Goal: Task Accomplishment & Management: Complete application form

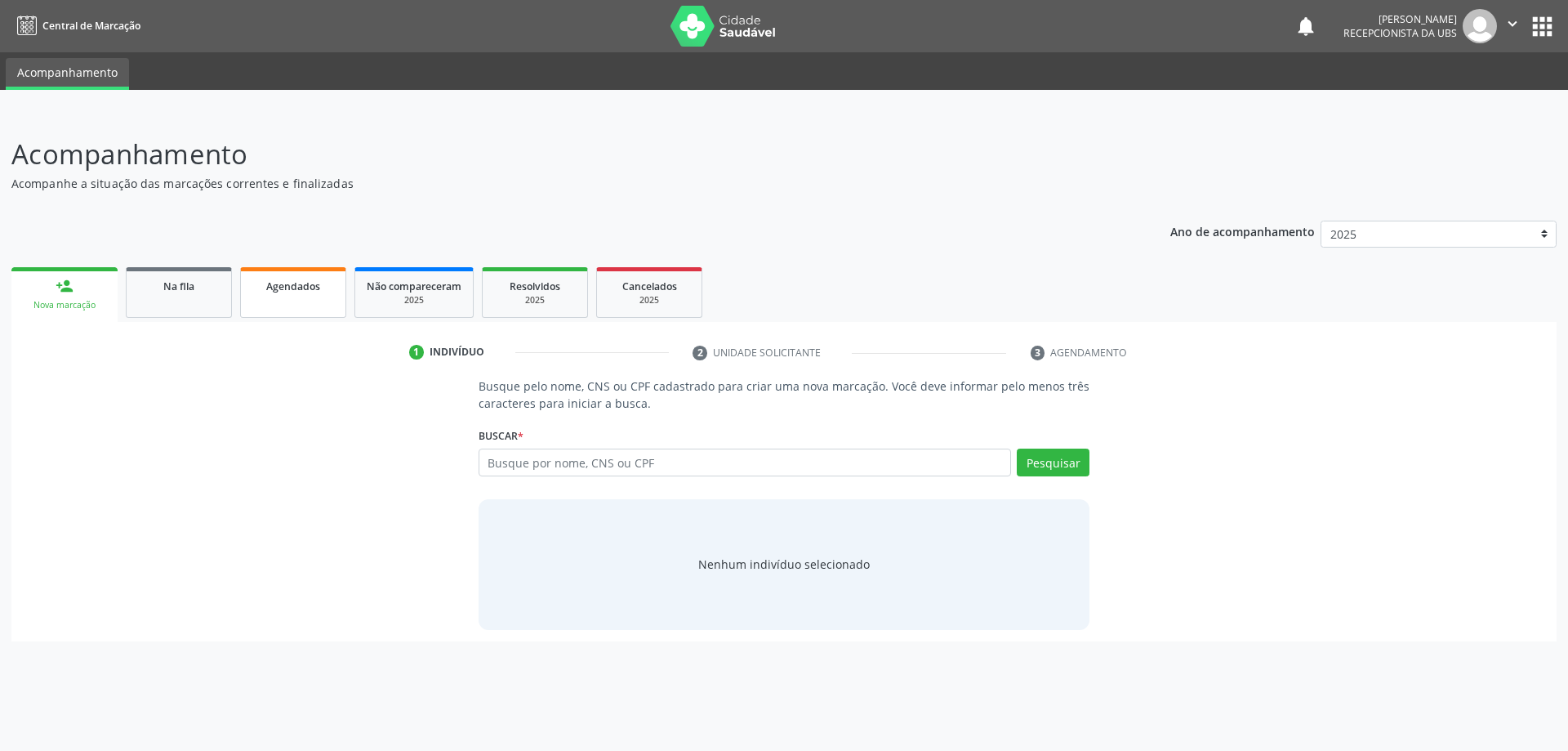
click at [271, 294] on link "Agendados" at bounding box center [293, 293] width 106 height 51
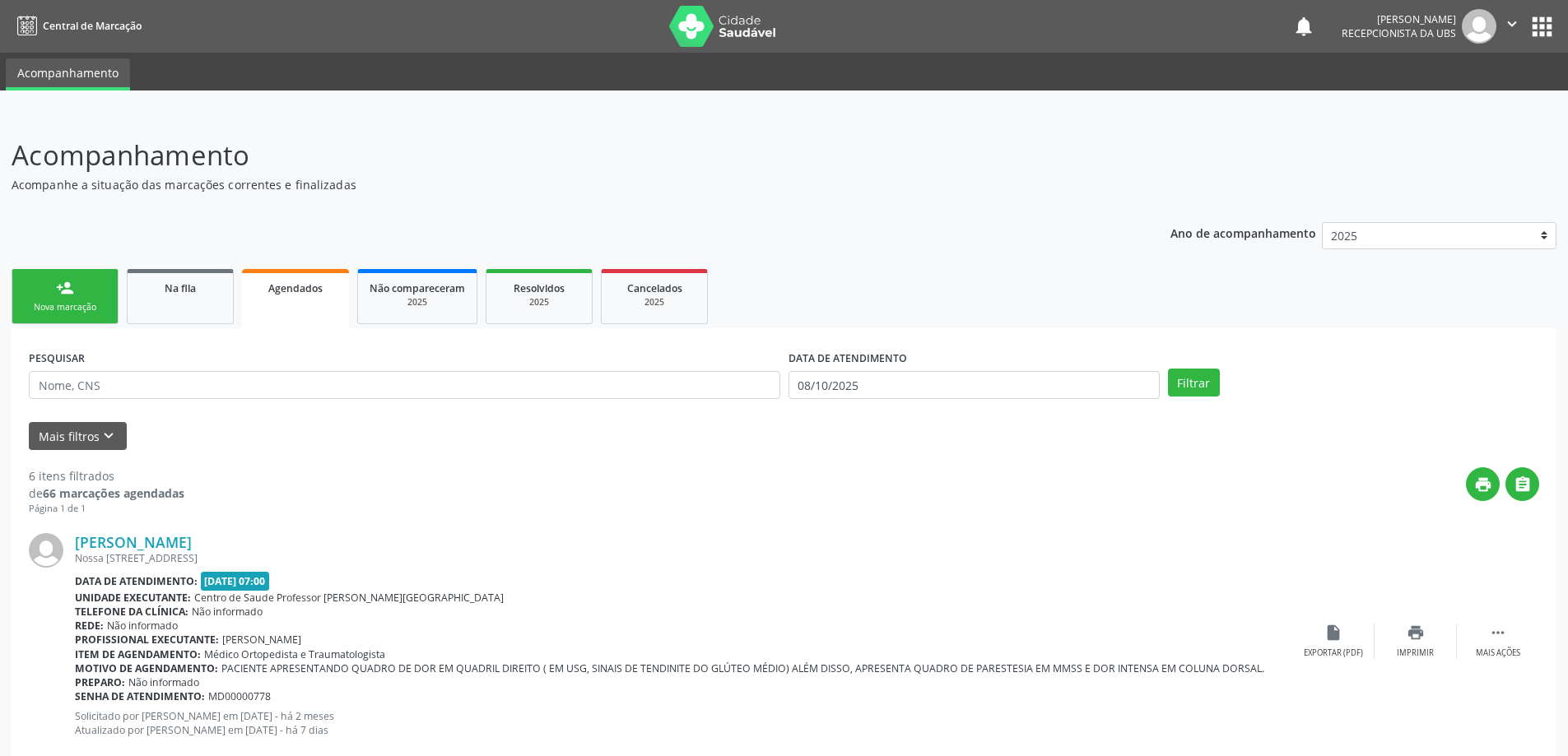
click at [78, 283] on link "person_add Nova marcação" at bounding box center [65, 297] width 107 height 55
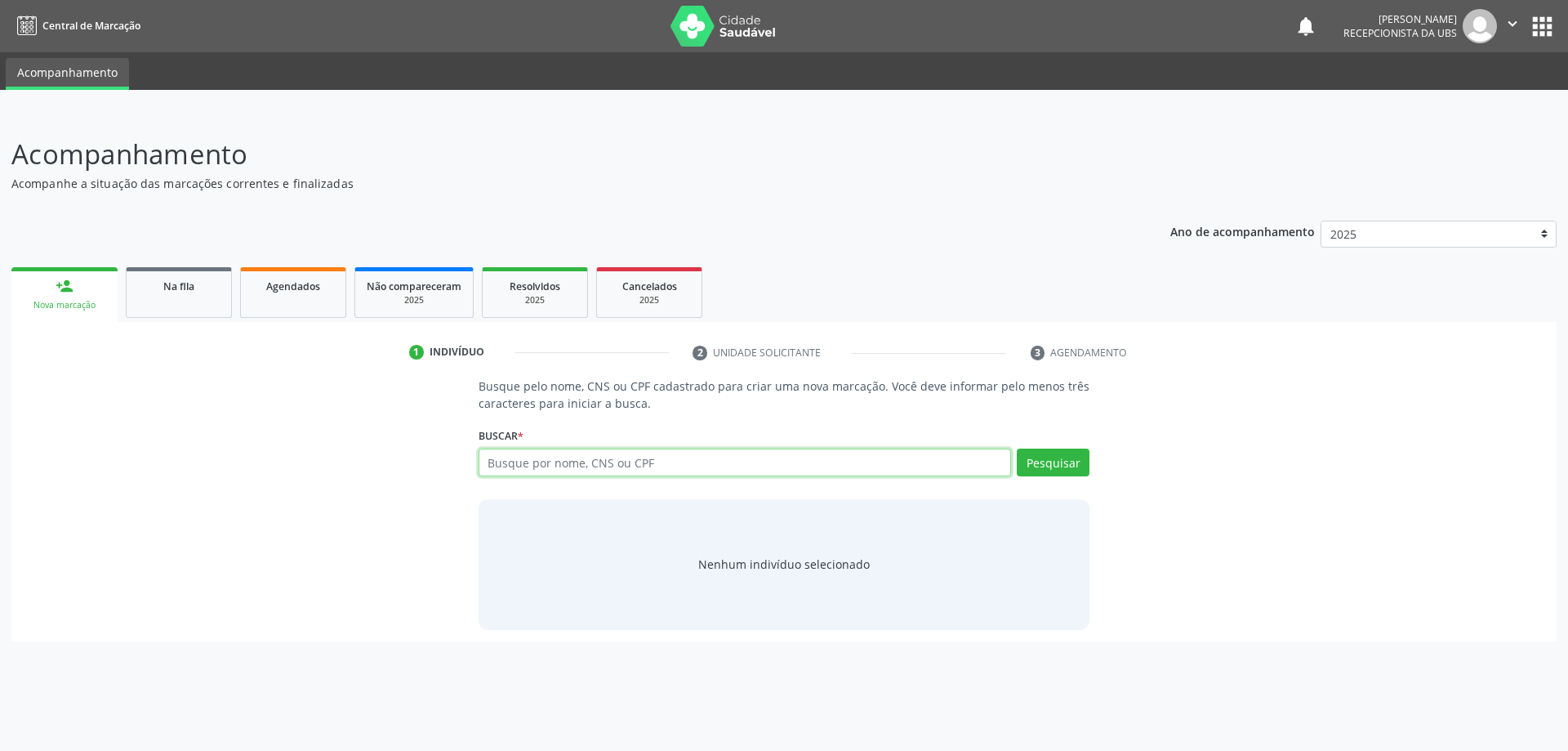
click at [494, 467] on input "text" at bounding box center [745, 462] width 533 height 27
click at [211, 280] on div "Na fila" at bounding box center [179, 286] width 82 height 17
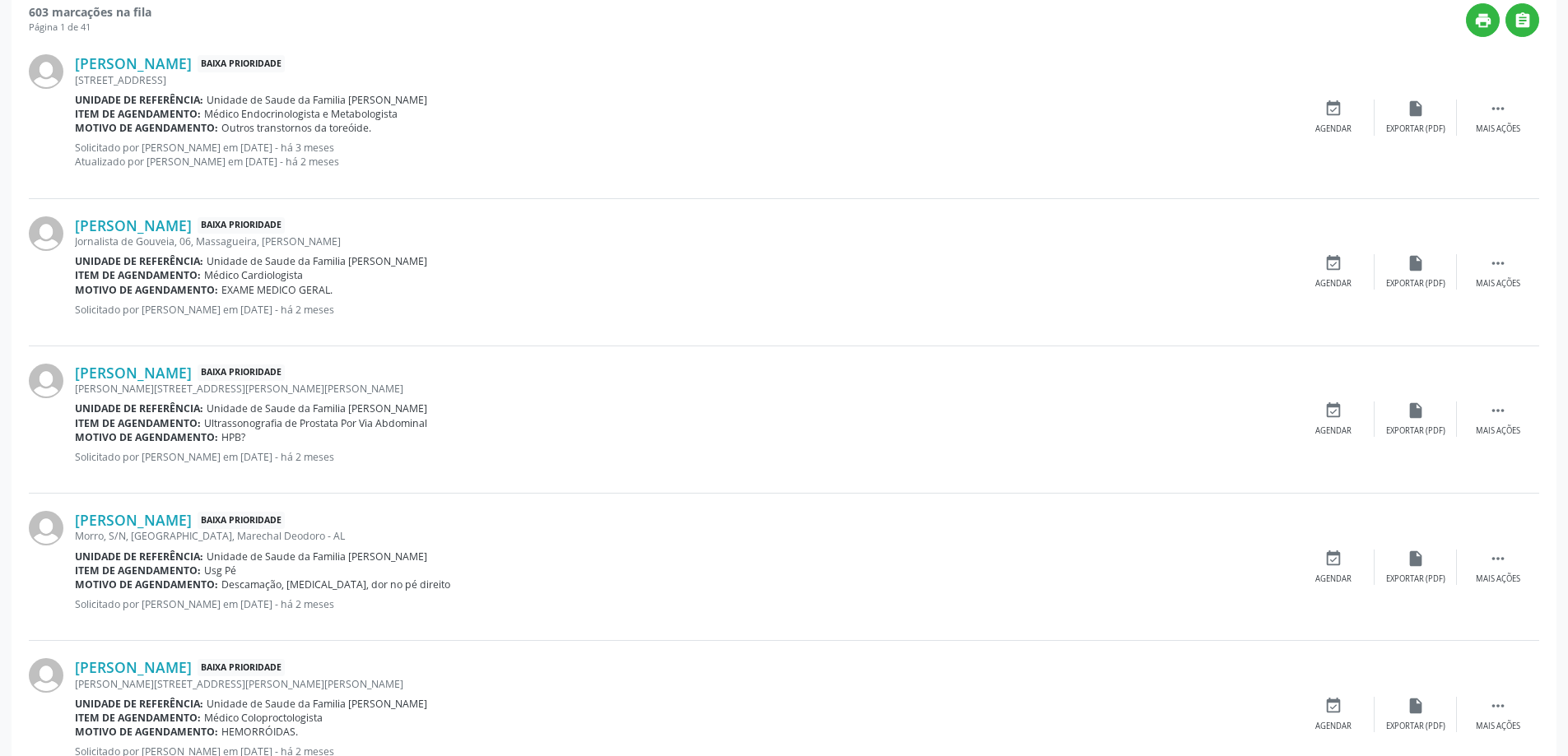
scroll to position [493, 0]
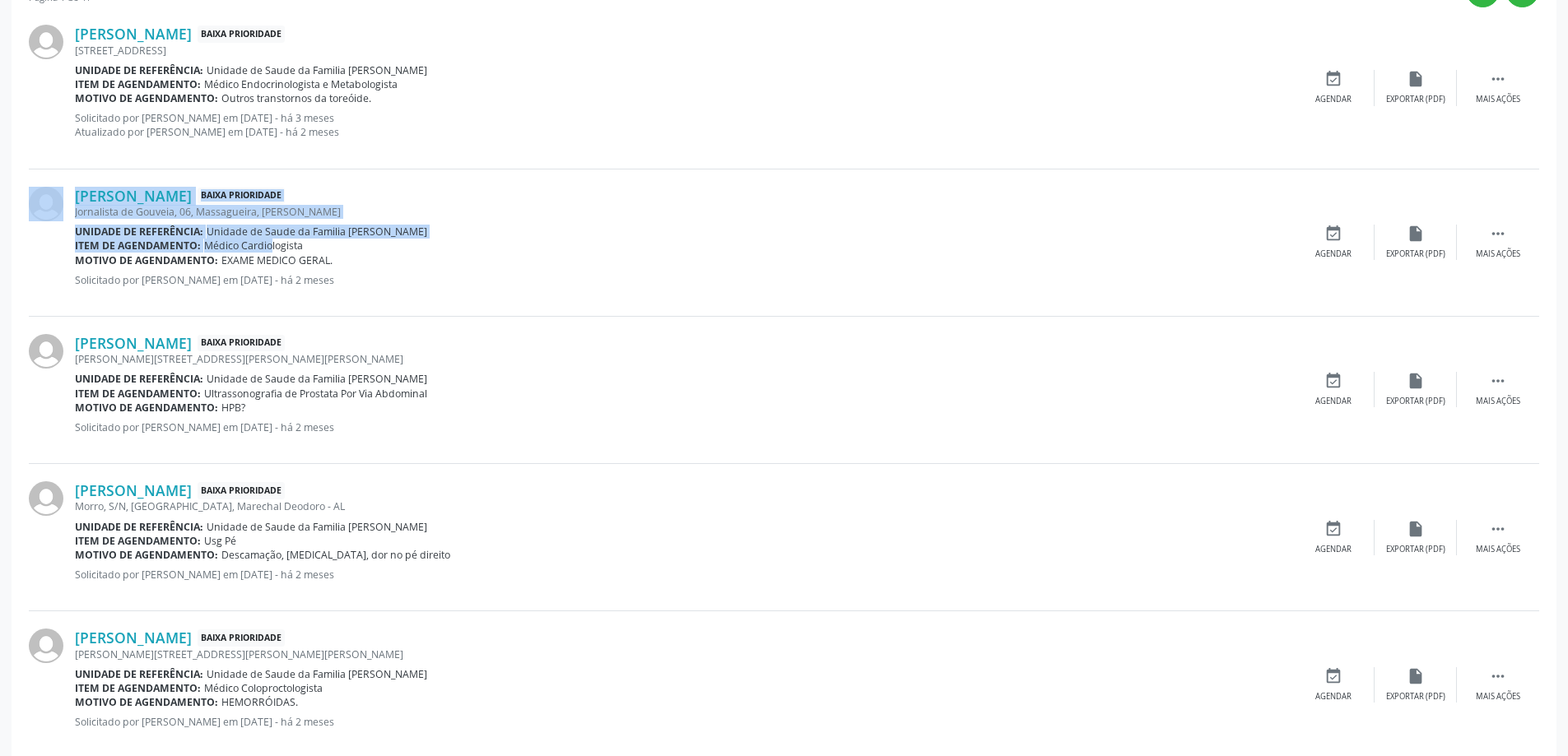
drag, startPoint x: 64, startPoint y: 279, endPoint x: 257, endPoint y: 249, distance: 195.3
click at [257, 249] on div "Jan Erik Beijer Baixa Prioridade Jornalista de Gouveia, 06, Massagueira, Marech…" at bounding box center [783, 243] width 1510 height 147
click at [257, 249] on span "Médico Cardiologista" at bounding box center [253, 246] width 99 height 14
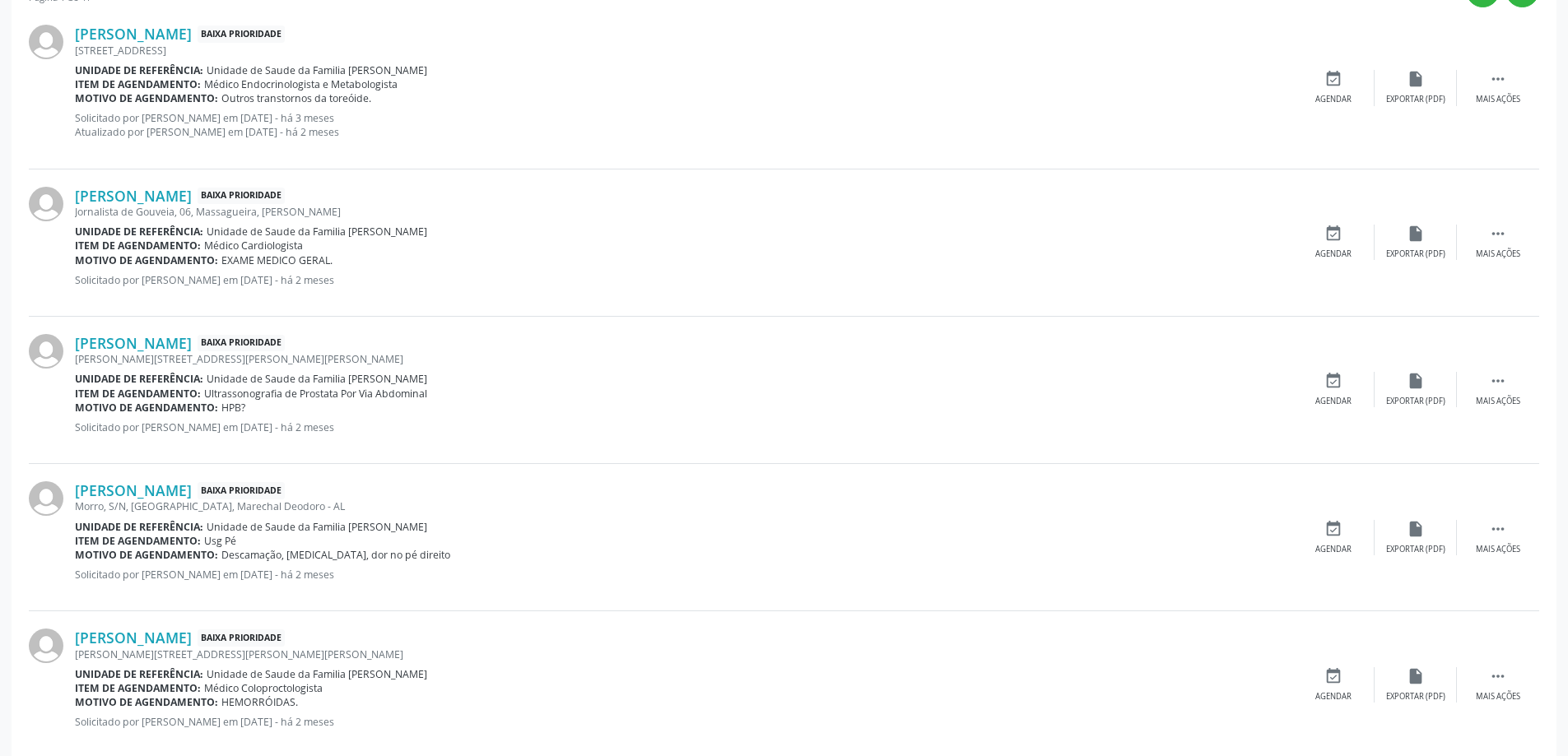
click at [257, 249] on span "Médico Cardiologista" at bounding box center [253, 246] width 99 height 14
click at [253, 249] on span "Médico Cardiologista" at bounding box center [253, 246] width 99 height 14
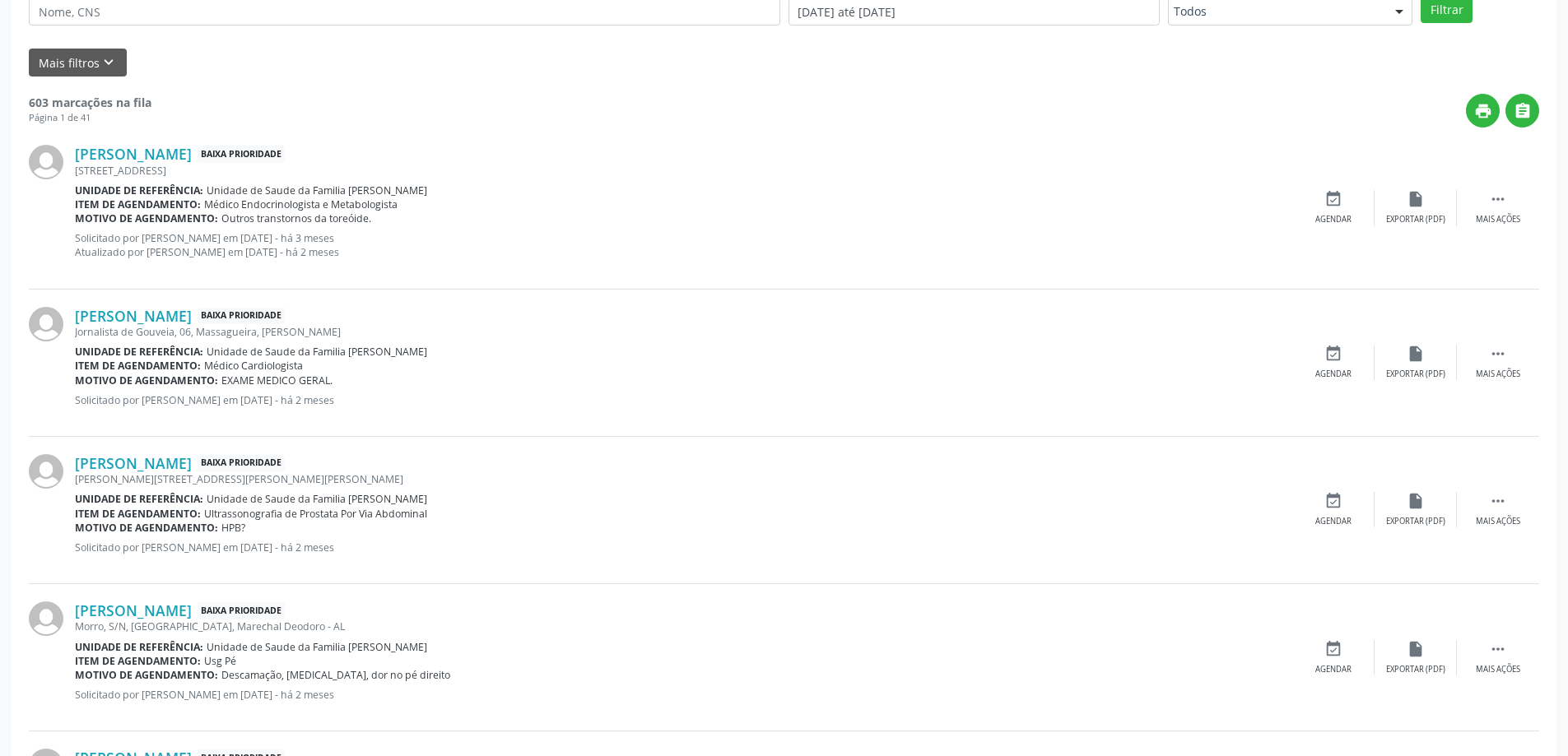
scroll to position [164, 0]
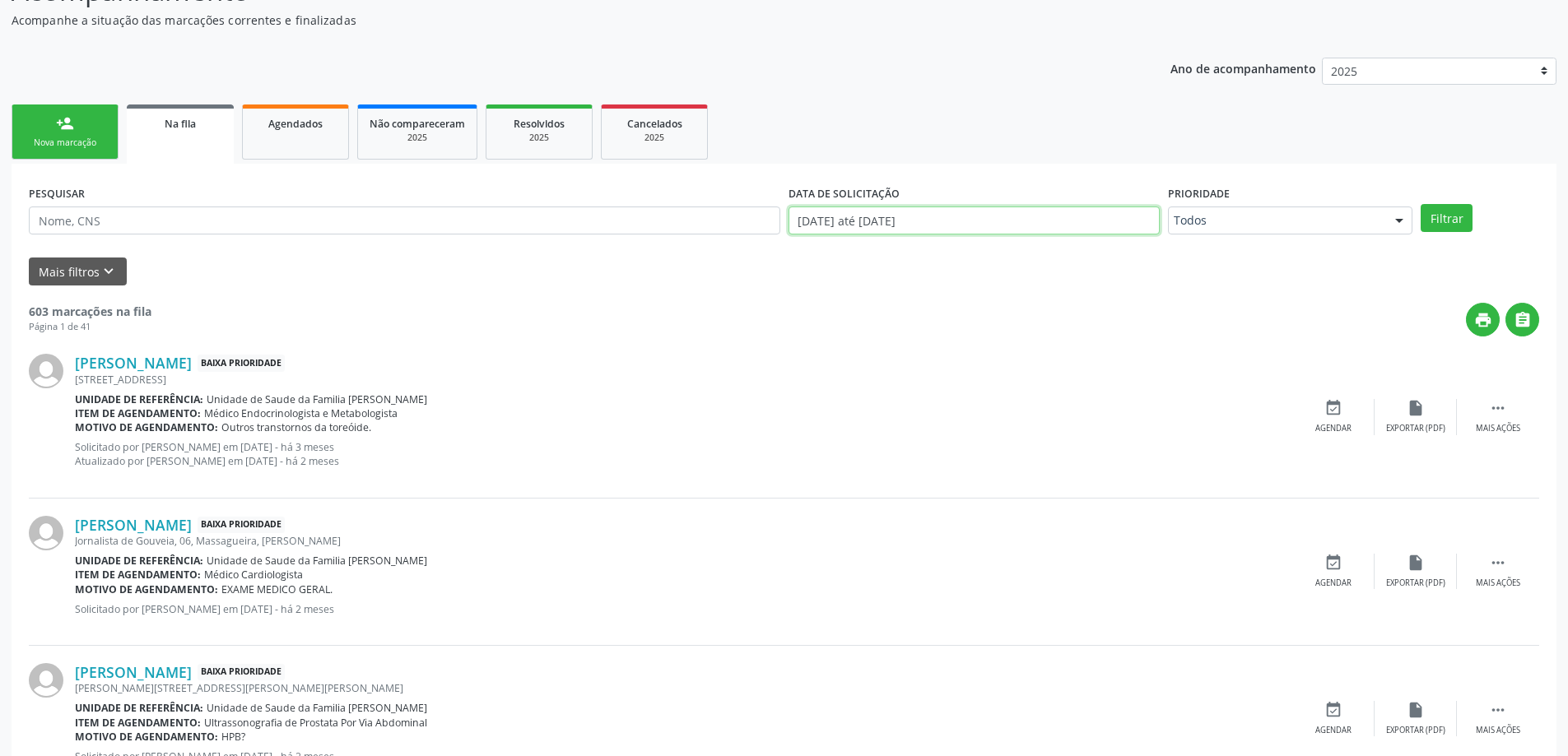
click at [865, 212] on input "0[DATE] até 0[DATE]" at bounding box center [974, 220] width 371 height 28
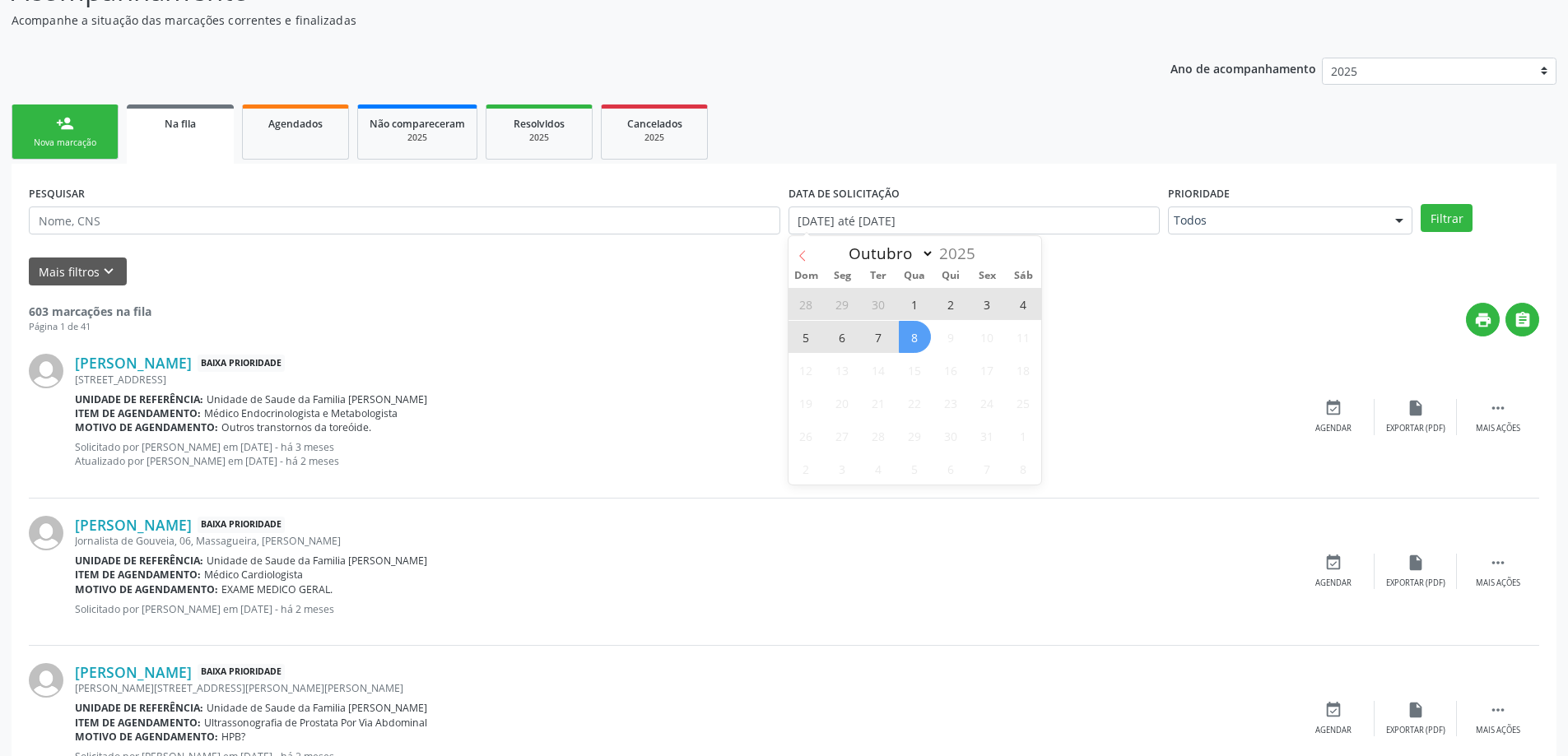
click at [798, 245] on span at bounding box center [802, 249] width 28 height 28
select select "8"
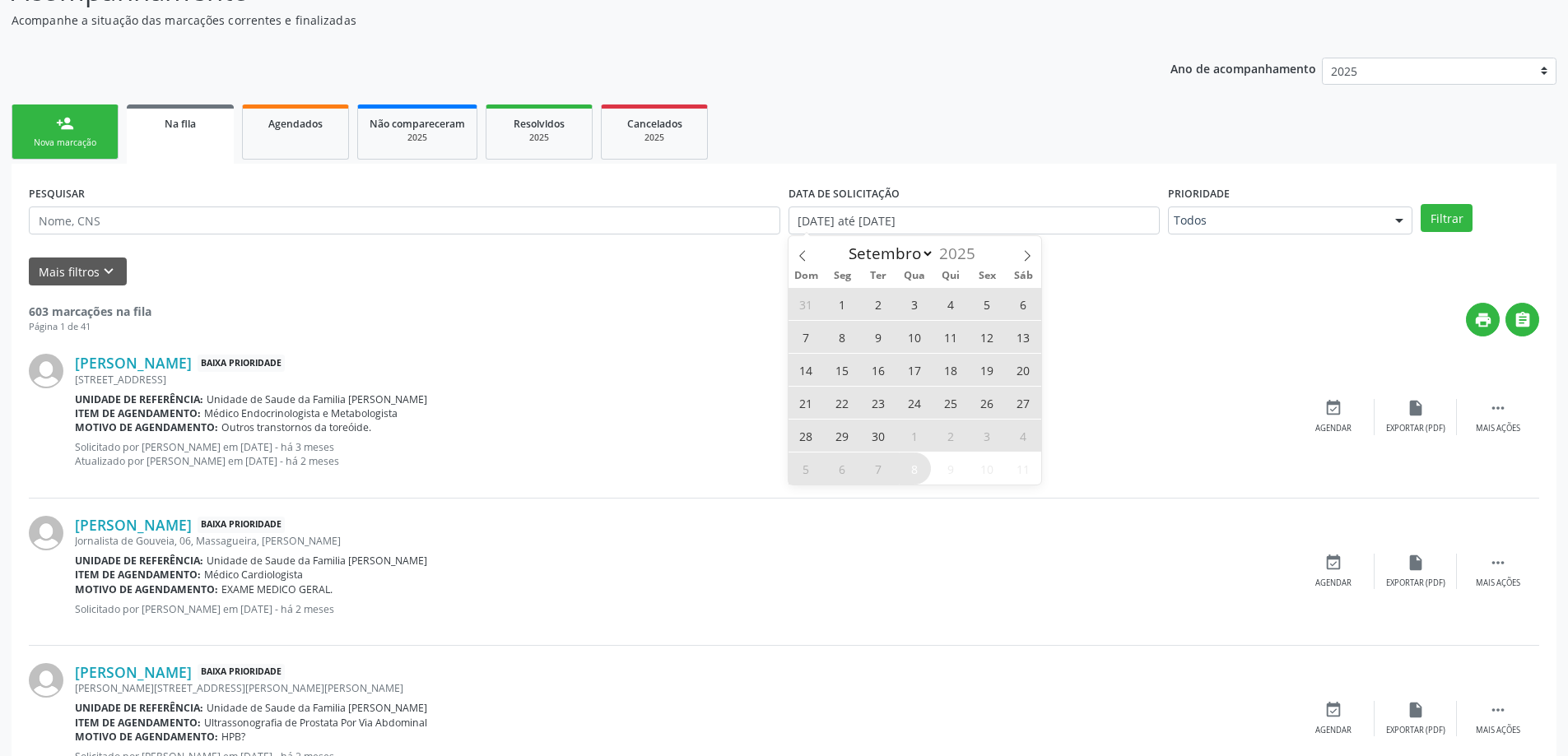
click at [834, 300] on span "1" at bounding box center [843, 304] width 32 height 32
type input "01/09/2025"
click at [924, 470] on span "8" at bounding box center [915, 469] width 32 height 32
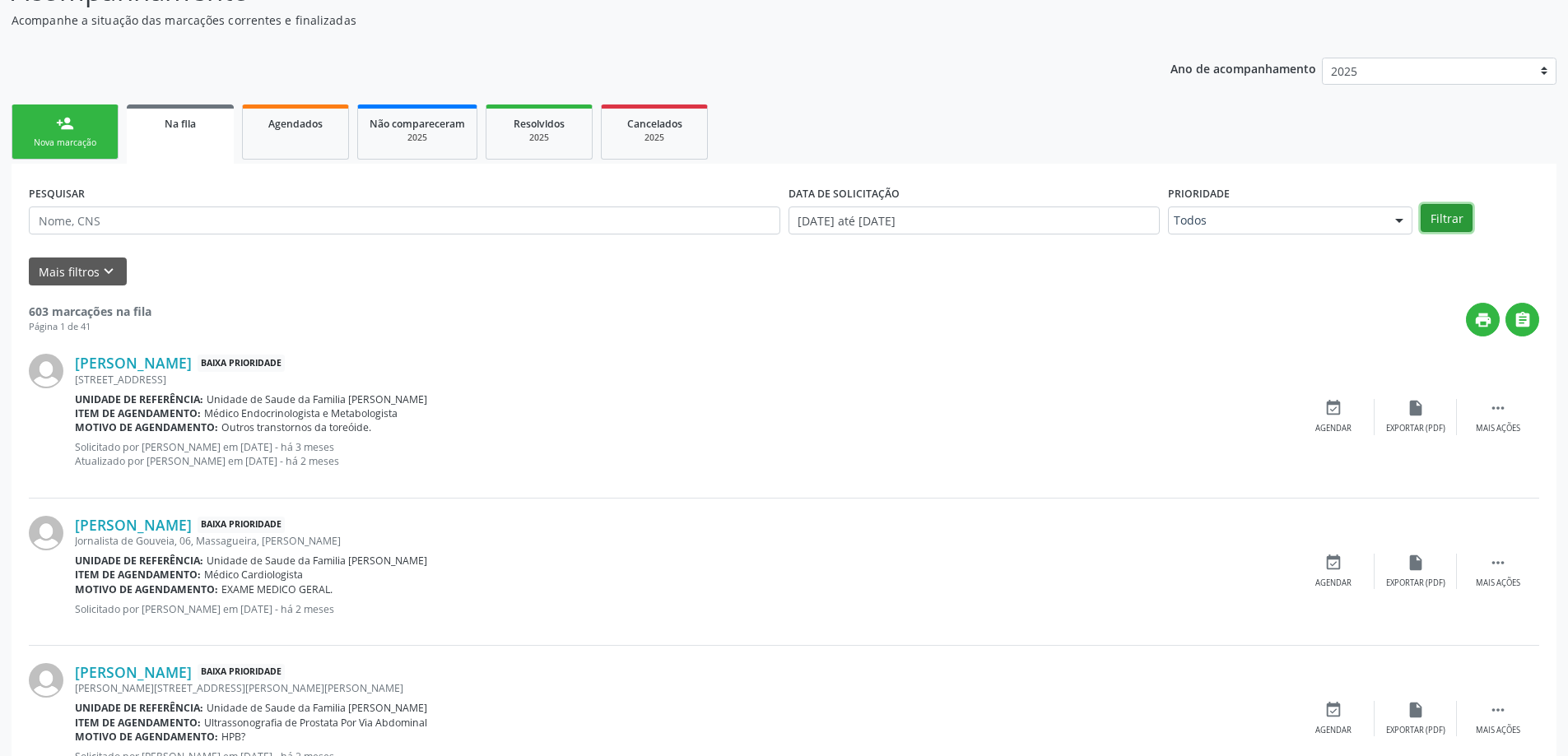
drag, startPoint x: 1442, startPoint y: 220, endPoint x: 1431, endPoint y: 220, distance: 11.0
click at [1434, 220] on button "Filtrar" at bounding box center [1447, 217] width 52 height 28
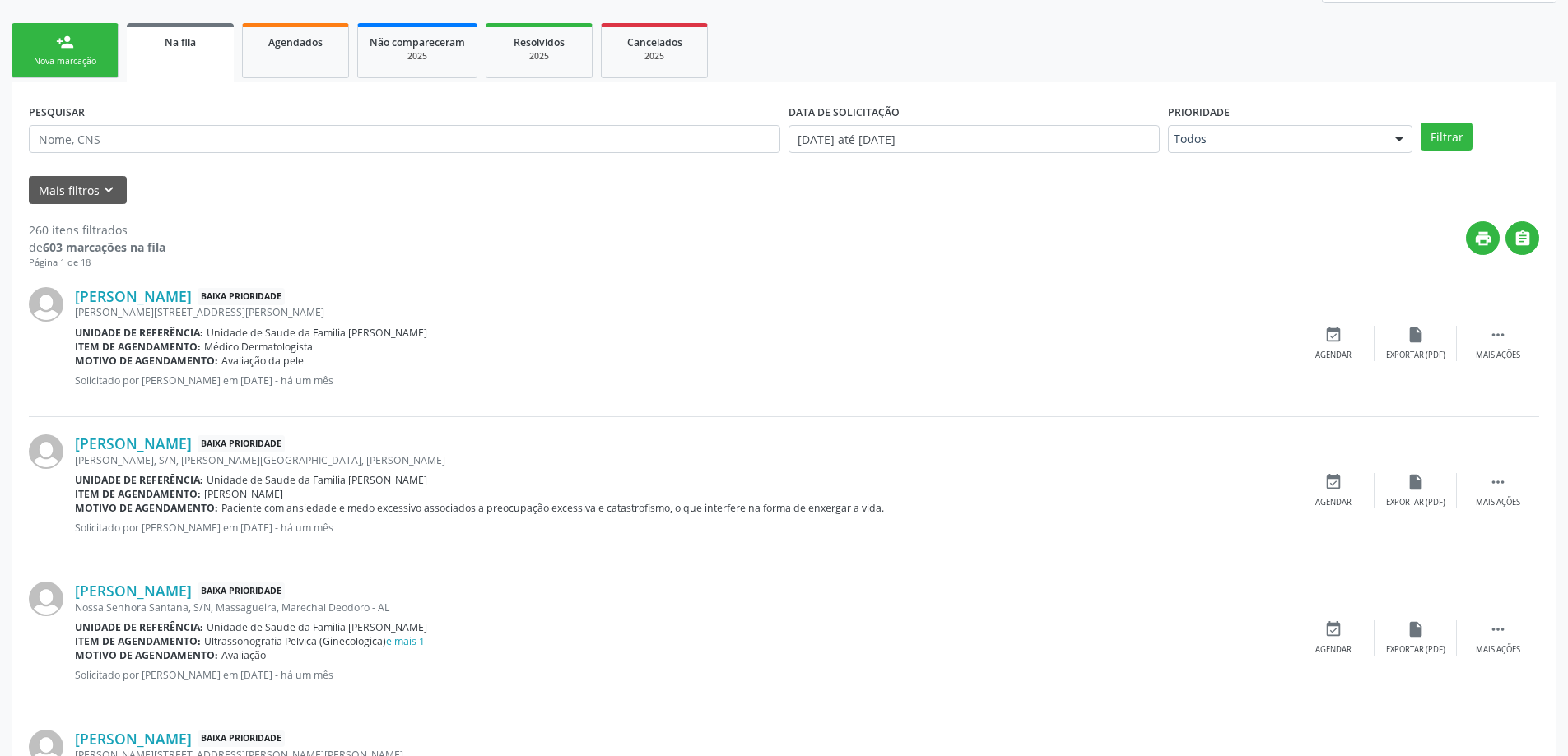
scroll to position [247, 0]
click at [323, 65] on link "Agendados" at bounding box center [295, 49] width 107 height 55
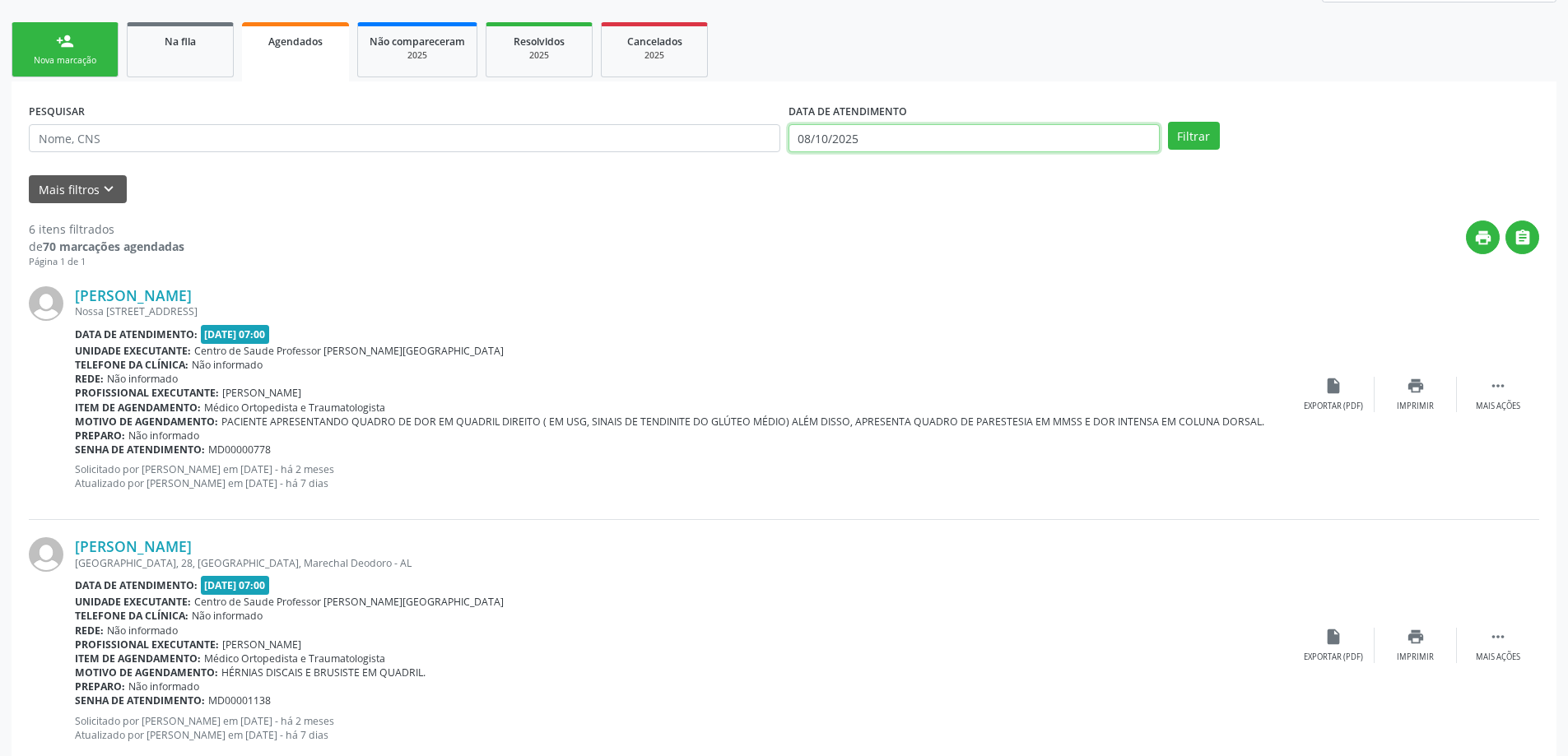
click at [908, 126] on input "08/10/2025" at bounding box center [974, 138] width 371 height 28
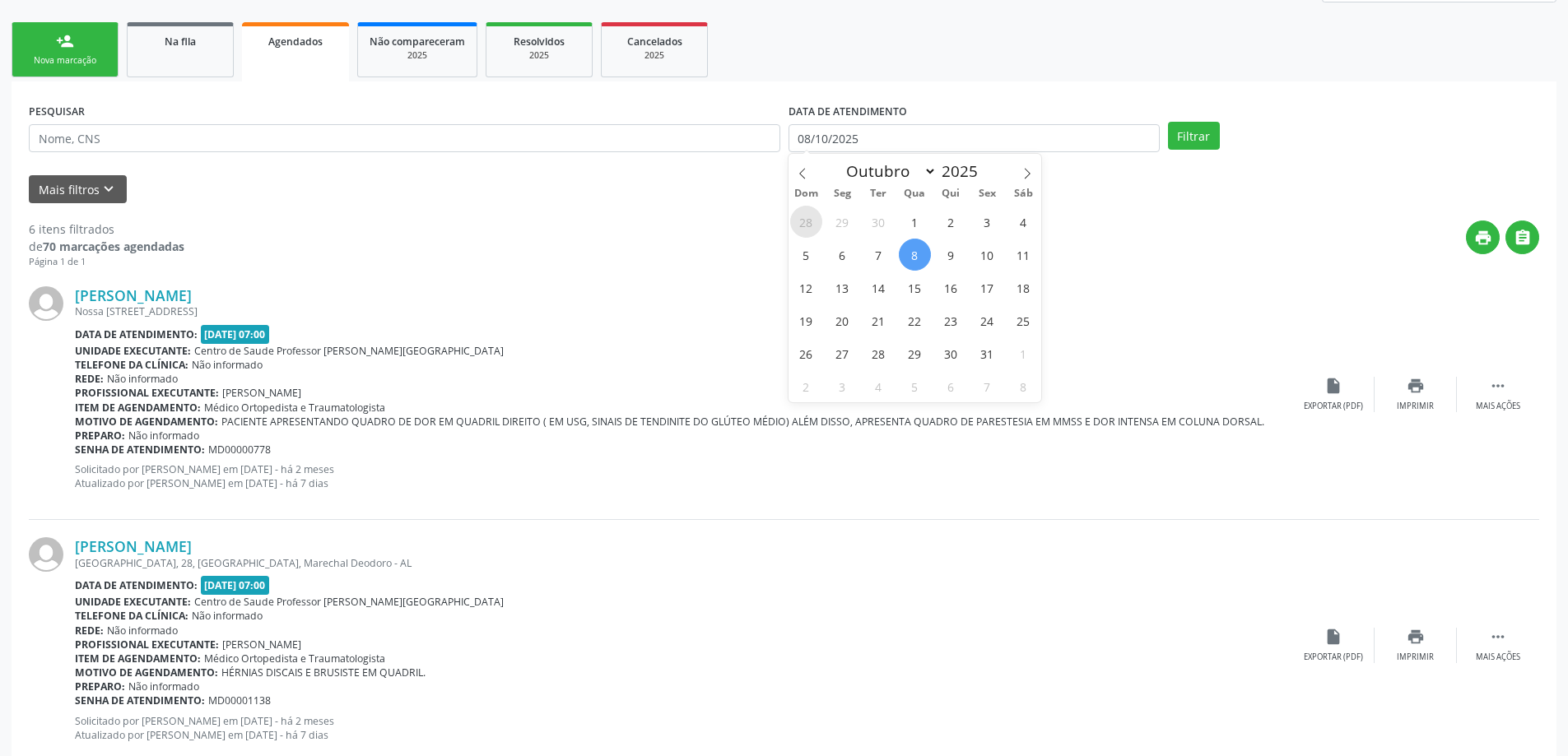
click at [819, 220] on span "28" at bounding box center [807, 222] width 32 height 32
type input "28/09/2025"
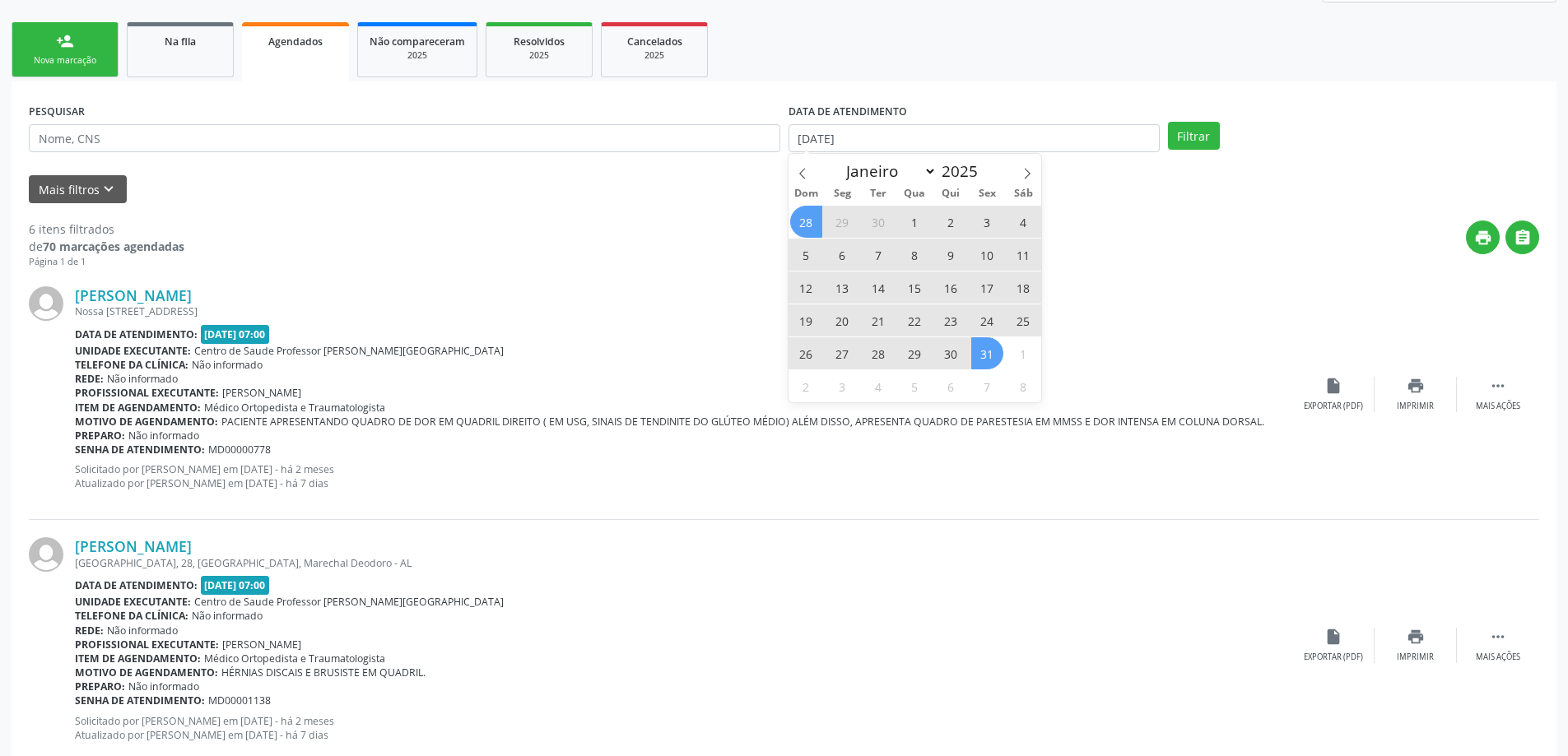
click at [1005, 379] on div "28 29 30 1 2 3 4 5 6 7 8 9 10 11 12 13 14 15 16 17 18 19 20 21 22 23 24 25 26 2…" at bounding box center [915, 304] width 253 height 197
click at [973, 345] on span "31" at bounding box center [987, 354] width 32 height 32
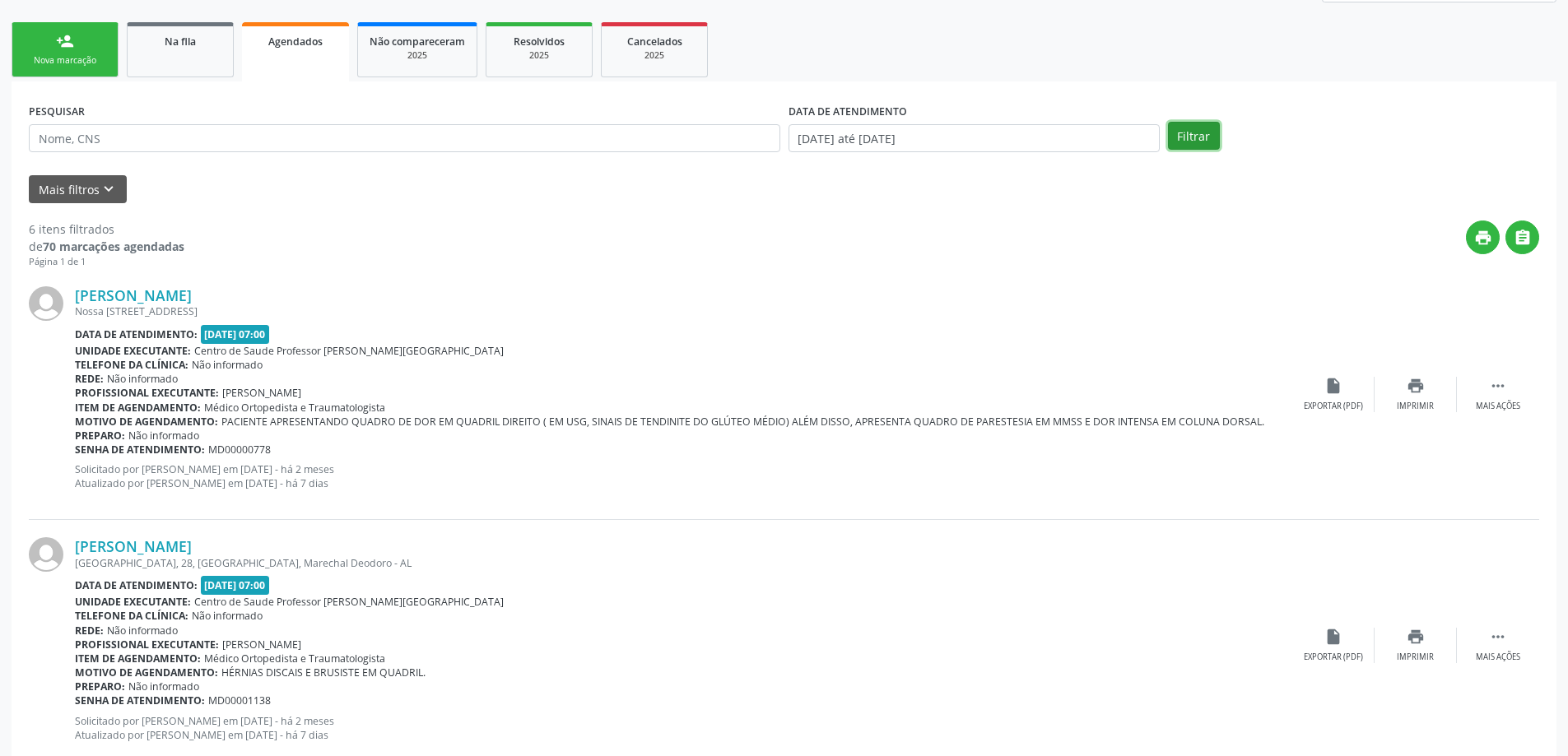
click at [1217, 134] on button "Filtrar" at bounding box center [1194, 135] width 52 height 28
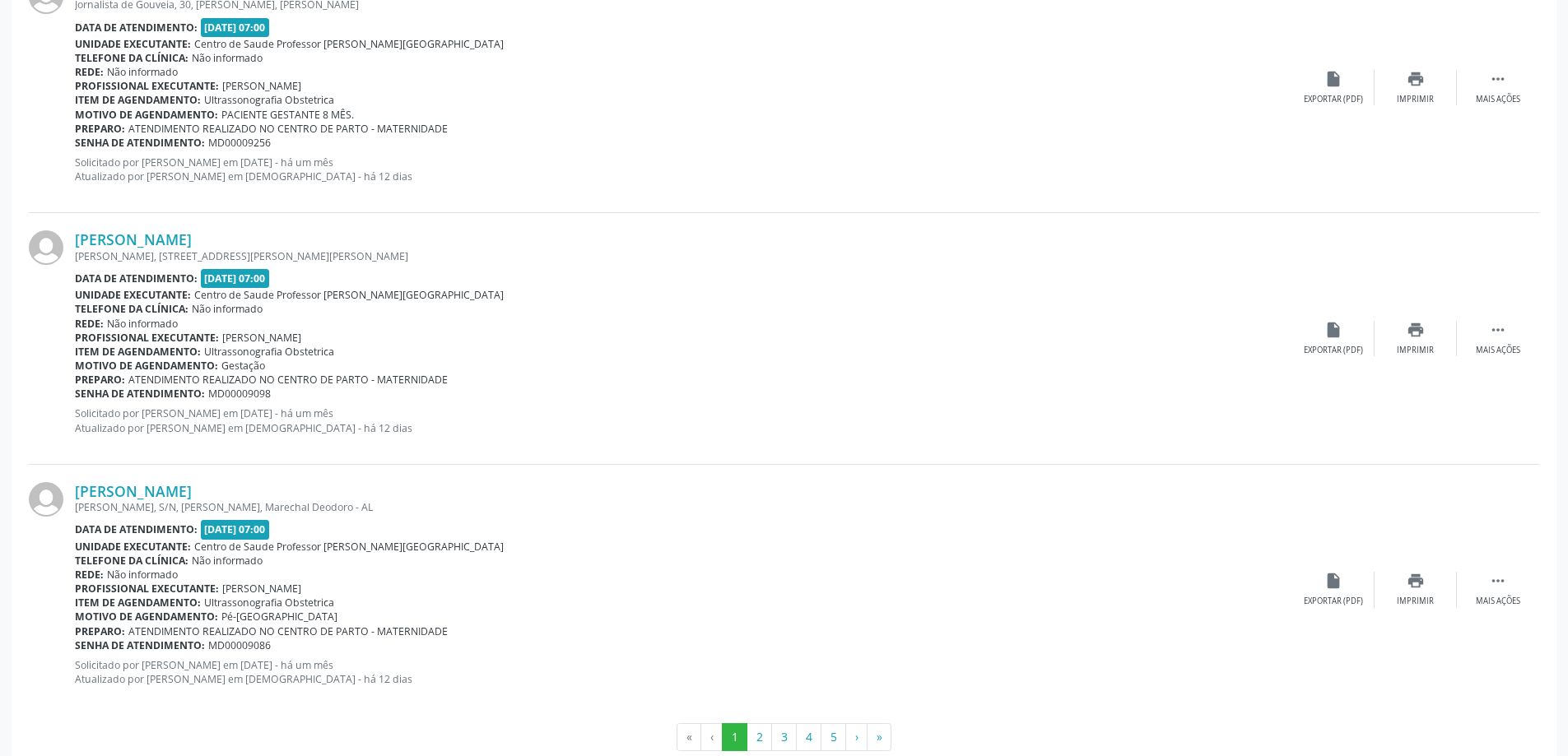
scroll to position [3604, 0]
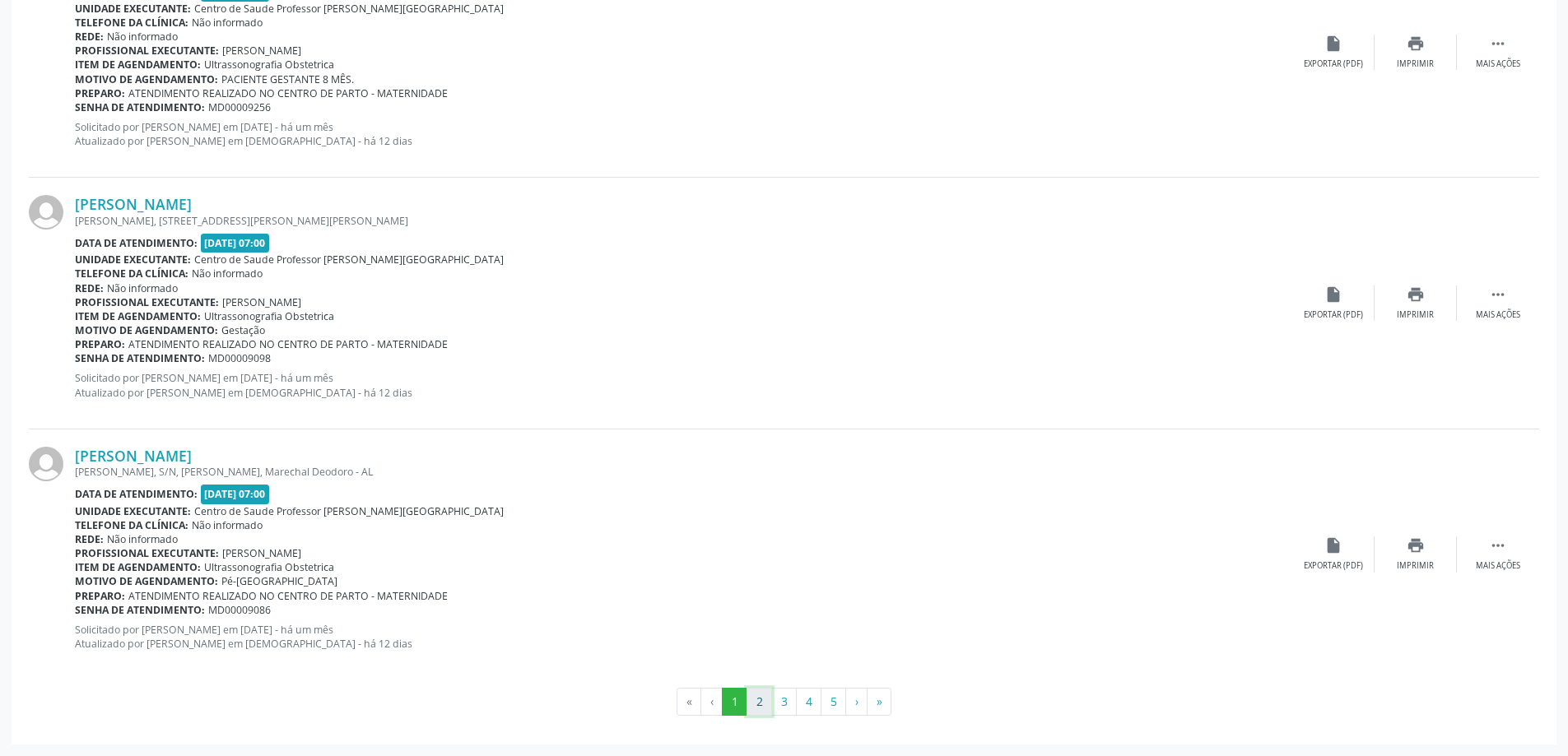
click at [751, 704] on button "2" at bounding box center [759, 701] width 26 height 28
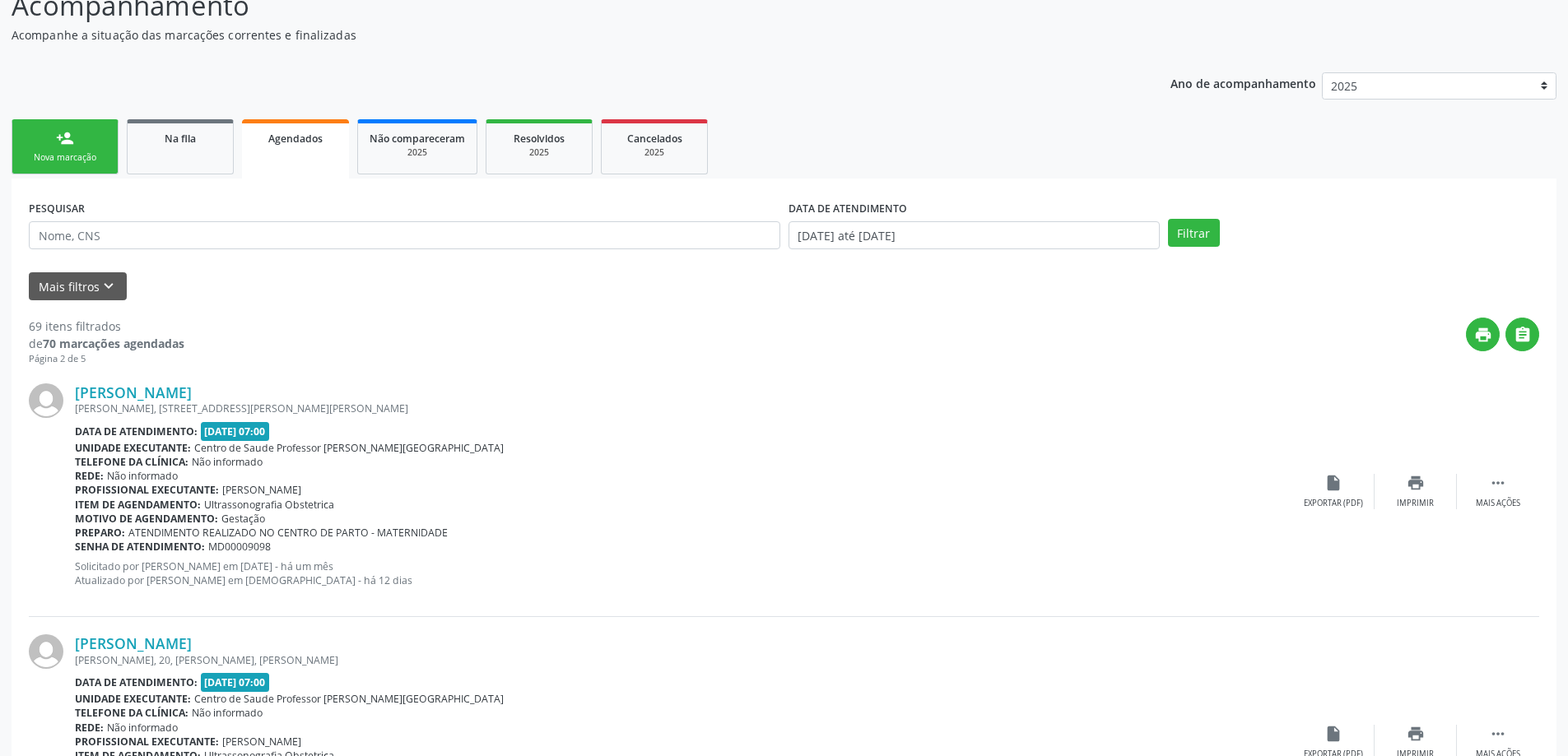
scroll to position [149, 0]
click at [177, 127] on link "Na fila" at bounding box center [180, 148] width 107 height 55
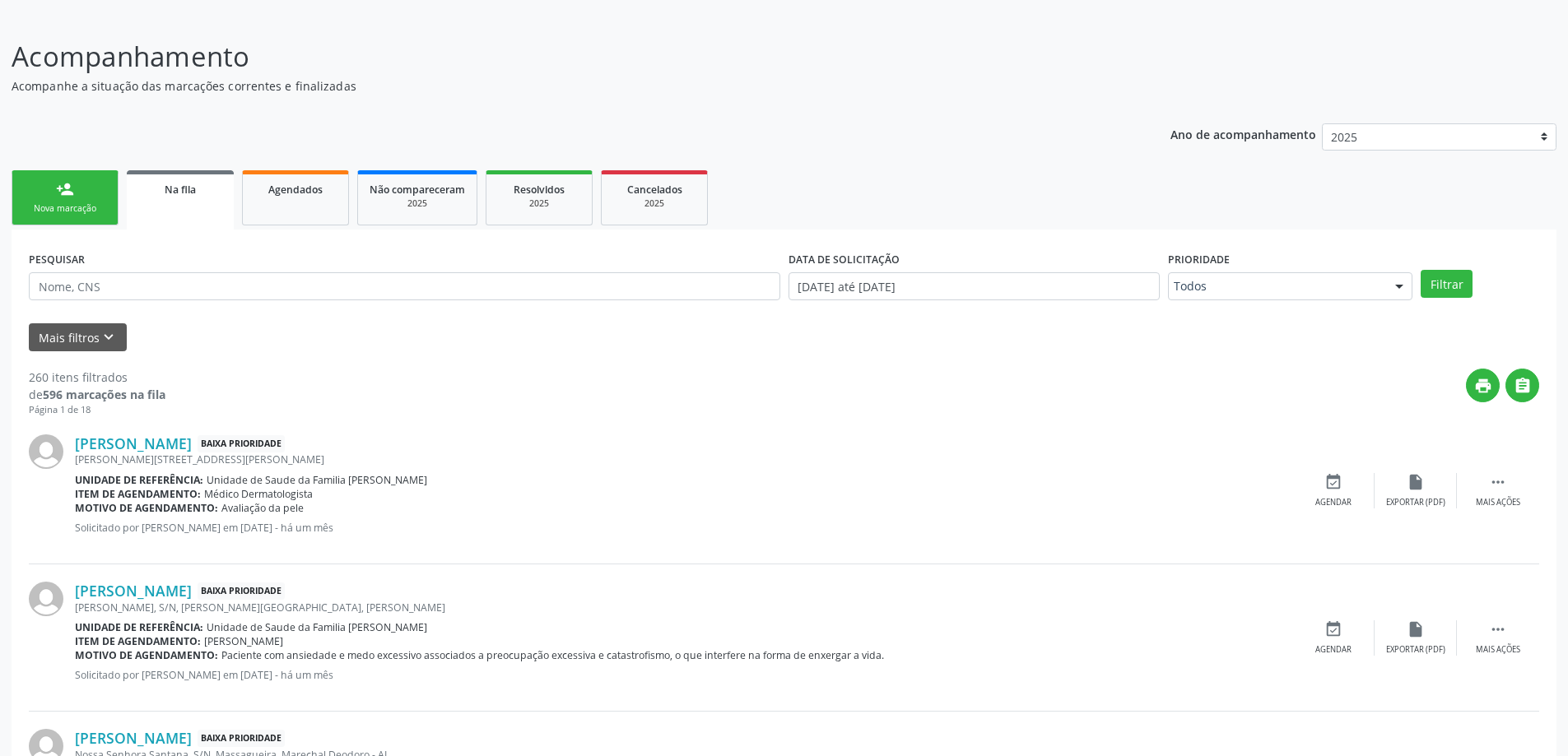
scroll to position [0, 0]
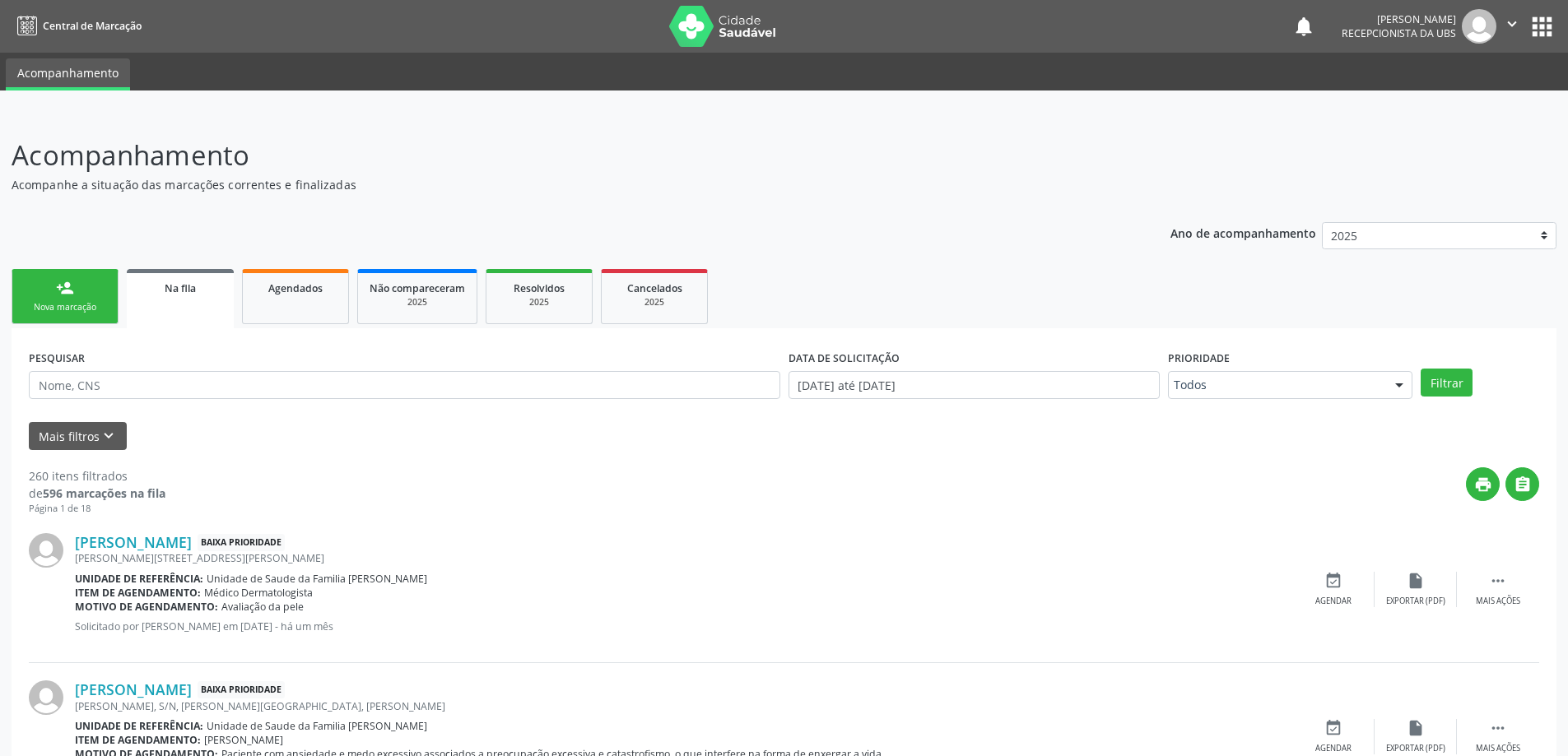
click at [214, 309] on link "Na fila" at bounding box center [180, 299] width 107 height 59
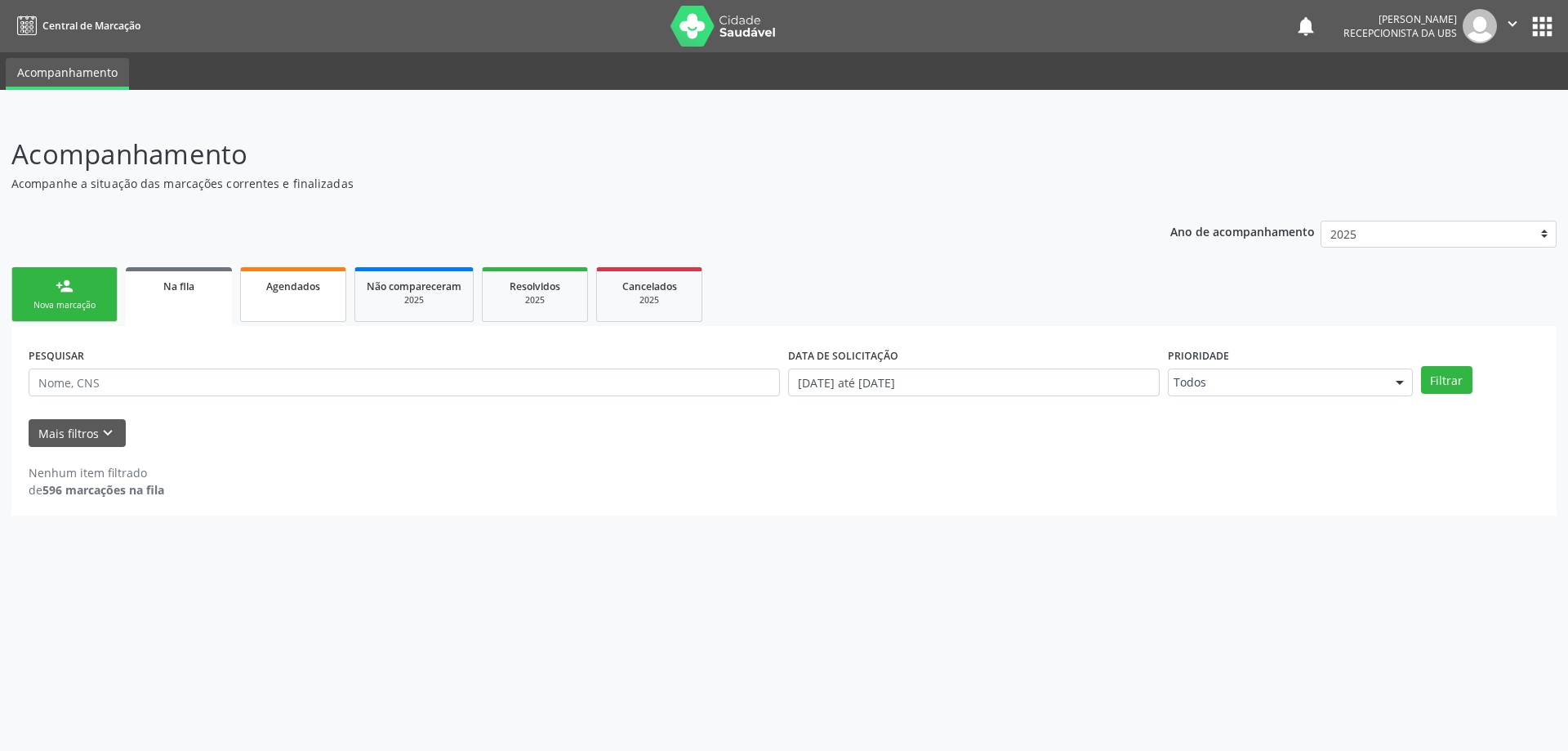
click at [287, 277] on div "Agendados" at bounding box center [293, 286] width 82 height 17
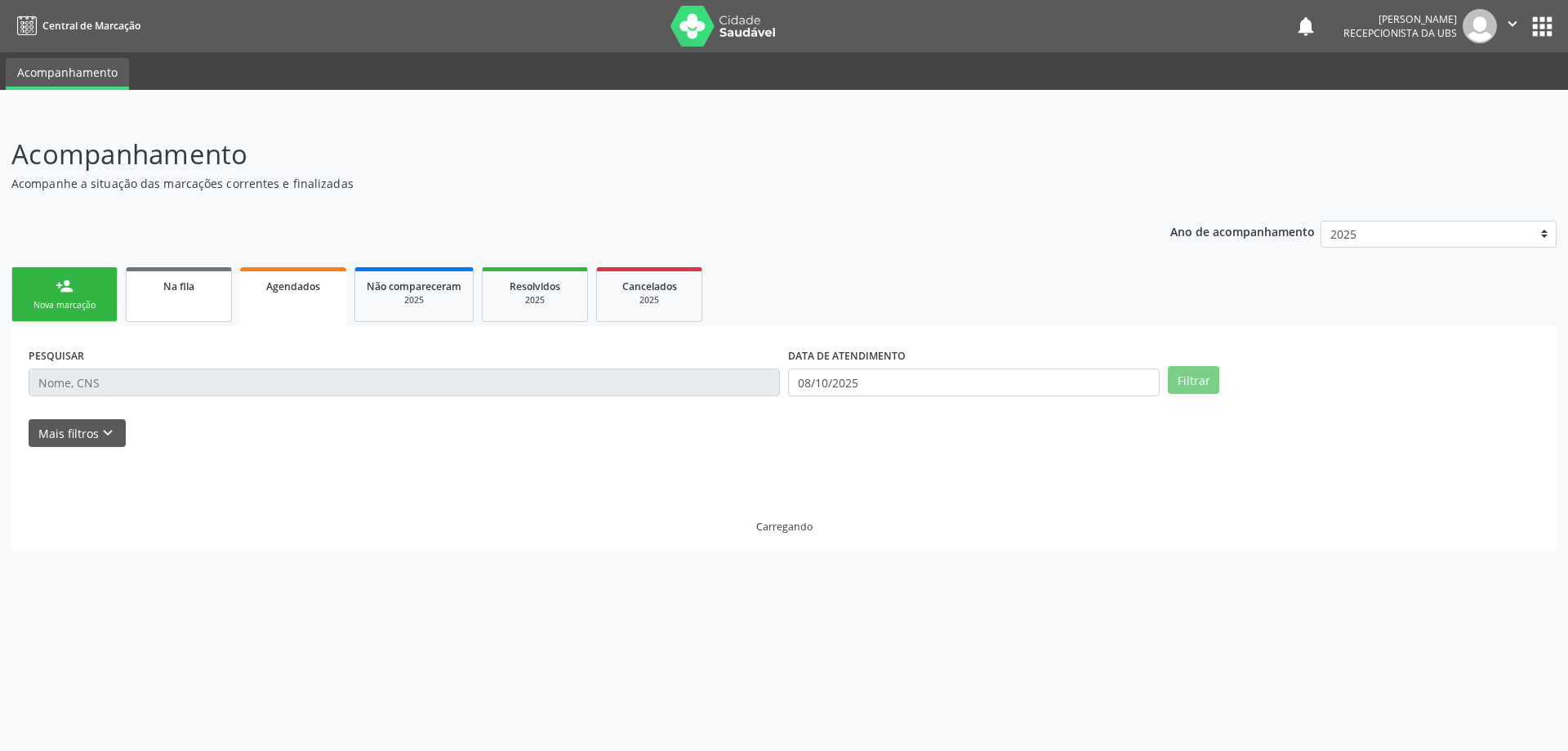
click at [220, 290] on link "Na fila" at bounding box center [179, 295] width 106 height 55
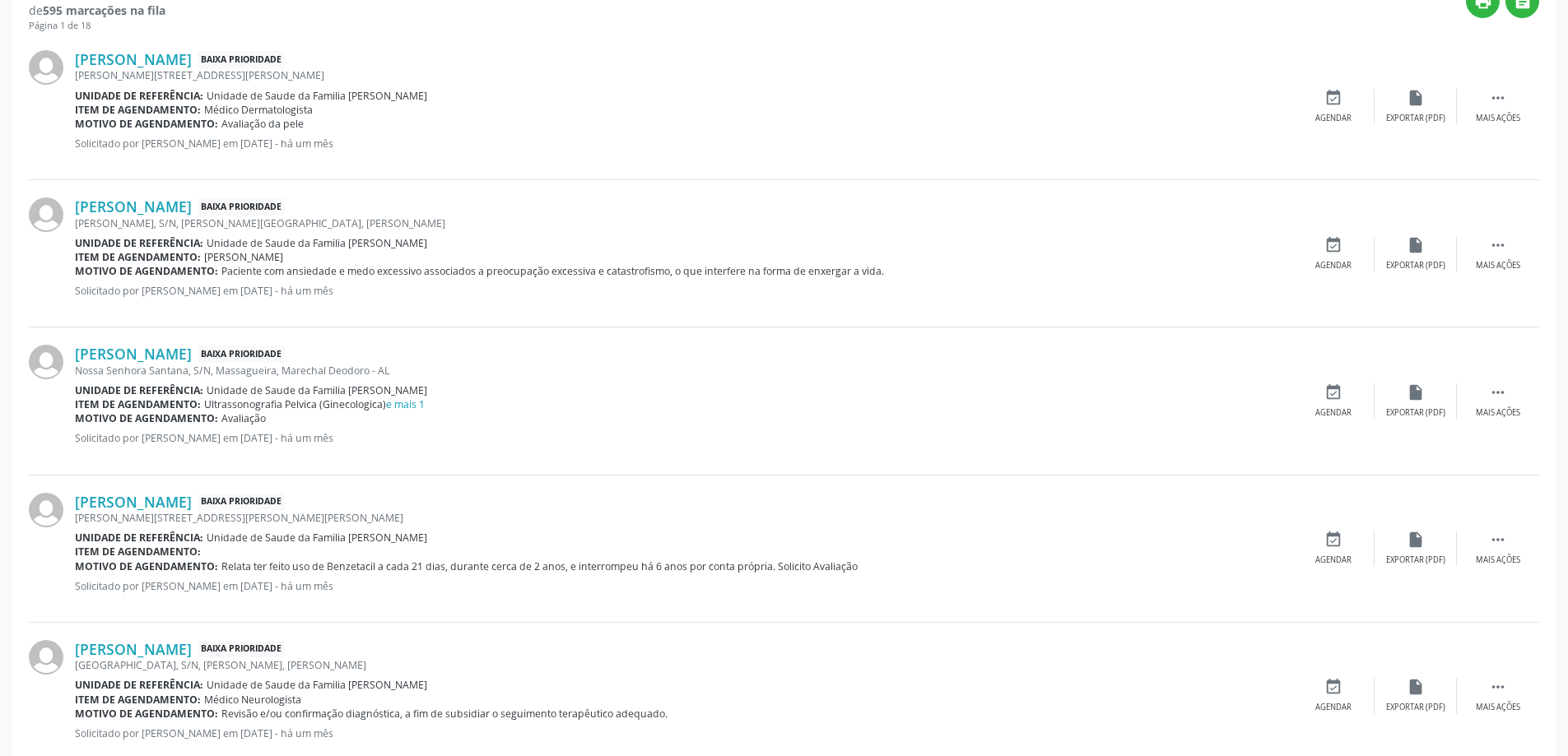
scroll to position [154, 0]
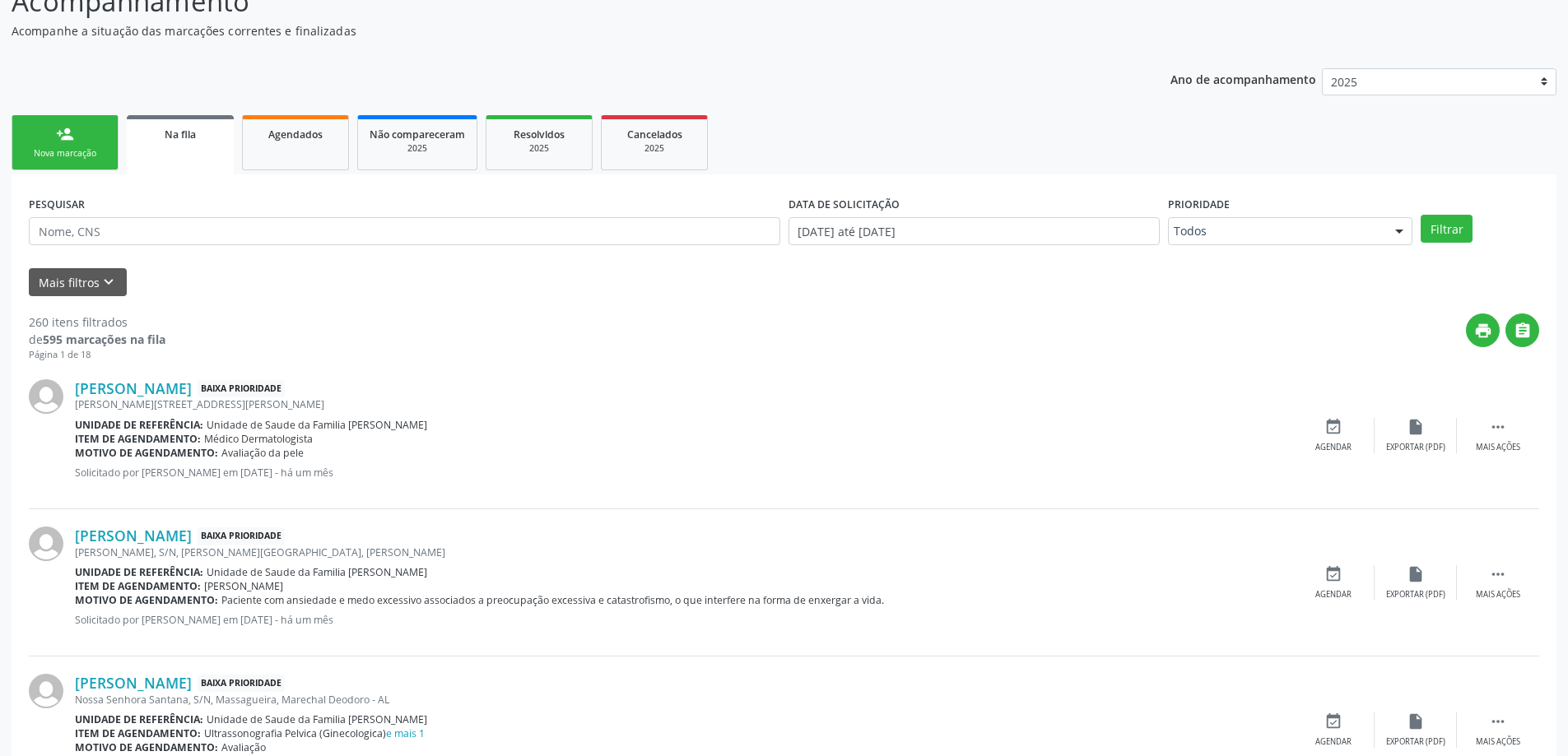
click at [29, 152] on div "Nova marcação" at bounding box center [65, 153] width 83 height 12
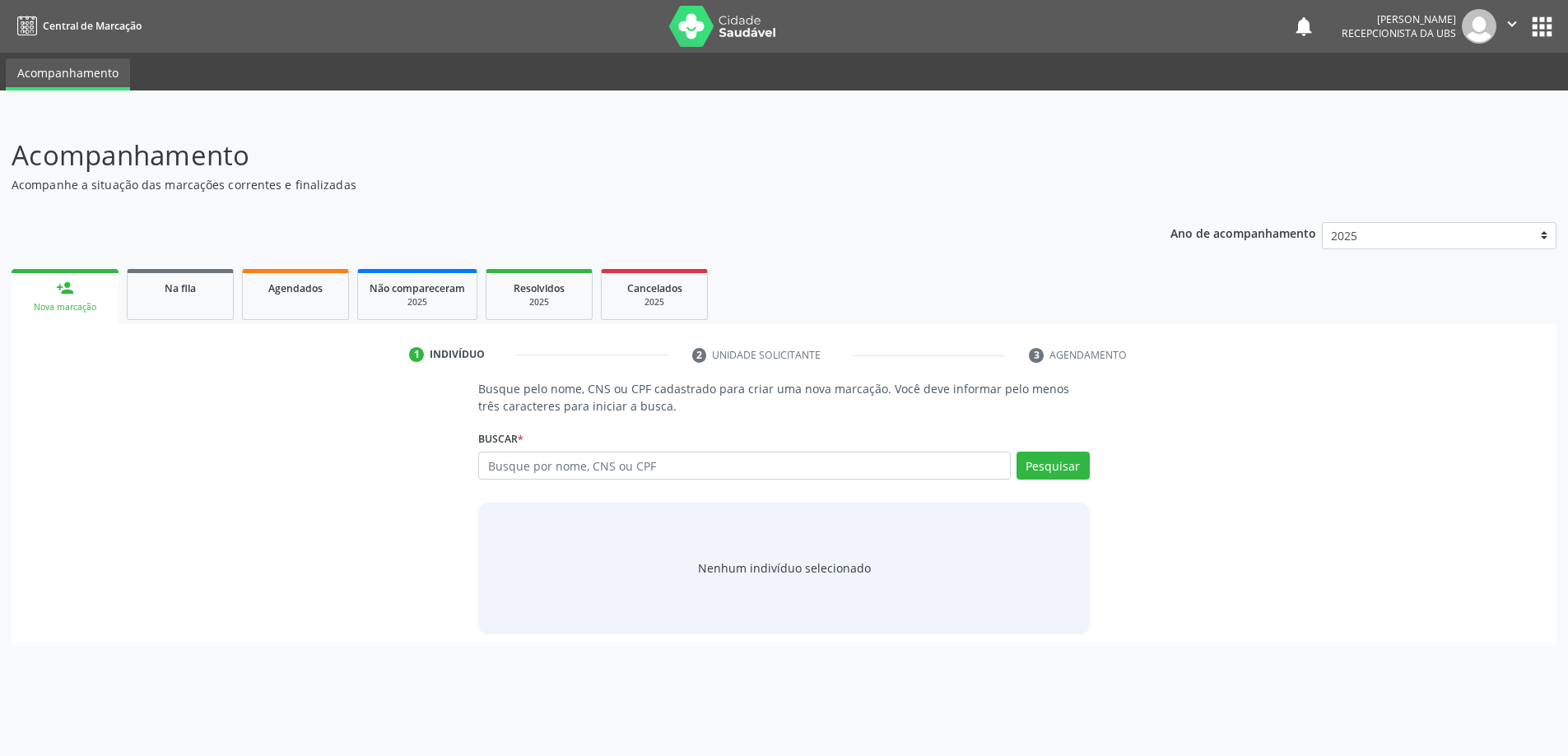
scroll to position [0, 0]
click at [640, 472] on input "text" at bounding box center [751, 465] width 537 height 28
click at [313, 288] on span "Agendados" at bounding box center [295, 288] width 54 height 14
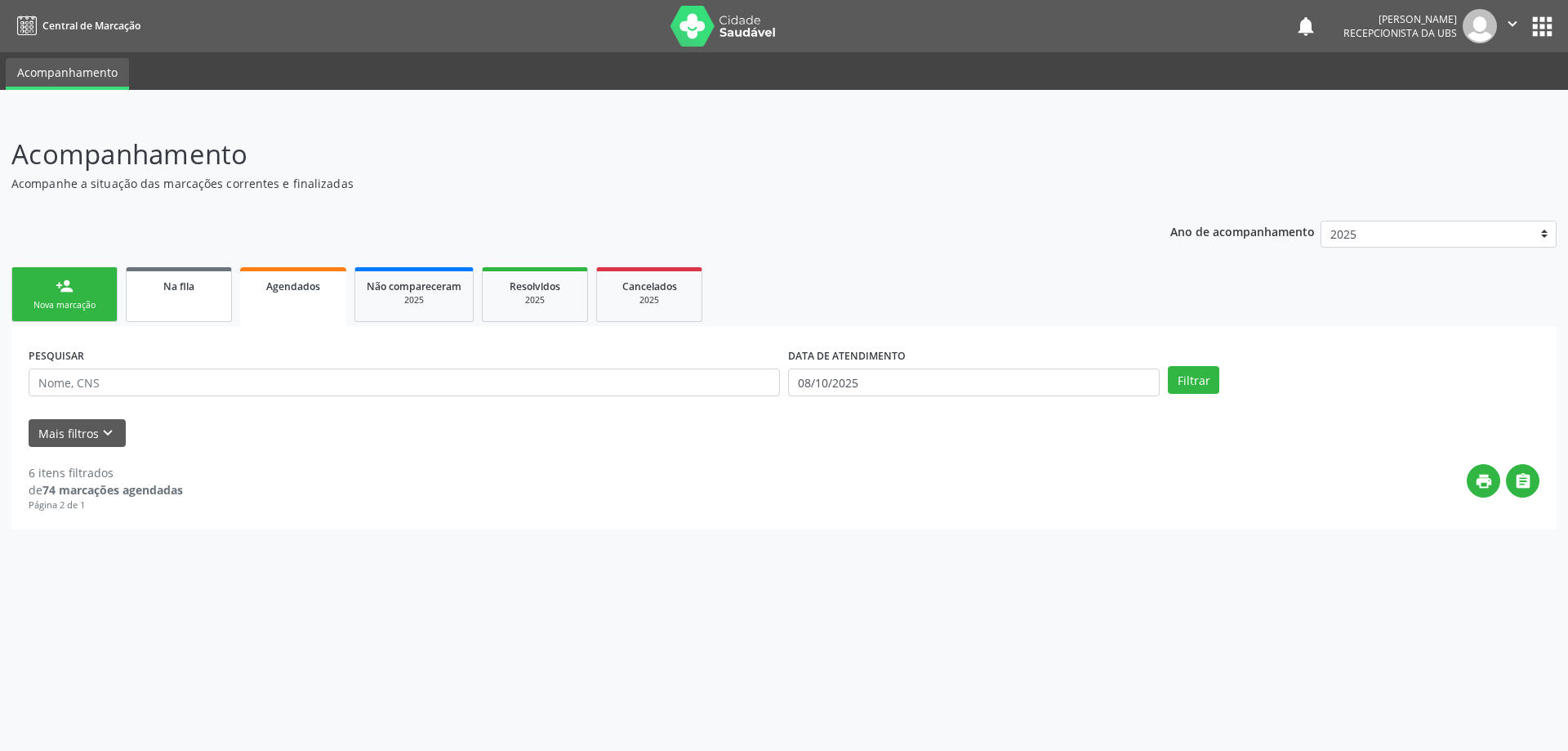
click at [218, 280] on div "Na fila" at bounding box center [179, 286] width 82 height 17
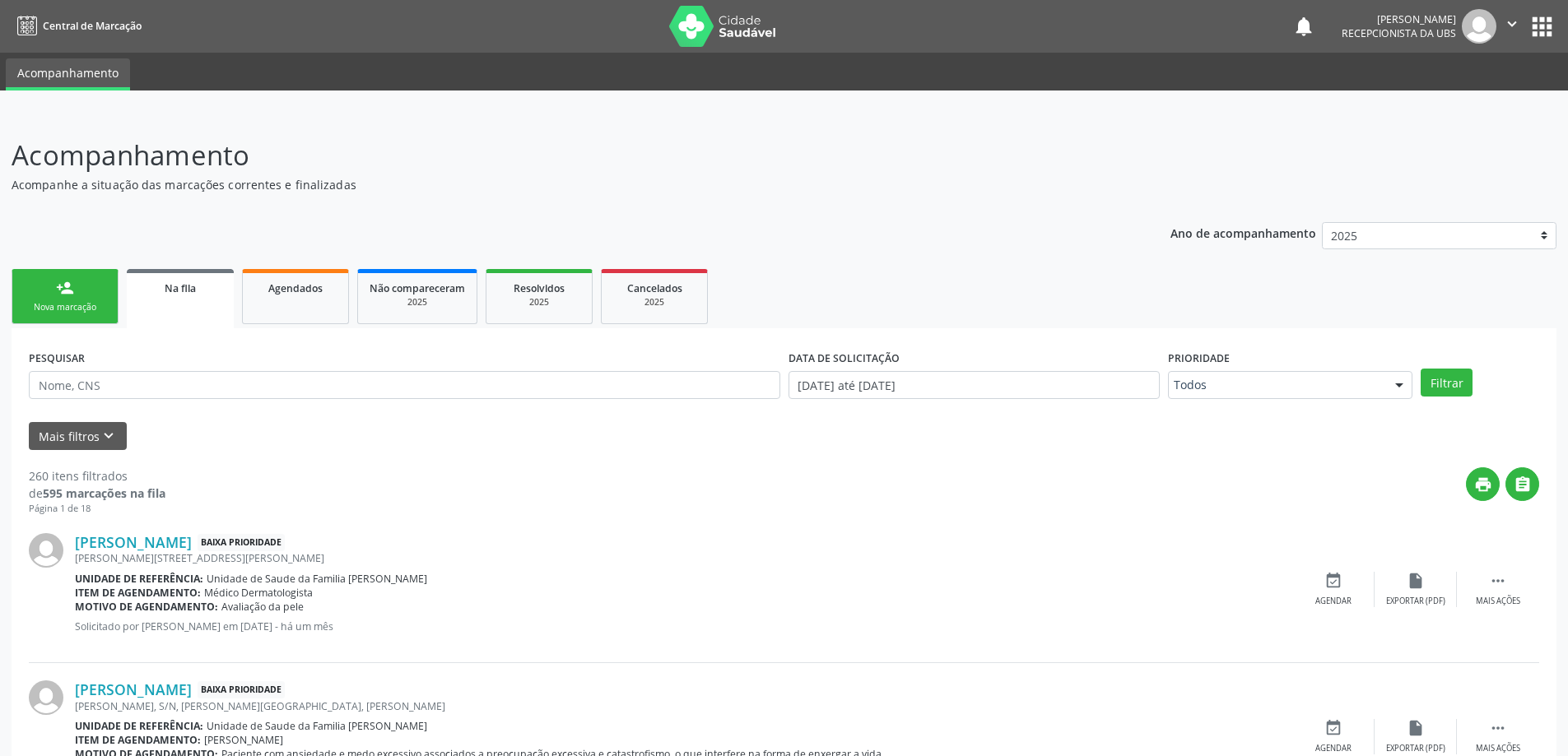
click at [233, 370] on div "PESQUISAR" at bounding box center [404, 378] width 759 height 65
click at [237, 386] on input "text" at bounding box center [404, 384] width 752 height 28
type input "75909570463"
click at [1421, 369] on button "Filtrar" at bounding box center [1447, 382] width 52 height 28
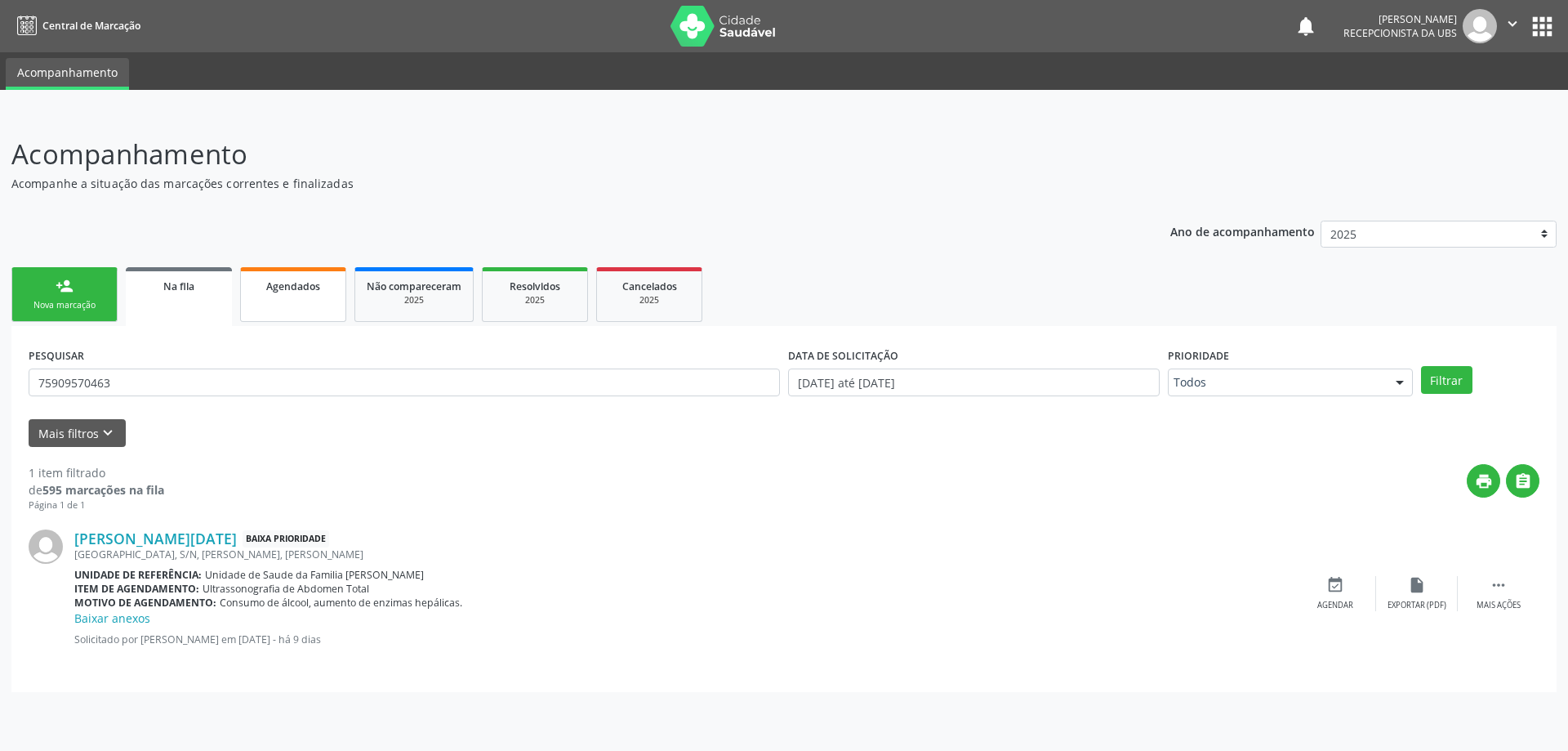
click at [310, 293] on div "Agendados" at bounding box center [293, 286] width 82 height 17
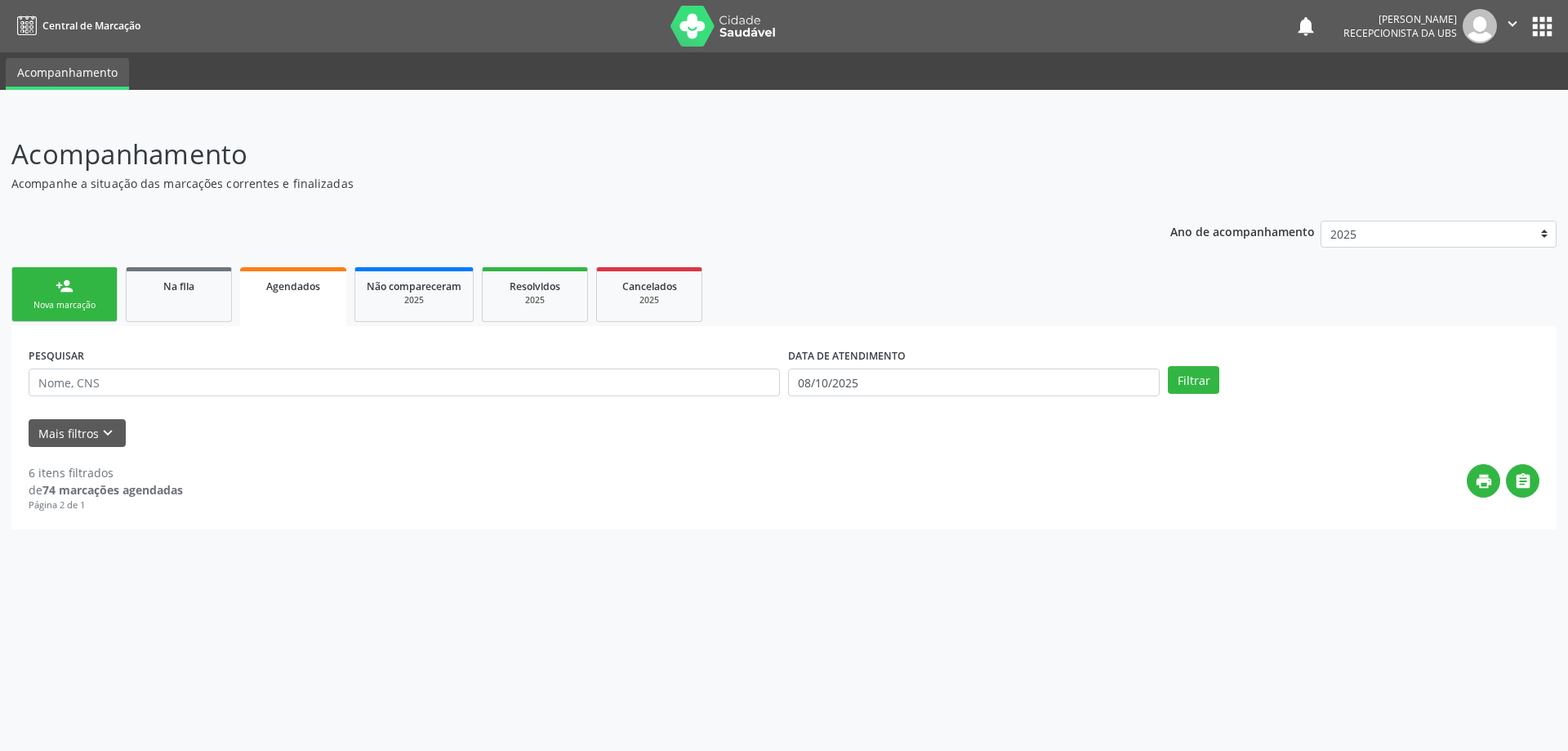
click at [96, 279] on link "person_add Nova marcação" at bounding box center [64, 295] width 106 height 55
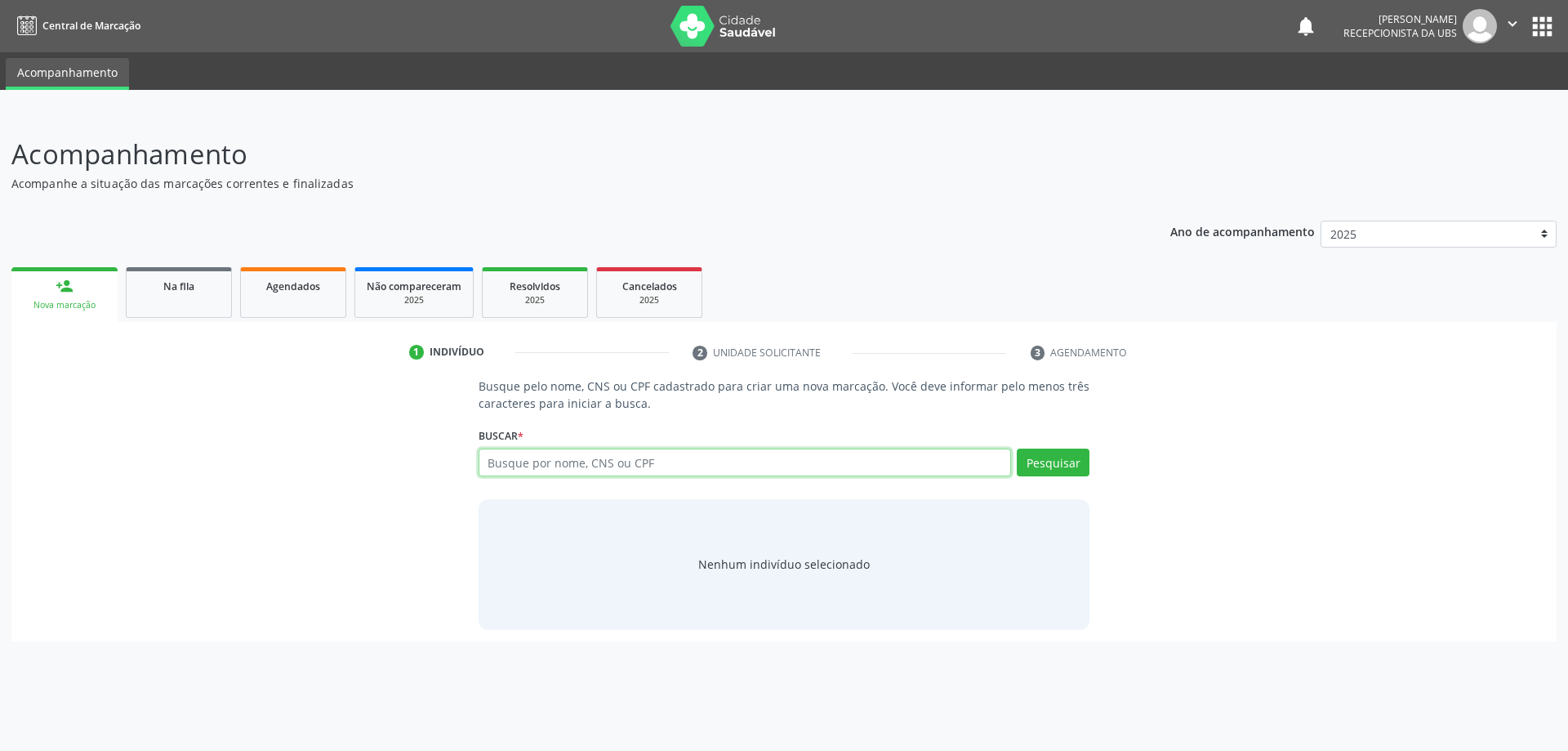
click at [497, 466] on input "text" at bounding box center [745, 462] width 533 height 27
type input "706400161399282"
type input "7"
paste input "145.222.364-50"
type input "145.222.364-50"
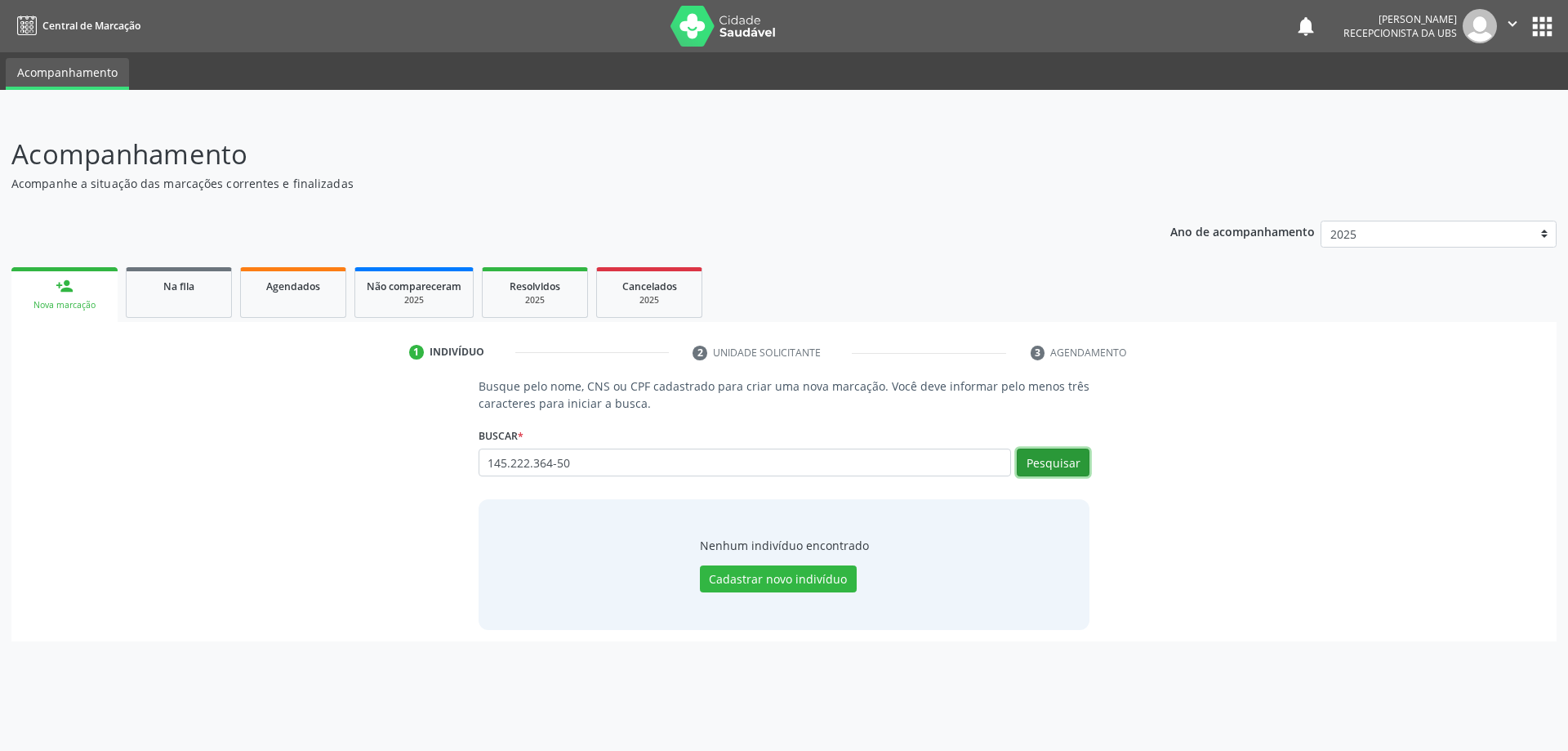
click at [1037, 465] on button "Pesquisar" at bounding box center [1053, 462] width 73 height 27
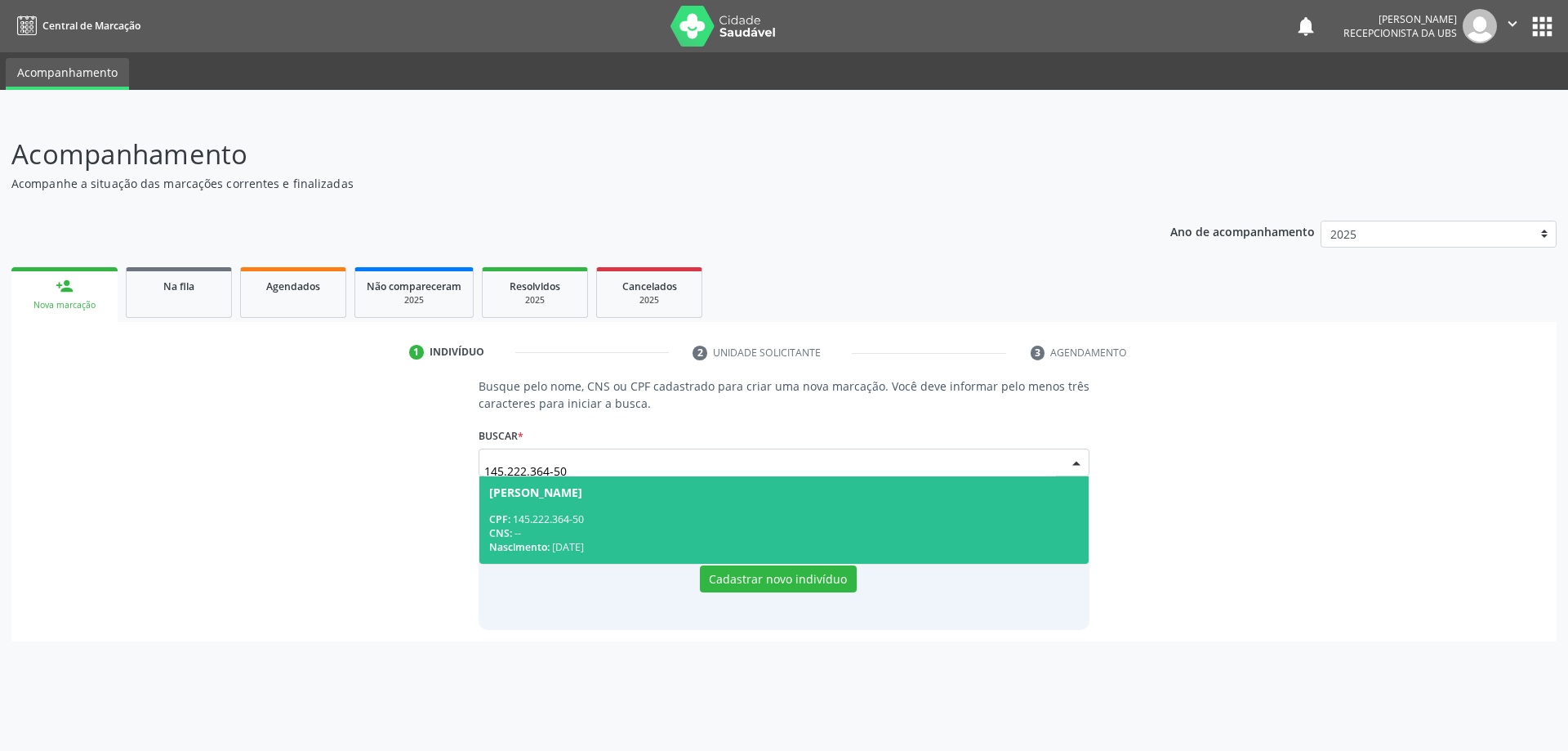
click at [693, 527] on div "CNS: --" at bounding box center [784, 533] width 590 height 14
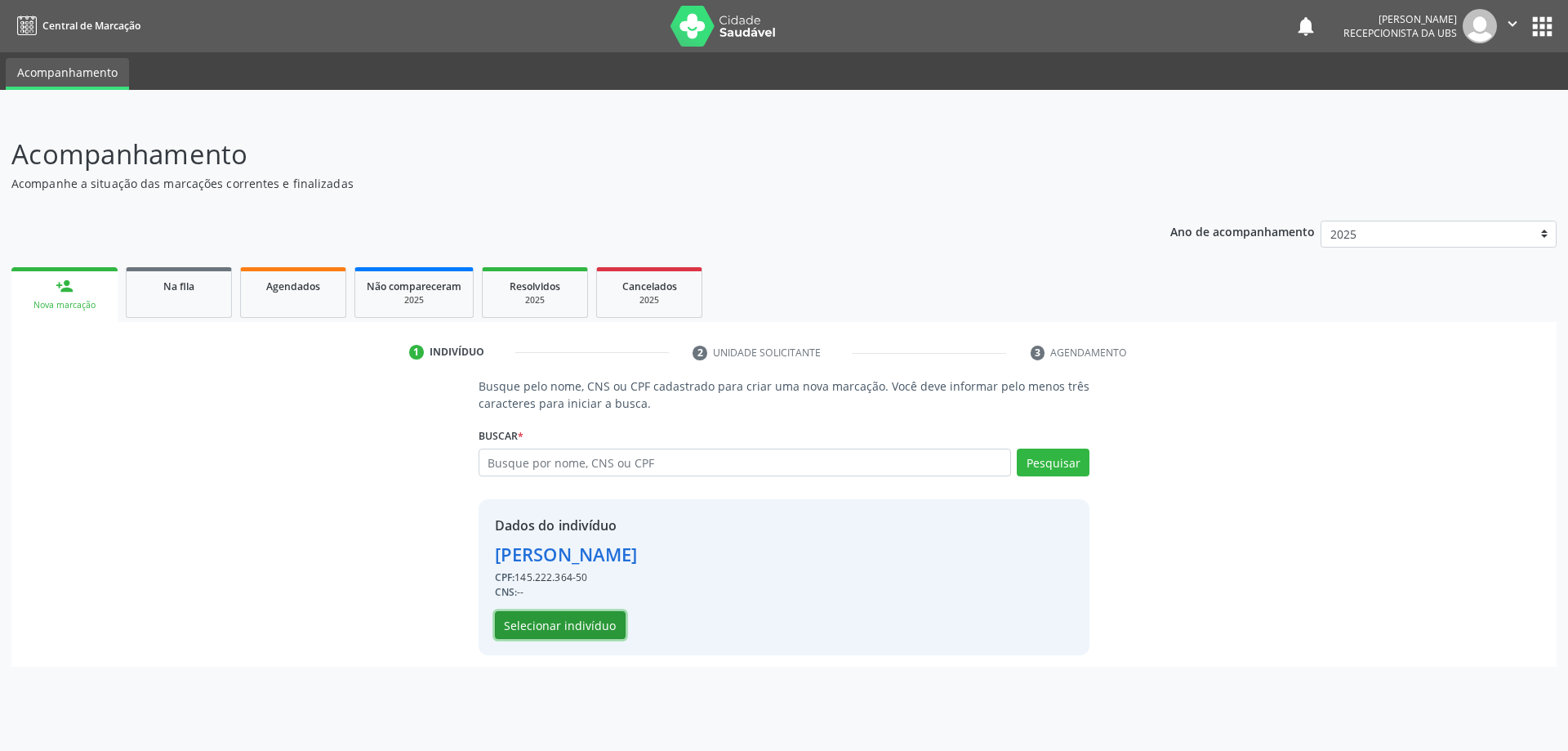
click at [596, 624] on button "Selecionar indivíduo" at bounding box center [560, 625] width 131 height 27
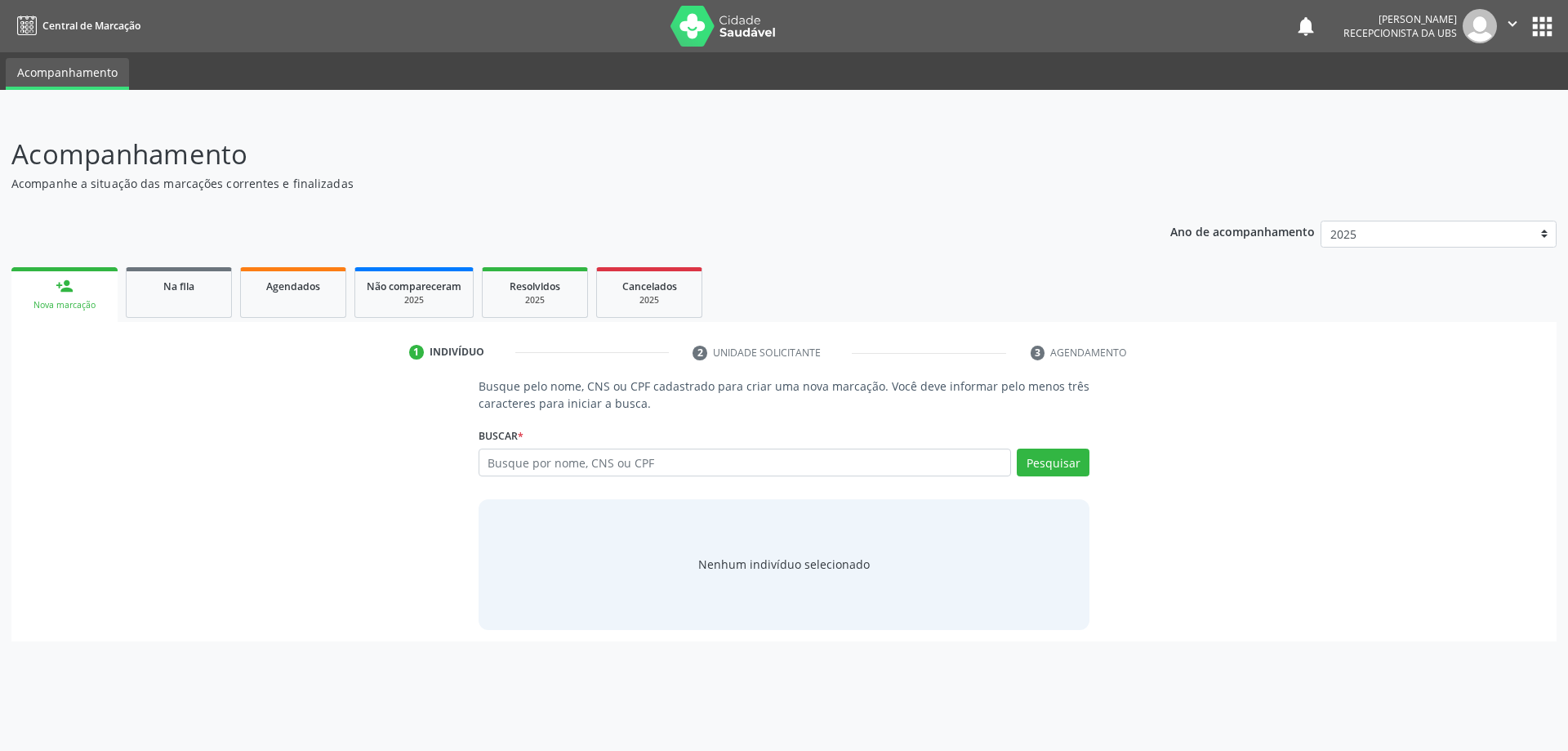
click at [634, 474] on input "text" at bounding box center [745, 462] width 533 height 27
type input "705406445205498"
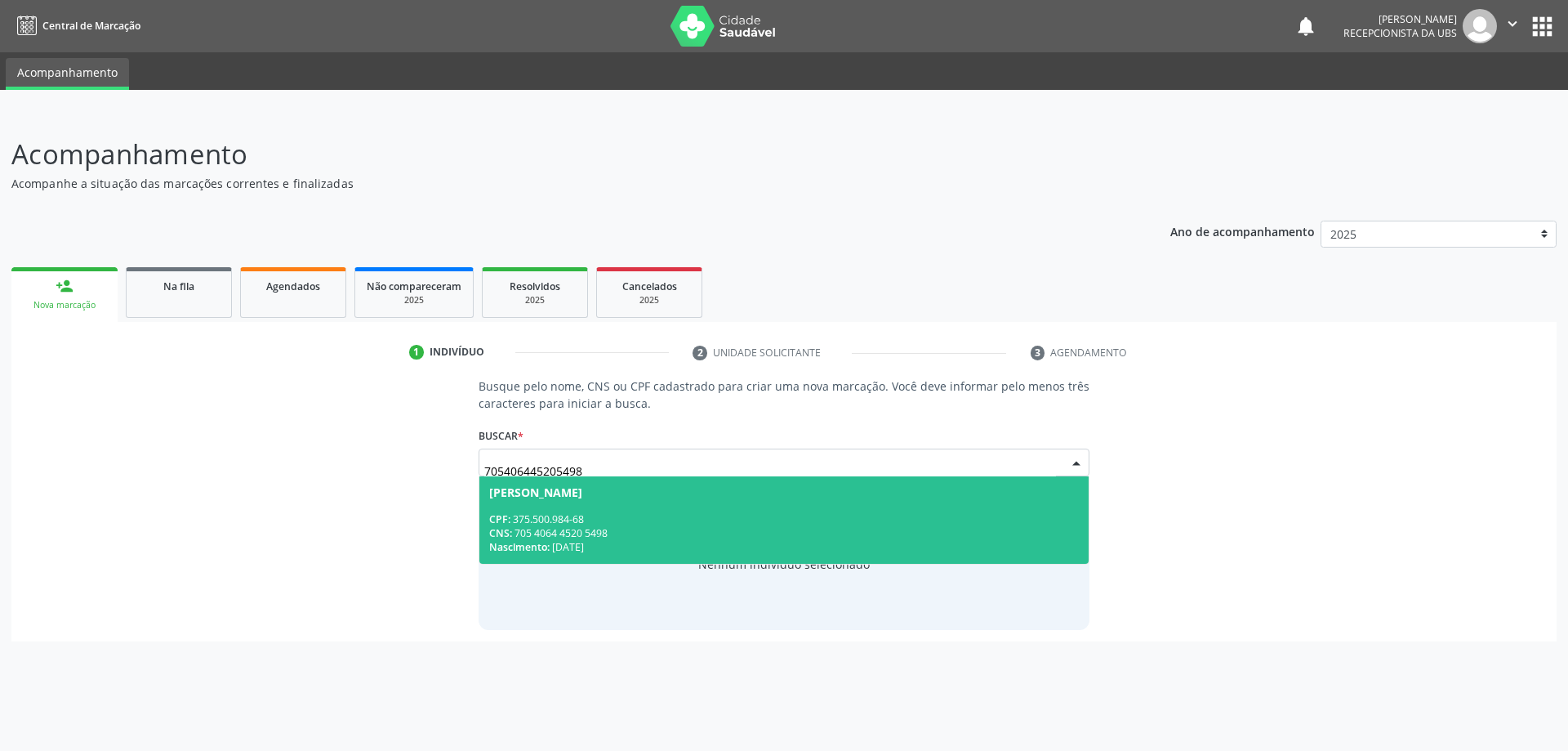
click at [639, 493] on div "Alexandre Jorge da Silva" at bounding box center [784, 493] width 590 height 13
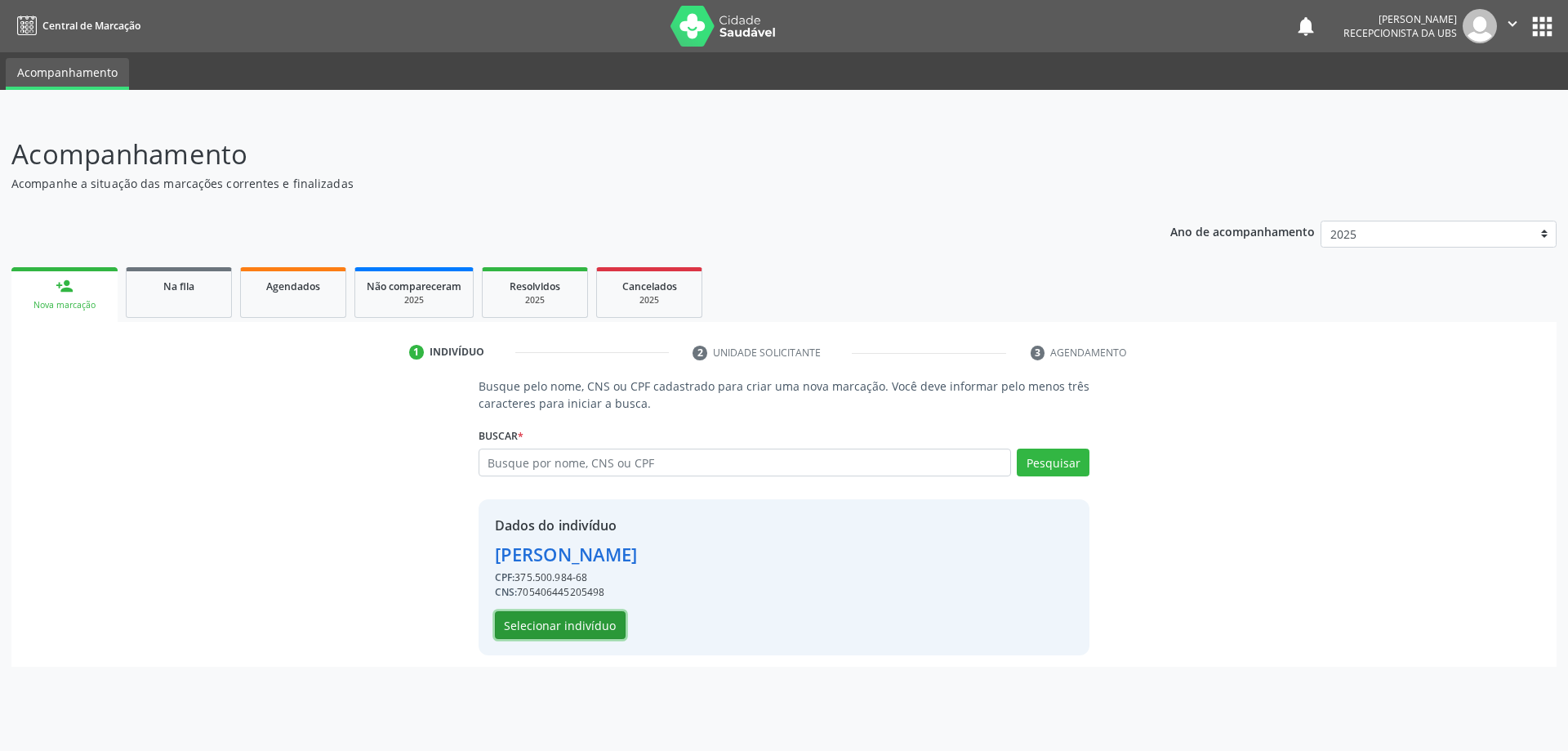
click at [575, 629] on button "Selecionar indivíduo" at bounding box center [560, 625] width 131 height 27
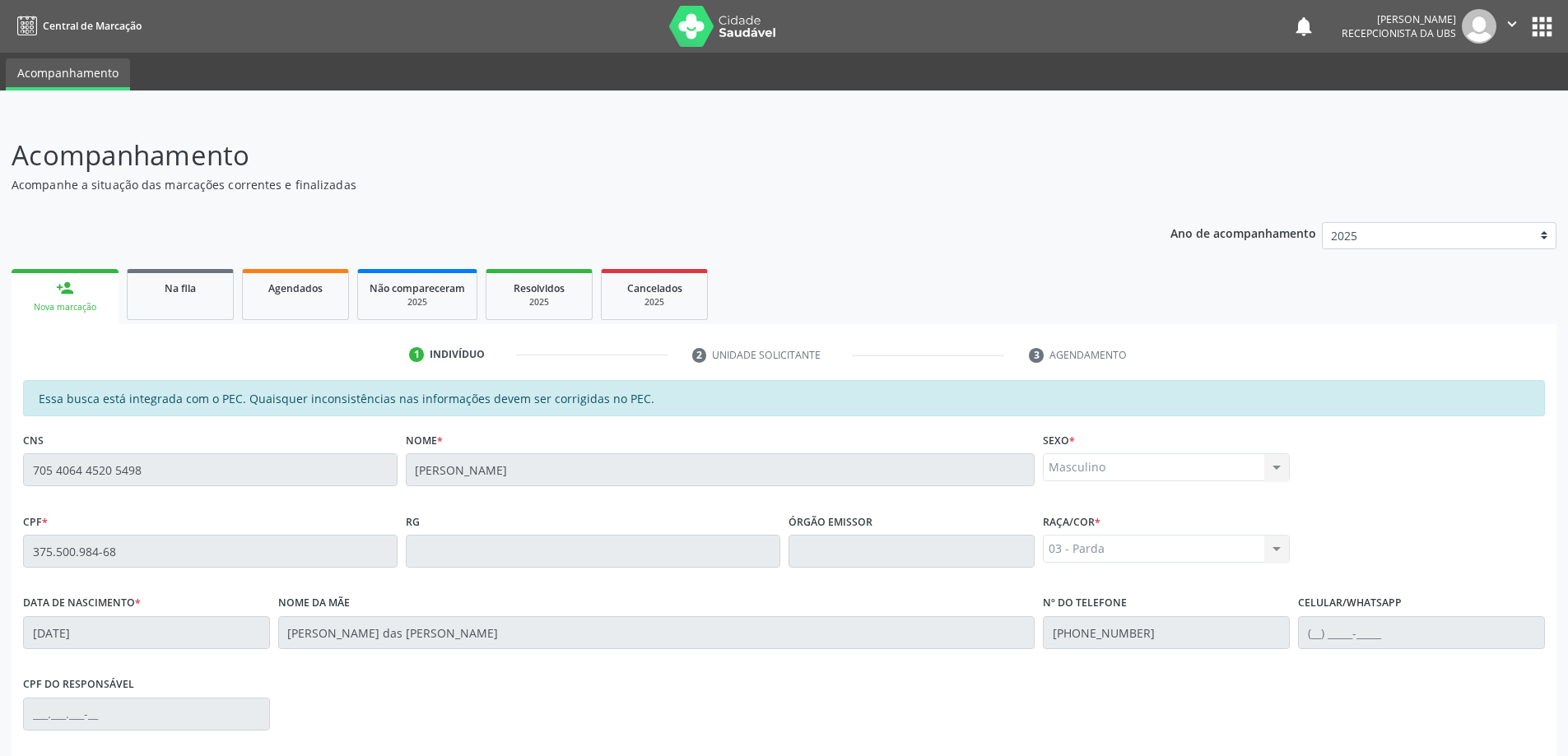
scroll to position [207, 0]
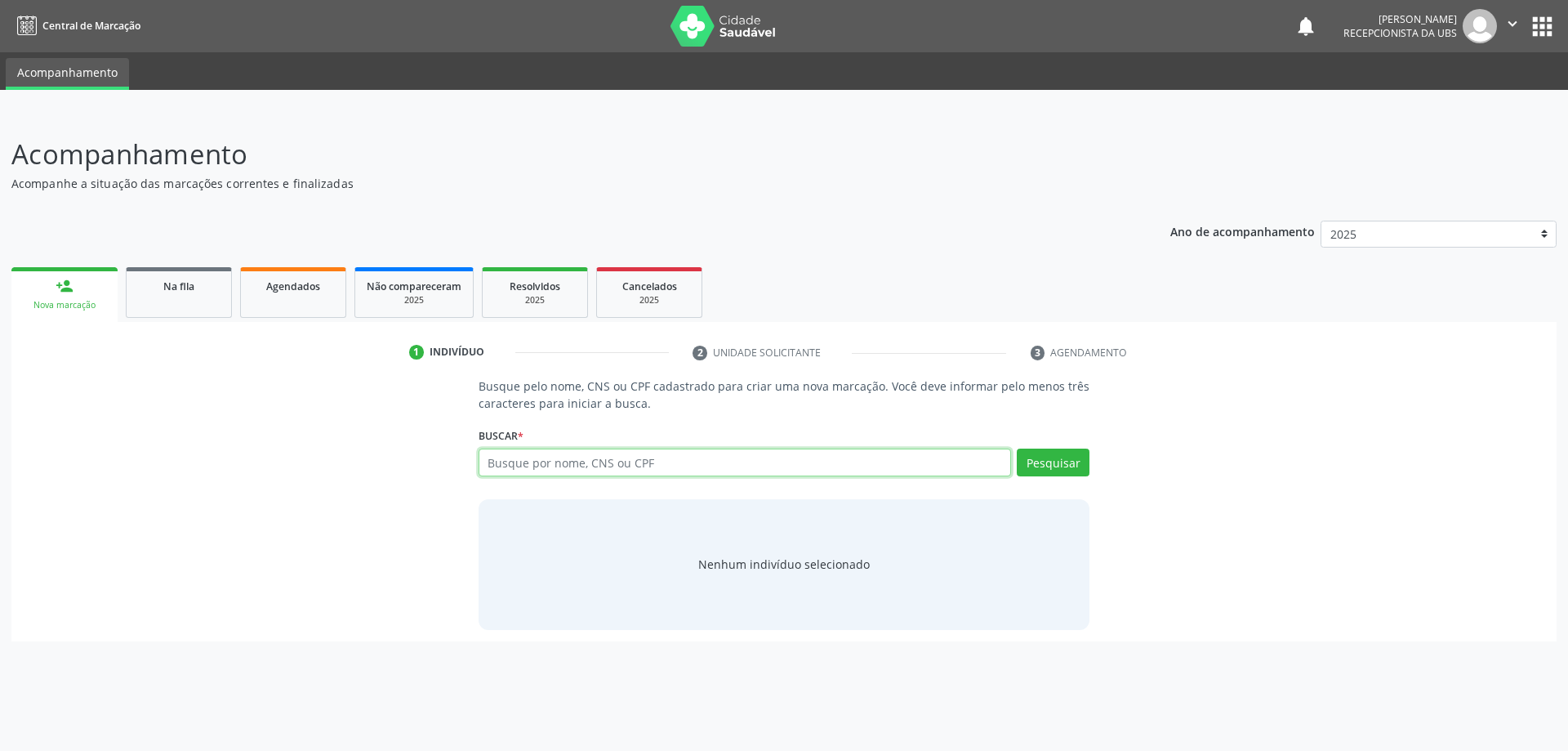
paste input "046.326.594-79"
type input "046.326.594-79"
click at [1040, 465] on button "Pesquisar" at bounding box center [1053, 462] width 73 height 27
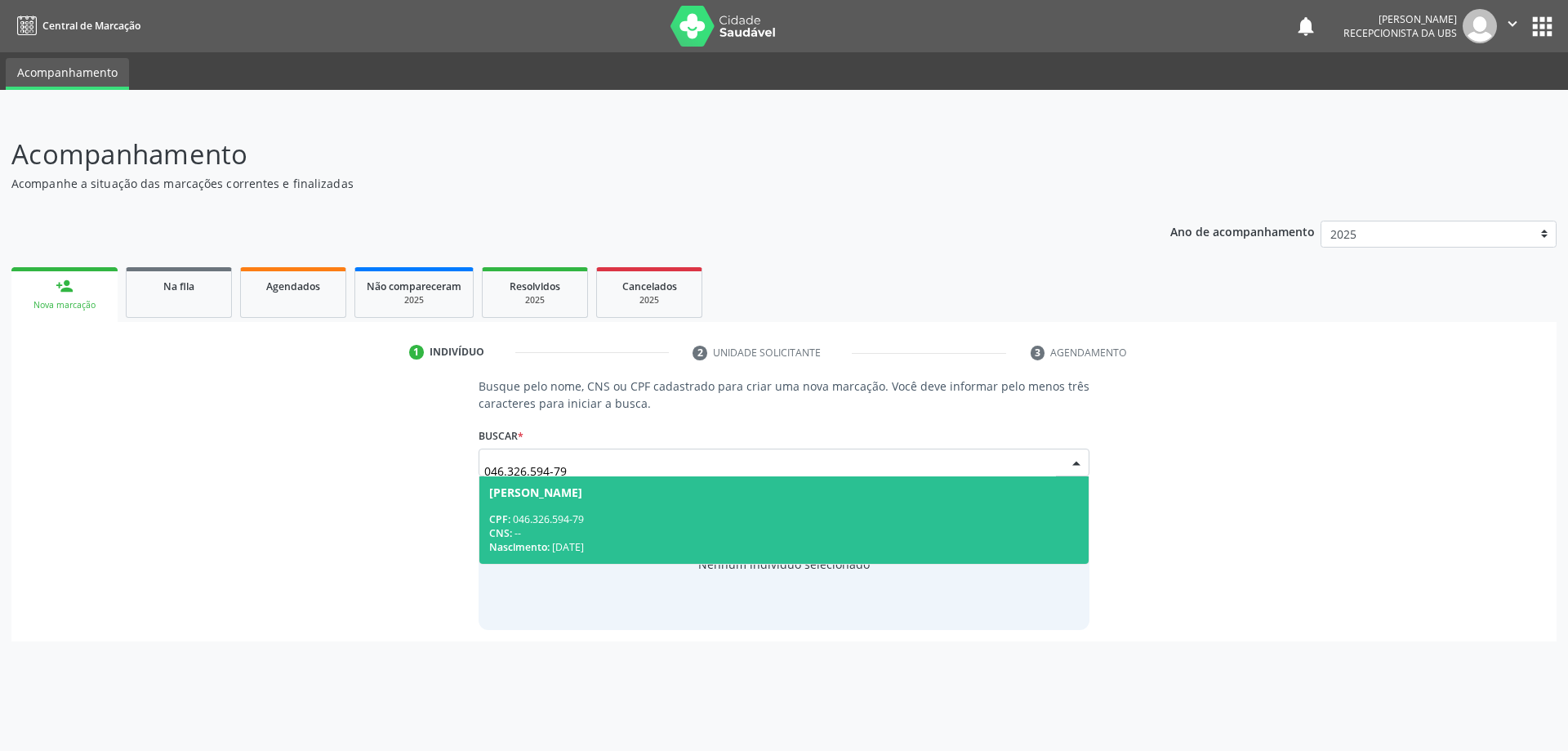
click at [889, 510] on span "Paulo Sergio Santos da Silva CPF: 046.326.594-79 CNS: -- Nascimento: 23/08/1982" at bounding box center [784, 520] width 610 height 88
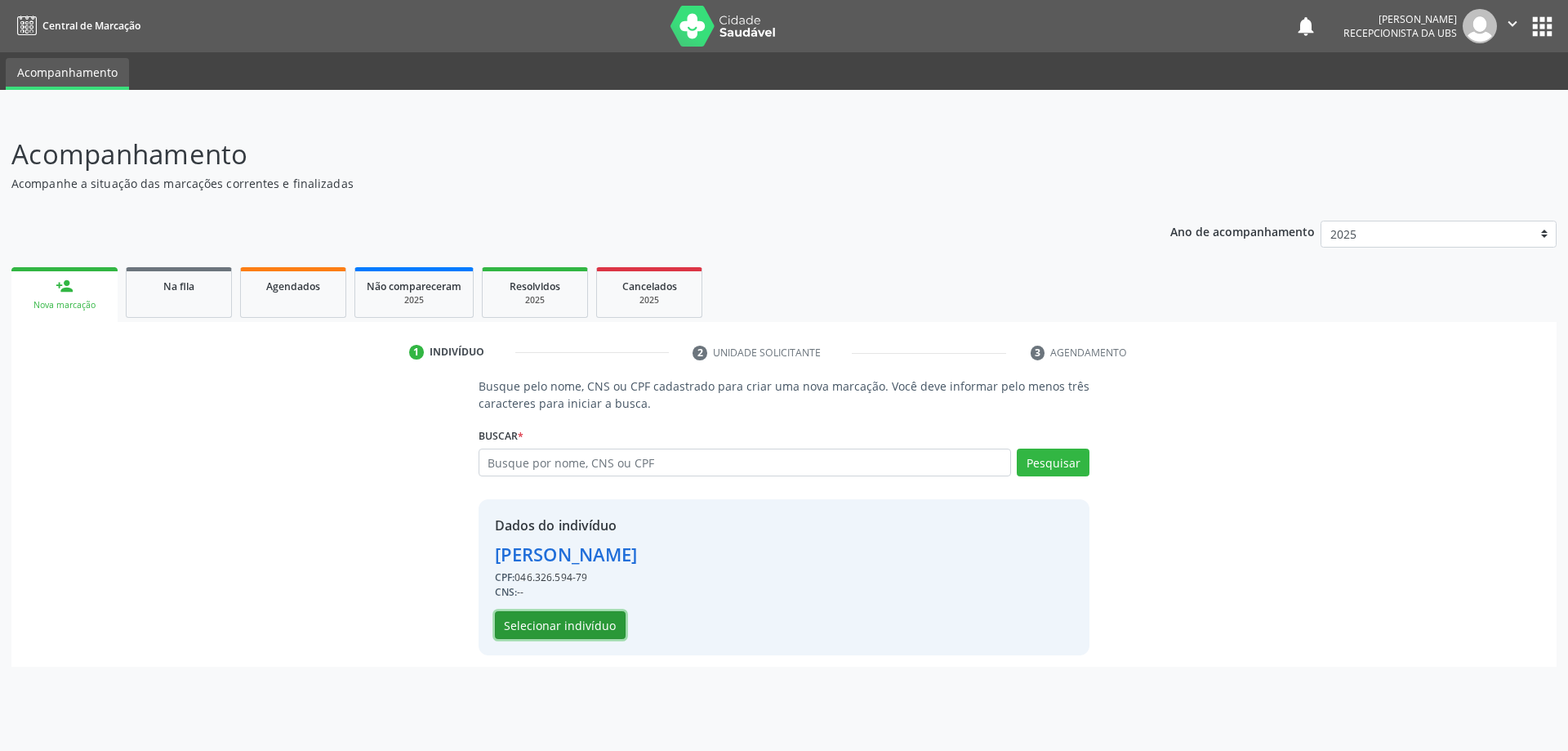
click at [583, 614] on button "Selecionar indivíduo" at bounding box center [560, 625] width 131 height 27
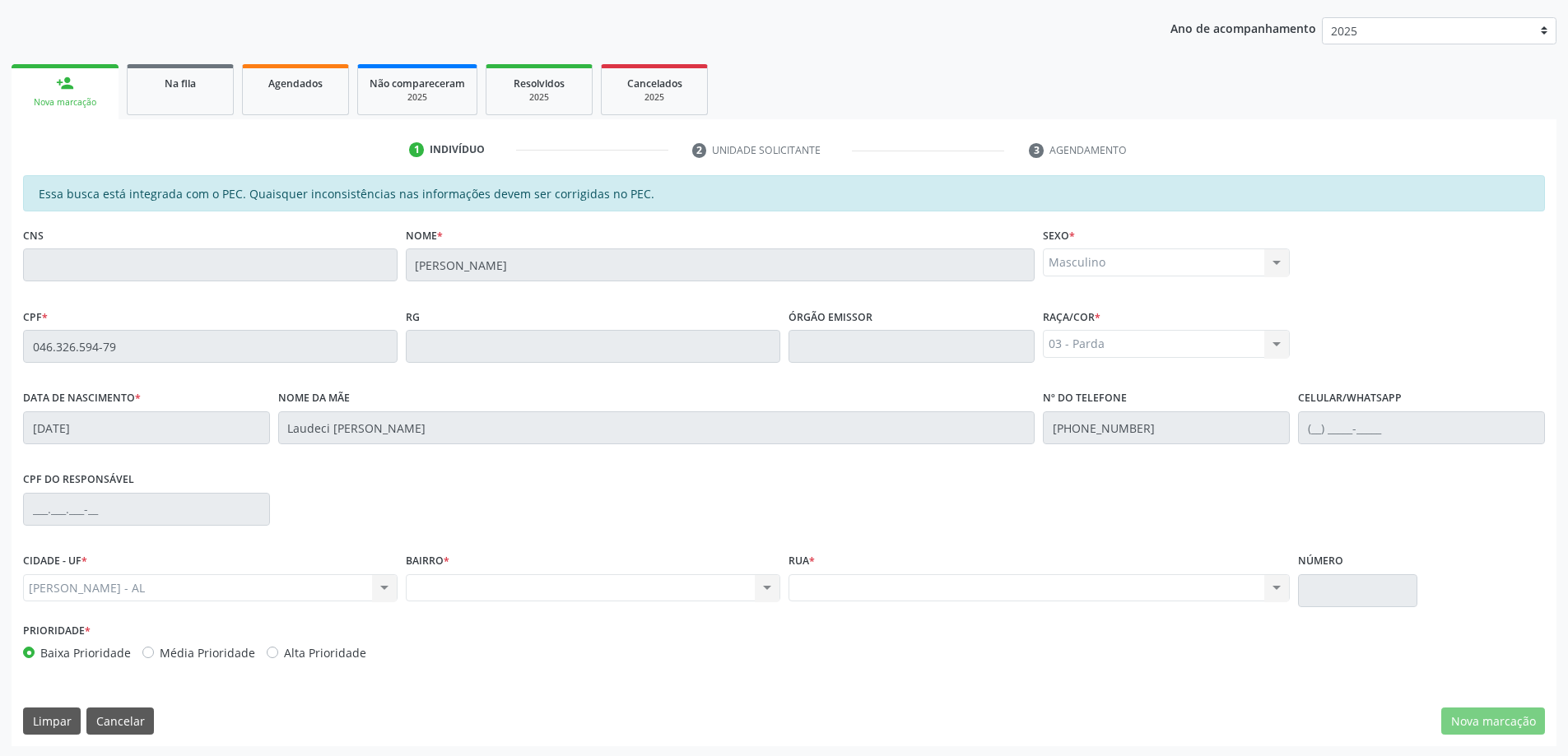
scroll to position [207, 0]
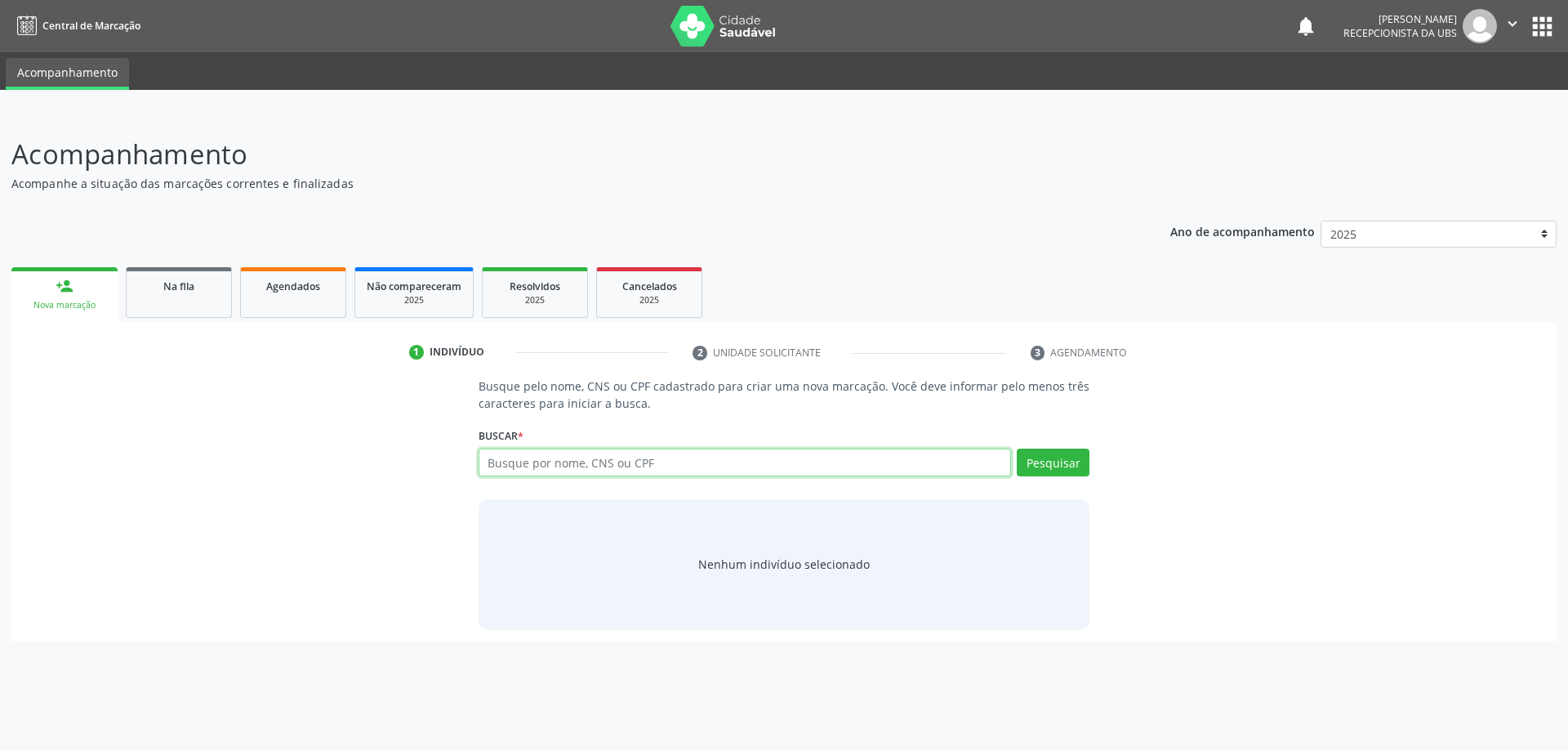
click at [599, 465] on input "text" at bounding box center [745, 462] width 533 height 27
paste input "644.344.514-72"
type input "644.344.514-72"
click at [1061, 454] on button "Pesquisar" at bounding box center [1053, 462] width 73 height 27
type input "644.344.514-72"
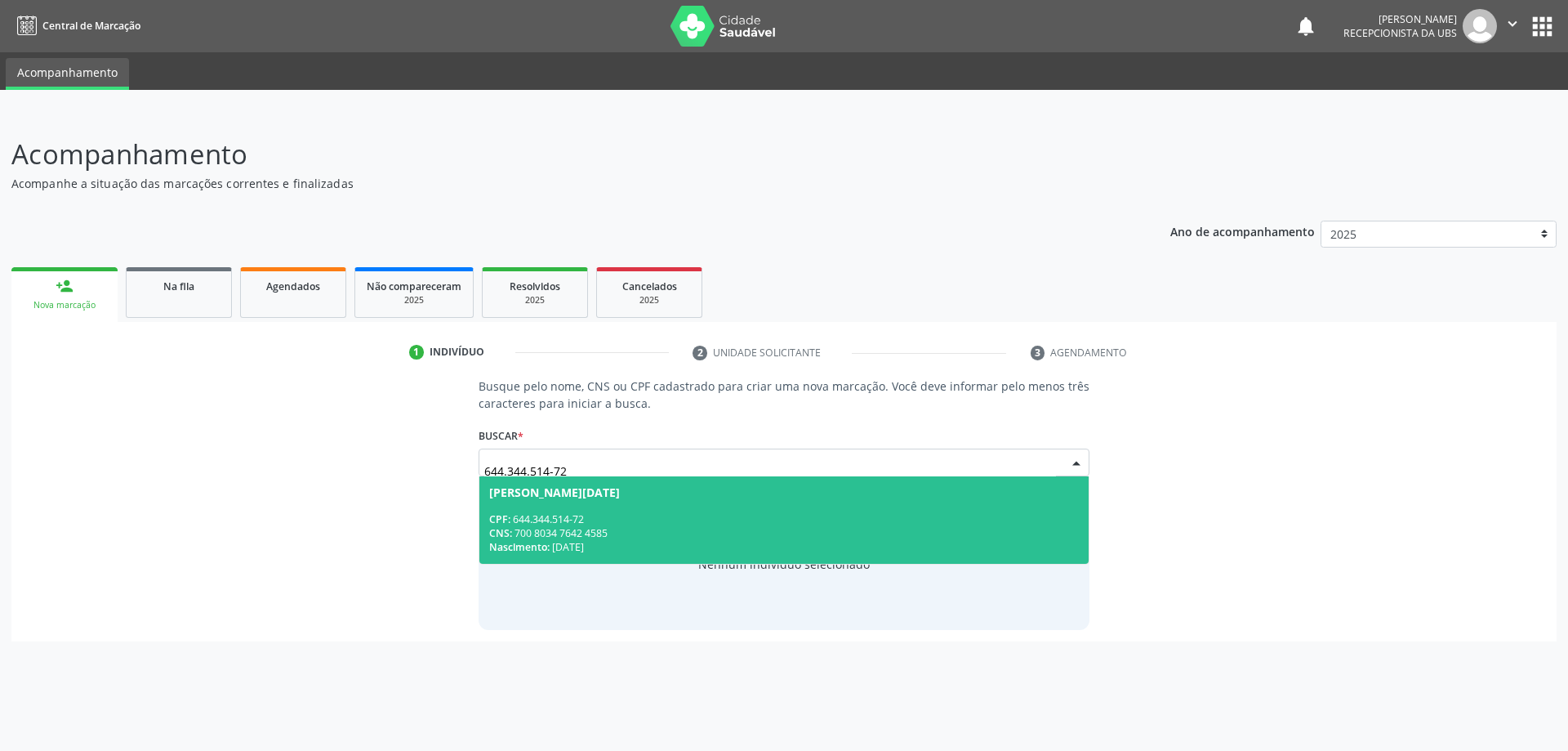
click at [583, 498] on div "Ana Lucia Silva Ferreira" at bounding box center [554, 493] width 131 height 13
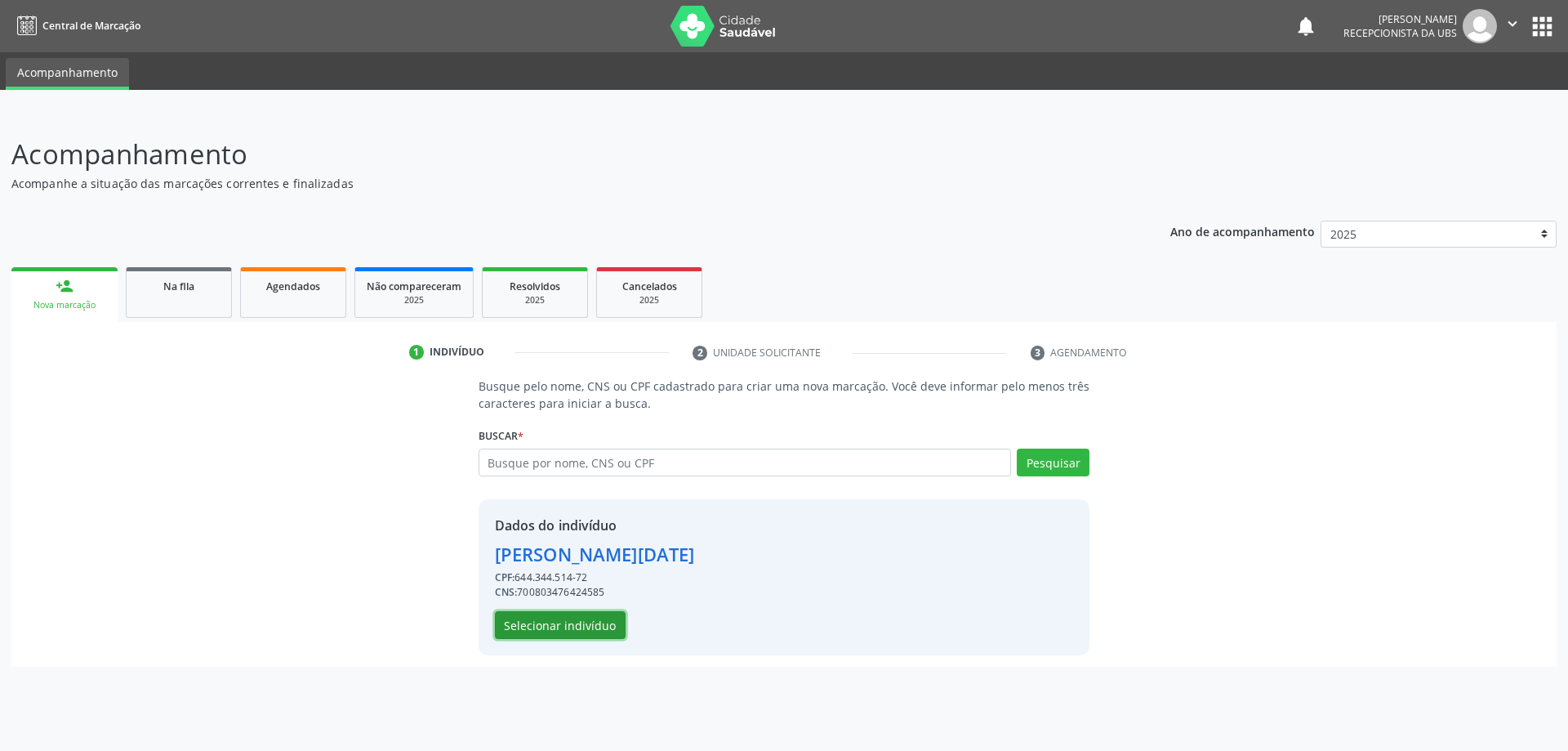
click at [609, 618] on button "Selecionar indivíduo" at bounding box center [560, 625] width 131 height 27
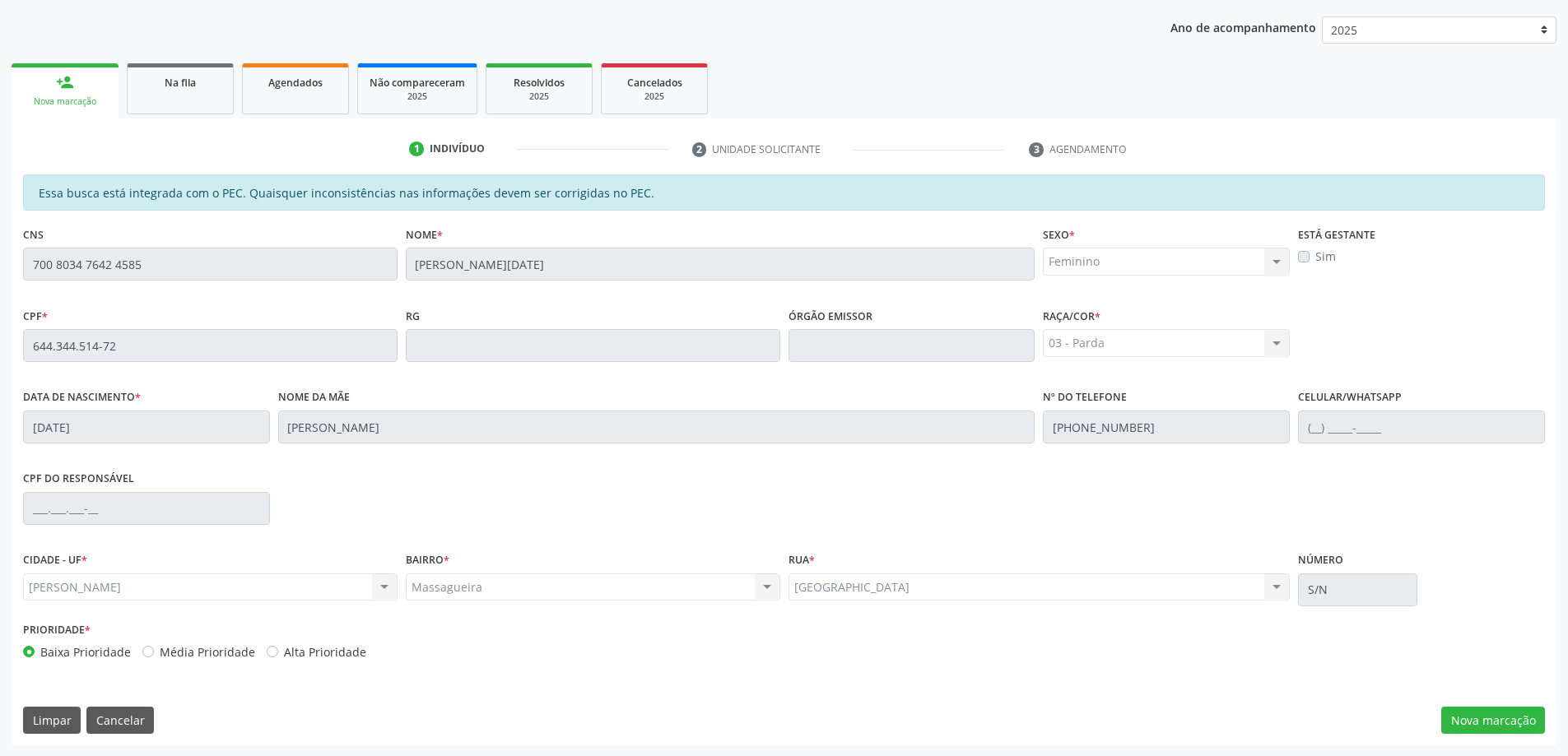
scroll to position [207, 0]
click at [1496, 719] on button "Nova marcação" at bounding box center [1493, 719] width 103 height 28
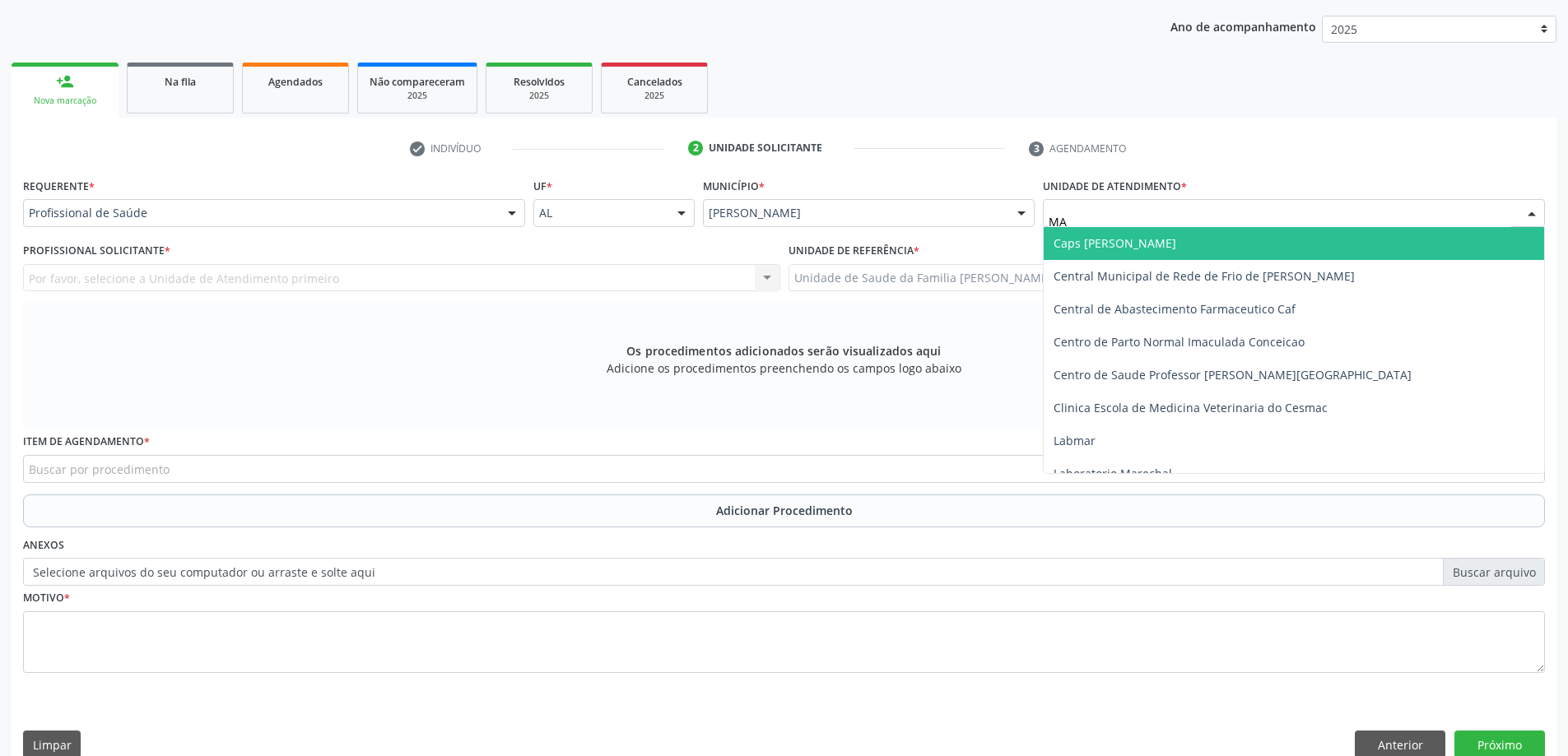
type input "MAS"
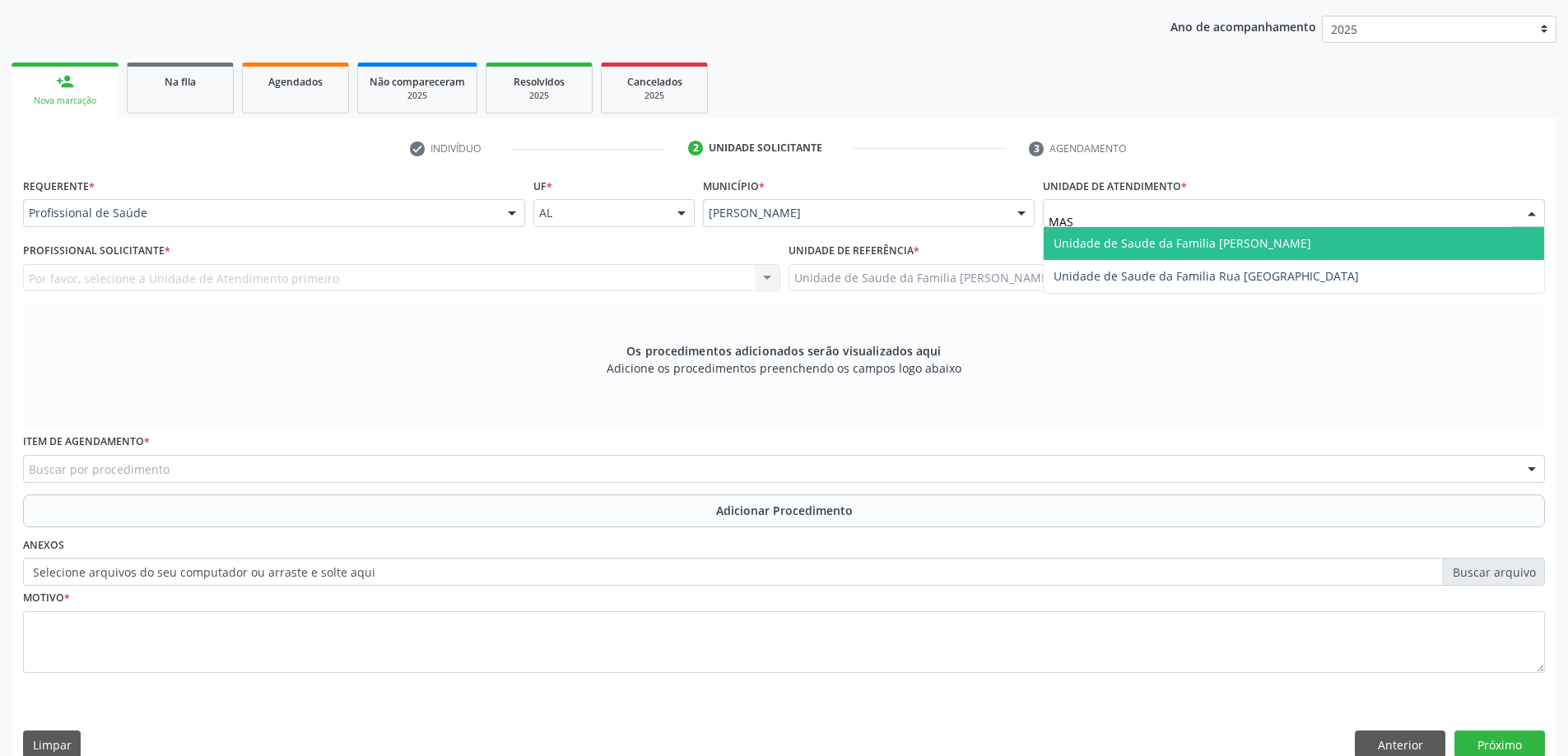
click at [1147, 252] on span "Unidade de Saude da Familia [PERSON_NAME]" at bounding box center [1294, 243] width 500 height 33
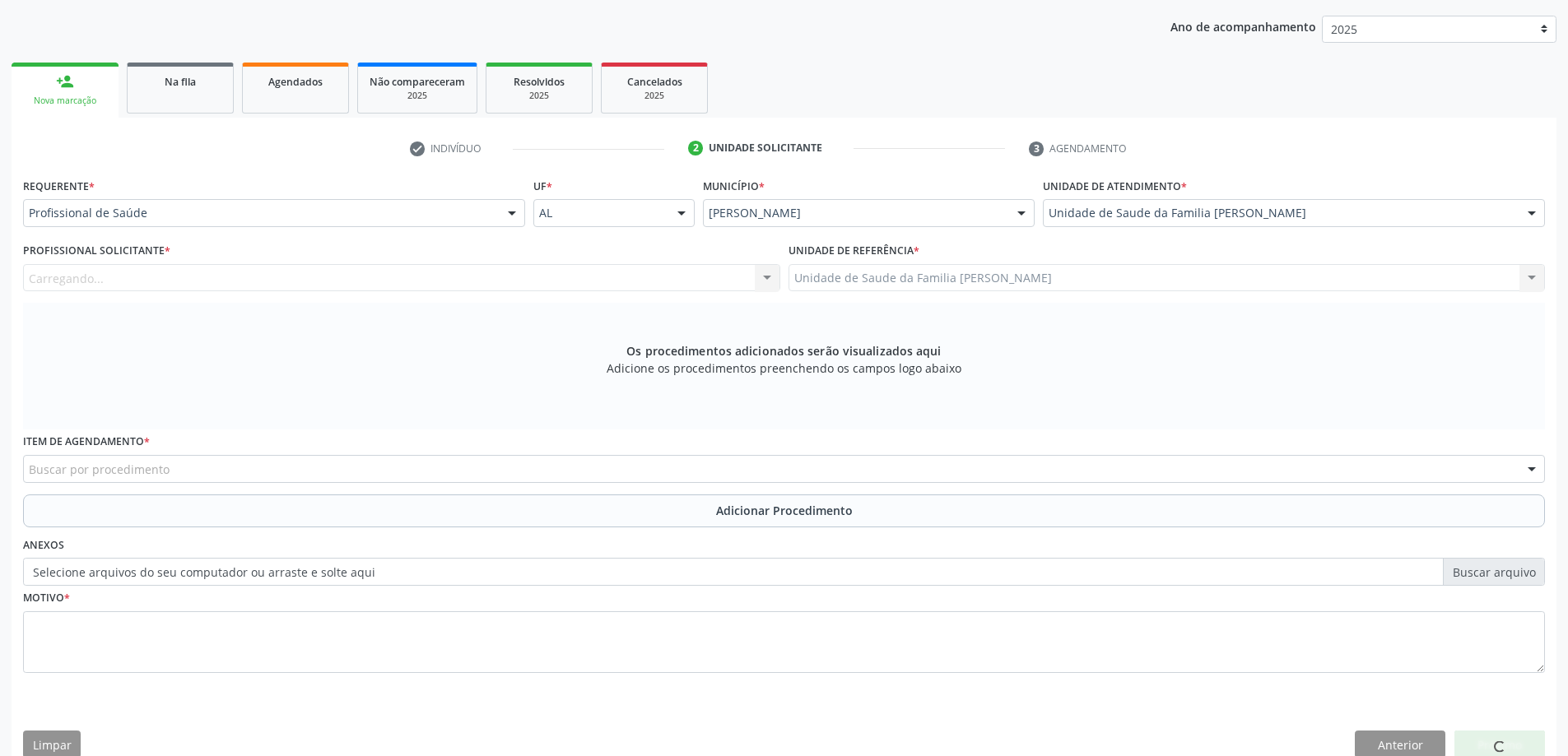
click at [1147, 252] on span "Aeronave Baron 58" at bounding box center [1294, 243] width 500 height 33
click at [566, 281] on div at bounding box center [401, 277] width 757 height 28
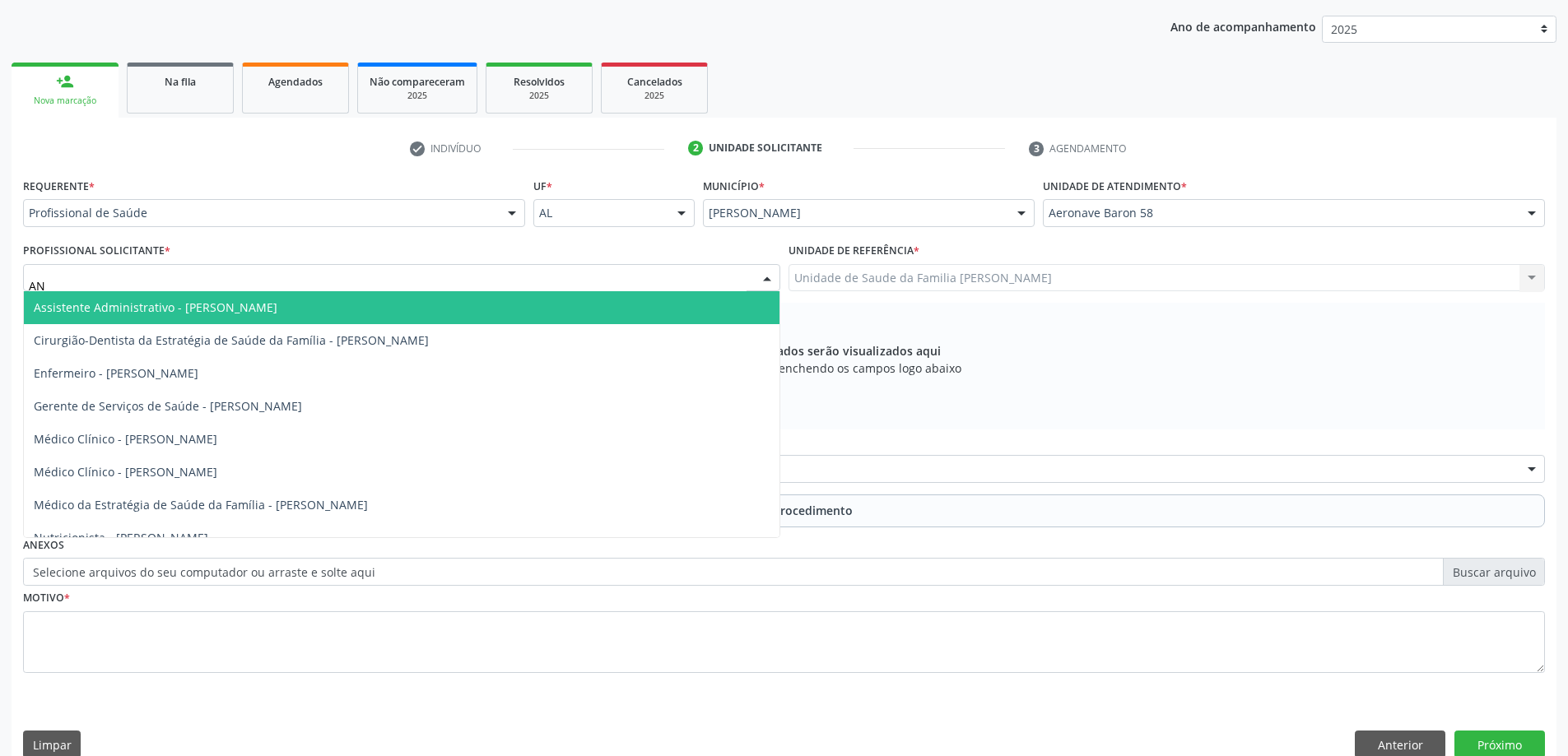
type input "ANA"
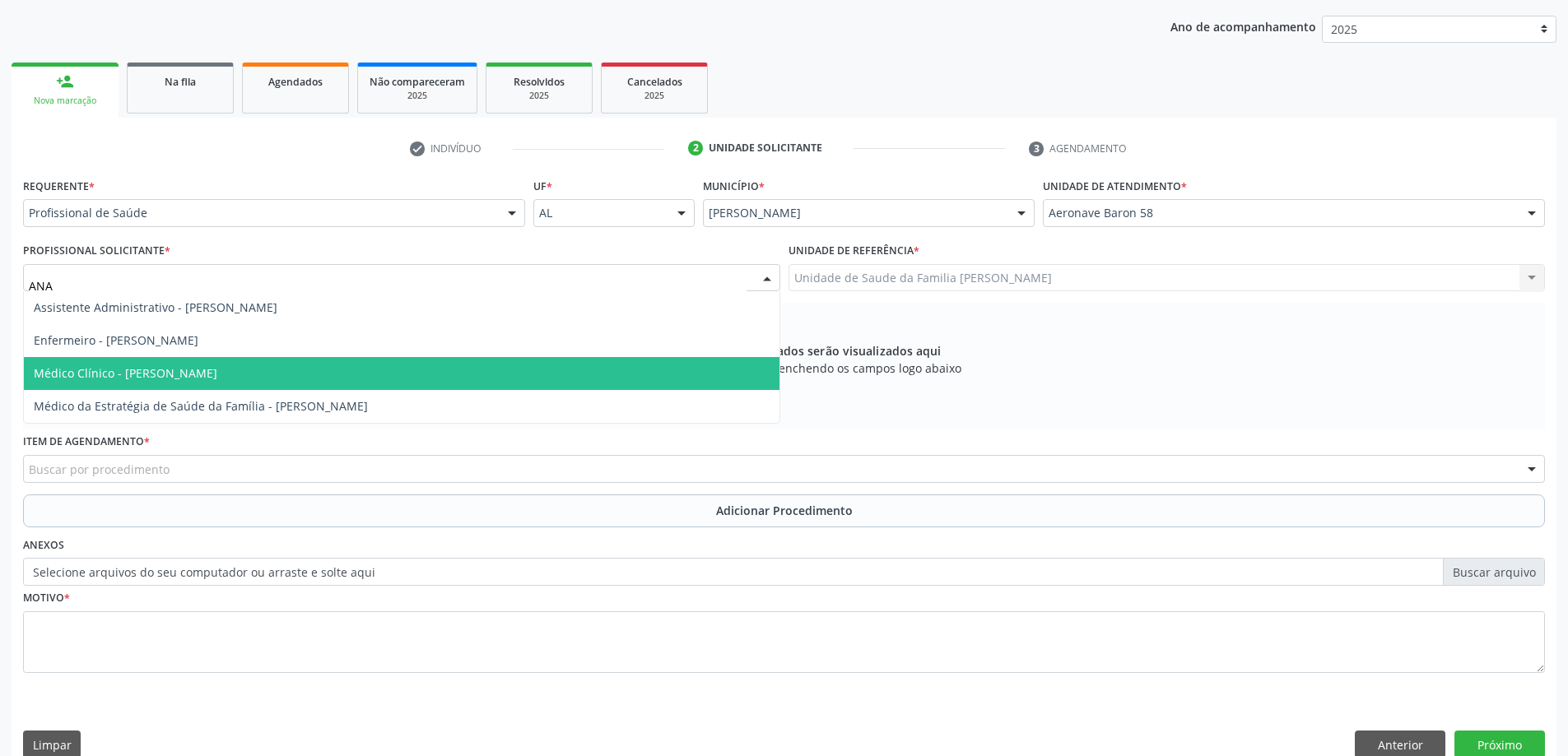
click at [260, 362] on span "Médico Clínico - [PERSON_NAME]" at bounding box center [401, 373] width 756 height 33
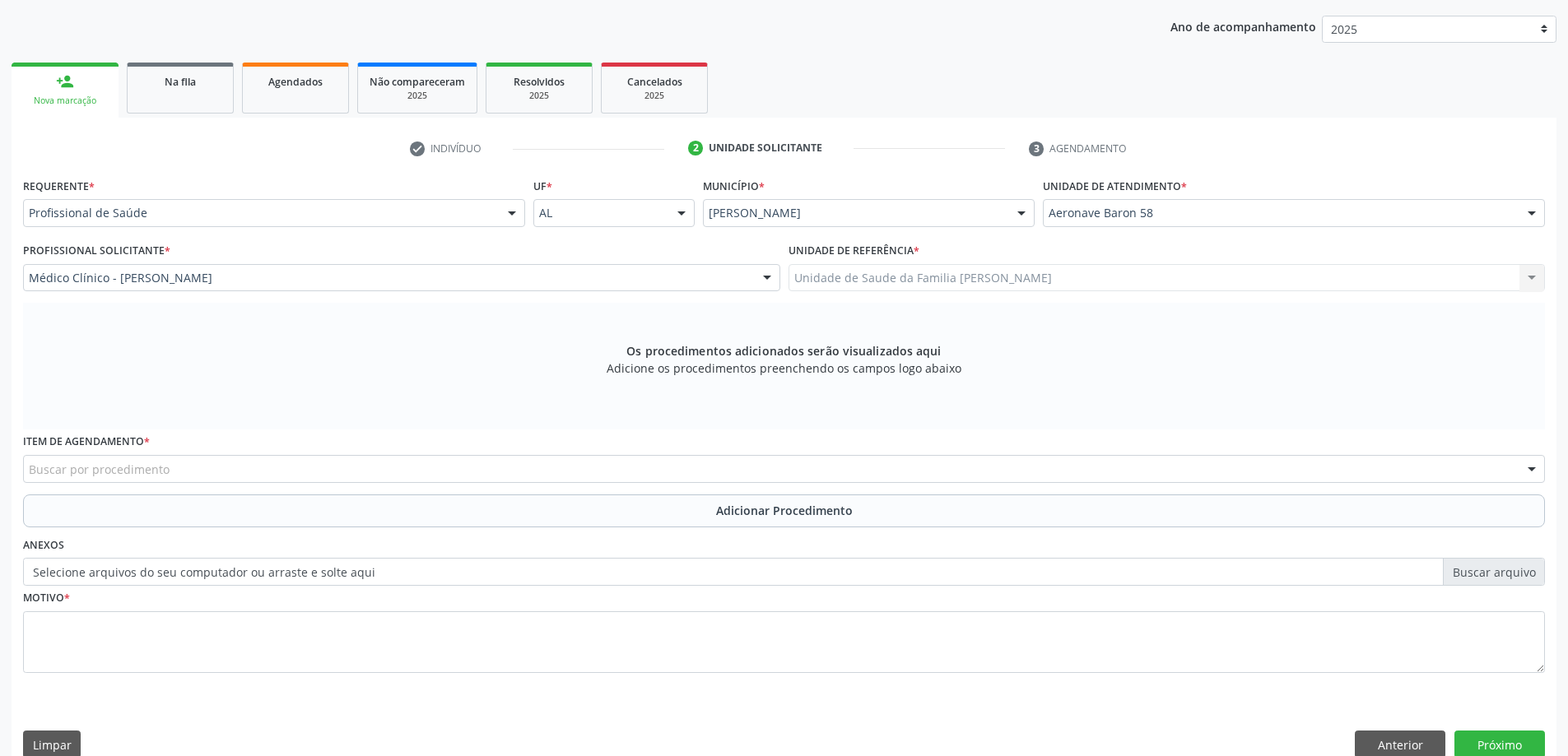
click at [171, 476] on div "Buscar por procedimento" at bounding box center [784, 469] width 1522 height 28
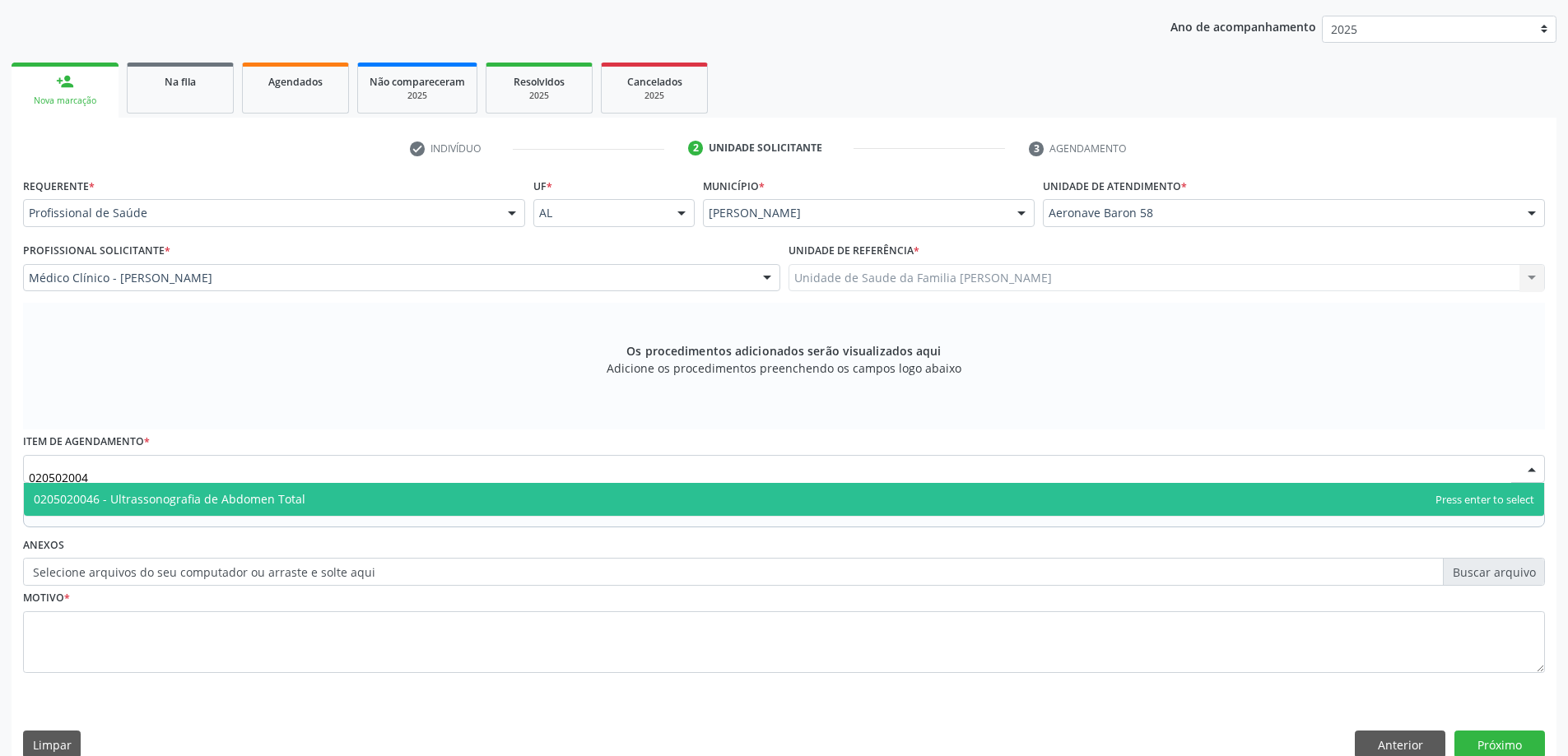
type input "0205020046"
click at [202, 501] on span "0205020046 - Ultrassonografia de Abdomen Total" at bounding box center [170, 499] width 271 height 15
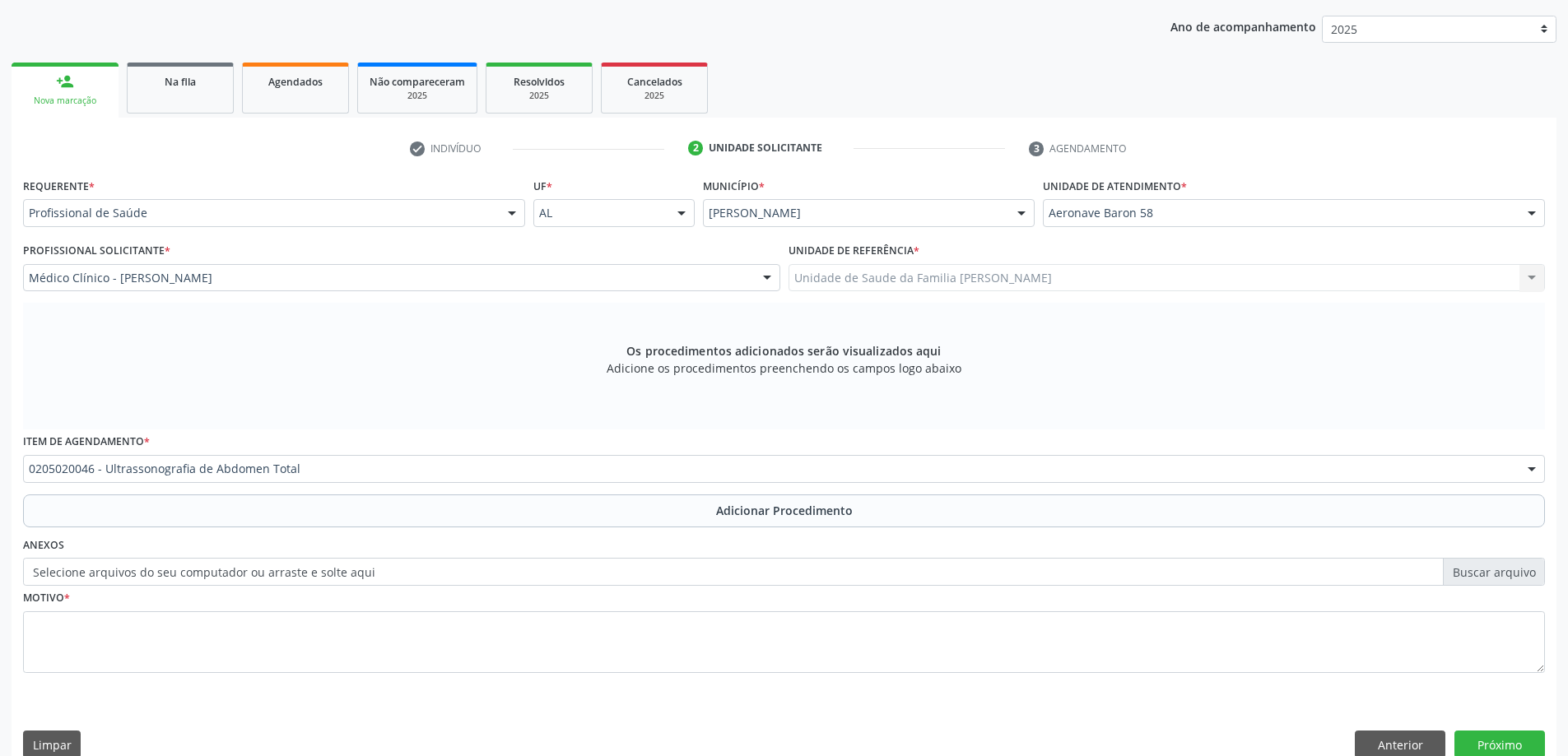
click at [196, 527] on div "Requerente * Profissional de Saúde Profissional de Saúde Paciente Nenhum result…" at bounding box center [784, 434] width 1522 height 523
click at [196, 569] on label "Selecione arquivos do seu computador ou arraste e solte aqui" at bounding box center [784, 571] width 1522 height 28
click at [196, 569] on input "Selecione arquivos do seu computador ou arraste e solte aqui" at bounding box center [784, 571] width 1522 height 28
type input "C:\fakepath\WhatsApp Image 2025-10-08 at 10.46.27.jpeg"
click at [315, 649] on textarea at bounding box center [784, 642] width 1522 height 63
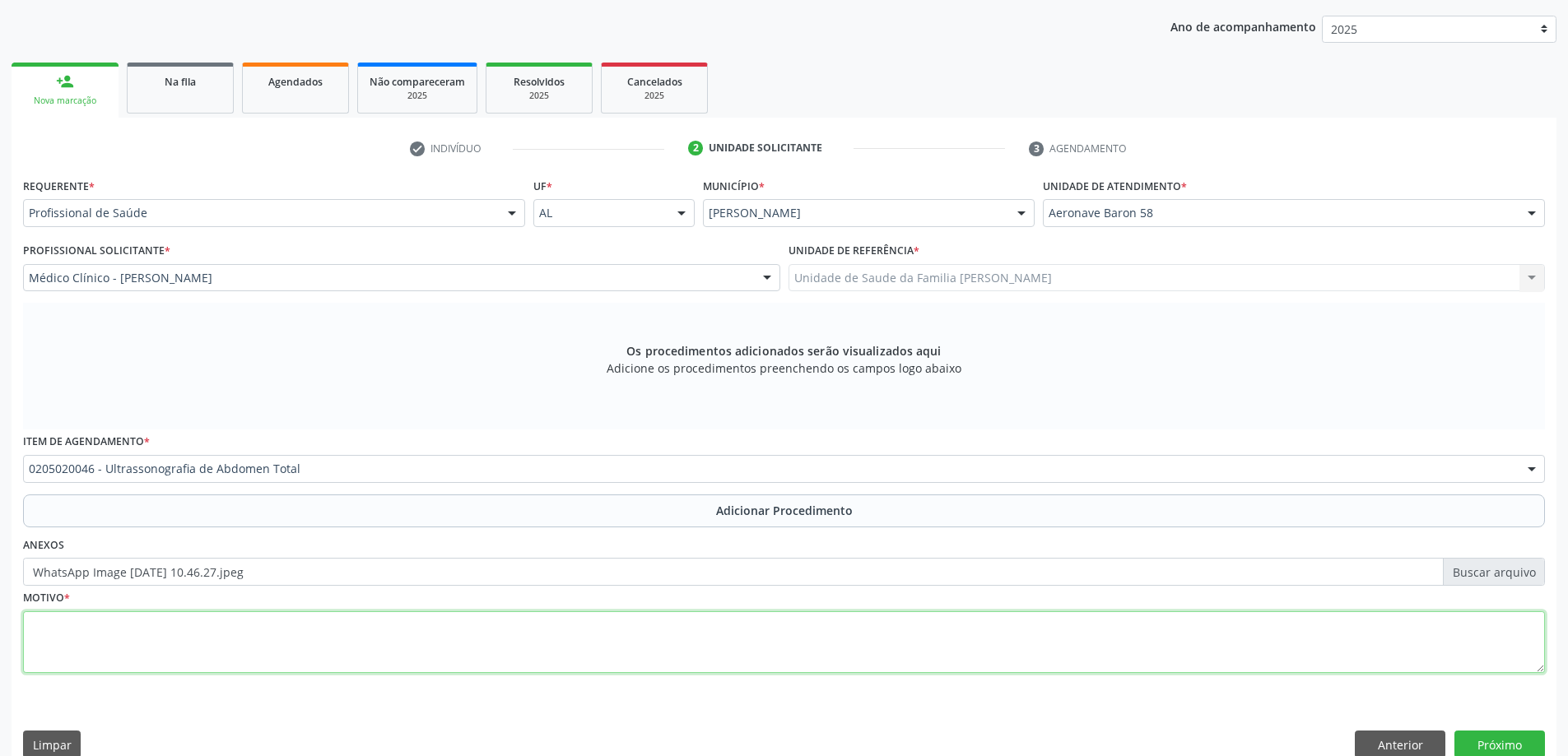
type textarea "d"
type textarea "Dor abdominal tipo cólica frequente, sobretudo região de abdome inferior"
click at [1507, 750] on button "Próximo" at bounding box center [1499, 744] width 90 height 28
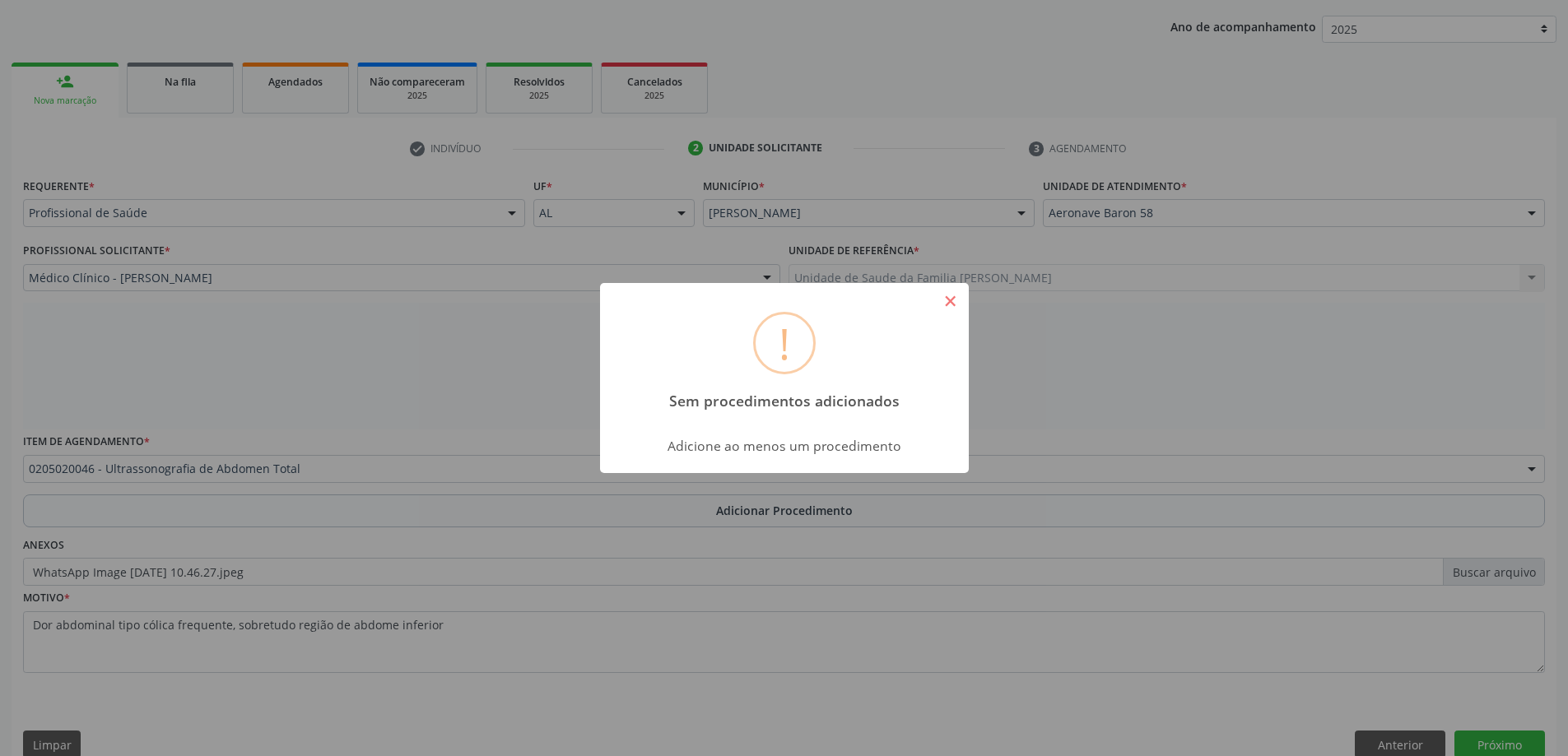
click at [959, 301] on button "×" at bounding box center [950, 301] width 28 height 28
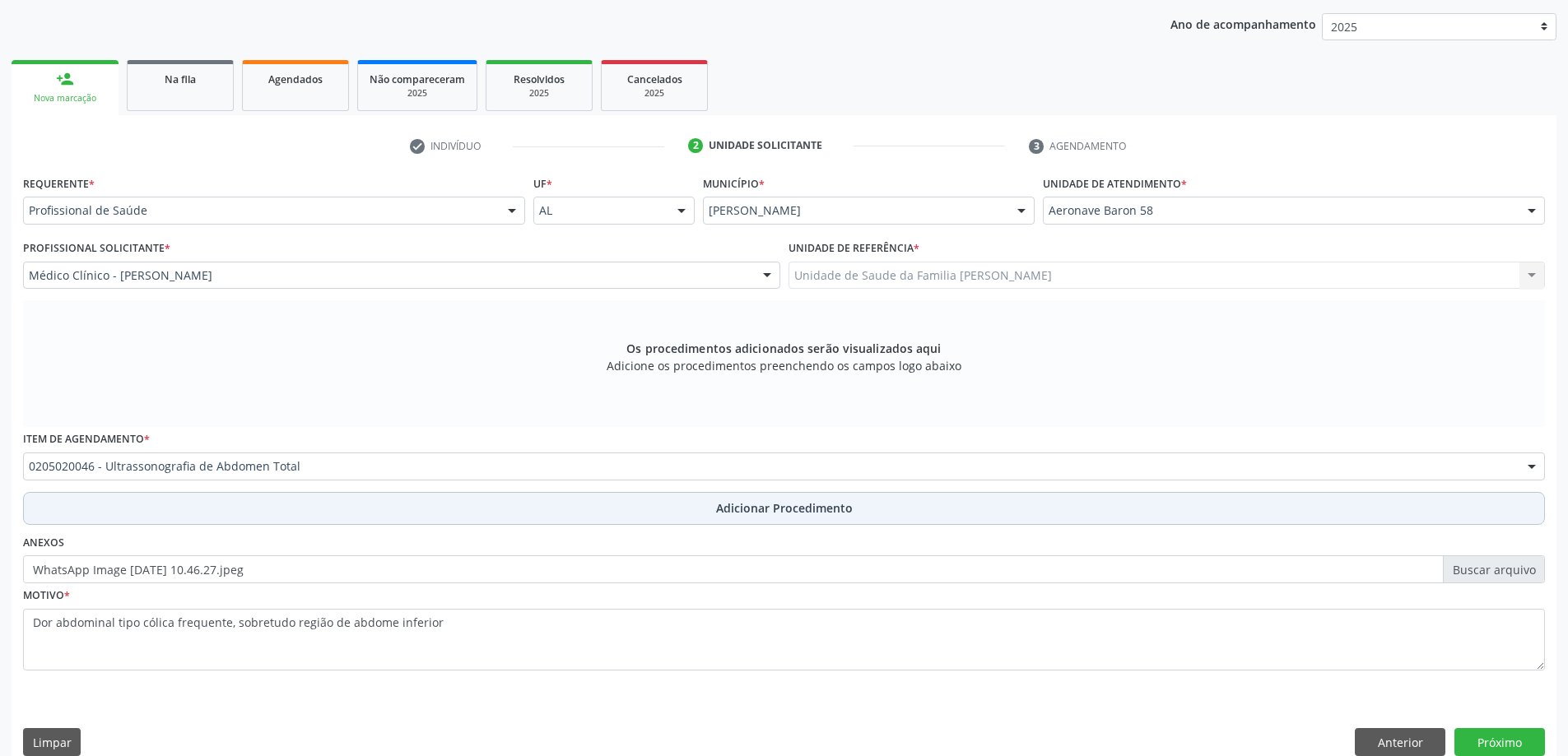
click at [437, 503] on button "Adicionar Procedimento" at bounding box center [784, 508] width 1522 height 33
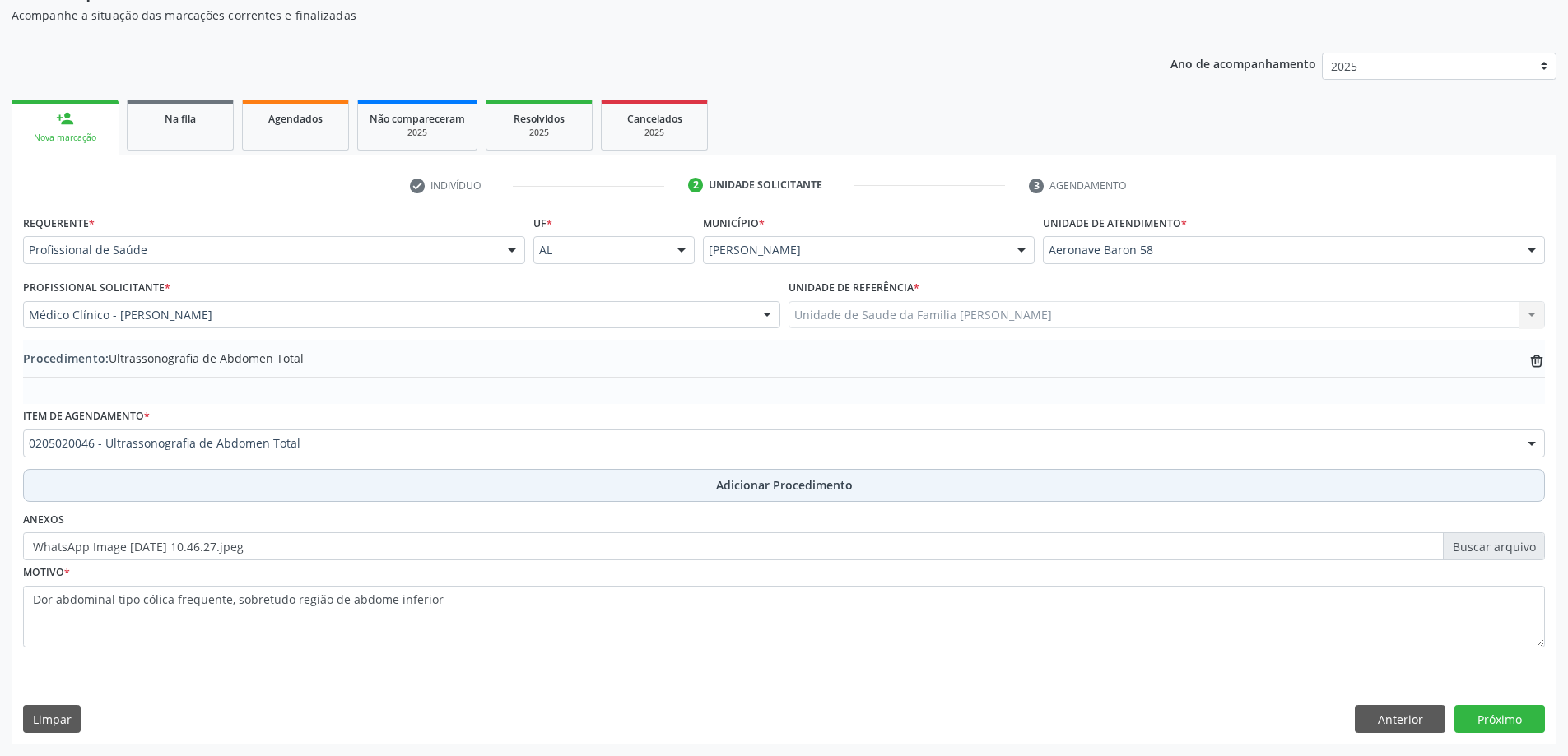
scroll to position [170, 0]
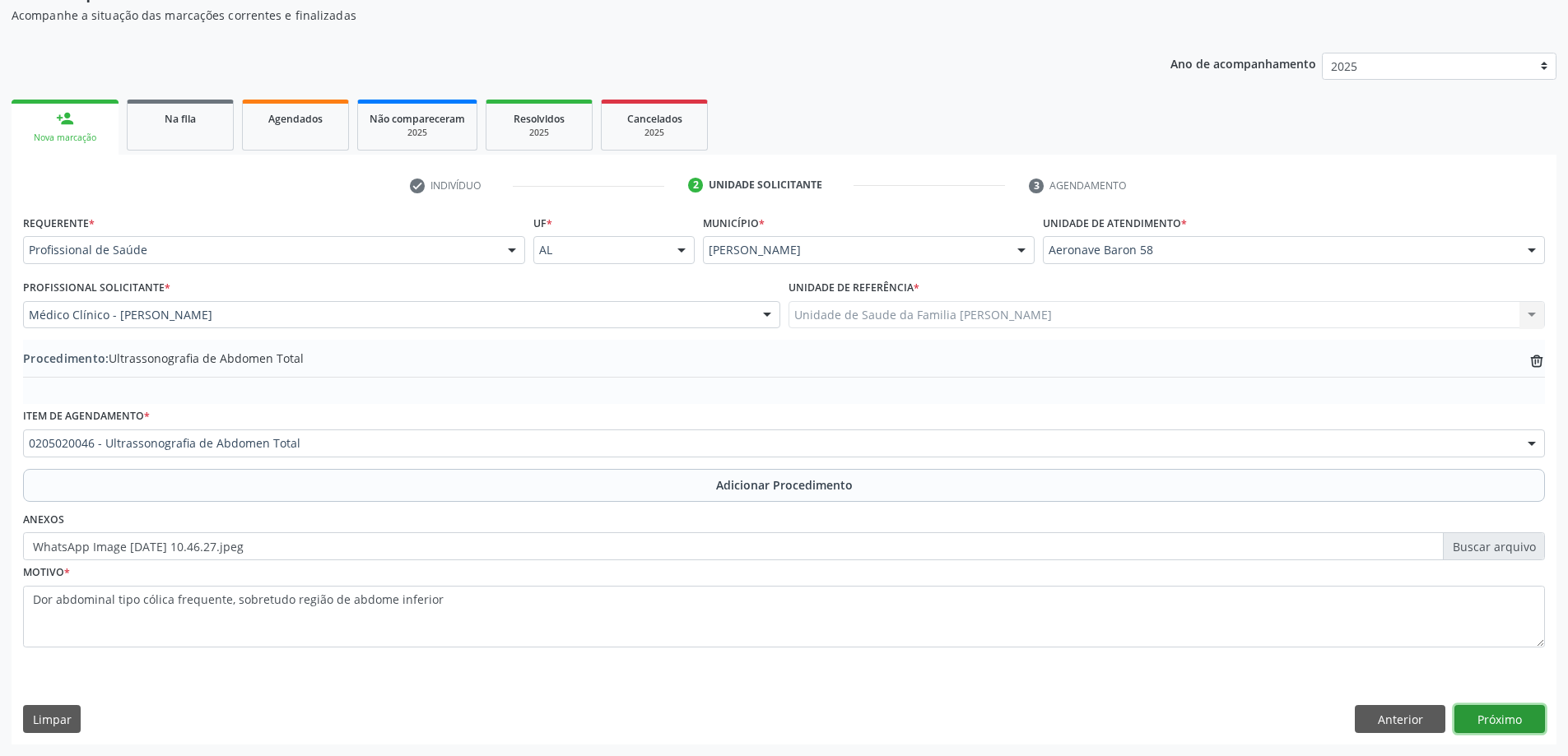
click at [1509, 730] on button "Próximo" at bounding box center [1499, 718] width 90 height 28
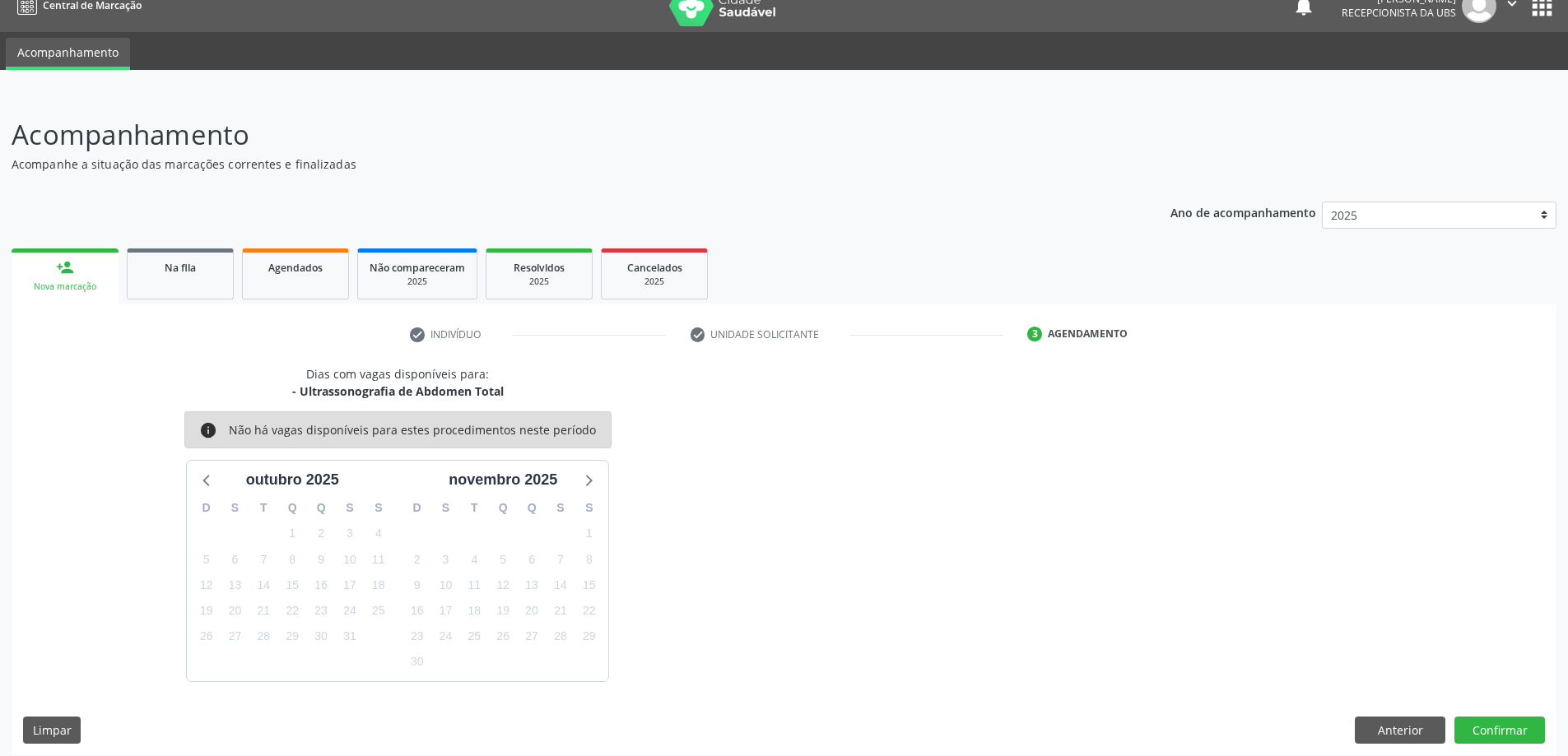
scroll to position [31, 0]
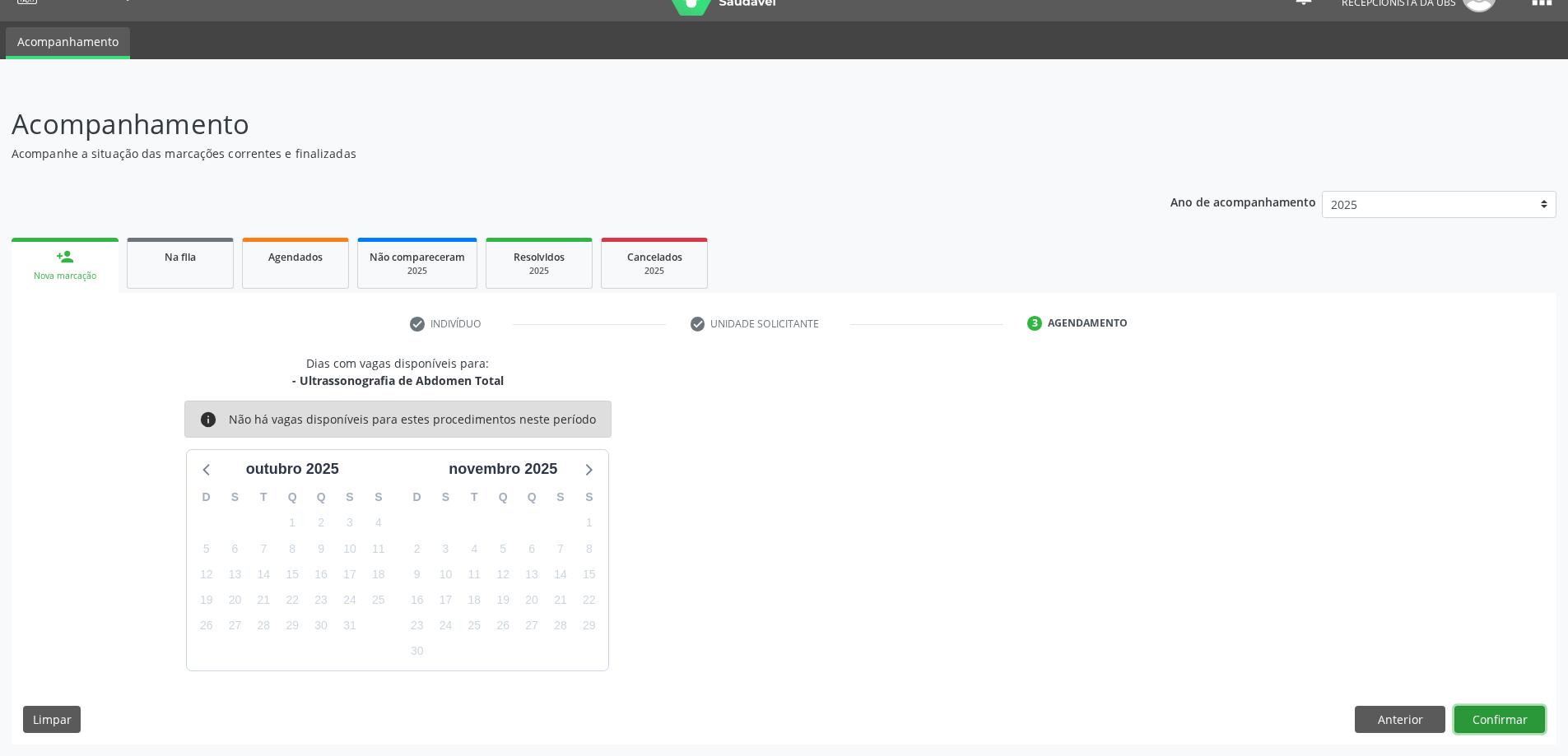
click at [1519, 722] on button "Confirmar" at bounding box center [1499, 719] width 90 height 28
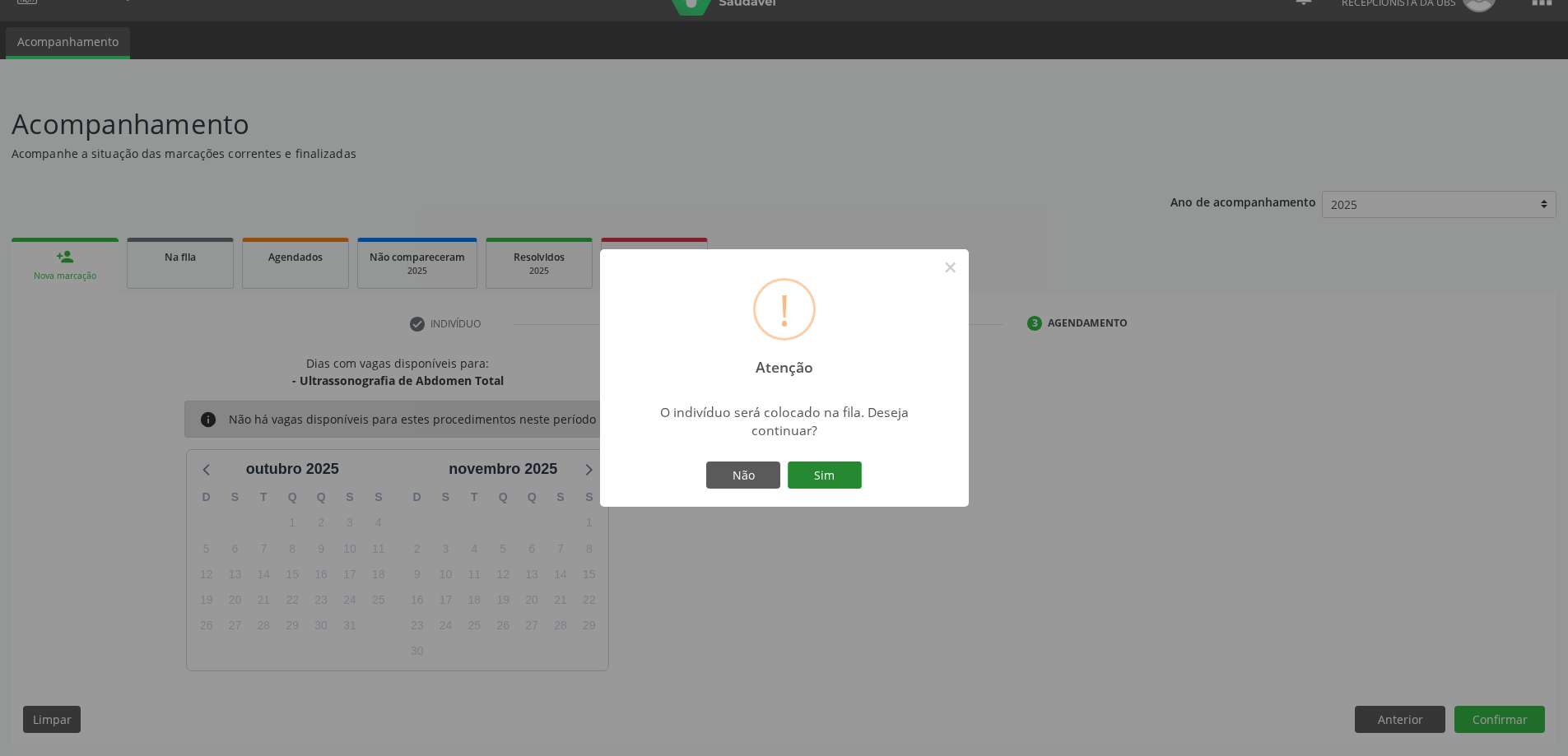
click at [827, 469] on button "Sim" at bounding box center [825, 475] width 74 height 28
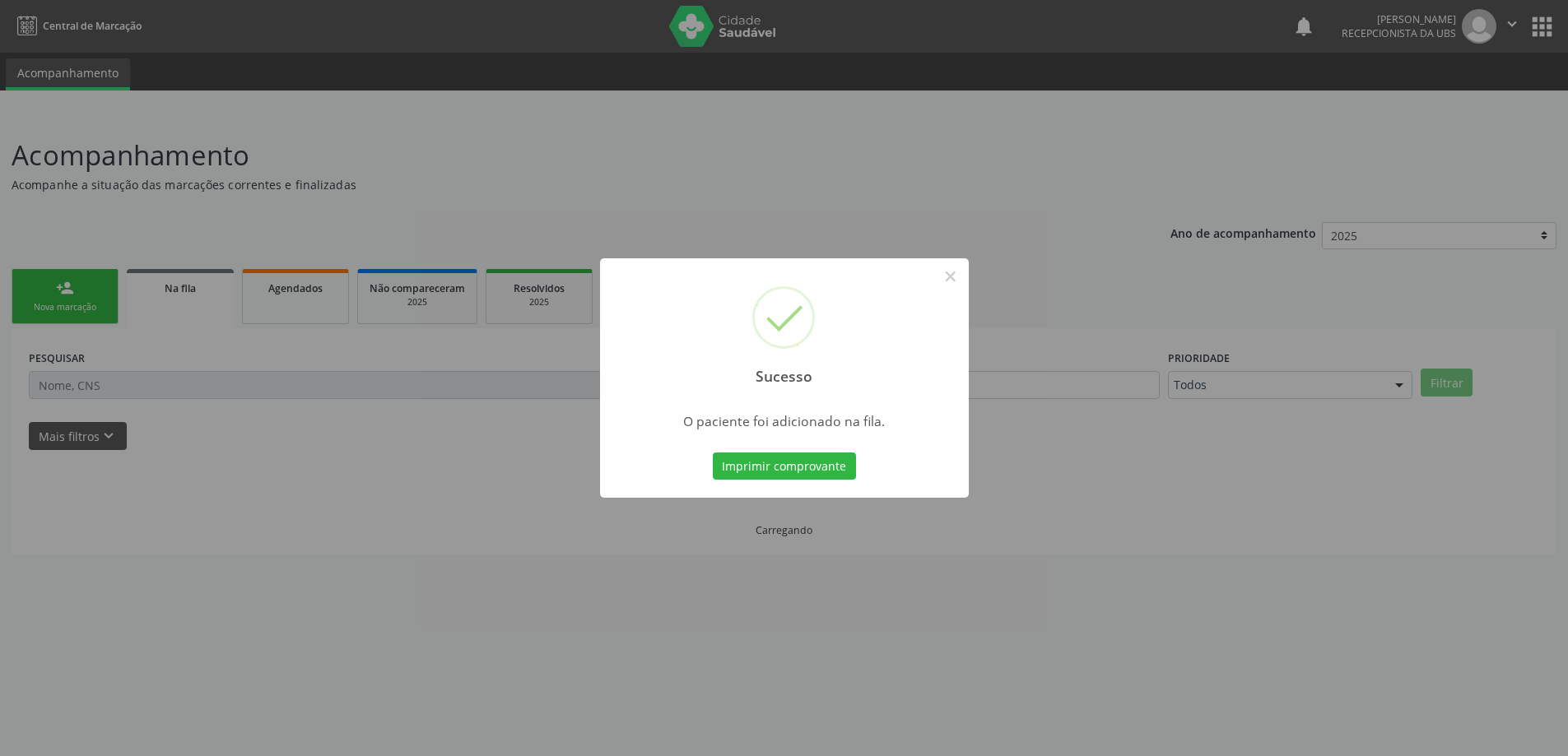
scroll to position [0, 0]
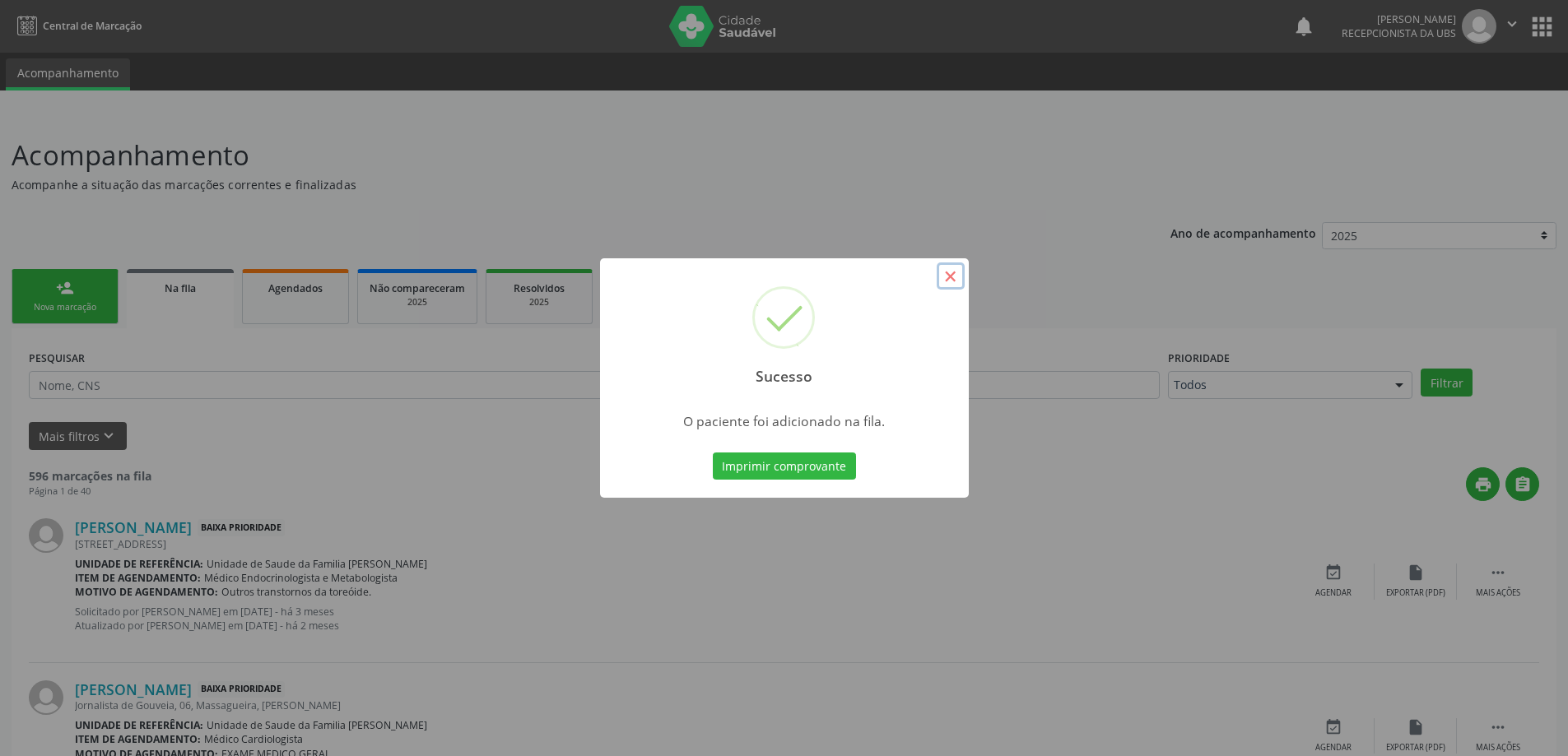
click at [944, 278] on button "×" at bounding box center [950, 276] width 28 height 28
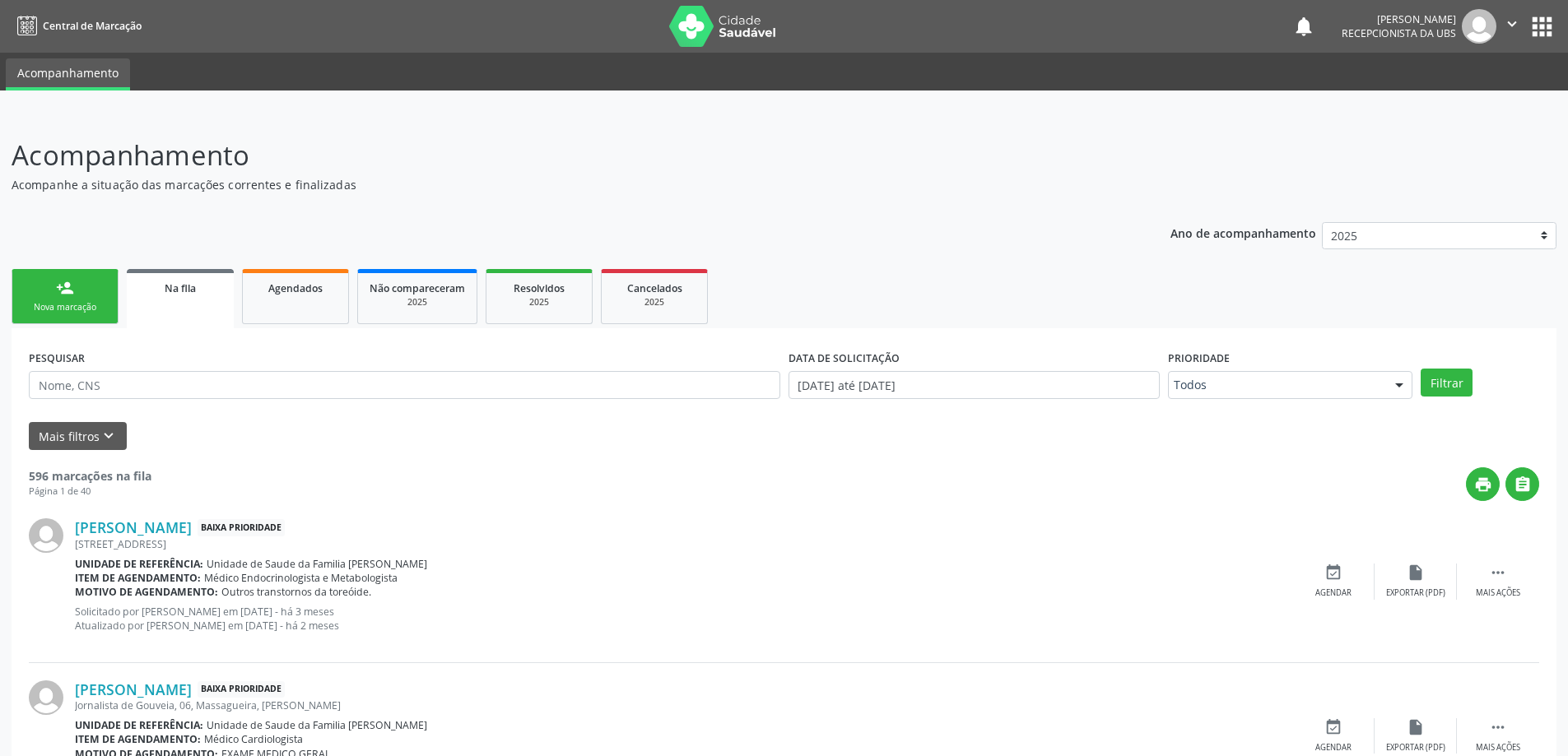
click at [82, 279] on link "person_add Nova marcação" at bounding box center [65, 297] width 107 height 55
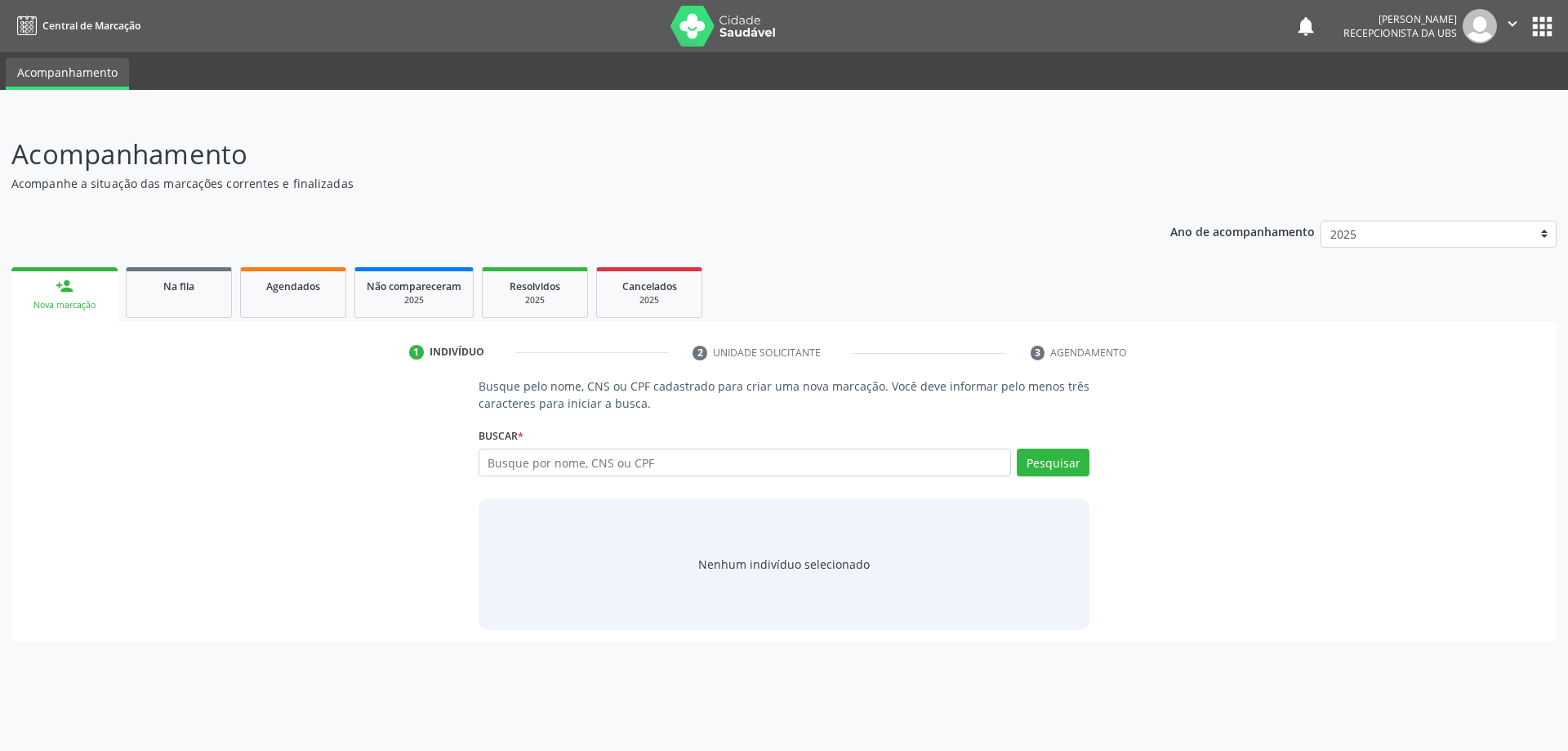
click at [653, 477] on div "Busque por nome, CNS ou CPF Nenhum resultado encontrado para: " " Digite nome, …" at bounding box center [784, 468] width 612 height 40
click at [653, 471] on input "text" at bounding box center [745, 462] width 533 height 27
click at [628, 465] on input "text" at bounding box center [745, 462] width 533 height 27
type input "705406445205498"
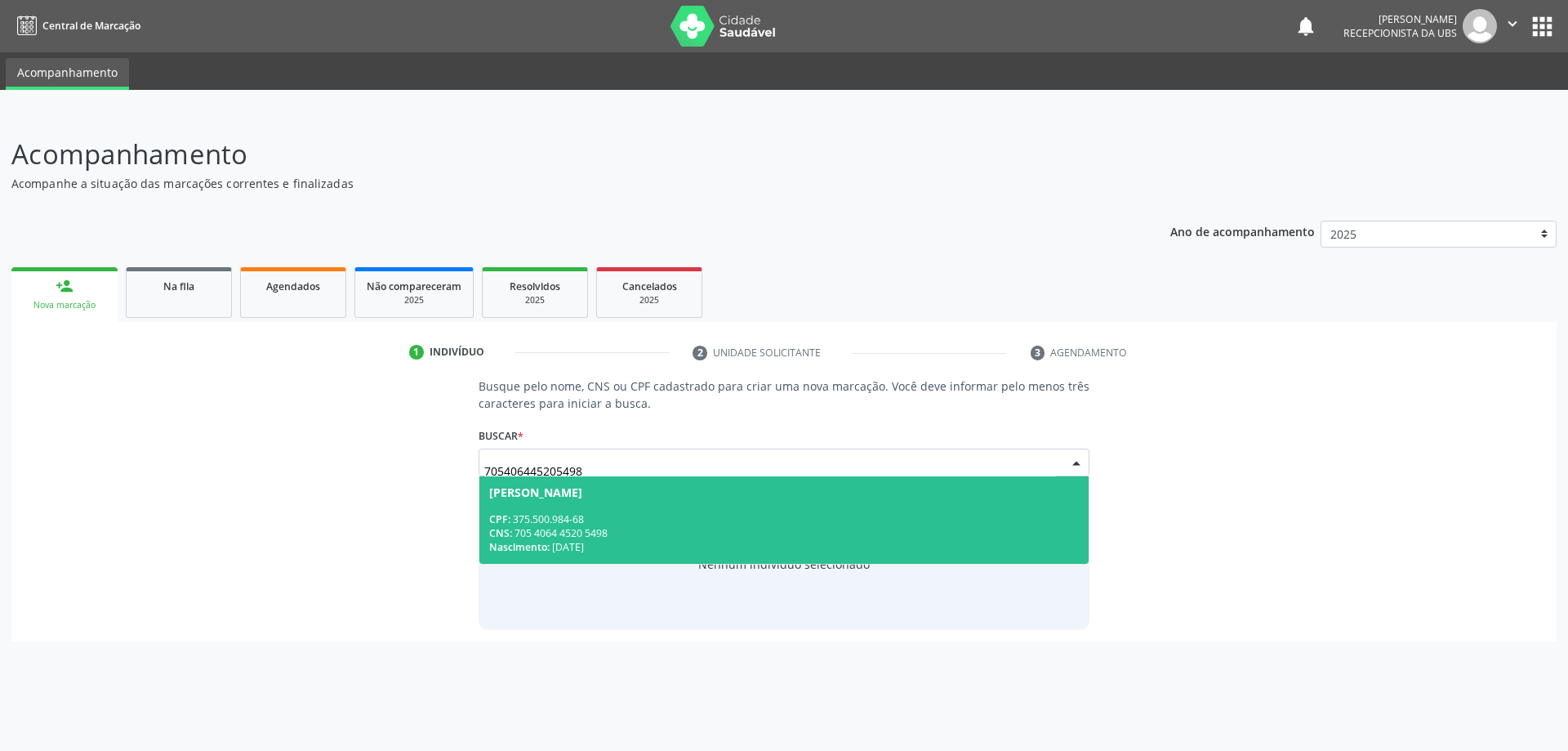
click at [671, 517] on div "CPF: 375.500.984-68" at bounding box center [784, 519] width 590 height 14
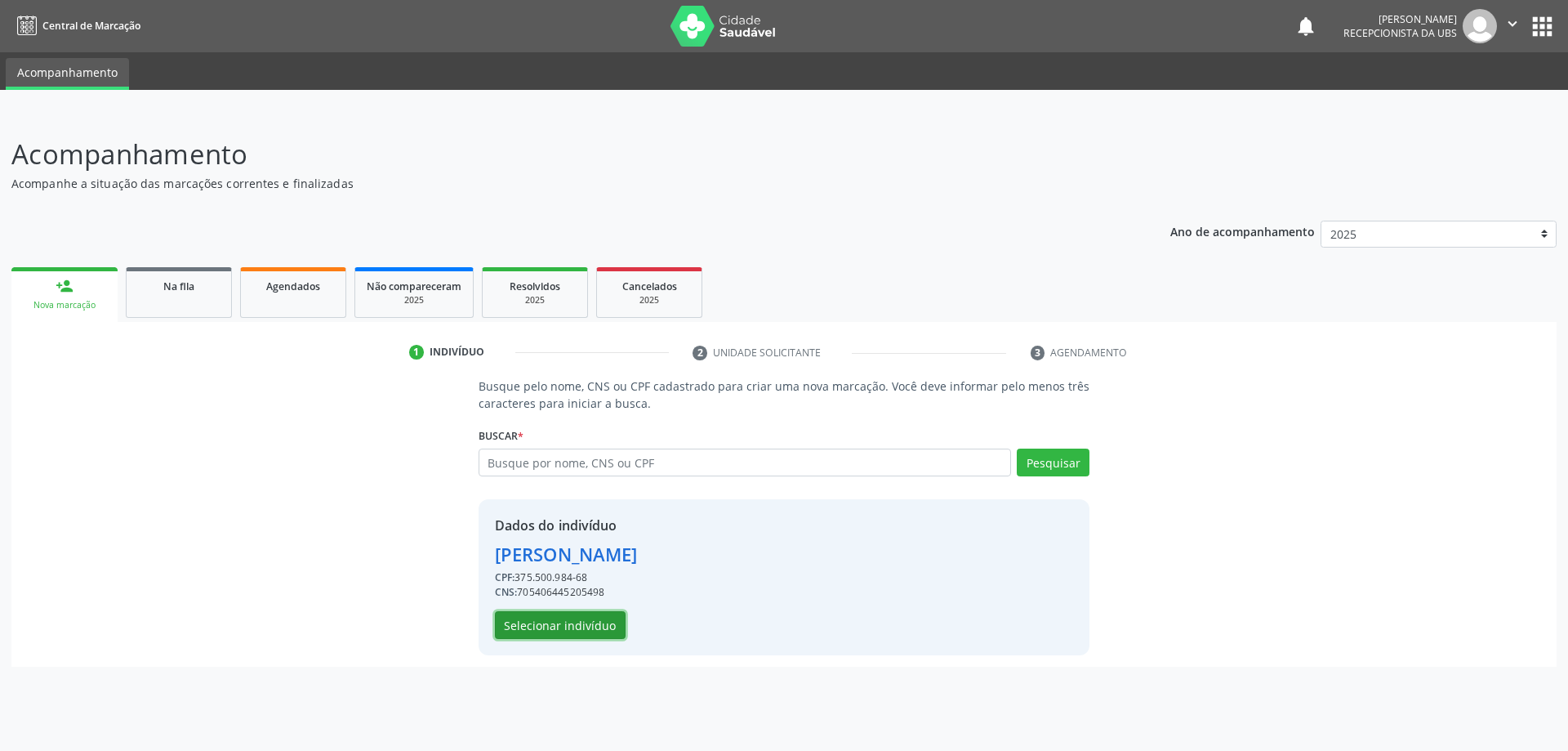
click at [592, 629] on button "Selecionar indivíduo" at bounding box center [560, 625] width 131 height 27
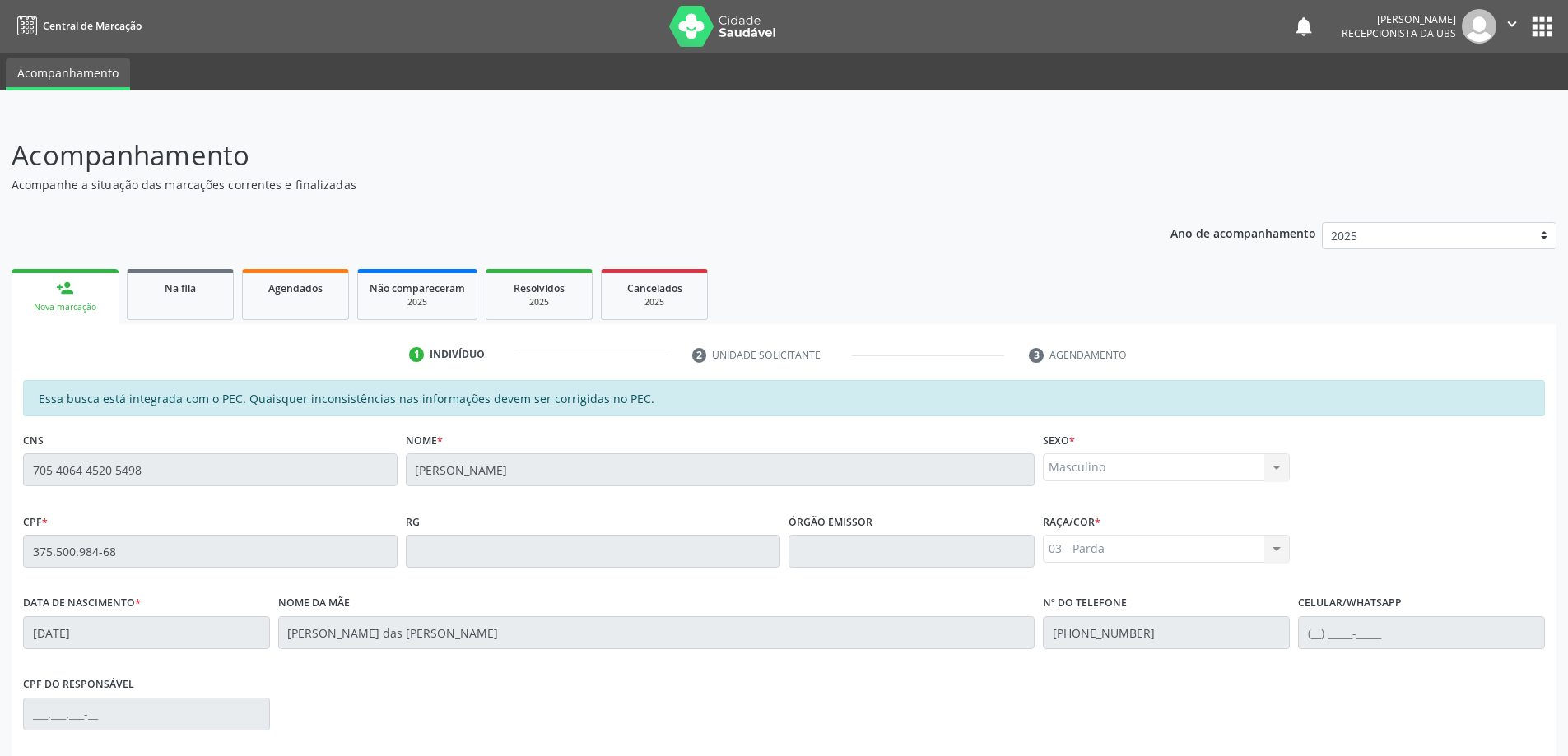
scroll to position [207, 0]
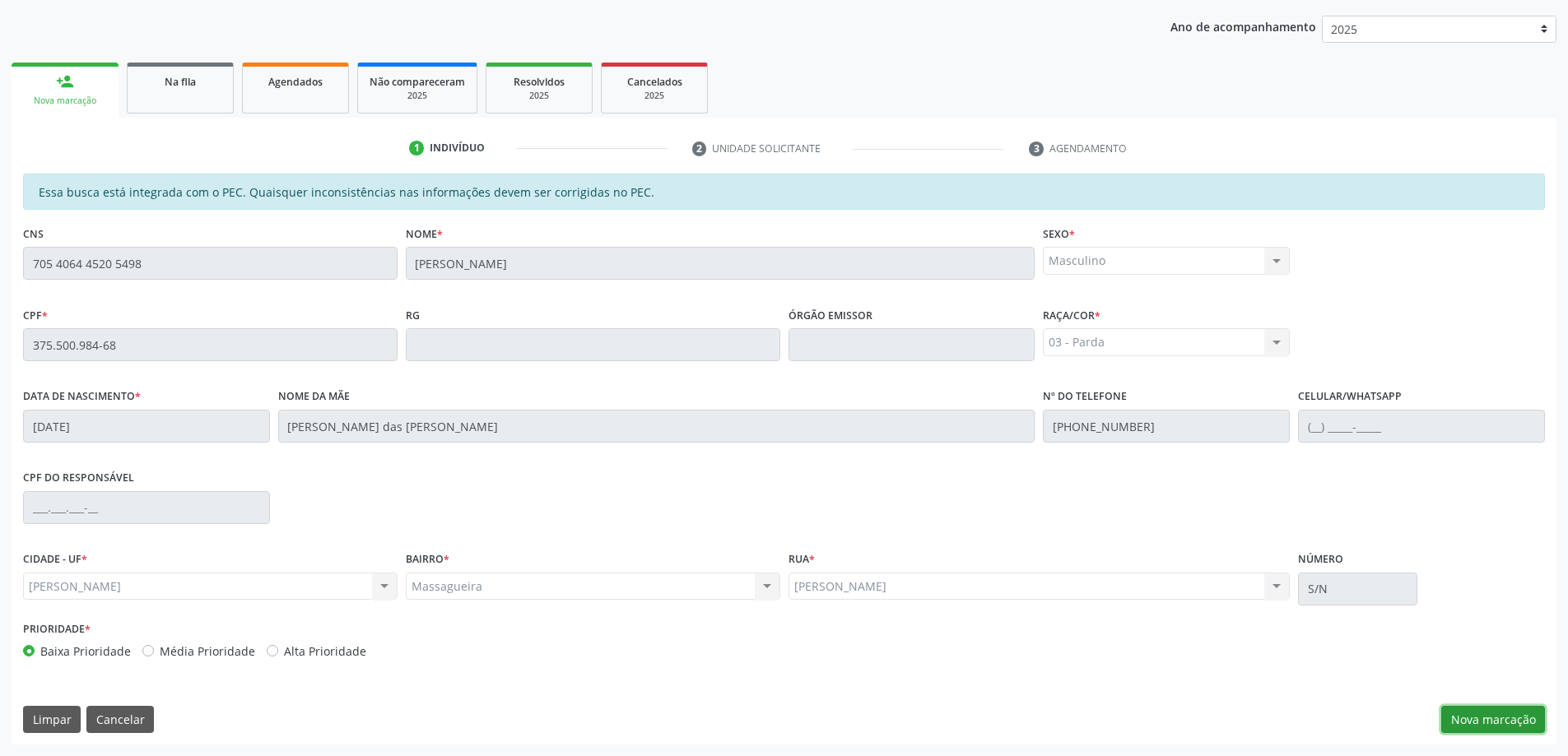
click at [1528, 719] on button "Nova marcação" at bounding box center [1493, 719] width 103 height 28
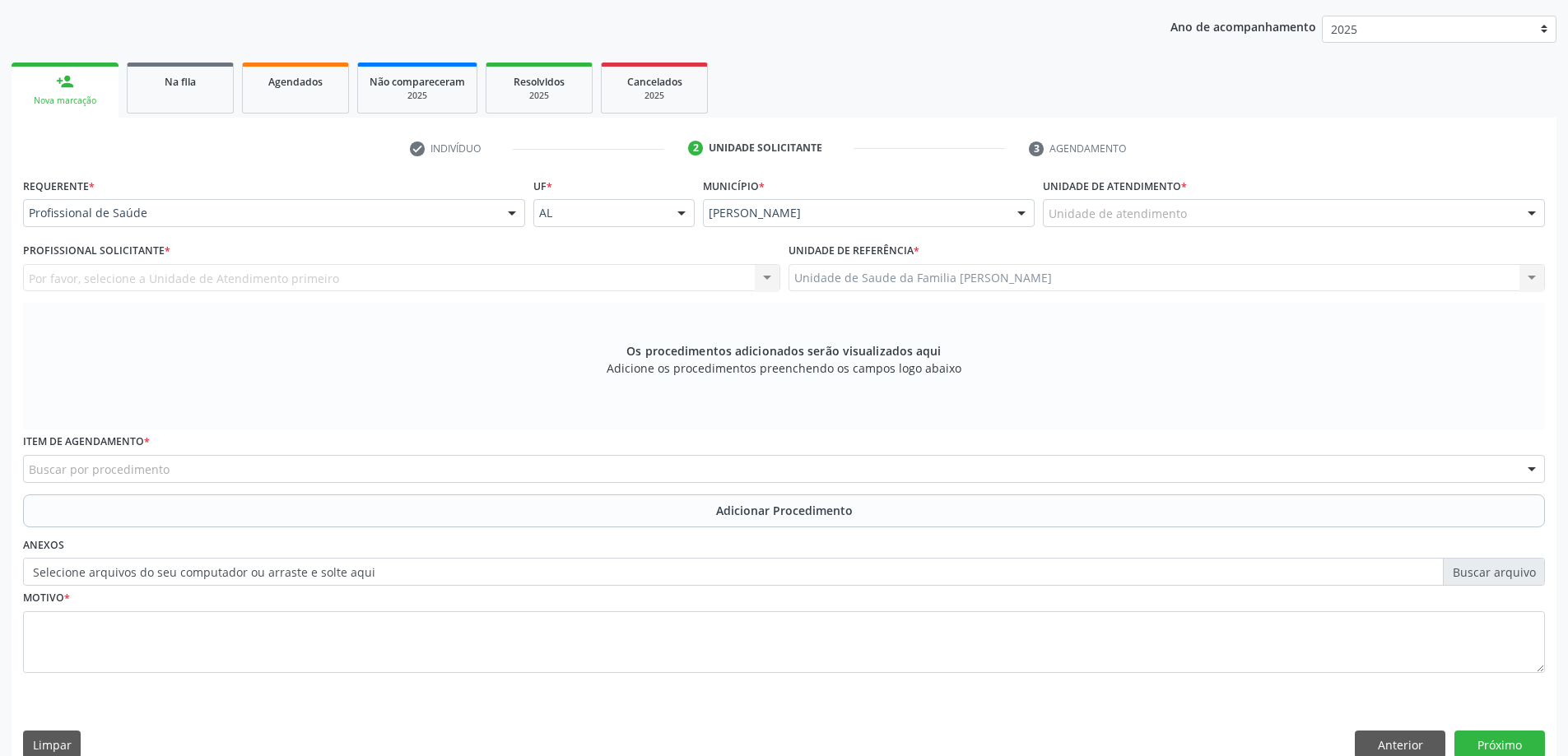
click at [1129, 223] on div "Unidade de atendimento" at bounding box center [1294, 212] width 502 height 28
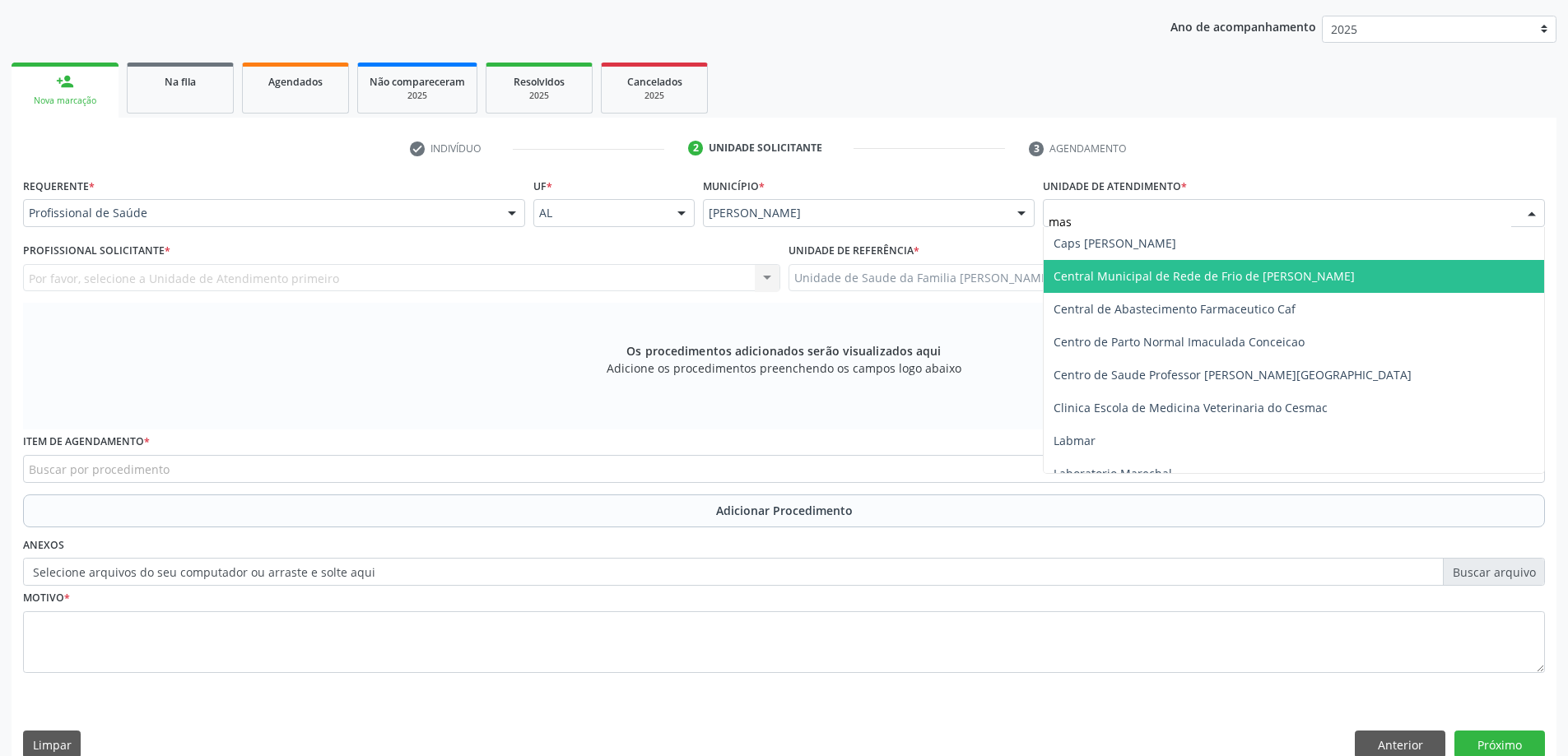
type input "mass"
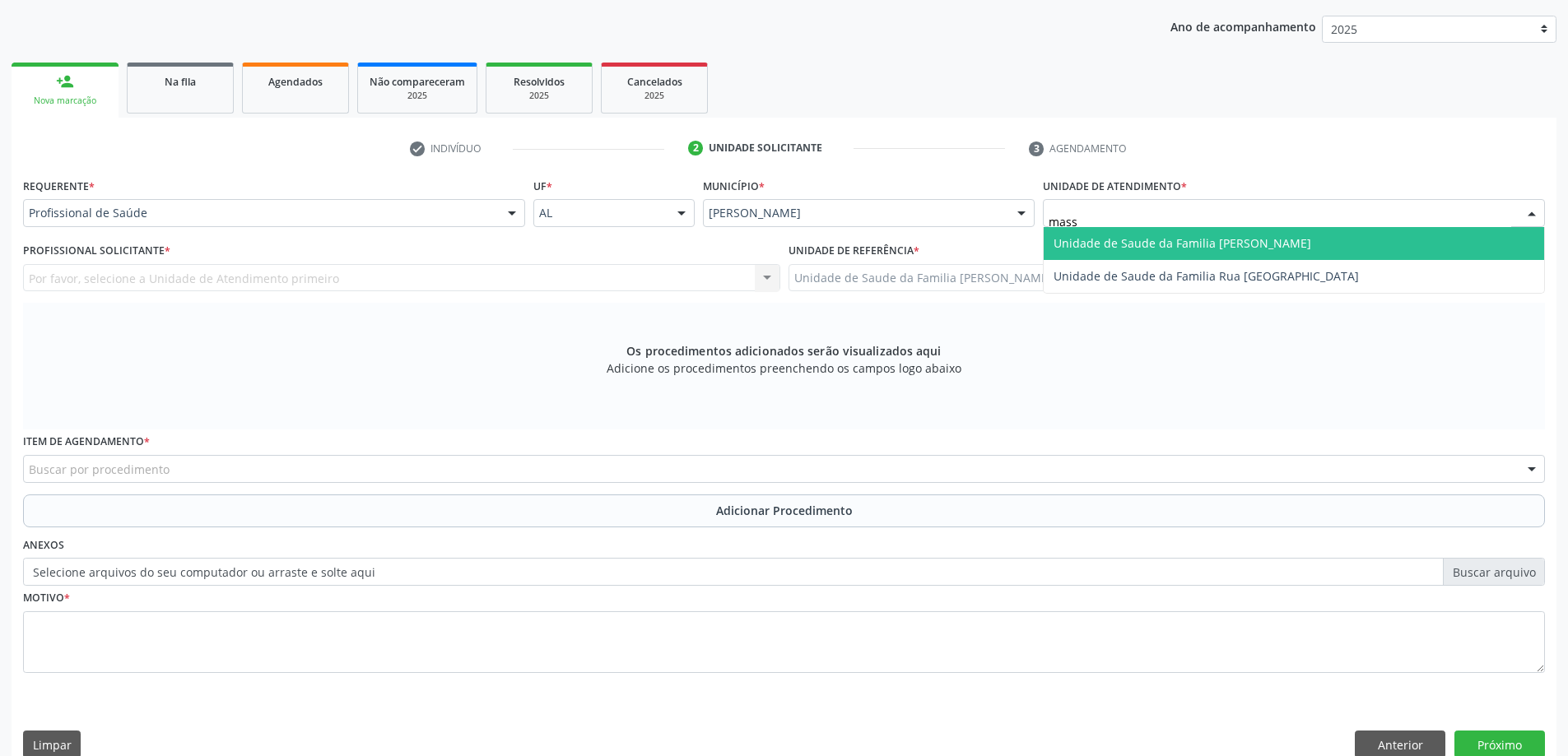
click at [1112, 243] on span "Unidade de Saude da Familia [PERSON_NAME]" at bounding box center [1182, 243] width 257 height 15
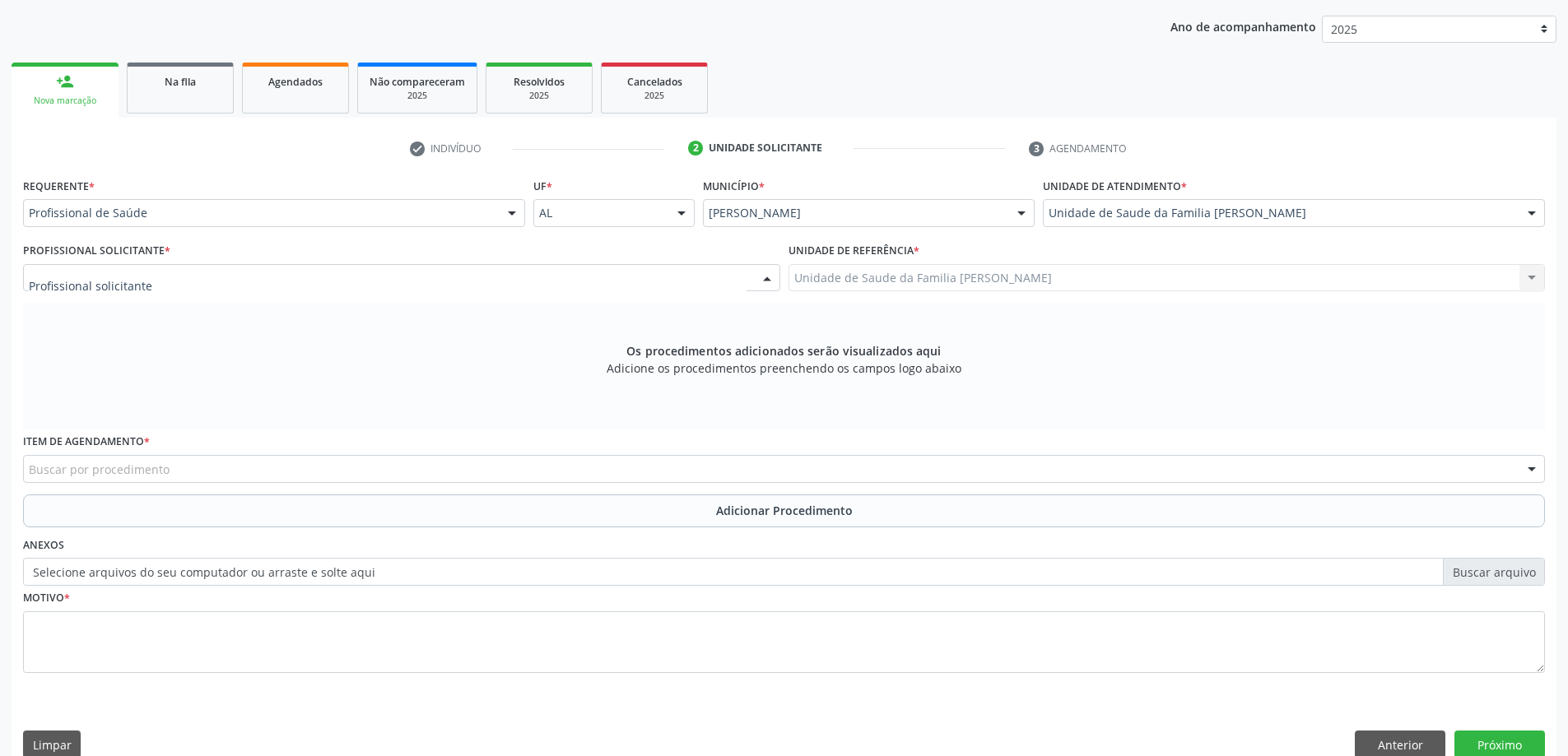
click at [414, 271] on div at bounding box center [401, 277] width 757 height 28
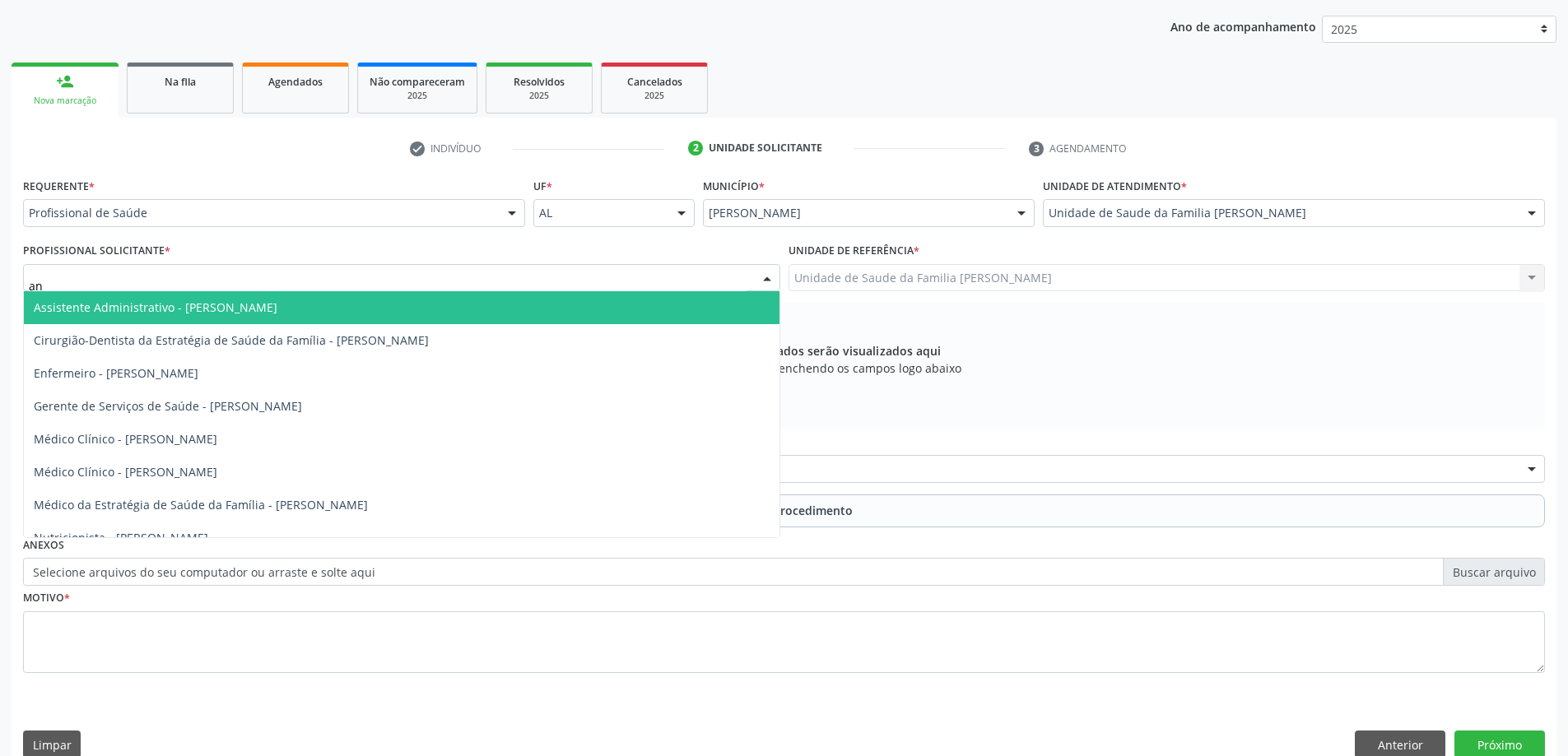
type input "ana"
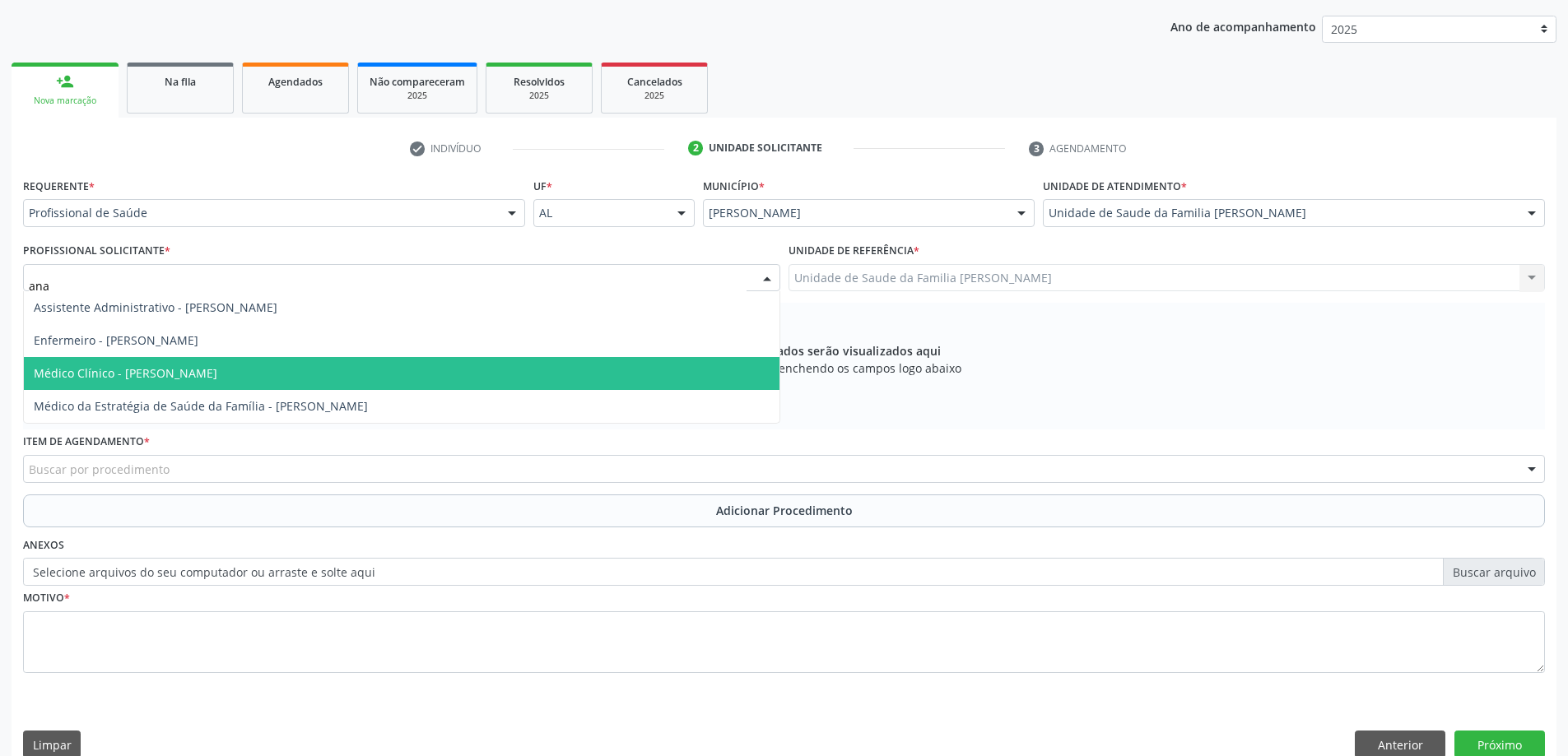
click at [255, 359] on span "Médico Clínico - [PERSON_NAME]" at bounding box center [401, 373] width 756 height 33
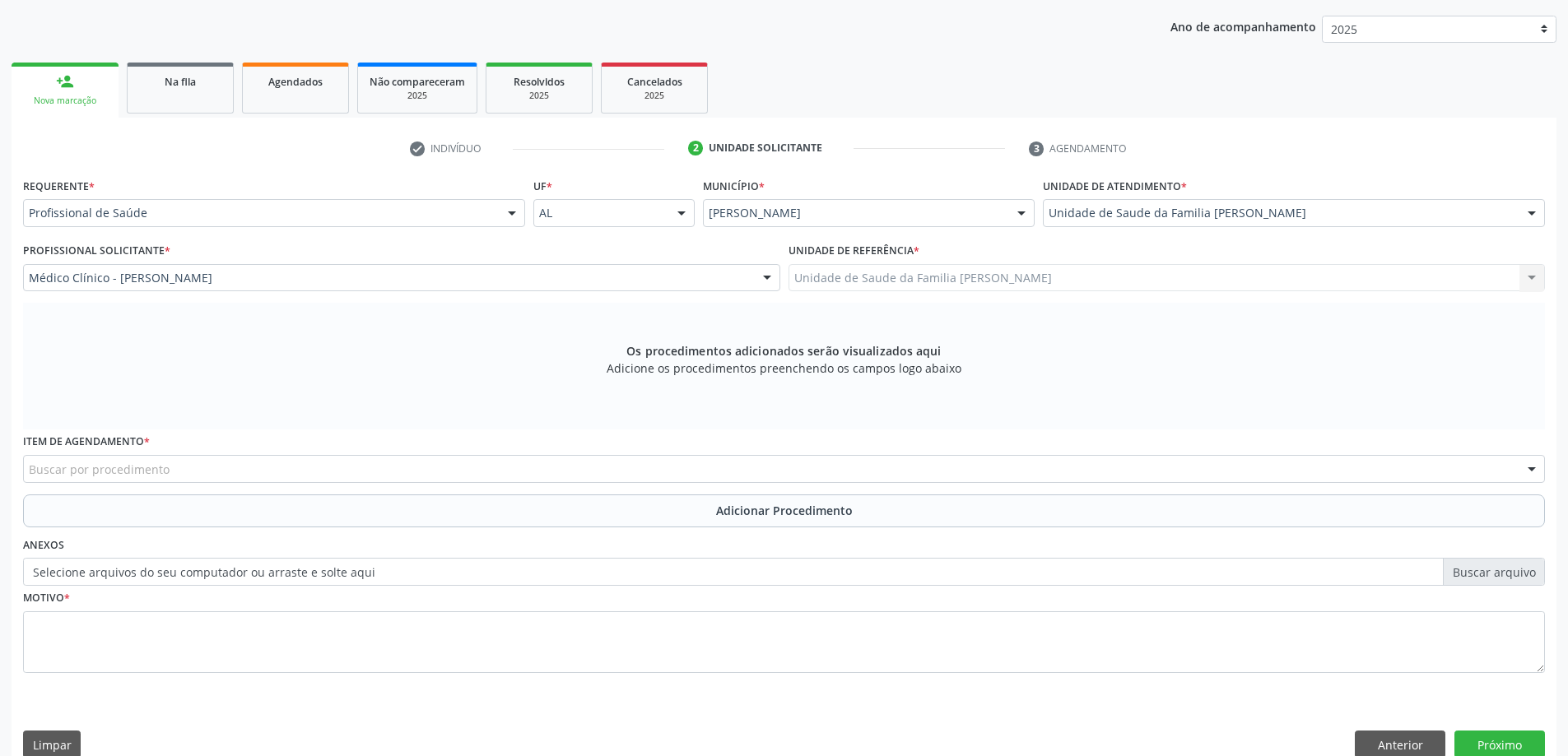
click at [406, 470] on div "Buscar por procedimento" at bounding box center [784, 469] width 1522 height 28
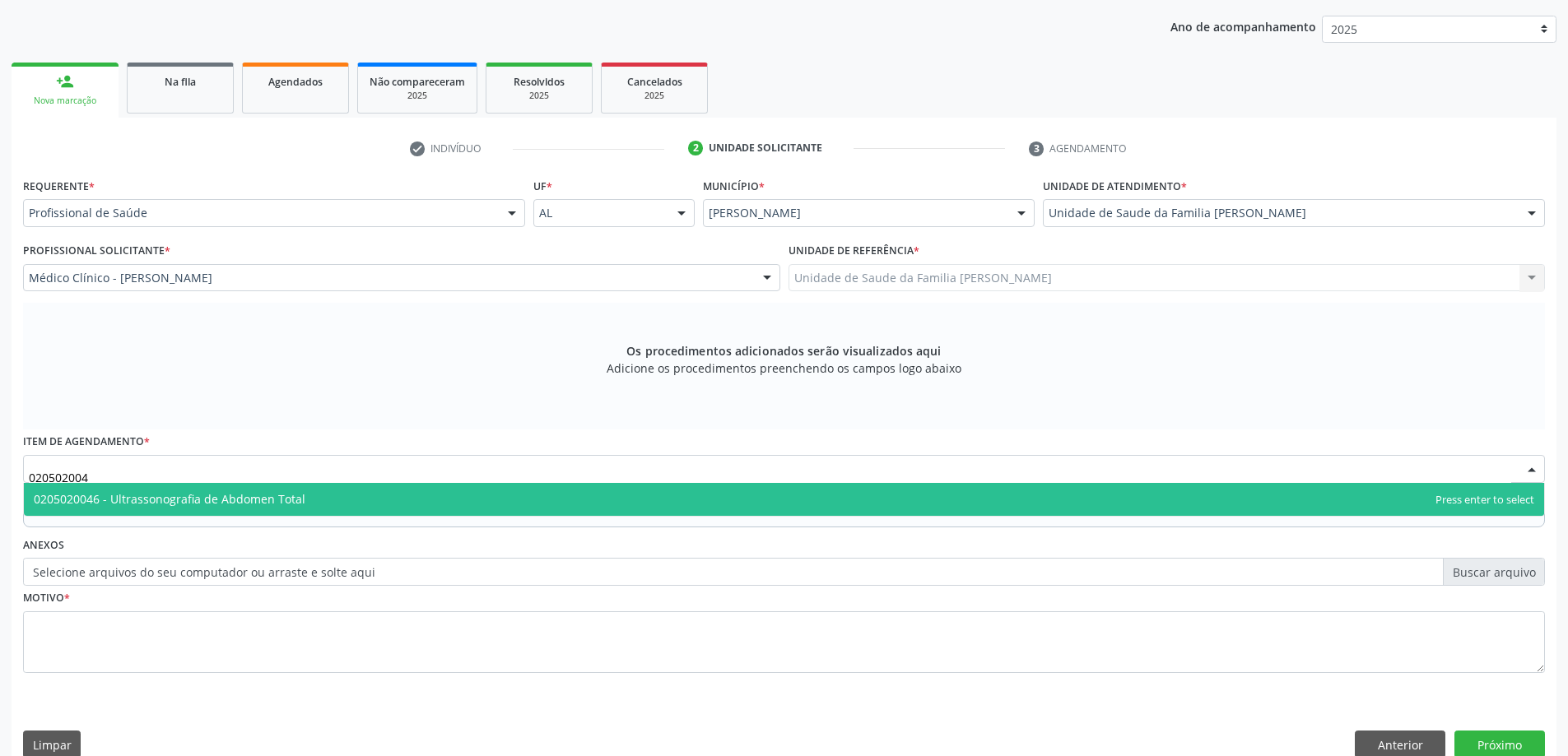
type input "0205020046"
click at [167, 506] on span "0205020046 - Ultrassonografia de Abdomen Total" at bounding box center [170, 499] width 271 height 15
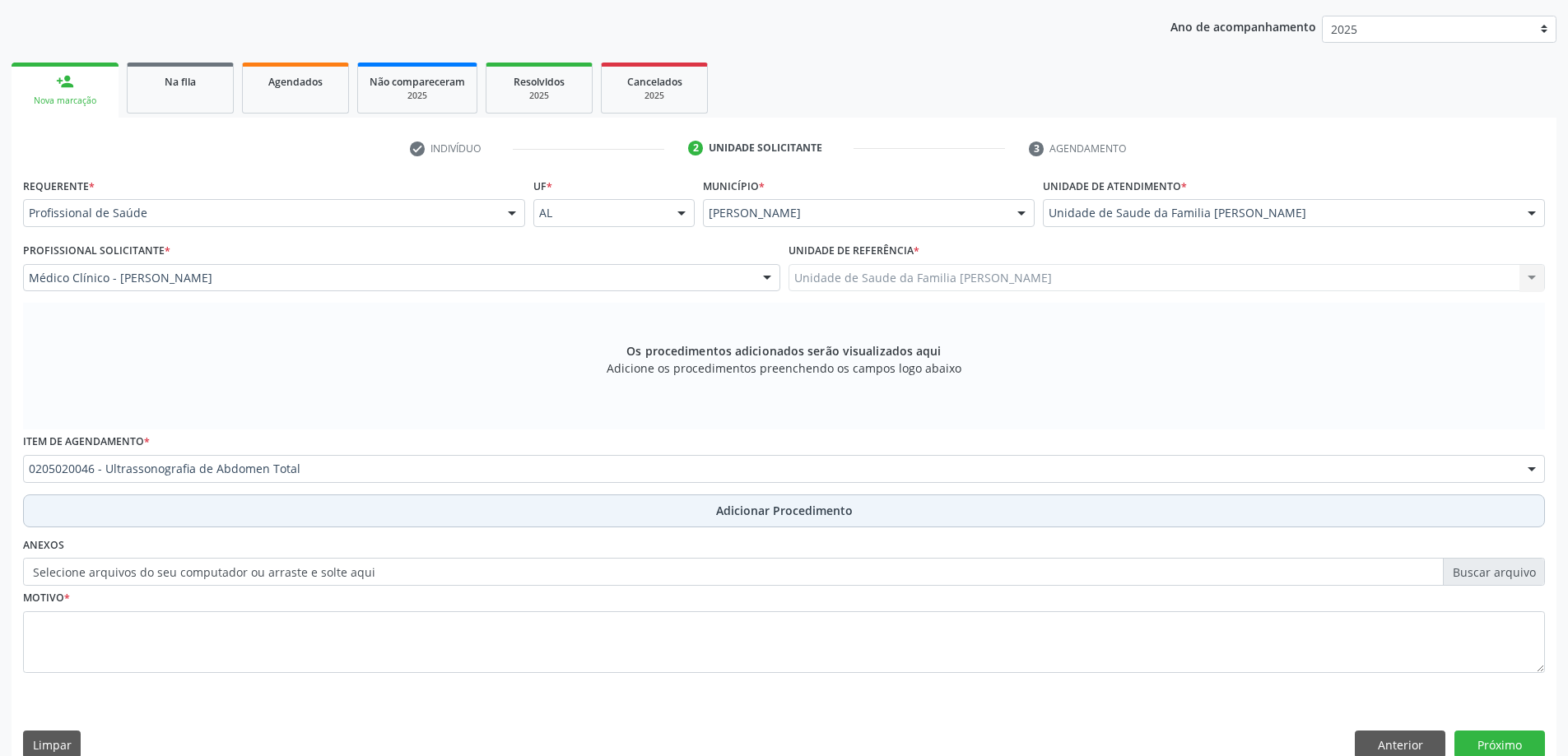
click at [51, 521] on button "Adicionar Procedimento" at bounding box center [784, 510] width 1522 height 33
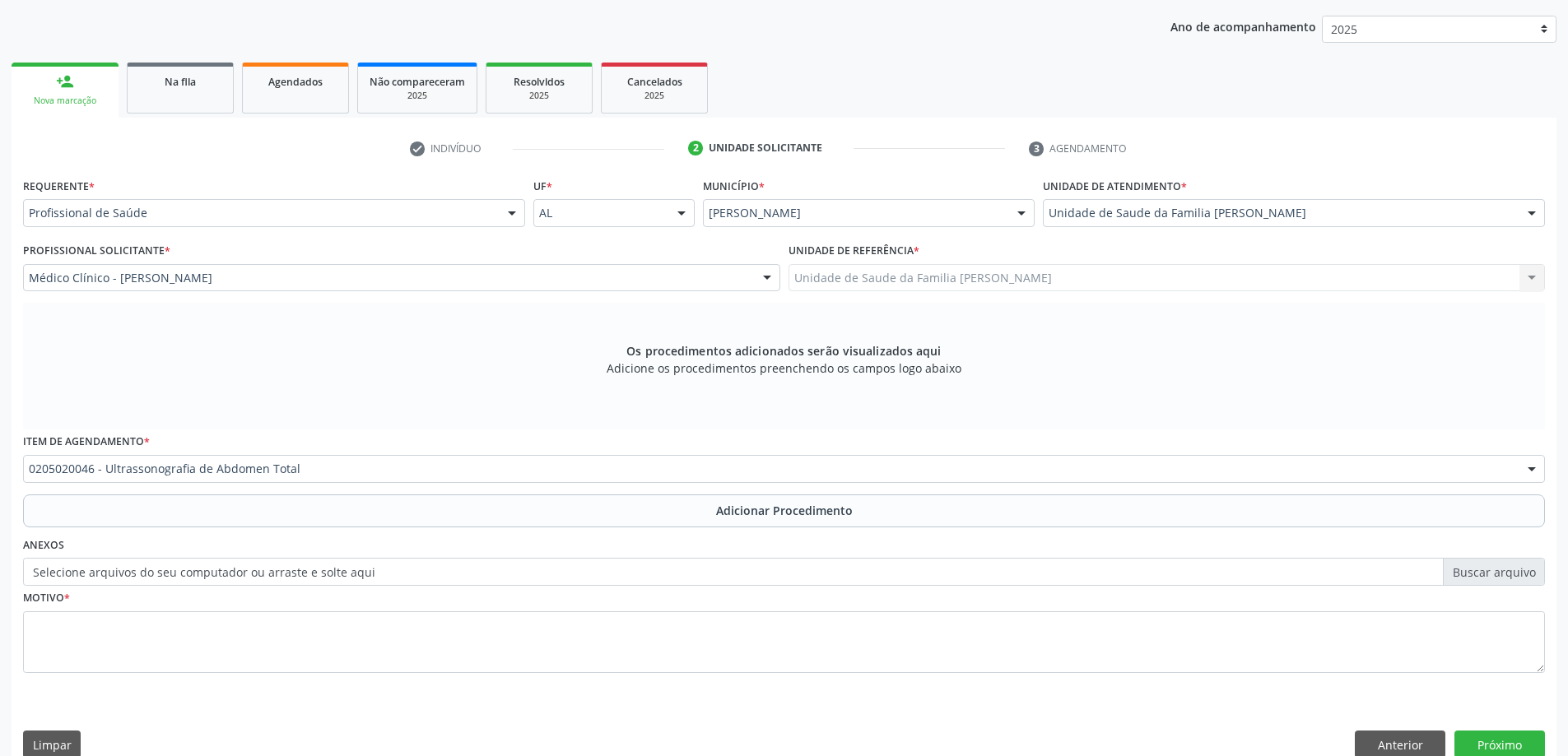
scroll to position [170, 0]
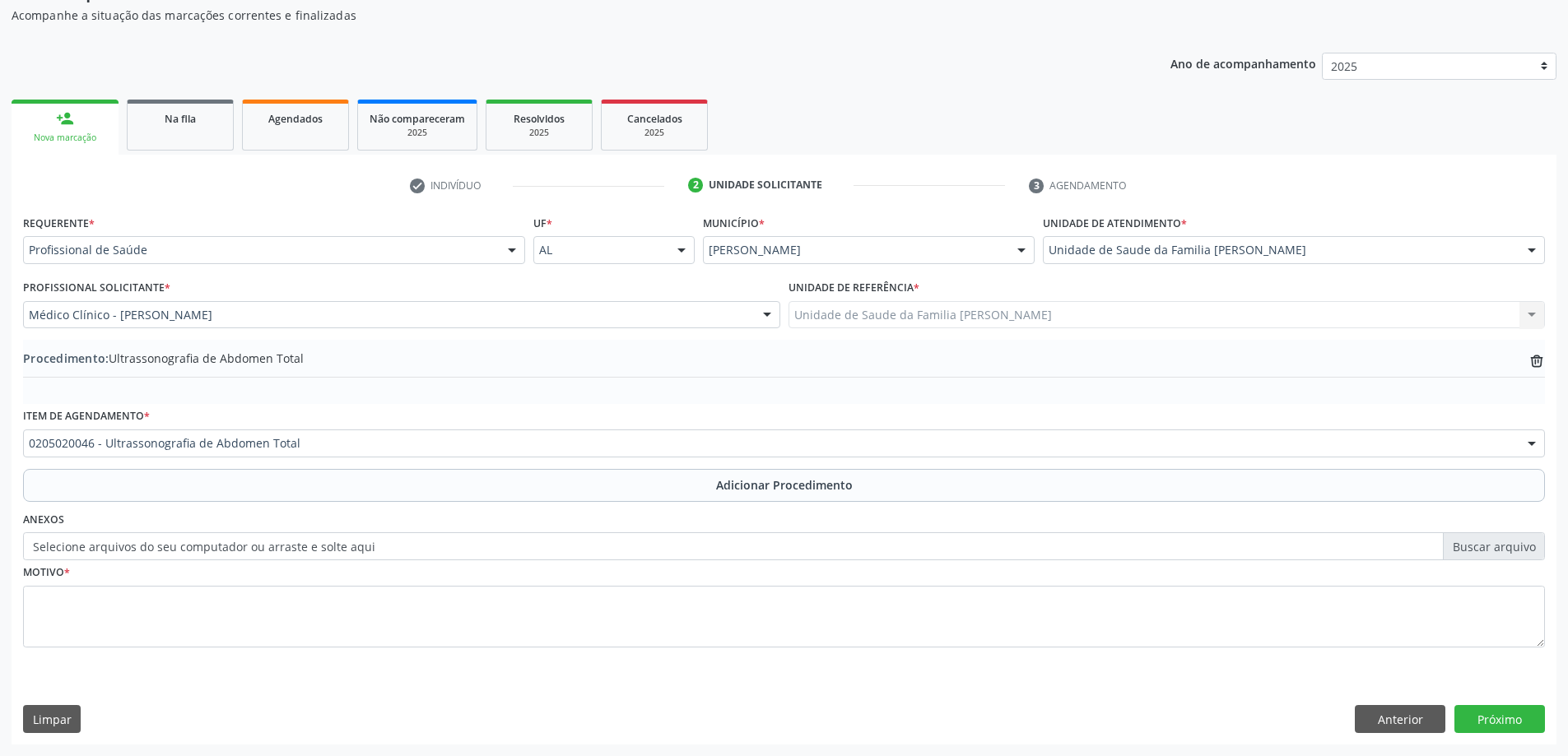
click at [138, 549] on label "Selecione arquivos do seu computador ou arraste e solte aqui" at bounding box center [784, 545] width 1522 height 28
click at [138, 549] on input "Selecione arquivos do seu computador ou arraste e solte aqui" at bounding box center [784, 545] width 1522 height 28
type input "C:\fakepath\WhatsApp Image 2025-10-08 at 10.52.07.jpeg"
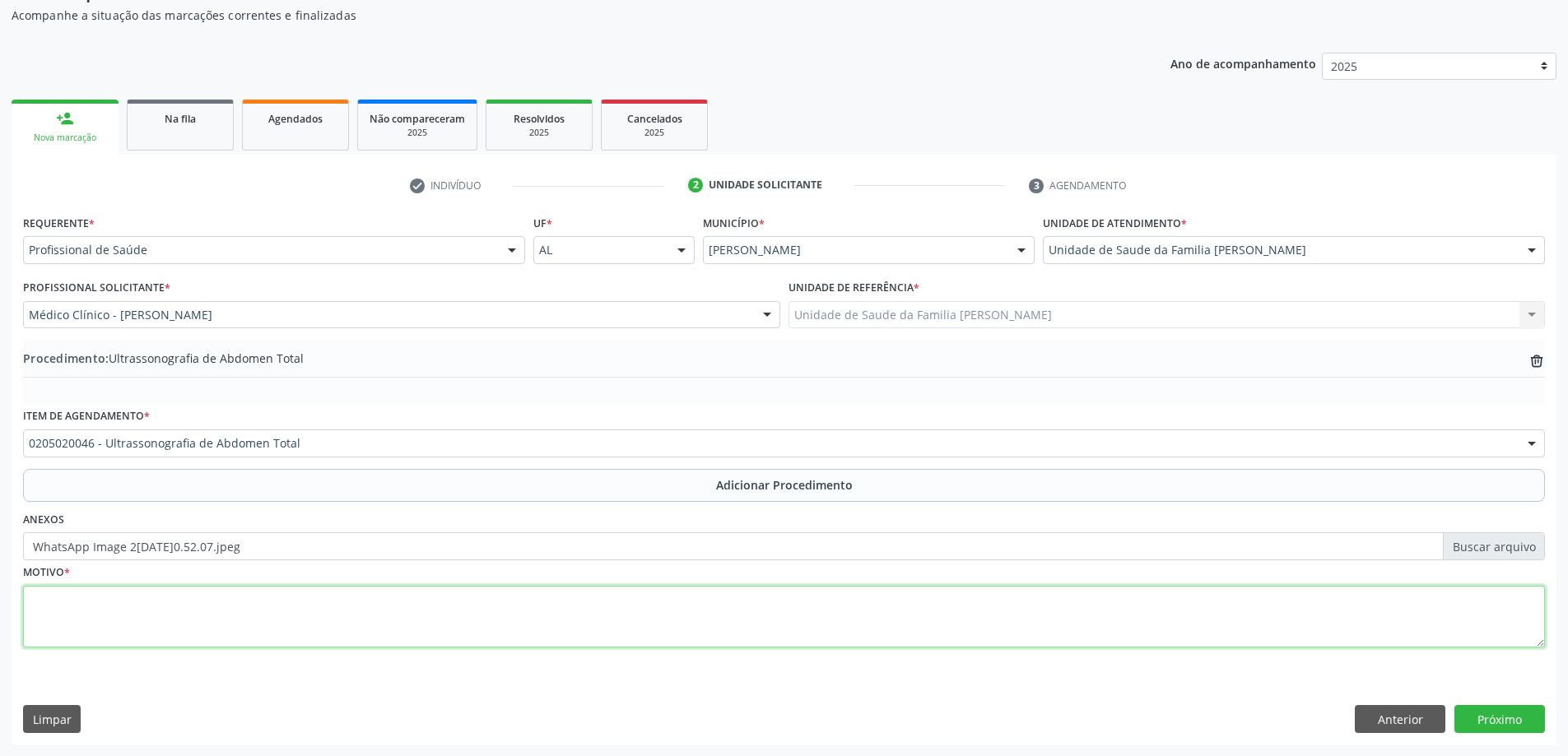
click at [103, 617] on textarea at bounding box center [784, 617] width 1522 height 63
type textarea "Hernia inguinal á direita"
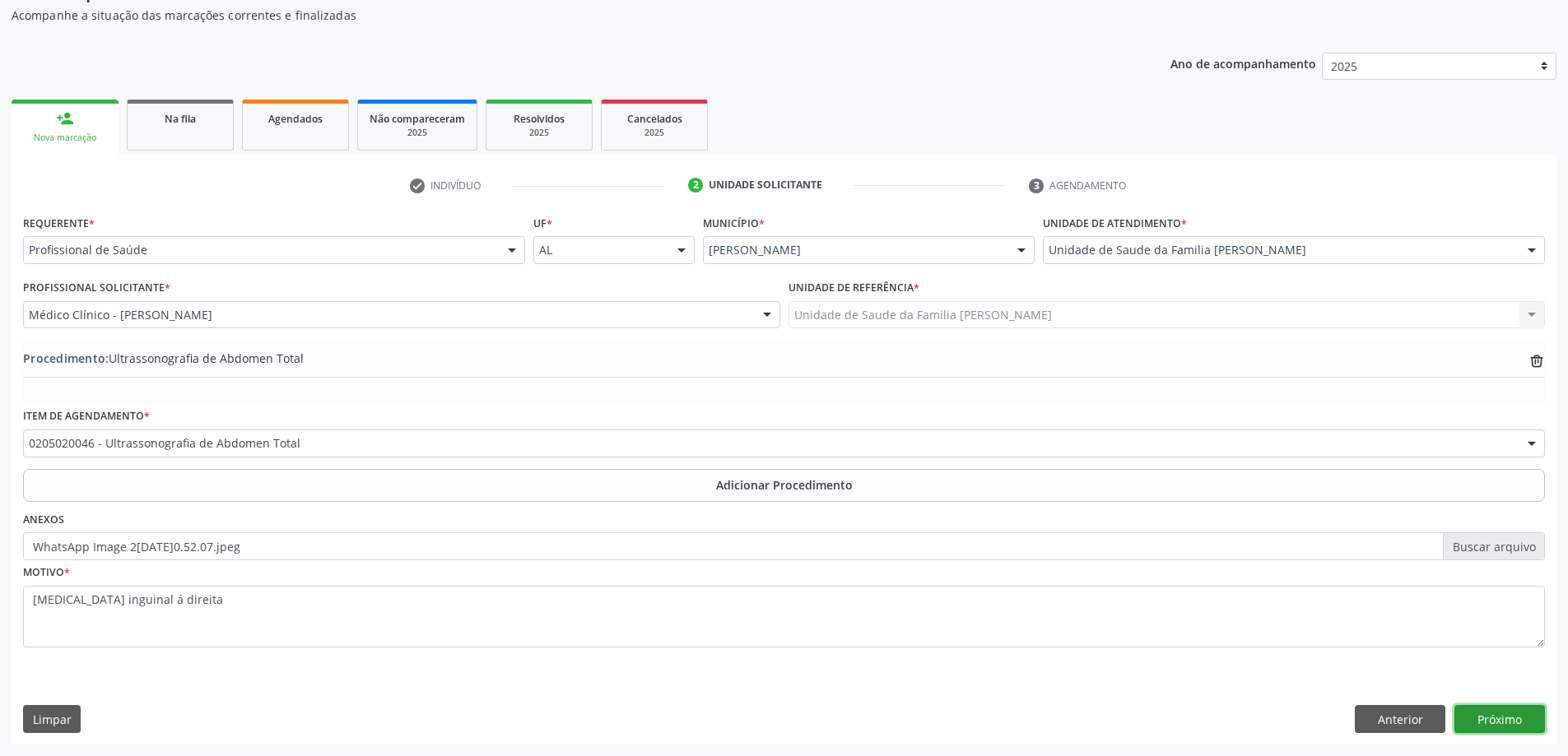
click at [1516, 723] on button "Próximo" at bounding box center [1499, 718] width 90 height 28
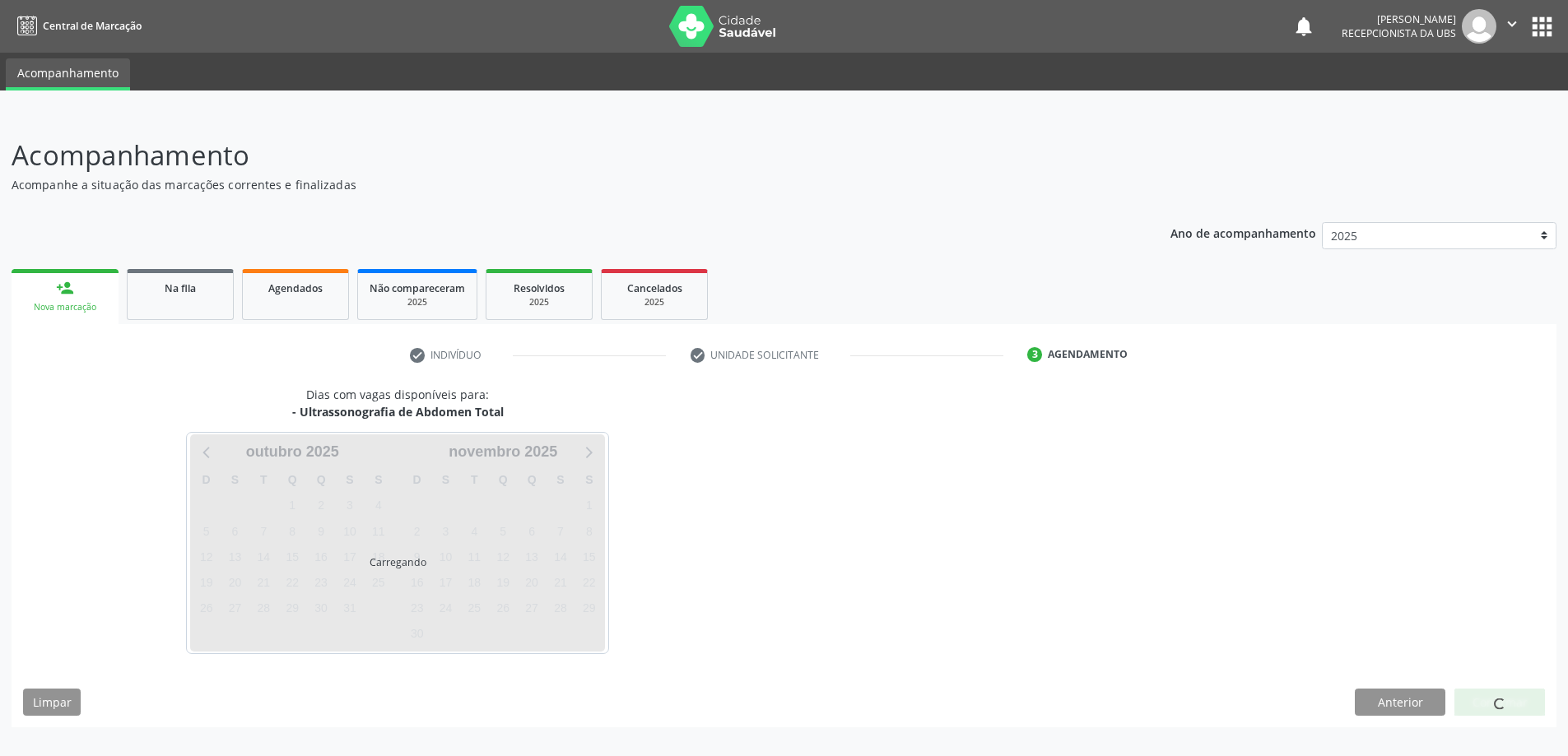
scroll to position [0, 0]
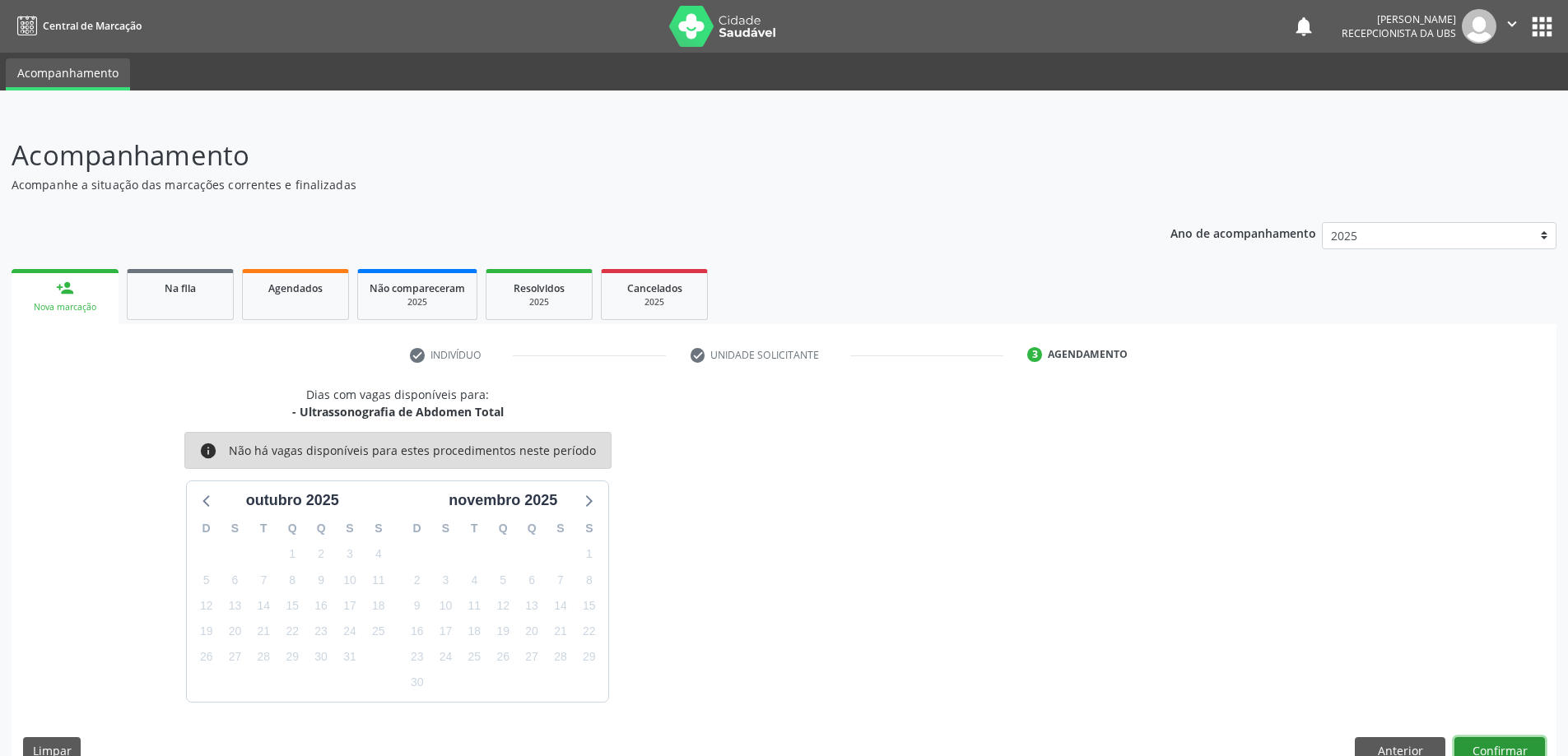
click at [1475, 741] on button "Confirmar" at bounding box center [1499, 750] width 90 height 28
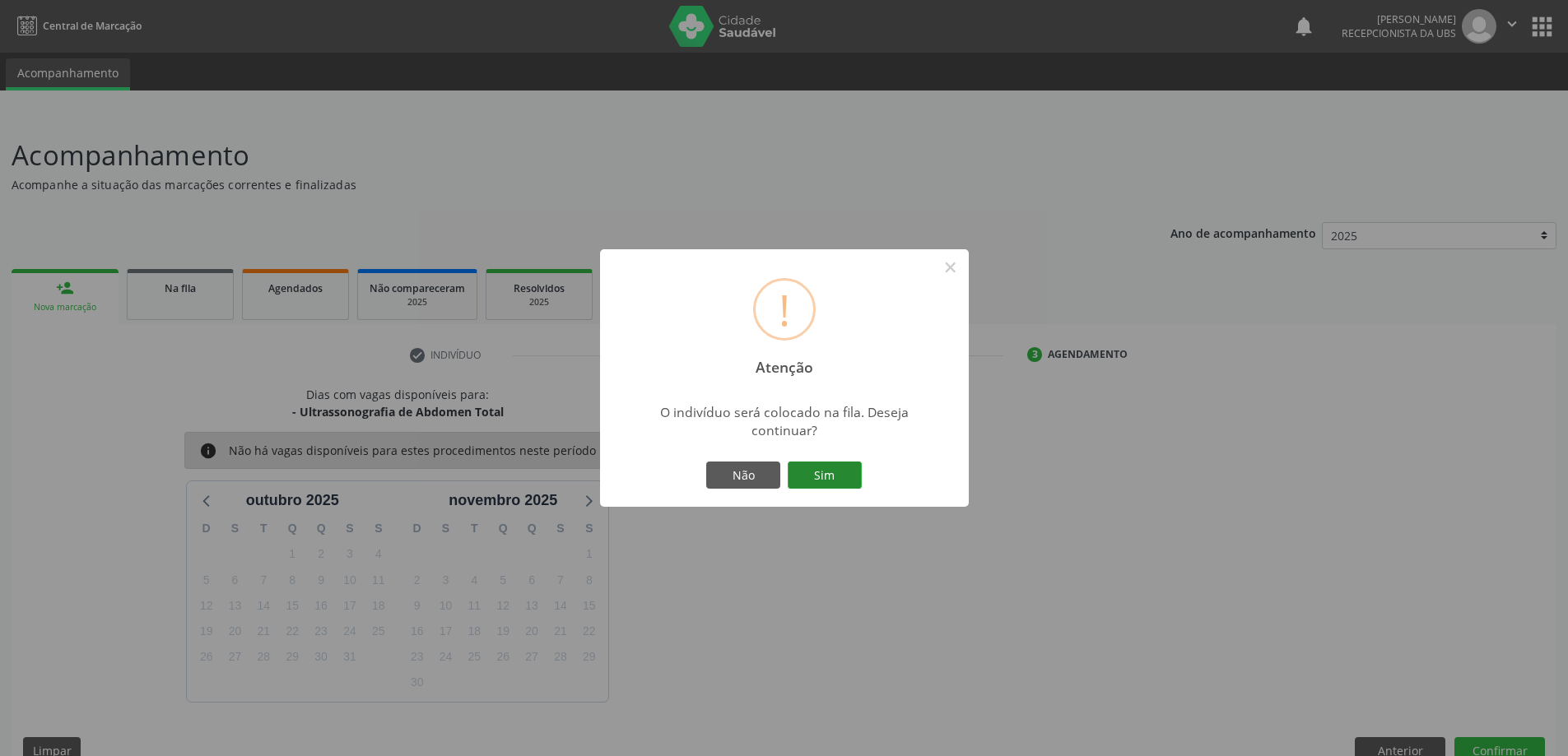
click at [833, 462] on button "Sim" at bounding box center [825, 475] width 74 height 28
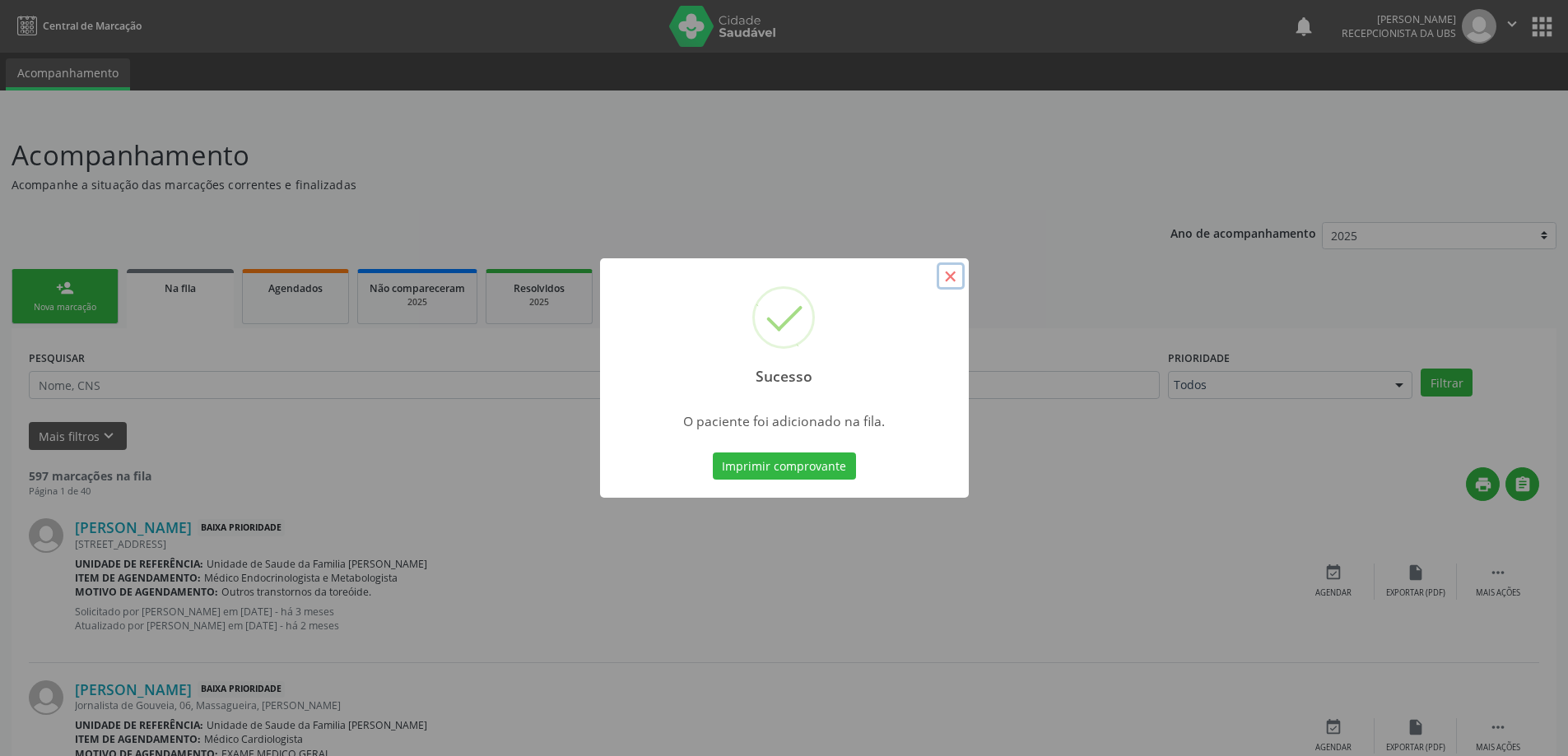
click at [951, 286] on button "×" at bounding box center [950, 276] width 28 height 28
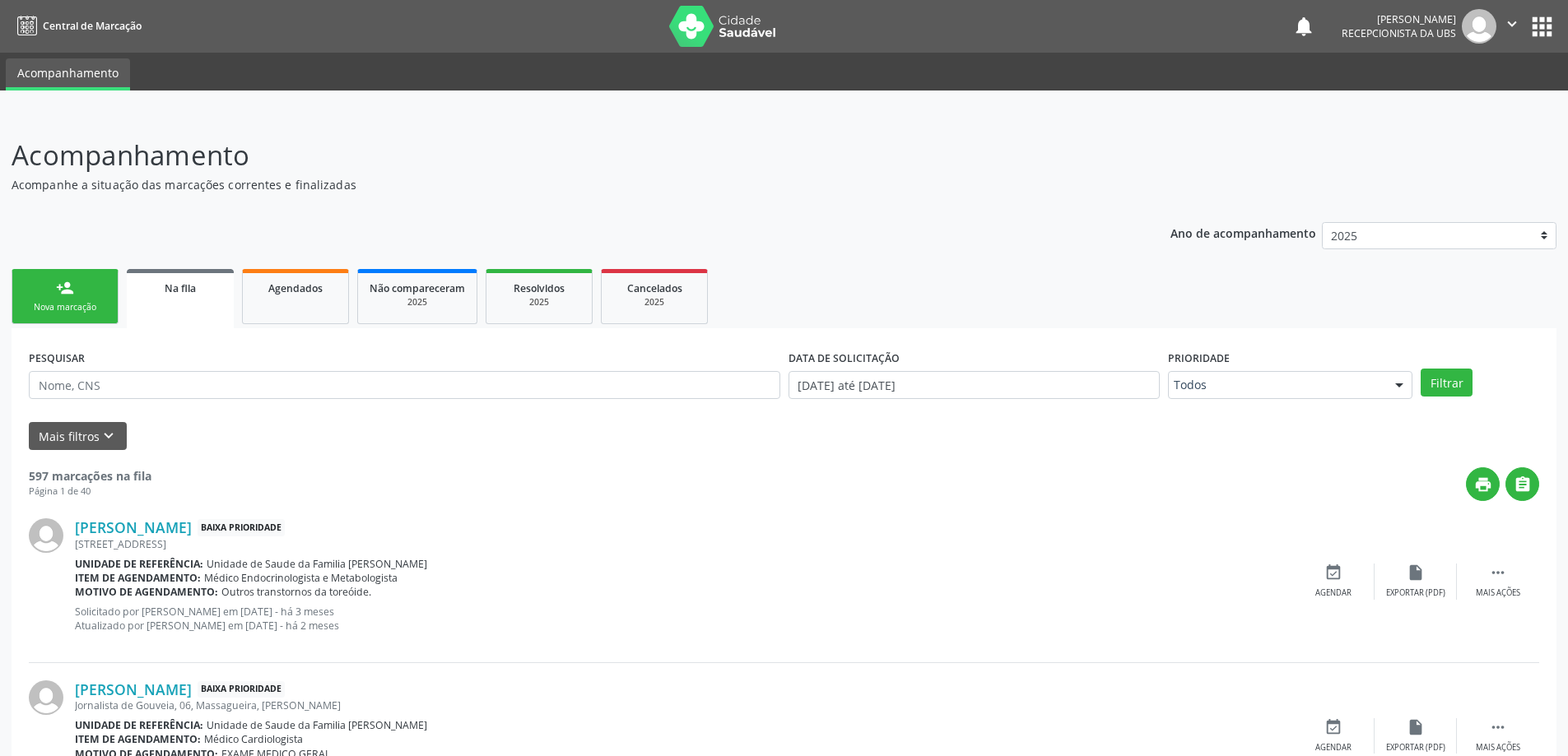
click at [103, 287] on link "person_add Nova marcação" at bounding box center [65, 297] width 107 height 55
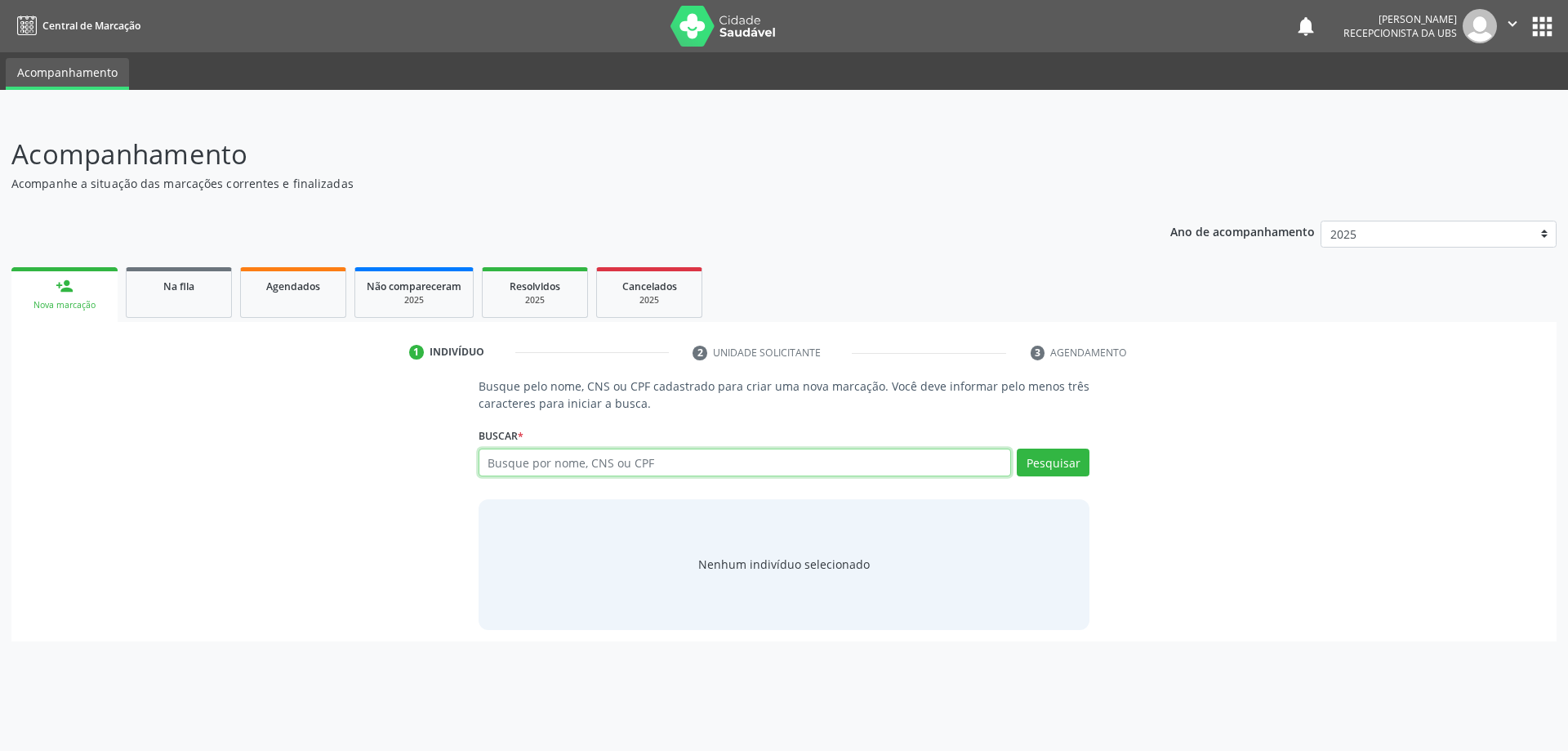
click at [566, 465] on input "text" at bounding box center [745, 462] width 533 height 27
paste input "046.326.594-79"
type input "046.326.594-79"
click at [1017, 462] on div "Pesquisar" at bounding box center [1050, 468] width 78 height 40
click at [1018, 468] on div "Pesquisar" at bounding box center [1050, 468] width 78 height 40
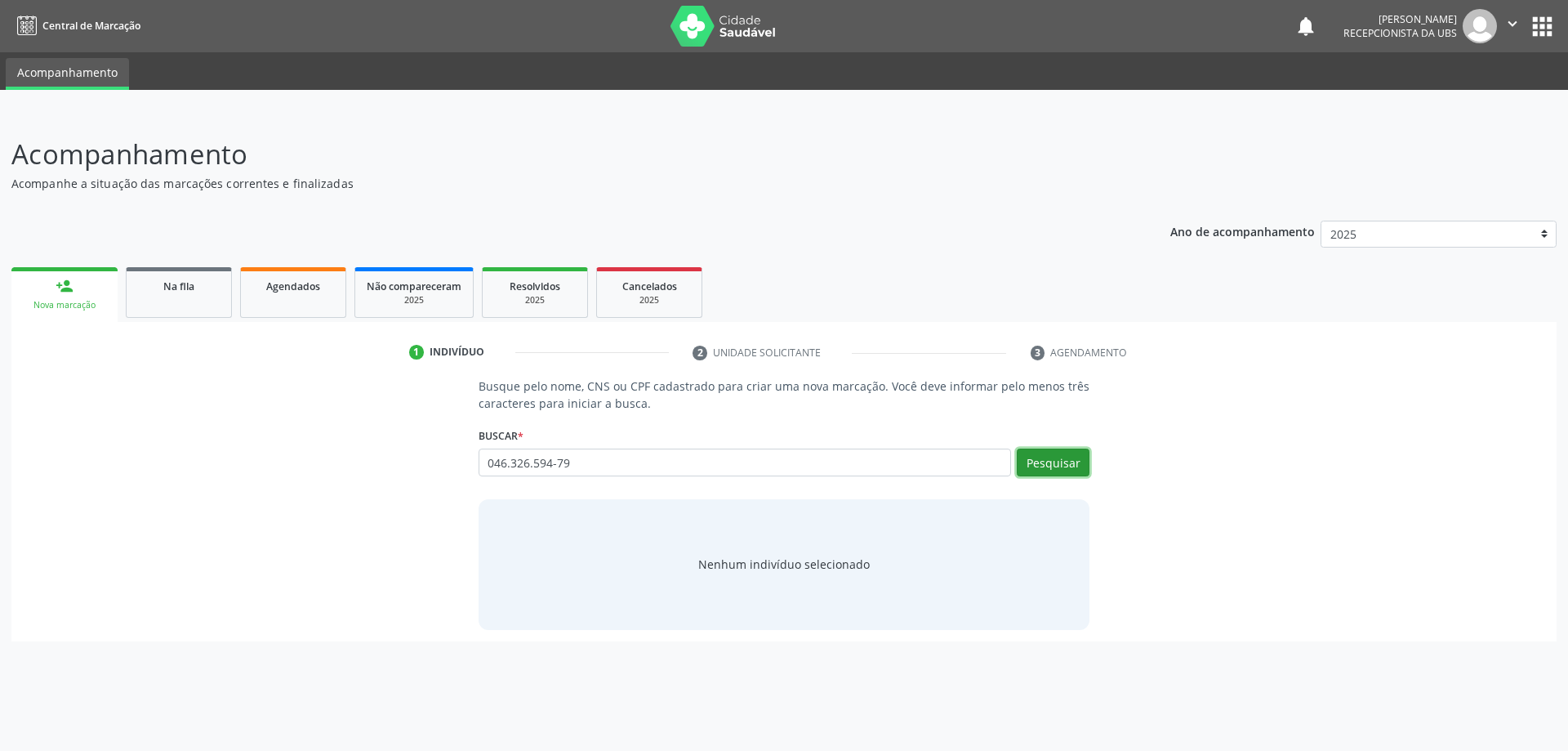
click at [1035, 465] on button "Pesquisar" at bounding box center [1053, 462] width 73 height 27
type input "046.326.594-79"
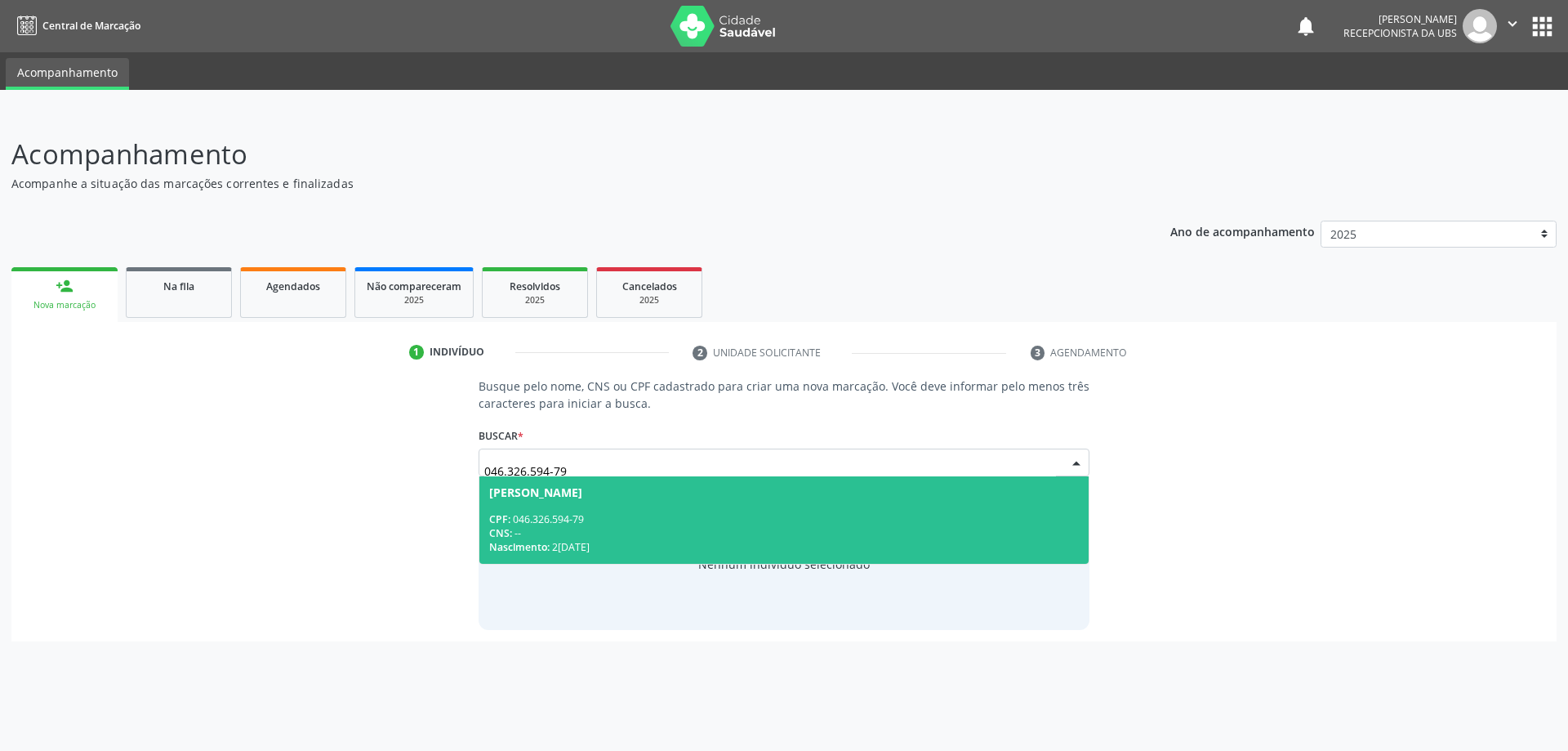
click at [828, 520] on div "CPF: 046.326.594-79" at bounding box center [784, 519] width 590 height 14
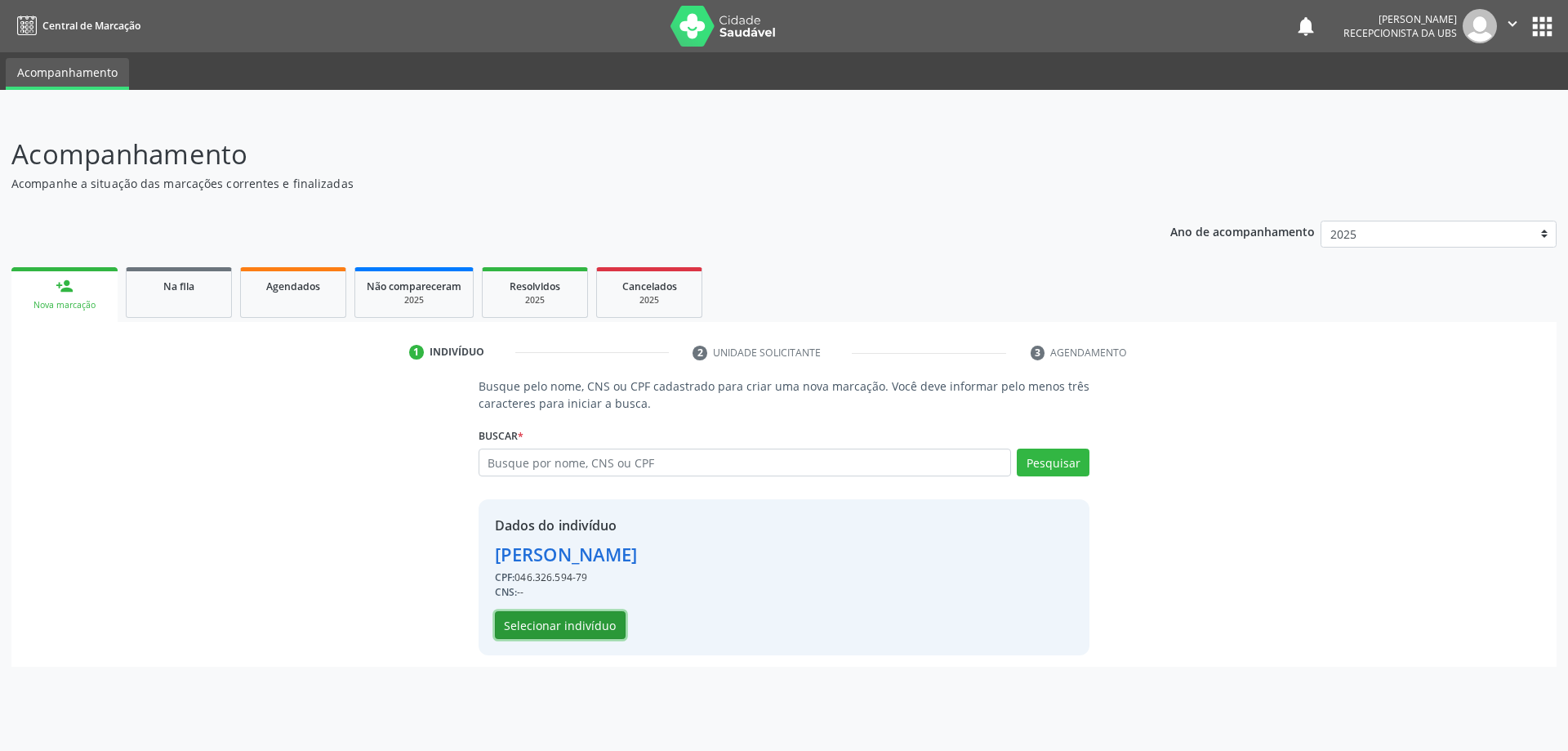
click at [597, 615] on button "Selecionar indivíduo" at bounding box center [560, 625] width 131 height 27
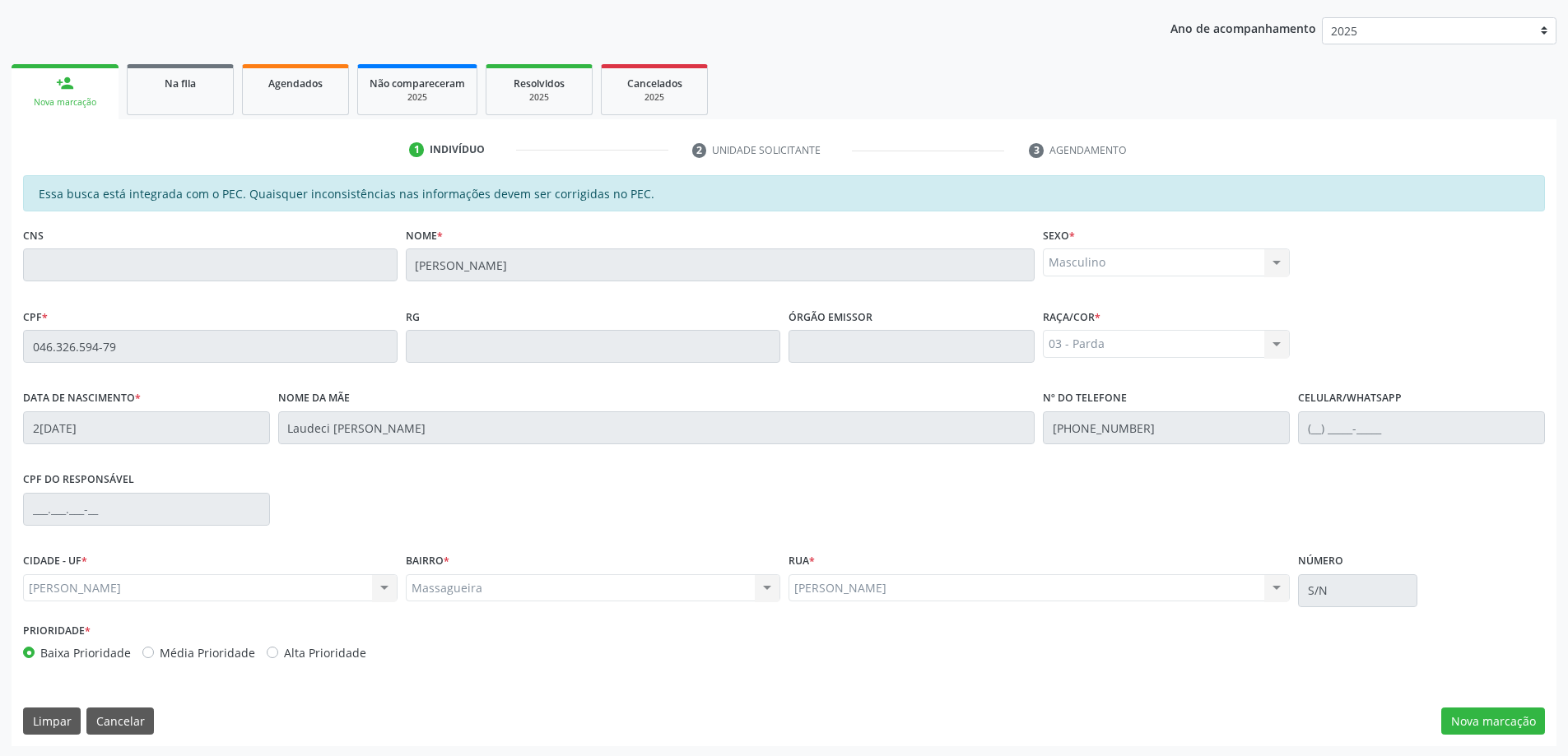
scroll to position [207, 0]
click at [1491, 731] on button "Nova marcação" at bounding box center [1493, 719] width 103 height 28
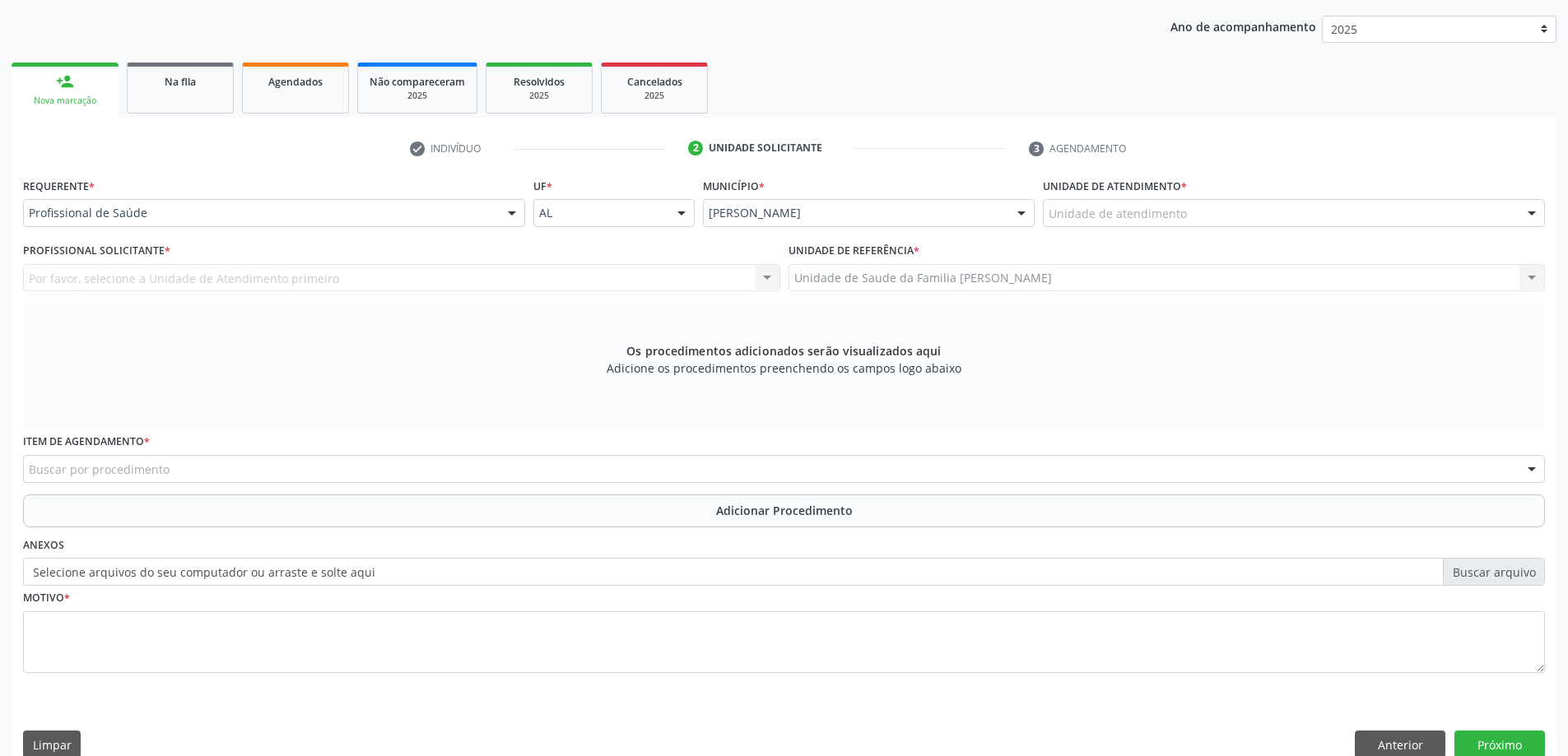
click at [1203, 229] on div "Unidade de atendimento * Unidade de atendimento Aeronave Baron 58 Aeronave Cess…" at bounding box center [1294, 206] width 511 height 65
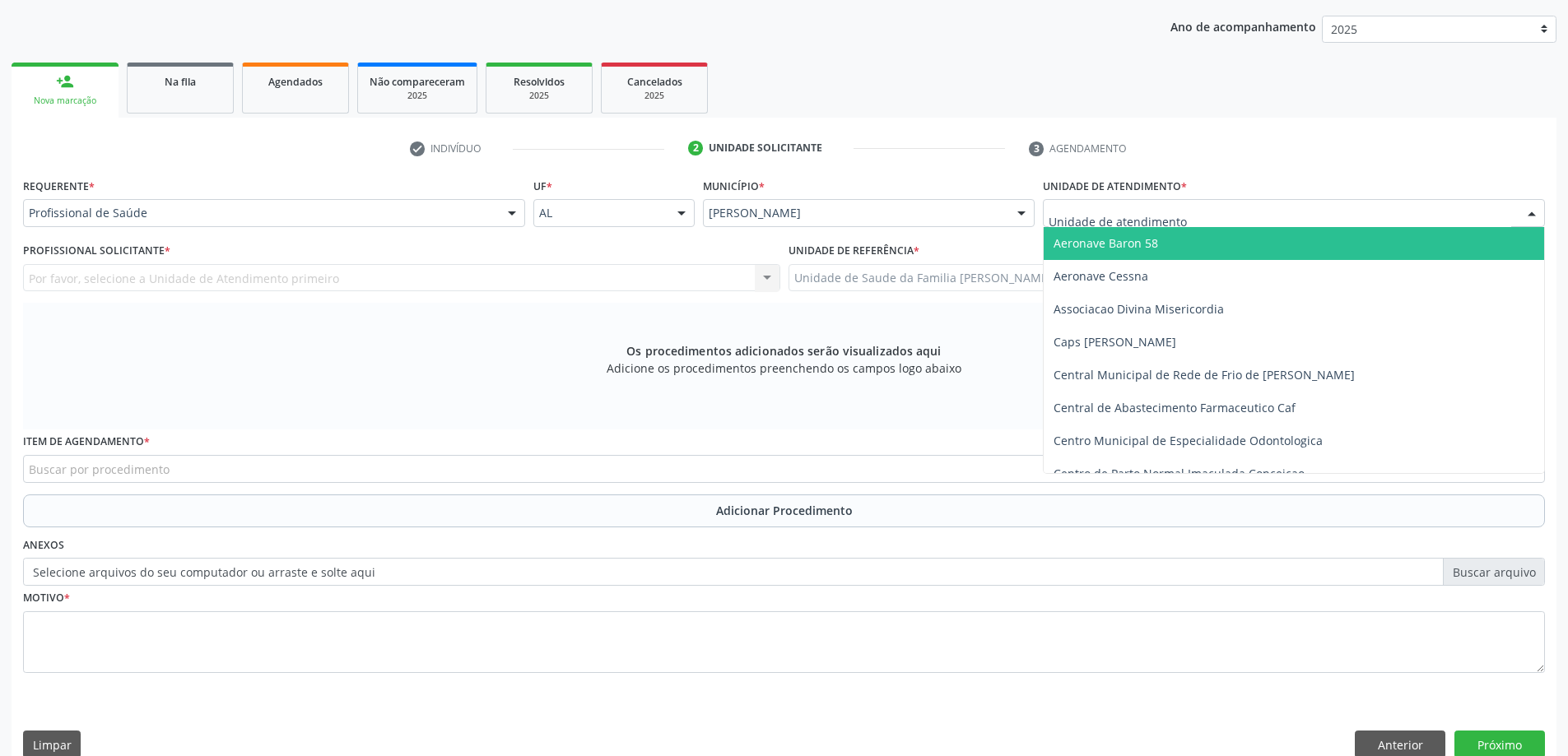
click at [1203, 219] on div at bounding box center [1294, 212] width 502 height 28
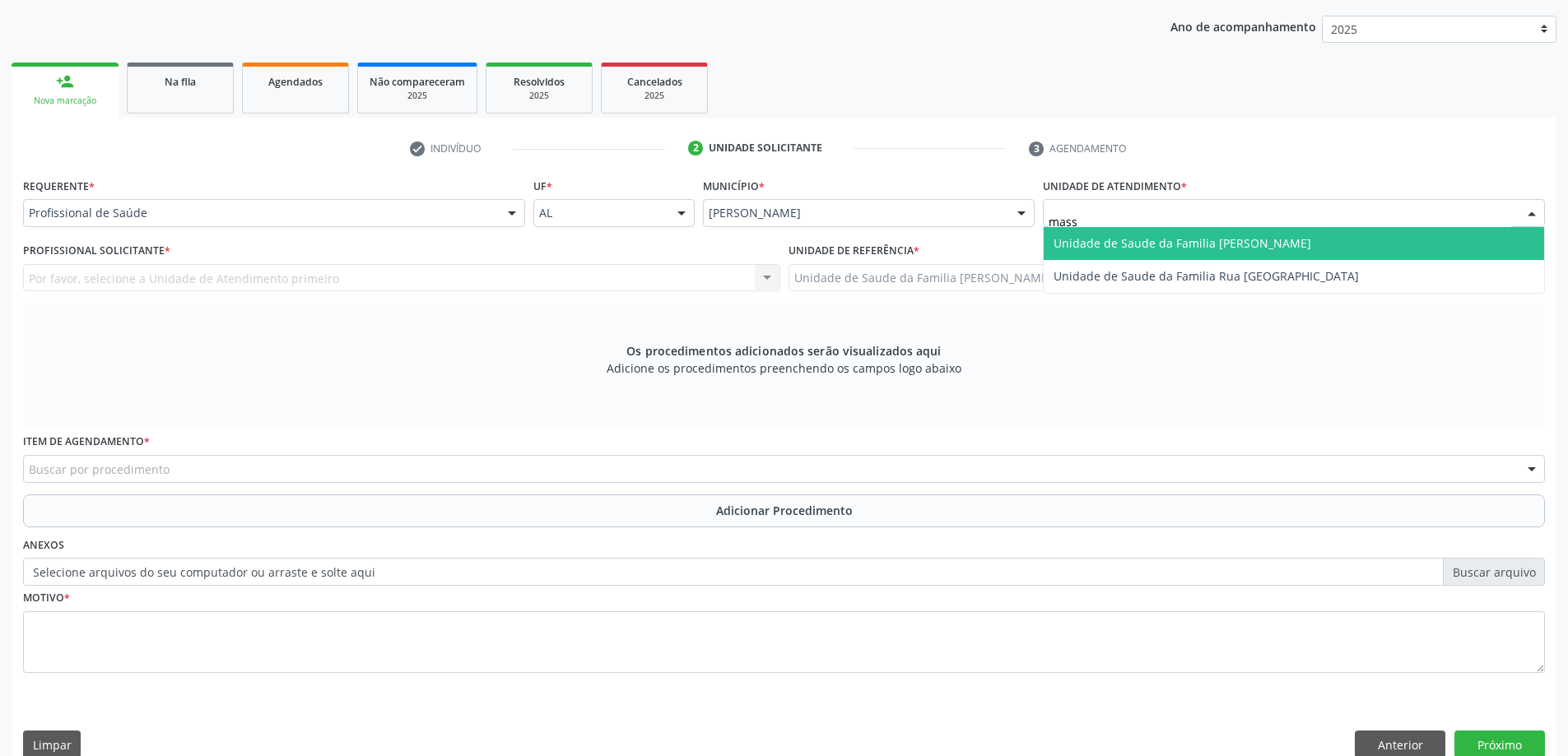
type input "massa"
click at [1191, 254] on span "Unidade de Saude da Familia [PERSON_NAME]" at bounding box center [1294, 243] width 500 height 33
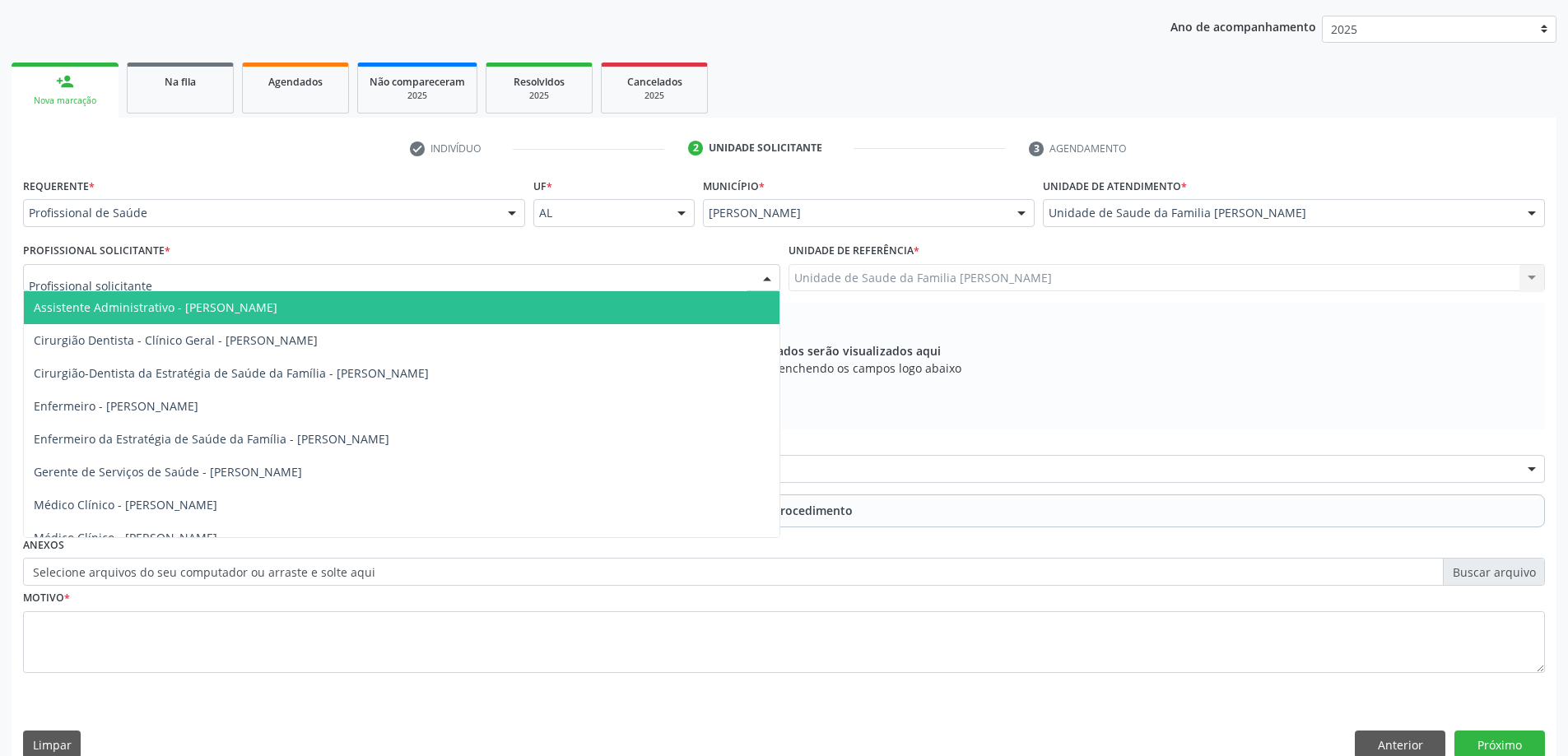
click at [481, 281] on div at bounding box center [401, 277] width 757 height 28
type input "ana"
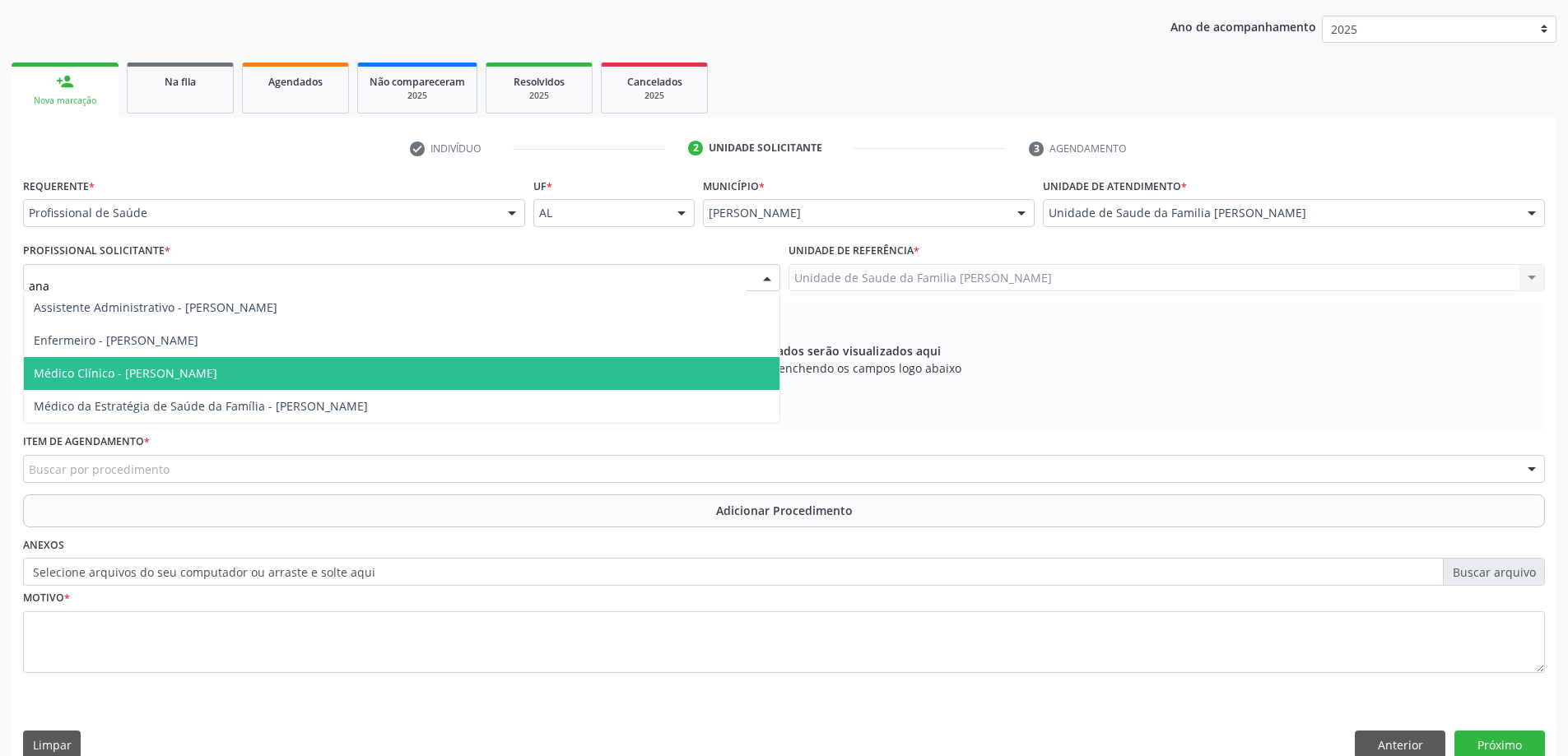
click at [427, 378] on span "Médico Clínico - Ana Beatriz Dantas Conde Lima" at bounding box center [401, 373] width 756 height 33
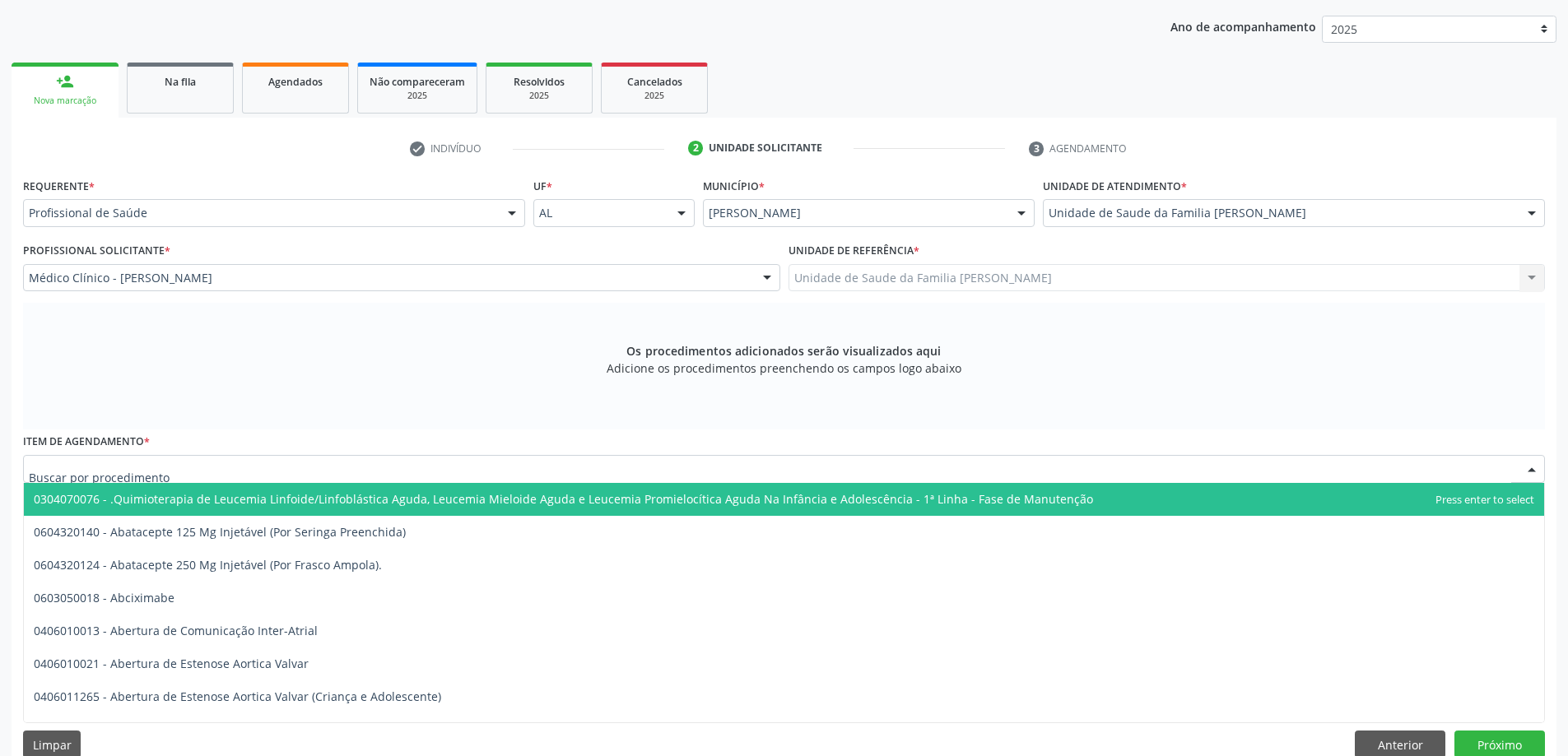
click at [322, 456] on div at bounding box center [784, 469] width 1522 height 28
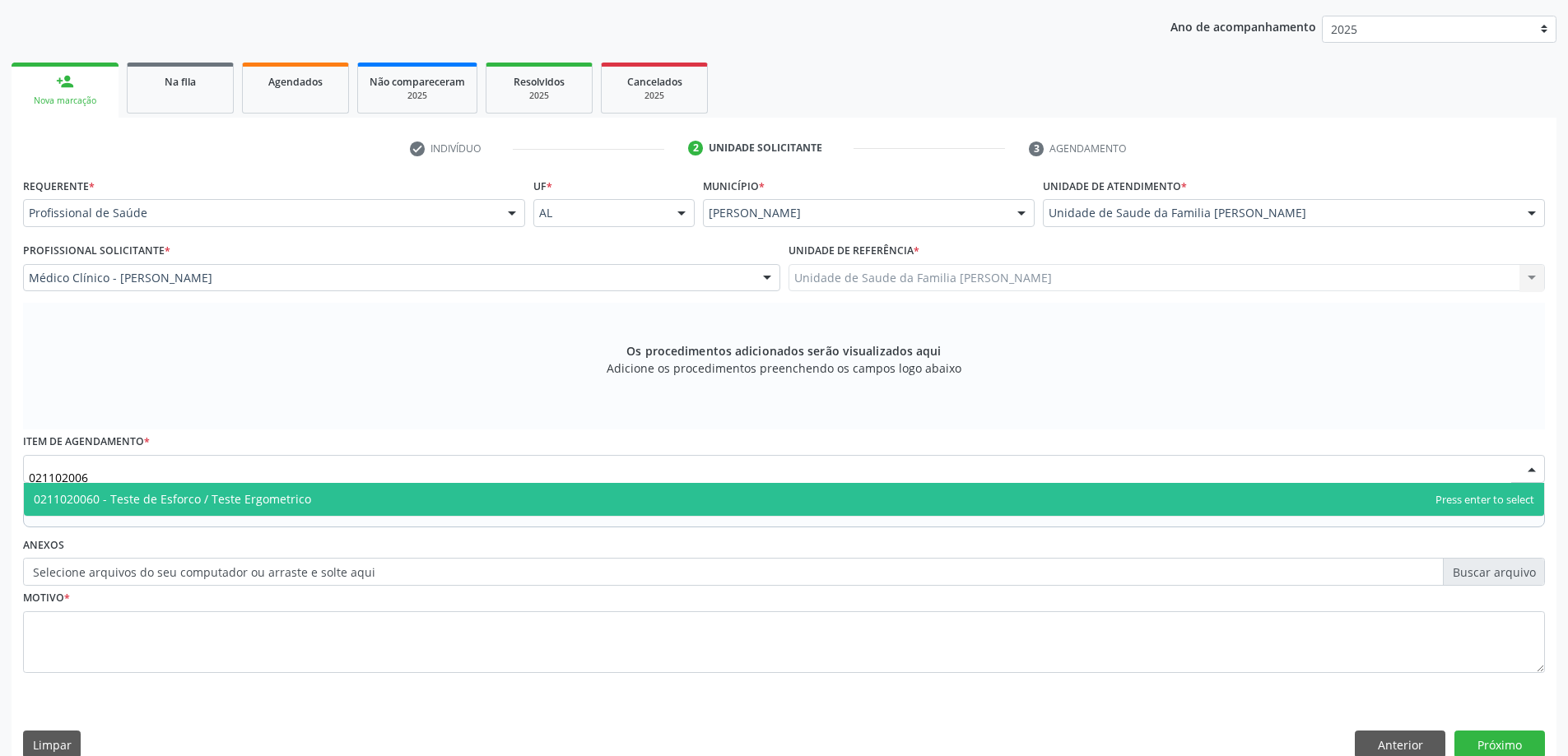
type input "0211020060"
click at [220, 498] on span "0211020060 - Teste de Esforco / Teste Ergometrico" at bounding box center [173, 499] width 277 height 15
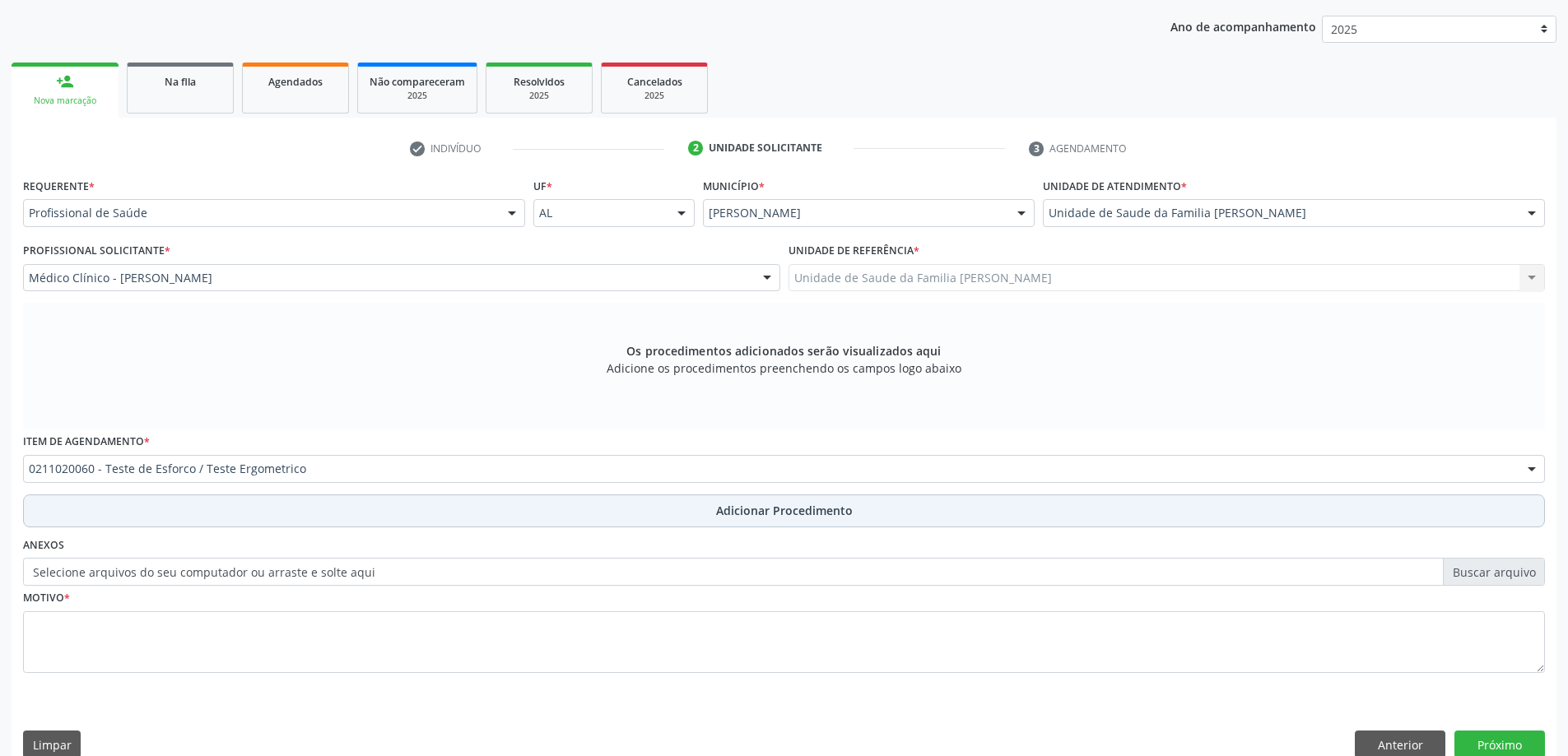
click at [214, 524] on button "Adicionar Procedimento" at bounding box center [784, 510] width 1522 height 33
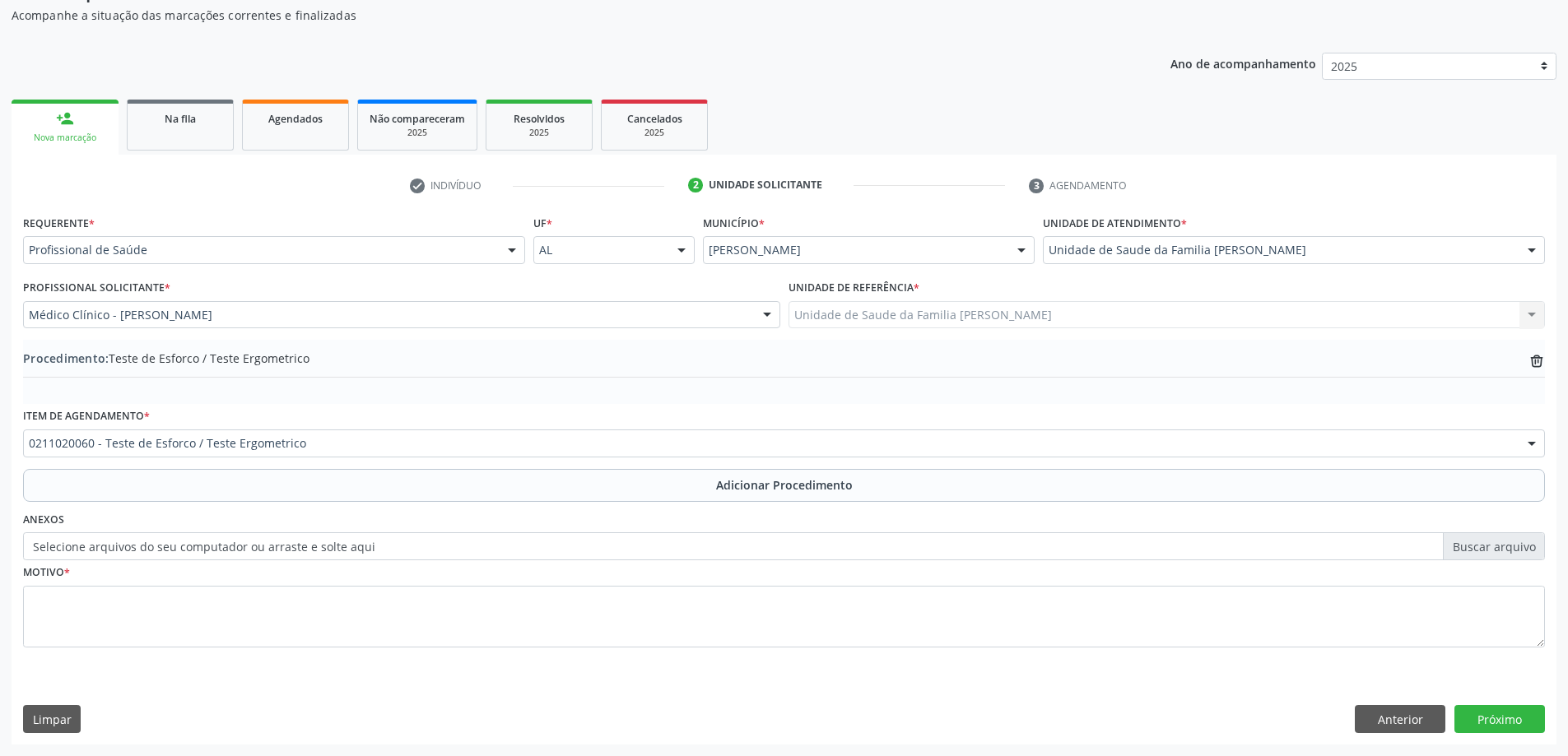
click at [185, 542] on label "Selecione arquivos do seu computador ou arraste e solte aqui" at bounding box center [784, 545] width 1522 height 28
click at [185, 542] on input "Selecione arquivos do seu computador ou arraste e solte aqui" at bounding box center [784, 545] width 1522 height 28
click at [218, 539] on label "Selecione arquivos do seu computador ou arraste e solte aqui" at bounding box center [784, 545] width 1522 height 28
click at [218, 539] on input "Selecione arquivos do seu computador ou arraste e solte aqui" at bounding box center [784, 545] width 1522 height 28
type input "C:\fakepath\WhatsApp Image 2025-10-08 at 10.56.46.jpeg"
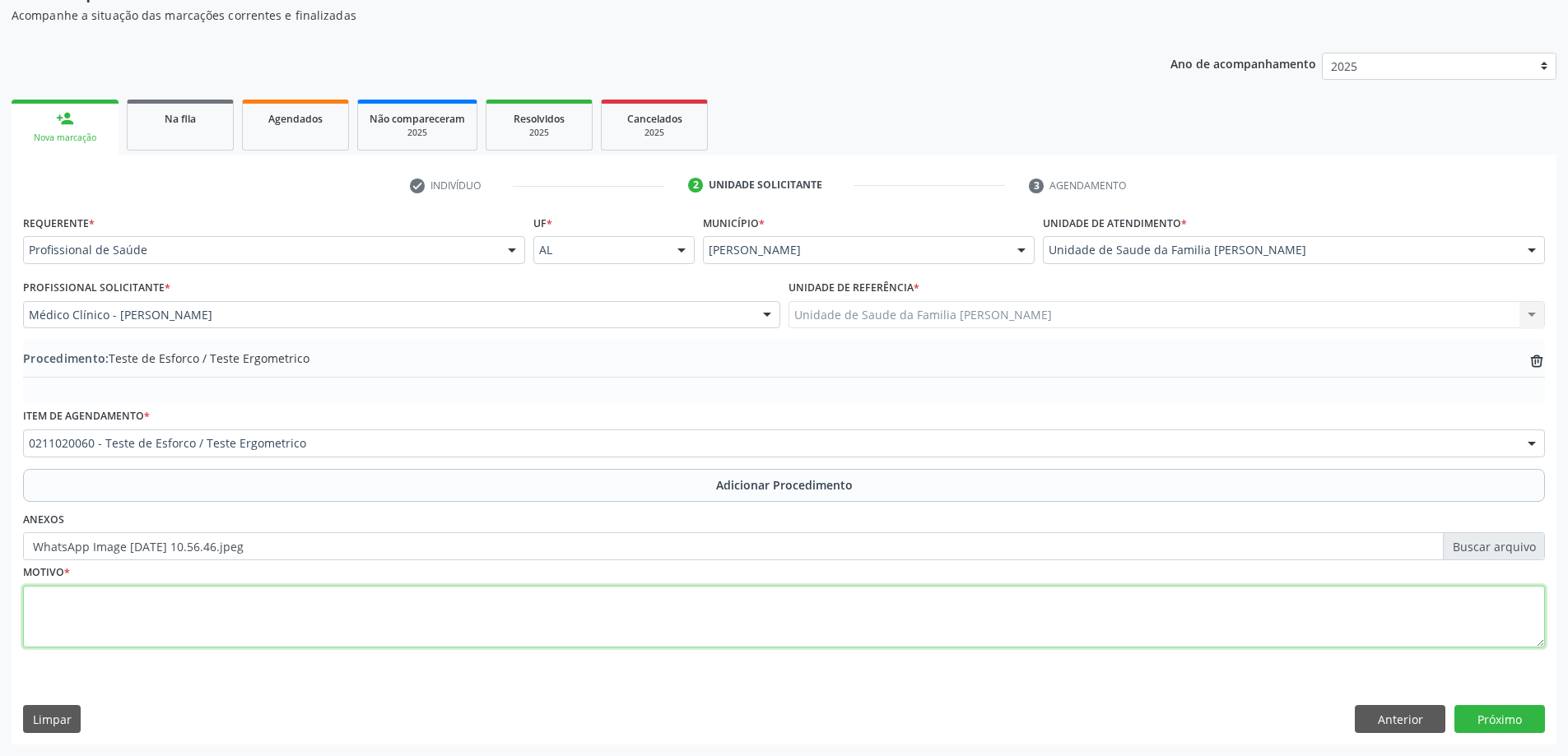
click at [172, 631] on textarea at bounding box center [784, 617] width 1522 height 63
type textarea "Avaliação complementar. RCV HAS"
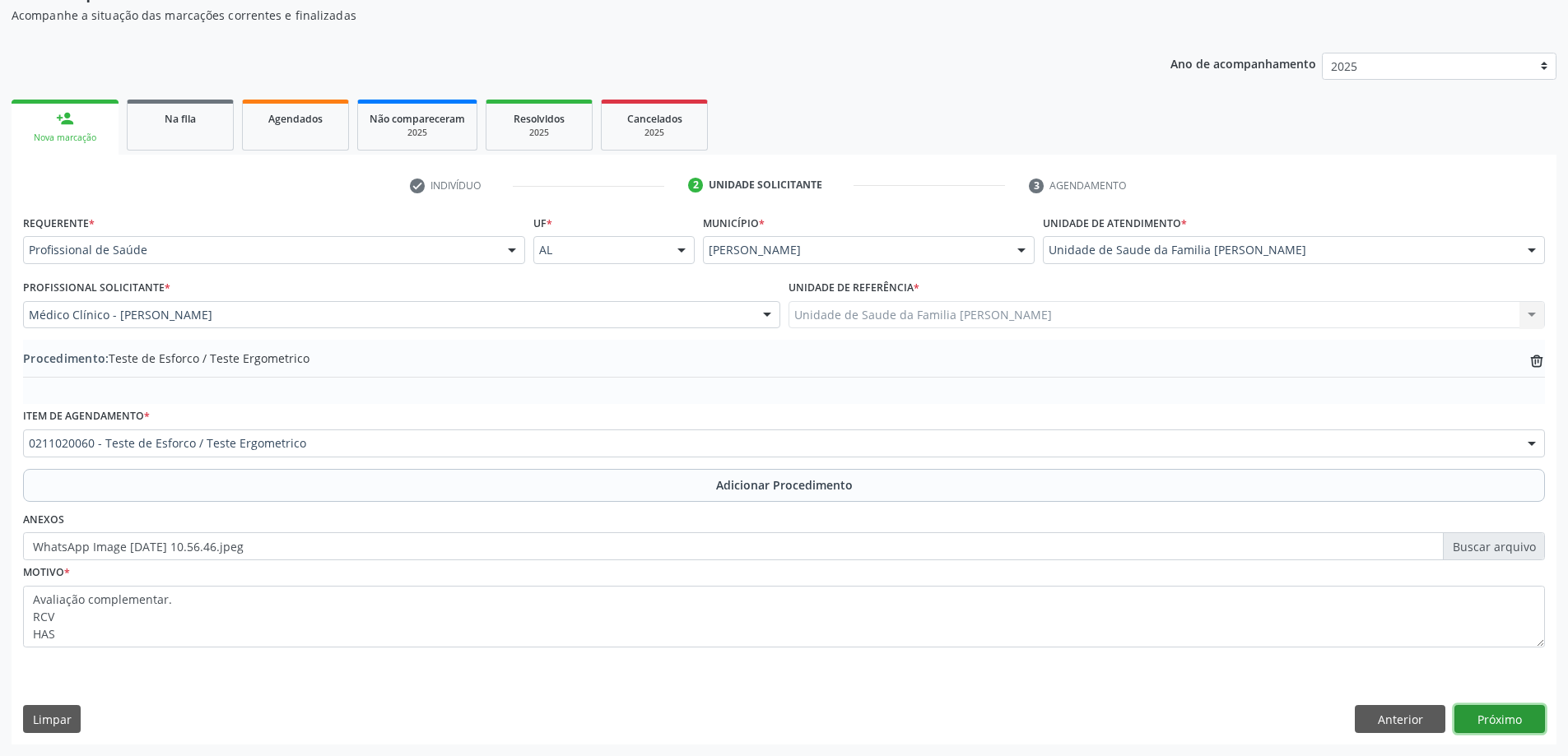
click at [1488, 715] on button "Próximo" at bounding box center [1499, 718] width 90 height 28
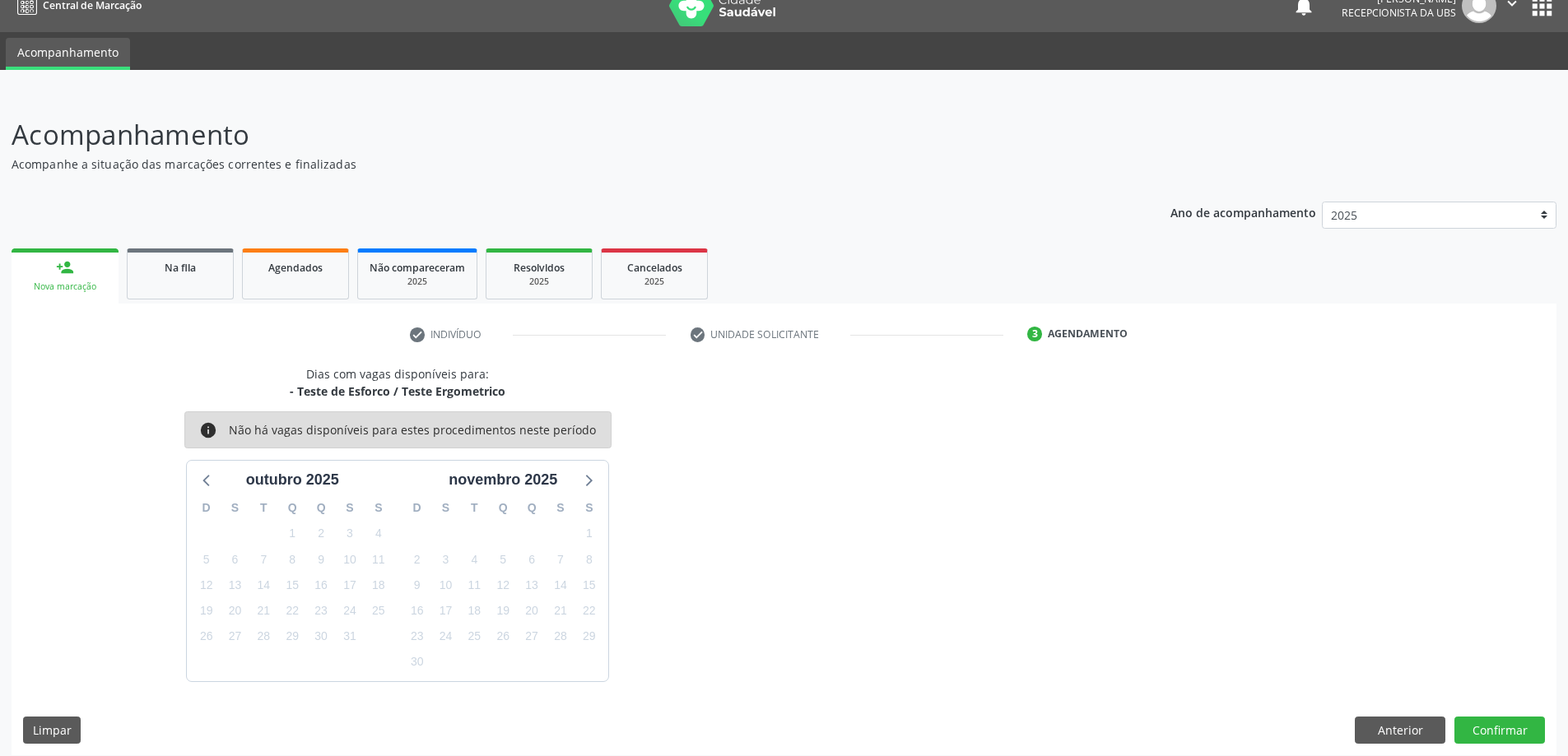
scroll to position [31, 0]
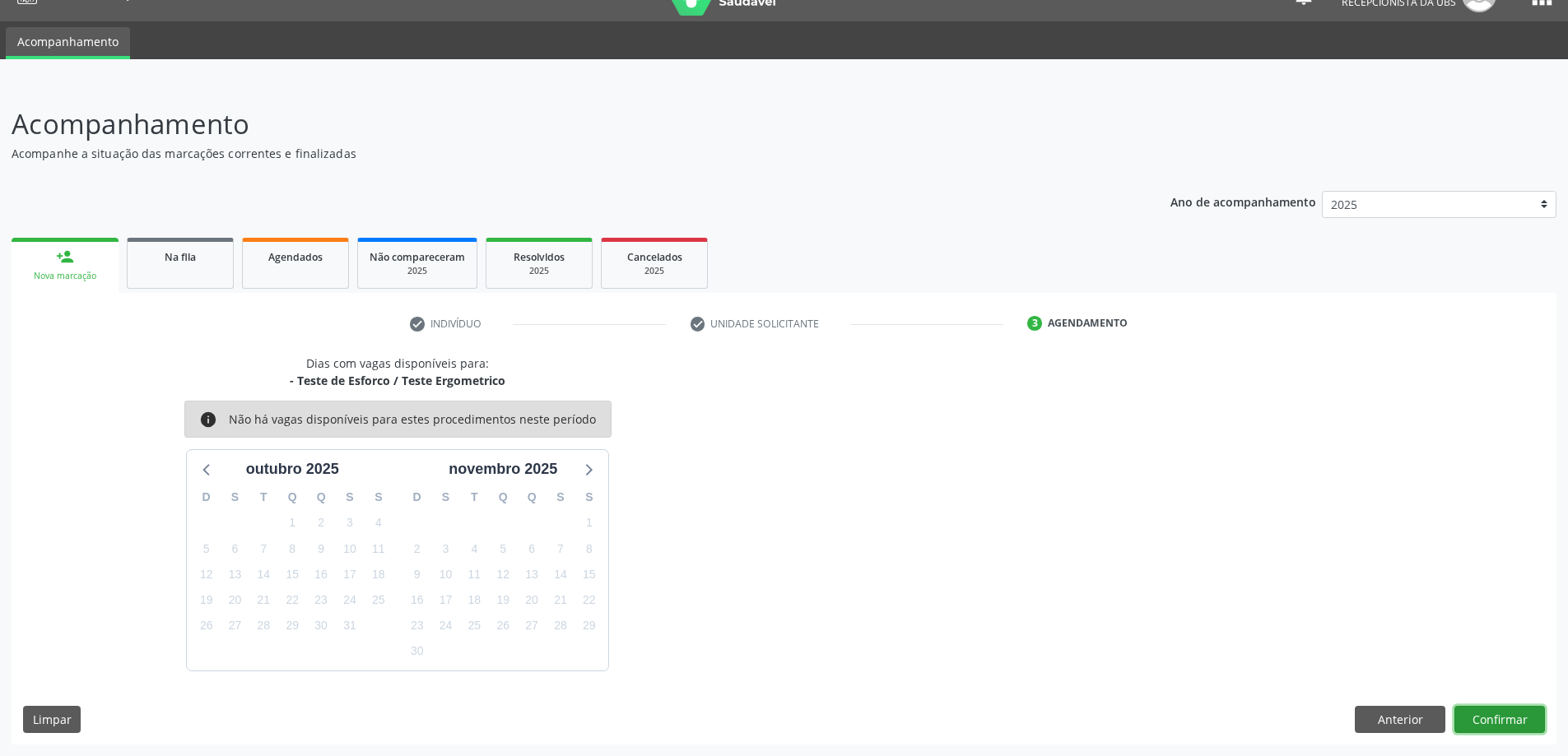
click at [1476, 710] on button "Confirmar" at bounding box center [1499, 719] width 90 height 28
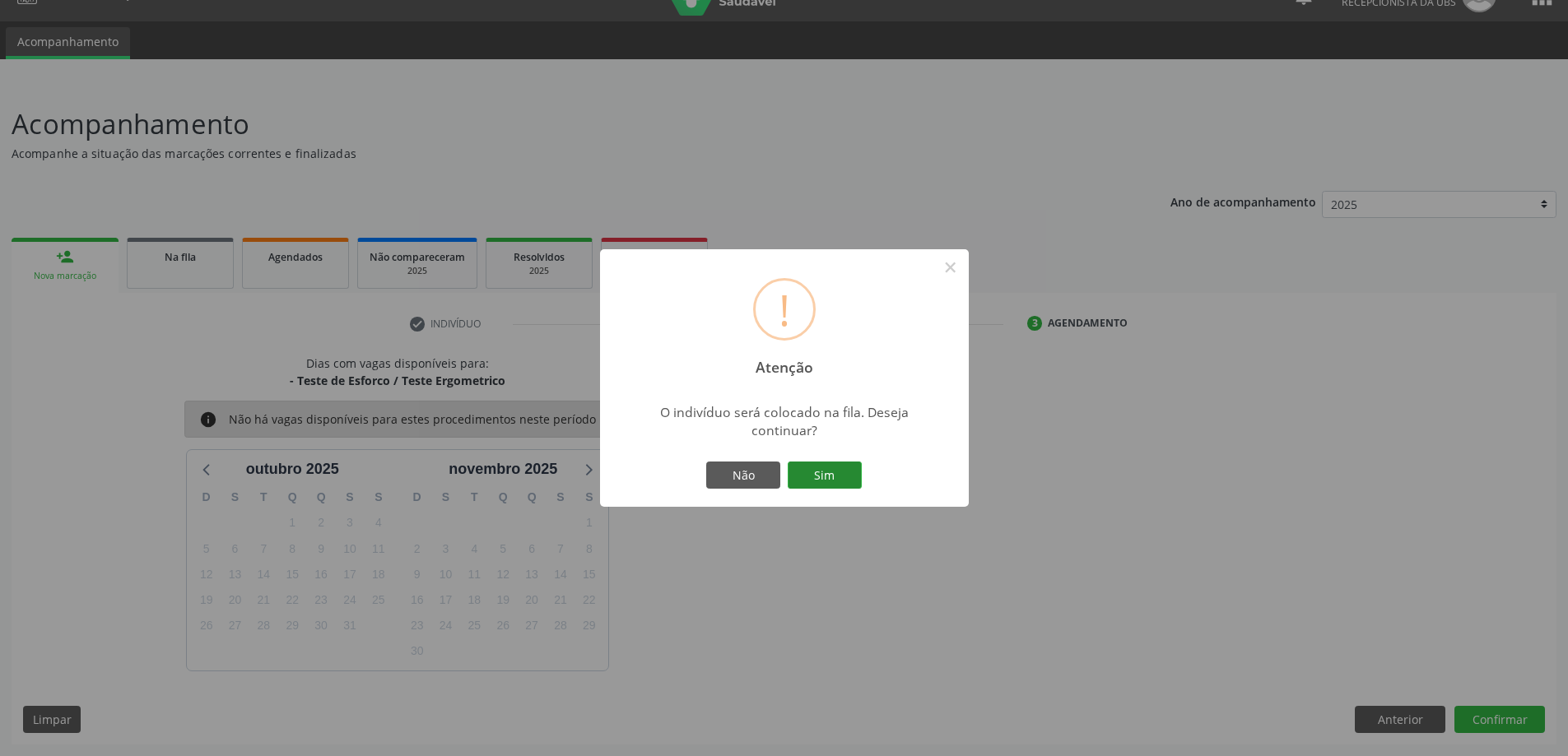
click at [798, 468] on button "Sim" at bounding box center [825, 475] width 74 height 28
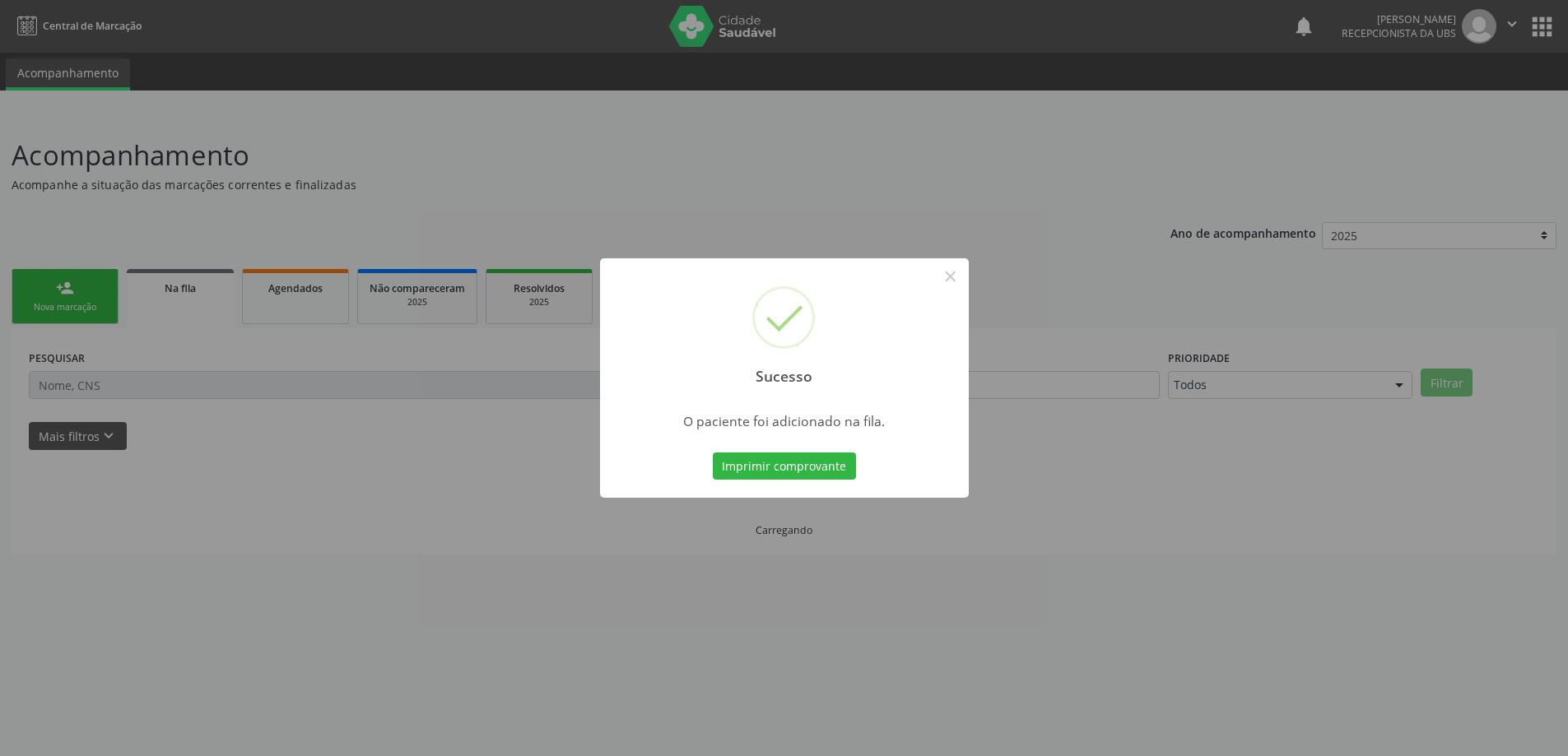
scroll to position [0, 0]
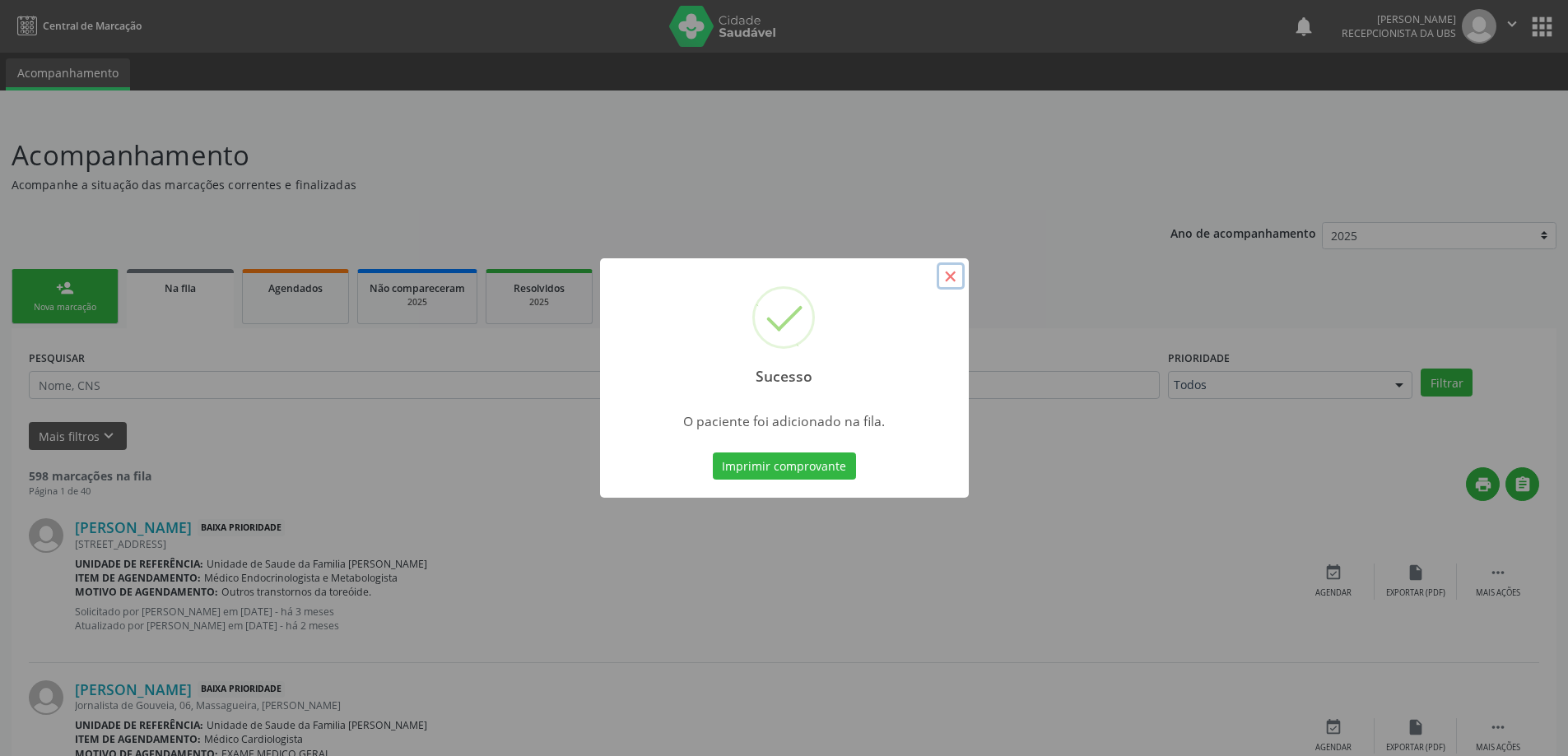
click at [958, 278] on button "×" at bounding box center [950, 276] width 28 height 28
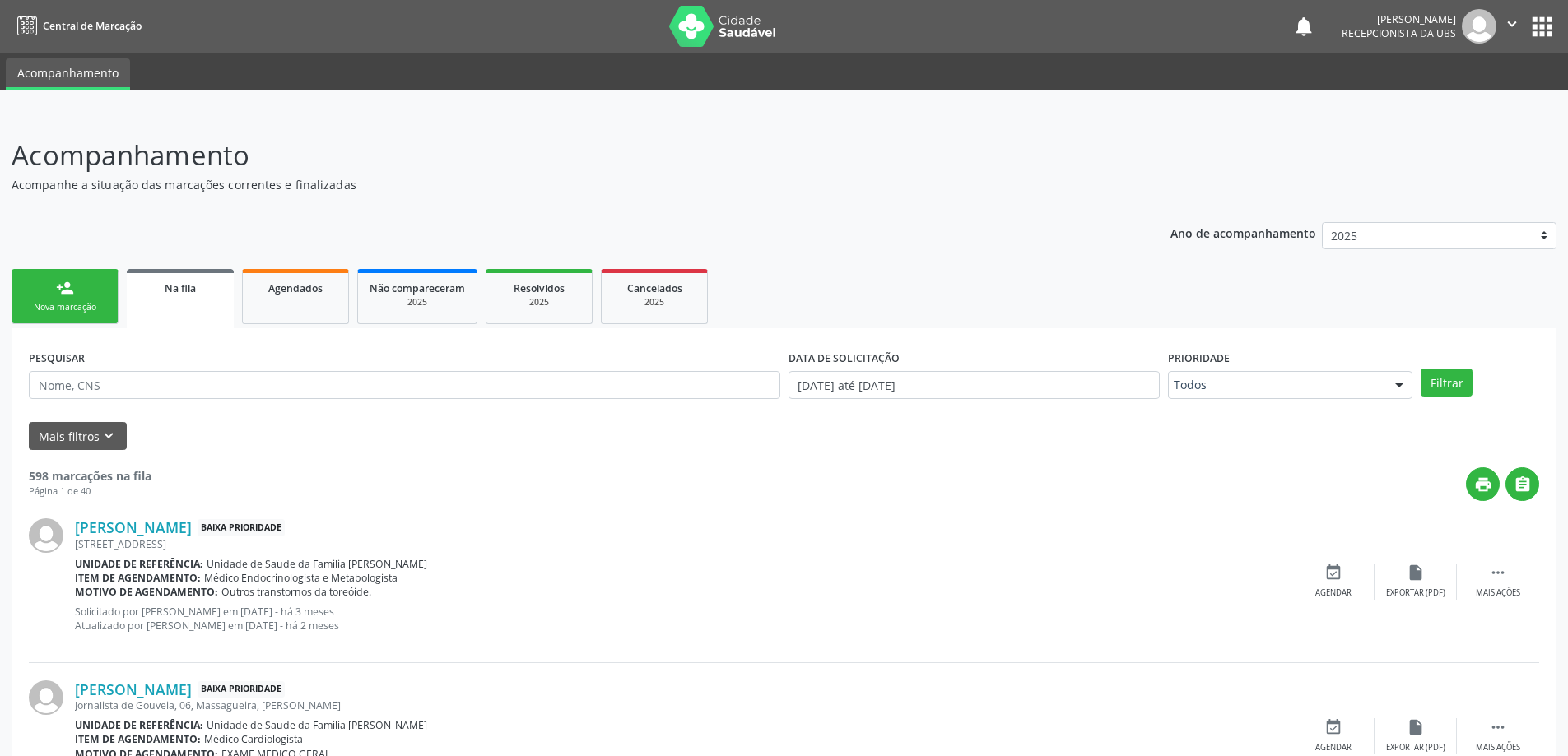
click at [18, 287] on link "person_add Nova marcação" at bounding box center [65, 297] width 107 height 55
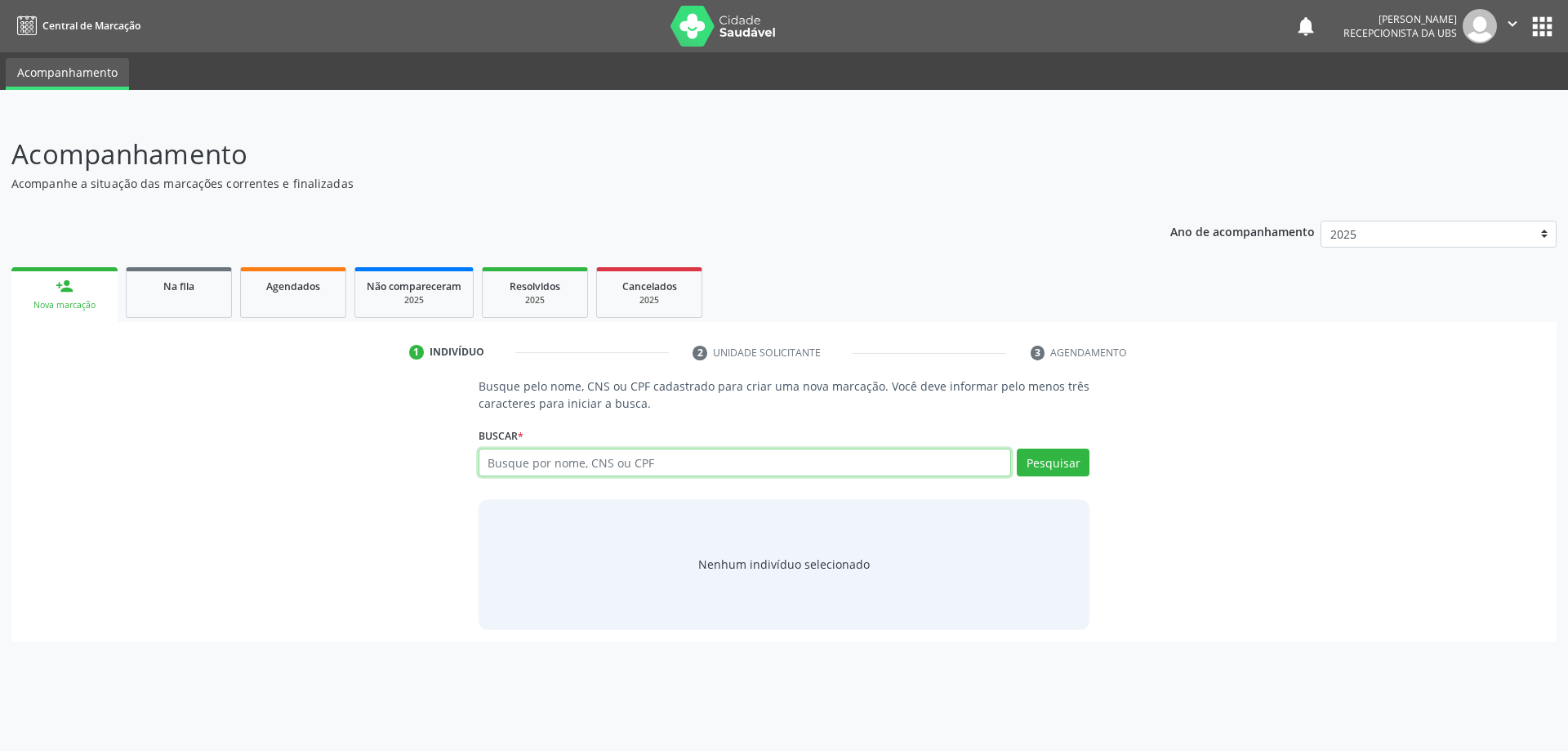
click at [532, 466] on input "text" at bounding box center [745, 462] width 533 height 27
drag, startPoint x: 532, startPoint y: 470, endPoint x: 523, endPoint y: 479, distance: 12.7
drag, startPoint x: 523, startPoint y: 479, endPoint x: 418, endPoint y: 498, distance: 106.7
click at [418, 498] on div "Busque pelo nome, CNS ou CPF cadastrado para criar uma nova marcação. Você deve…" at bounding box center [784, 503] width 1523 height 252
paste input "046.326.594-79"
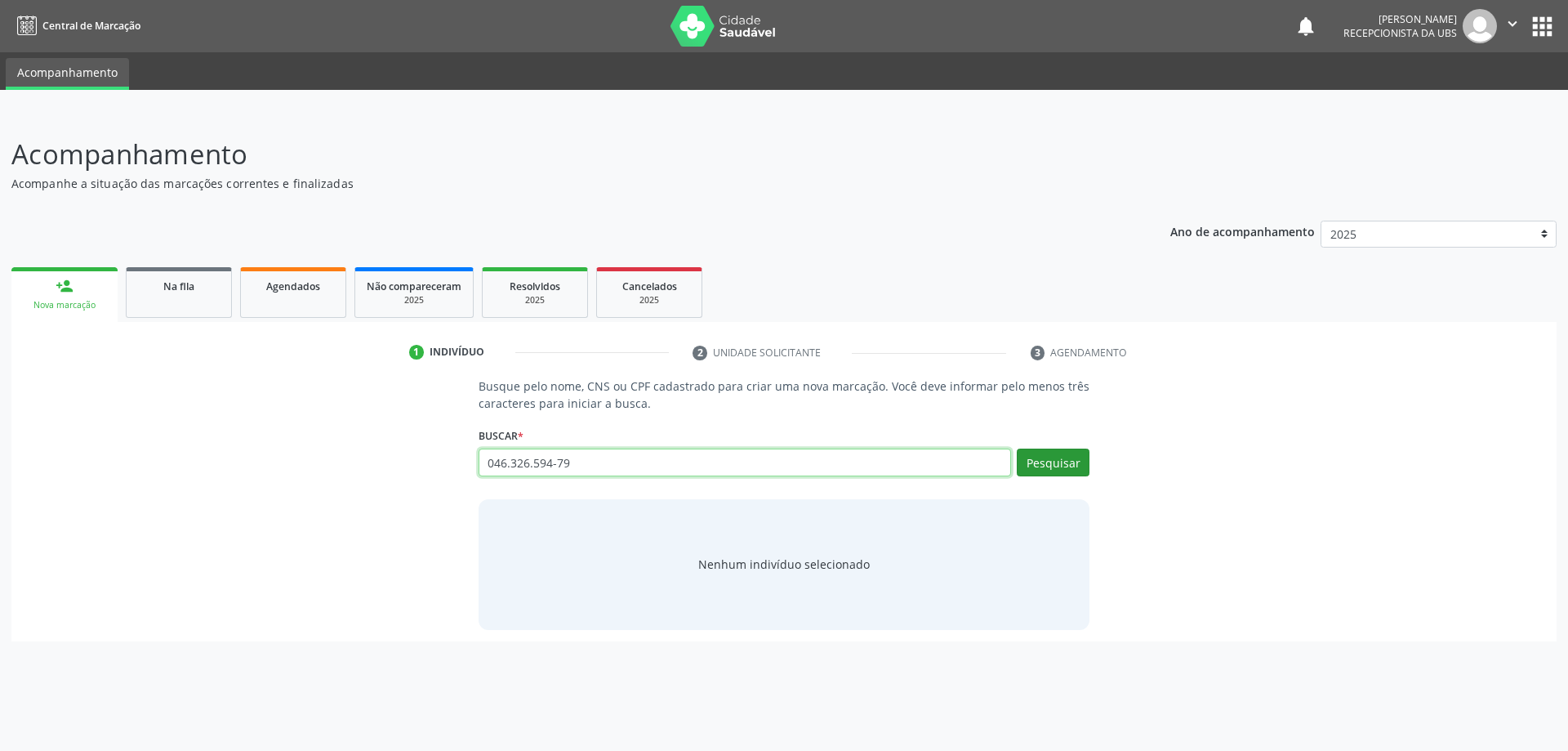
type input "046.326.594-79"
click at [1072, 469] on button "Pesquisar" at bounding box center [1053, 462] width 73 height 27
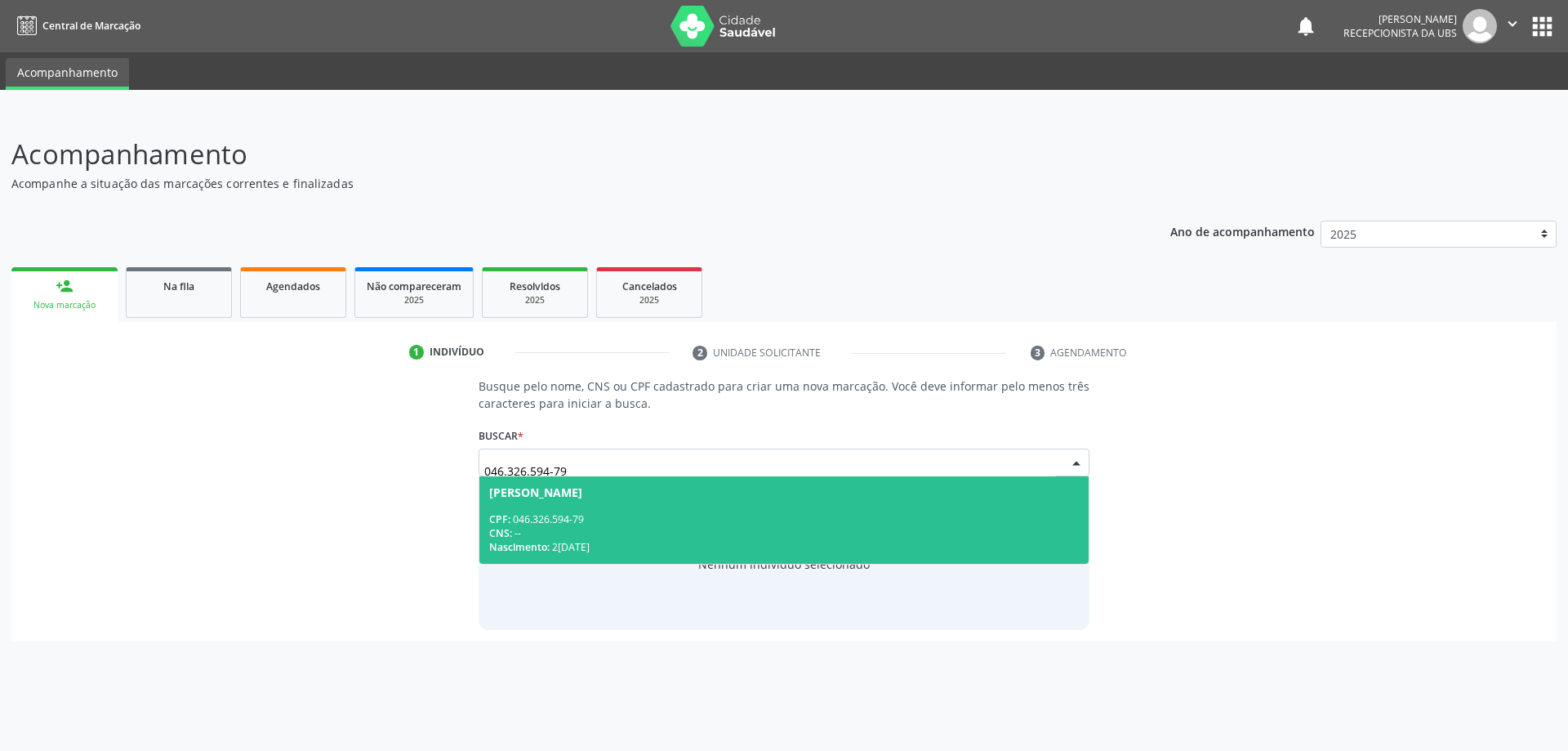
click at [942, 515] on div "CPF: 046.326.594-79" at bounding box center [784, 519] width 590 height 14
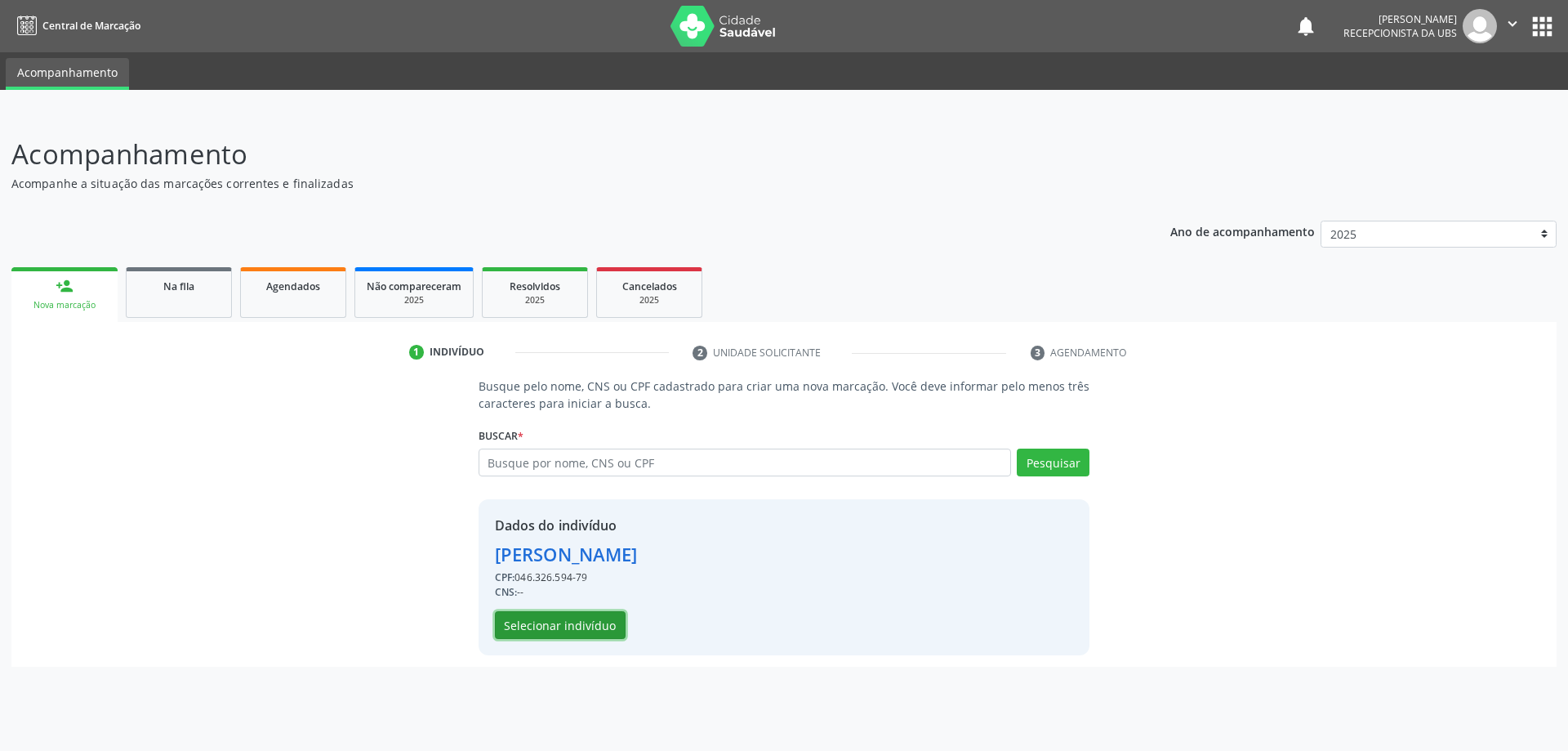
click at [536, 627] on button "Selecionar indivíduo" at bounding box center [560, 625] width 131 height 27
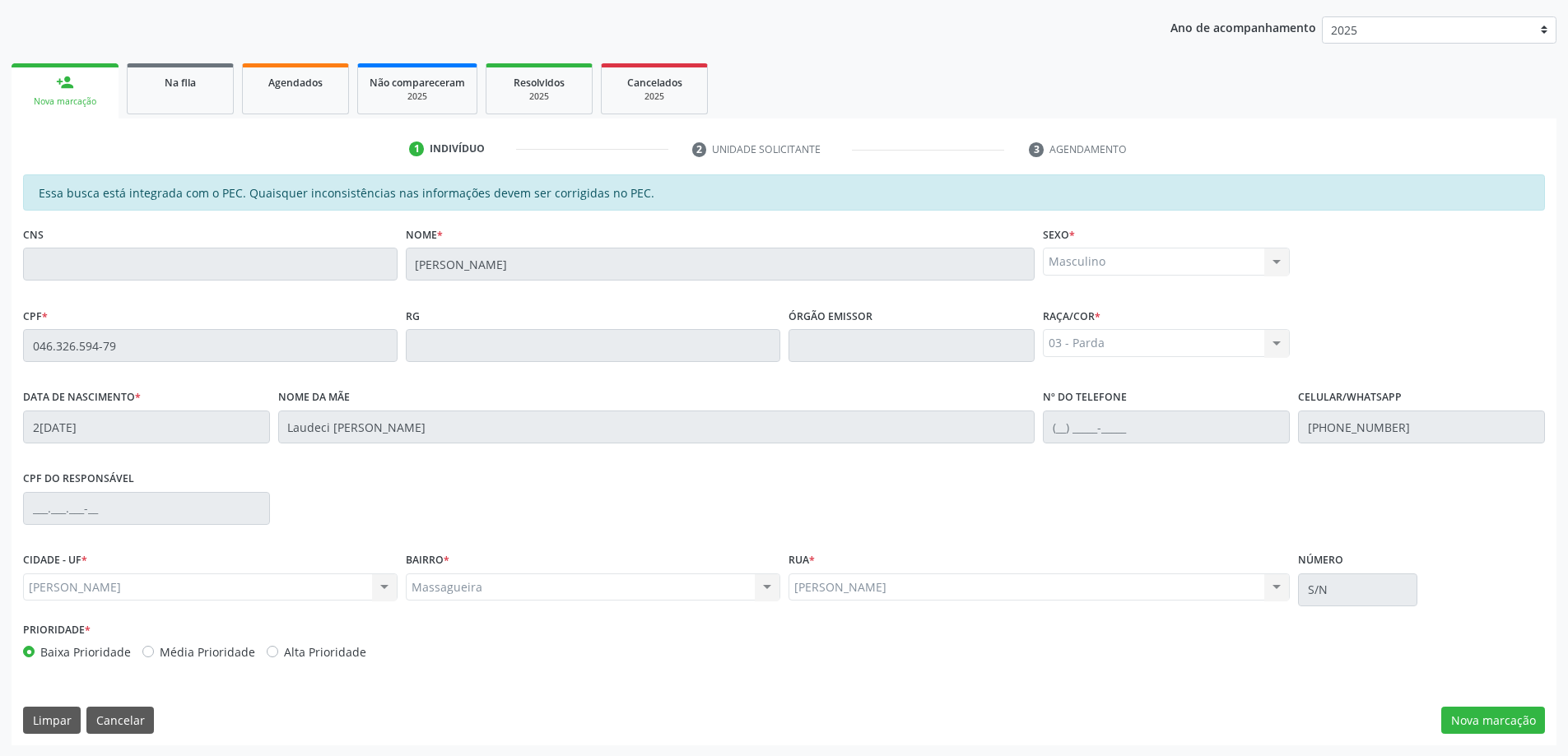
scroll to position [207, 0]
click at [1487, 727] on button "Nova marcação" at bounding box center [1493, 719] width 103 height 28
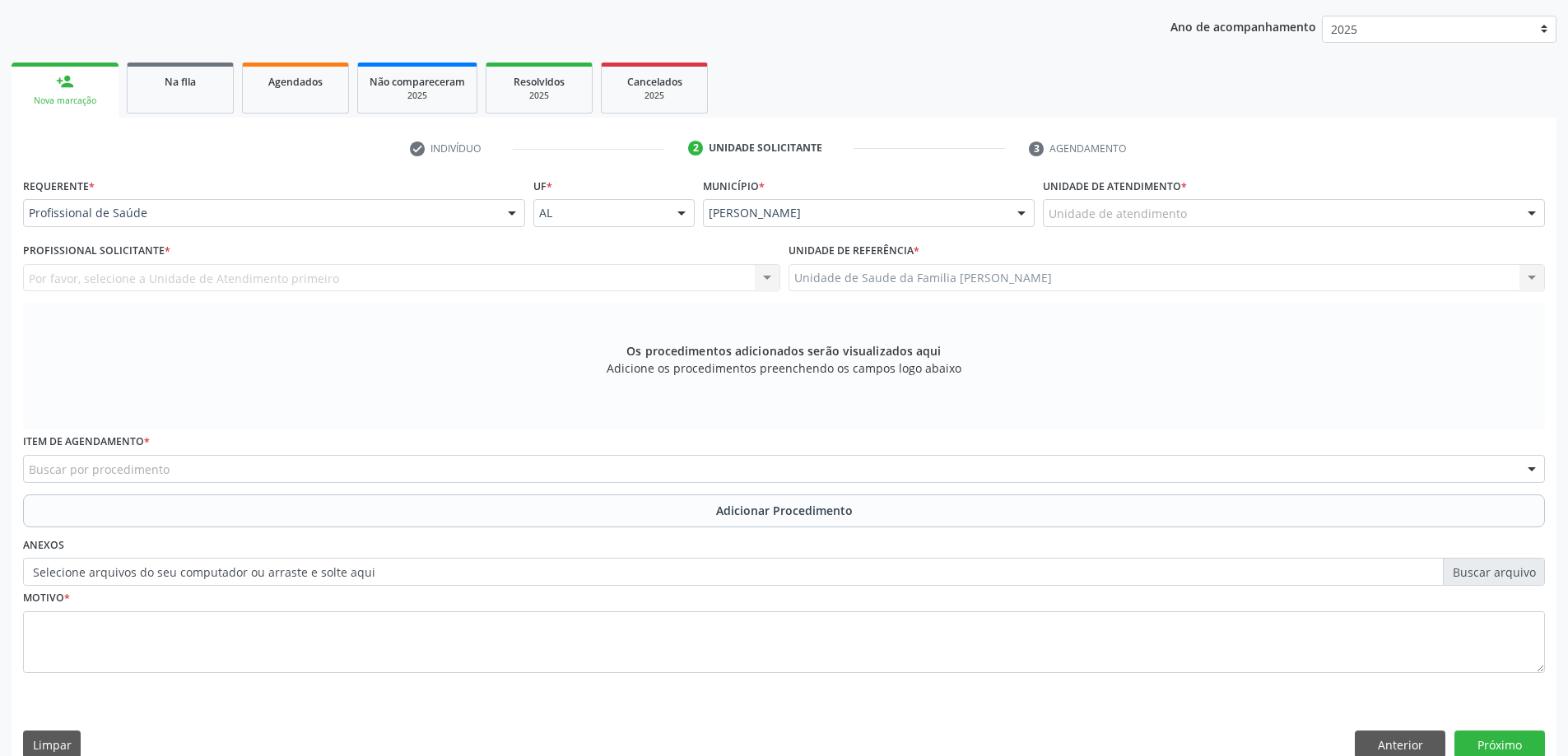
click at [1207, 206] on div "Unidade de atendimento" at bounding box center [1294, 212] width 502 height 28
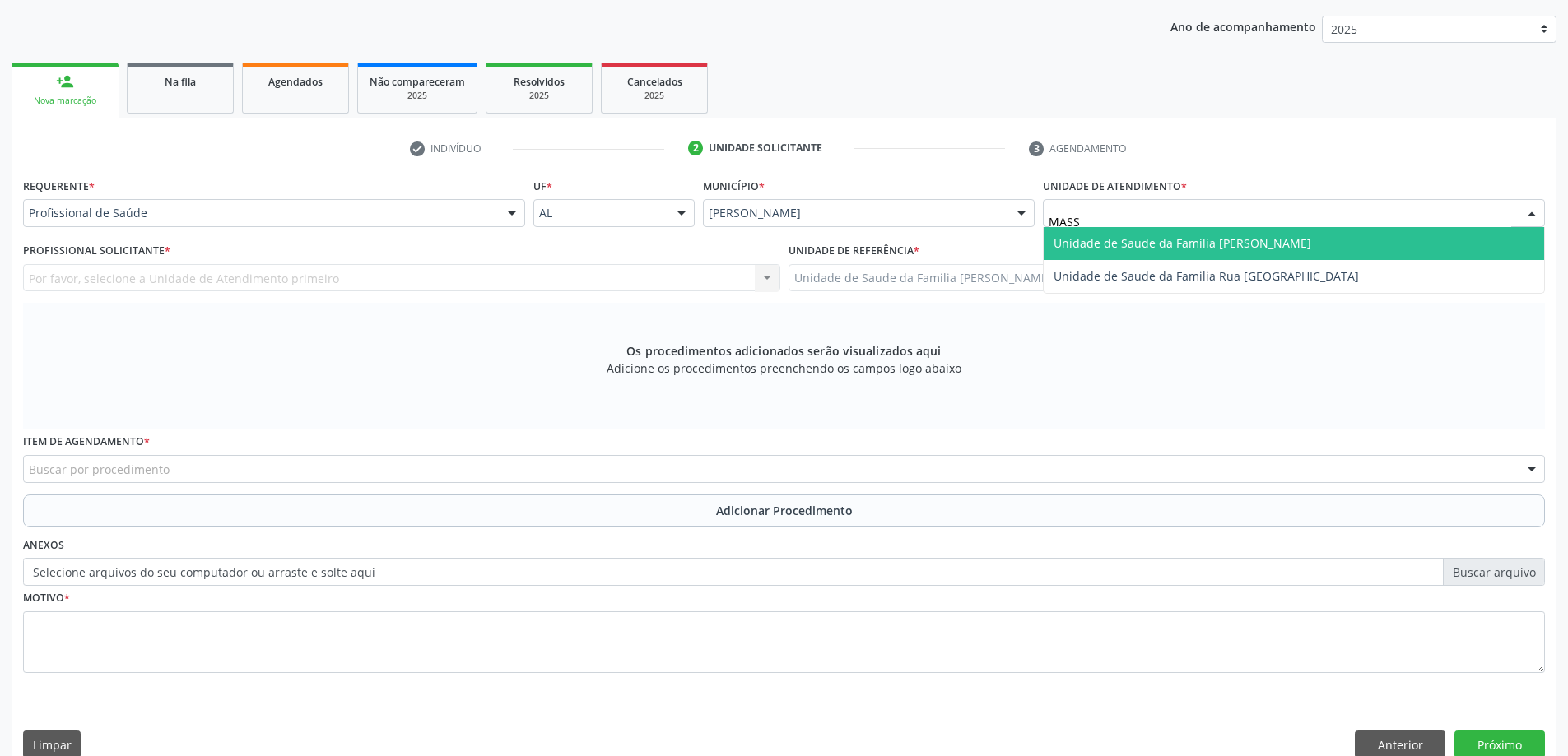
type input "MASSA"
click at [1184, 249] on span "Unidade de Saude da Familia [PERSON_NAME]" at bounding box center [1182, 243] width 257 height 15
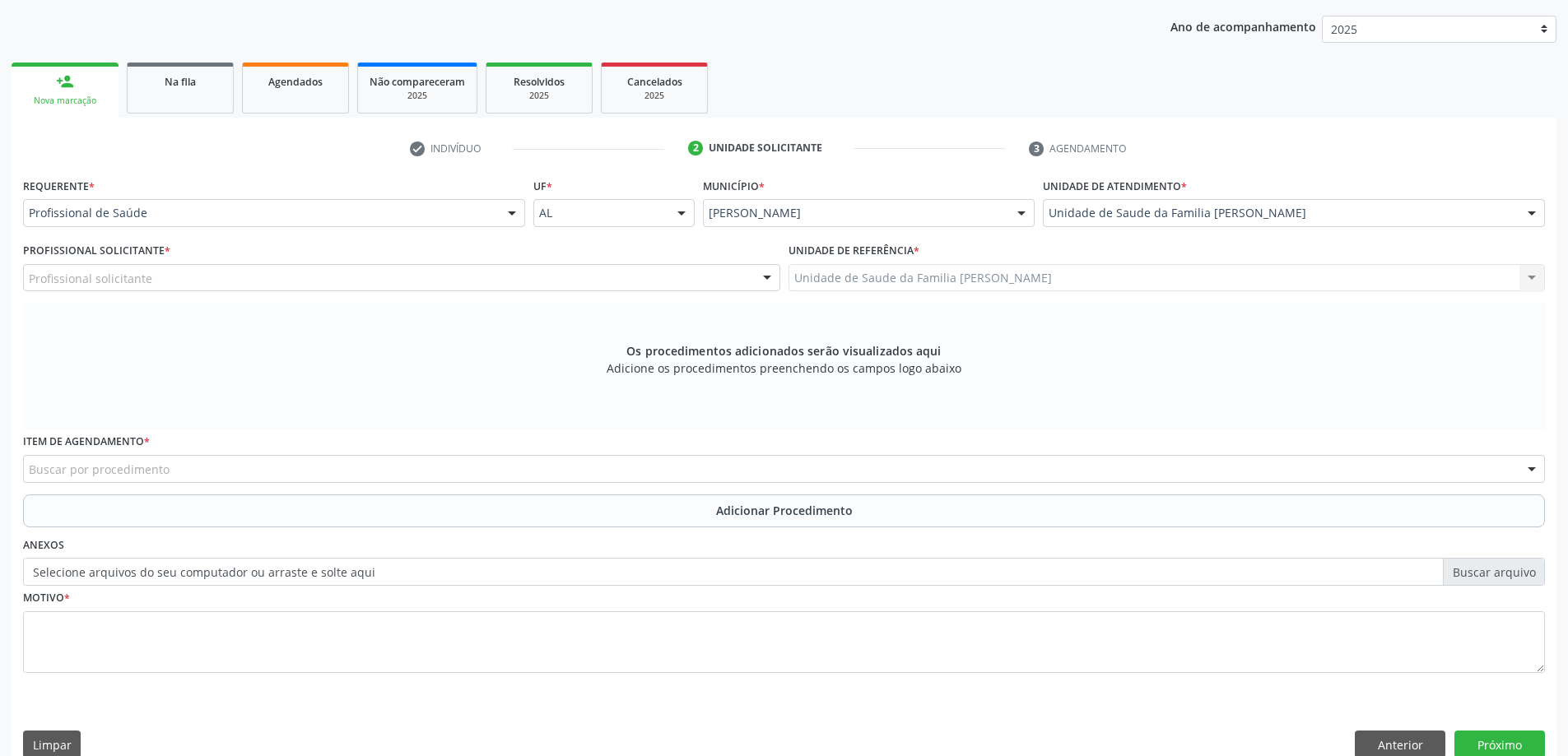
click at [440, 278] on div "Profissional solicitante" at bounding box center [401, 277] width 757 height 28
type input "0"
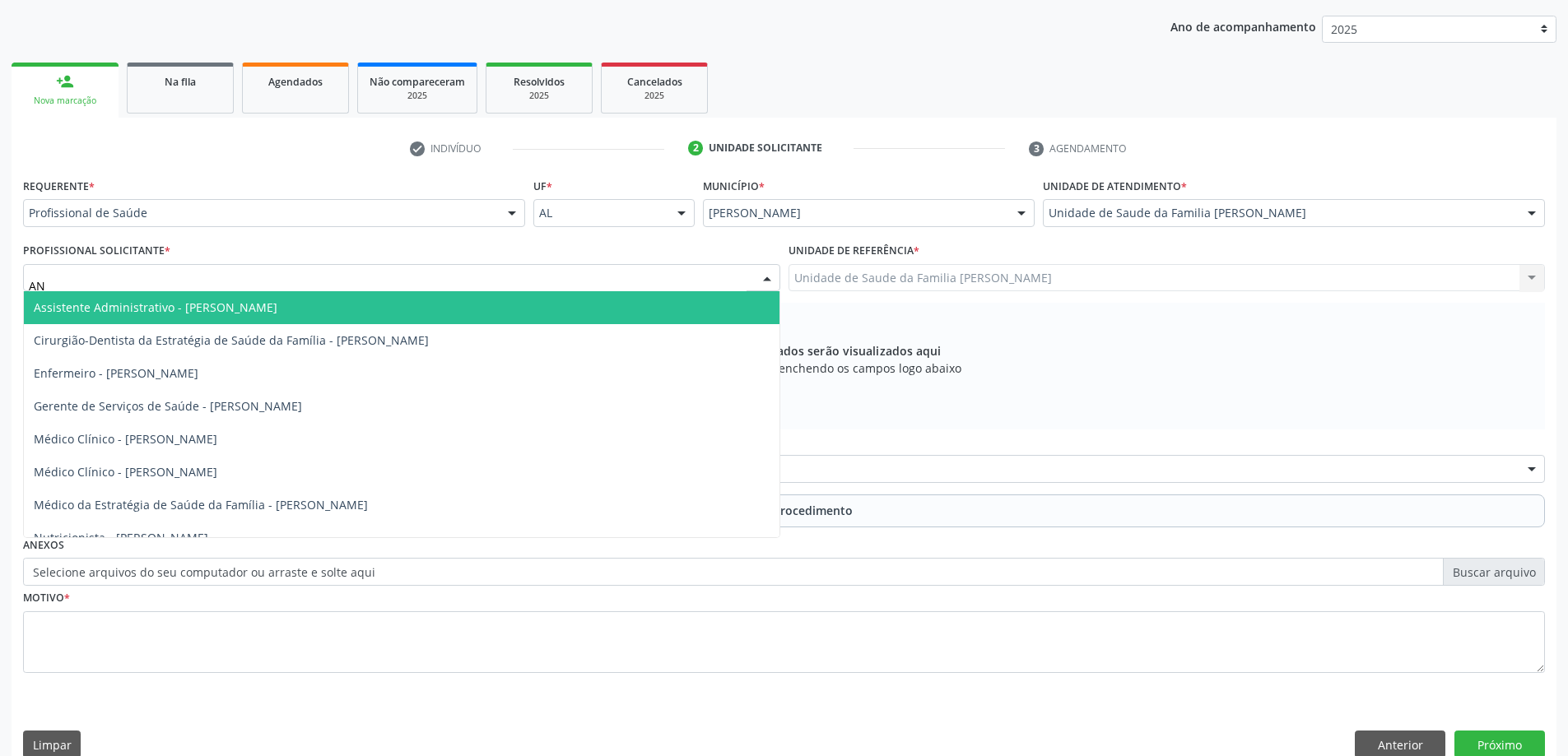
type input "ANA"
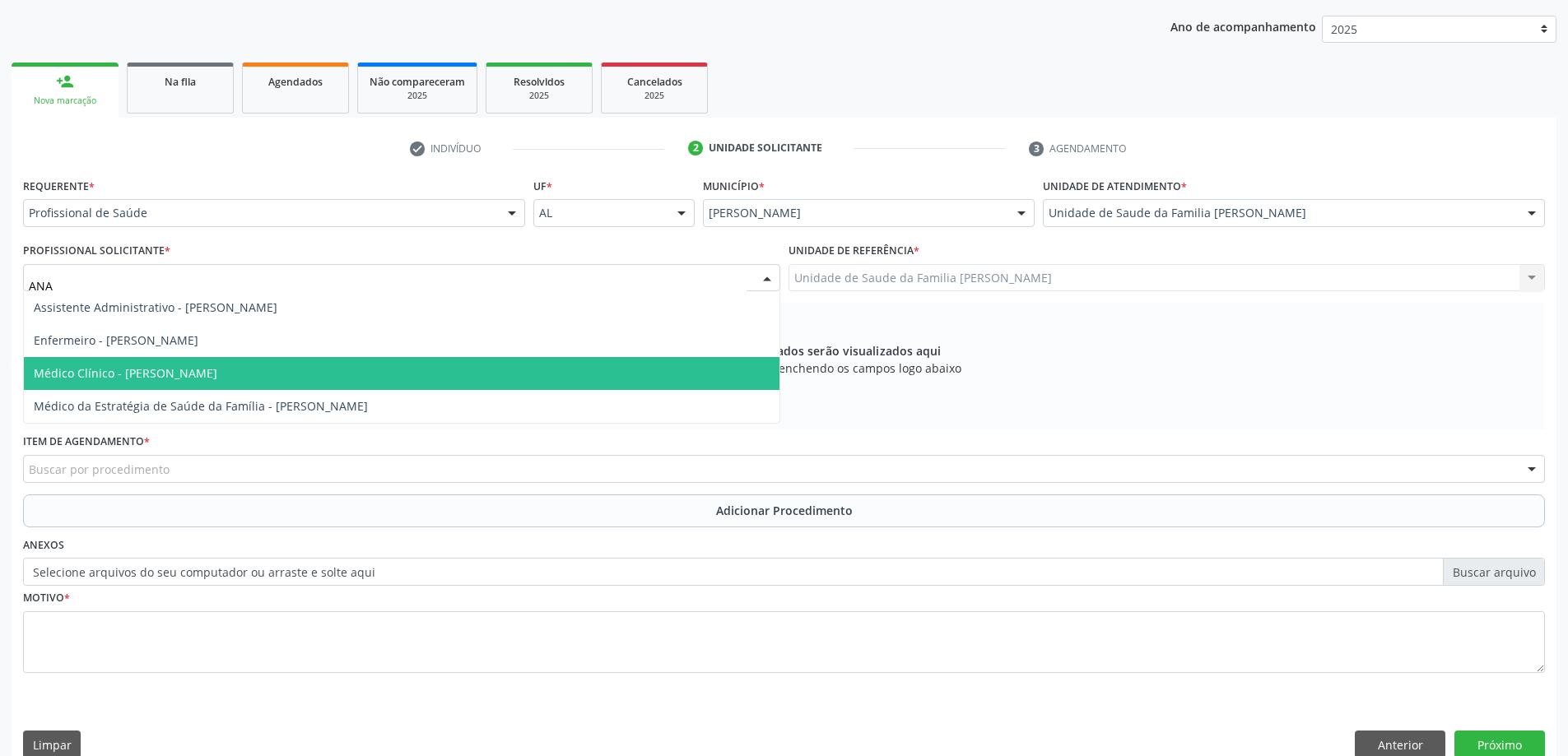
click at [217, 378] on span "Médico Clínico - Ana Beatriz Dantas Conde Lima" at bounding box center [125, 373] width 183 height 15
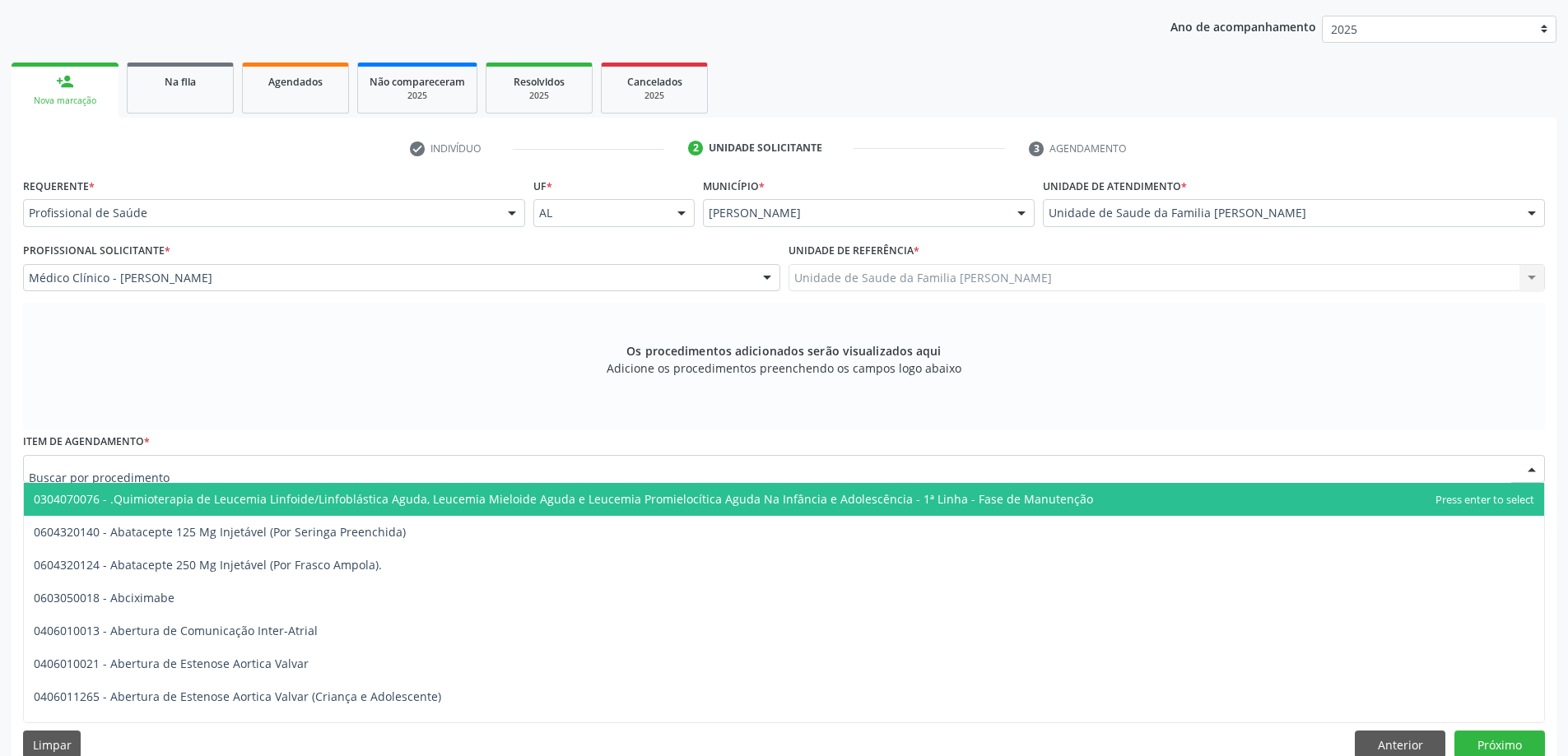
click at [247, 470] on div at bounding box center [784, 469] width 1522 height 28
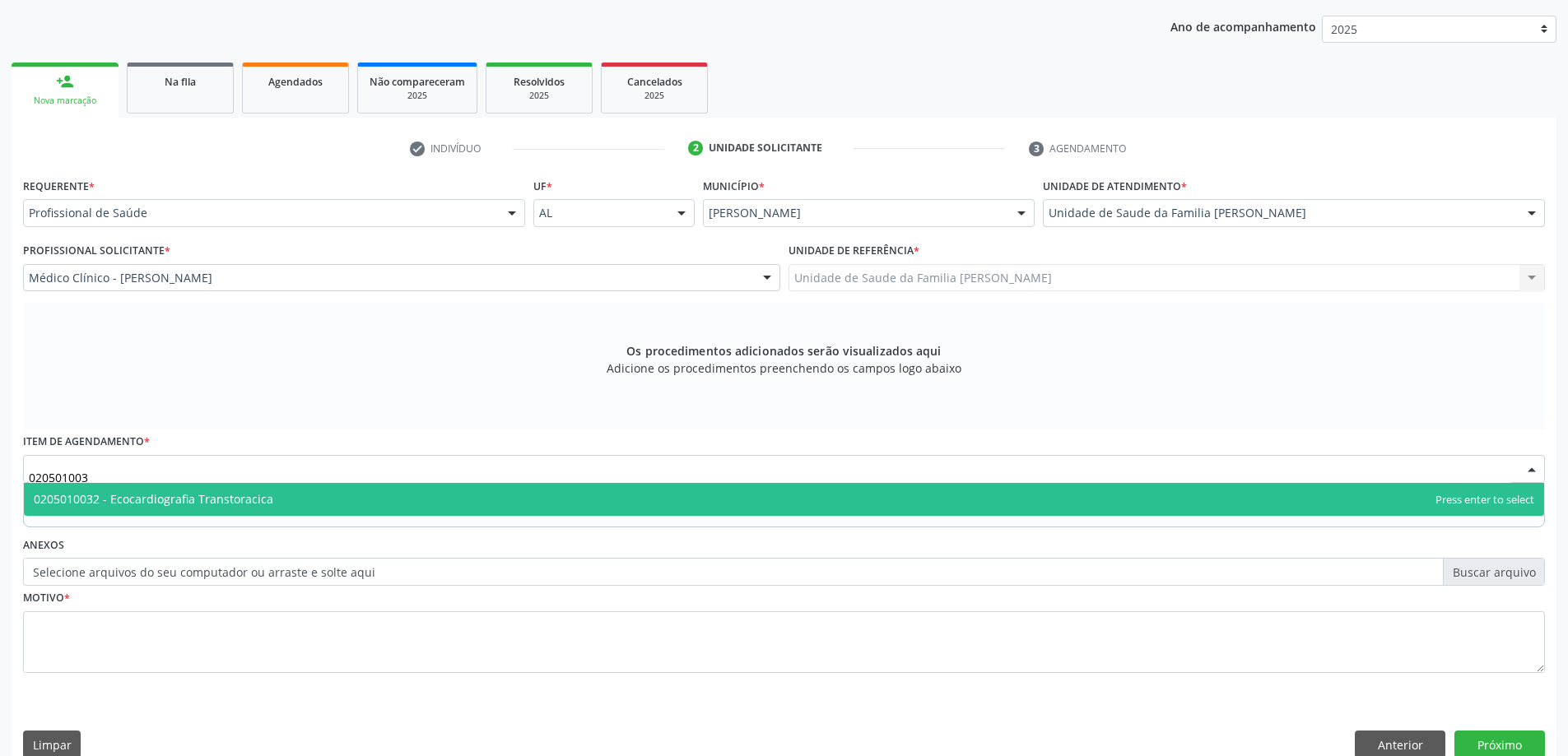
type input "0205010032"
click at [254, 499] on span "0205010032 - Ecocardiografia Transtoracica" at bounding box center [154, 499] width 239 height 15
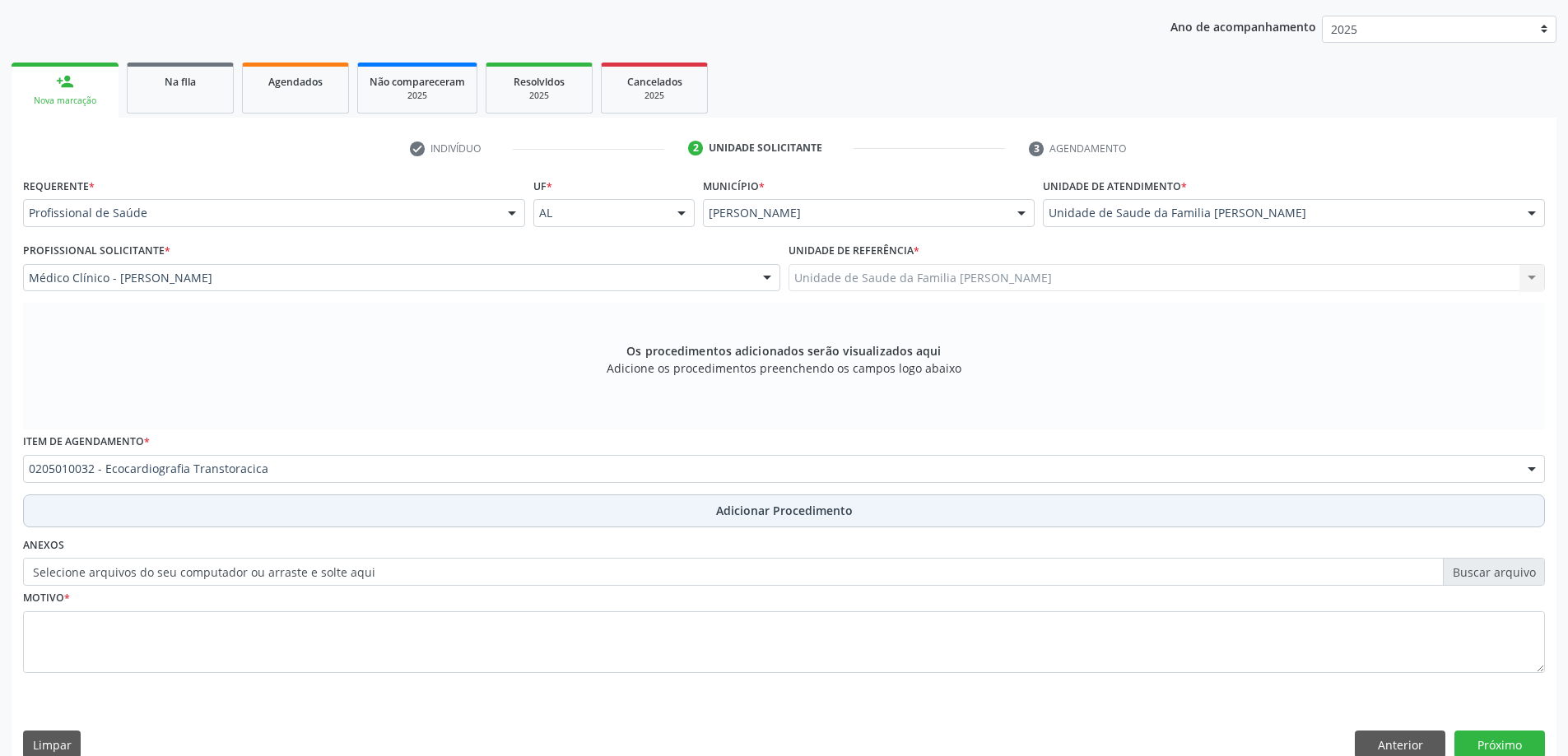
click at [254, 500] on button "Adicionar Procedimento" at bounding box center [784, 510] width 1522 height 33
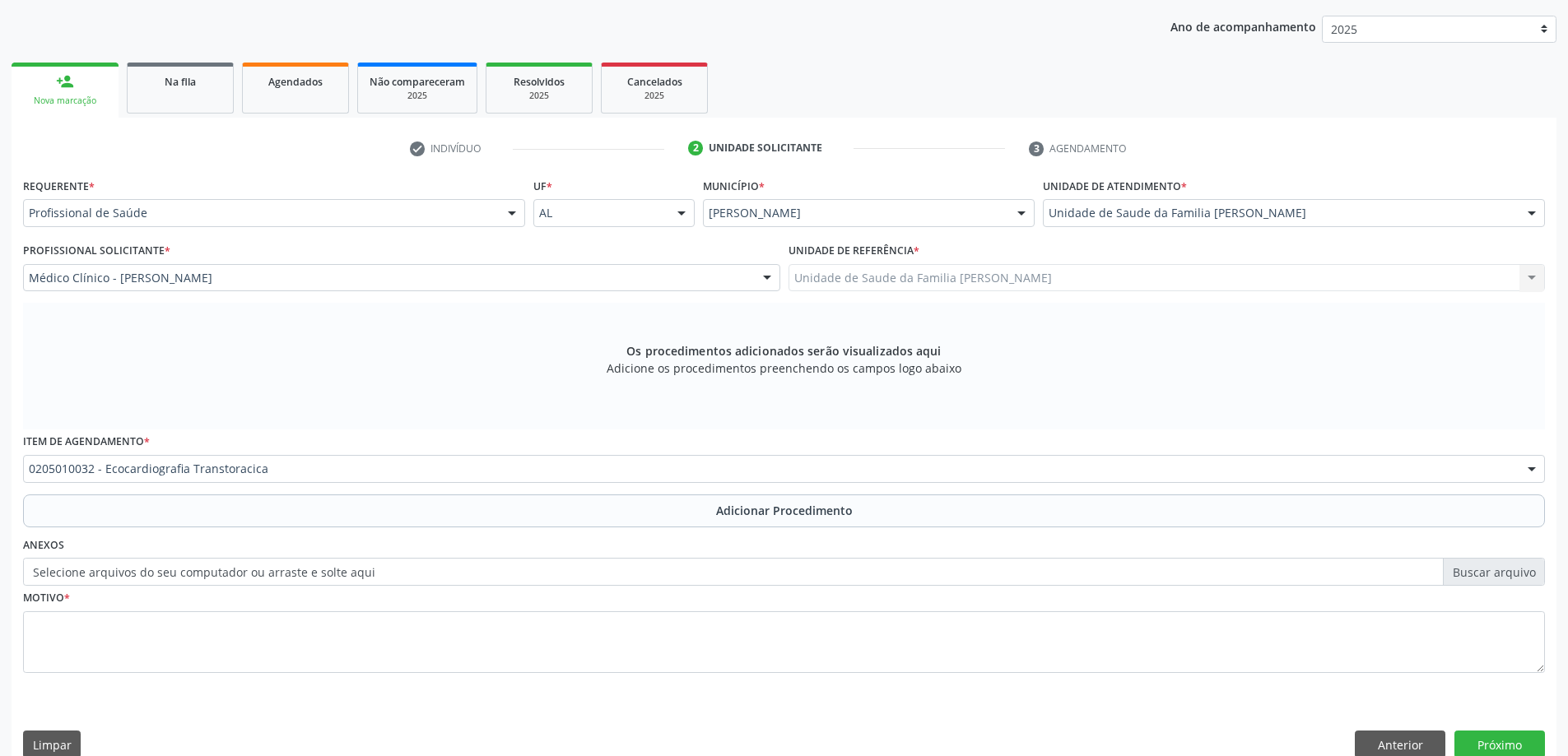
scroll to position [170, 0]
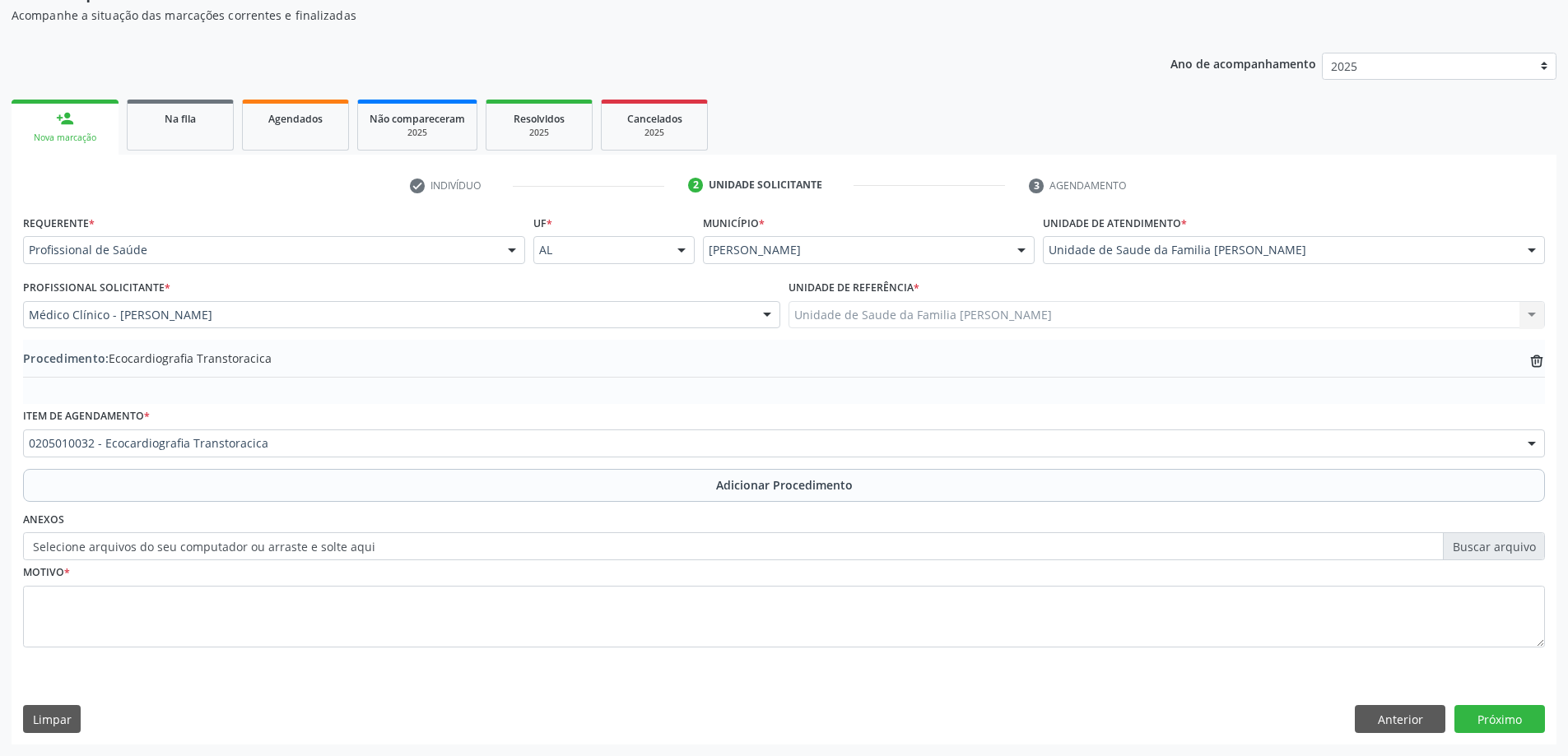
click at [59, 548] on label "Selecione arquivos do seu computador ou arraste e solte aqui" at bounding box center [784, 545] width 1522 height 28
click at [59, 548] on input "Selecione arquivos do seu computador ou arraste e solte aqui" at bounding box center [784, 545] width 1522 height 28
type input "C:\fakepath\WhatsApp Image 2025-10-08 at 10.59.10.jpeg"
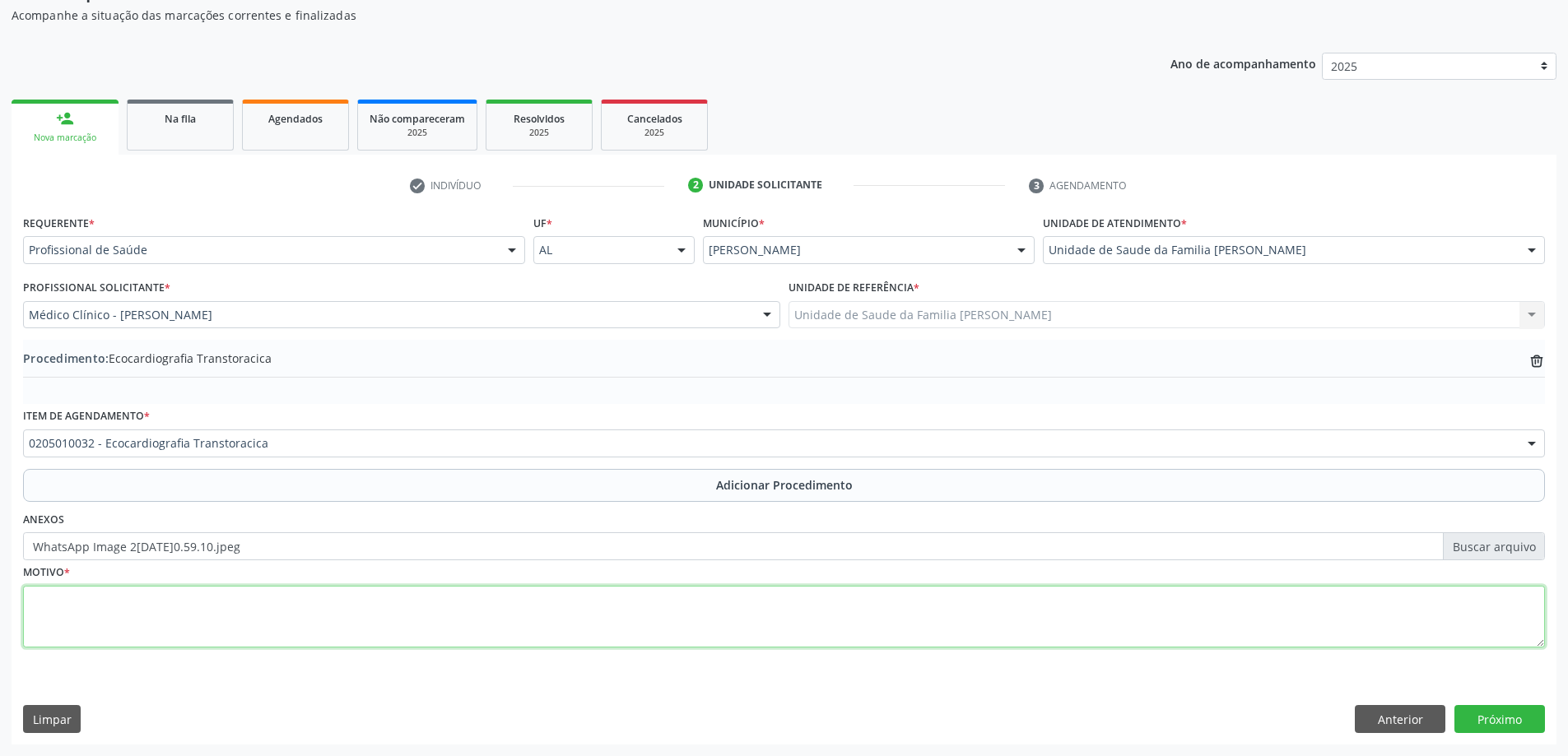
click at [135, 601] on textarea at bounding box center [784, 617] width 1522 height 63
type textarea "a"
type textarea "Avaliação Complementar"
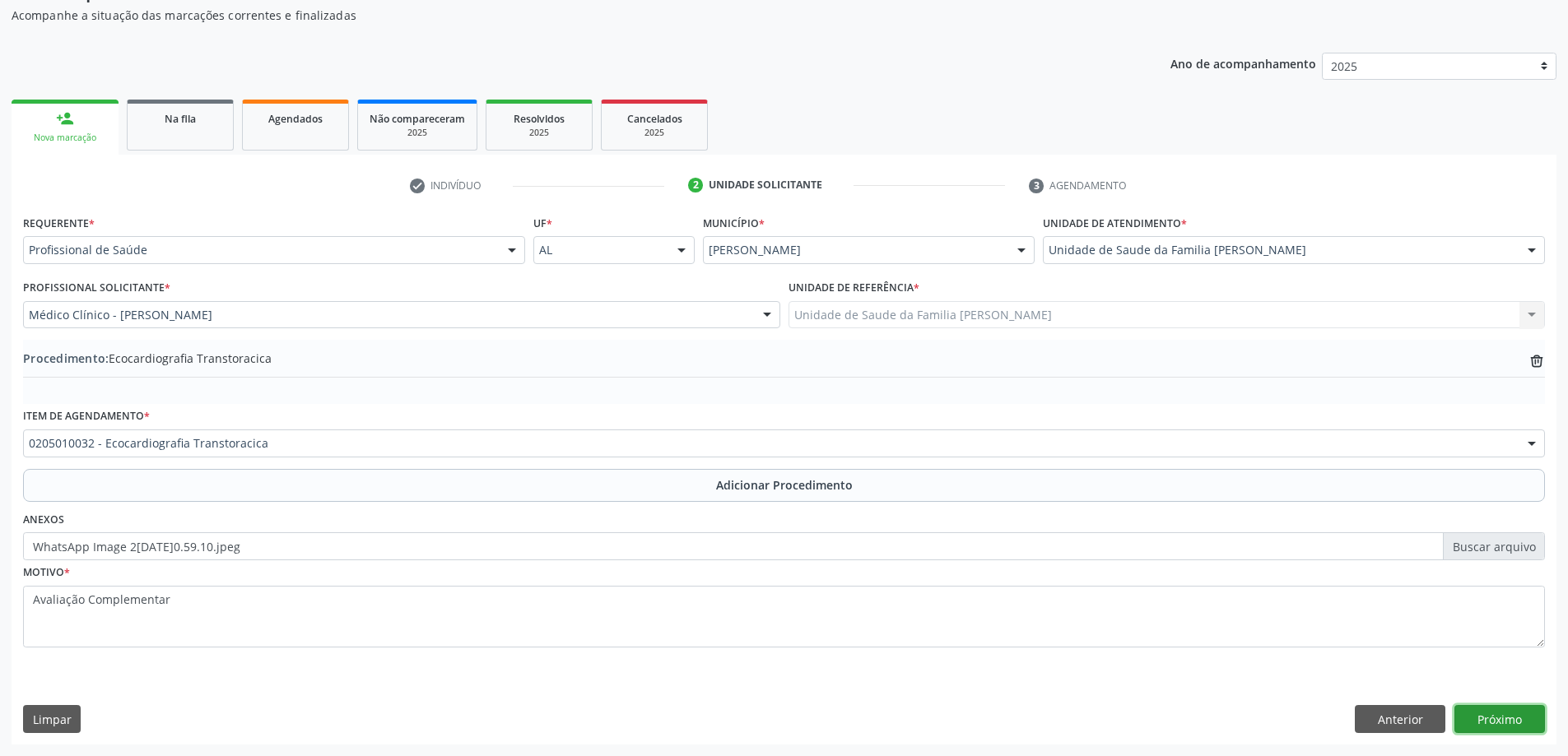
click at [1462, 728] on button "Próximo" at bounding box center [1499, 718] width 90 height 28
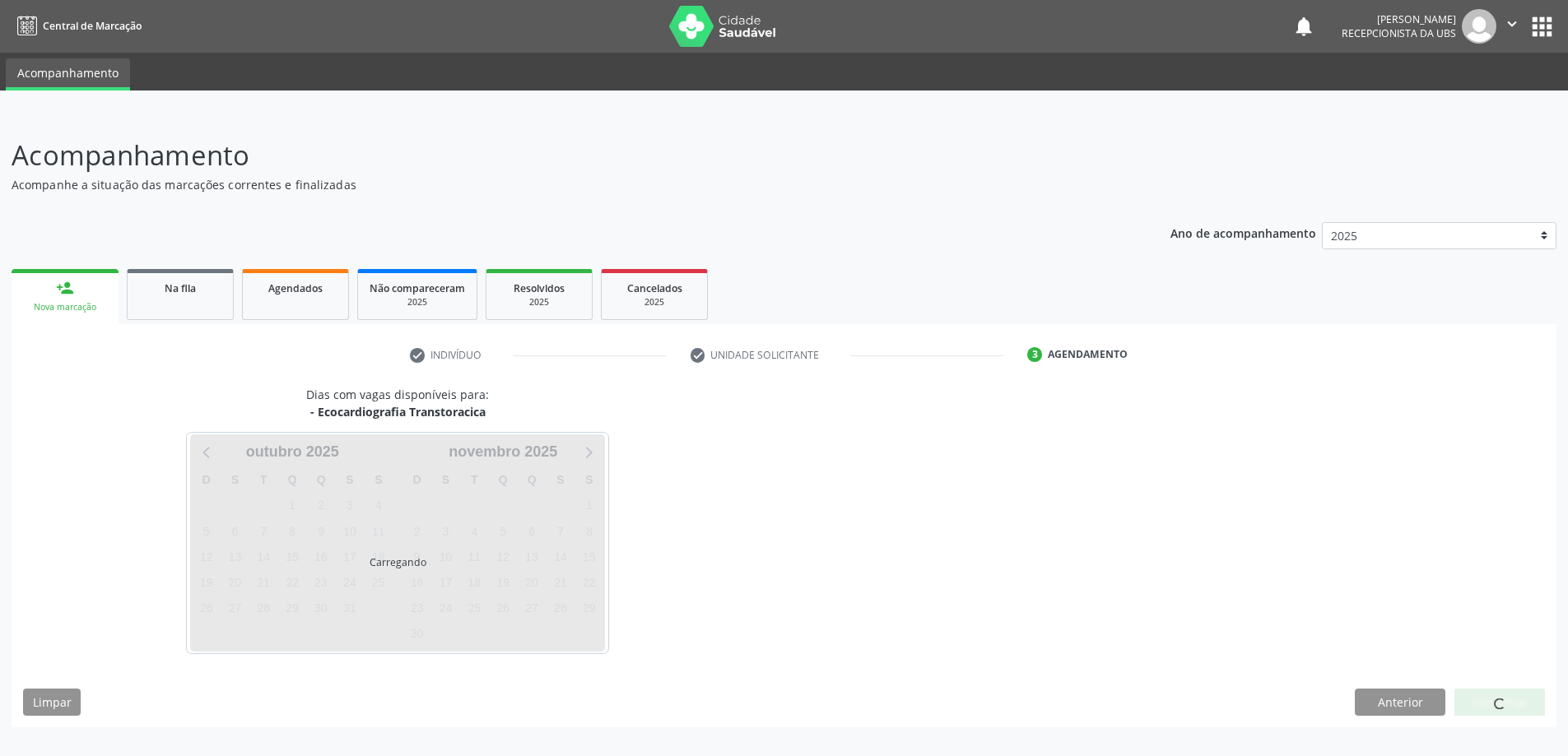
scroll to position [0, 0]
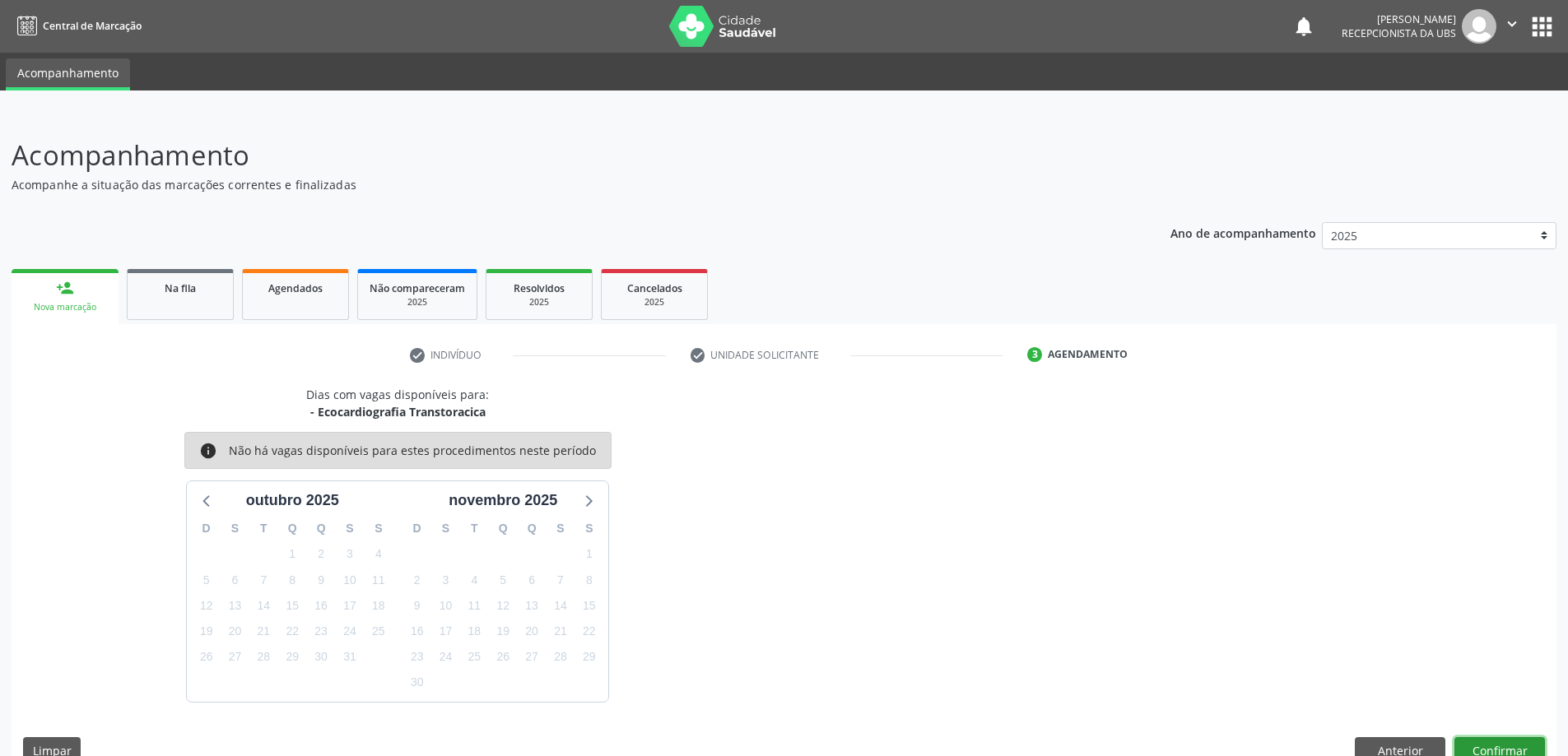
click at [1487, 750] on button "Confirmar" at bounding box center [1499, 750] width 90 height 28
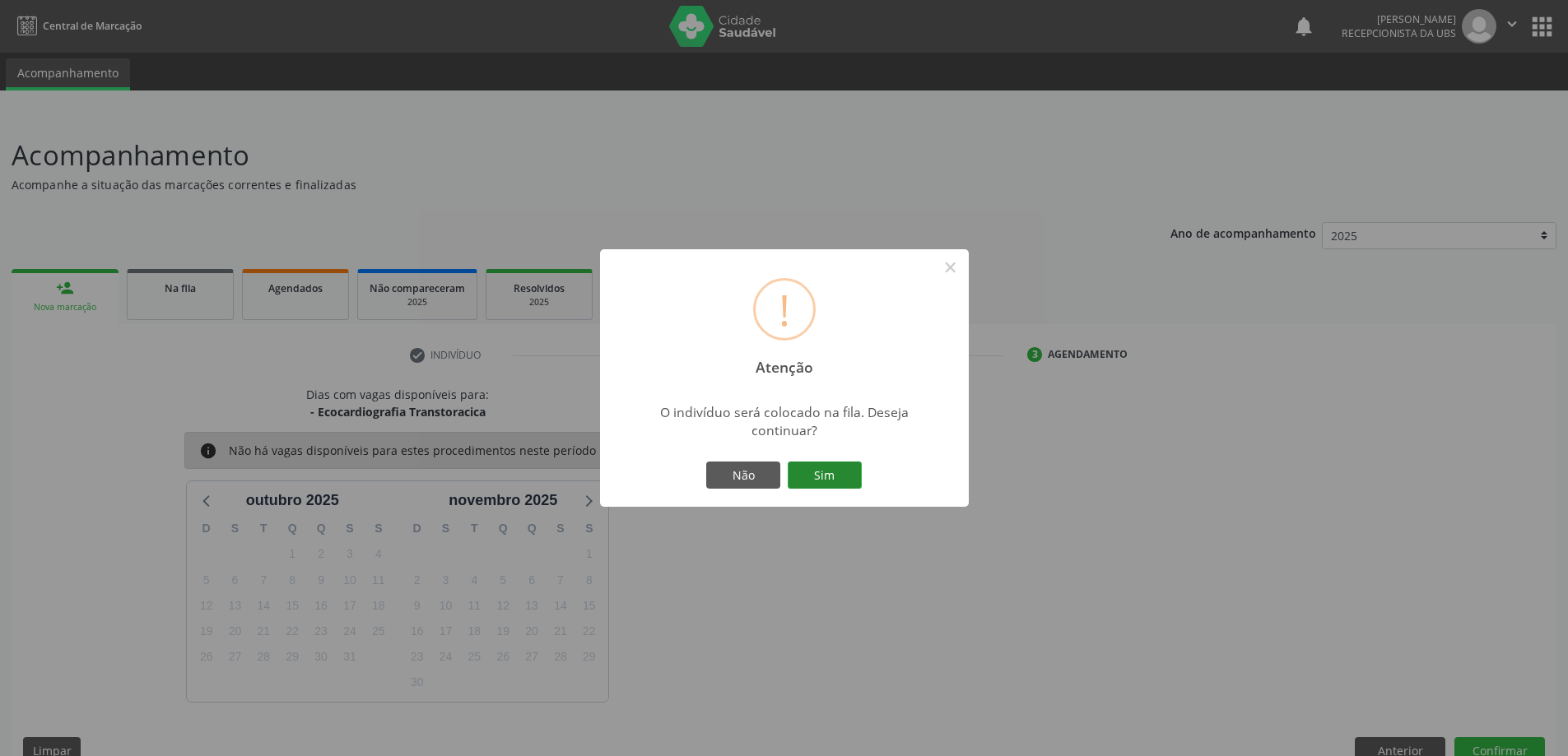
click at [819, 468] on button "Sim" at bounding box center [825, 475] width 74 height 28
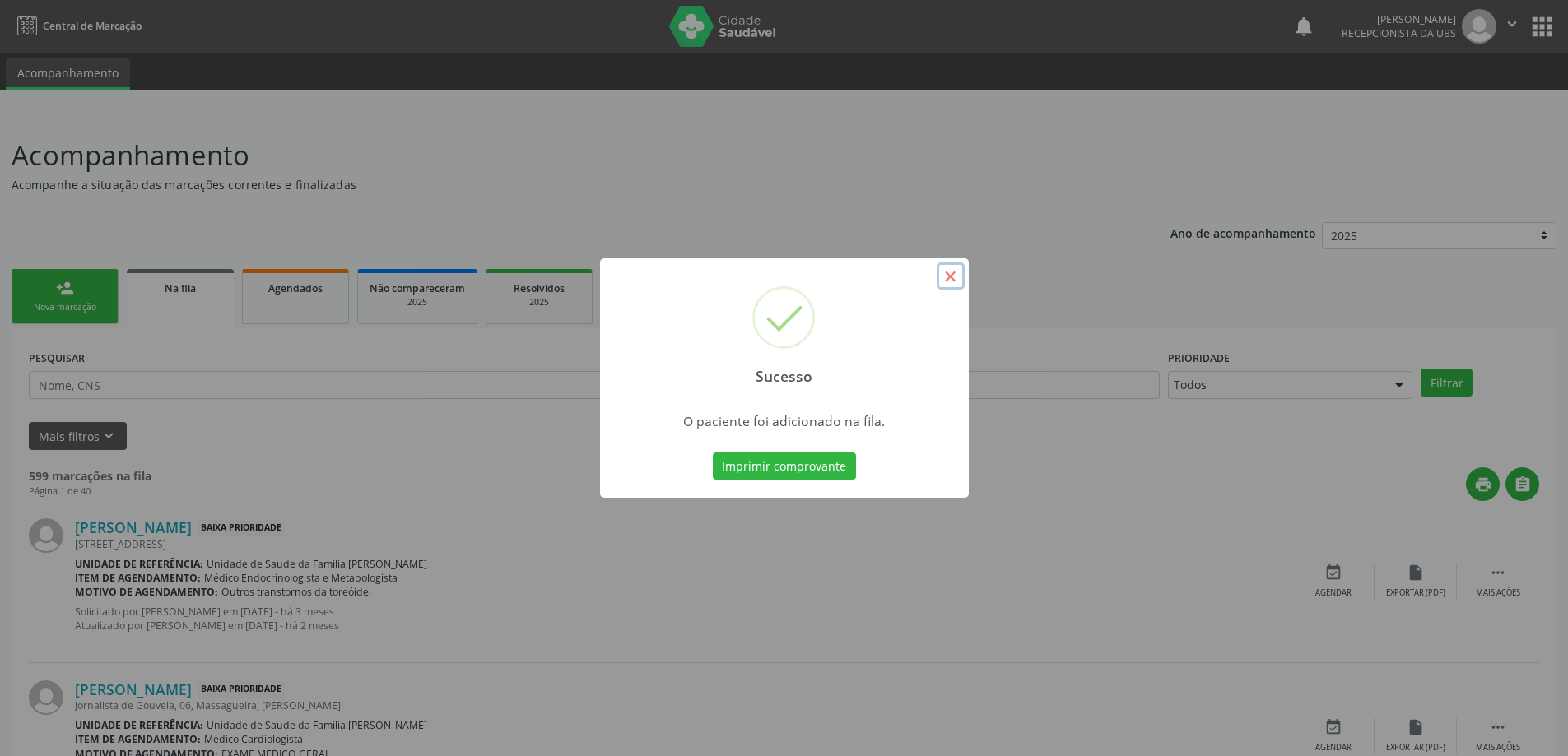
click at [952, 272] on button "×" at bounding box center [950, 276] width 28 height 28
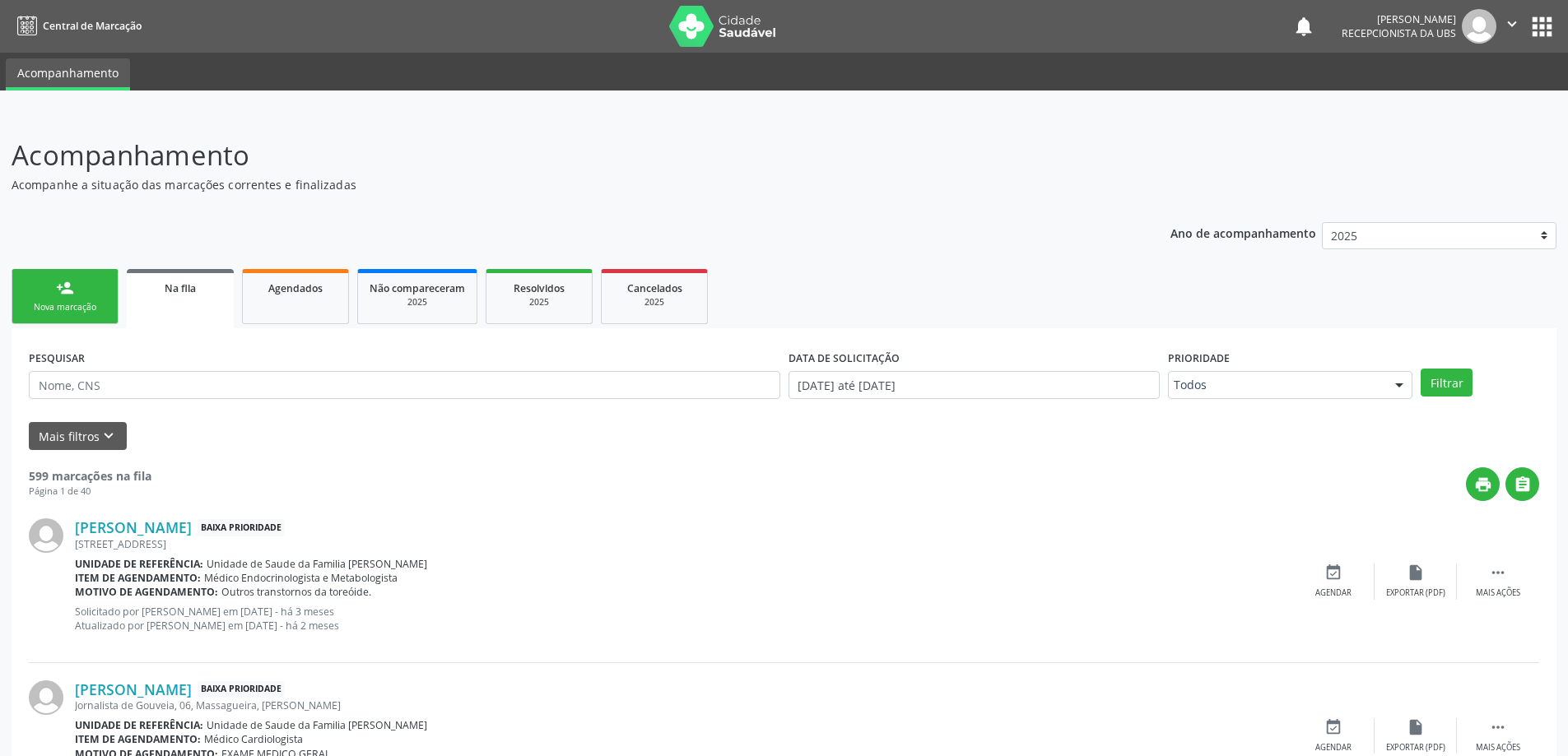
click at [56, 287] on div "person_add" at bounding box center [65, 287] width 18 height 18
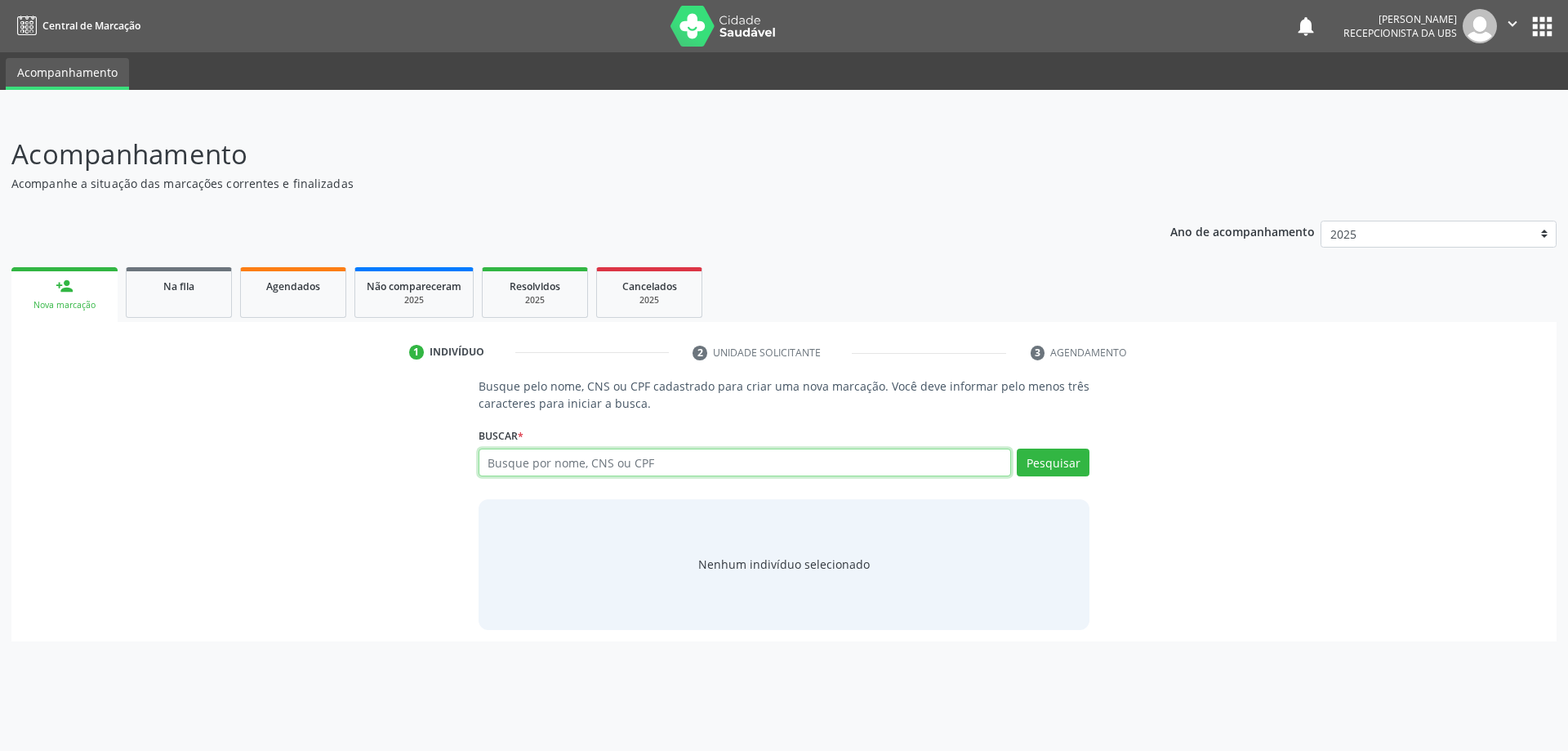
click at [565, 459] on input "text" at bounding box center [745, 462] width 533 height 27
type input "708609552065482"
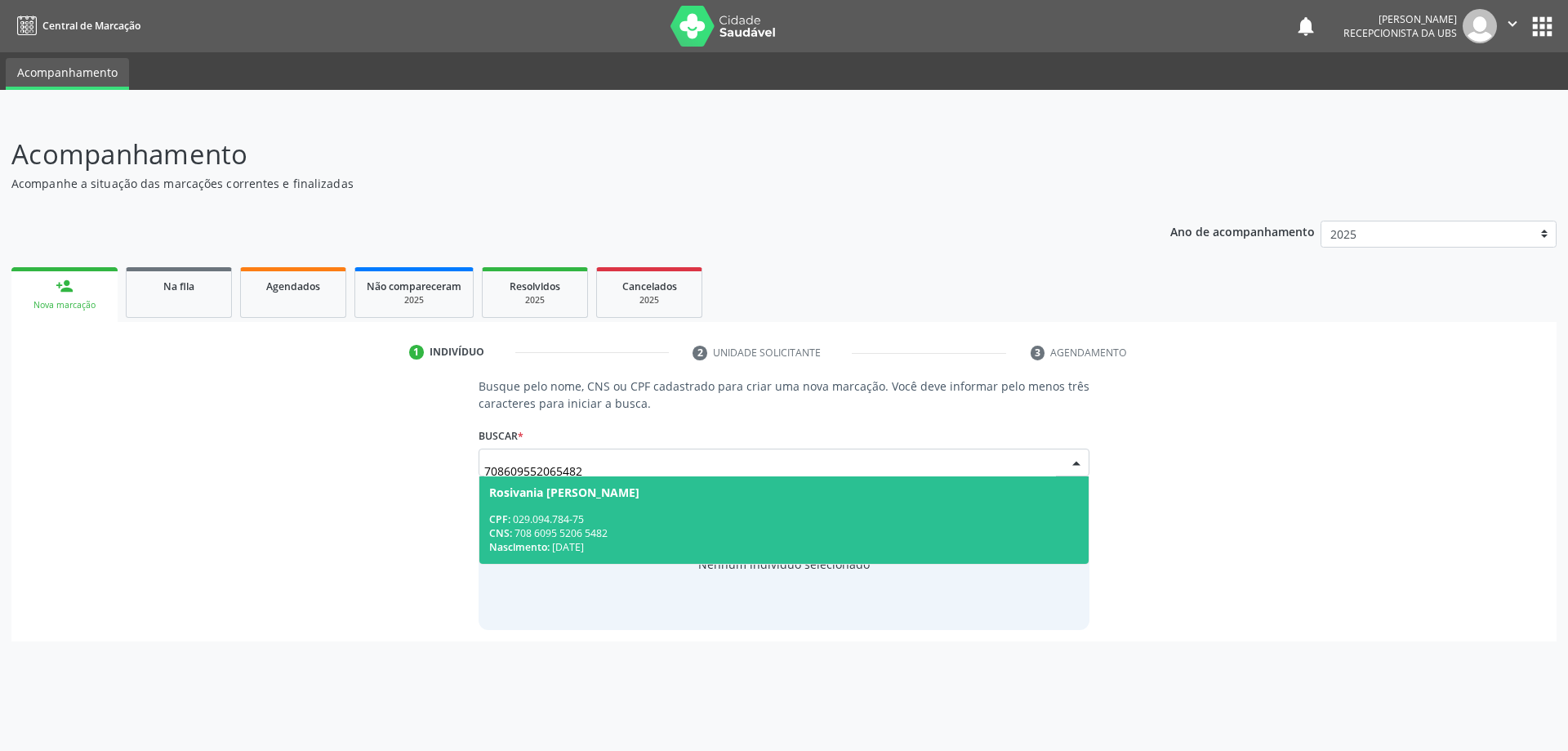
click at [545, 536] on div "CNS: 708 6095 5206 5482" at bounding box center [784, 533] width 590 height 14
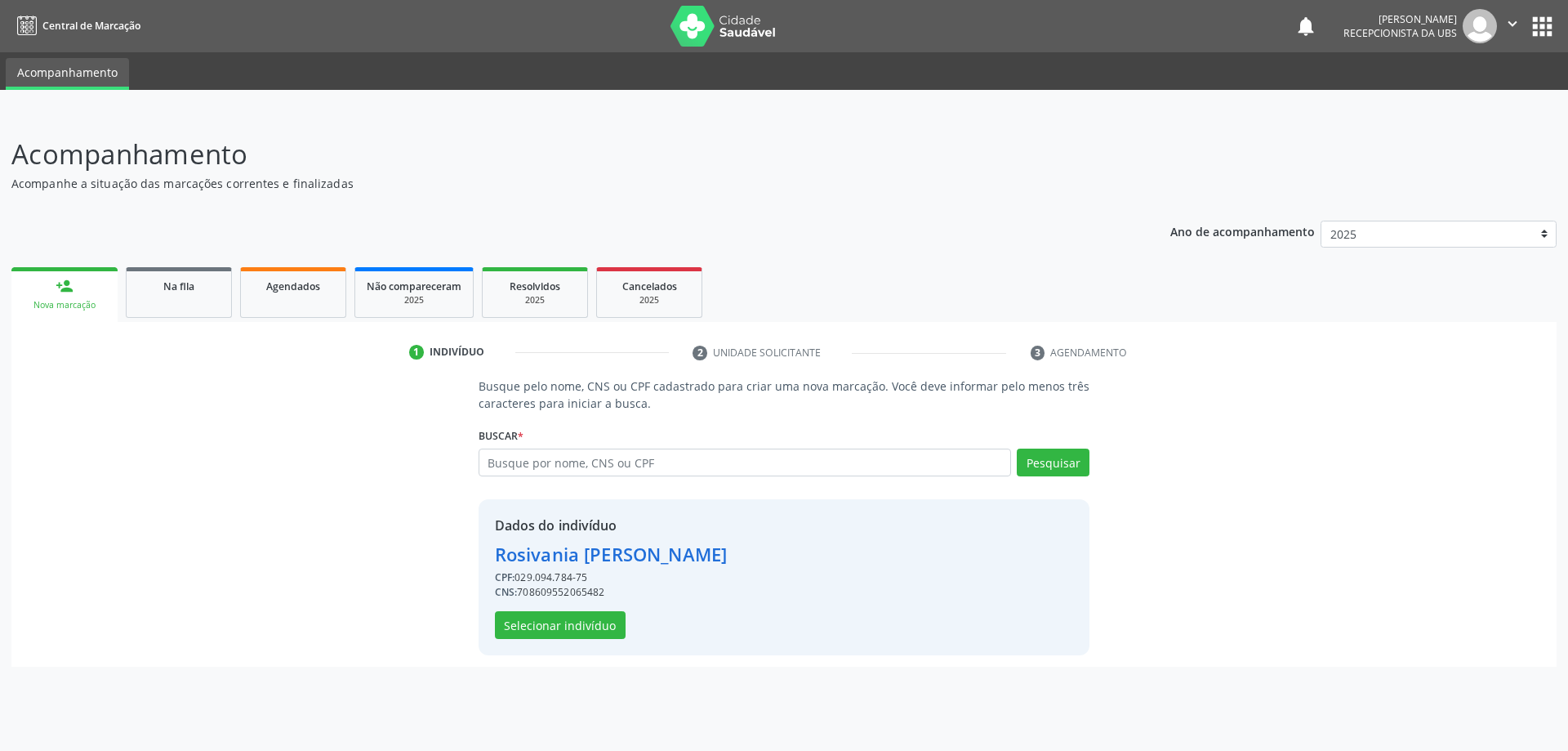
click at [559, 609] on div "Dados do indivíduo Rosivania Rosa Raimundo CPF: 029.094.784-75 CNS: 70860955206…" at bounding box center [611, 577] width 232 height 123
click at [552, 636] on button "Selecionar indivíduo" at bounding box center [560, 625] width 131 height 27
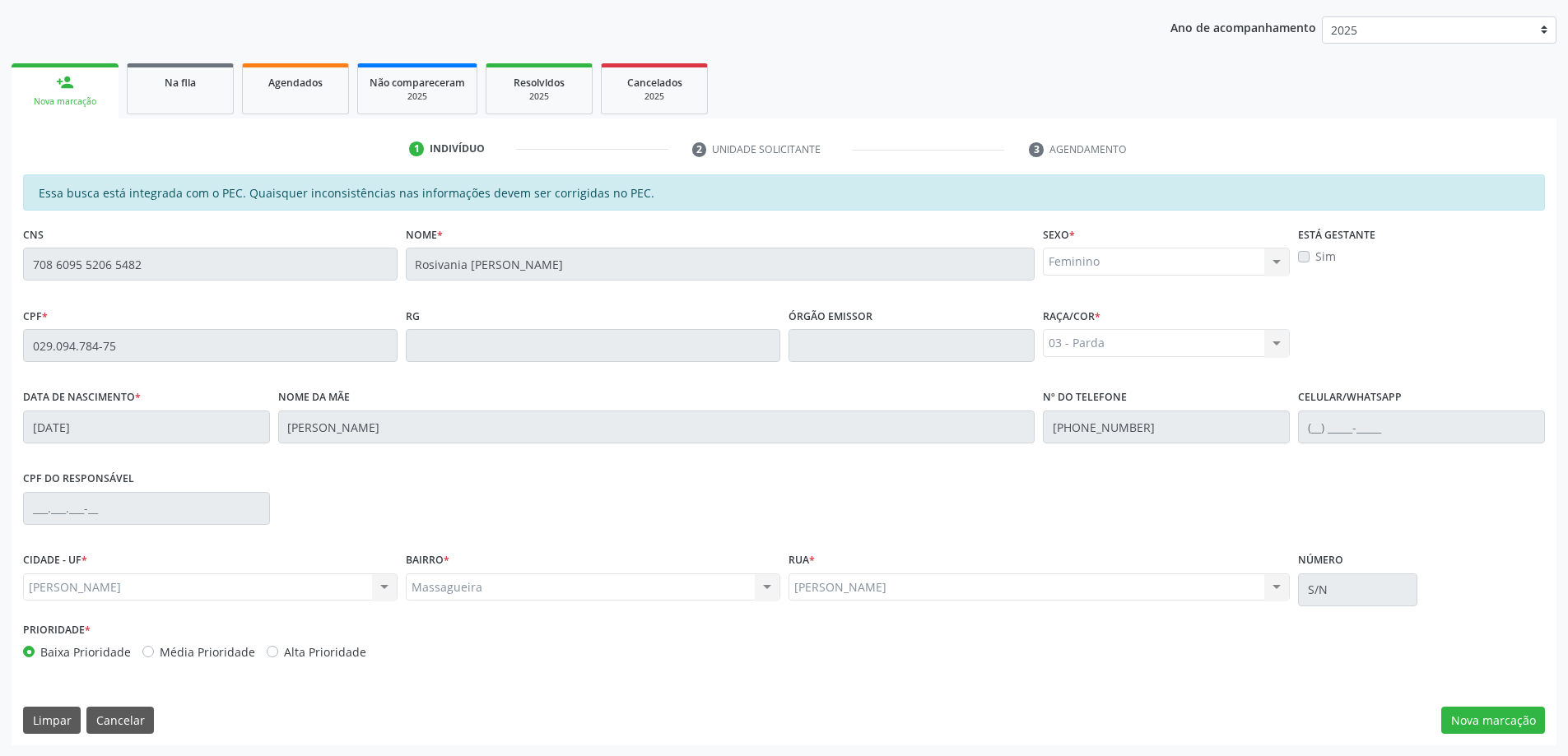
scroll to position [207, 0]
click at [1465, 719] on button "Nova marcação" at bounding box center [1493, 719] width 103 height 28
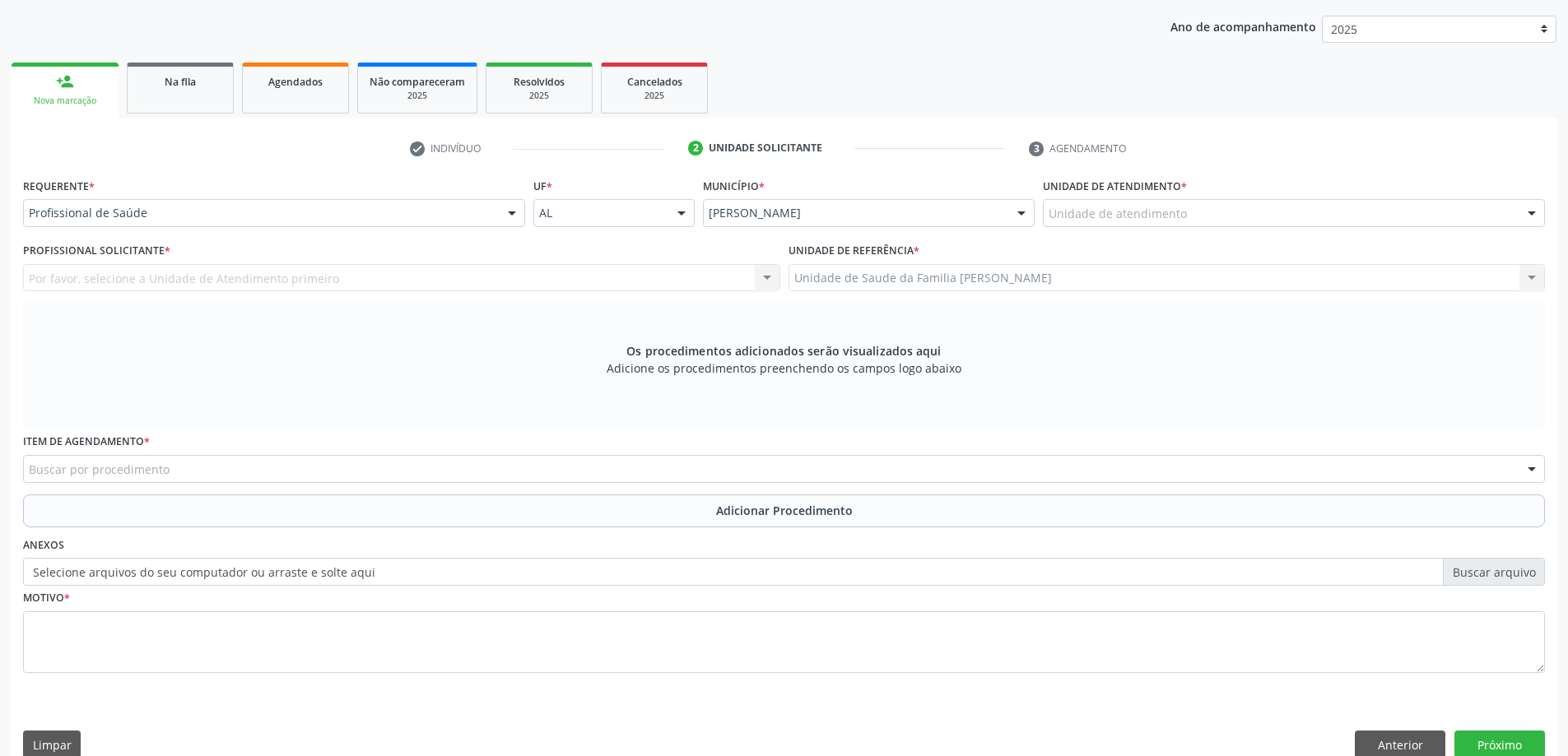
click at [1198, 202] on div "Unidade de atendimento" at bounding box center [1294, 212] width 502 height 28
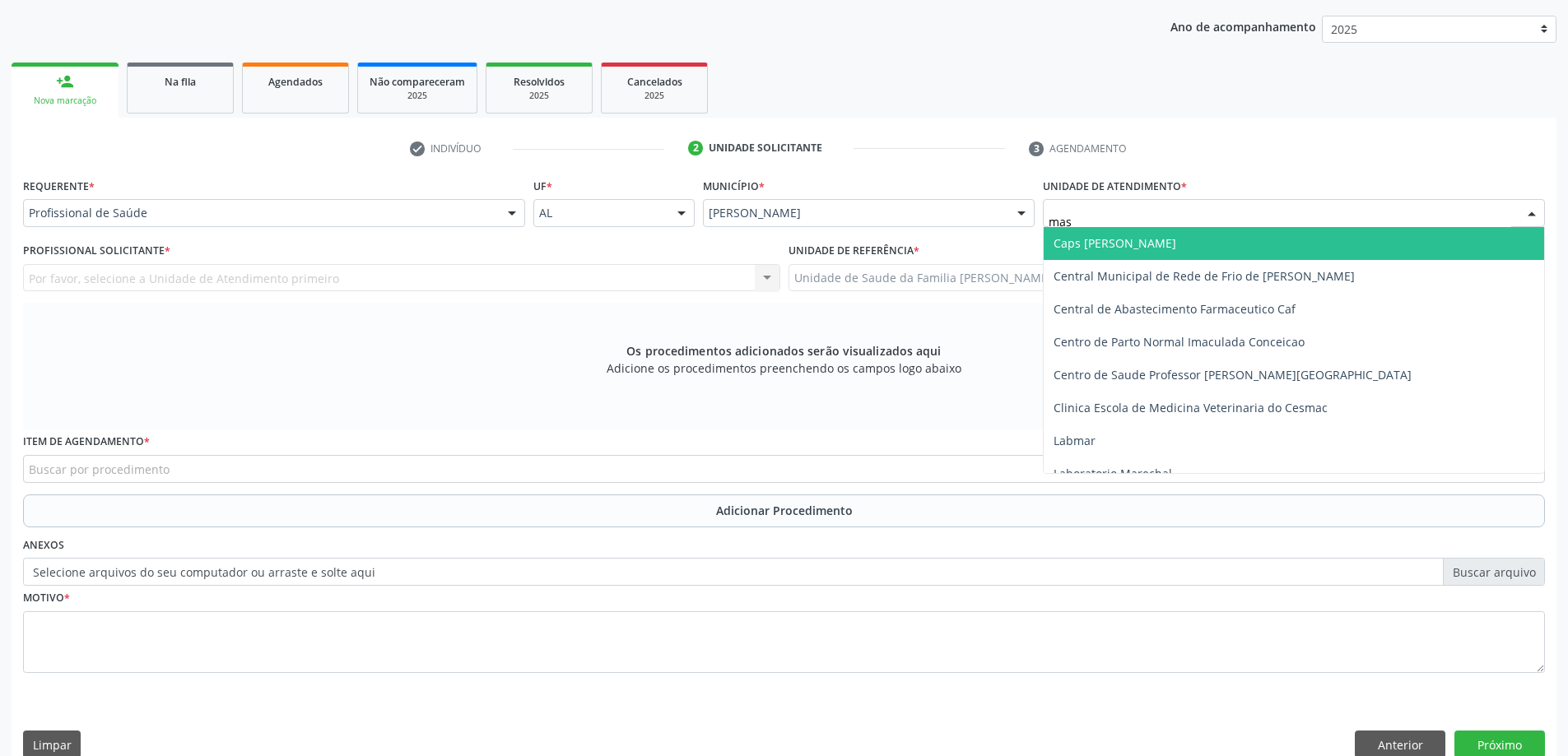
type input "mass"
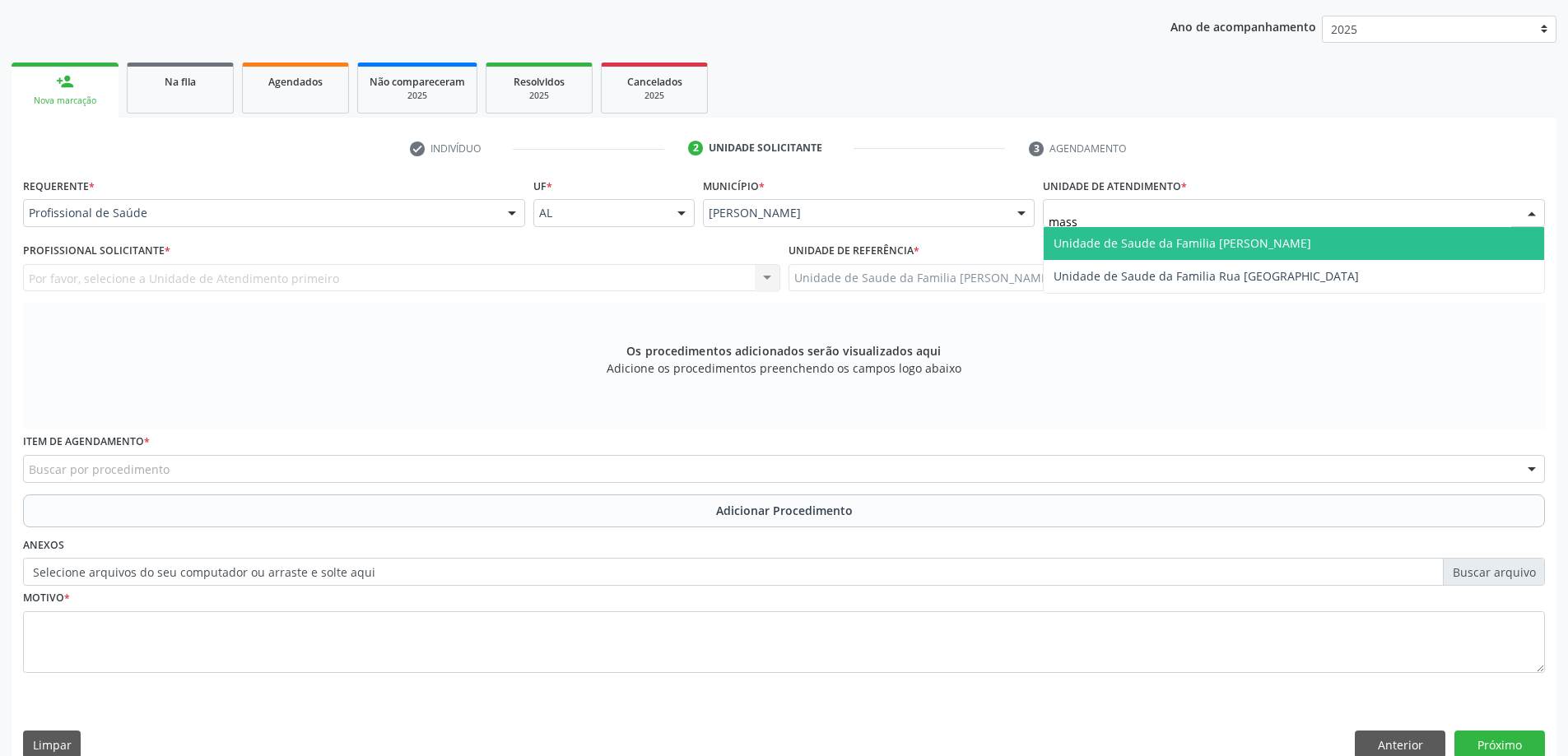
click at [1200, 241] on span "Unidade de Saude da Familia [PERSON_NAME]" at bounding box center [1182, 243] width 257 height 15
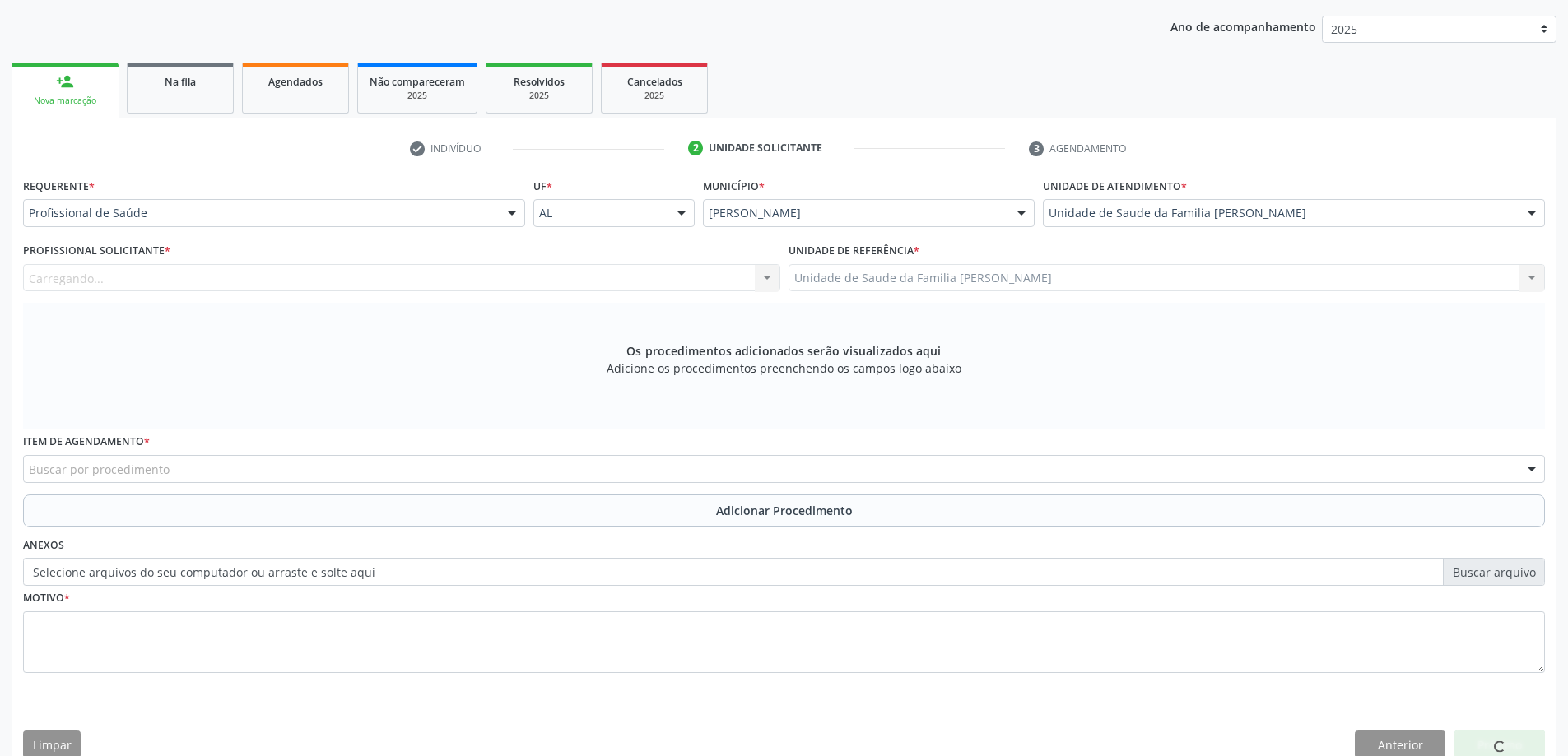
click at [595, 286] on div "Carregando... Nenhum resultado encontrado para: " " Não há nenhuma opção para s…" at bounding box center [401, 277] width 757 height 28
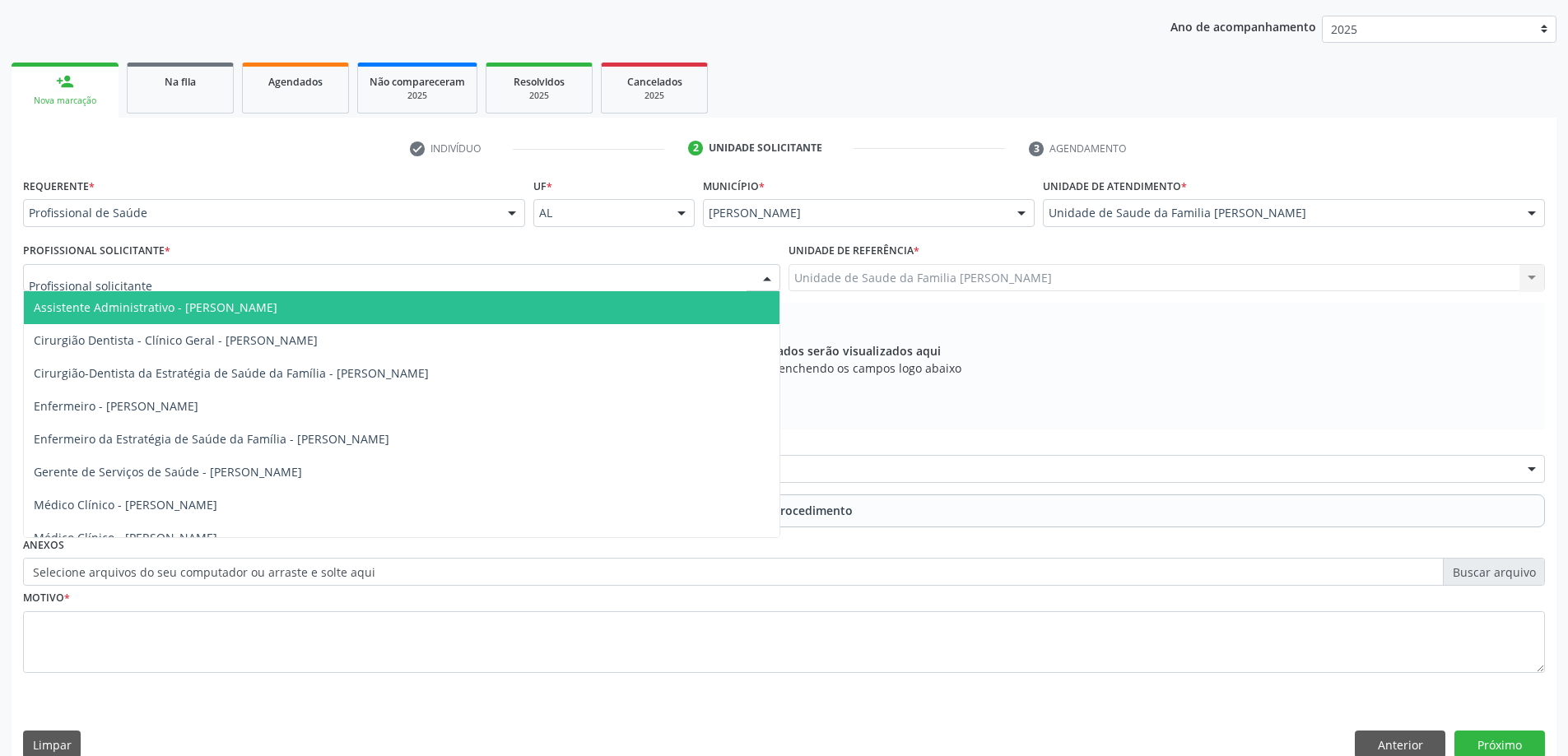
click at [589, 290] on div at bounding box center [401, 277] width 757 height 28
type input "ana"
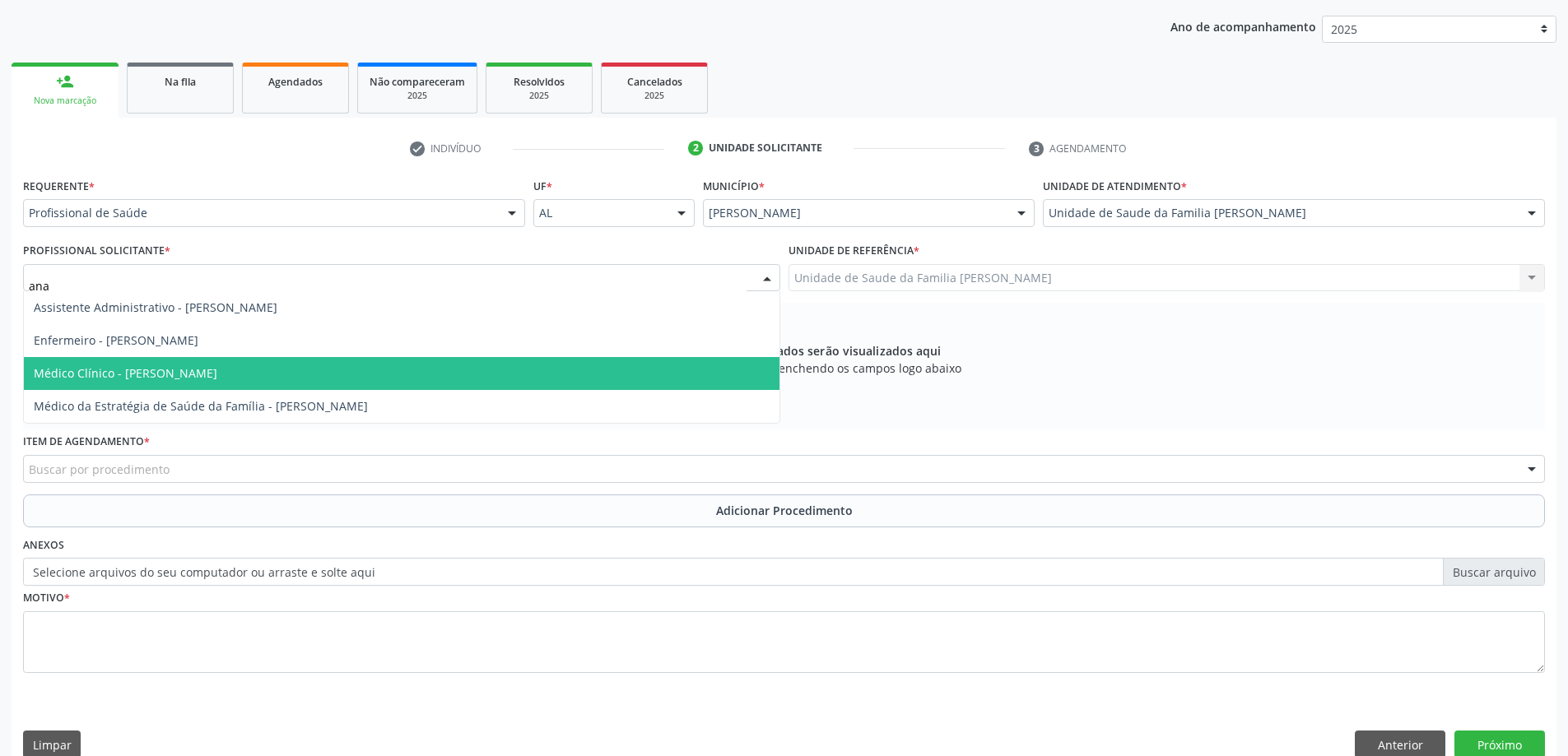
click at [340, 369] on span "Médico Clínico - Ana Beatriz Dantas Conde Lima" at bounding box center [401, 373] width 756 height 33
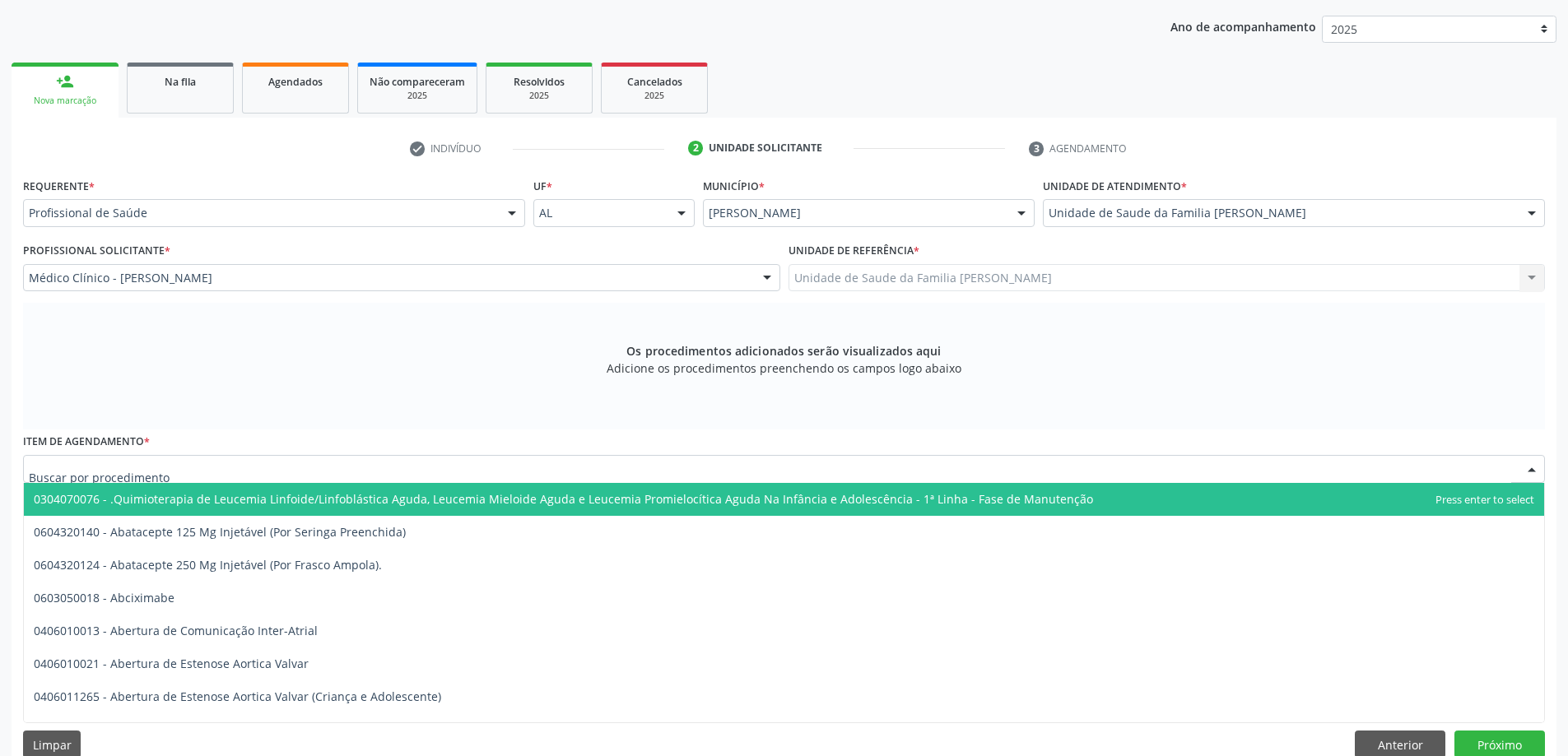
click at [382, 456] on div at bounding box center [784, 469] width 1522 height 28
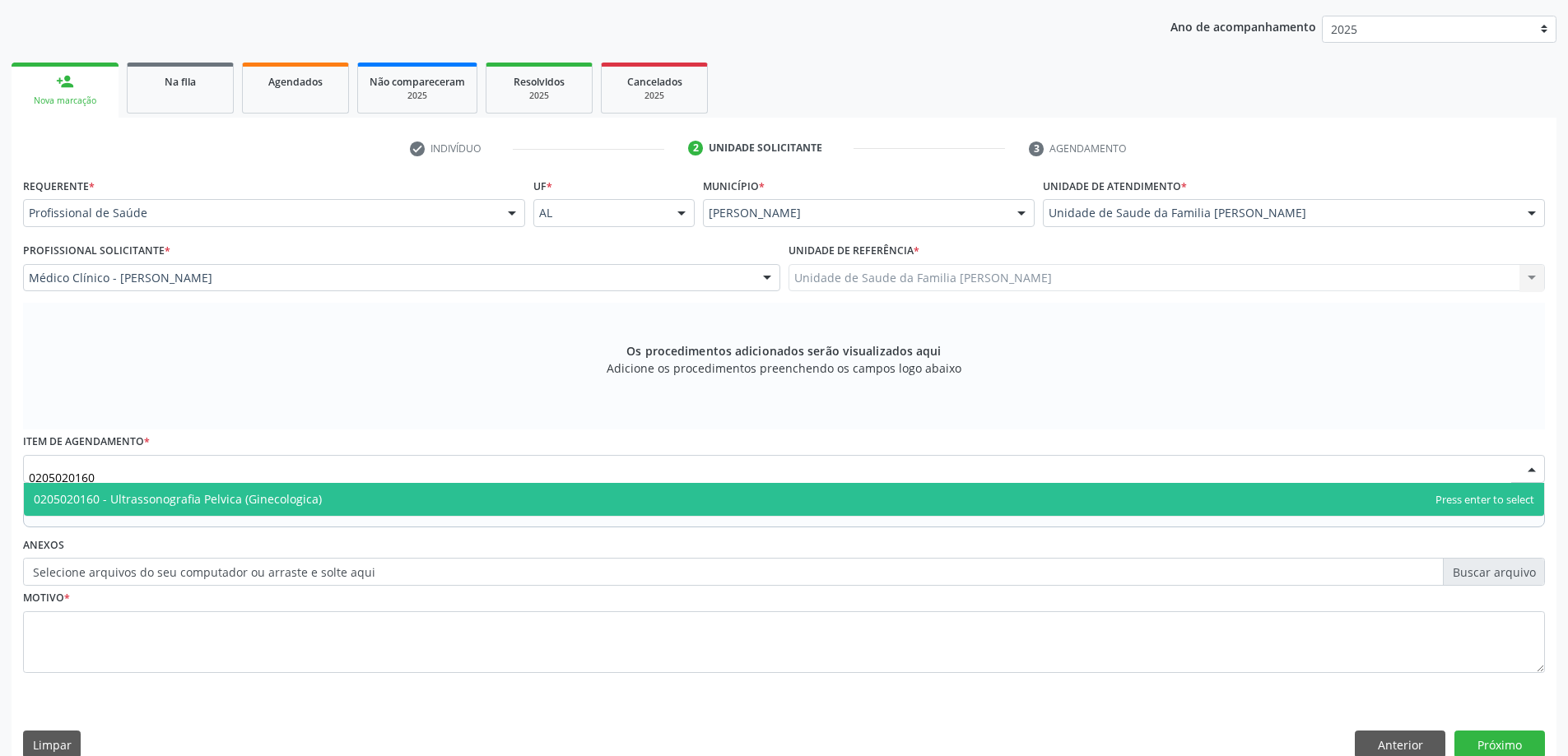
click at [252, 489] on span "0205020160 - Ultrassonografia Pelvica (Ginecologica)" at bounding box center [784, 499] width 1521 height 33
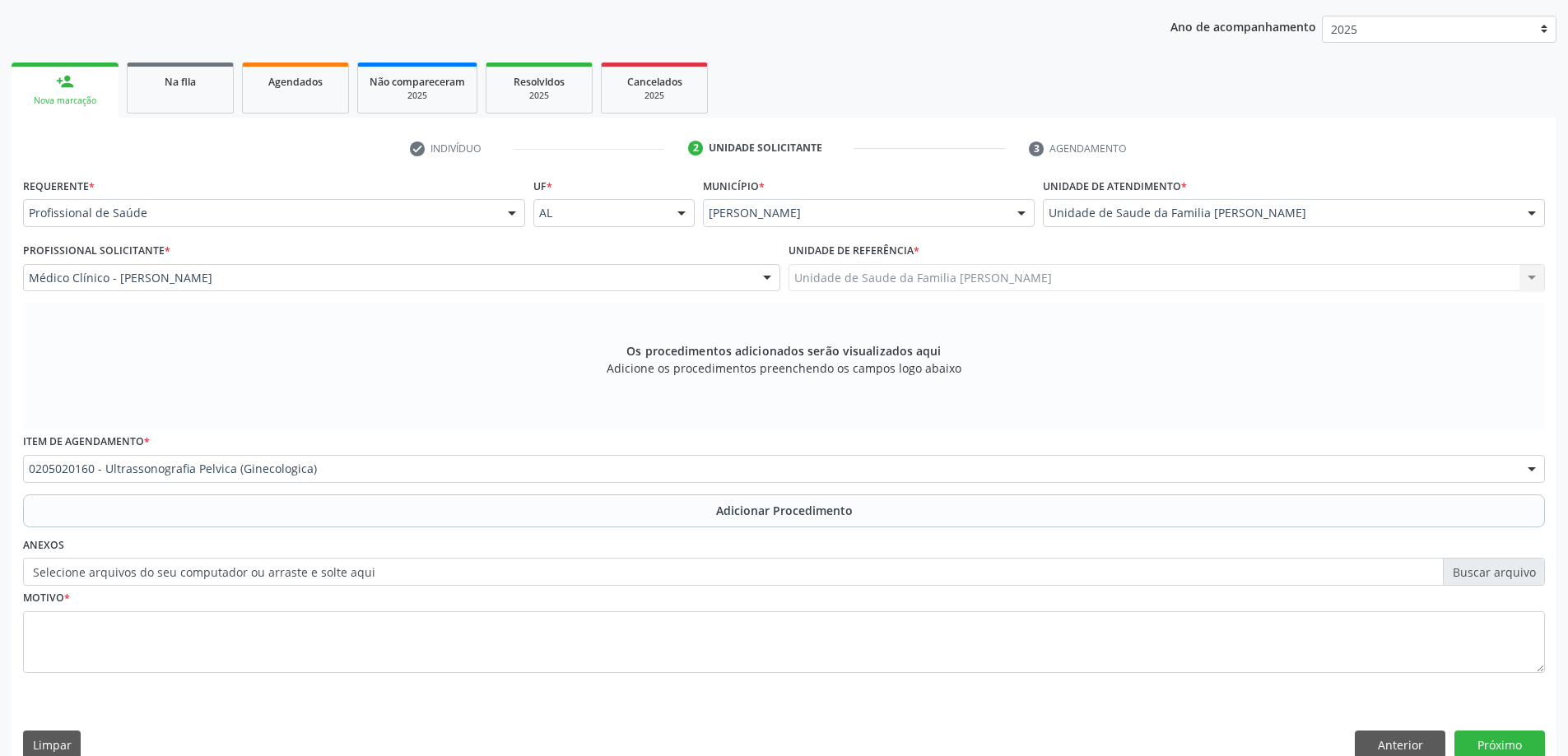
click at [262, 505] on button "Adicionar Procedimento" at bounding box center [784, 510] width 1522 height 33
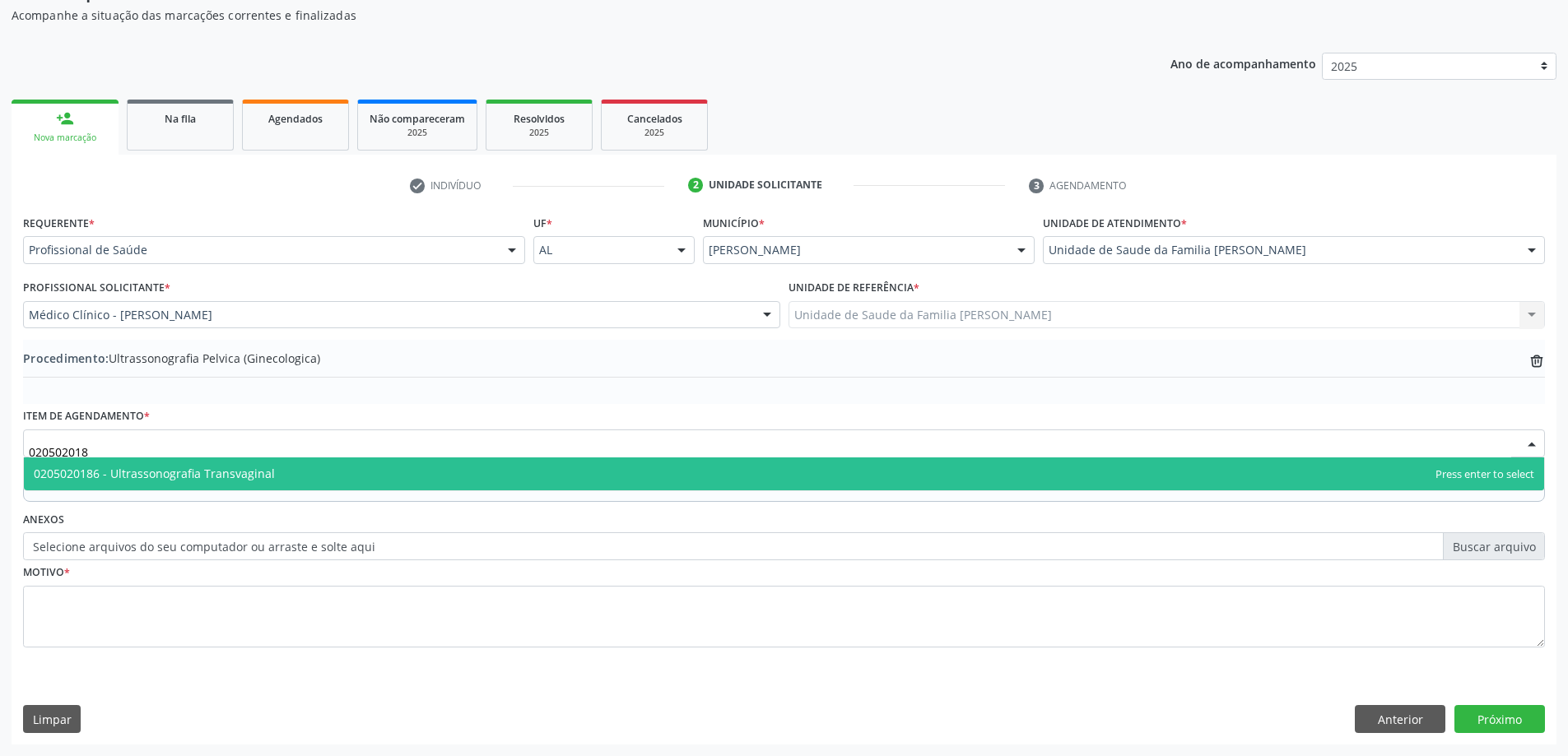
type input "0205020186"
click at [240, 482] on span "0205020186 - Ultrassonografia Transvaginal" at bounding box center [784, 473] width 1521 height 33
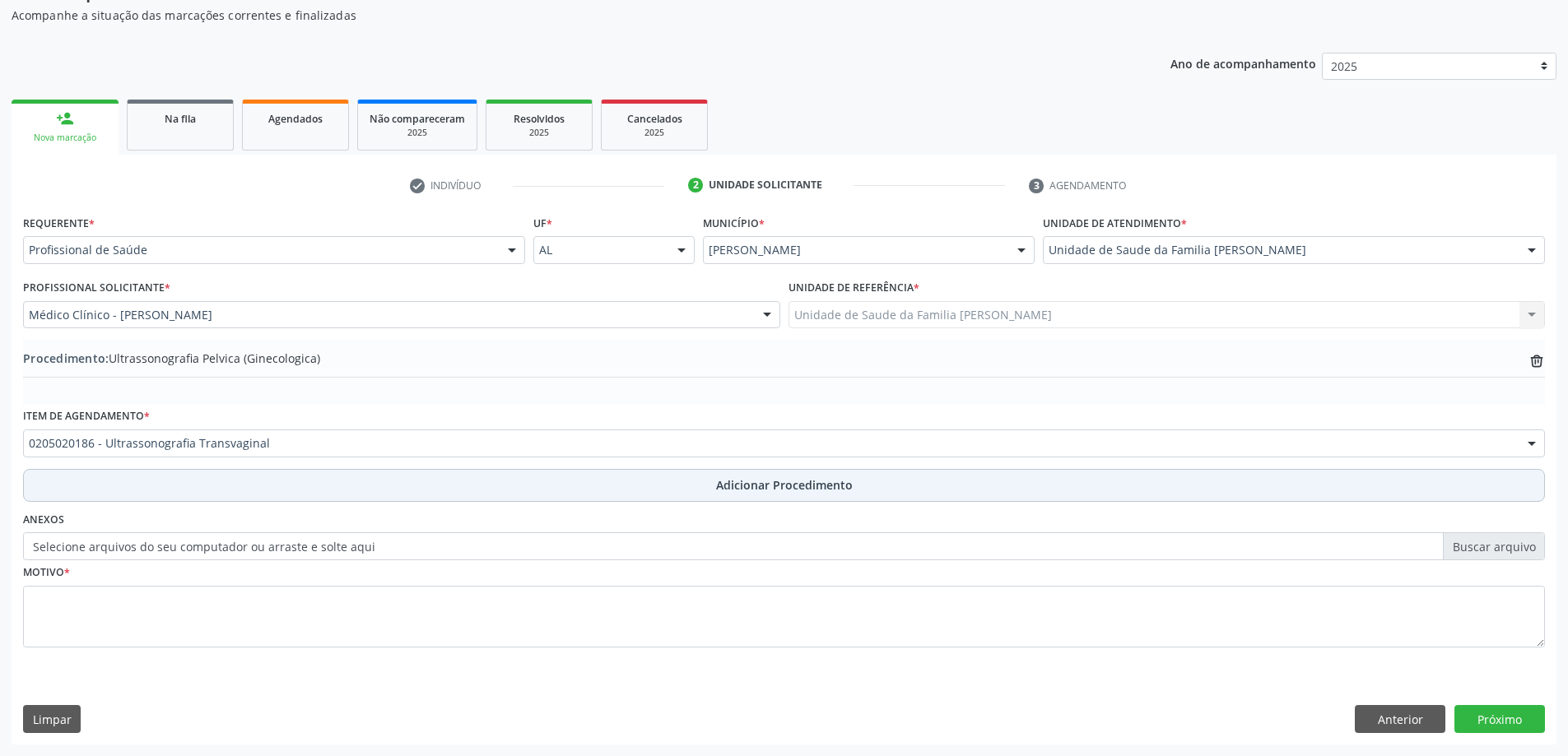
click at [212, 490] on button "Adicionar Procedimento" at bounding box center [784, 485] width 1522 height 33
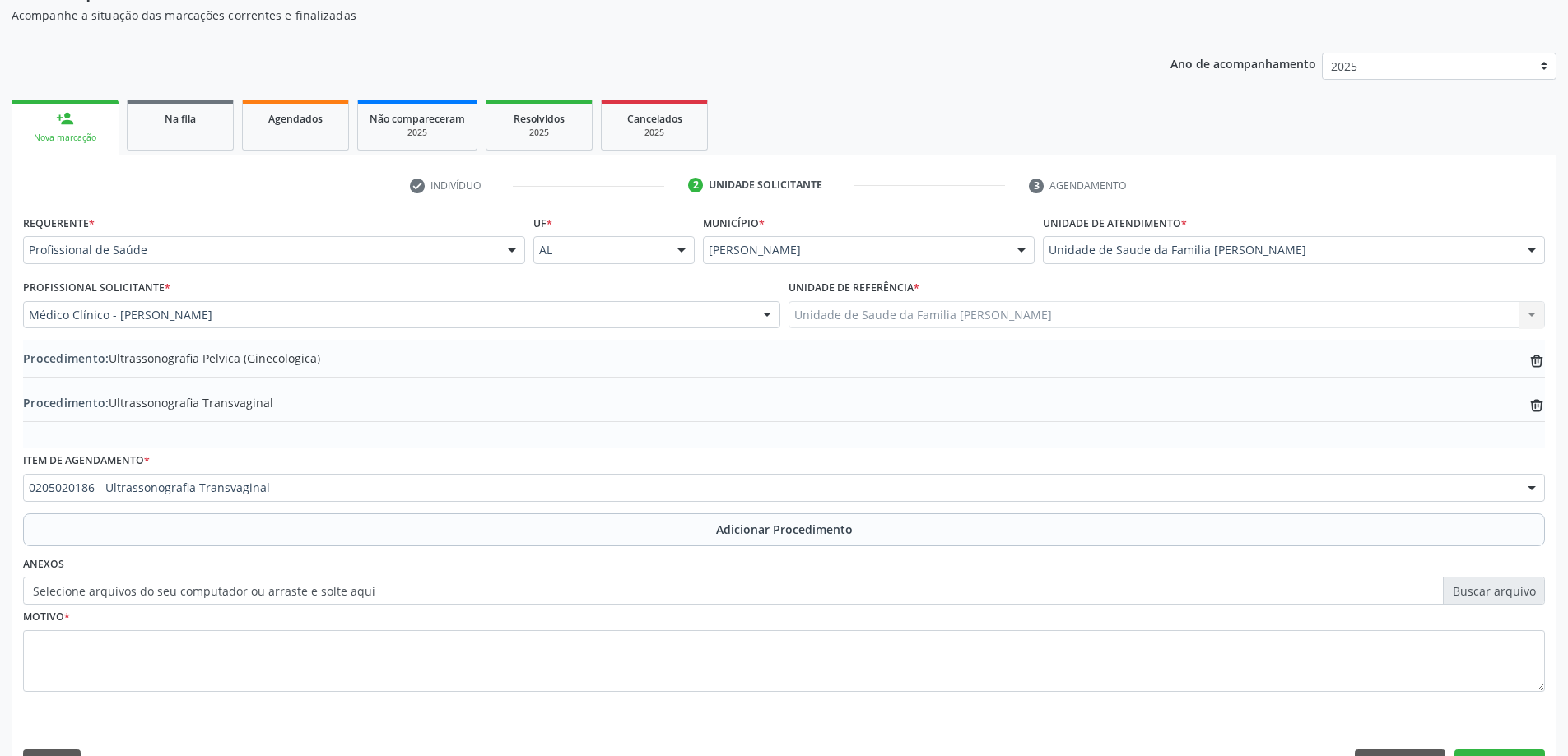
click at [108, 594] on label "Selecione arquivos do seu computador ou arraste e solte aqui" at bounding box center [784, 590] width 1522 height 28
click at [108, 594] on input "Selecione arquivos do seu computador ou arraste e solte aqui" at bounding box center [784, 590] width 1522 height 28
type input "C:\fakepath\WhatsApp Image 2025-10-08 at 11.01.41.jpeg"
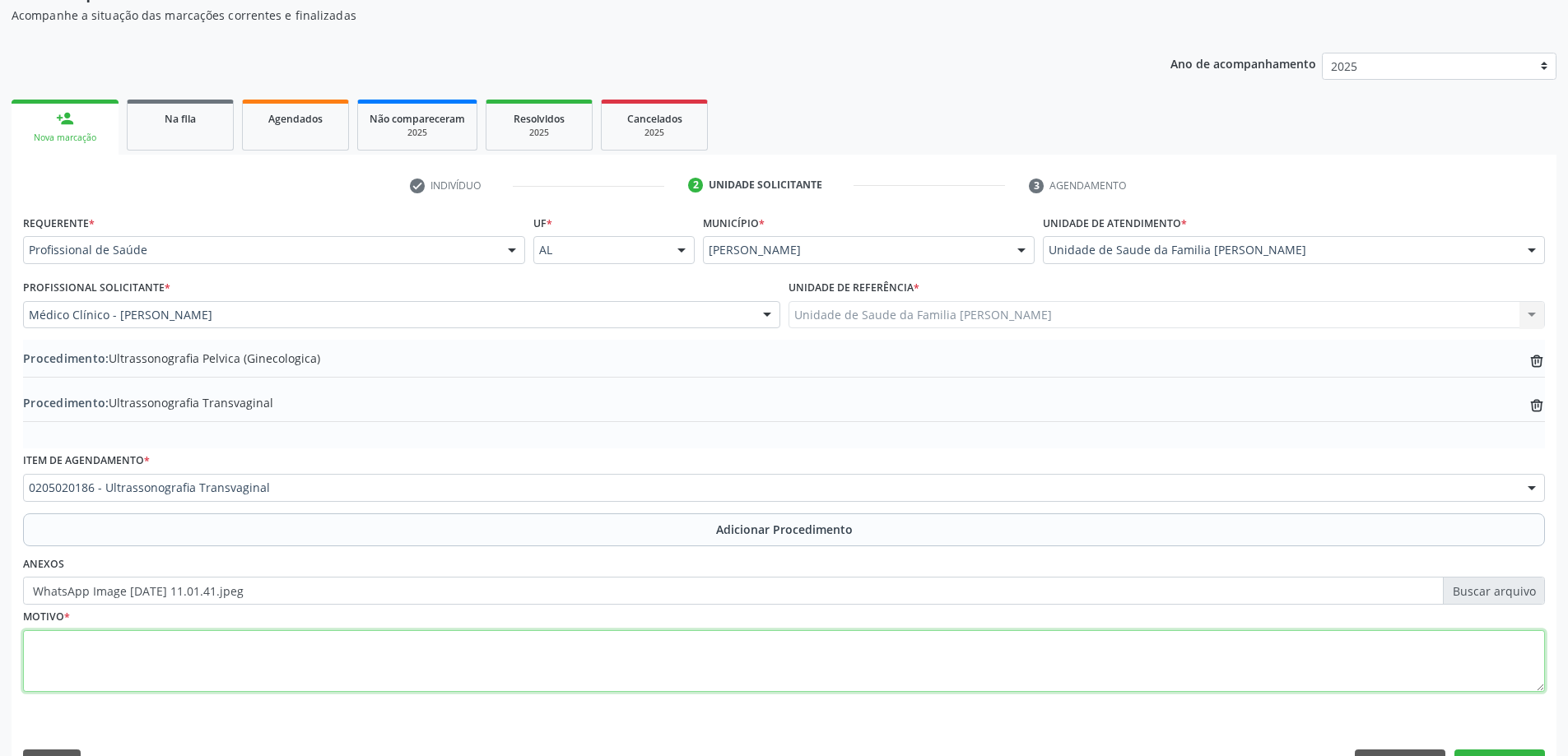
click at [137, 647] on textarea at bounding box center [784, 661] width 1522 height 63
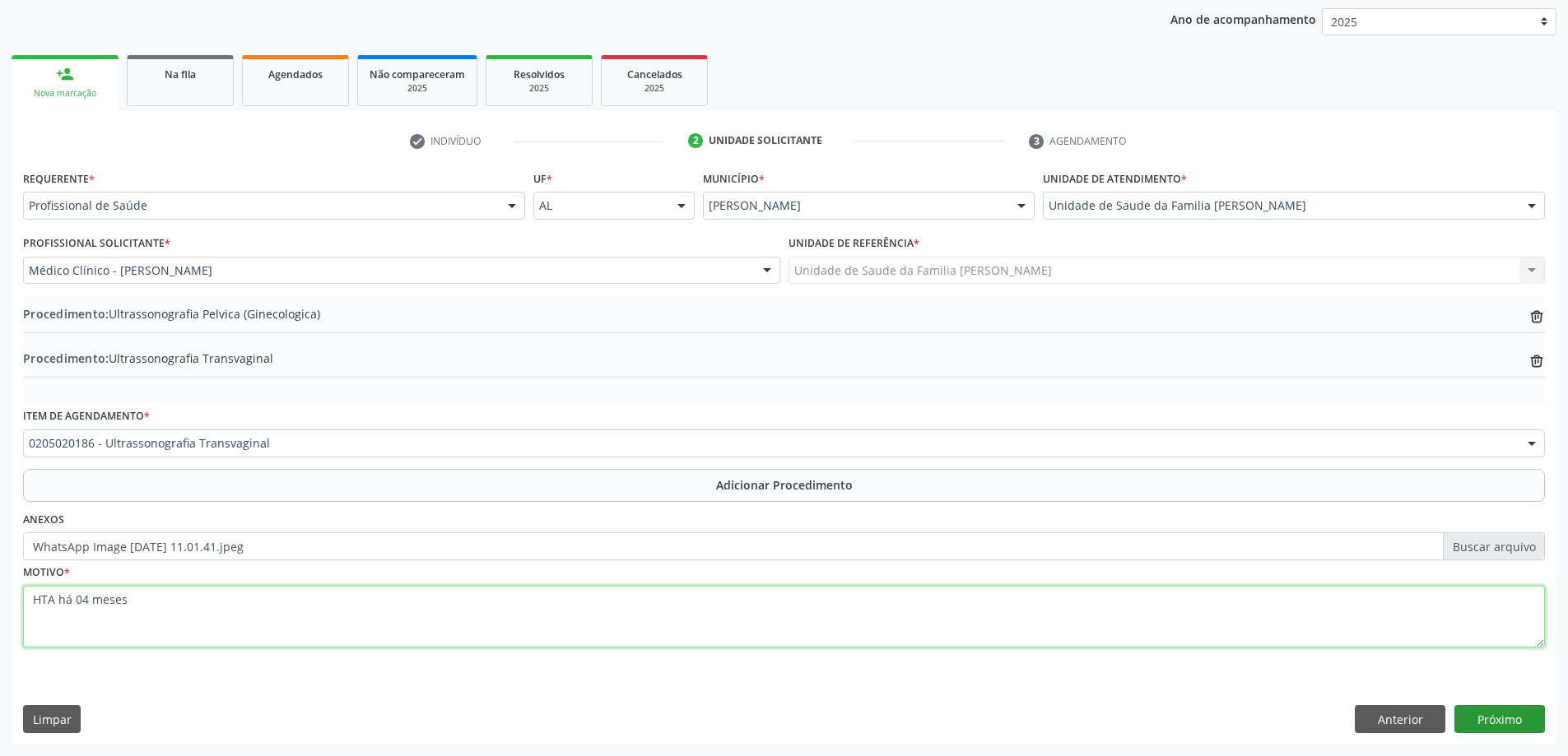
type textarea "HTA há 04 meses"
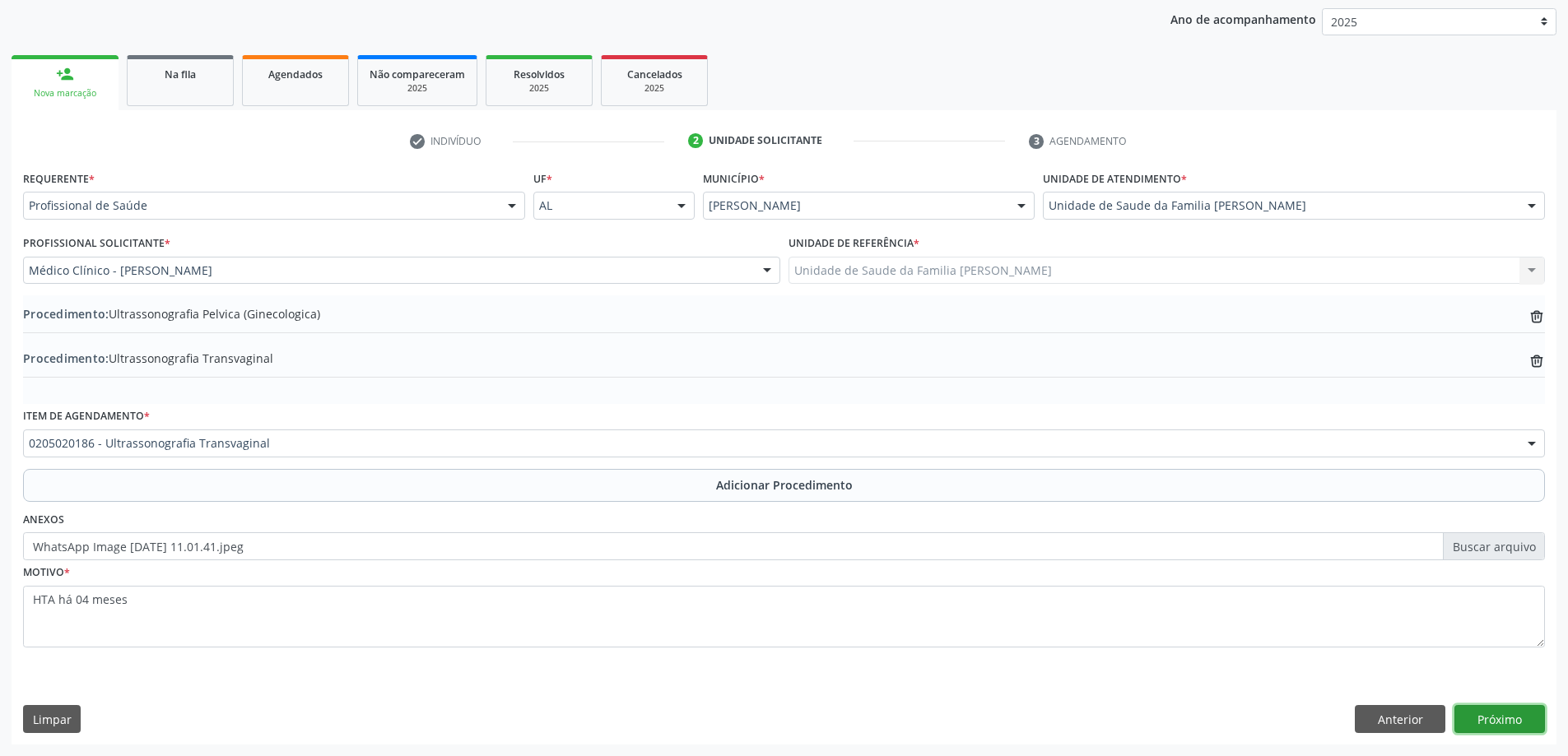
click at [1470, 705] on button "Próximo" at bounding box center [1499, 718] width 90 height 28
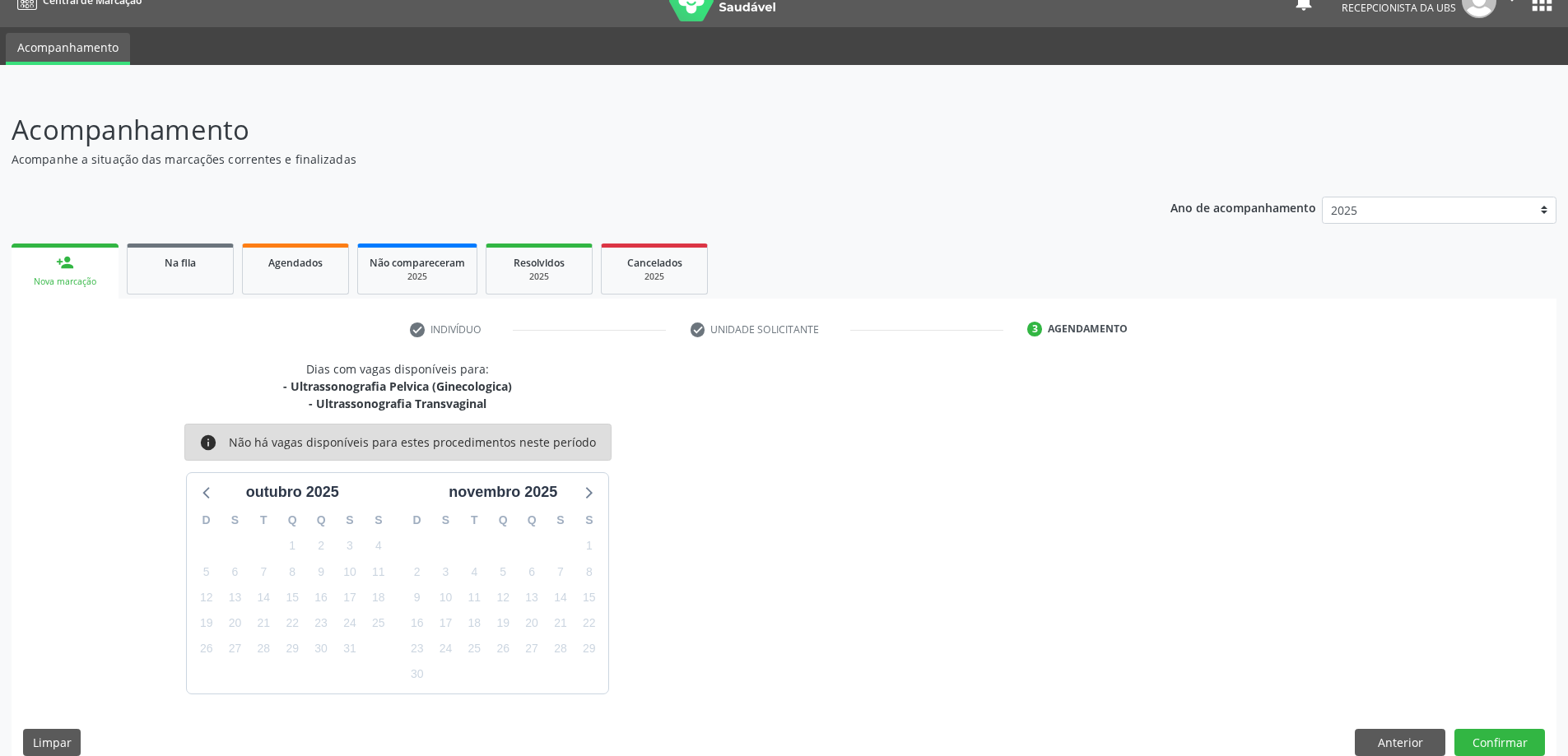
scroll to position [48, 0]
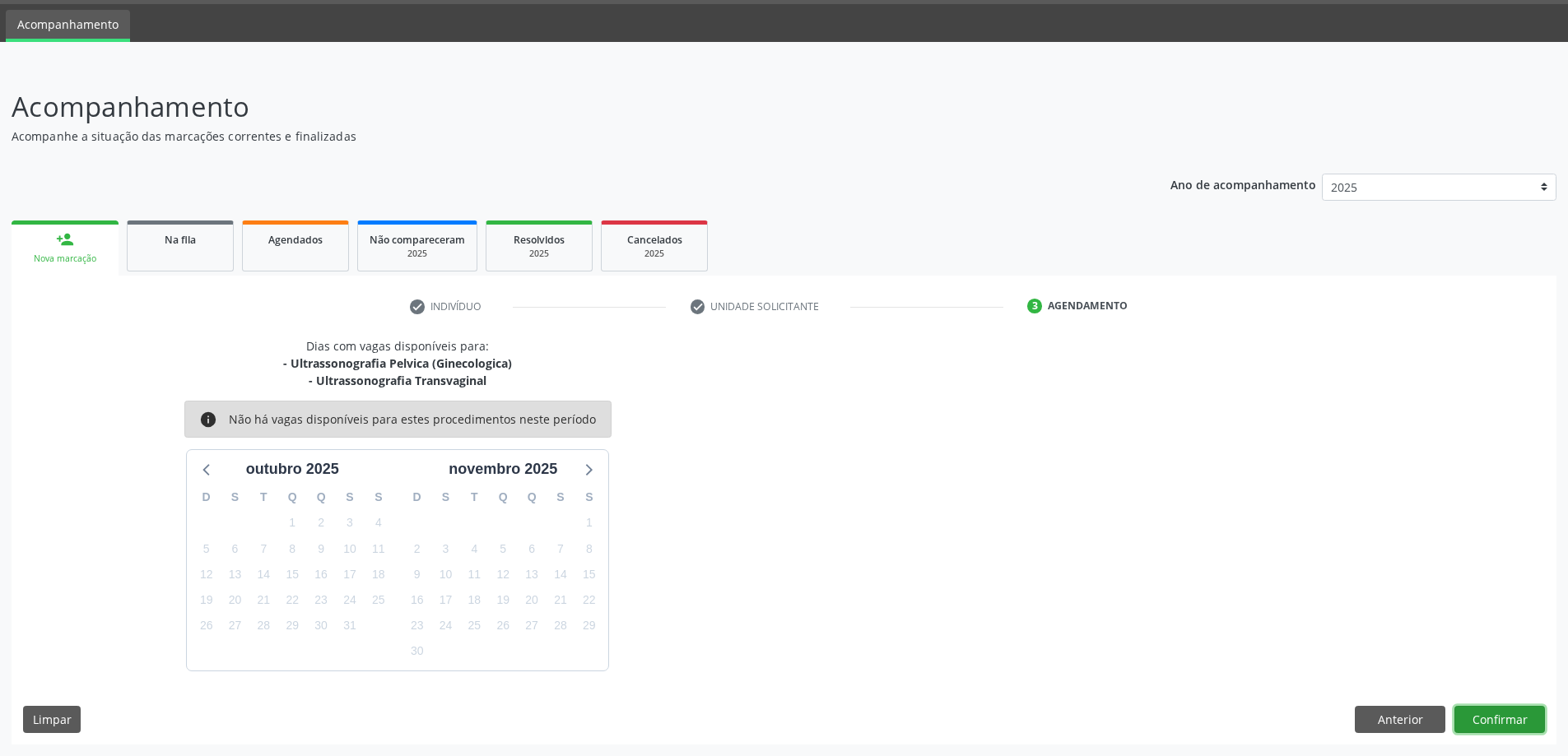
click at [1520, 722] on button "Confirmar" at bounding box center [1499, 719] width 90 height 28
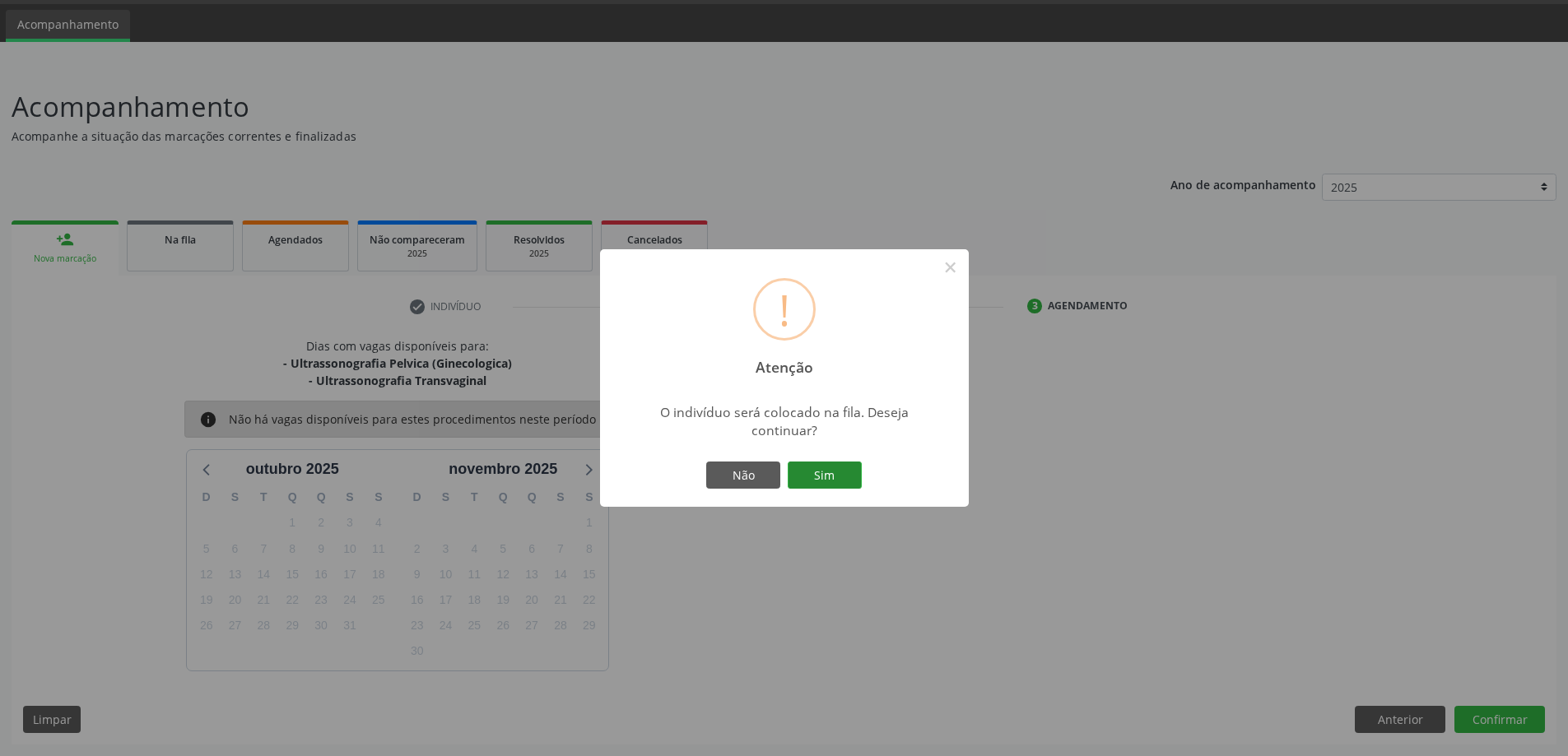
click at [824, 465] on button "Sim" at bounding box center [825, 475] width 74 height 28
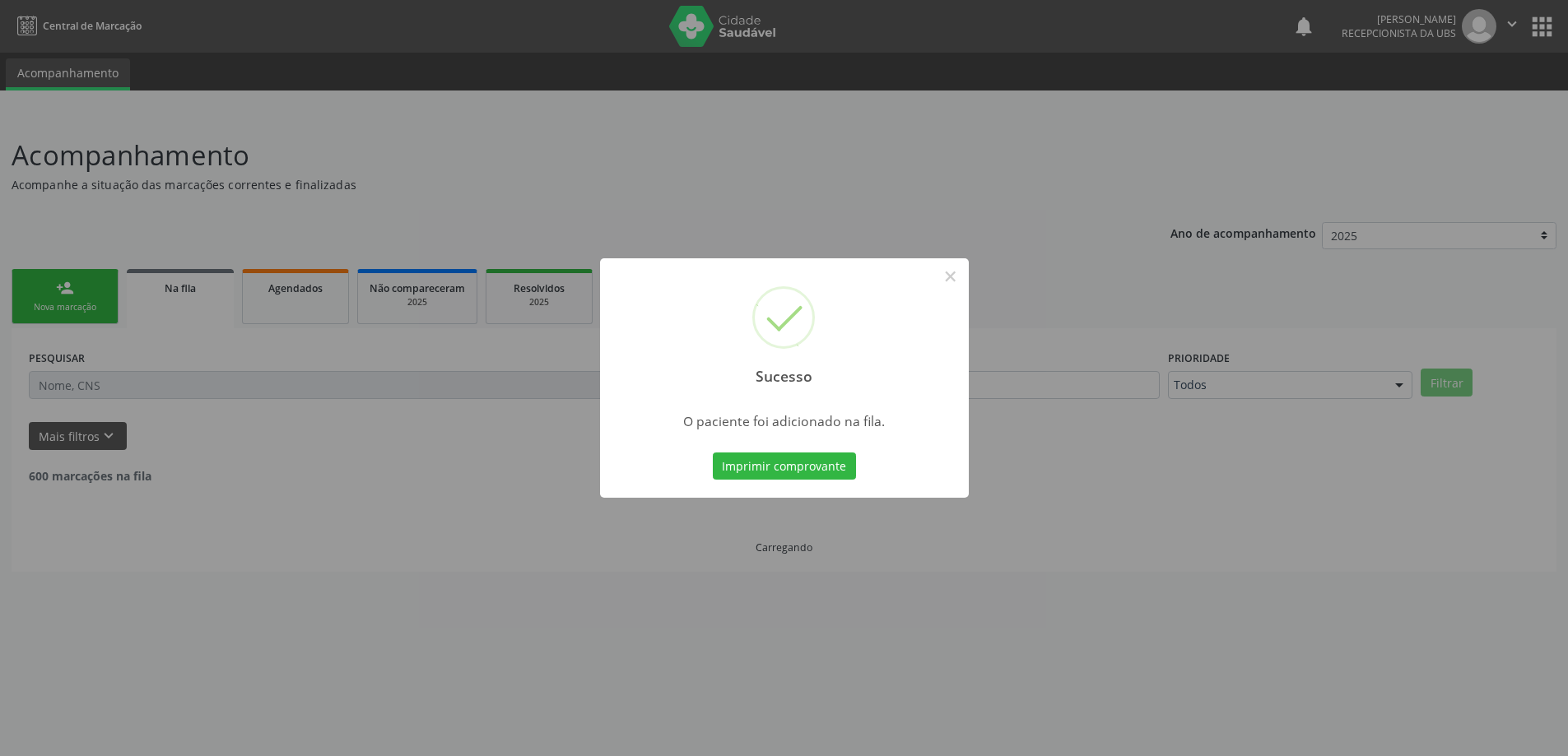
scroll to position [0, 0]
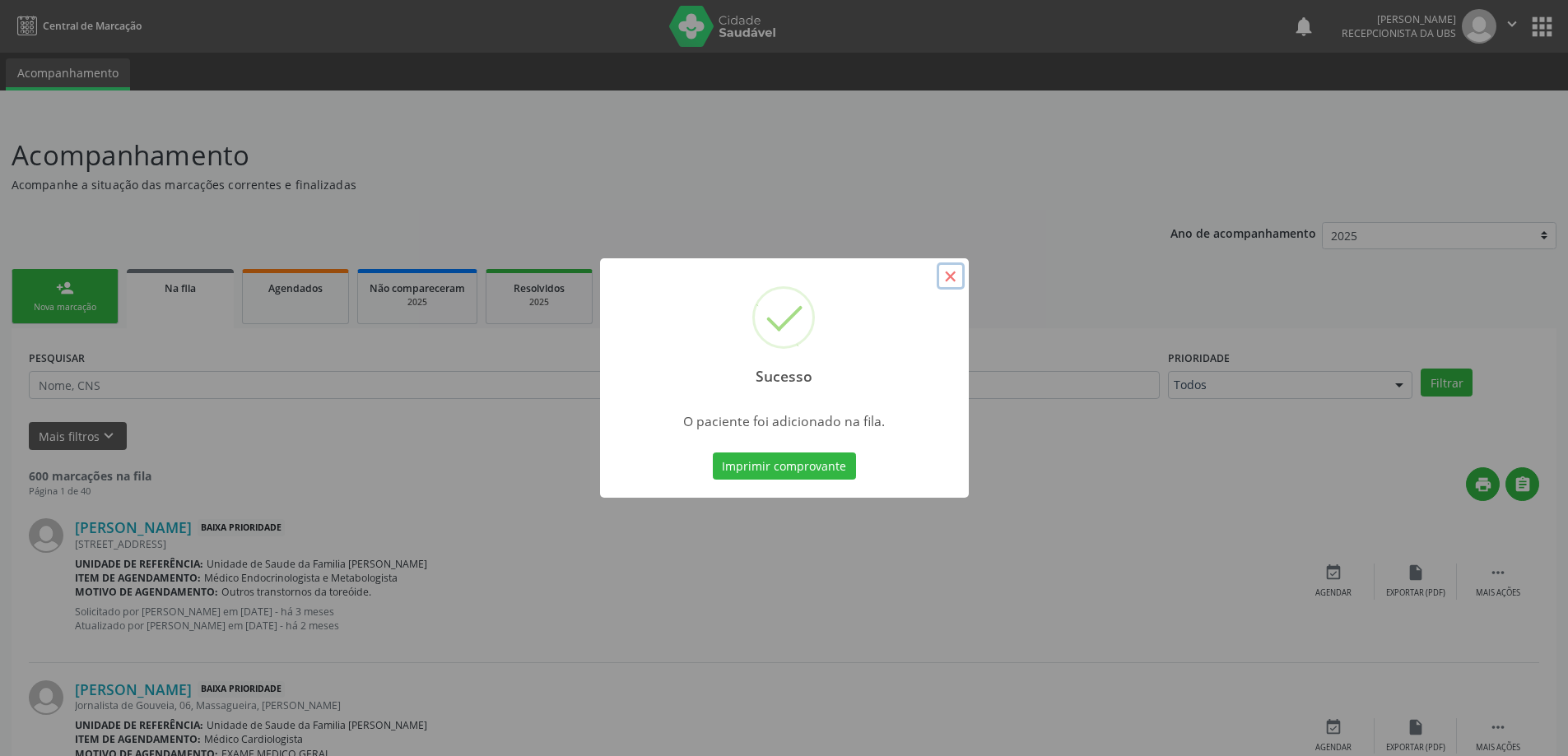
click at [946, 277] on button "×" at bounding box center [950, 276] width 28 height 28
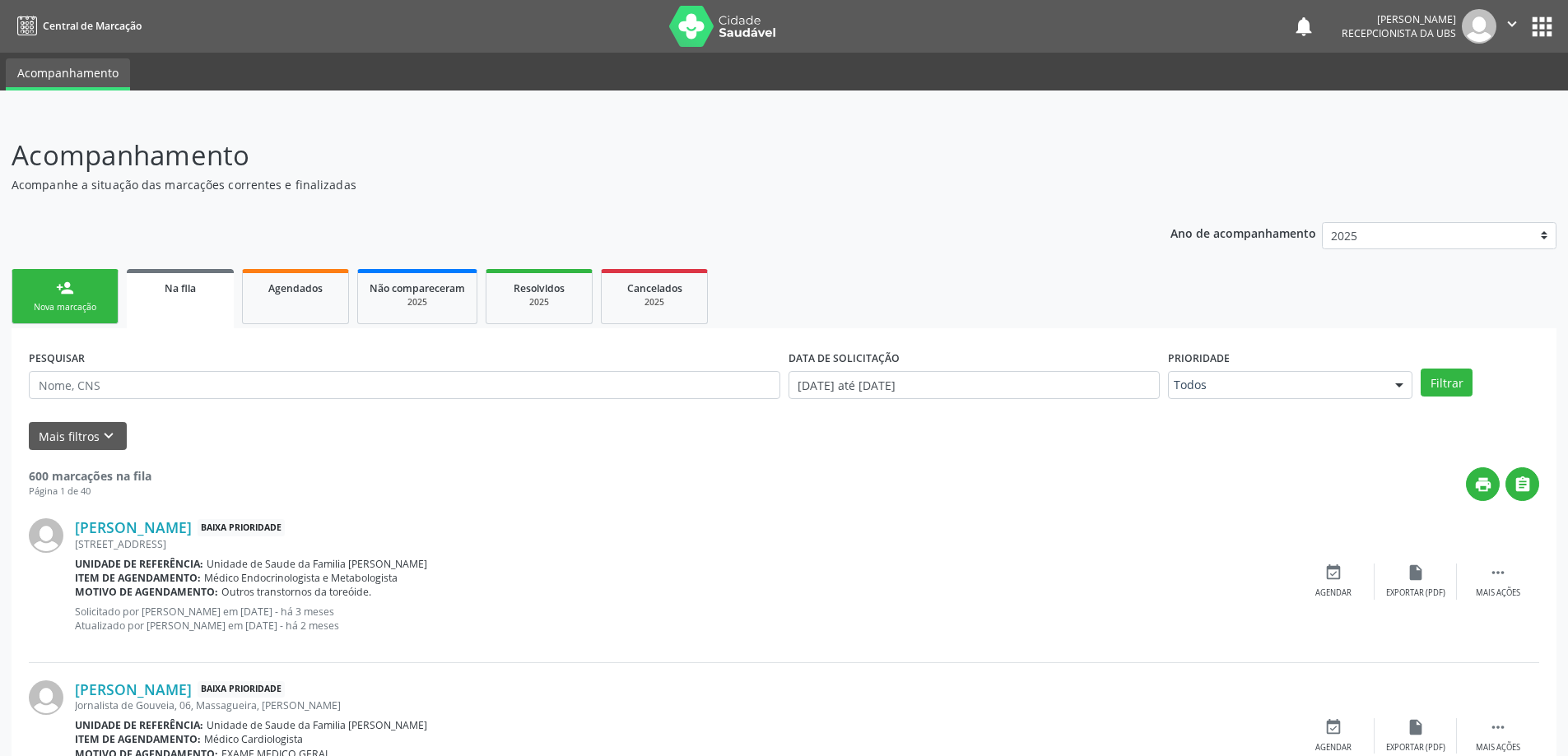
click at [30, 298] on link "person_add Nova marcação" at bounding box center [65, 297] width 107 height 55
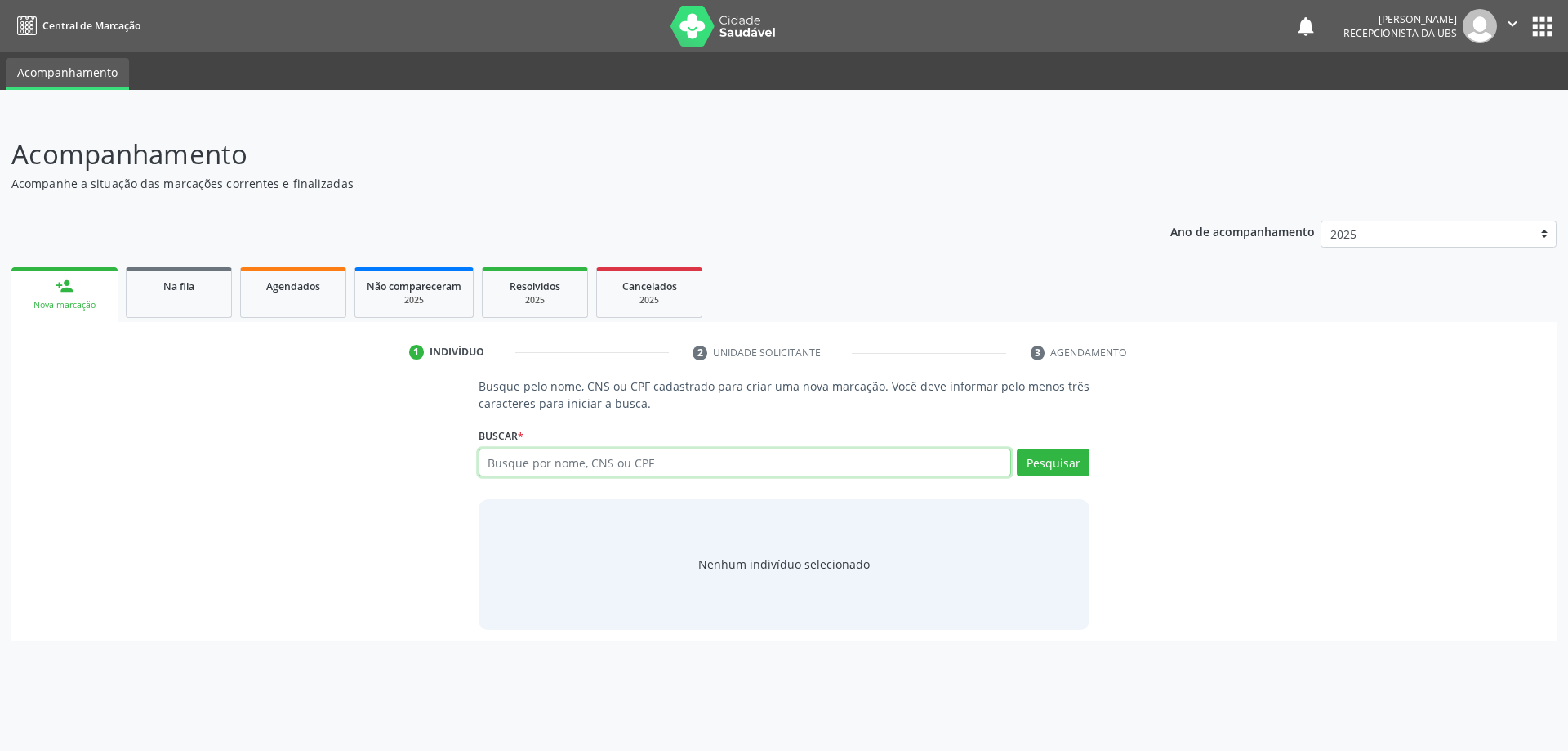
click at [513, 465] on input "text" at bounding box center [745, 462] width 533 height 27
click at [173, 301] on link "Na fila" at bounding box center [179, 293] width 106 height 51
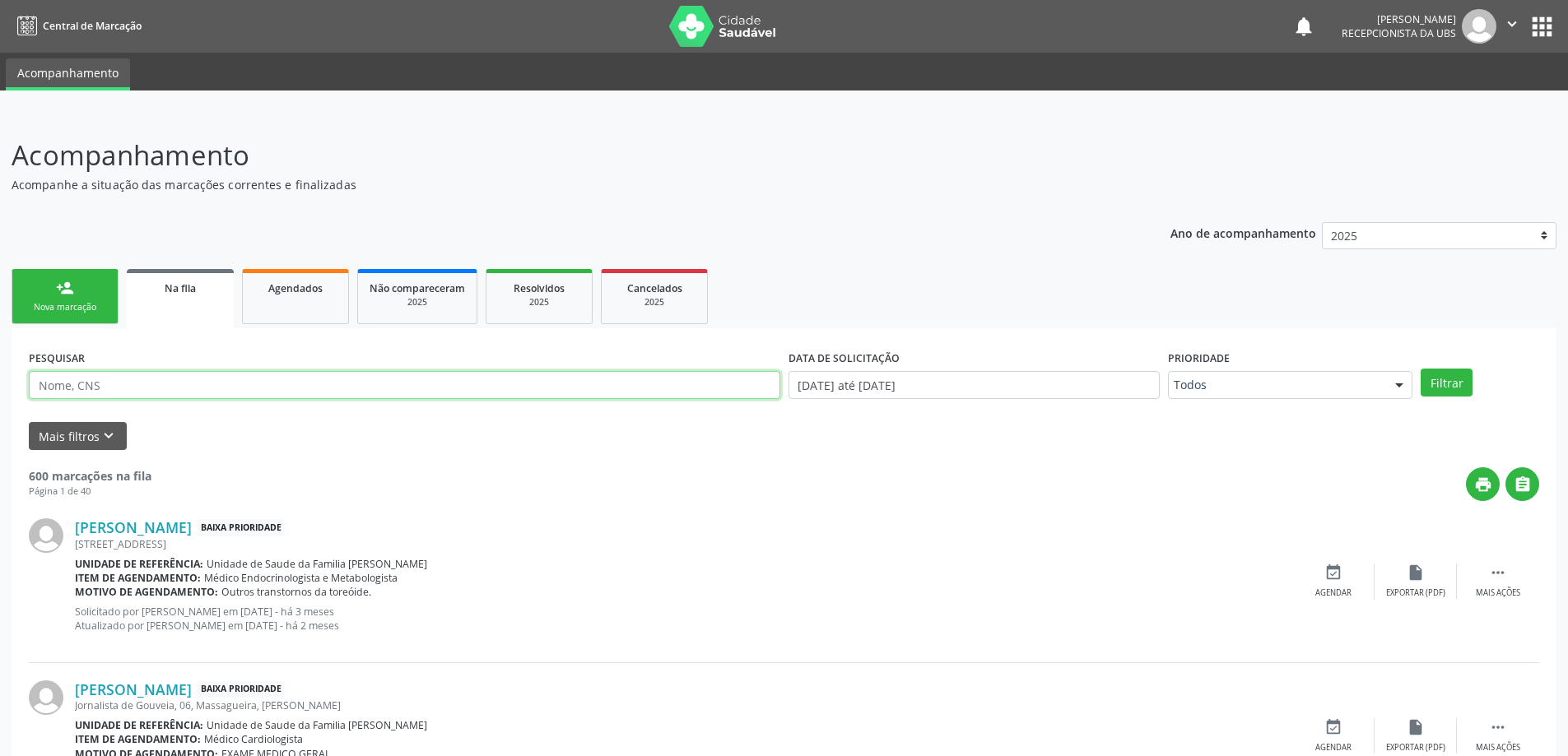
click at [210, 384] on input "text" at bounding box center [404, 384] width 752 height 28
click at [1421, 369] on button "Filtrar" at bounding box center [1447, 382] width 52 height 28
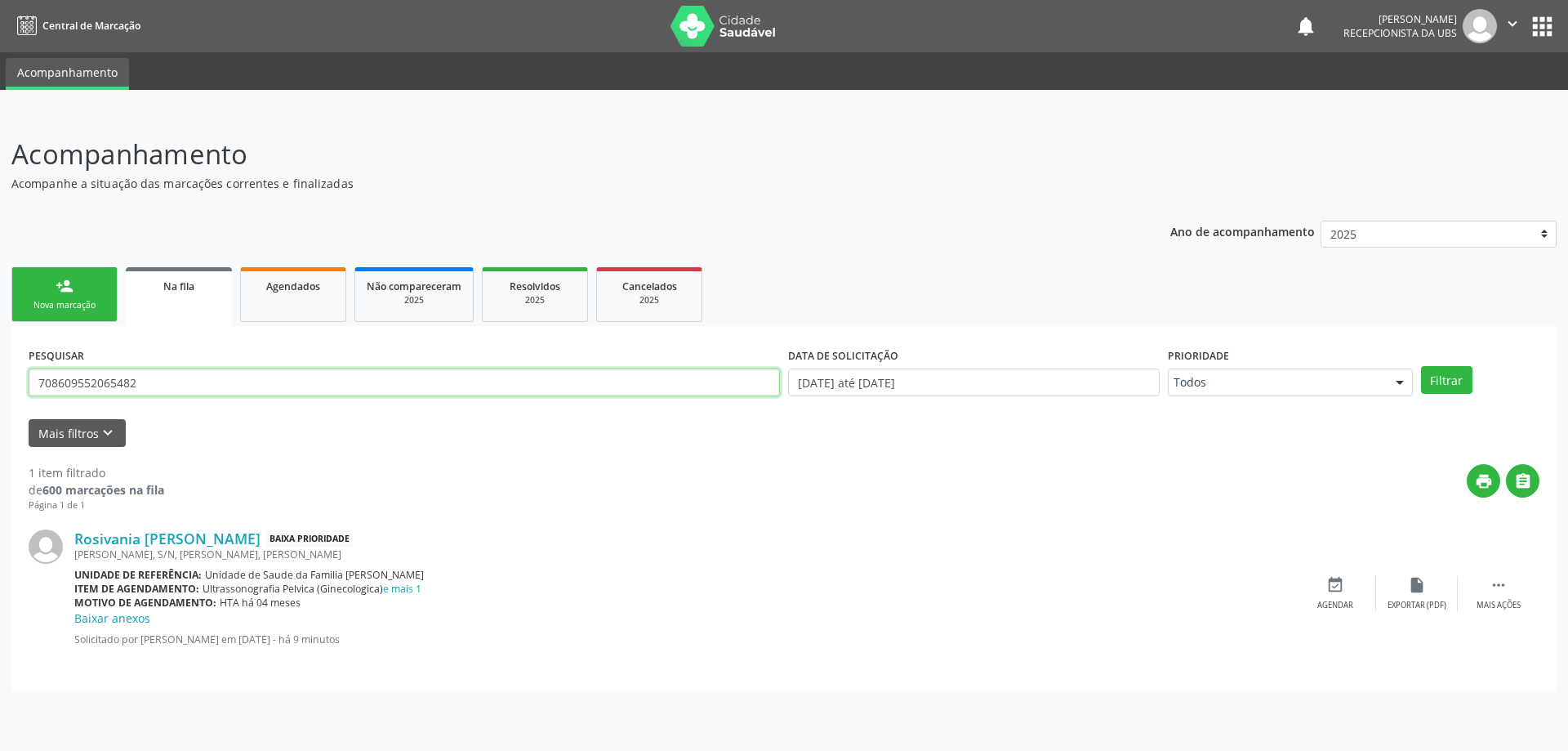
click at [606, 382] on input "708609552065482" at bounding box center [404, 382] width 752 height 27
type input "7"
click at [606, 382] on input "text" at bounding box center [404, 382] width 752 height 27
click at [254, 277] on div "Agendados" at bounding box center [293, 286] width 82 height 17
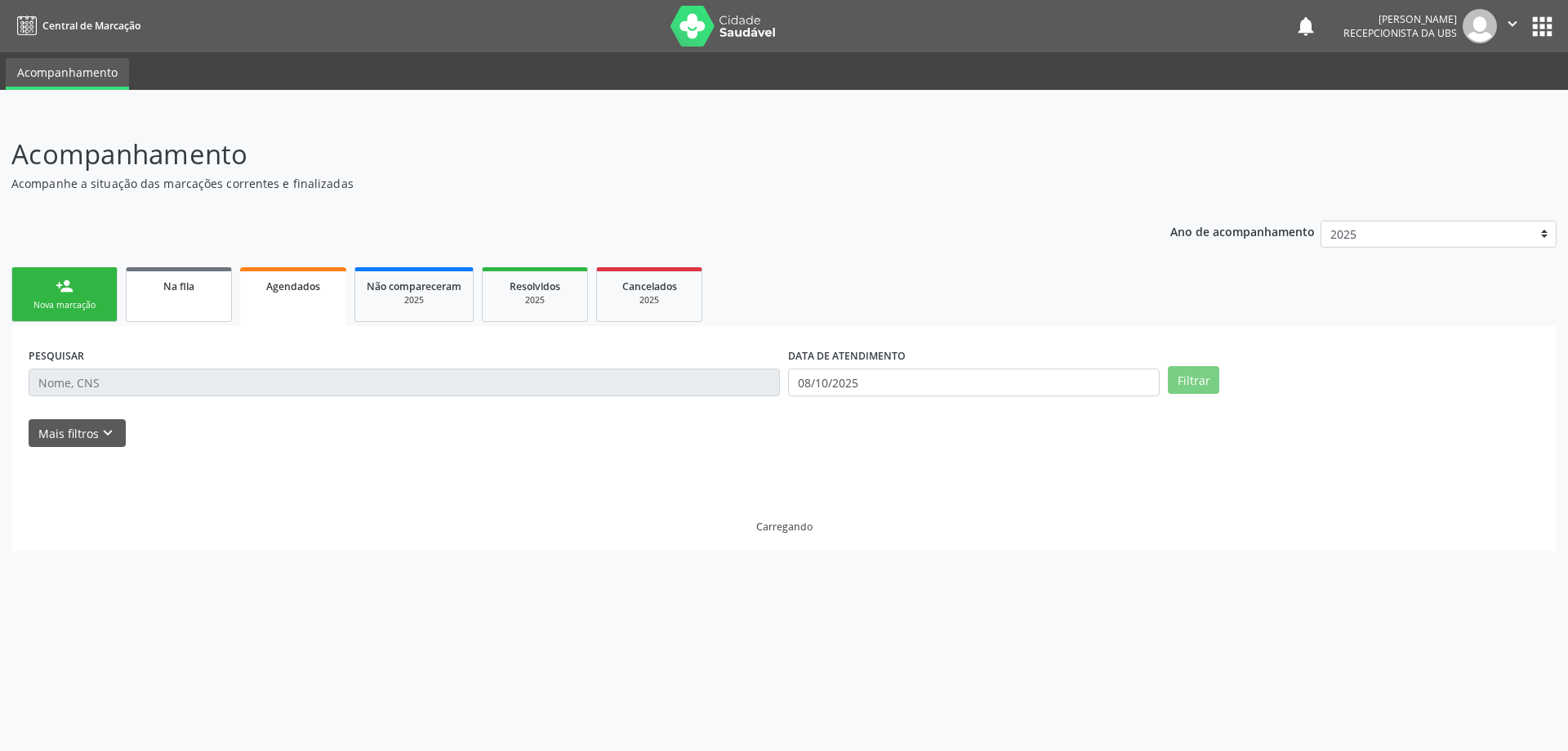
click at [188, 277] on div "Na fila" at bounding box center [179, 286] width 82 height 17
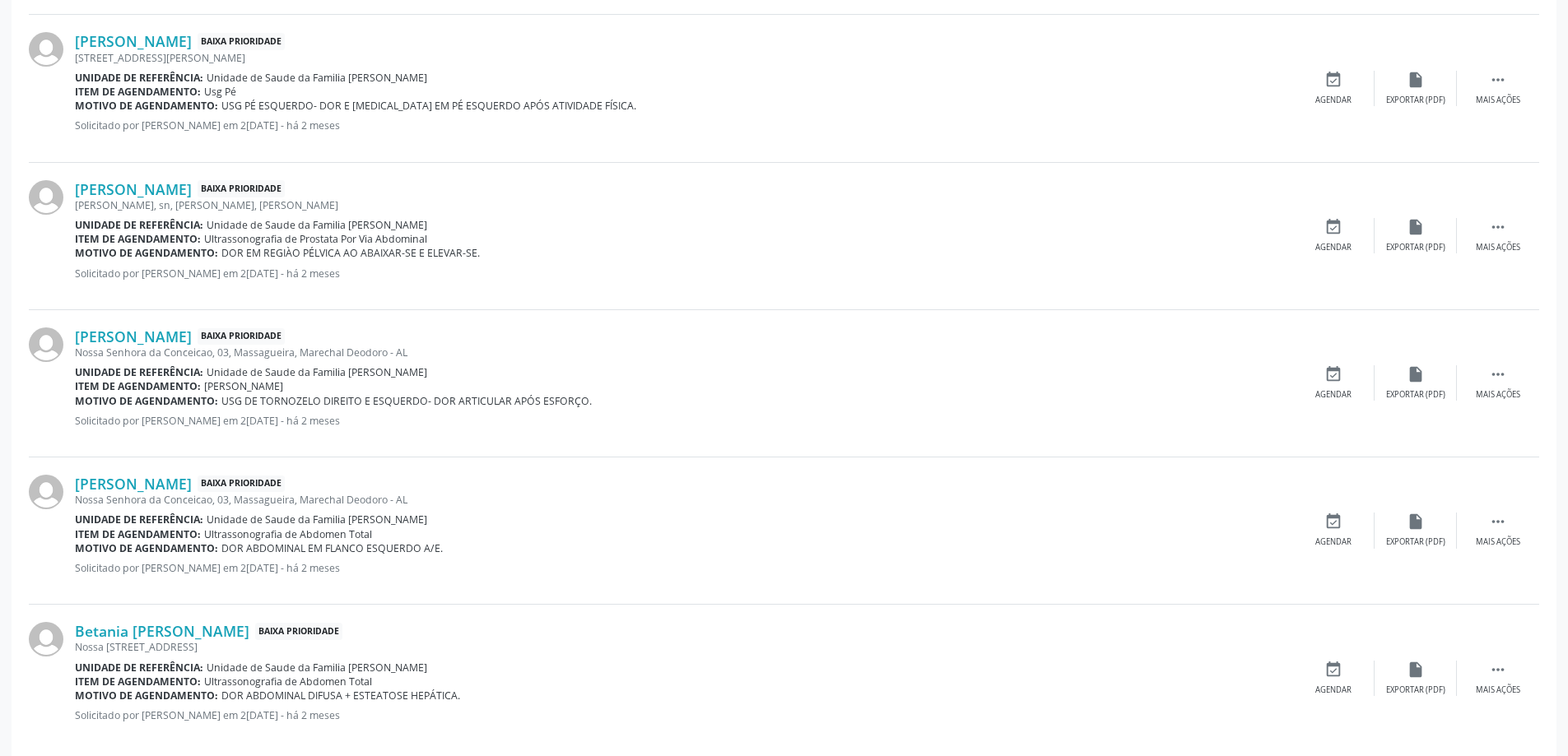
scroll to position [2046, 0]
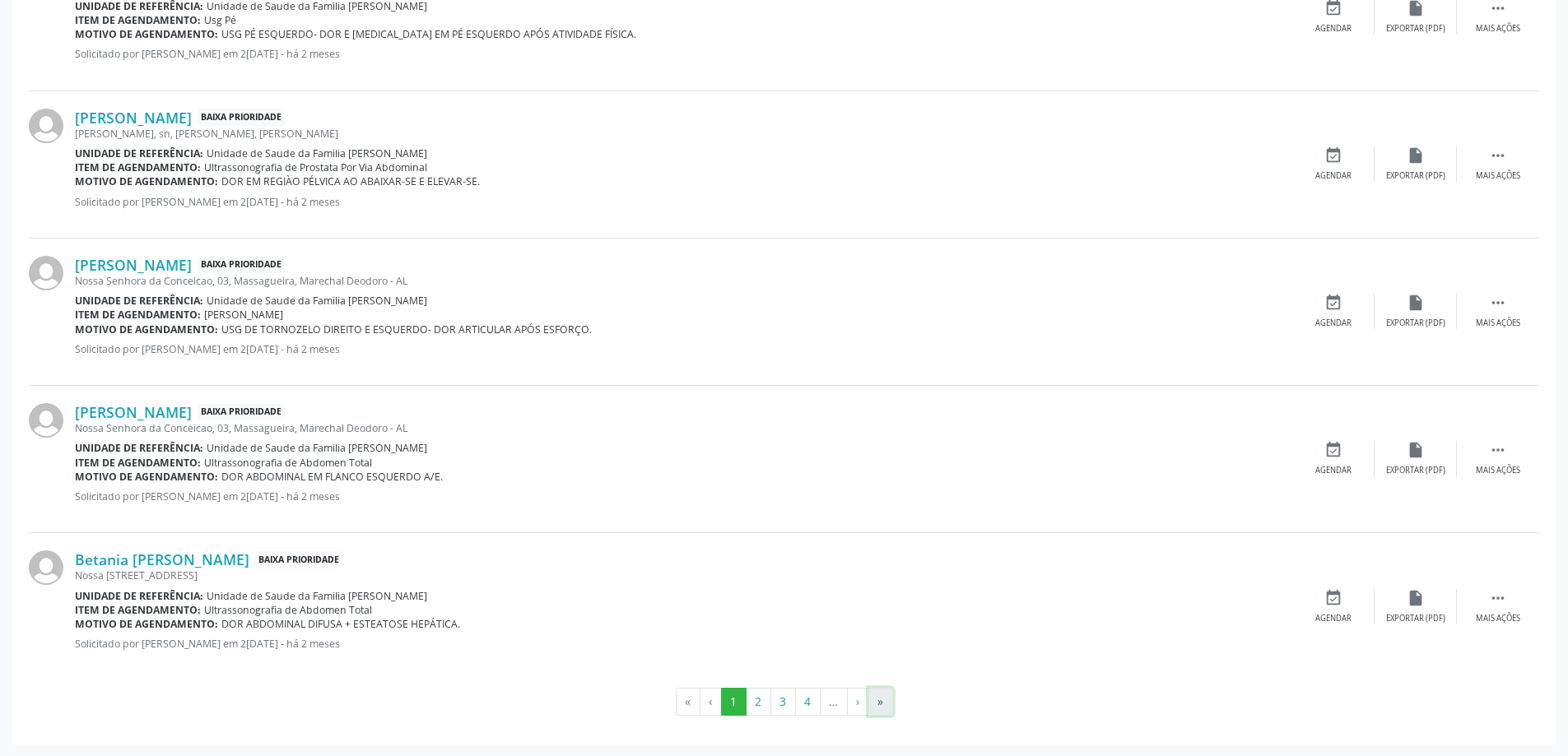
click at [890, 697] on button "»" at bounding box center [881, 701] width 25 height 28
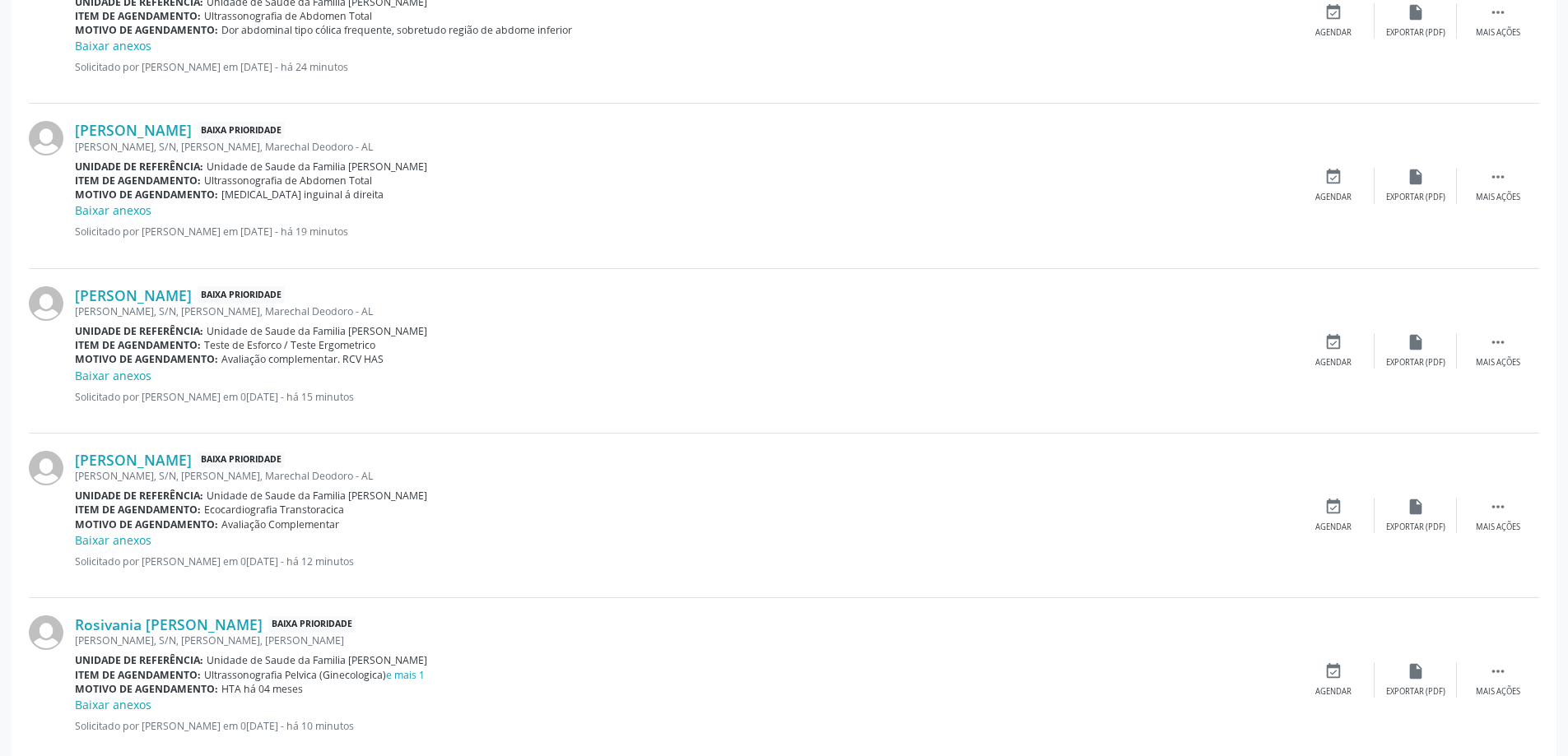
scroll to position [2291, 0]
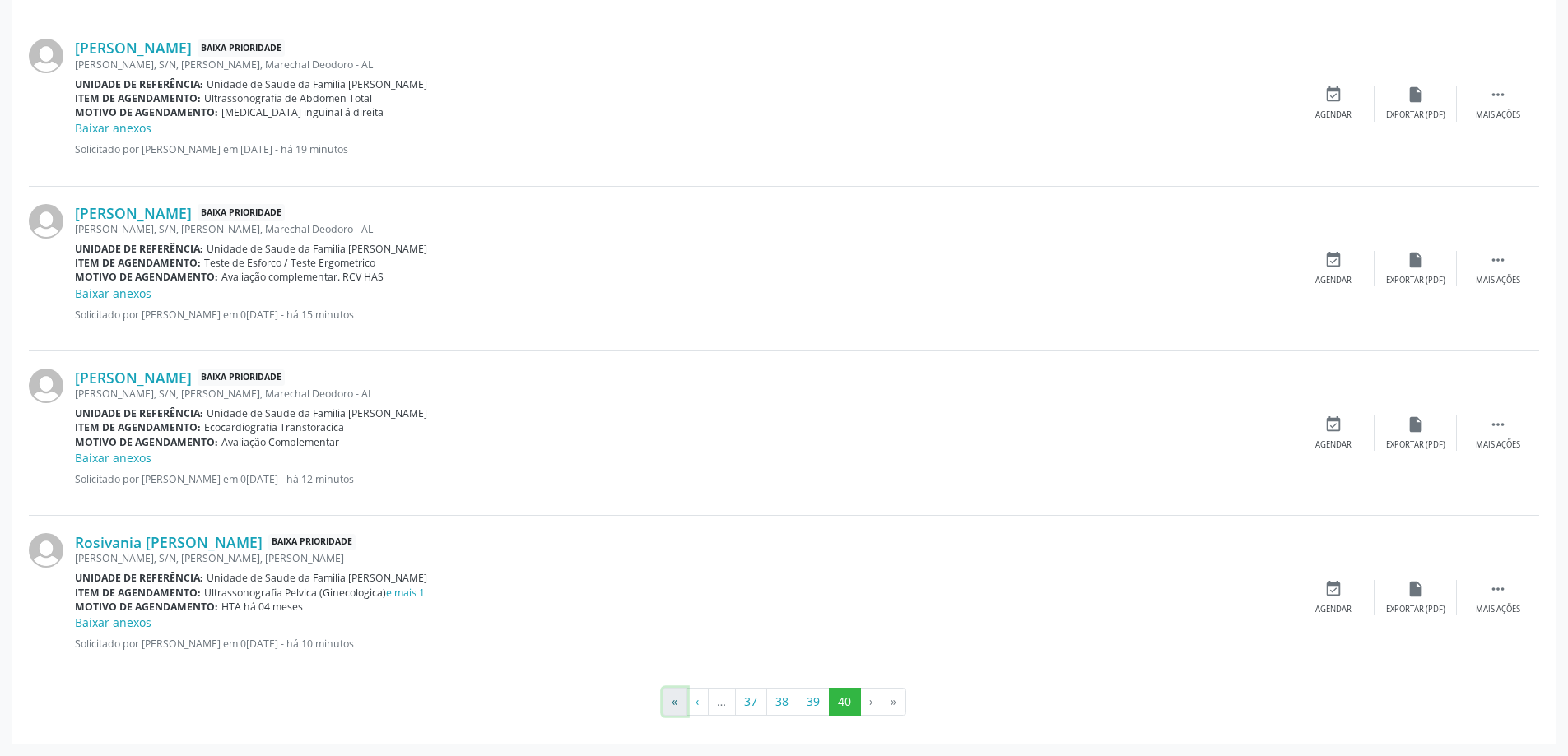
click at [684, 708] on button "«" at bounding box center [675, 701] width 25 height 28
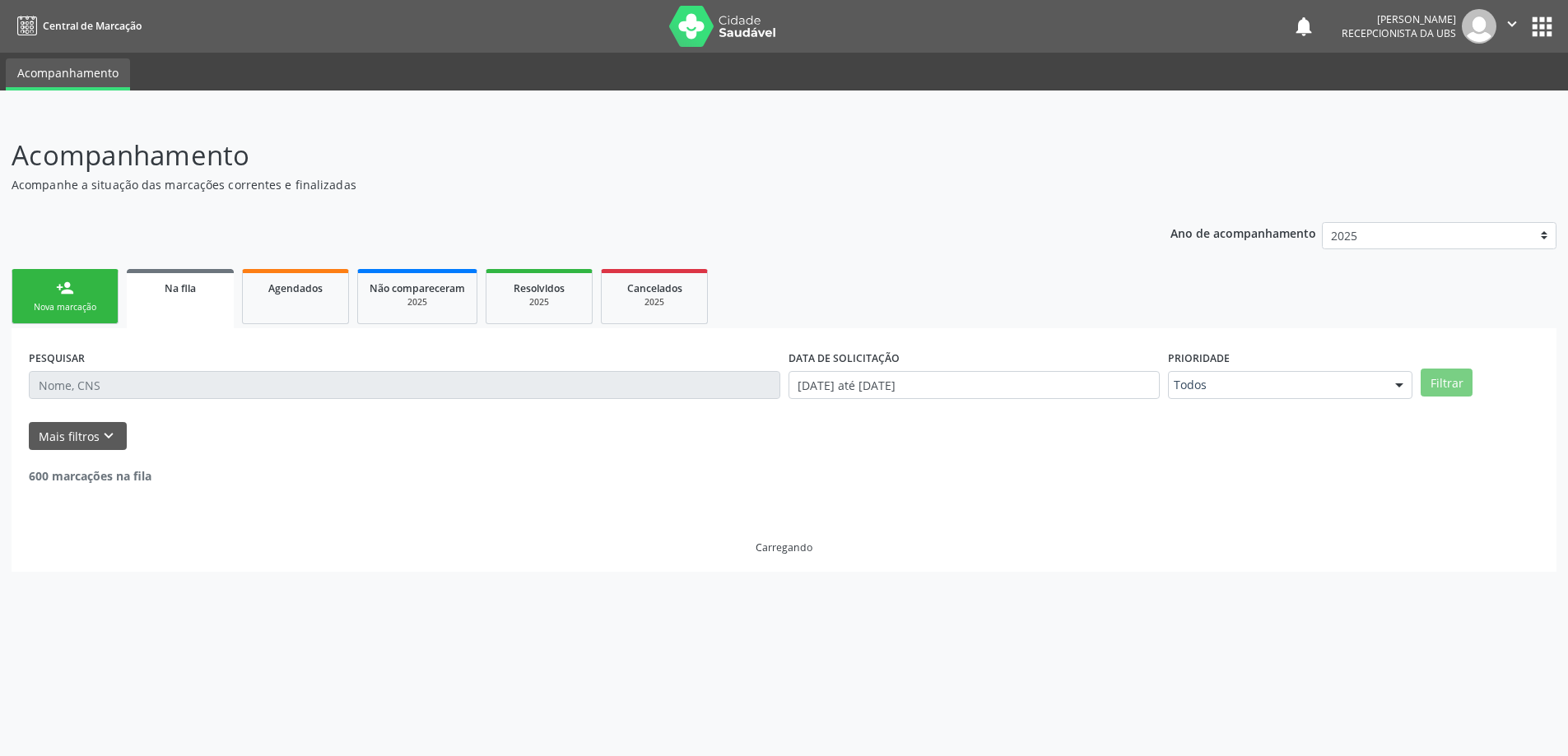
scroll to position [0, 0]
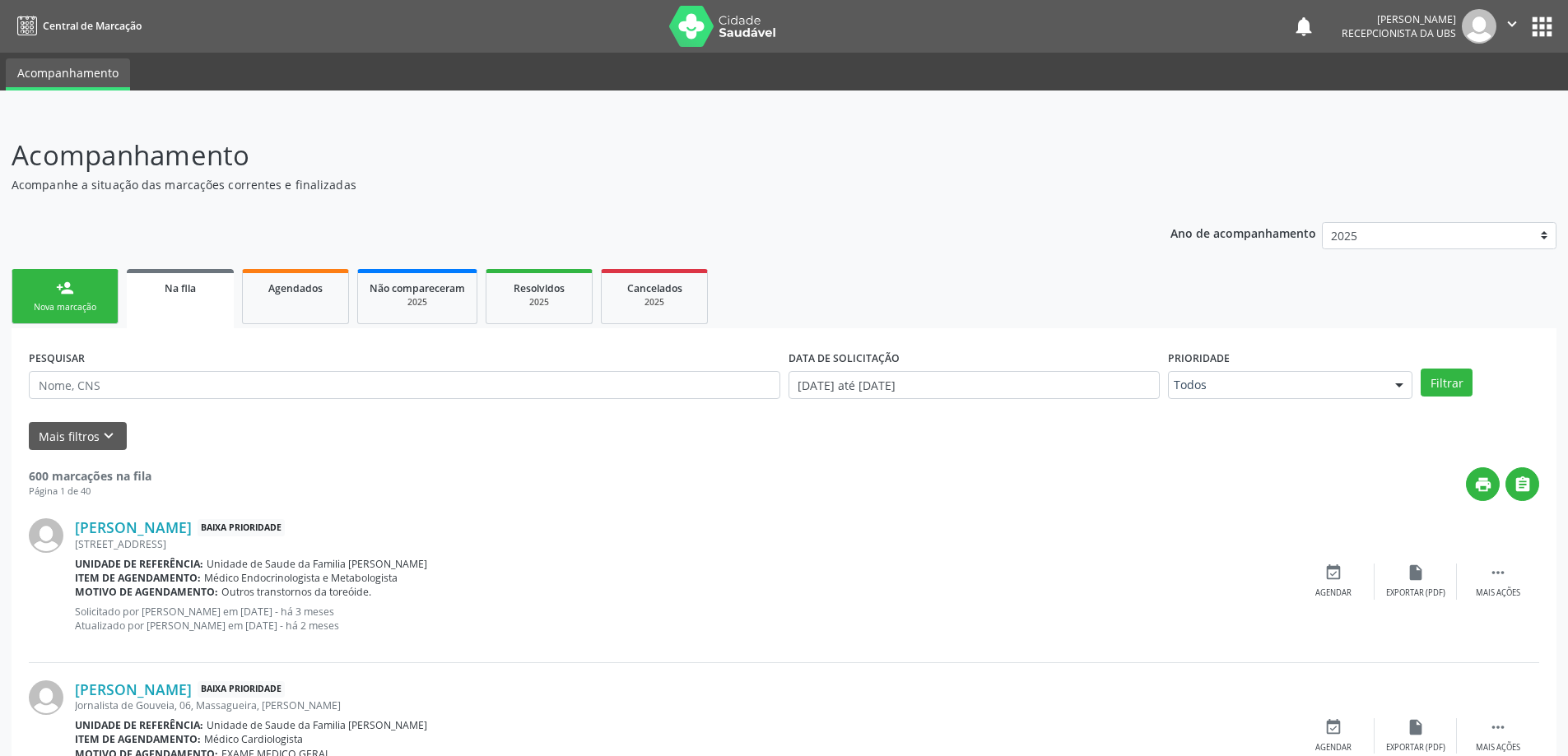
click at [79, 281] on link "person_add Nova marcação" at bounding box center [65, 297] width 107 height 55
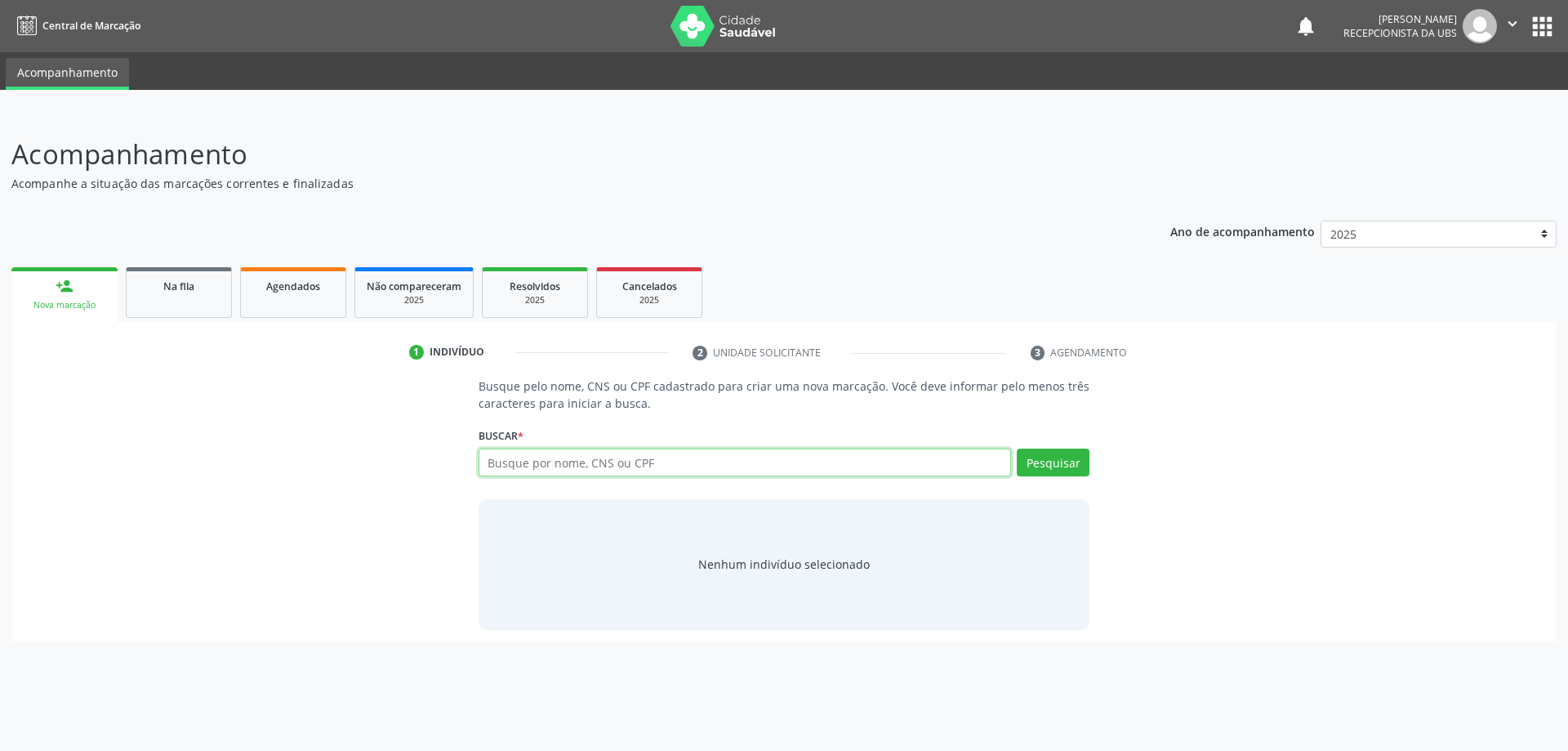
click at [533, 457] on input "text" at bounding box center [745, 462] width 533 height 27
type input "58502720153"
type input "5"
paste input "703208683713293"
type input "703208683713293"
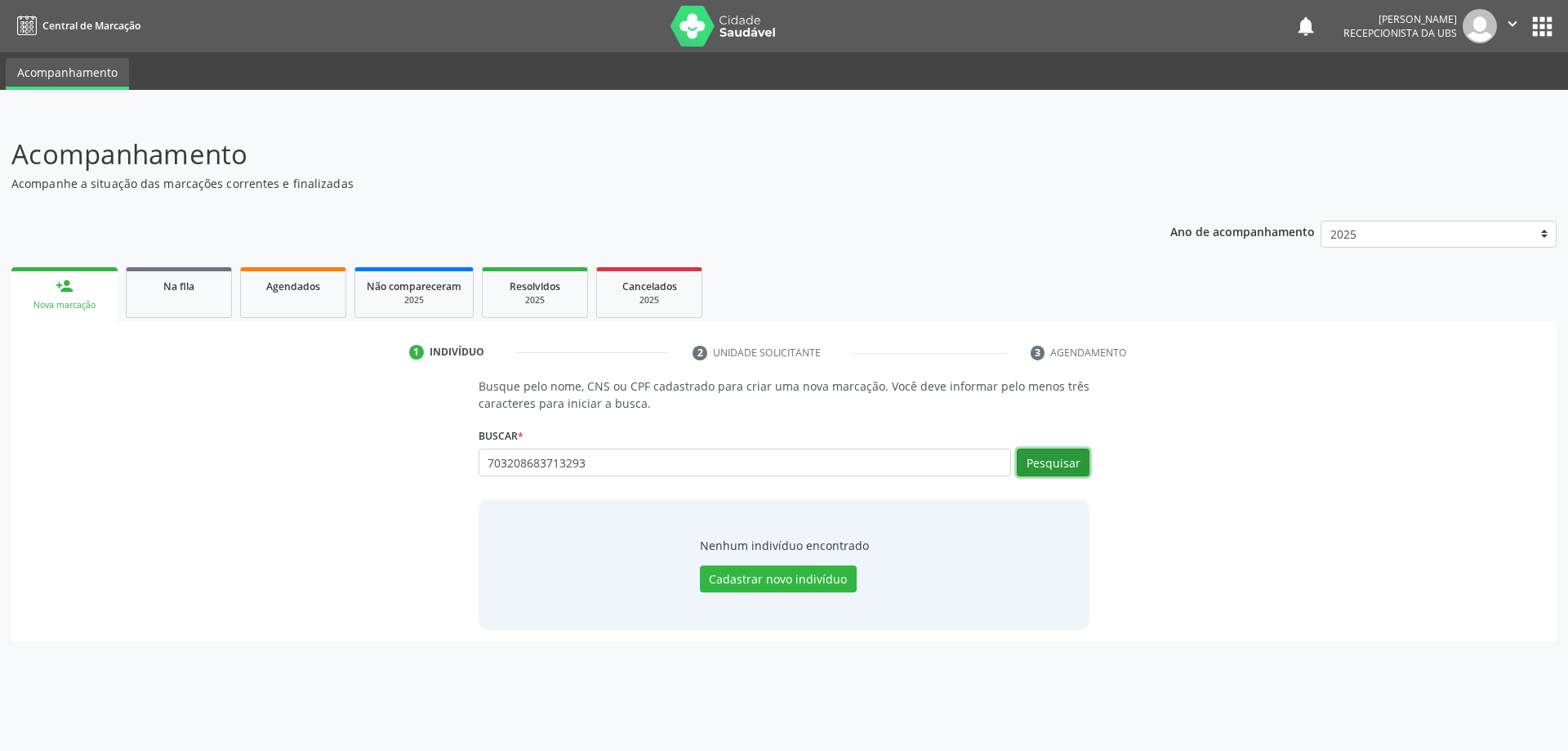
click at [1042, 465] on button "Pesquisar" at bounding box center [1053, 462] width 73 height 27
type input "703208683713293"
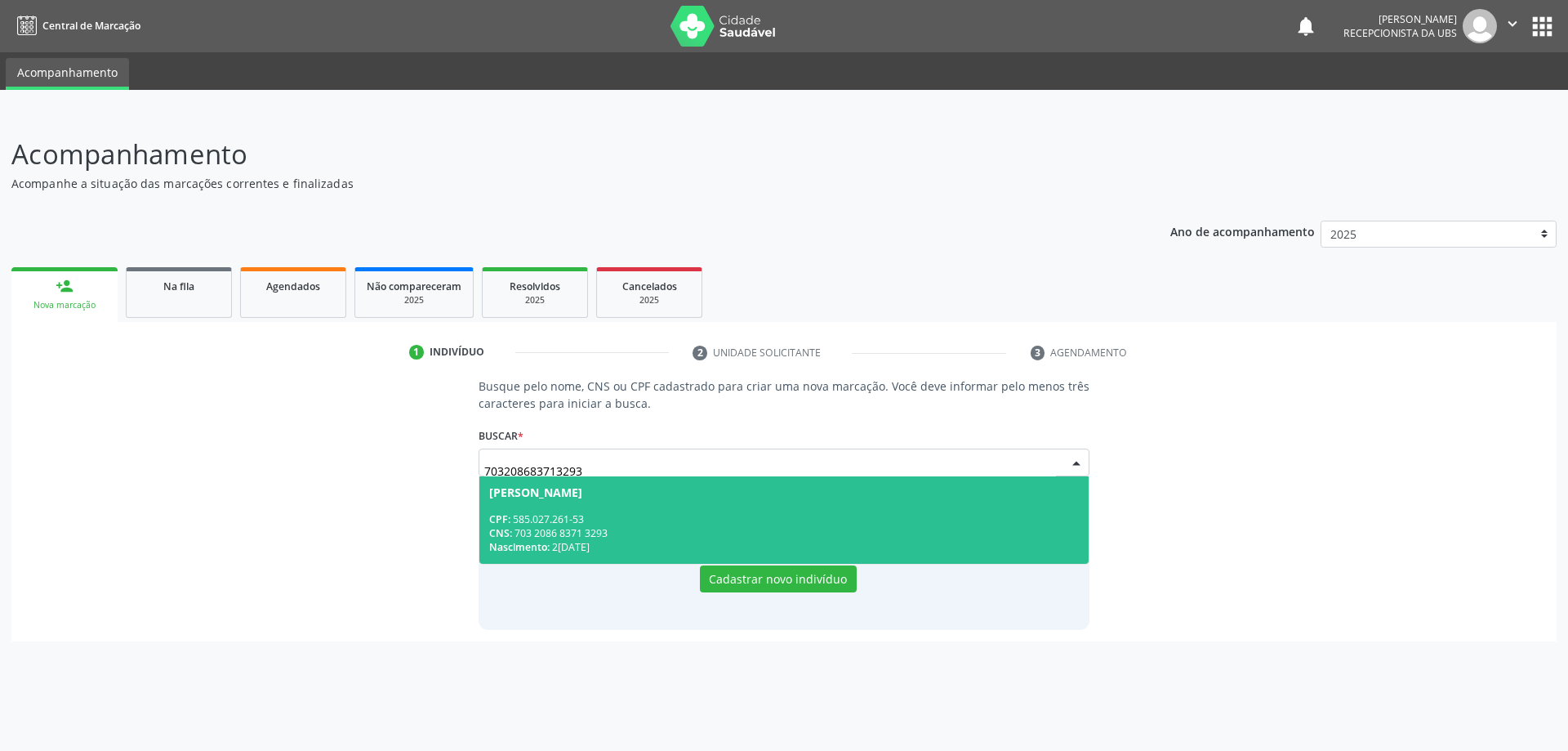
click at [587, 559] on span "Maria Nazaré dos Santos CPF: 585.027.261-53 CNS: 703 2086 8371 3293 Nascimento:…" at bounding box center [784, 520] width 610 height 88
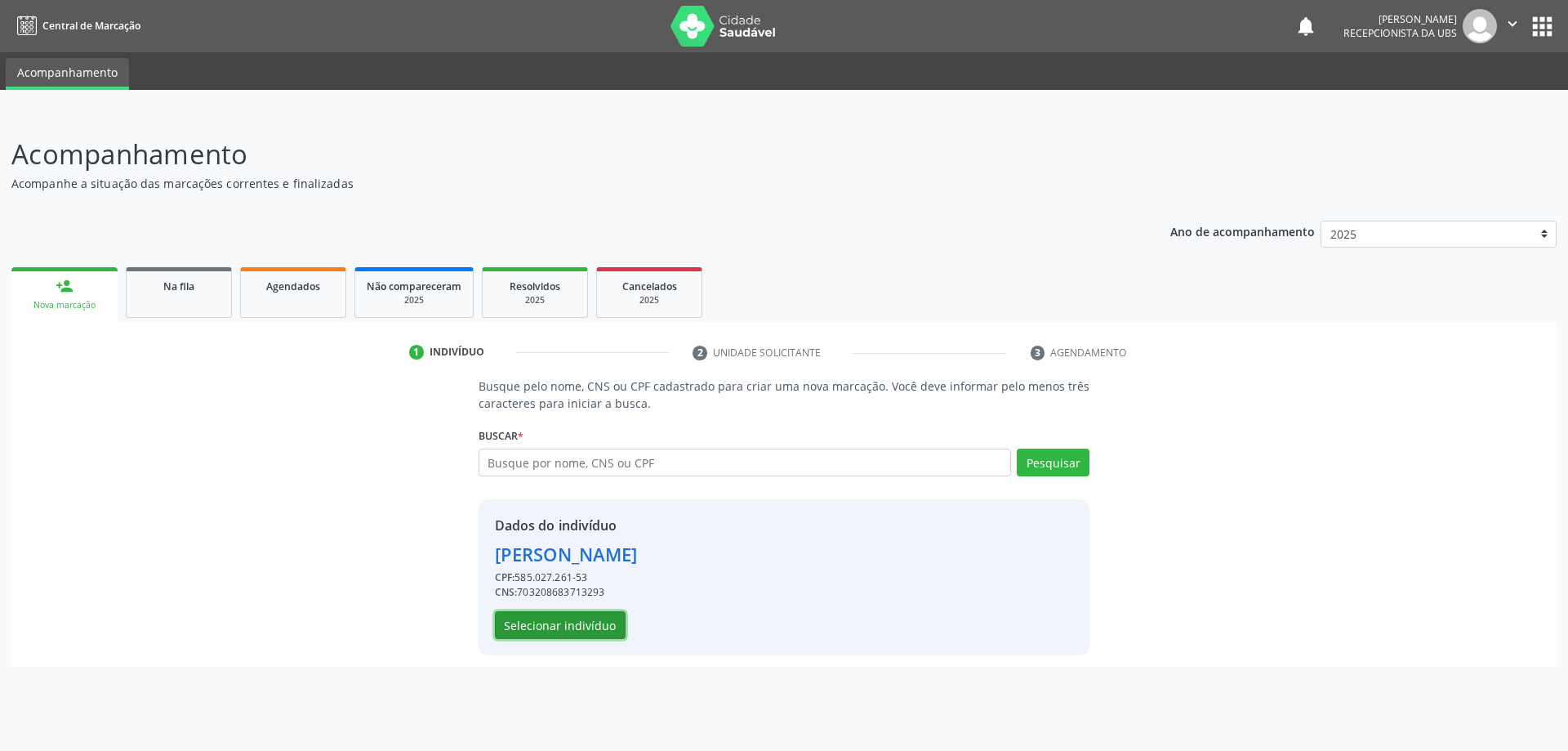
click at [581, 619] on button "Selecionar indivíduo" at bounding box center [560, 625] width 131 height 27
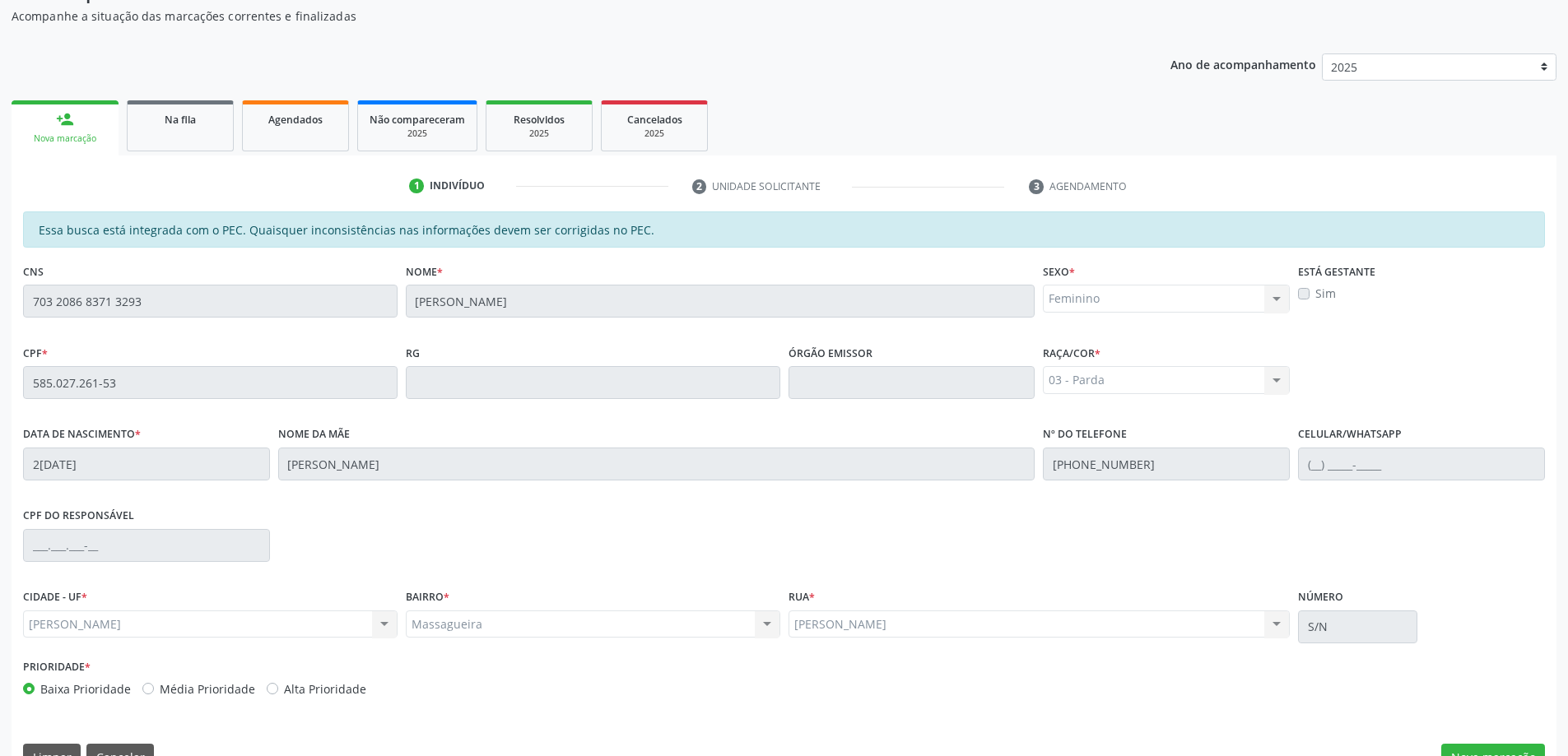
scroll to position [207, 0]
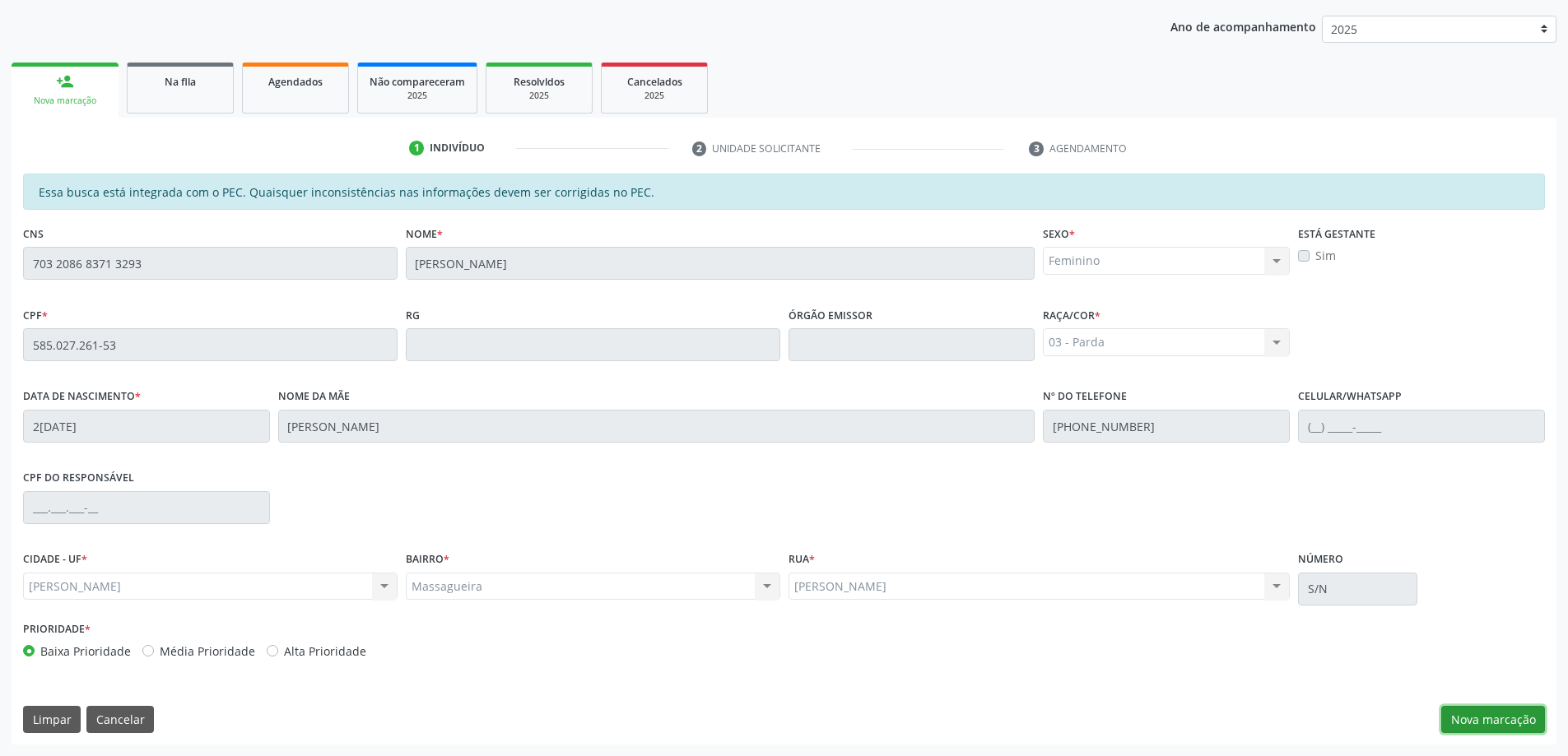
click at [1473, 728] on button "Nova marcação" at bounding box center [1493, 719] width 103 height 28
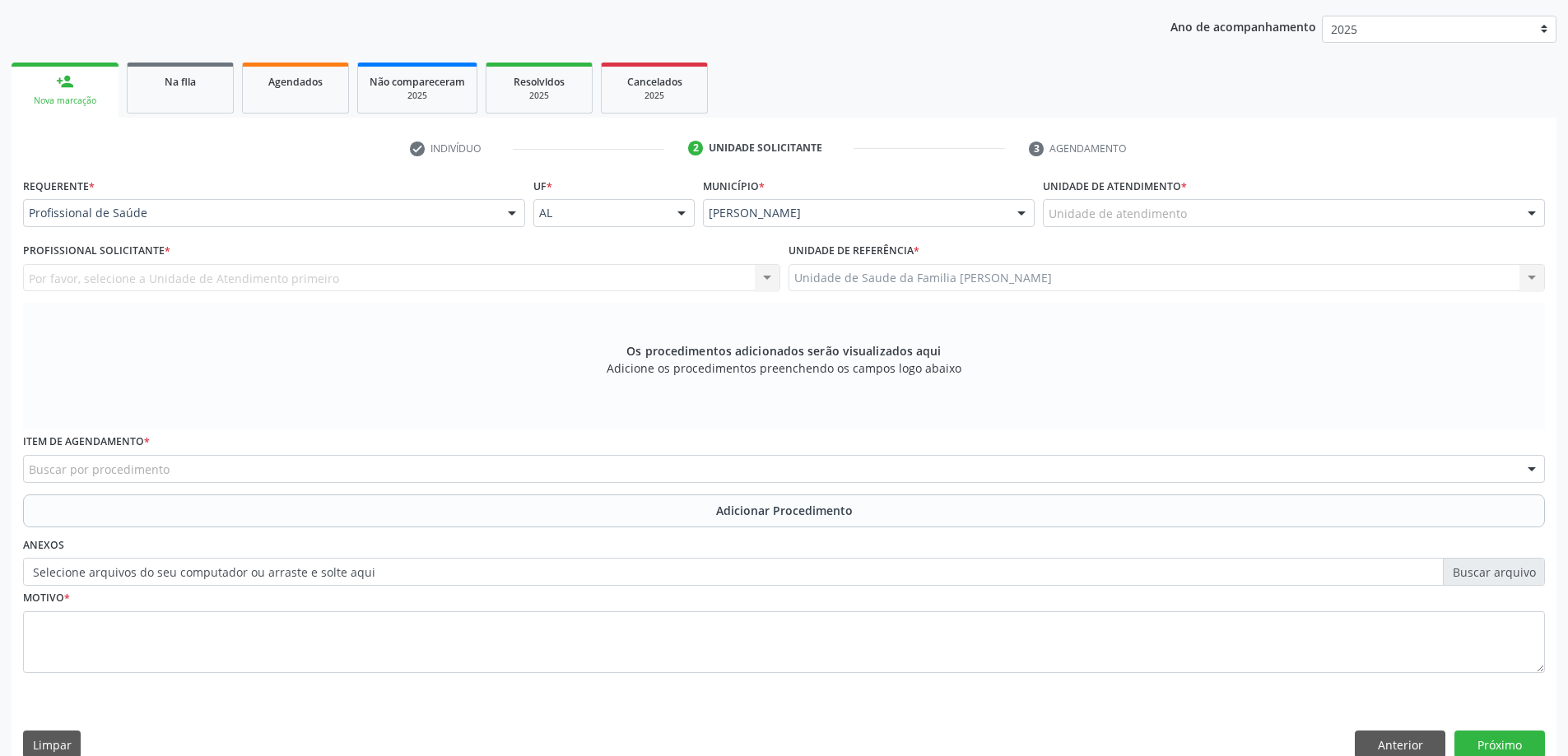
click at [1274, 205] on div "Unidade de atendimento" at bounding box center [1294, 212] width 502 height 28
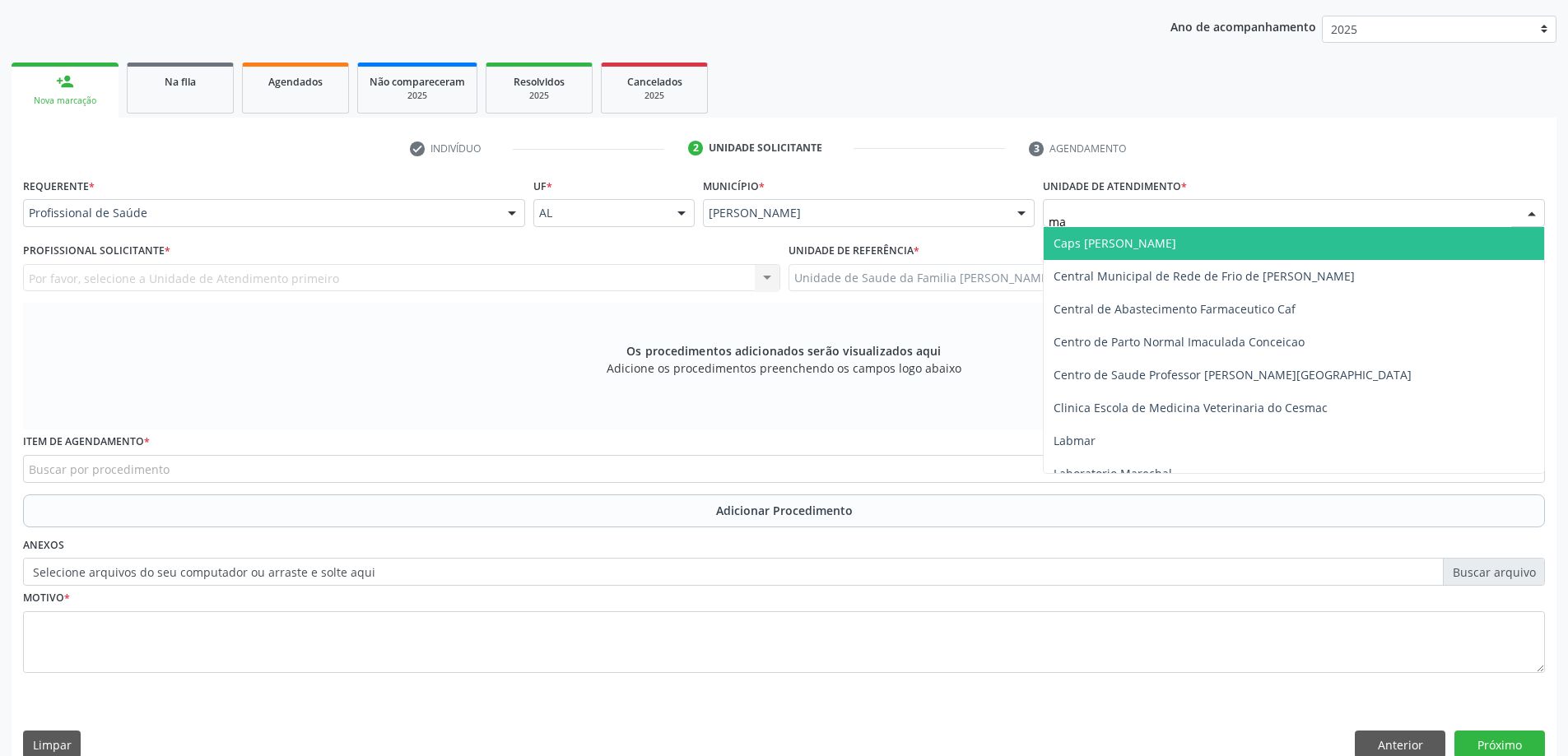
type input "mas"
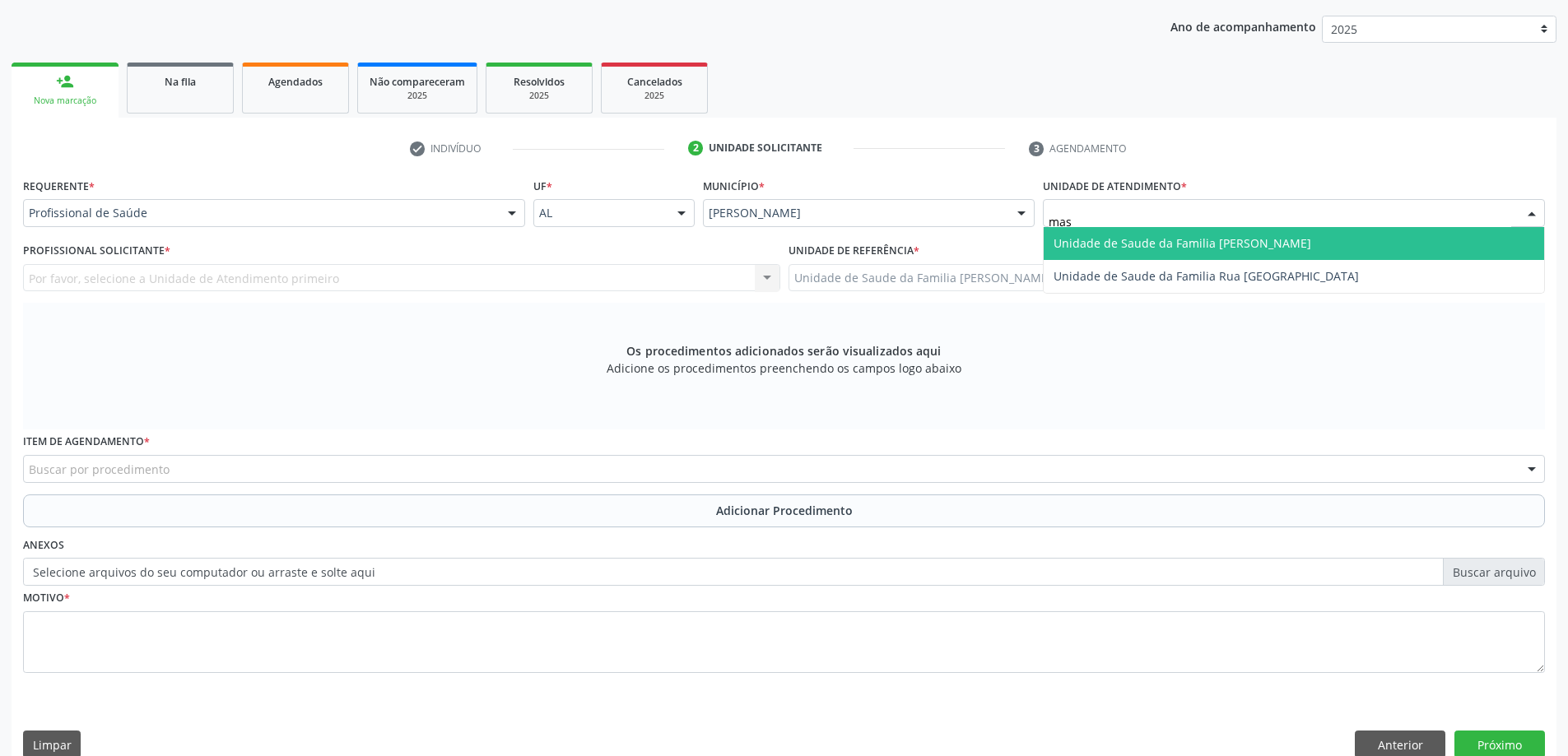
click at [1258, 243] on span "Unidade de Saude da Familia [PERSON_NAME]" at bounding box center [1182, 243] width 257 height 15
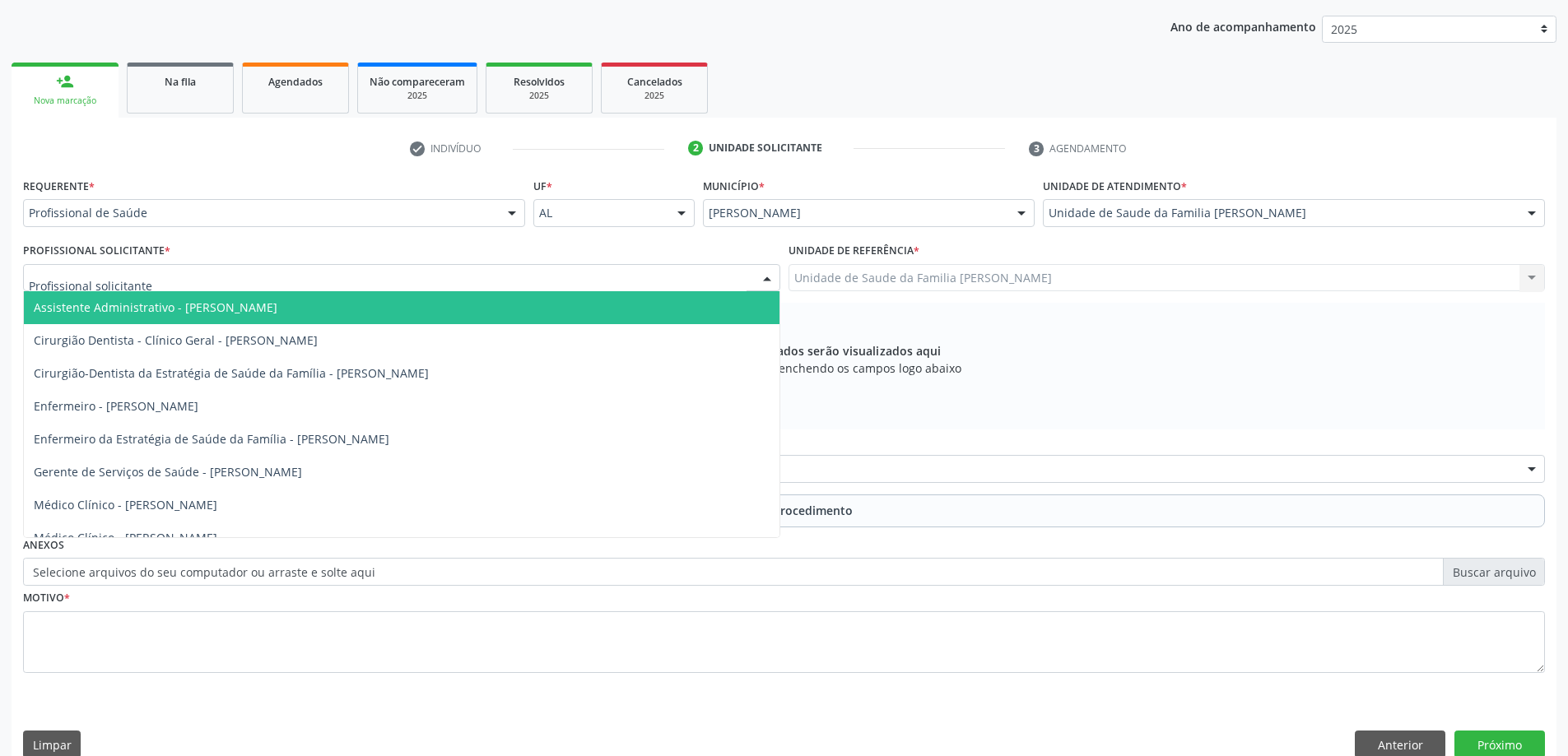
click at [543, 272] on div at bounding box center [401, 277] width 757 height 28
type input "ana"
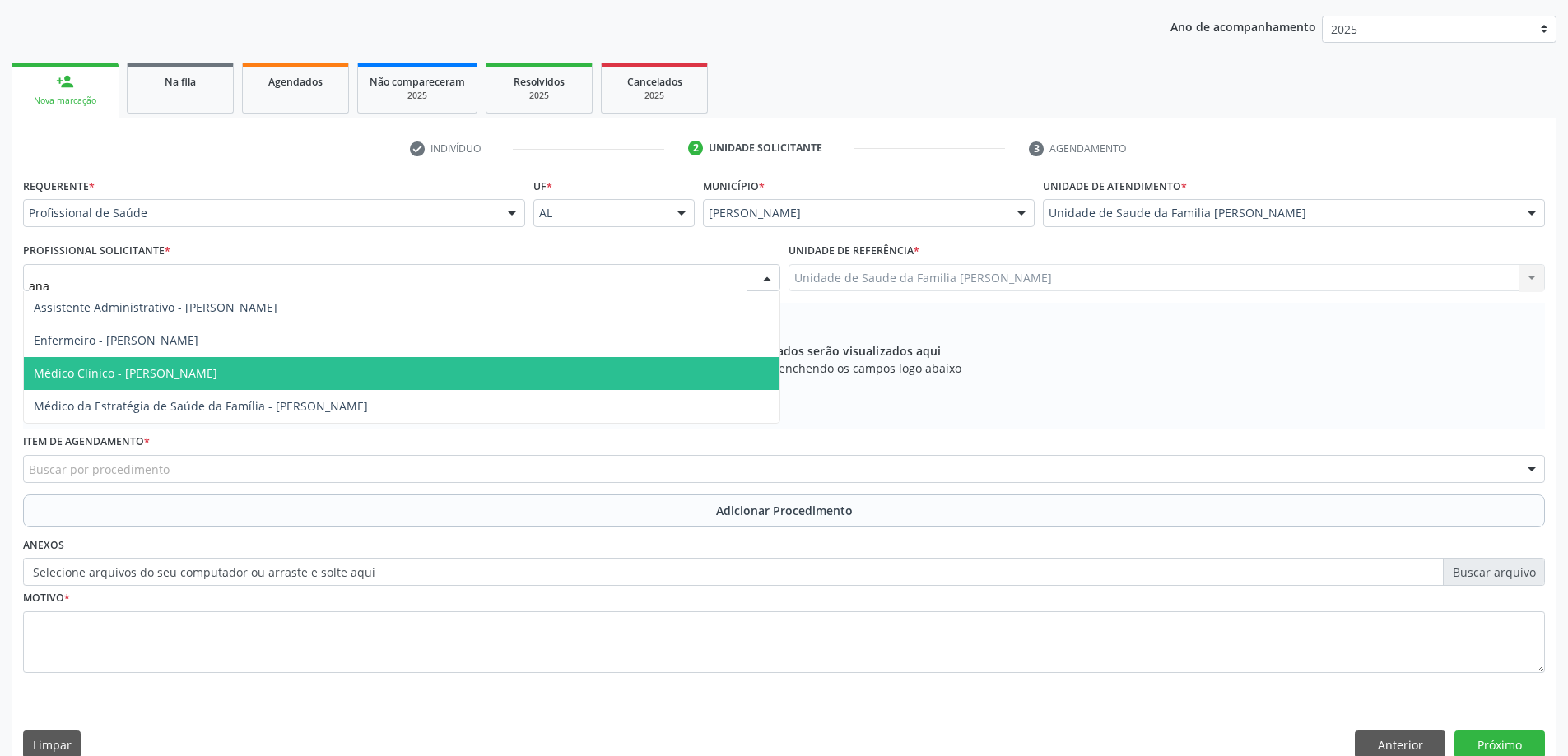
click at [355, 375] on span "Médico Clínico - Ana Beatriz Dantas Conde Lima" at bounding box center [401, 373] width 756 height 33
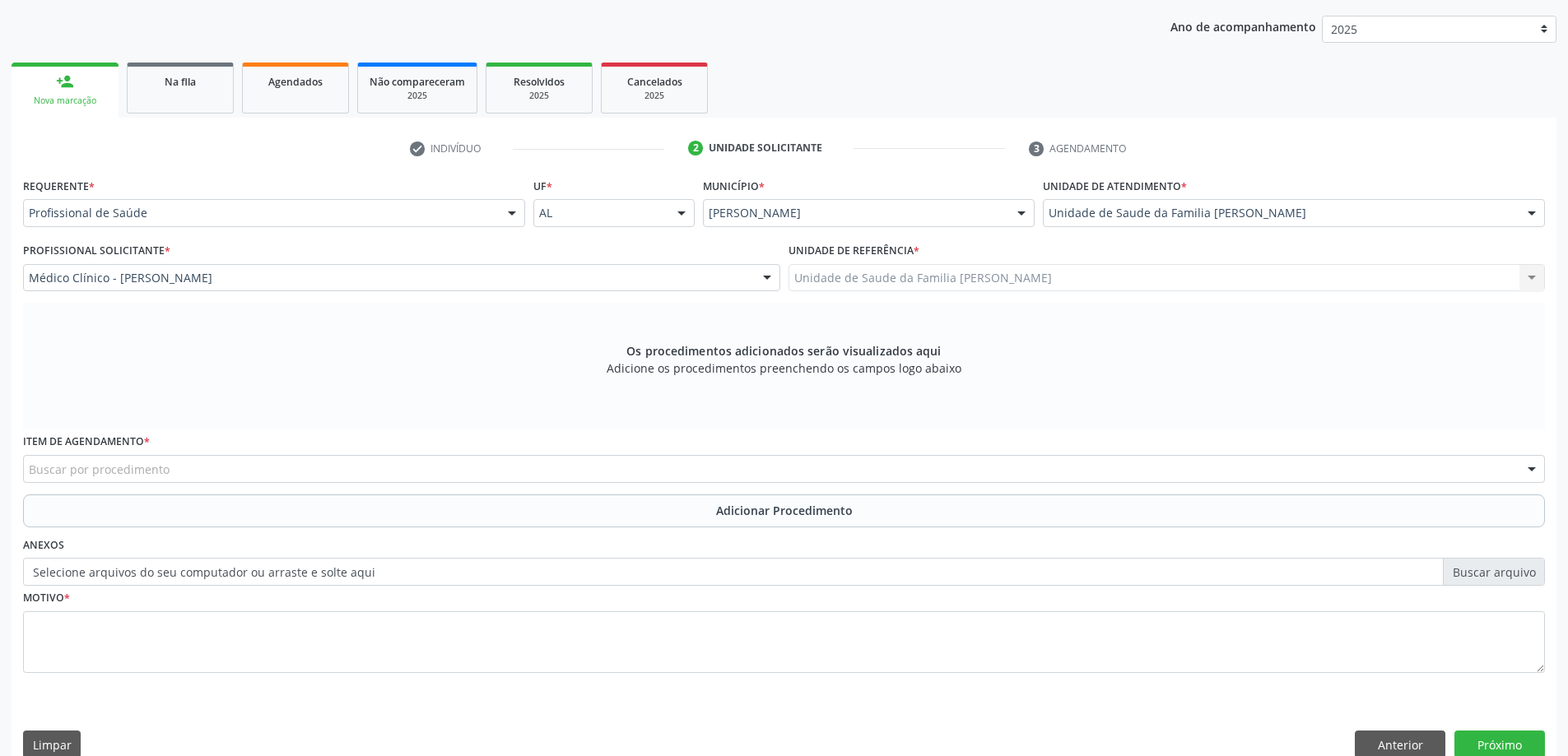
click at [426, 472] on div "Buscar por procedimento" at bounding box center [784, 469] width 1522 height 28
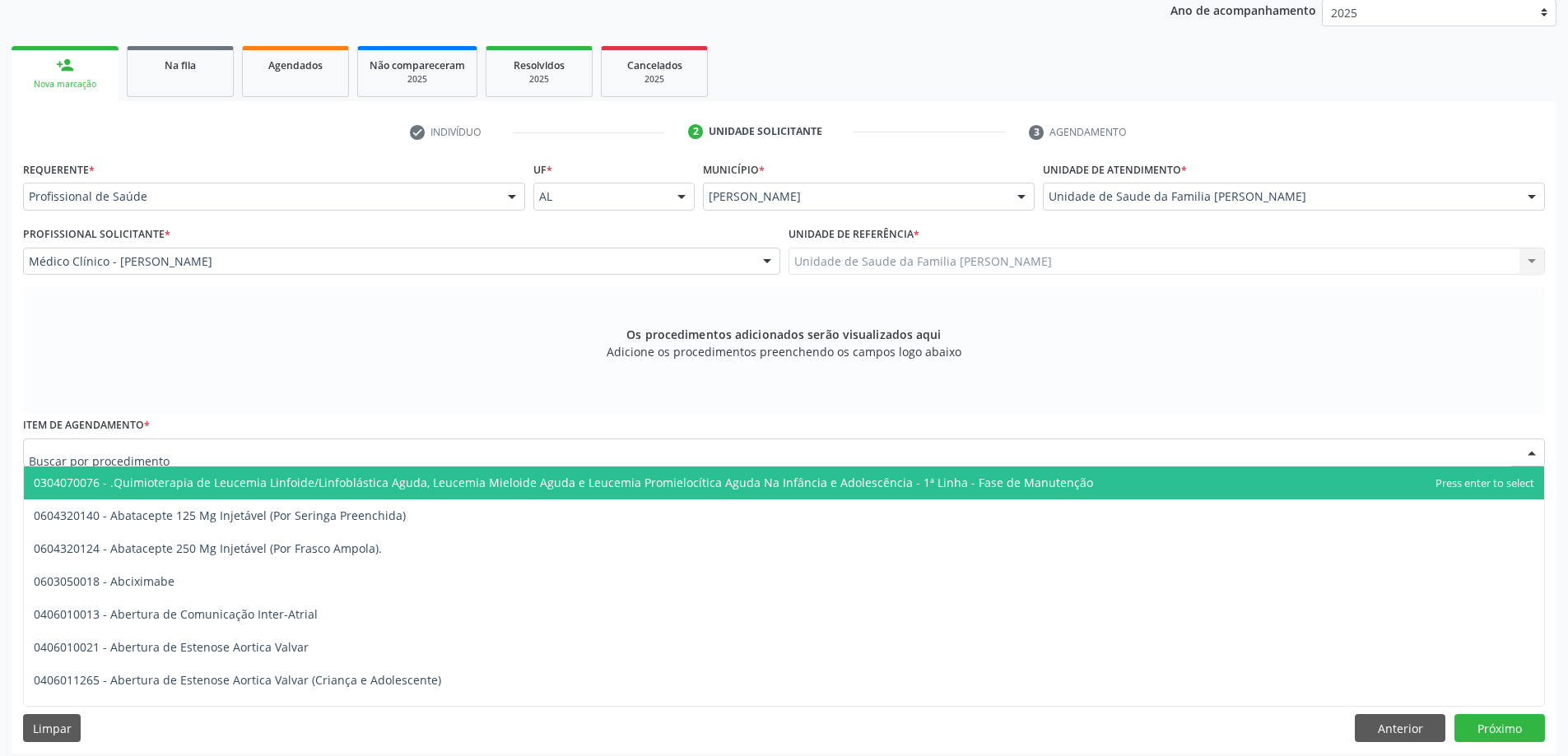
scroll to position [232, 0]
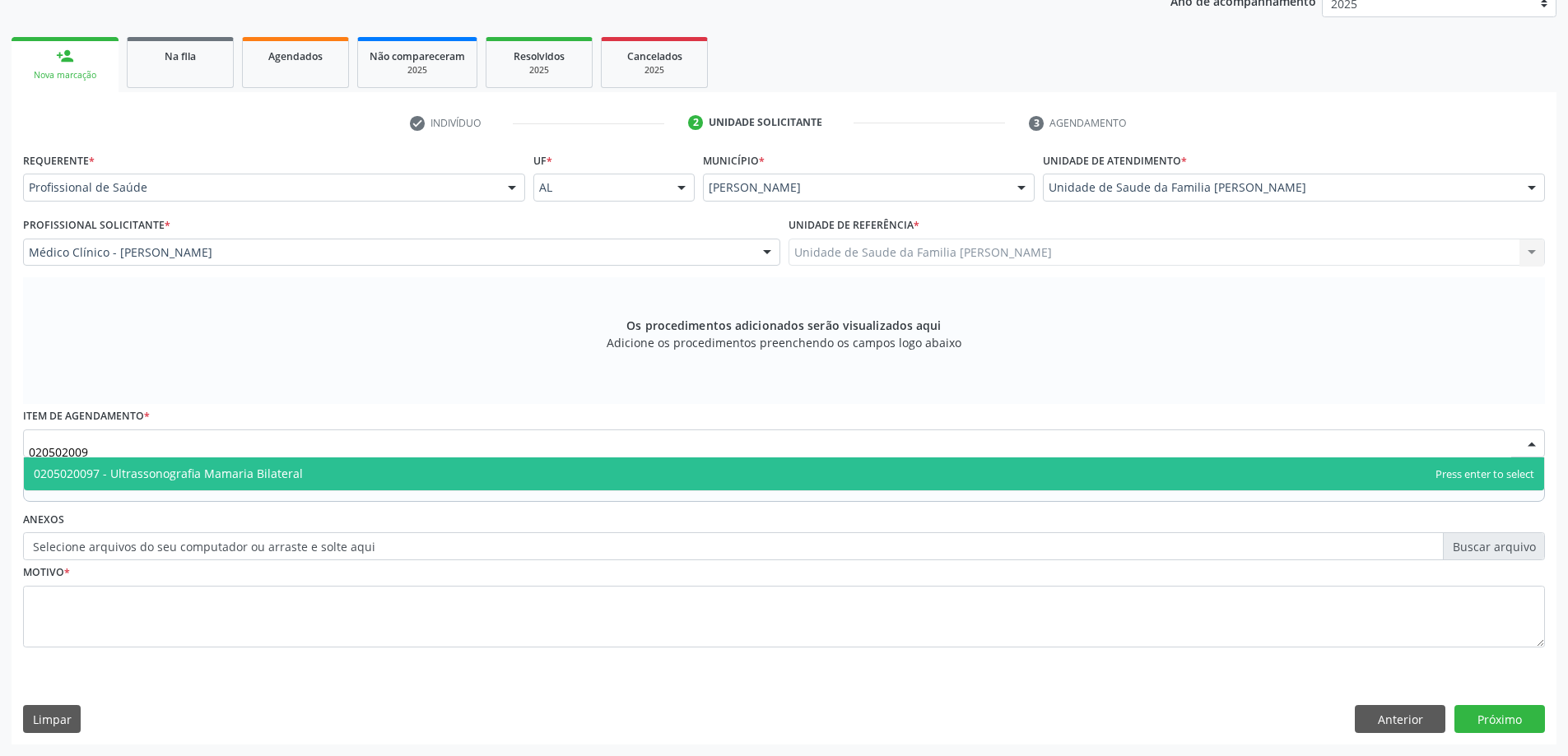
type input "0205020097"
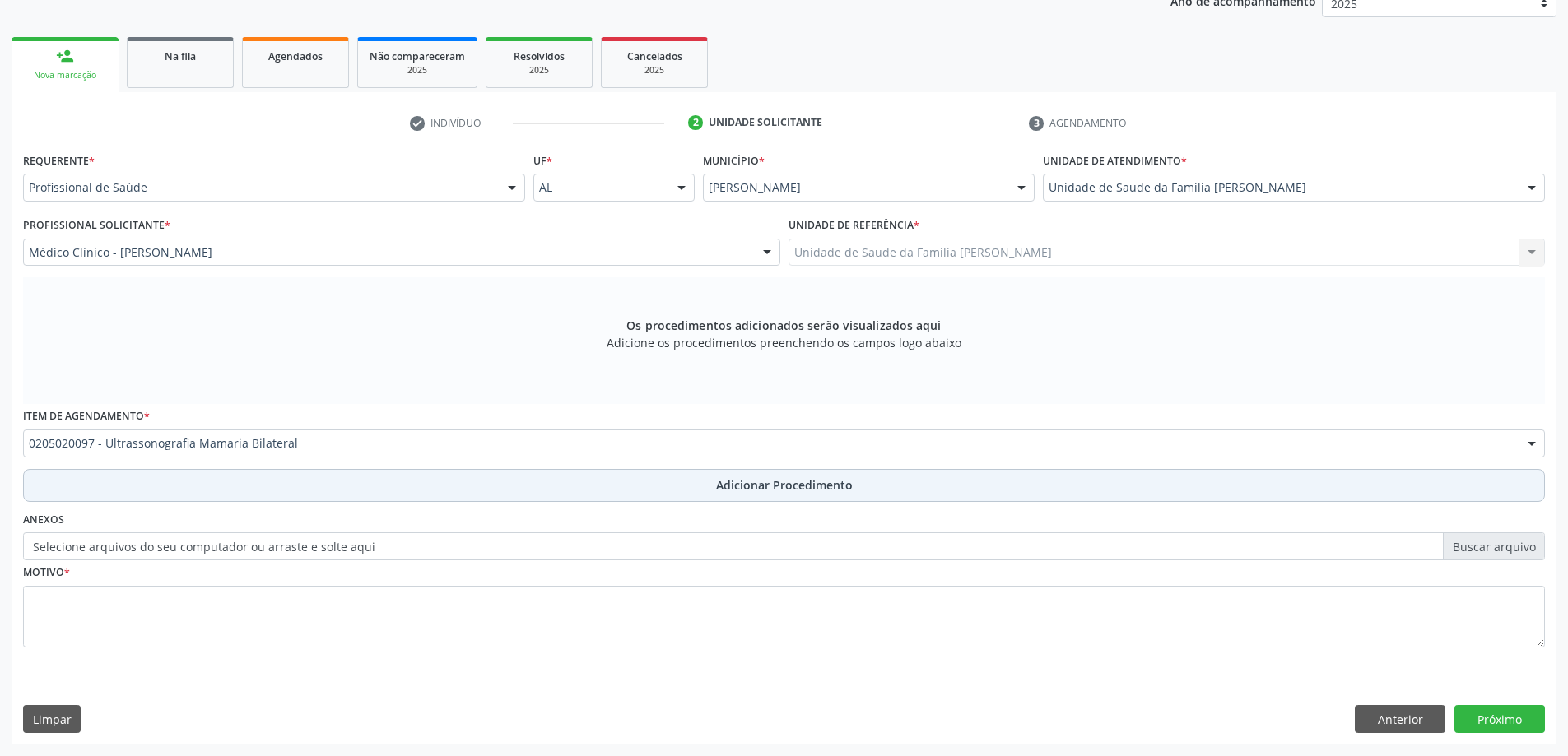
click at [354, 481] on button "Adicionar Procedimento" at bounding box center [784, 485] width 1522 height 33
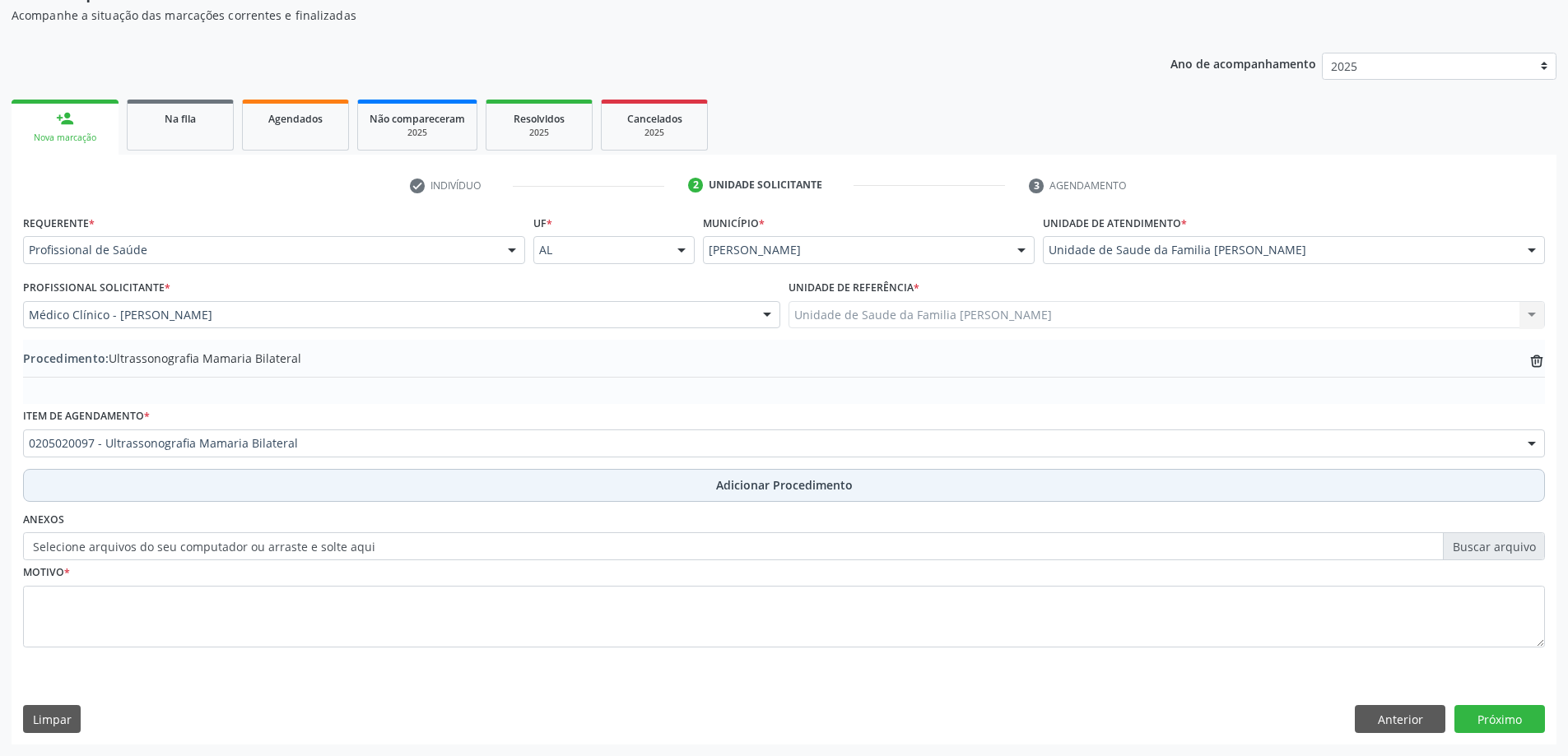
scroll to position [170, 0]
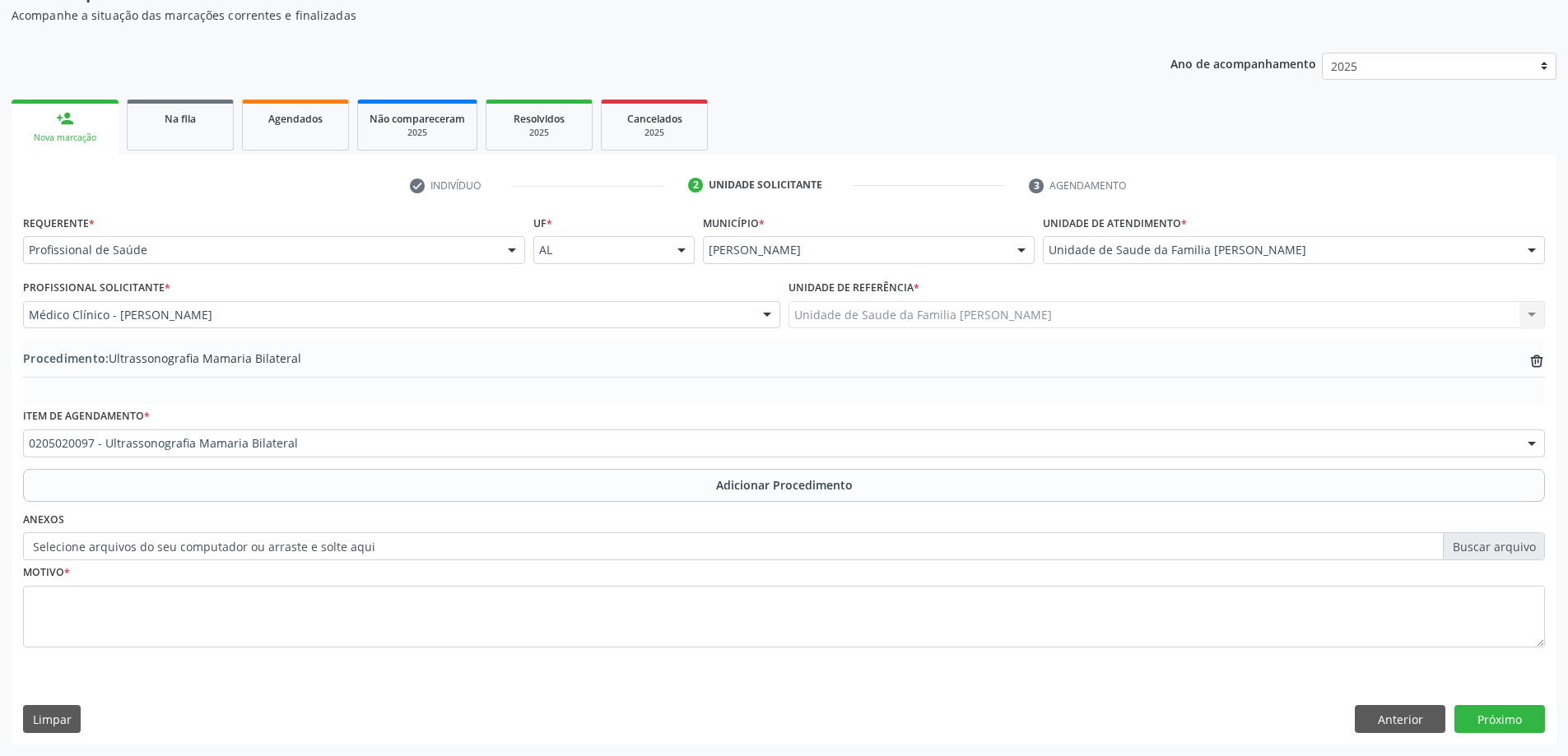
click at [148, 544] on label "Selecione arquivos do seu computador ou arraste e solte aqui" at bounding box center [784, 545] width 1522 height 28
click at [148, 544] on input "Selecione arquivos do seu computador ou arraste e solte aqui" at bounding box center [784, 545] width 1522 height 28
type input "C:\fakepath\WhatsApp Image 2025-10-08 at 11.17.23.jpeg"
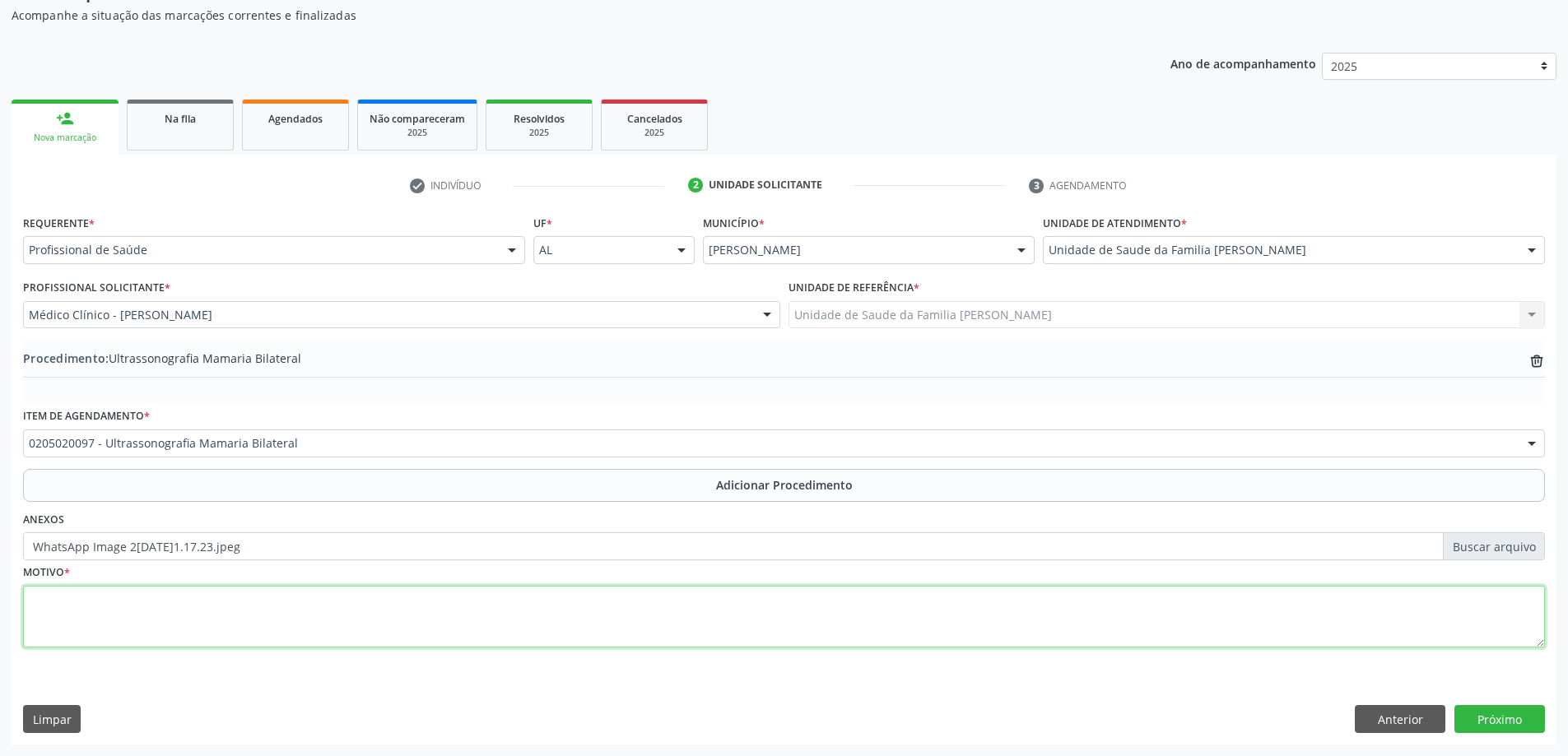
click at [364, 592] on textarea at bounding box center [784, 617] width 1522 height 63
type textarea "BIRADS 2"
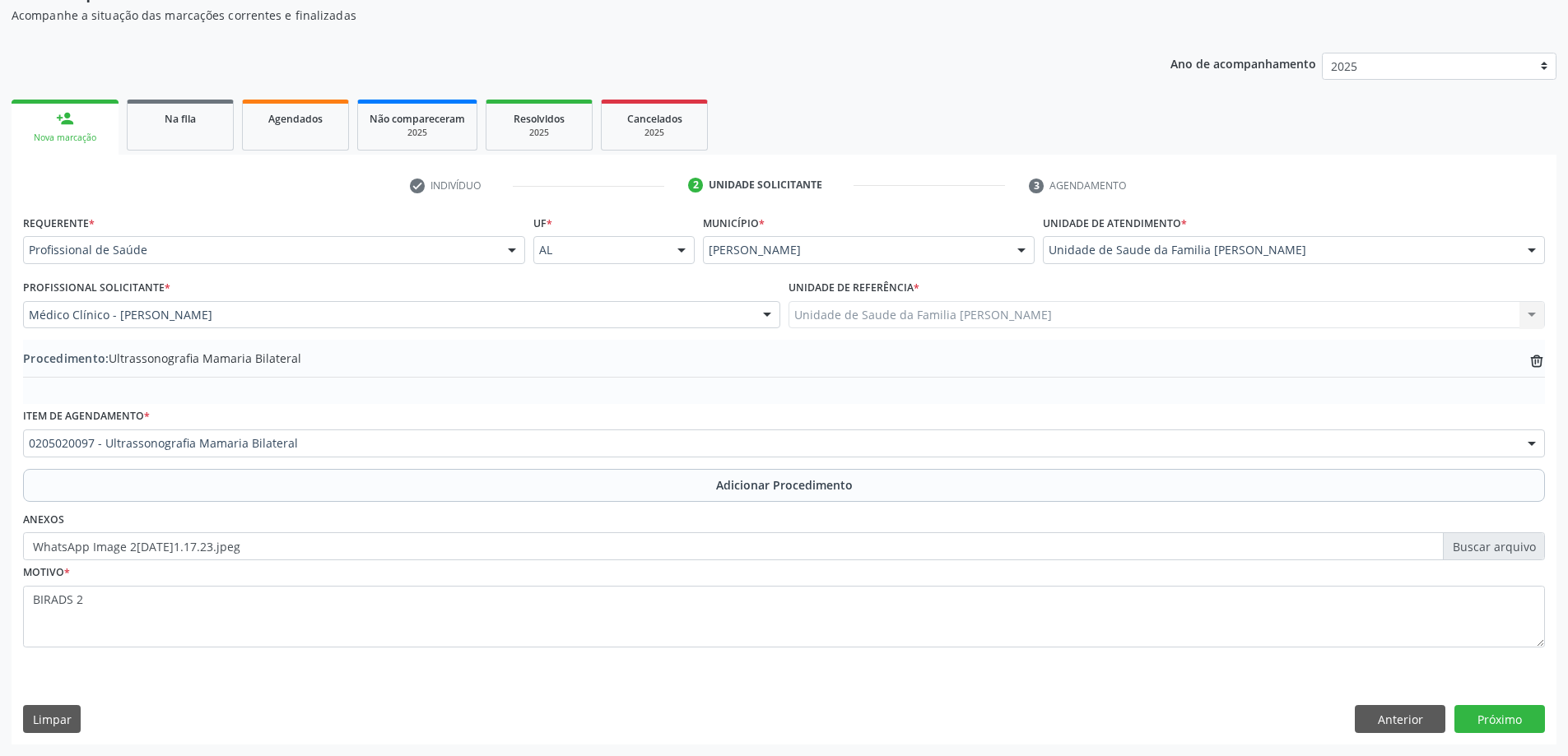
drag, startPoint x: 22, startPoint y: 610, endPoint x: 104, endPoint y: 613, distance: 82.1
click at [104, 613] on div "Motivo * BIRADS 2" at bounding box center [784, 616] width 1530 height 110
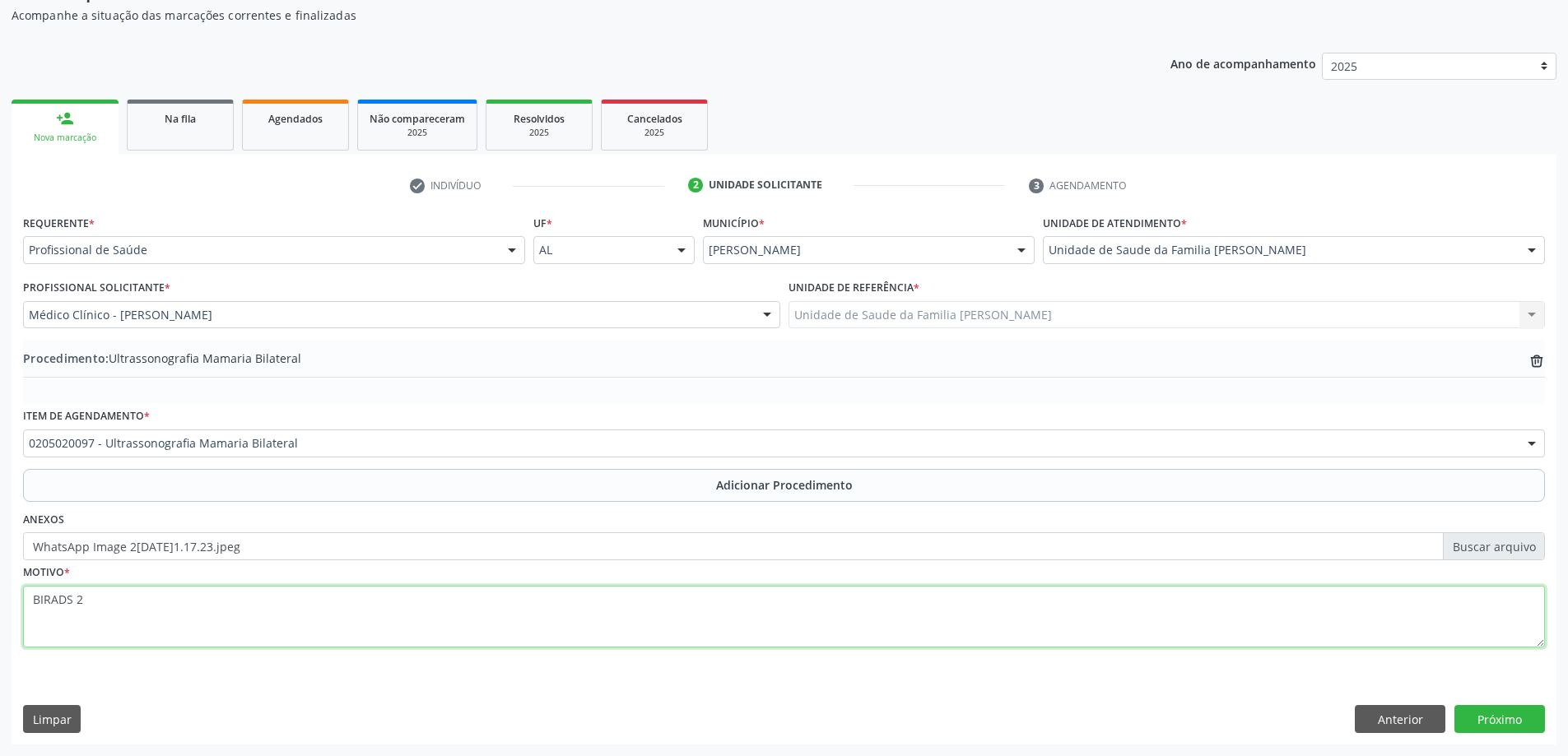
drag, startPoint x: 28, startPoint y: 599, endPoint x: 96, endPoint y: 599, distance: 68.0
click at [96, 599] on textarea "BIRADS 2" at bounding box center [784, 617] width 1522 height 63
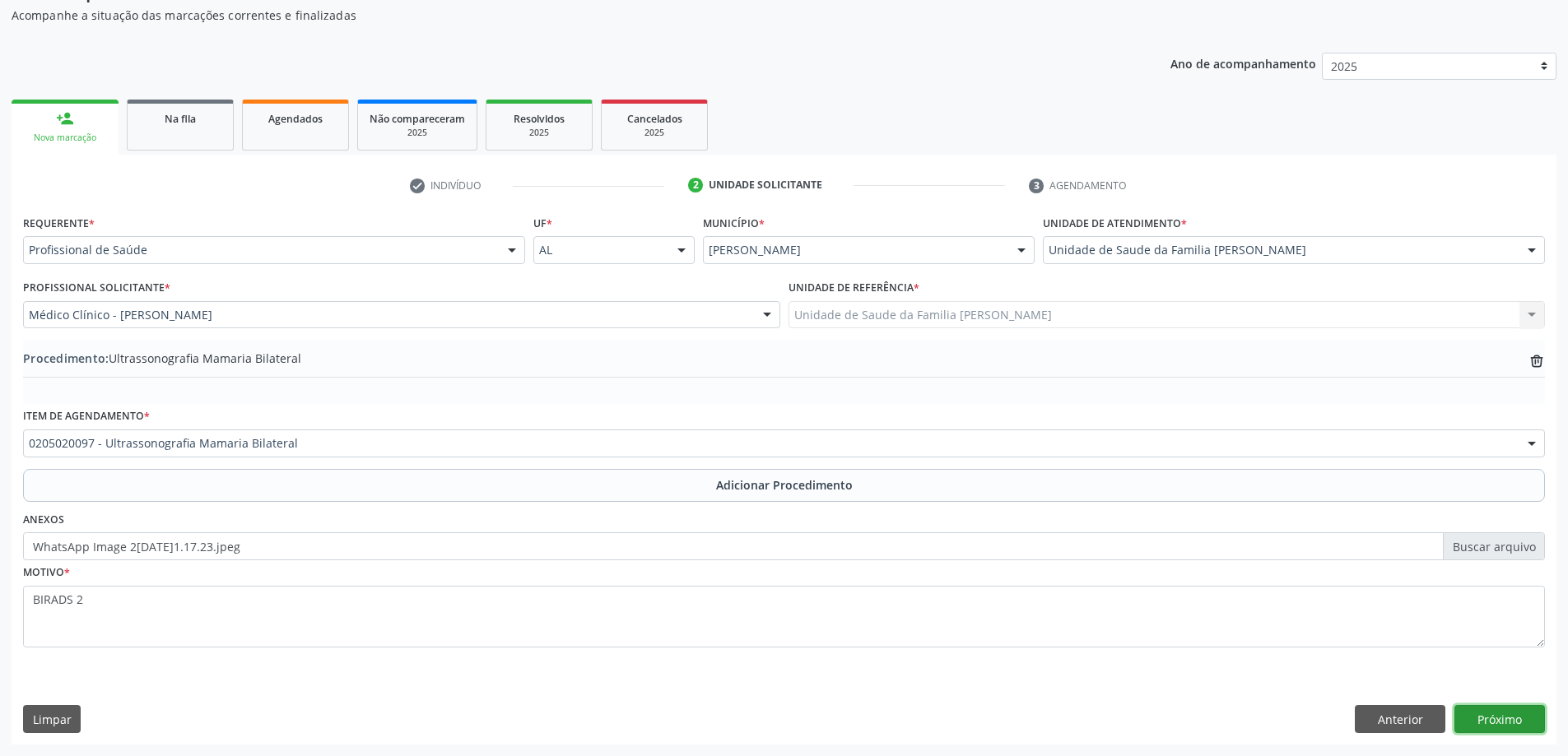
click at [1498, 718] on button "Próximo" at bounding box center [1499, 718] width 90 height 28
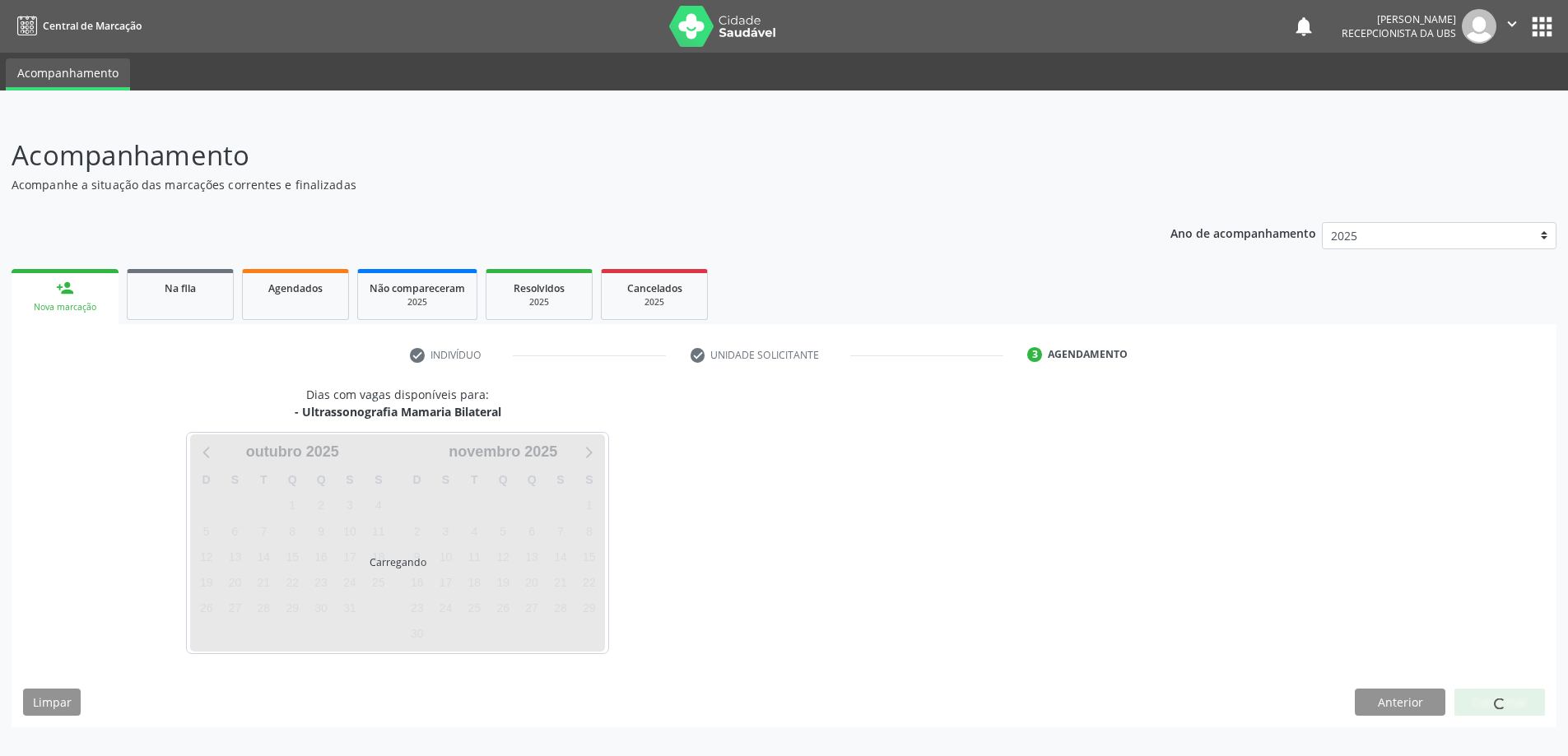
scroll to position [0, 0]
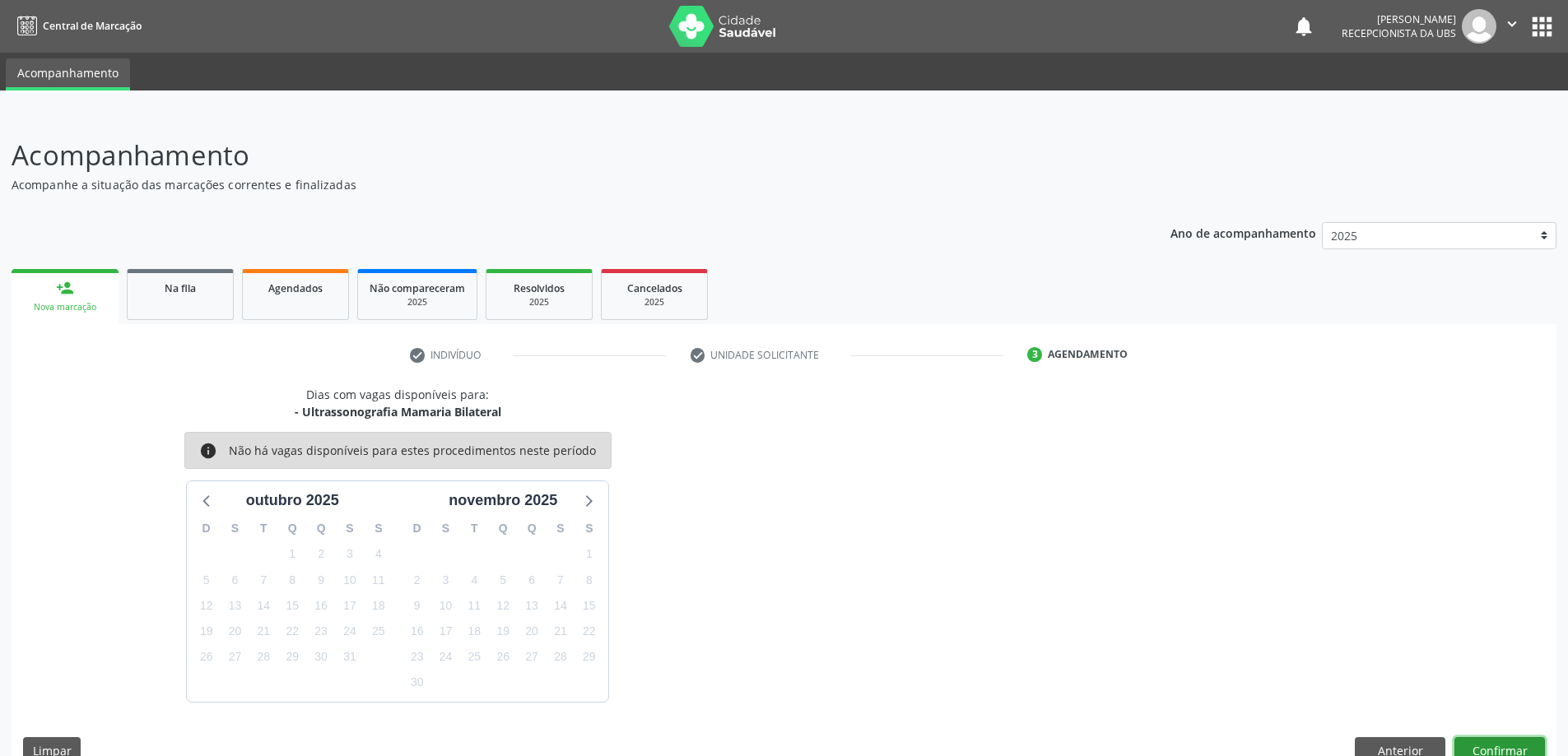
click at [1528, 748] on button "Confirmar" at bounding box center [1499, 750] width 90 height 28
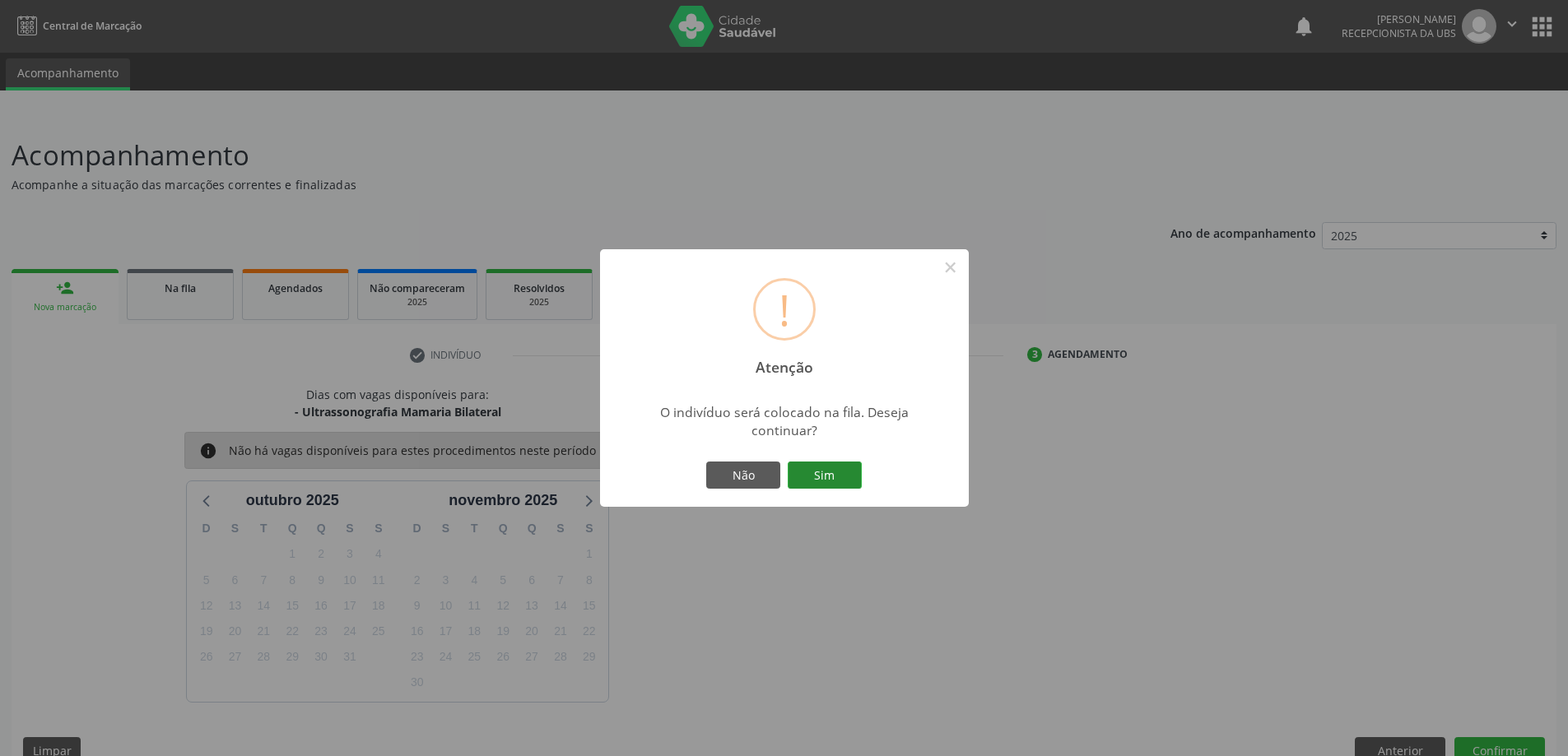
click at [850, 481] on button "Sim" at bounding box center [825, 475] width 74 height 28
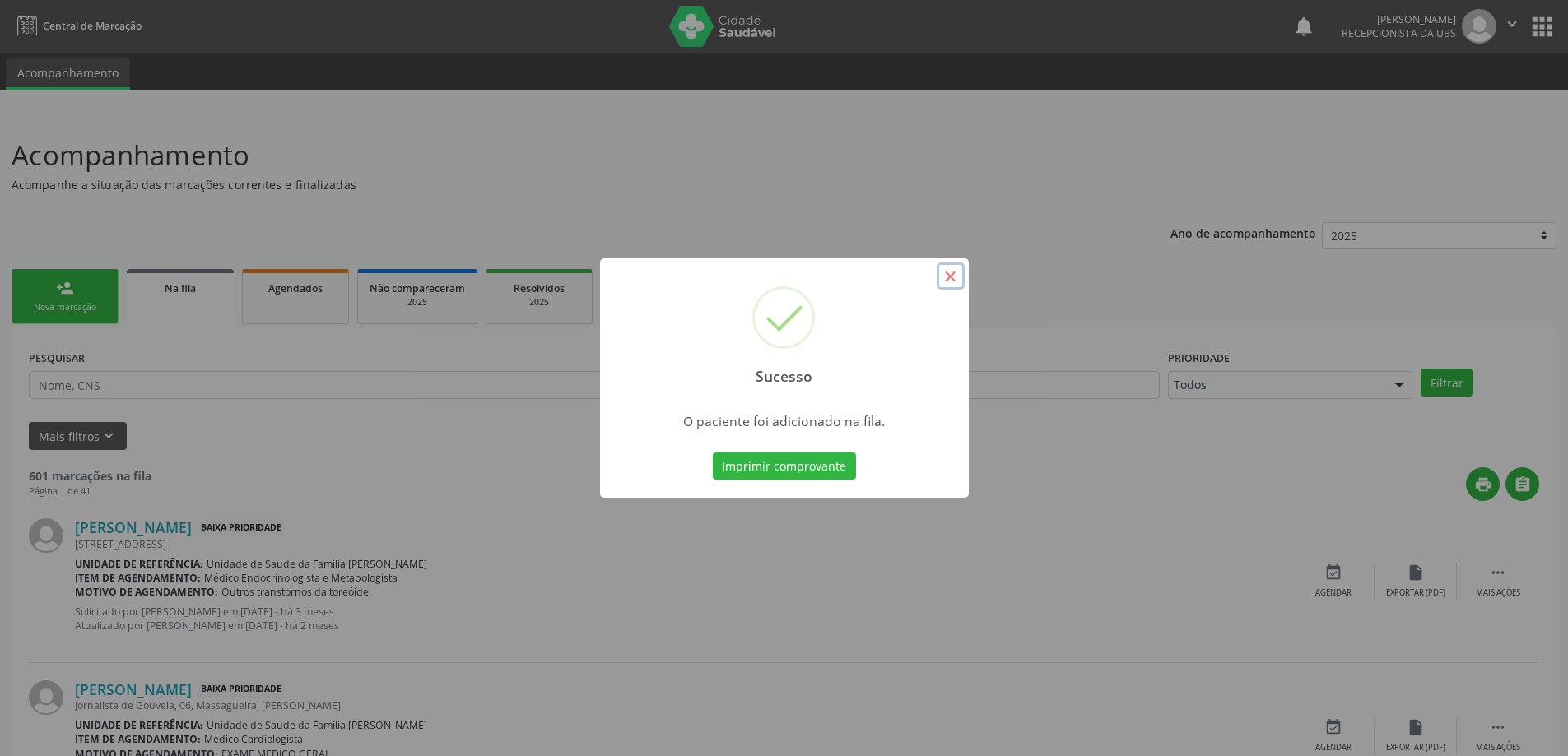
click at [940, 273] on button "×" at bounding box center [950, 276] width 28 height 28
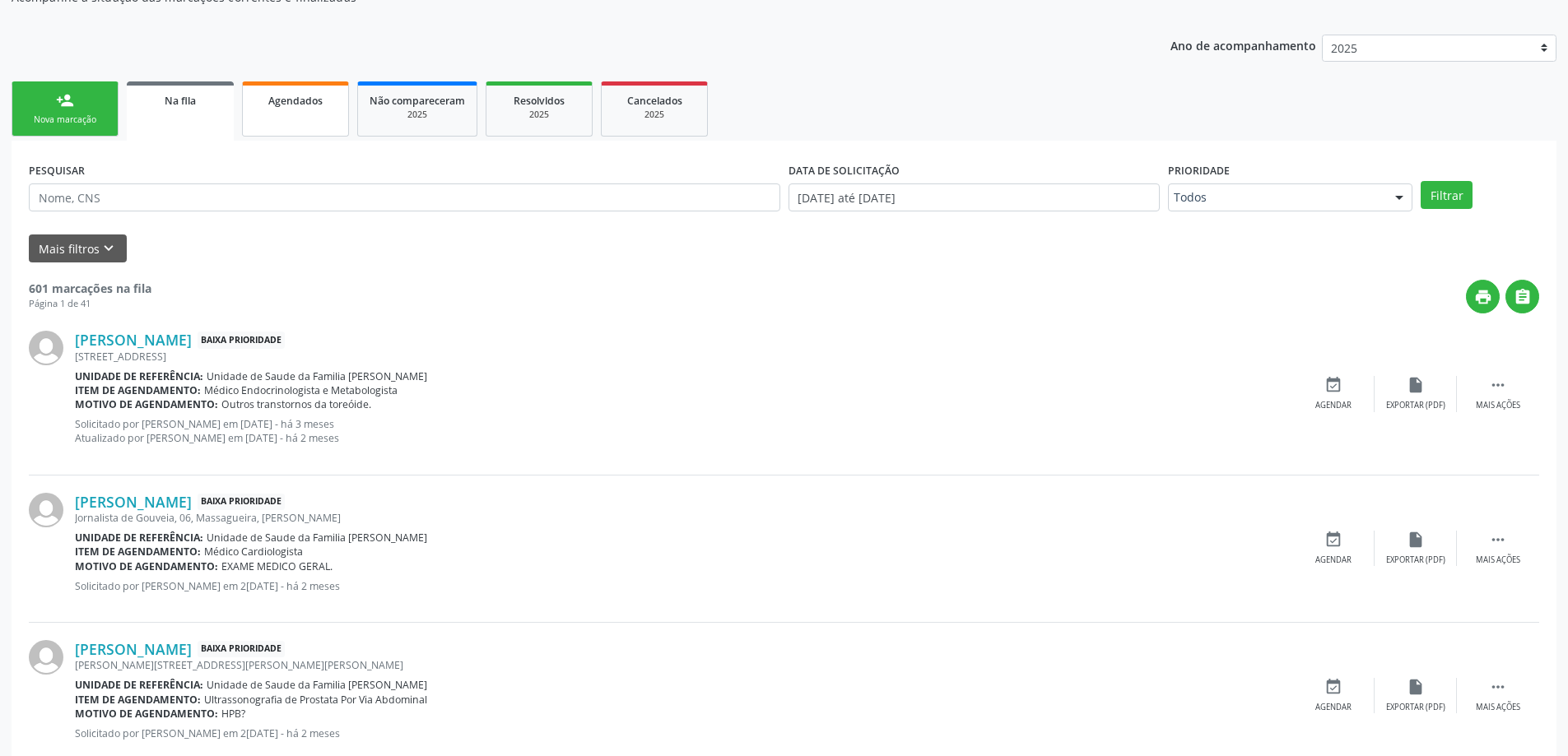
scroll to position [164, 0]
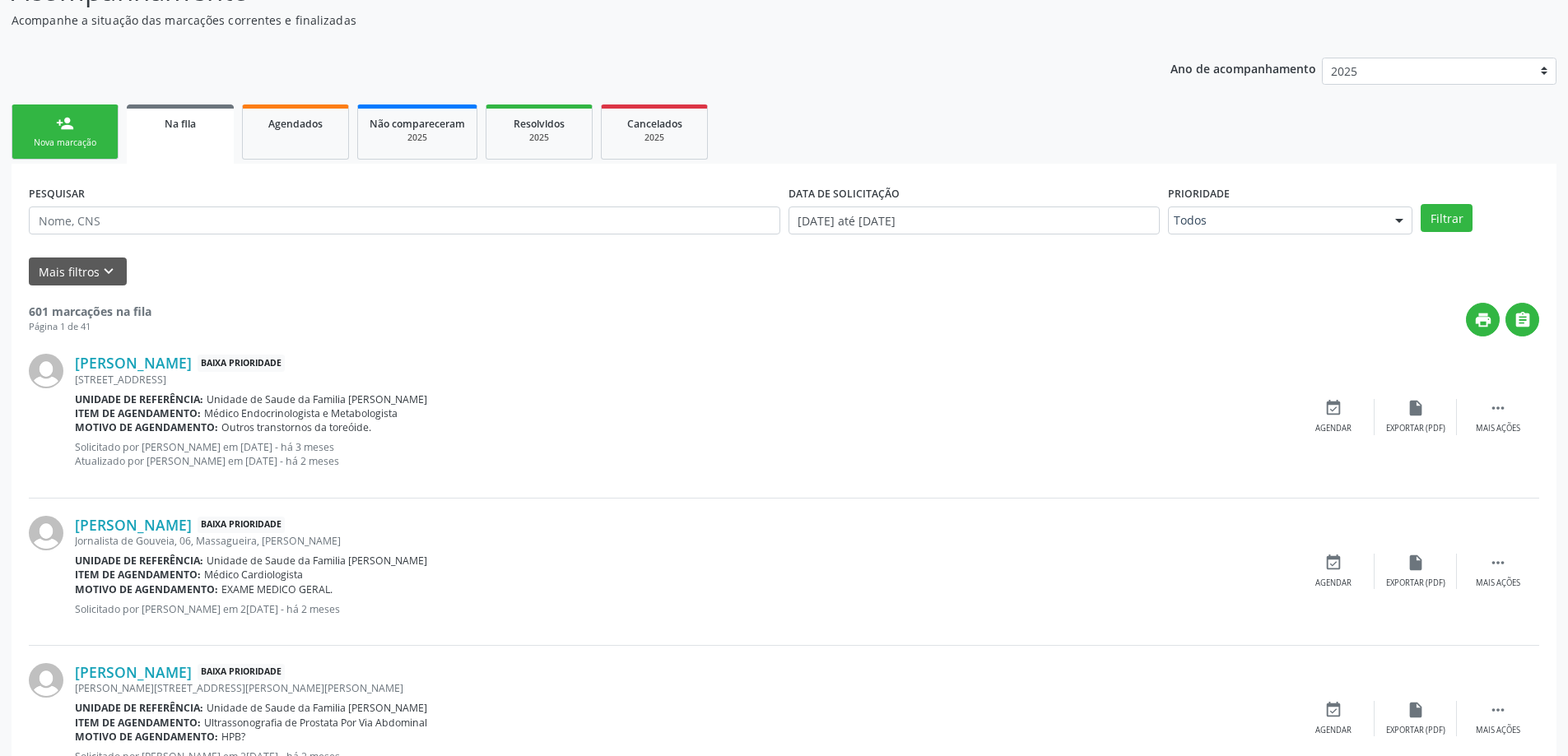
click at [68, 112] on link "person_add Nova marcação" at bounding box center [65, 132] width 107 height 55
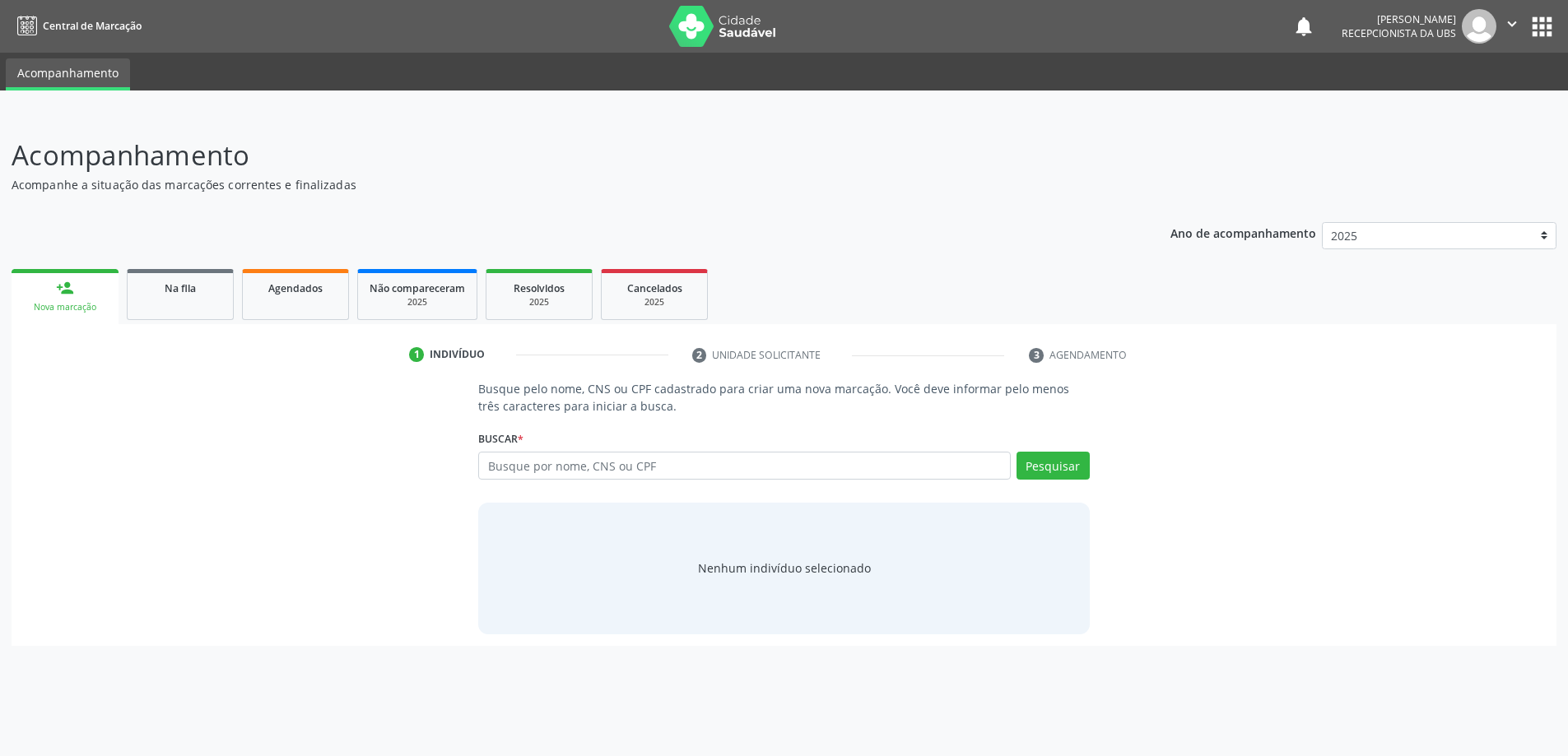
scroll to position [0, 0]
click at [562, 471] on input "text" at bounding box center [751, 465] width 537 height 28
type input "15072480402"
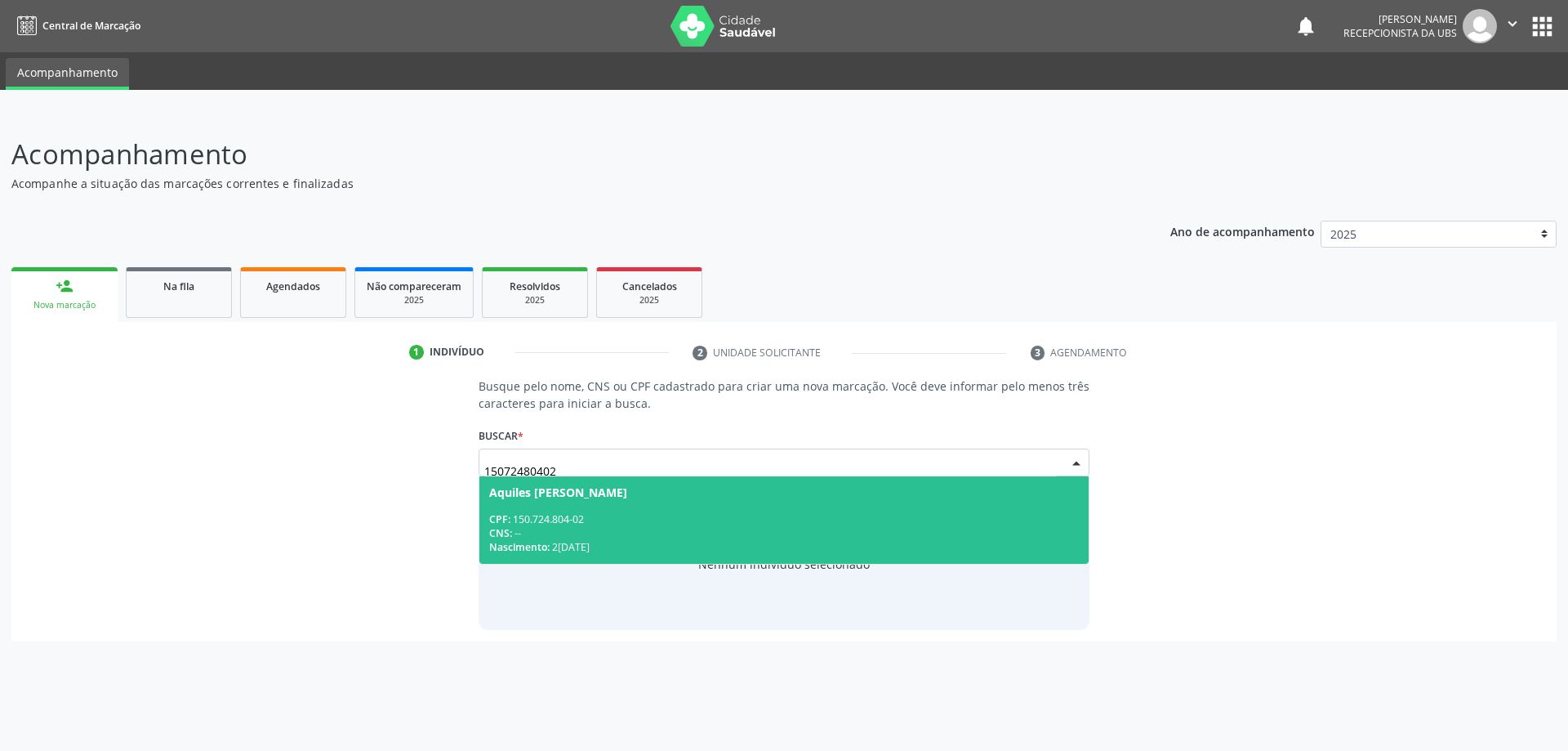
click at [849, 504] on span "Aquiles Miguel dos Santos Mendes CPF: 150.724.804-02 CNS: -- Nascimento: 24/06/…" at bounding box center [784, 520] width 610 height 88
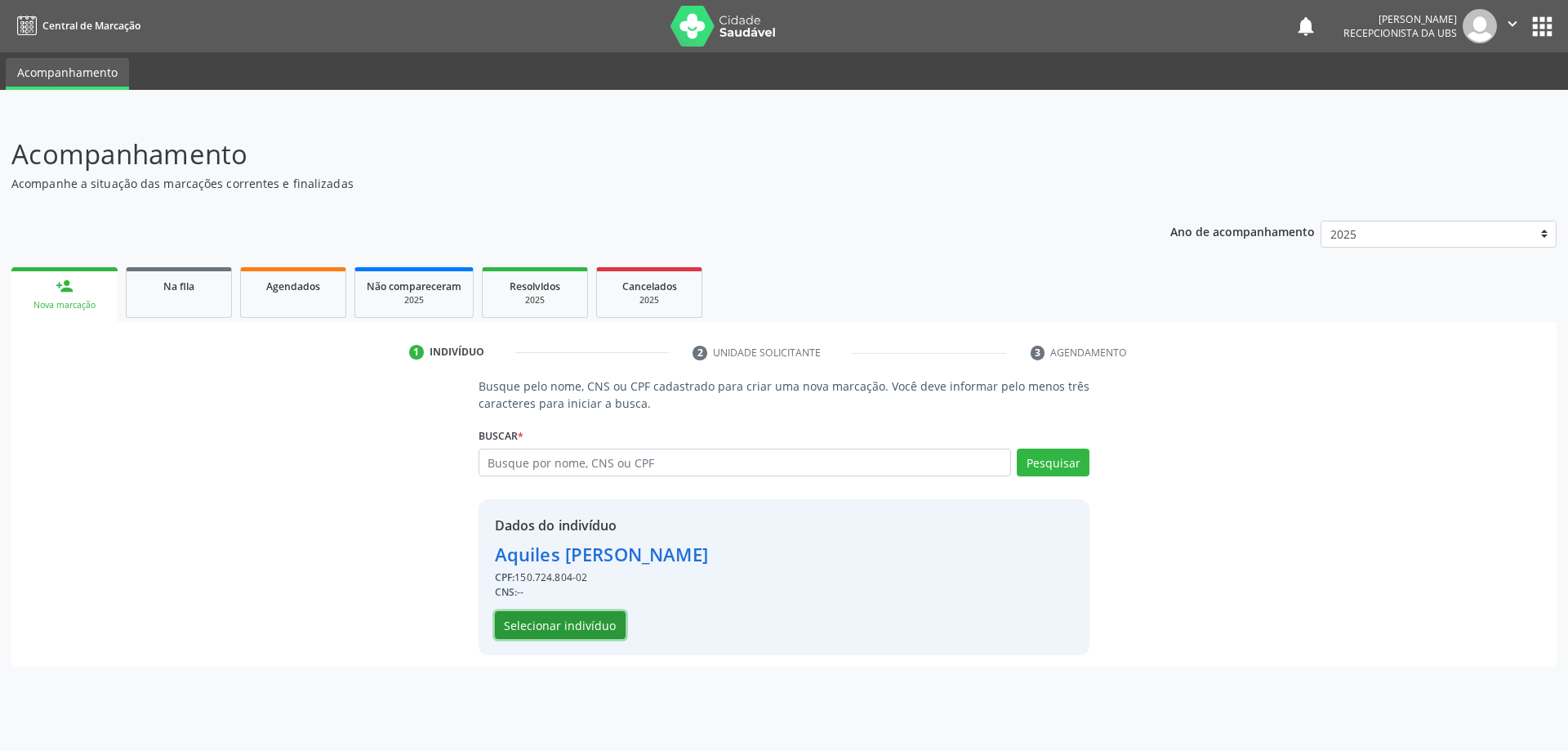
click at [535, 620] on button "Selecionar indivíduo" at bounding box center [560, 625] width 131 height 27
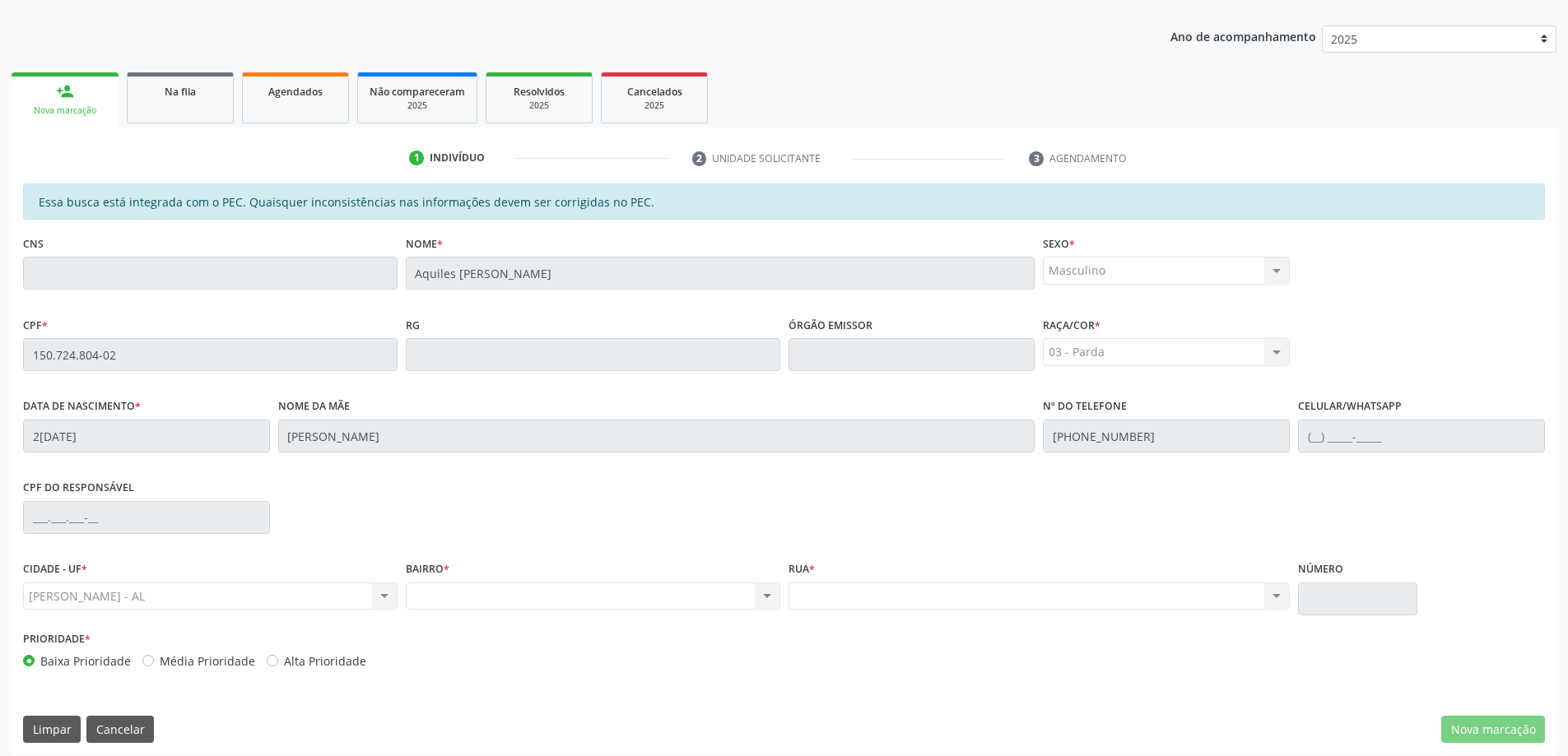
scroll to position [207, 0]
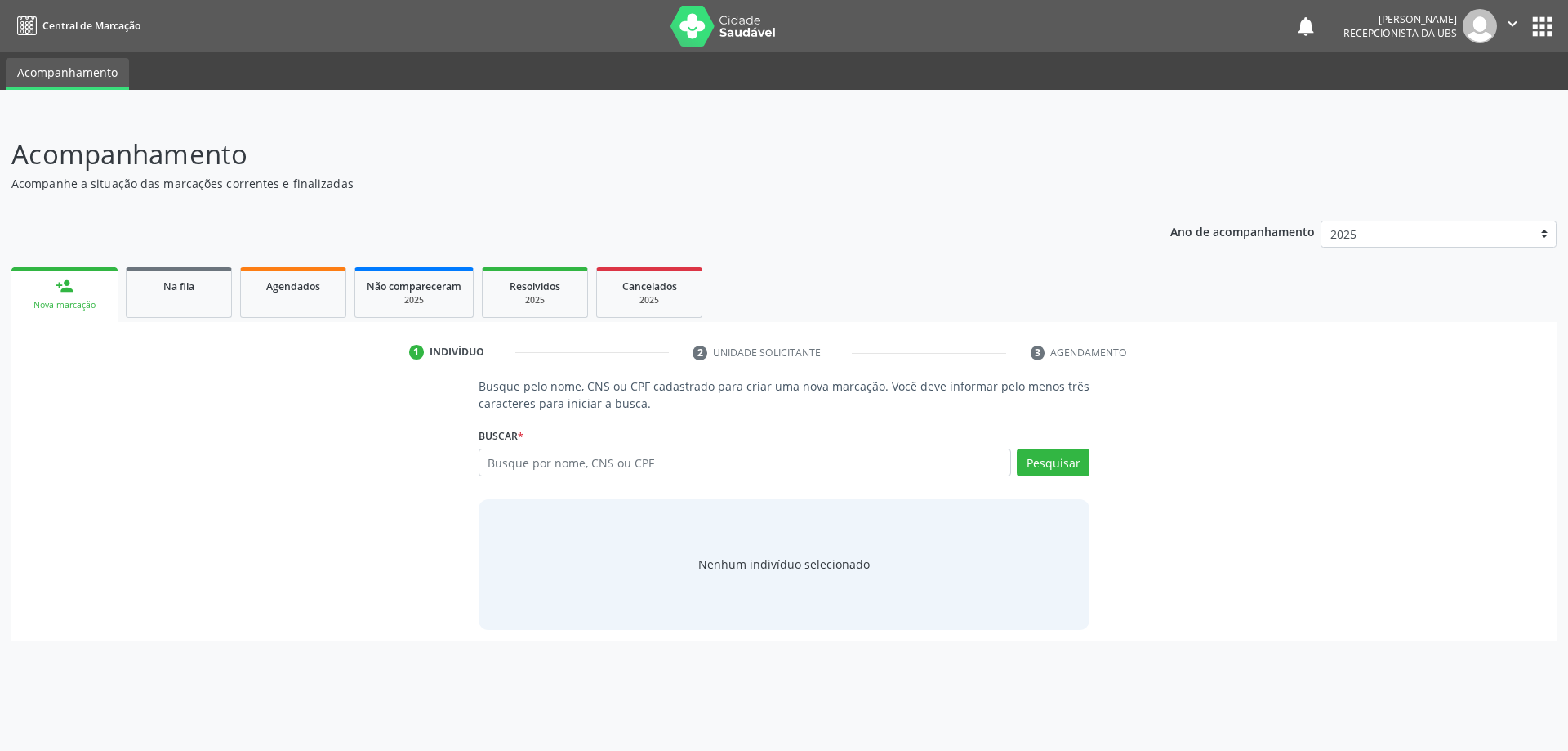
click at [517, 460] on input "text" at bounding box center [745, 462] width 533 height 27
type input "150.724.804-02"
click at [1041, 469] on button "Pesquisar" at bounding box center [1053, 462] width 73 height 27
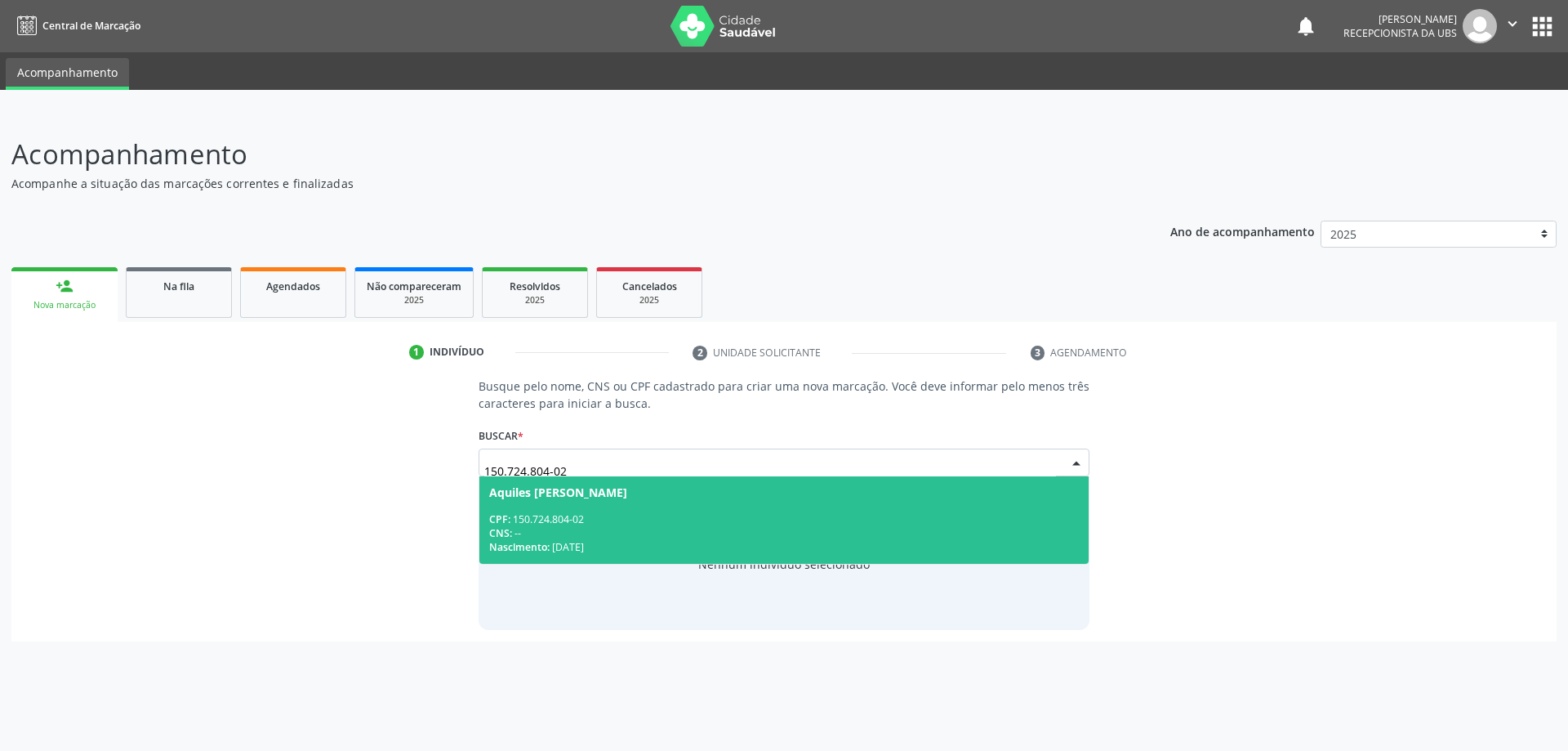
click at [934, 510] on span "Aquiles Miguel dos Santos Mendes CPF: 150.724.804-02 CNS: -- Nascimento: 24/06/…" at bounding box center [784, 520] width 610 height 88
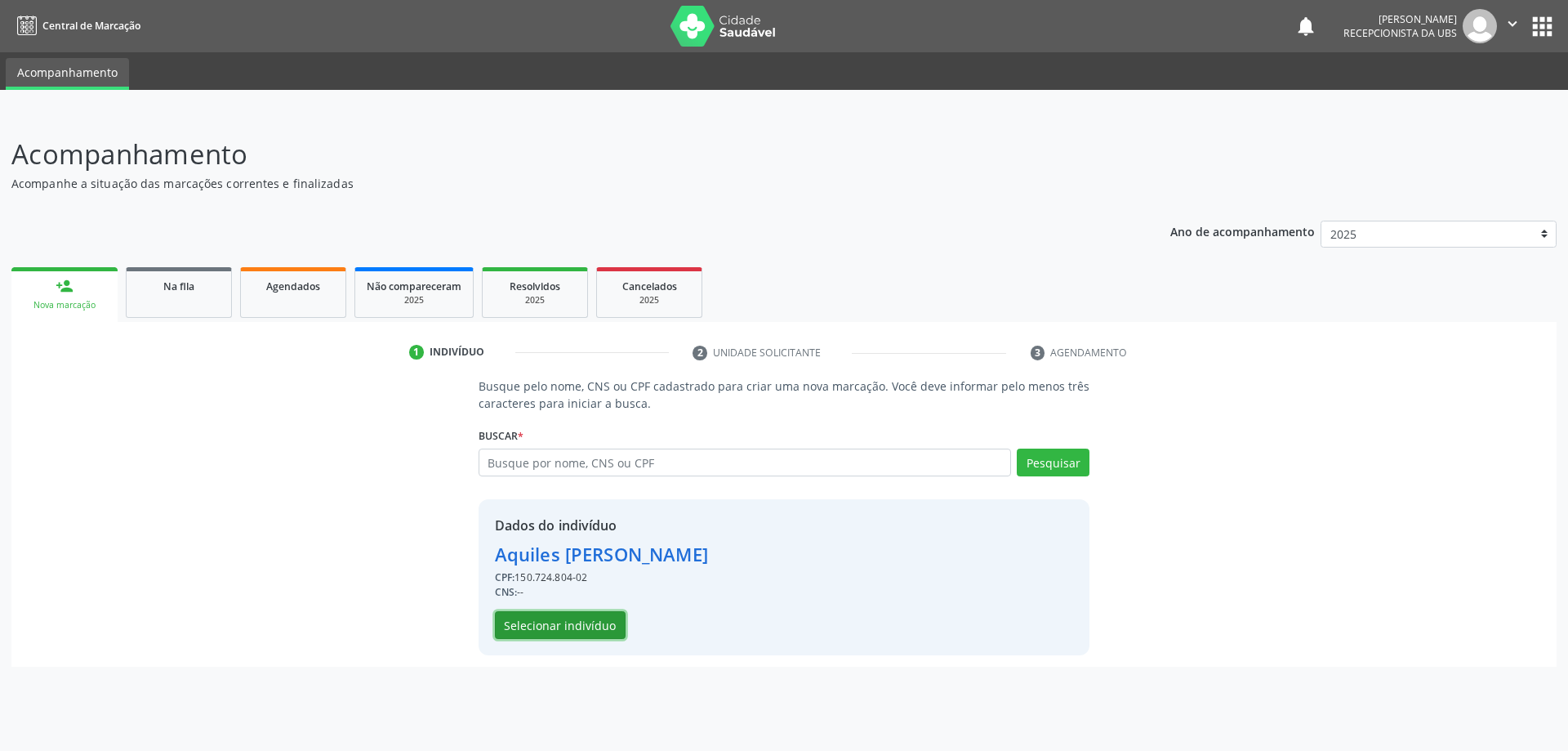
click at [586, 623] on button "Selecionar indivíduo" at bounding box center [560, 625] width 131 height 27
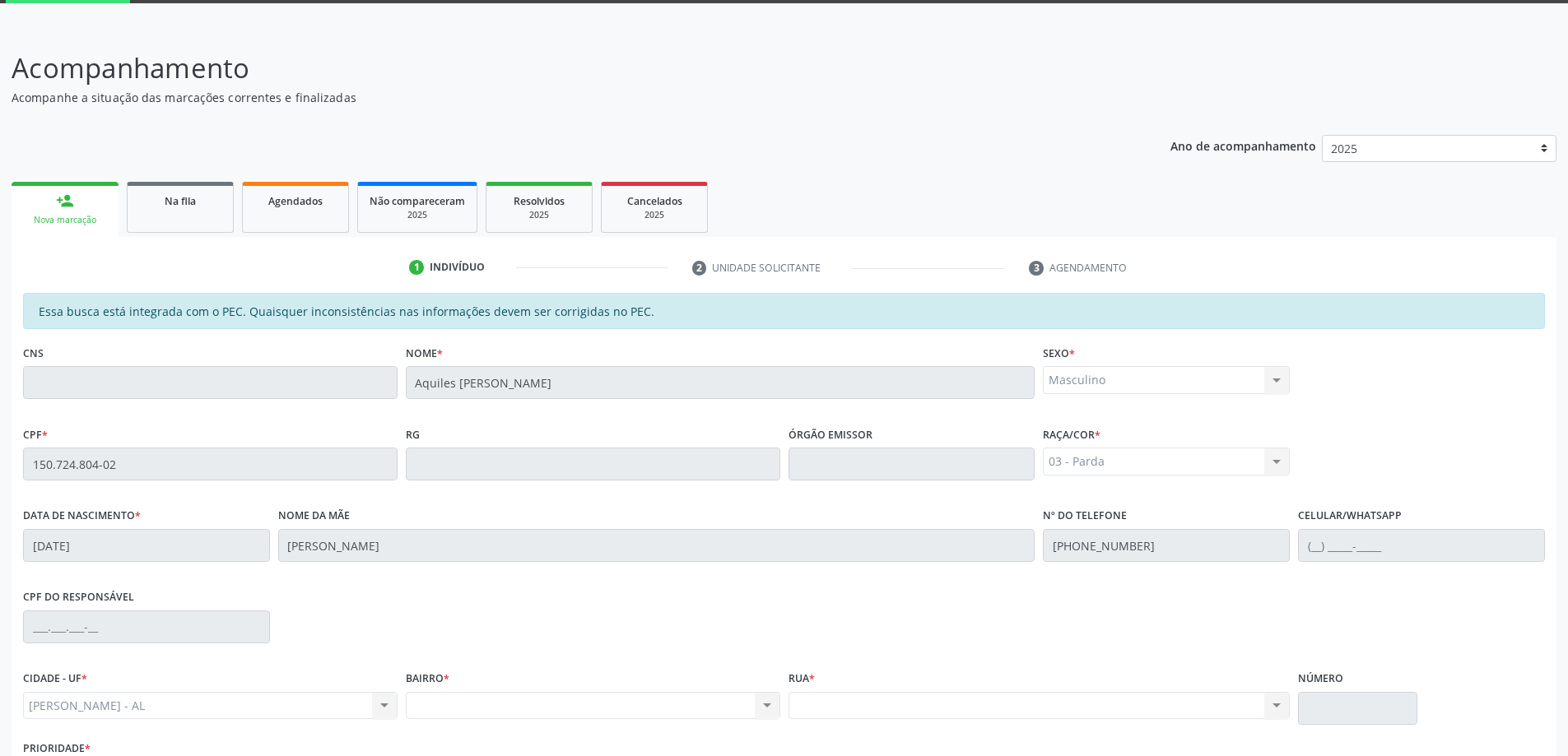
scroll to position [207, 0]
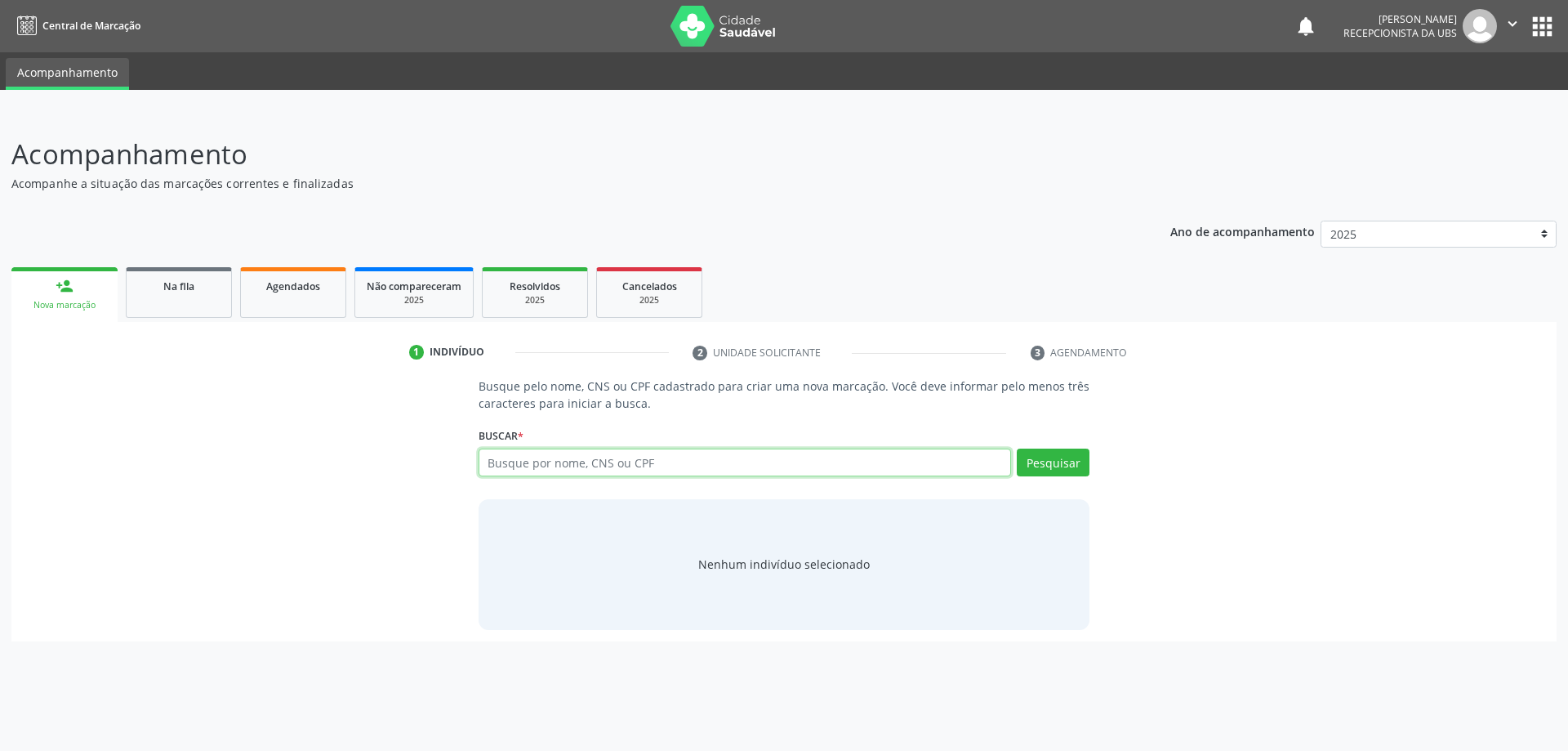
paste input "150.724.804-02"
type input "150.724.804-02"
click at [1077, 469] on button "Pesquisar" at bounding box center [1053, 462] width 73 height 27
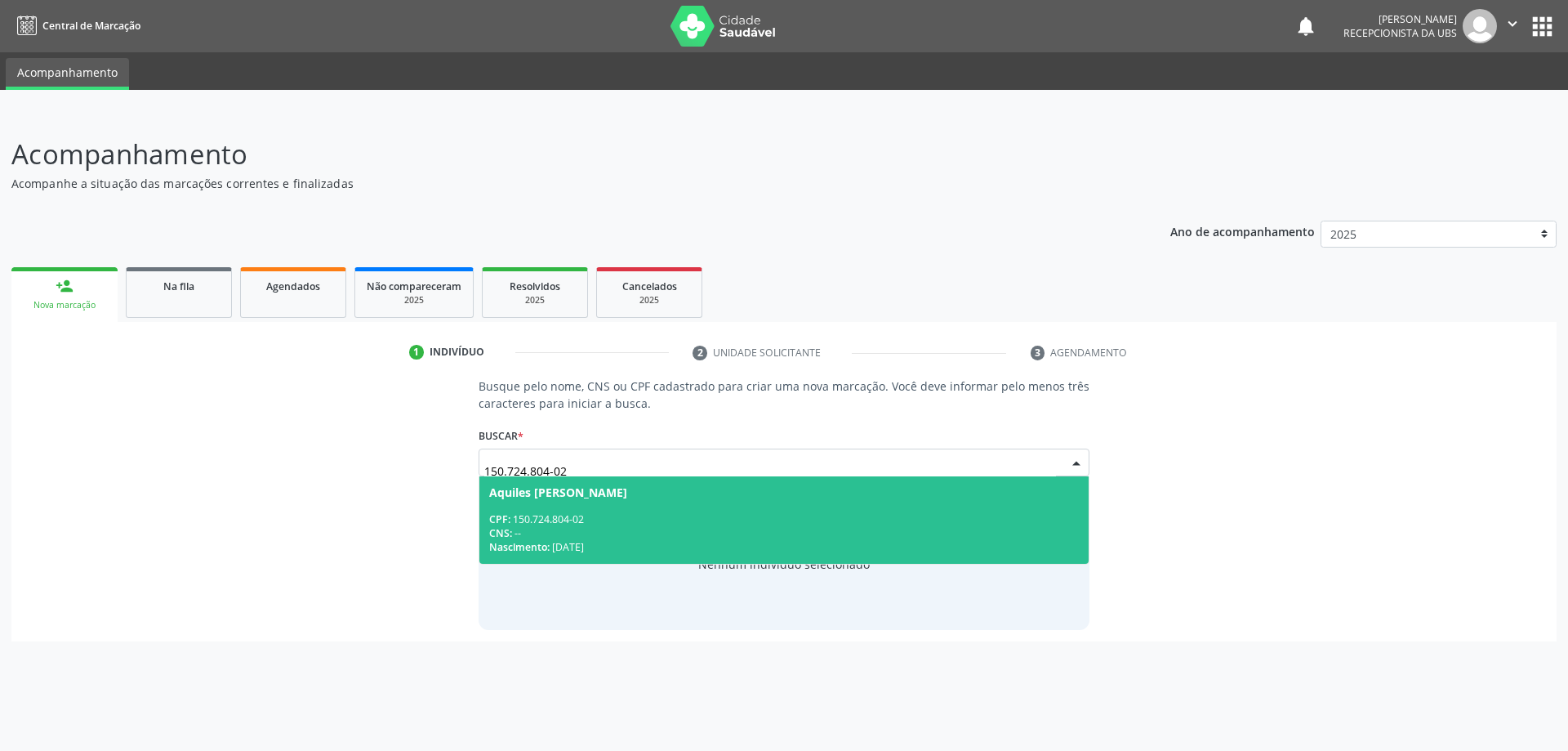
click at [642, 527] on div "CNS: --" at bounding box center [784, 533] width 590 height 14
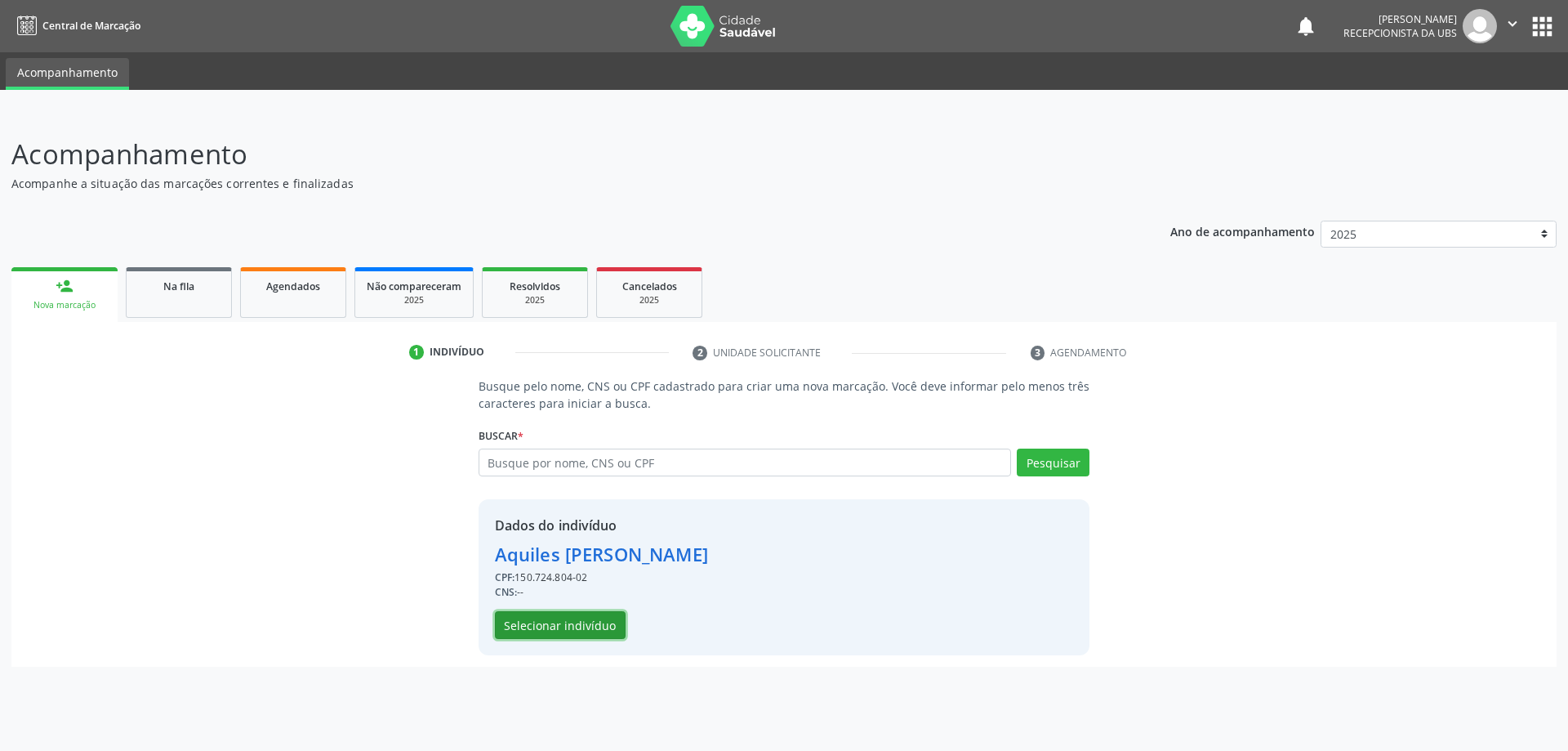
click at [579, 612] on button "Selecionar indivíduo" at bounding box center [560, 625] width 131 height 27
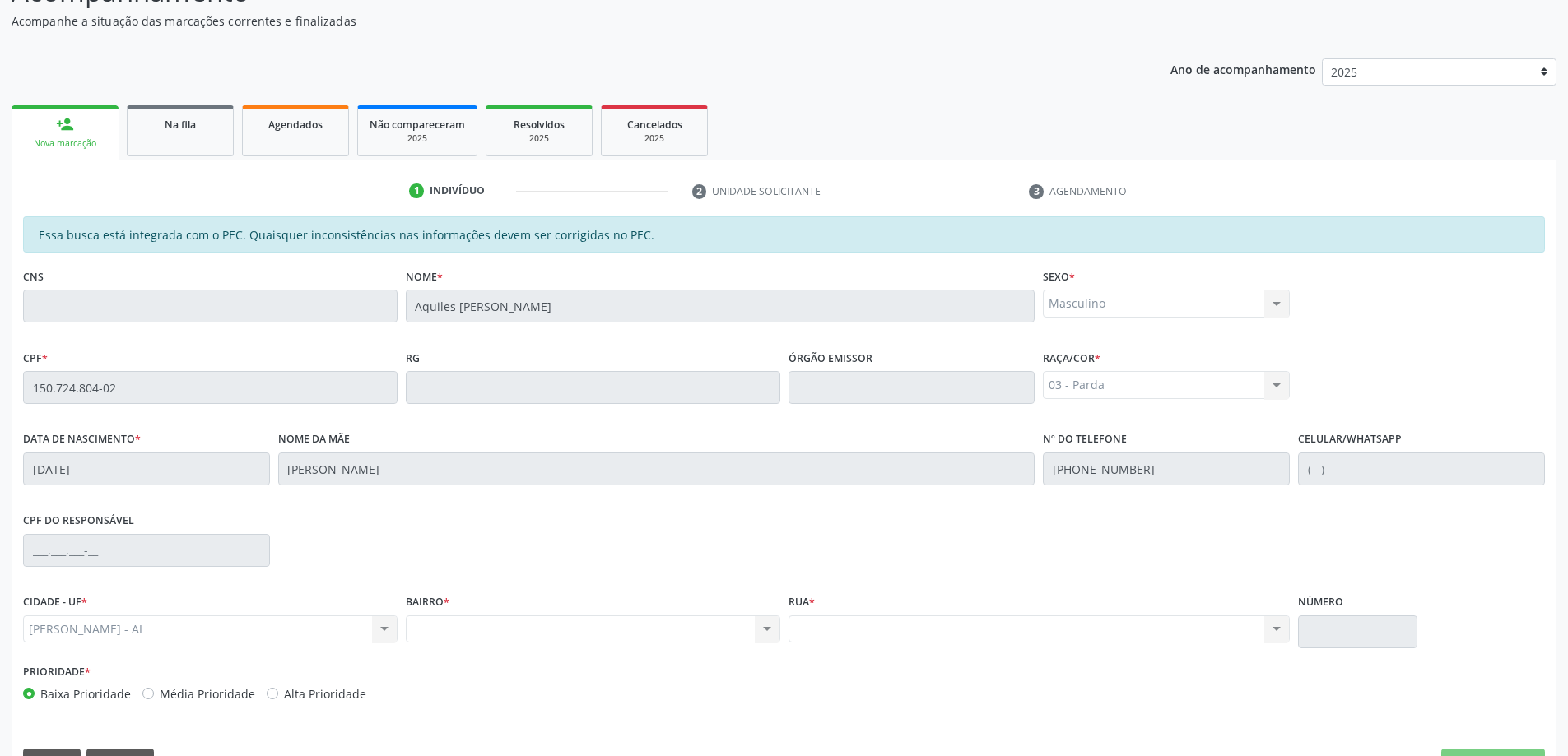
scroll to position [207, 0]
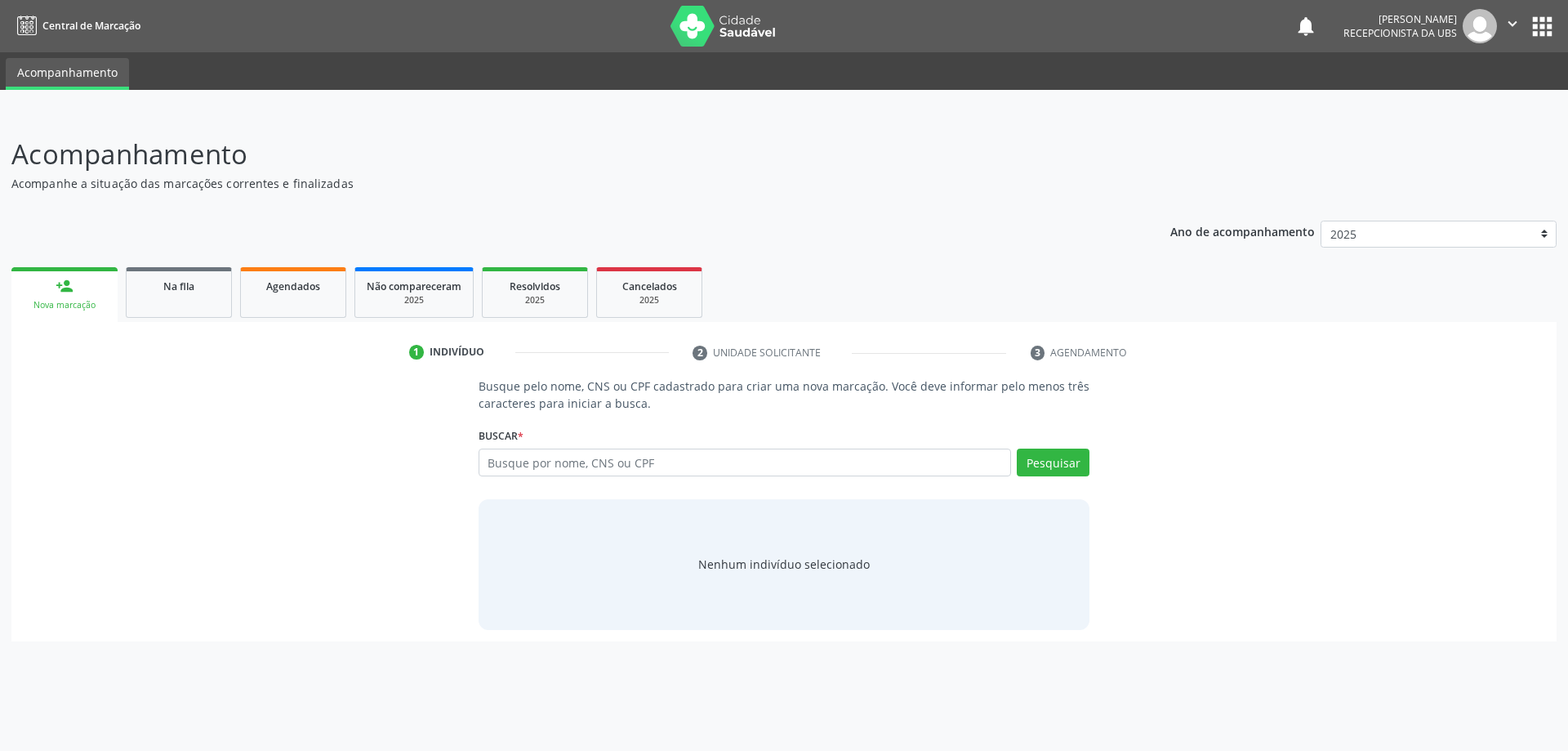
drag, startPoint x: 521, startPoint y: 480, endPoint x: 470, endPoint y: 447, distance: 60.7
drag, startPoint x: 470, startPoint y: 447, endPoint x: 502, endPoint y: 471, distance: 40.0
click at [502, 471] on input "text" at bounding box center [745, 462] width 533 height 27
paste input "150.724.804-02"
type input "150.724.804-02"
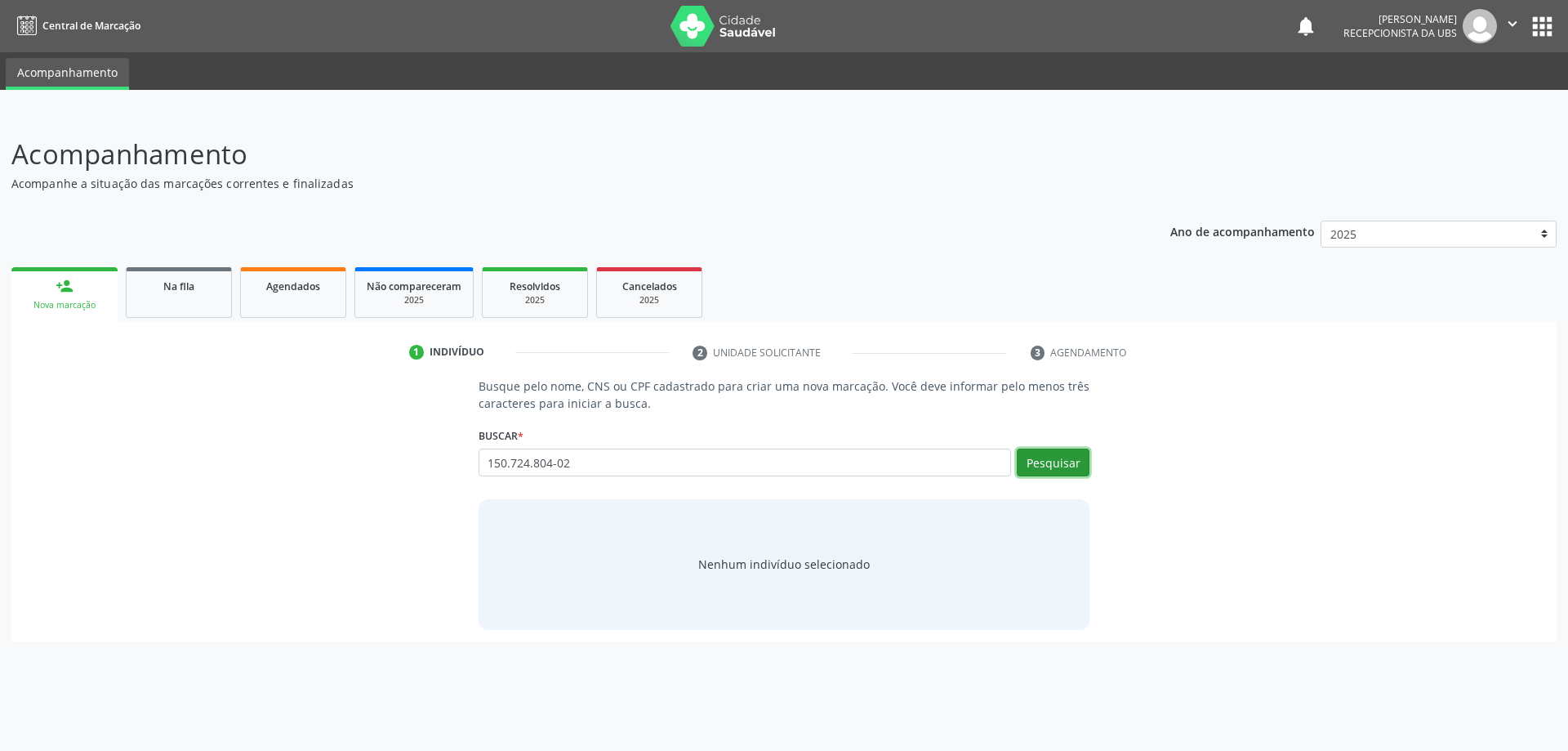
click at [1035, 459] on button "Pesquisar" at bounding box center [1053, 462] width 73 height 27
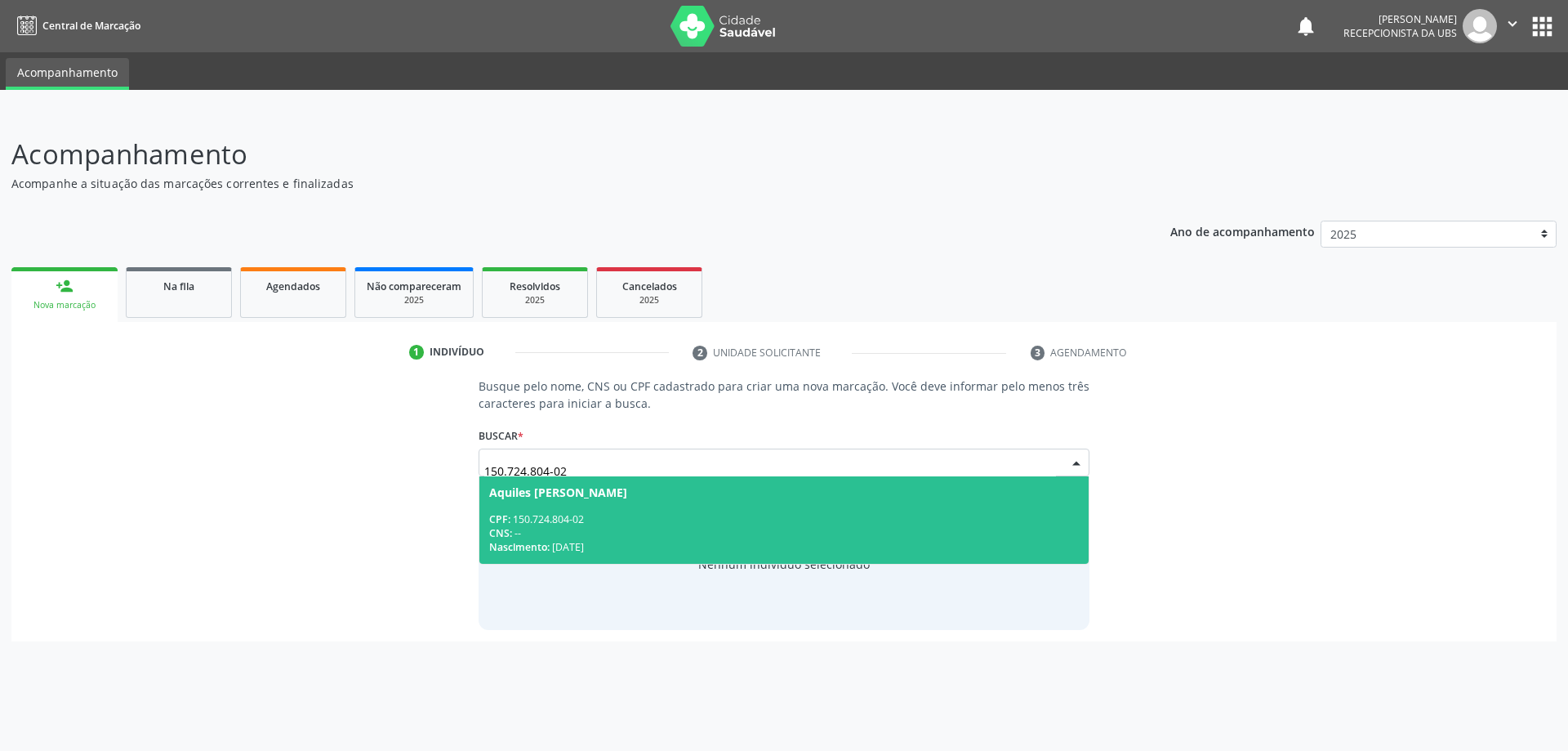
click at [637, 508] on span "Aquiles Miguel dos Santos Mendes CPF: 150.724.804-02 CNS: -- Nascimento: 24/06/…" at bounding box center [784, 520] width 610 height 88
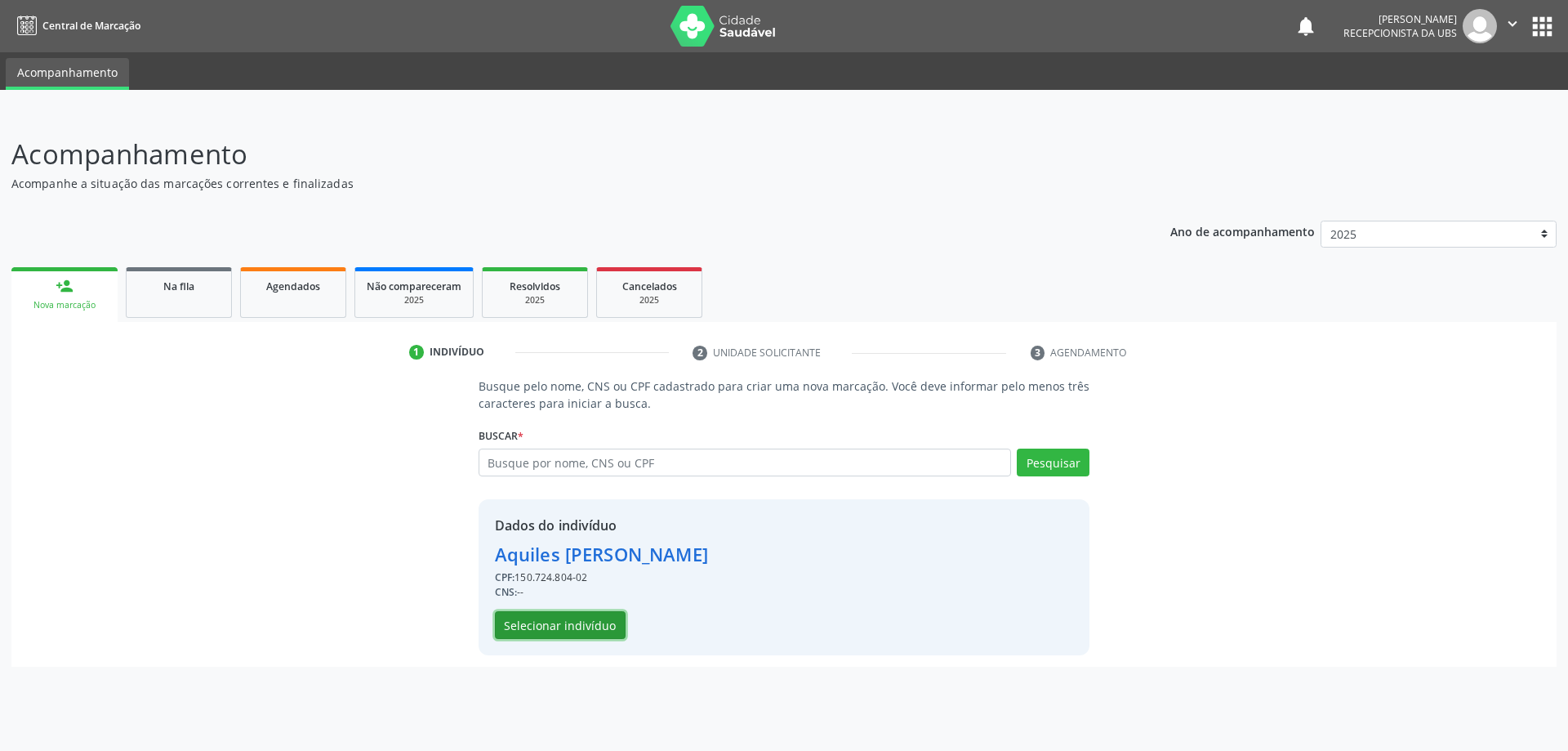
click at [600, 617] on button "Selecionar indivíduo" at bounding box center [560, 625] width 131 height 27
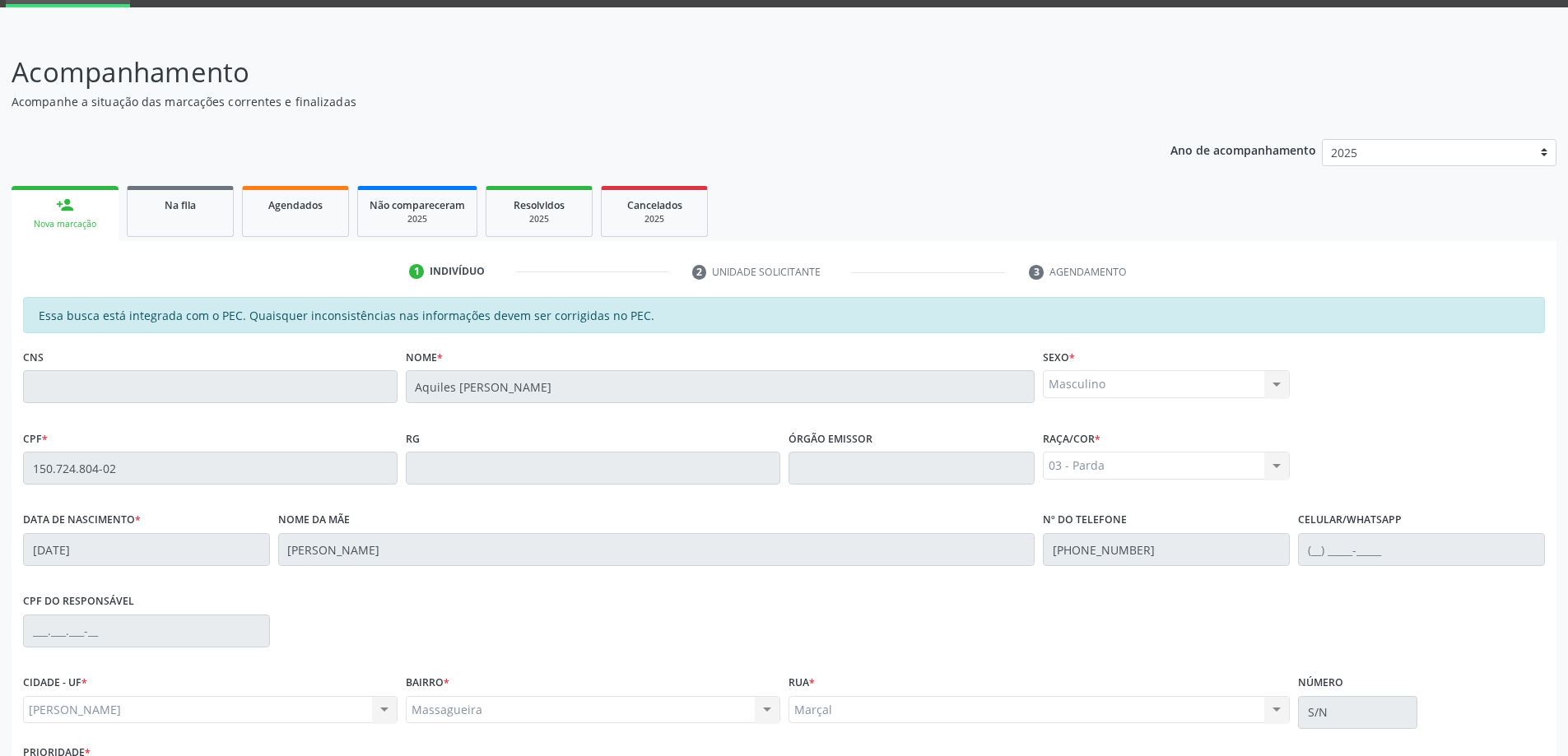
scroll to position [207, 0]
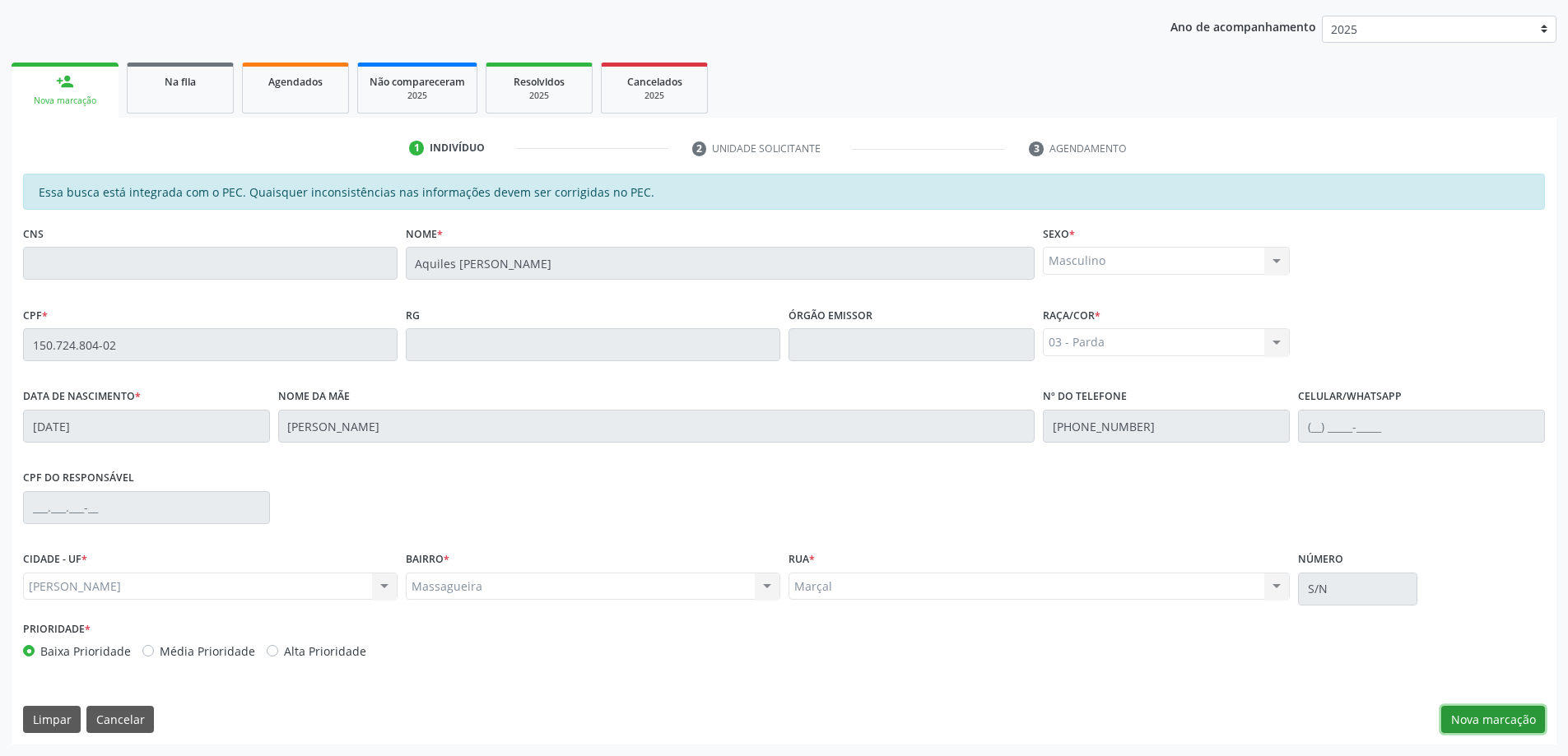
click at [1478, 714] on button "Nova marcação" at bounding box center [1493, 719] width 103 height 28
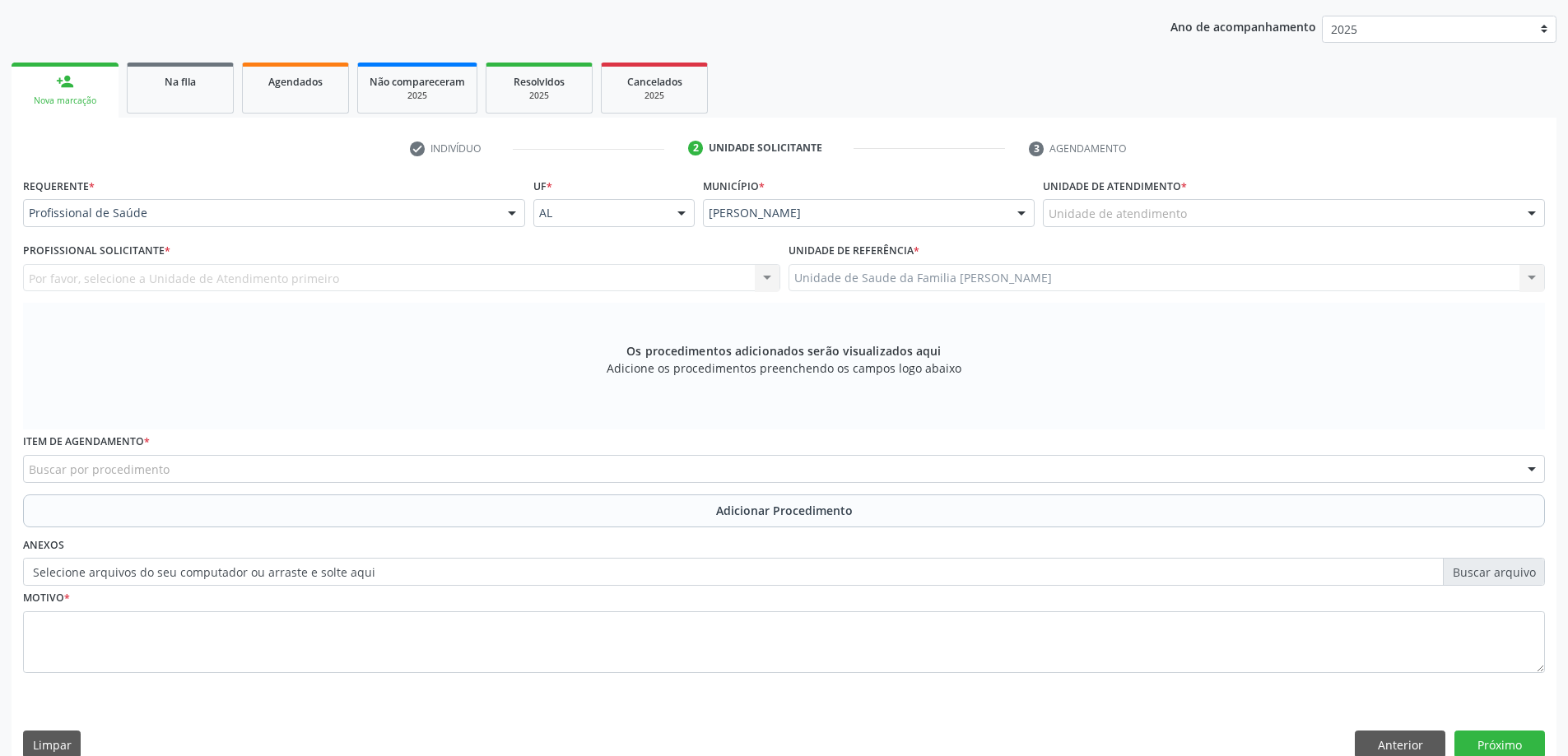
click at [1284, 224] on div "Unidade de atendimento" at bounding box center [1294, 212] width 502 height 28
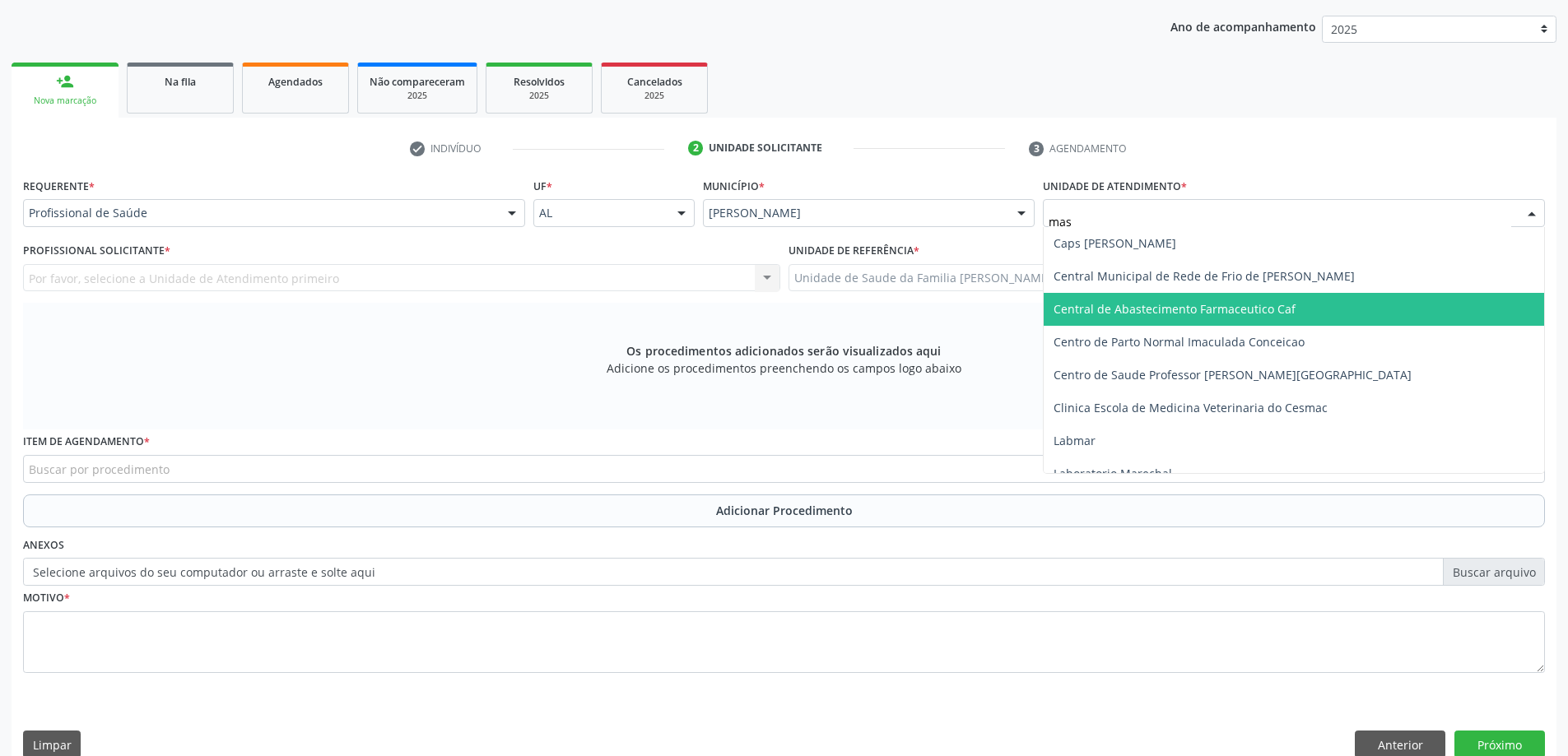
type input "mass"
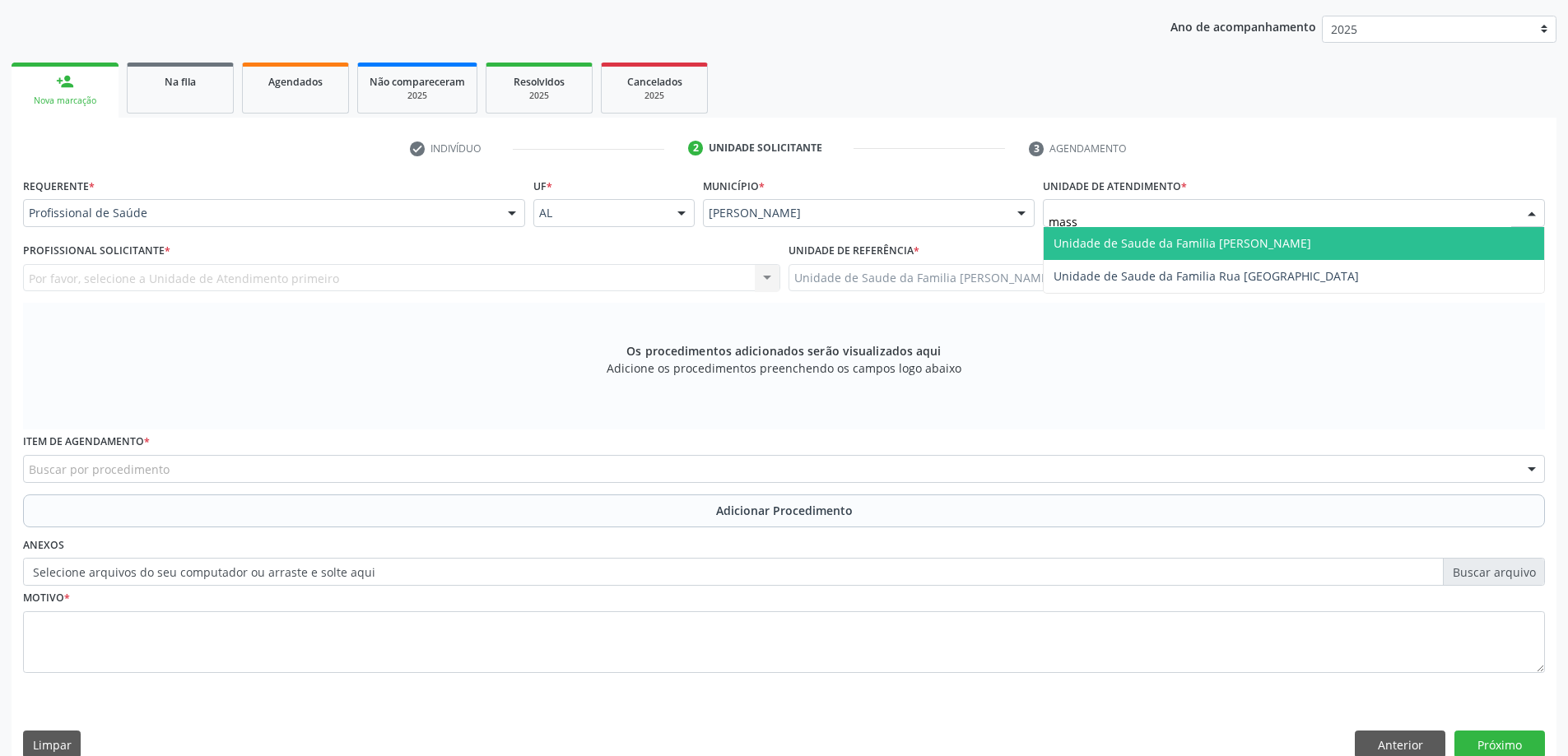
click at [1259, 245] on span "Unidade de Saude da Familia [PERSON_NAME]" at bounding box center [1182, 243] width 257 height 15
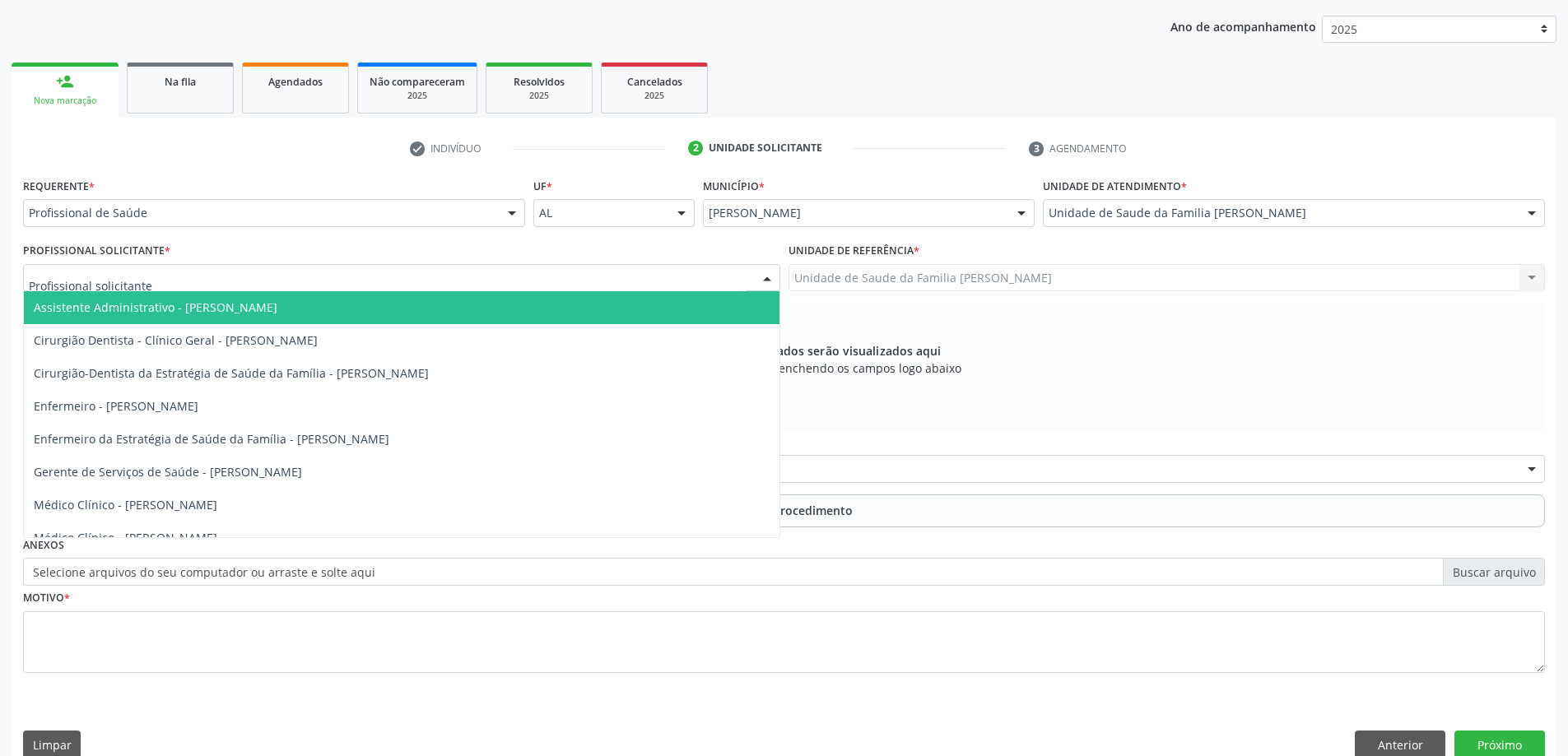
click at [193, 265] on div at bounding box center [401, 277] width 757 height 28
type input "ana"
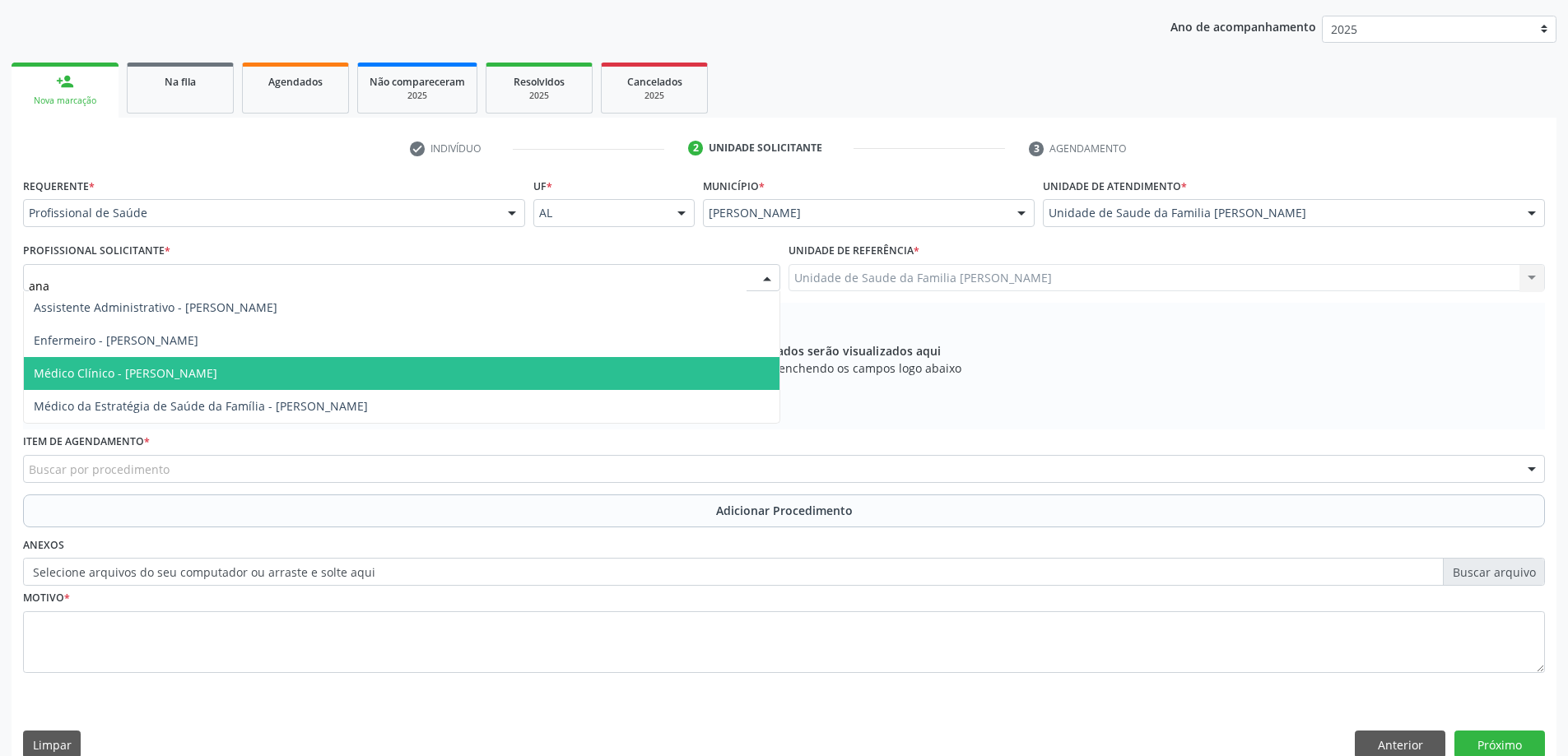
click at [177, 362] on span "Médico Clínico - [PERSON_NAME]" at bounding box center [401, 373] width 756 height 33
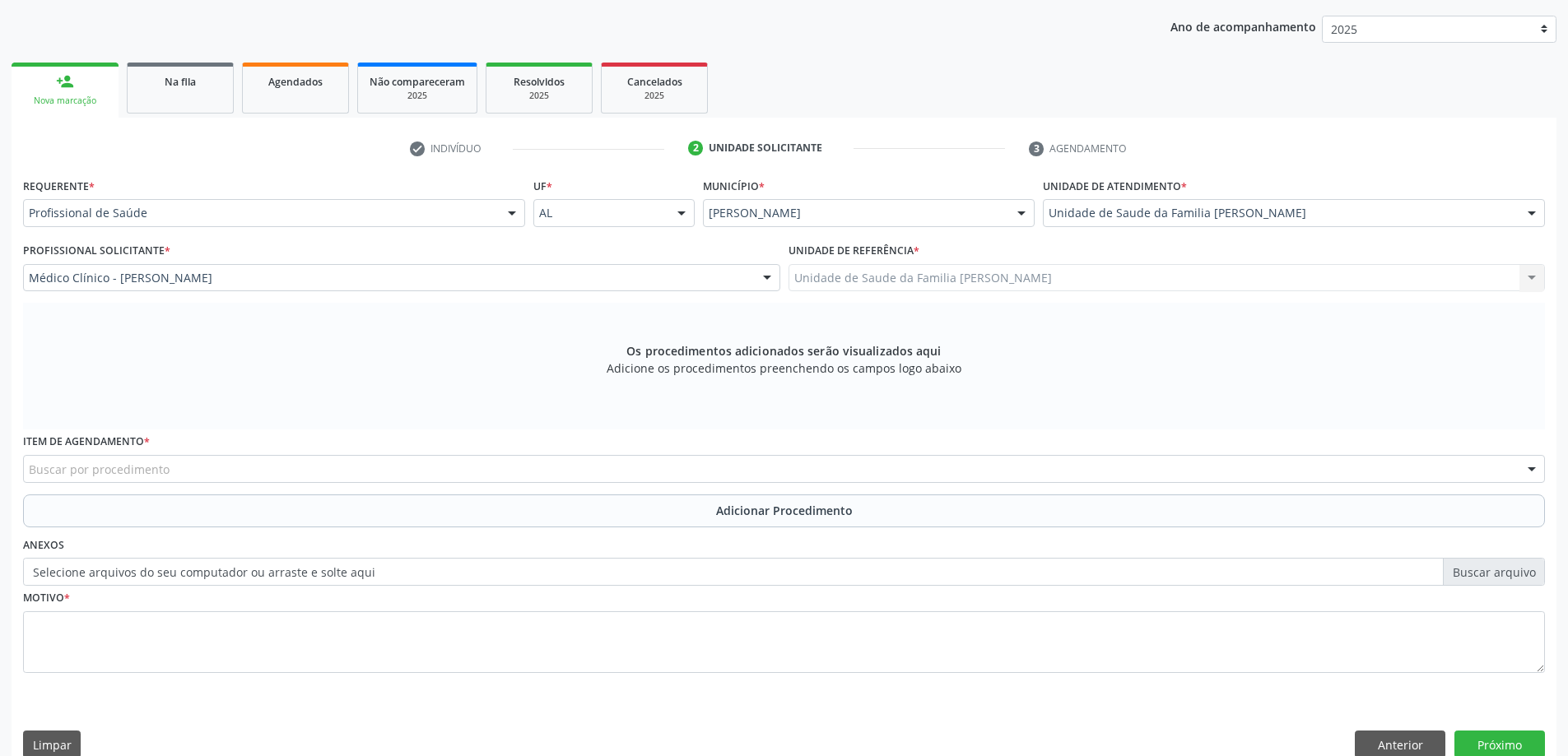
click at [214, 478] on div "Buscar por procedimento" at bounding box center [784, 469] width 1522 height 28
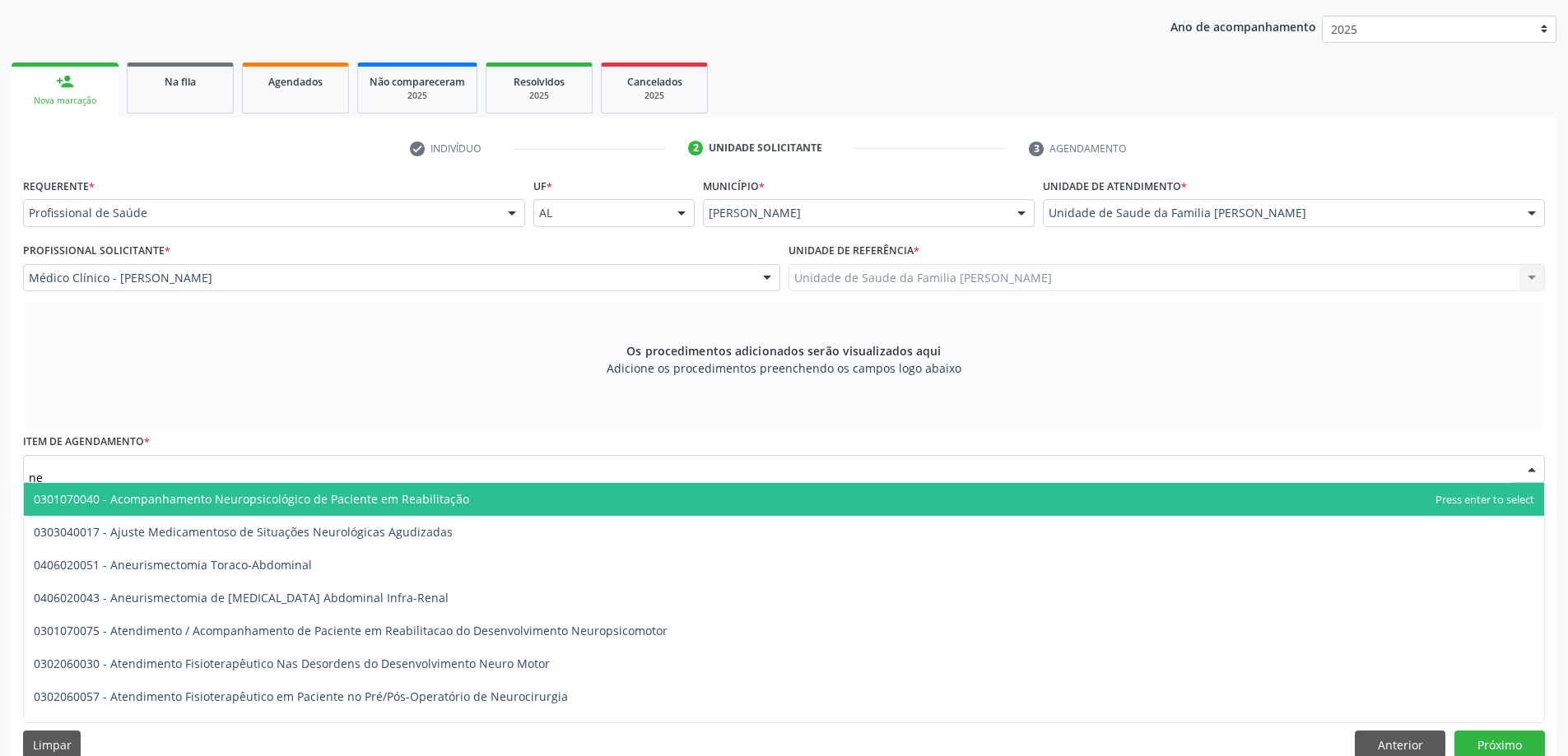
type input "n"
type input "neuro"
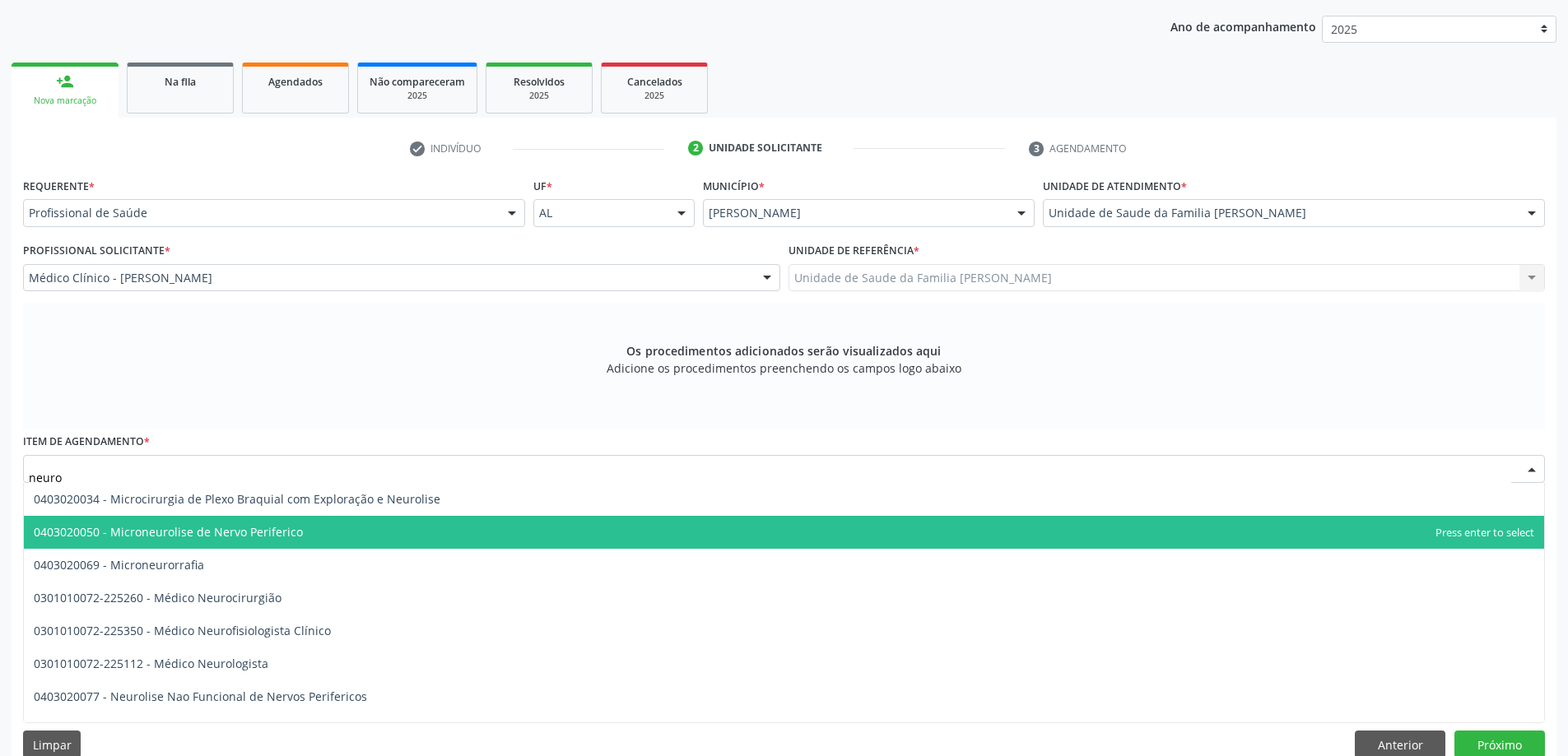
scroll to position [658, 0]
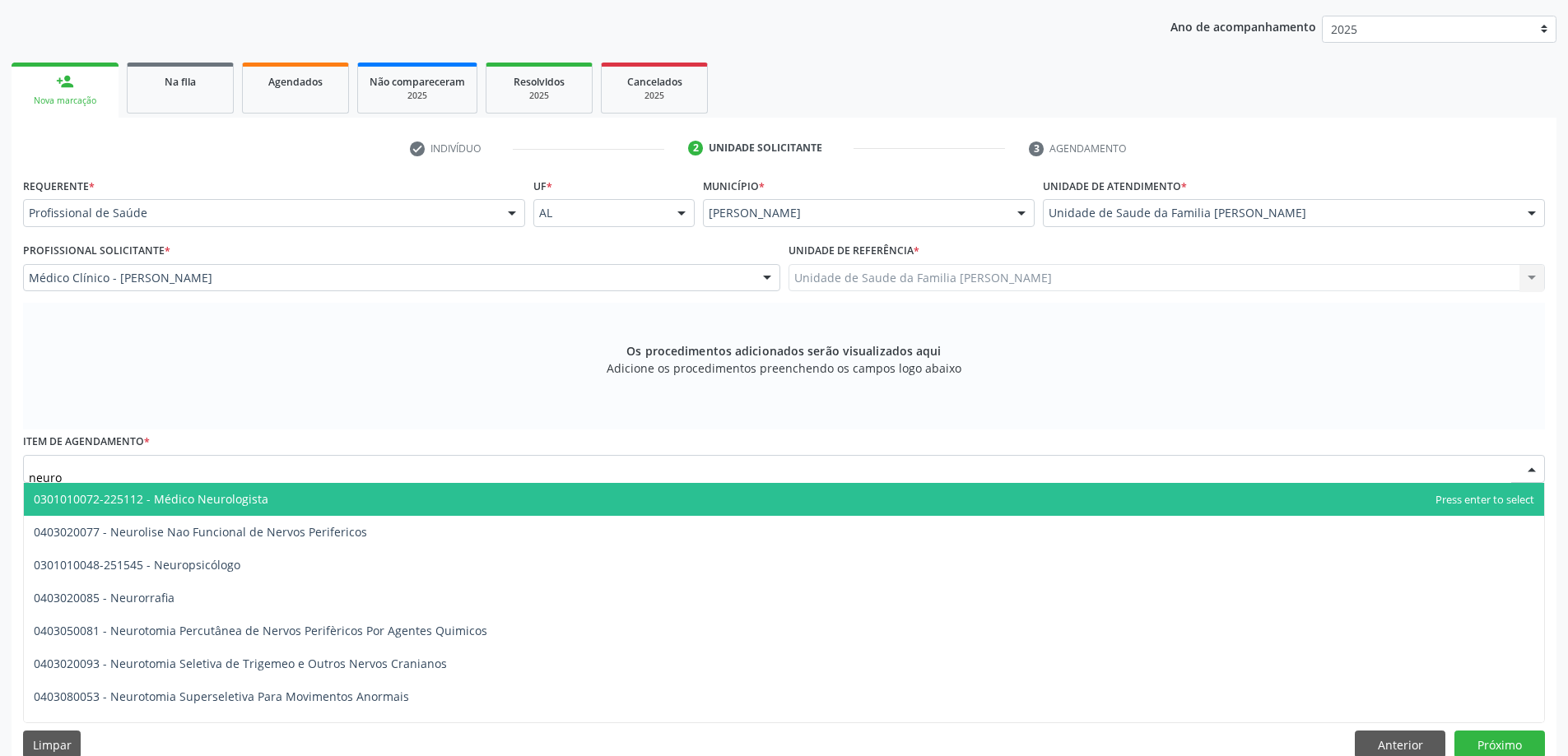
click at [252, 507] on span "0301010072-225112 - Médico Neurologista" at bounding box center [784, 499] width 1521 height 33
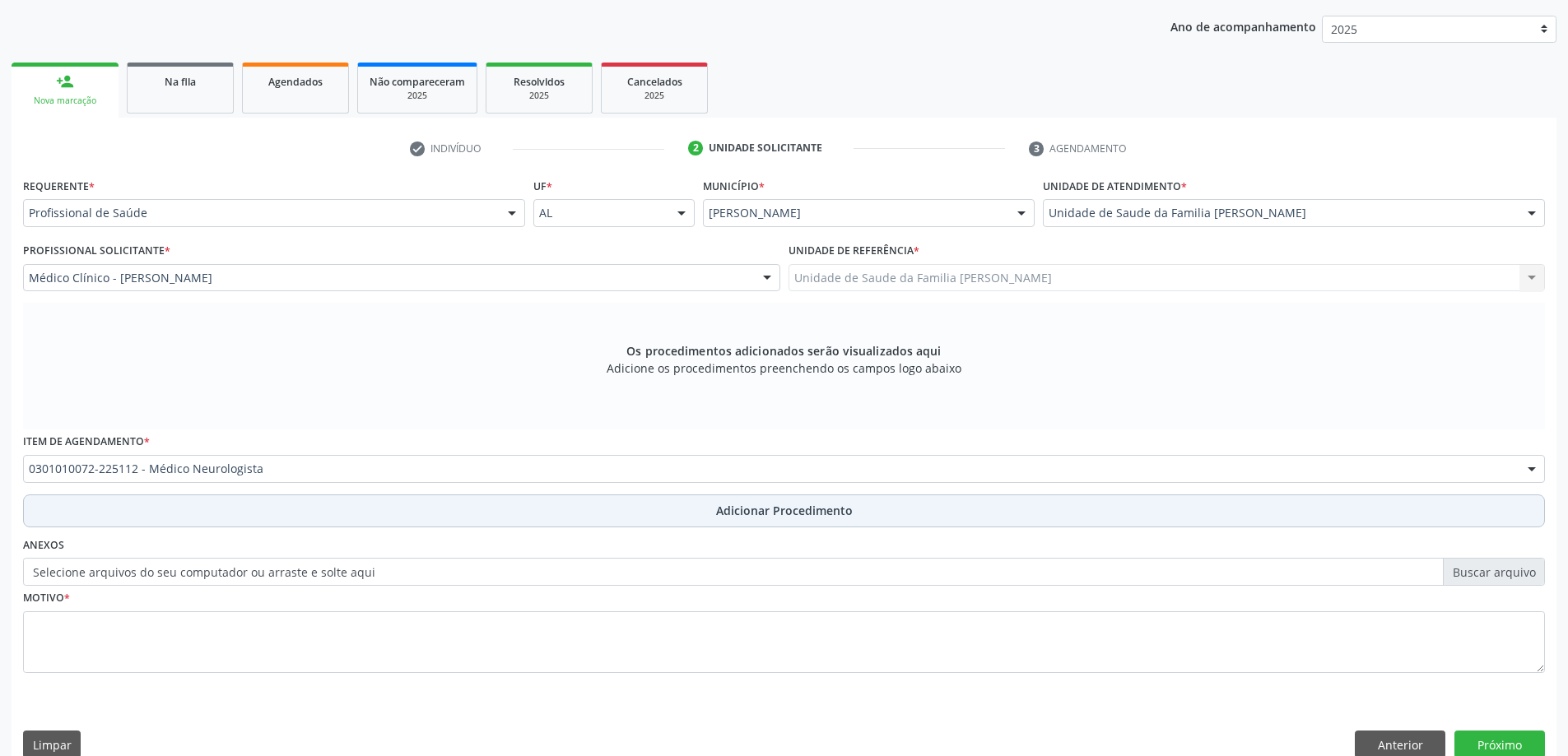
click at [238, 522] on button "Adicionar Procedimento" at bounding box center [784, 510] width 1522 height 33
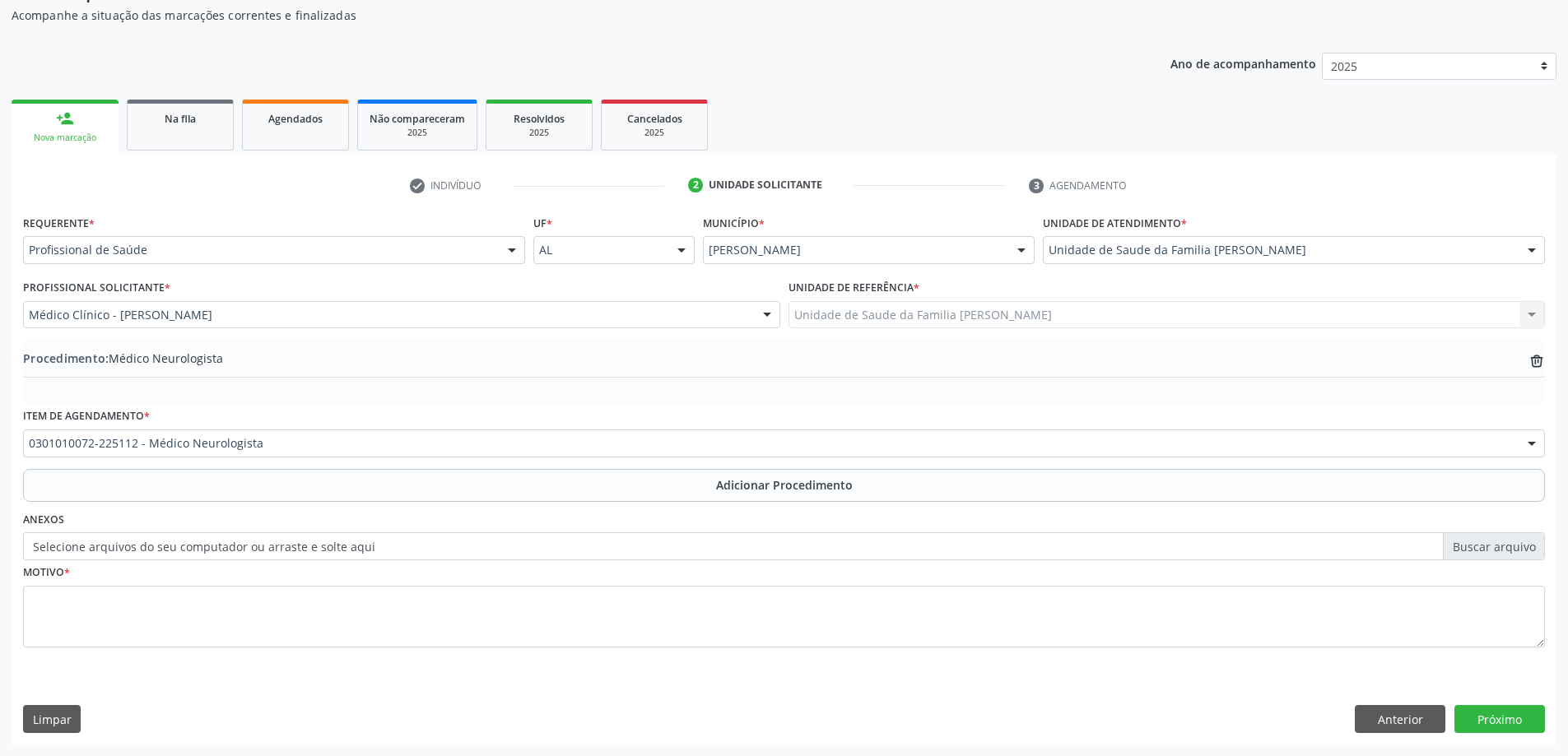
click at [121, 542] on label "Selecione arquivos do seu computador ou arraste e solte aqui" at bounding box center [784, 545] width 1522 height 28
click at [121, 542] on input "Selecione arquivos do seu computador ou arraste e solte aqui" at bounding box center [784, 545] width 1522 height 28
type input "C:\fakepath\WhatsApp Image 2025-10-08 at 11.28.07.jpeg"
click at [551, 544] on label "WhatsApp Image 2025-10-08 at 11.28.07.jpeg, WhatsApp Image 2025-10-08 at 11.17.…" at bounding box center [784, 545] width 1522 height 28
click at [551, 544] on input "WhatsApp Image 2025-10-08 at 11.28.07.jpeg, WhatsApp Image 2025-10-08 at 11.17.…" at bounding box center [784, 545] width 1522 height 28
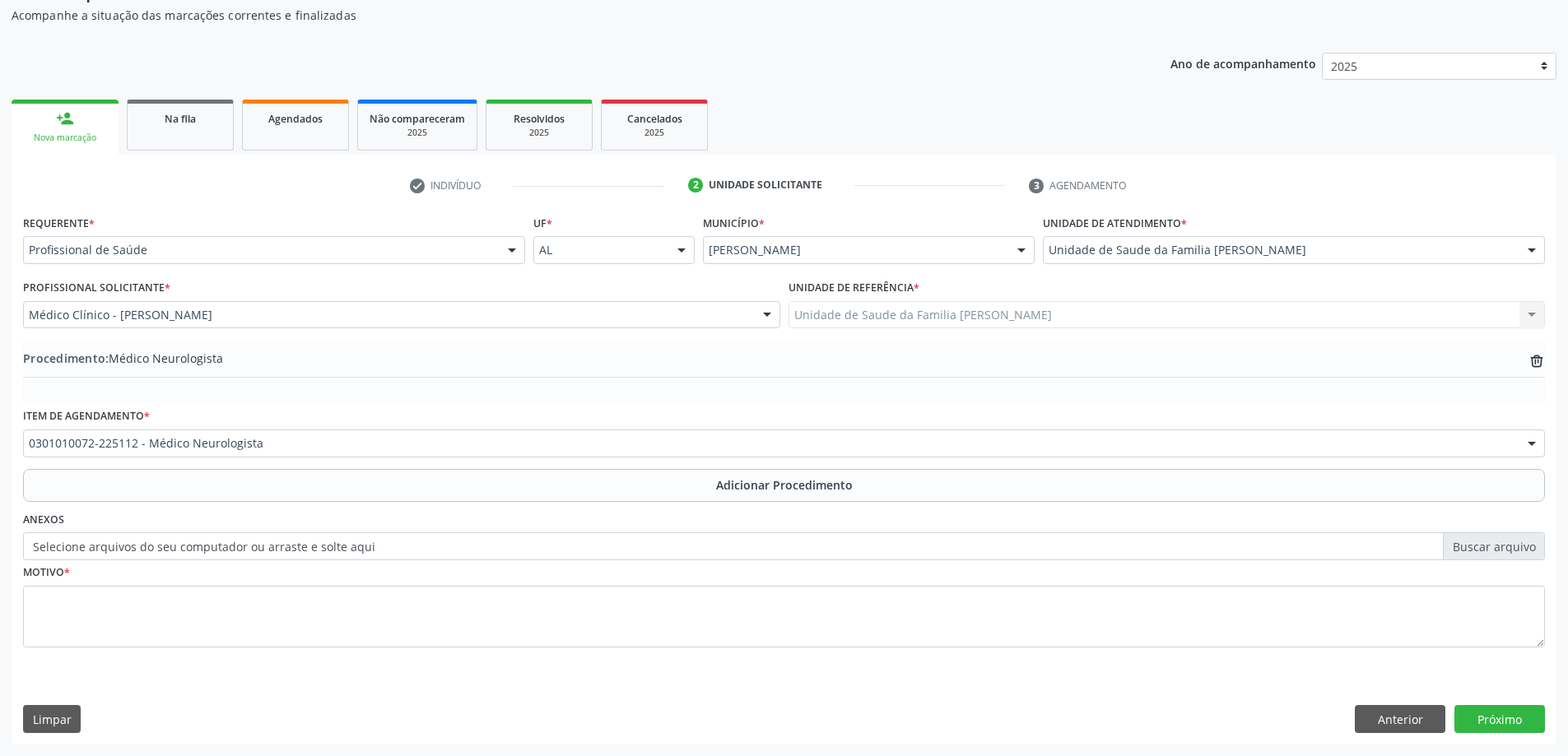
click at [502, 539] on label "Selecione arquivos do seu computador ou arraste e solte aqui" at bounding box center [784, 545] width 1522 height 28
click at [502, 539] on input "Selecione arquivos do seu computador ou arraste e solte aqui" at bounding box center [784, 545] width 1522 height 28
type input "C:\fakepath\WhatsApp Image 2025-10-08 at 11.28.07.jpeg"
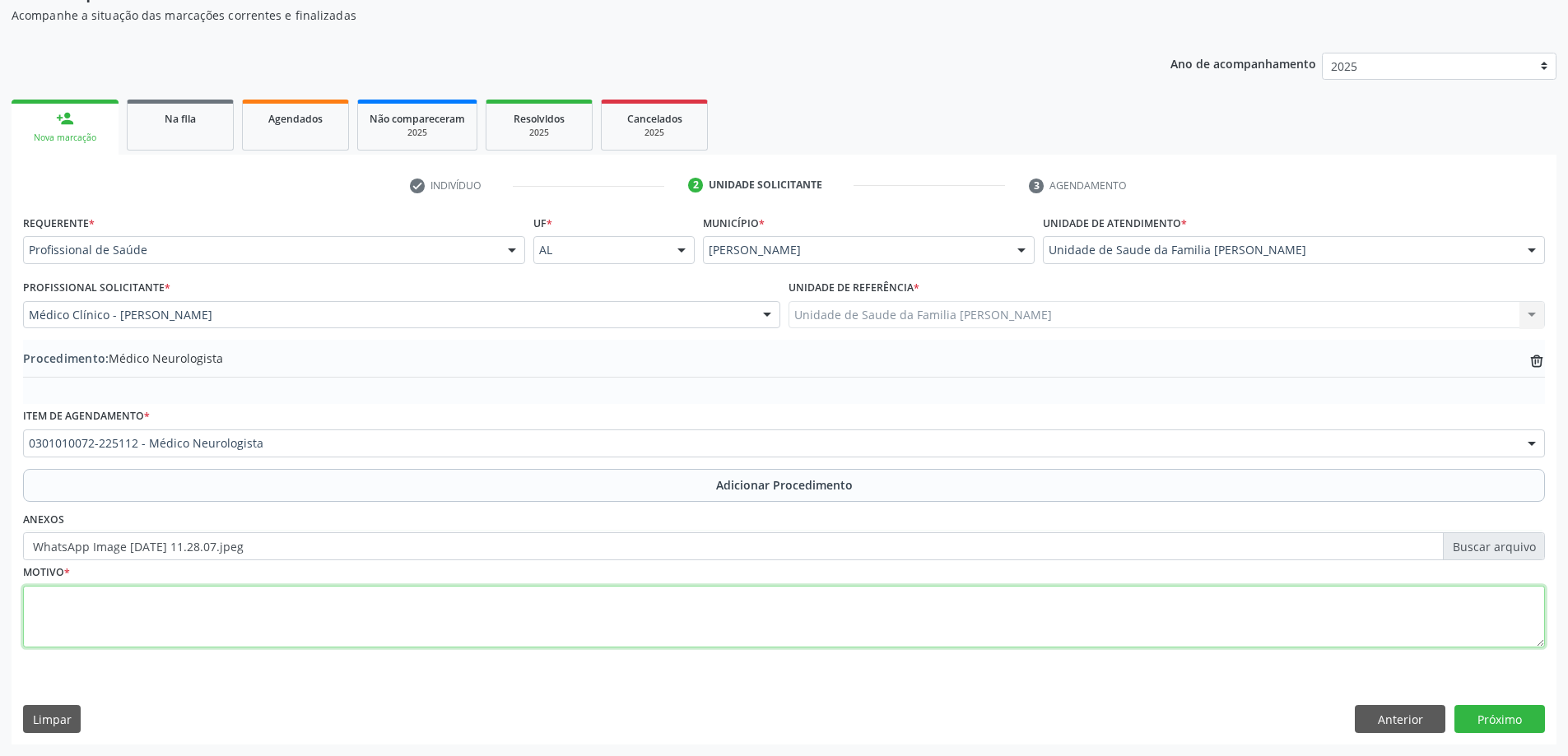
click at [304, 632] on textarea at bounding box center [784, 617] width 1522 height 63
type textarea "Paciente com historia de agressividade"
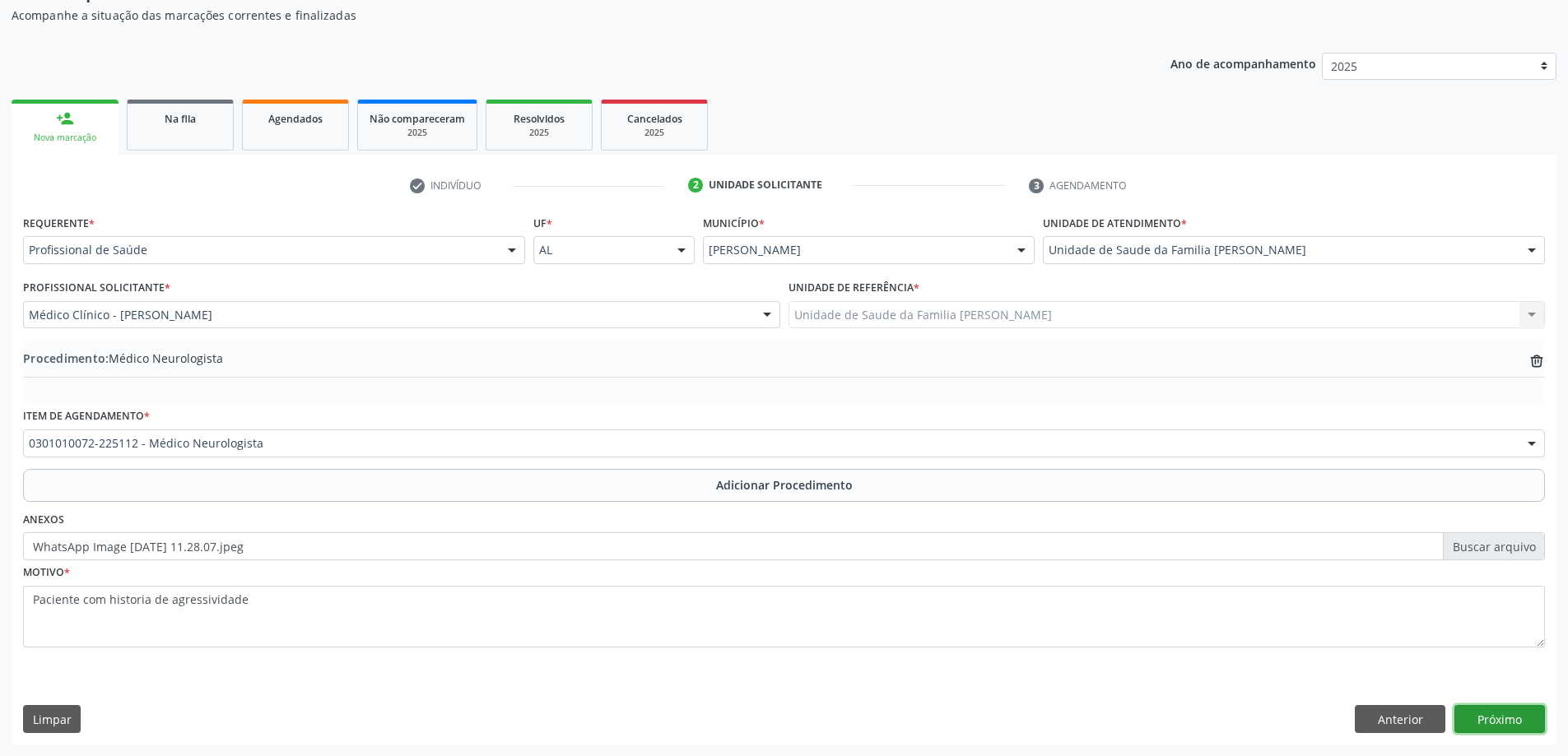
click at [1516, 713] on button "Próximo" at bounding box center [1499, 718] width 90 height 28
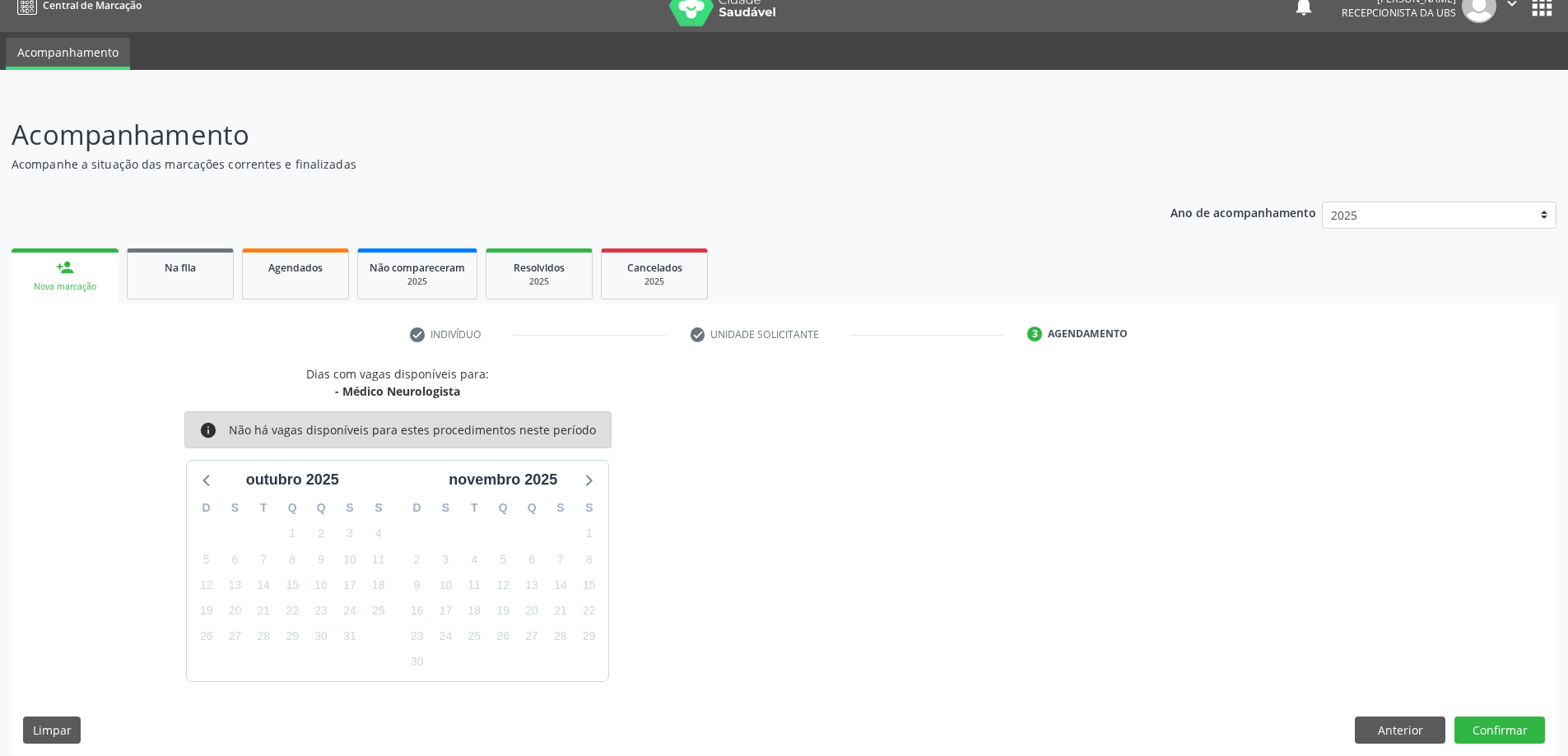
scroll to position [31, 0]
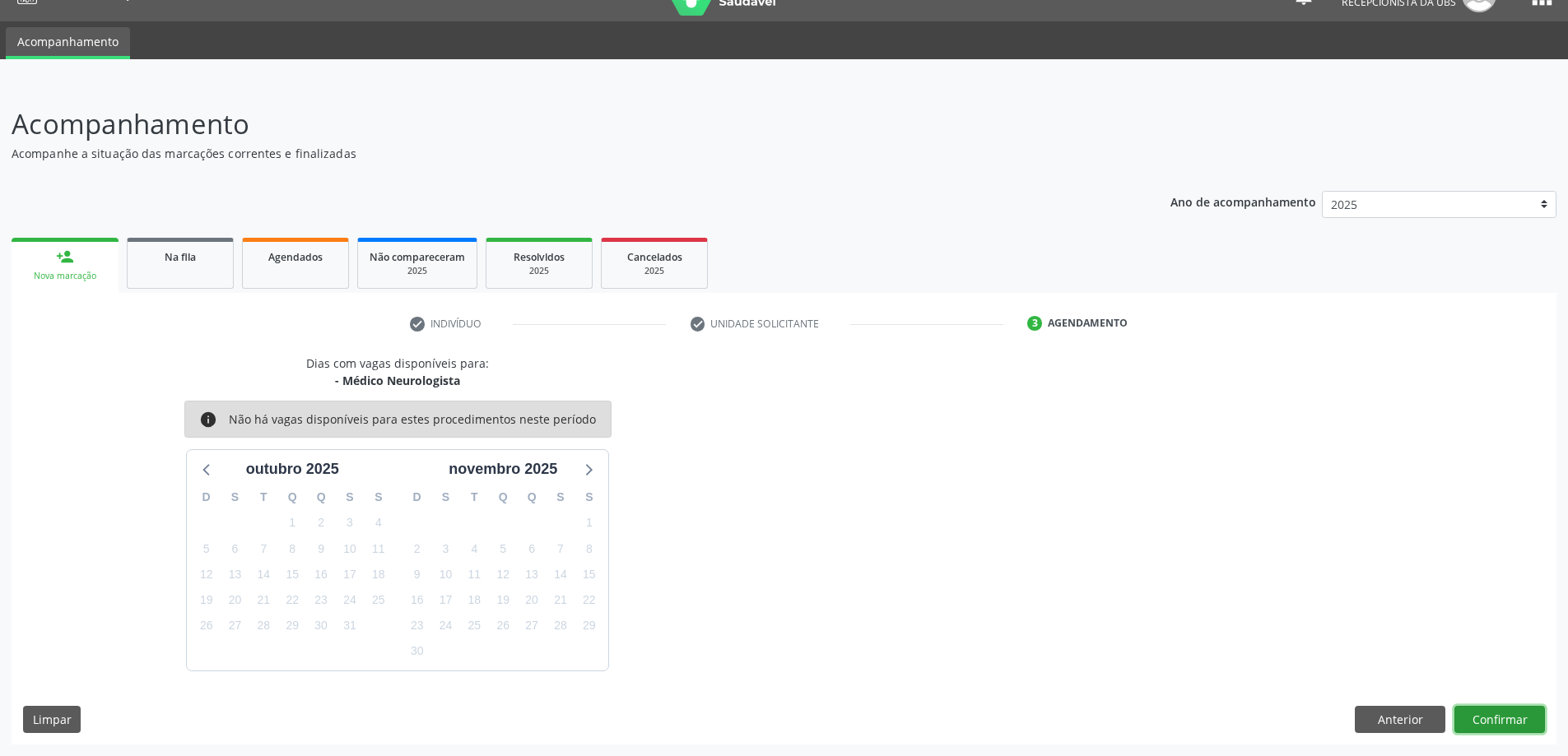
click at [1473, 713] on button "Confirmar" at bounding box center [1499, 719] width 90 height 28
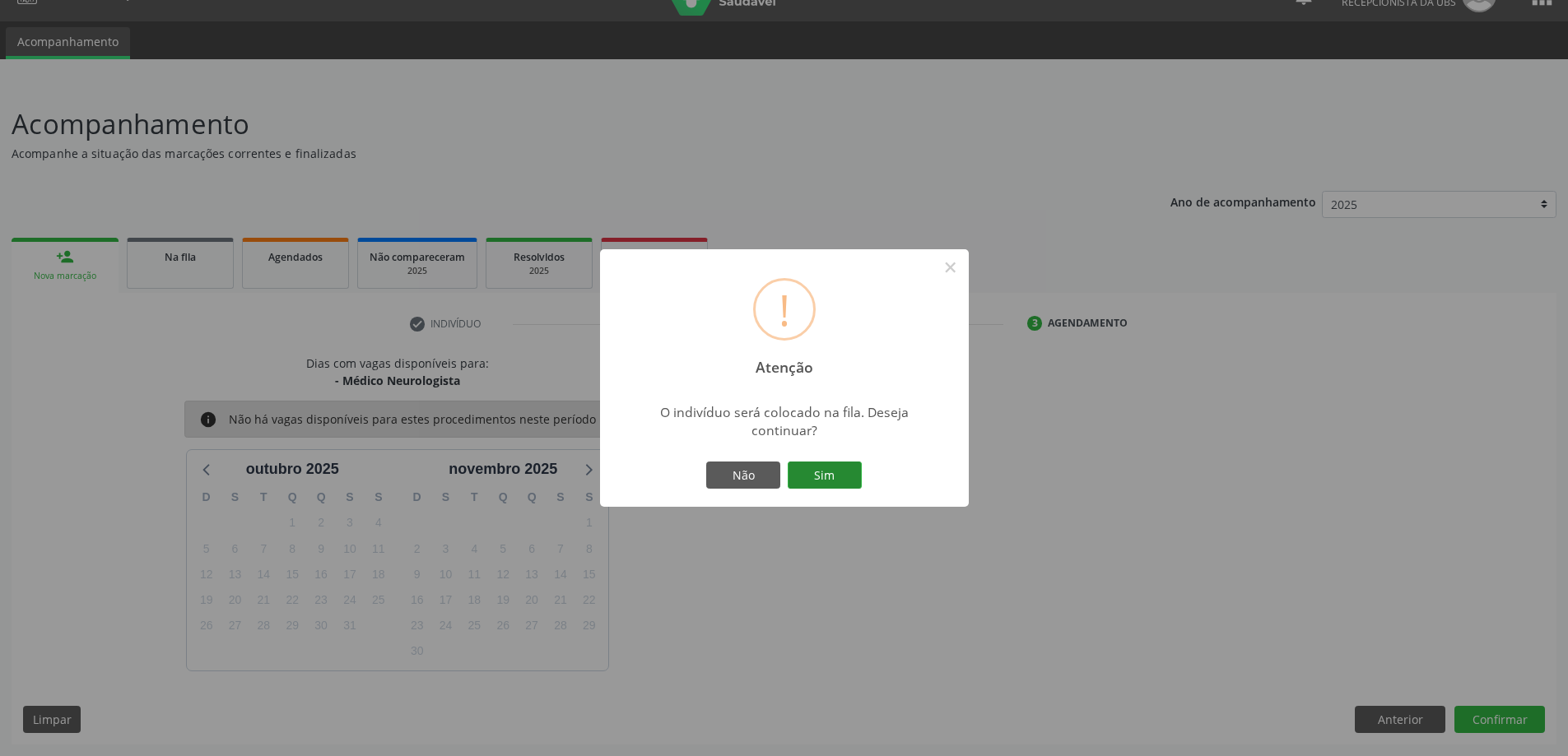
click at [859, 487] on button "Sim" at bounding box center [825, 475] width 74 height 28
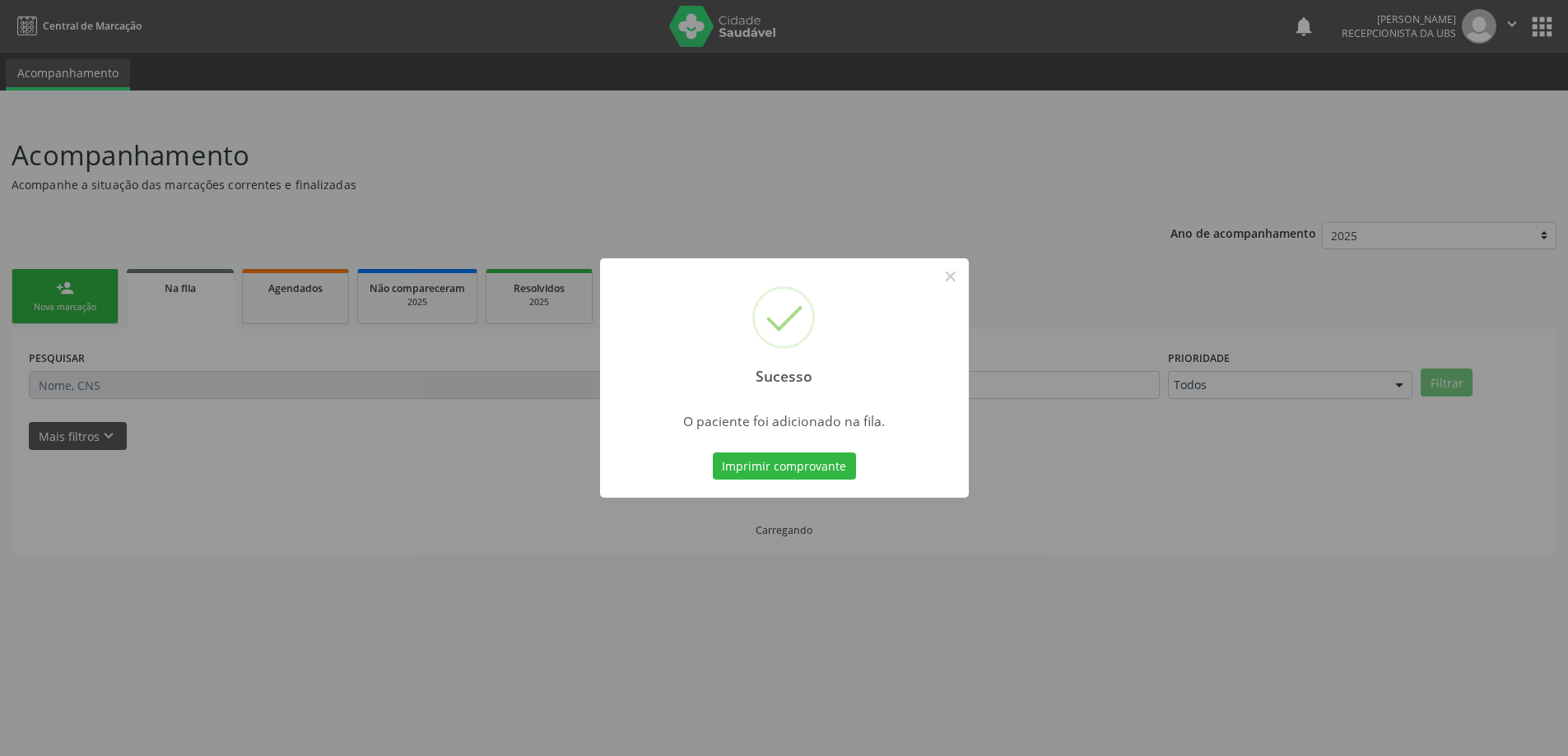
scroll to position [0, 0]
click at [959, 271] on button "×" at bounding box center [950, 276] width 28 height 28
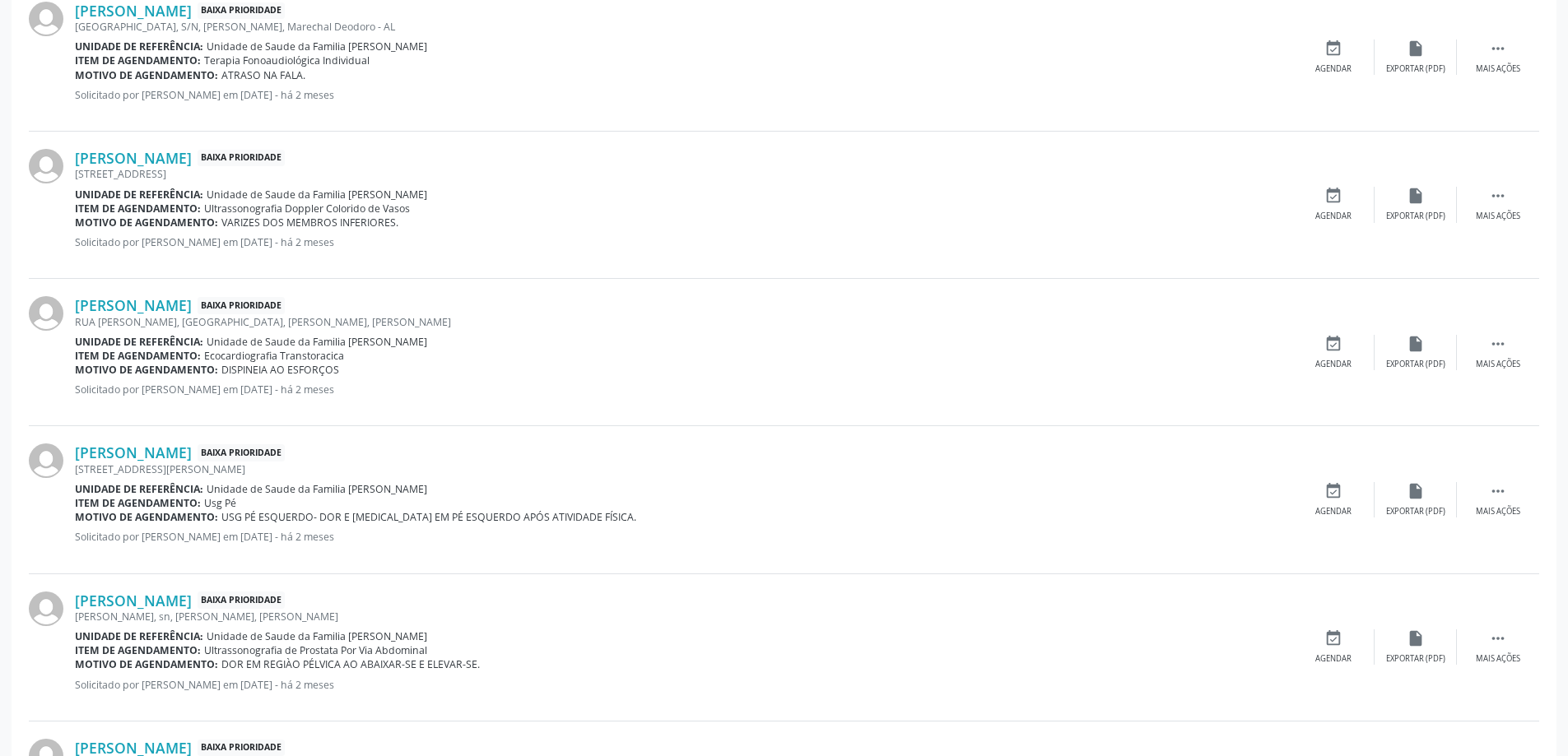
scroll to position [2046, 0]
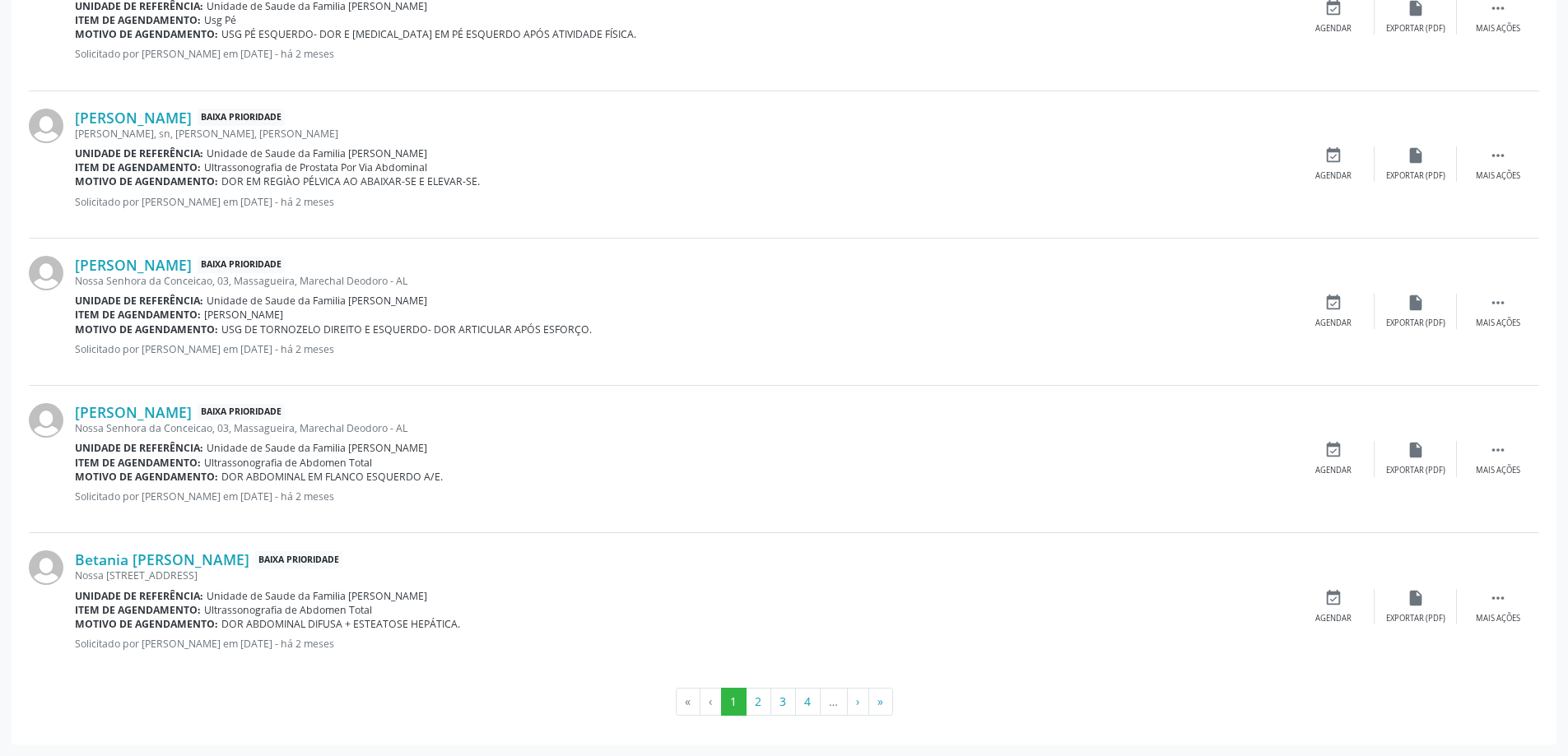
click at [893, 704] on ul "« ‹ 1 2 3 4 … › »" at bounding box center [783, 701] width 1510 height 28
click at [881, 703] on button "»" at bounding box center [881, 701] width 25 height 28
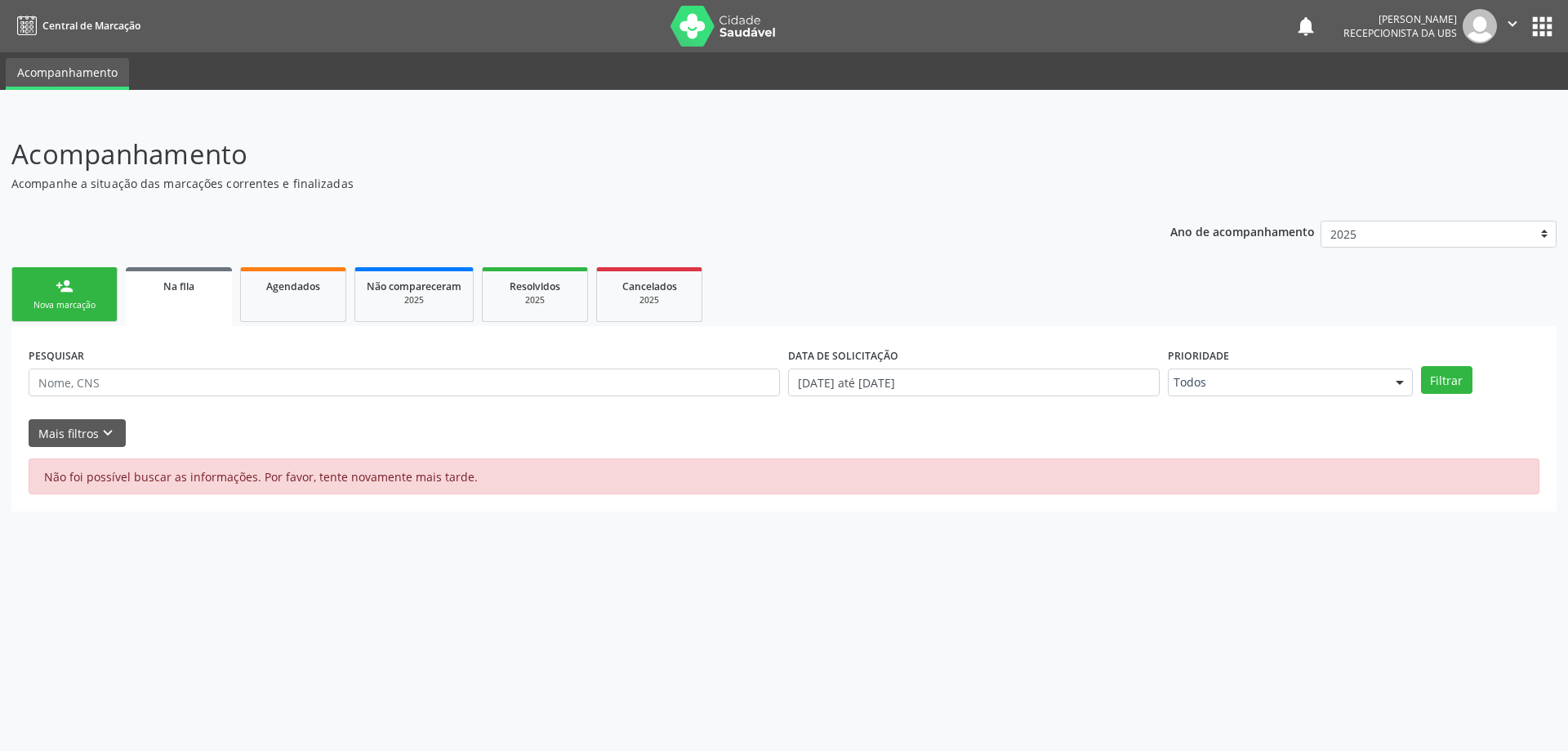
click at [265, 421] on div "Mais filtros keyboard_arrow_down" at bounding box center [784, 433] width 1519 height 28
click at [89, 425] on button "Mais filtros keyboard_arrow_down" at bounding box center [76, 433] width 97 height 28
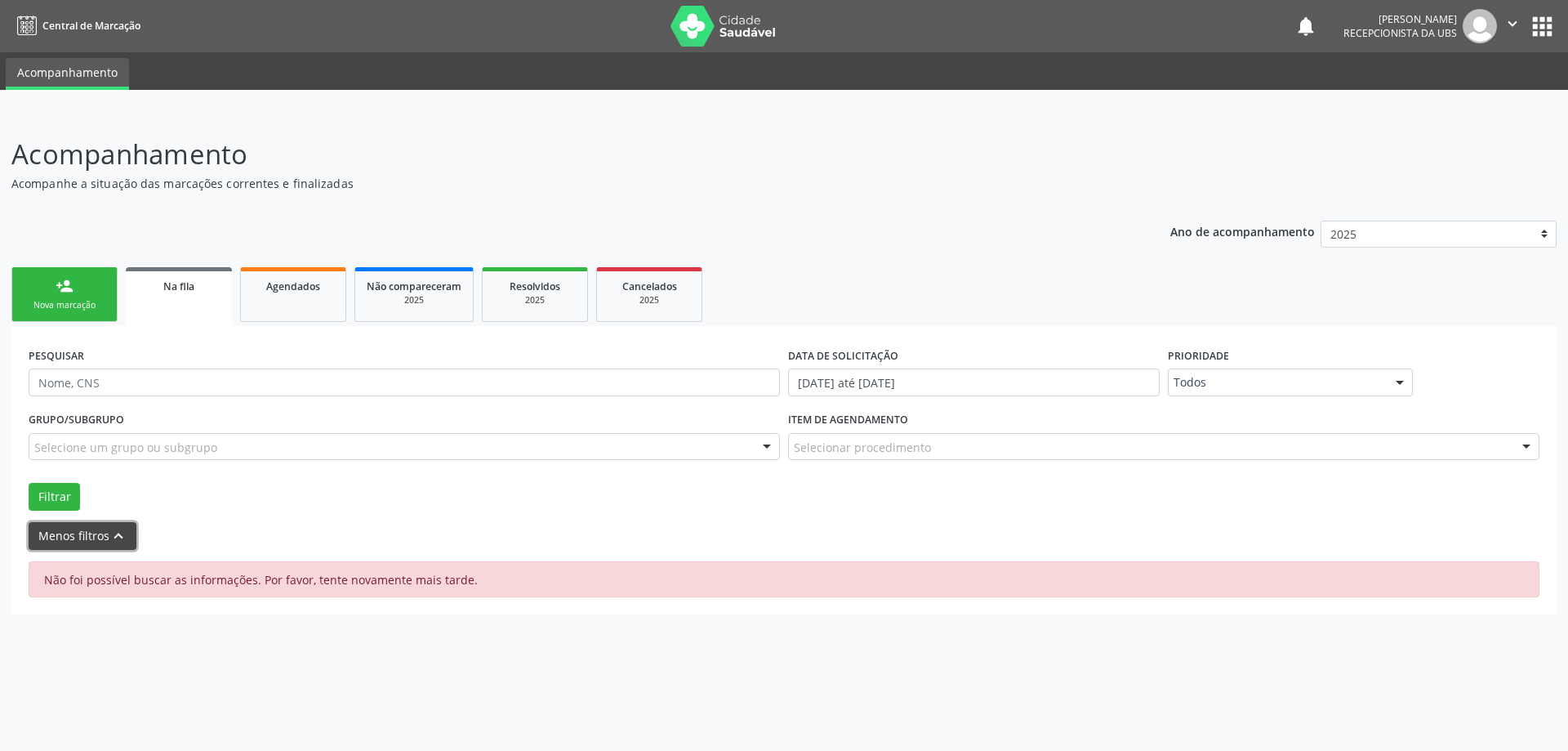
click at [89, 532] on button "Menos filtros keyboard_arrow_up" at bounding box center [82, 536] width 107 height 28
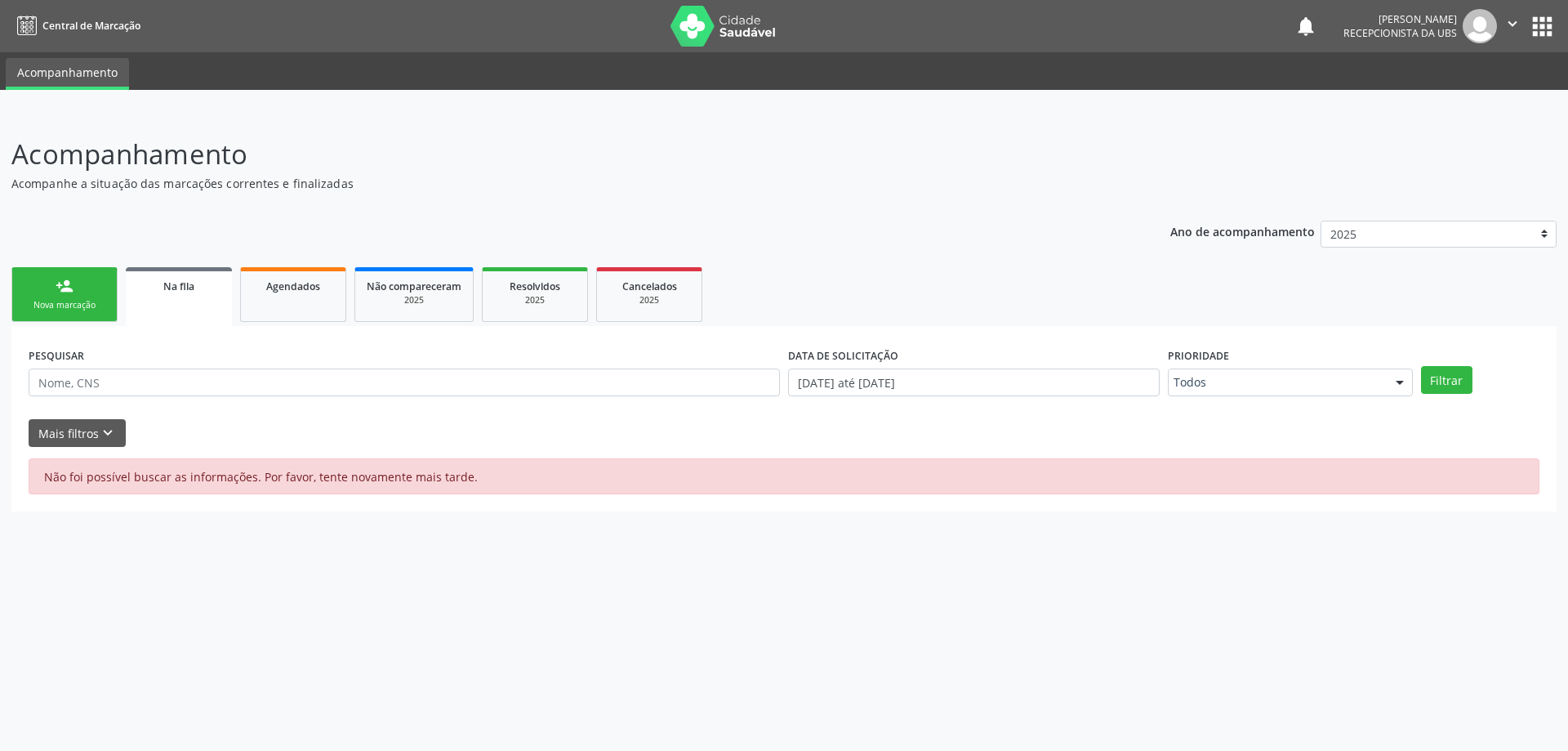
click at [157, 317] on link "Na fila" at bounding box center [179, 297] width 106 height 58
click at [298, 295] on link "Agendados" at bounding box center [293, 295] width 106 height 55
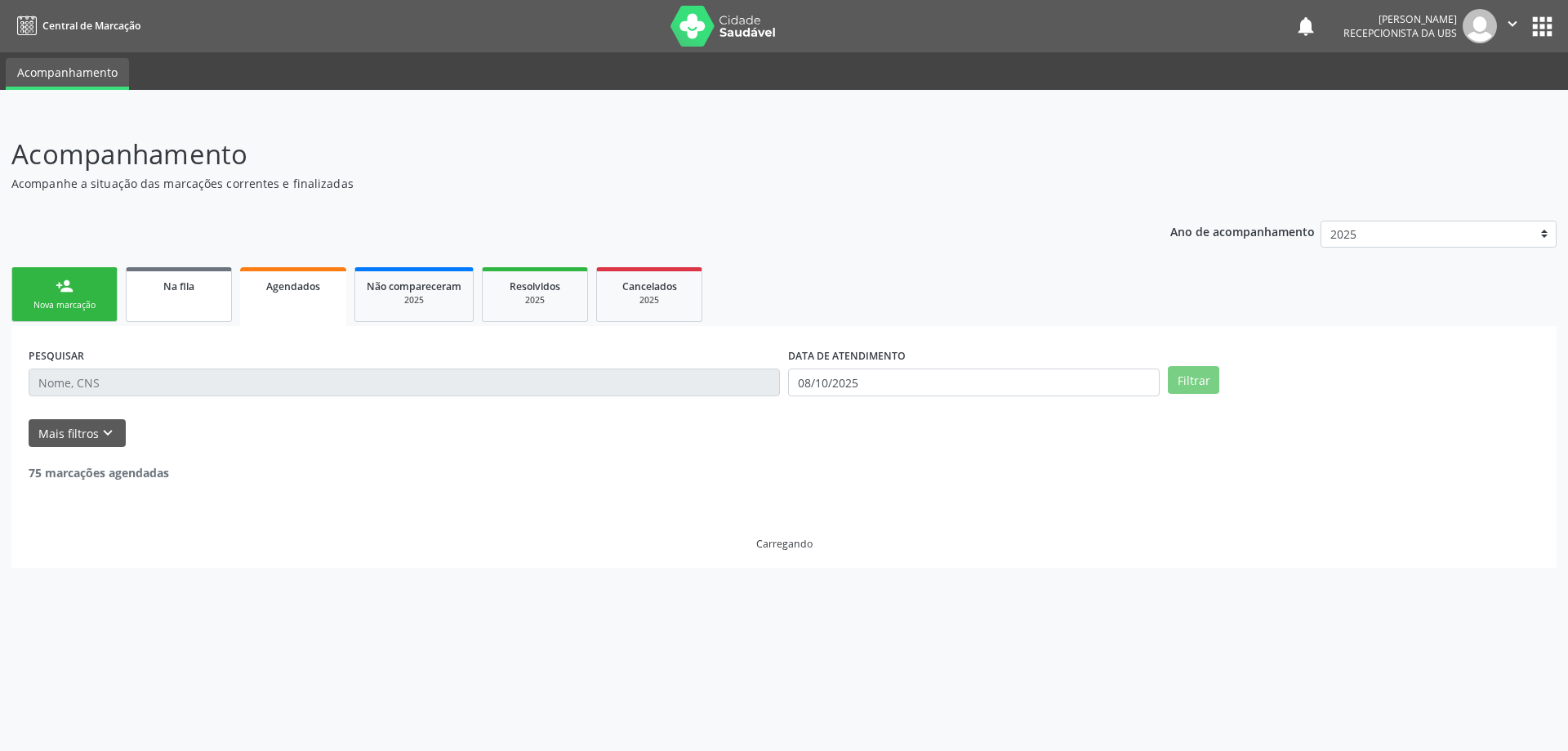
click at [200, 308] on link "Na fila" at bounding box center [179, 295] width 106 height 55
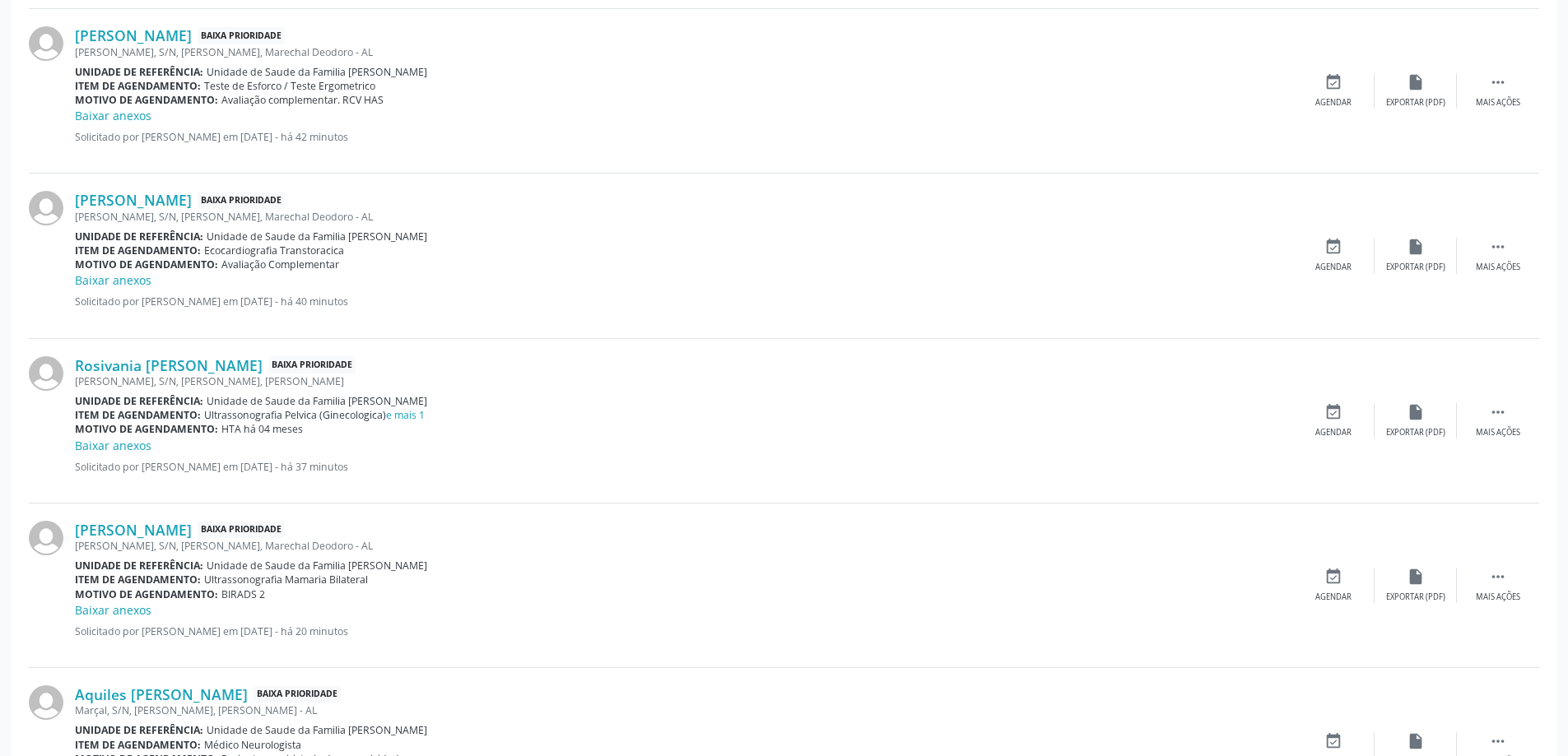
scroll to position [2291, 0]
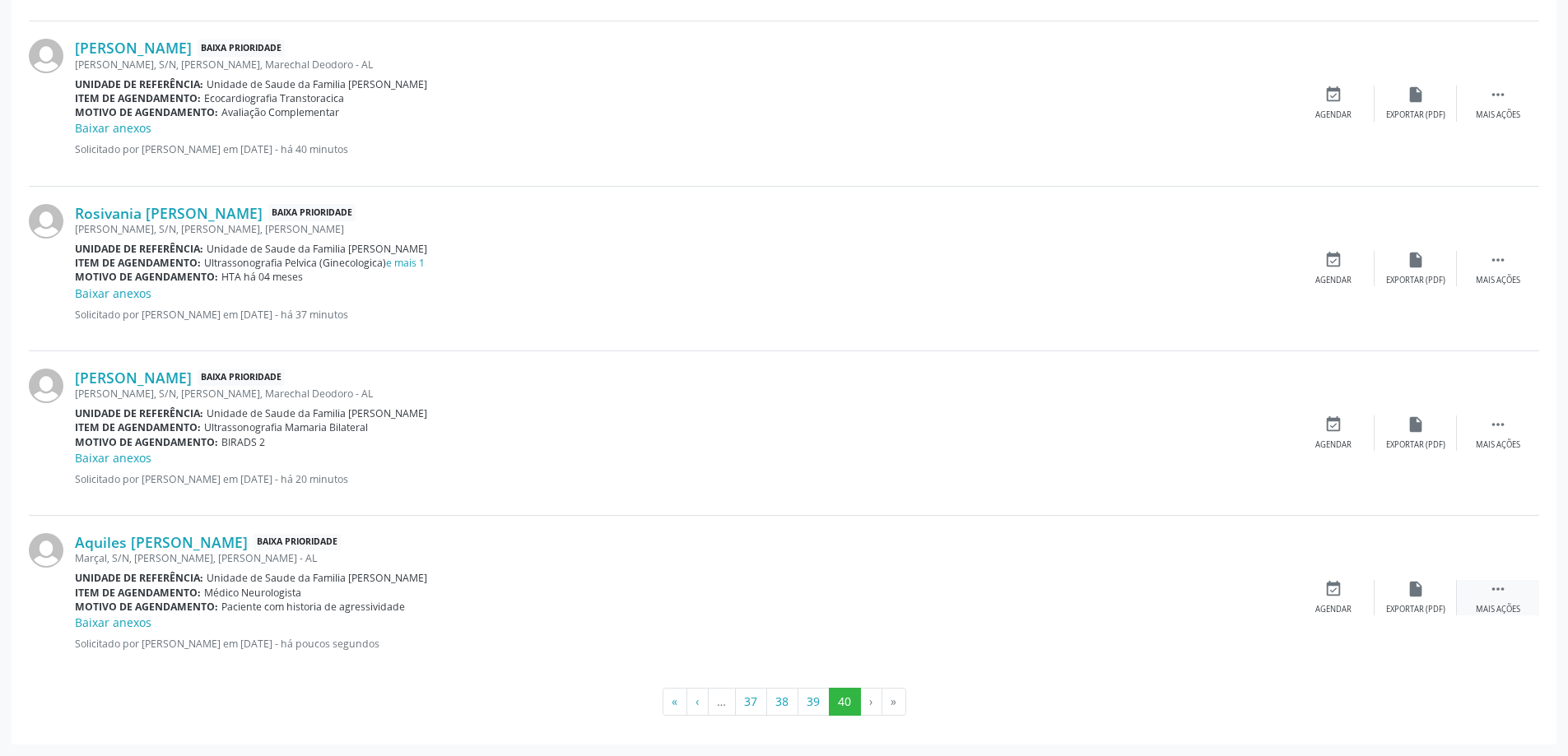
click at [1510, 594] on div " Mais ações" at bounding box center [1498, 597] width 83 height 35
click at [1443, 598] on div "edit Editar" at bounding box center [1415, 597] width 83 height 35
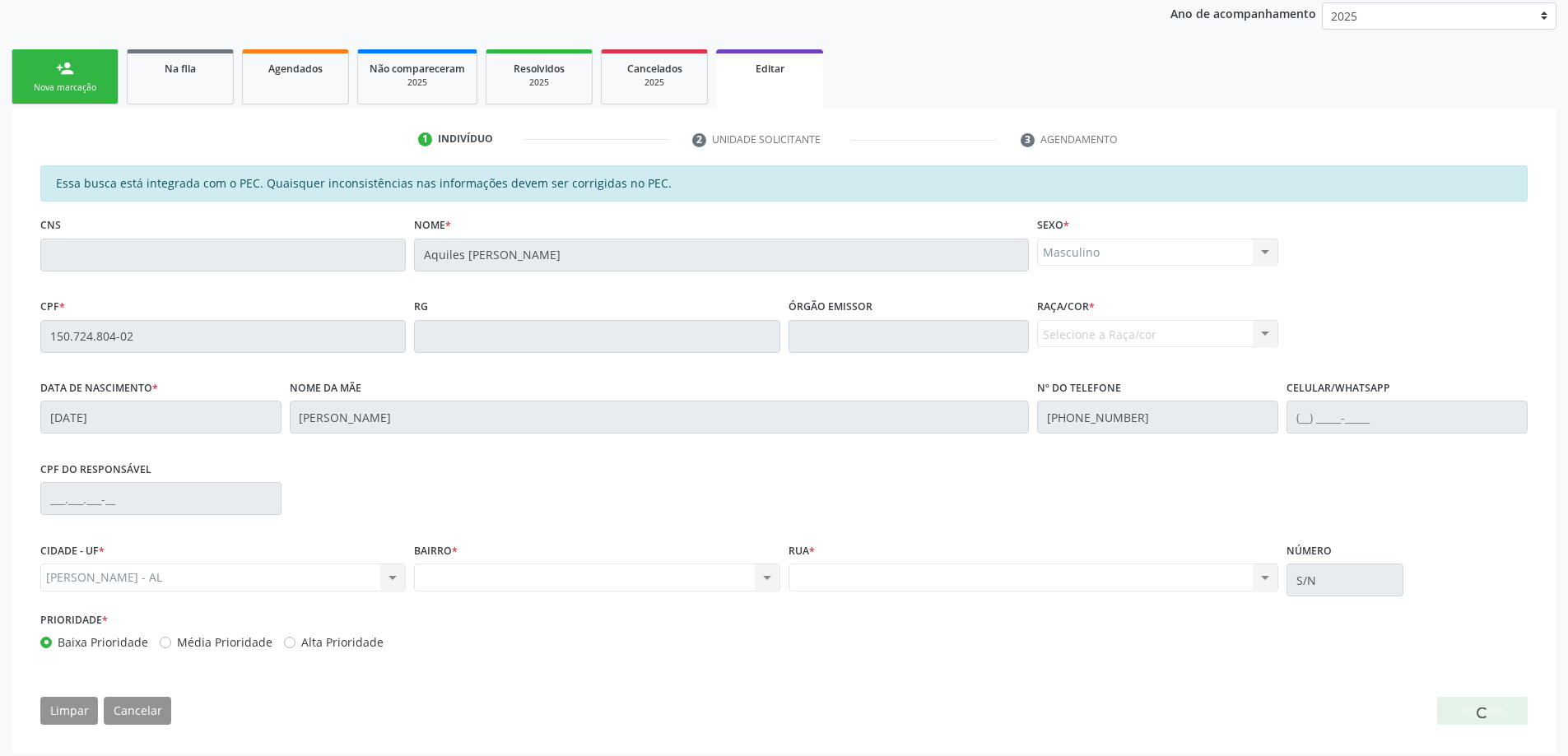
scroll to position [229, 0]
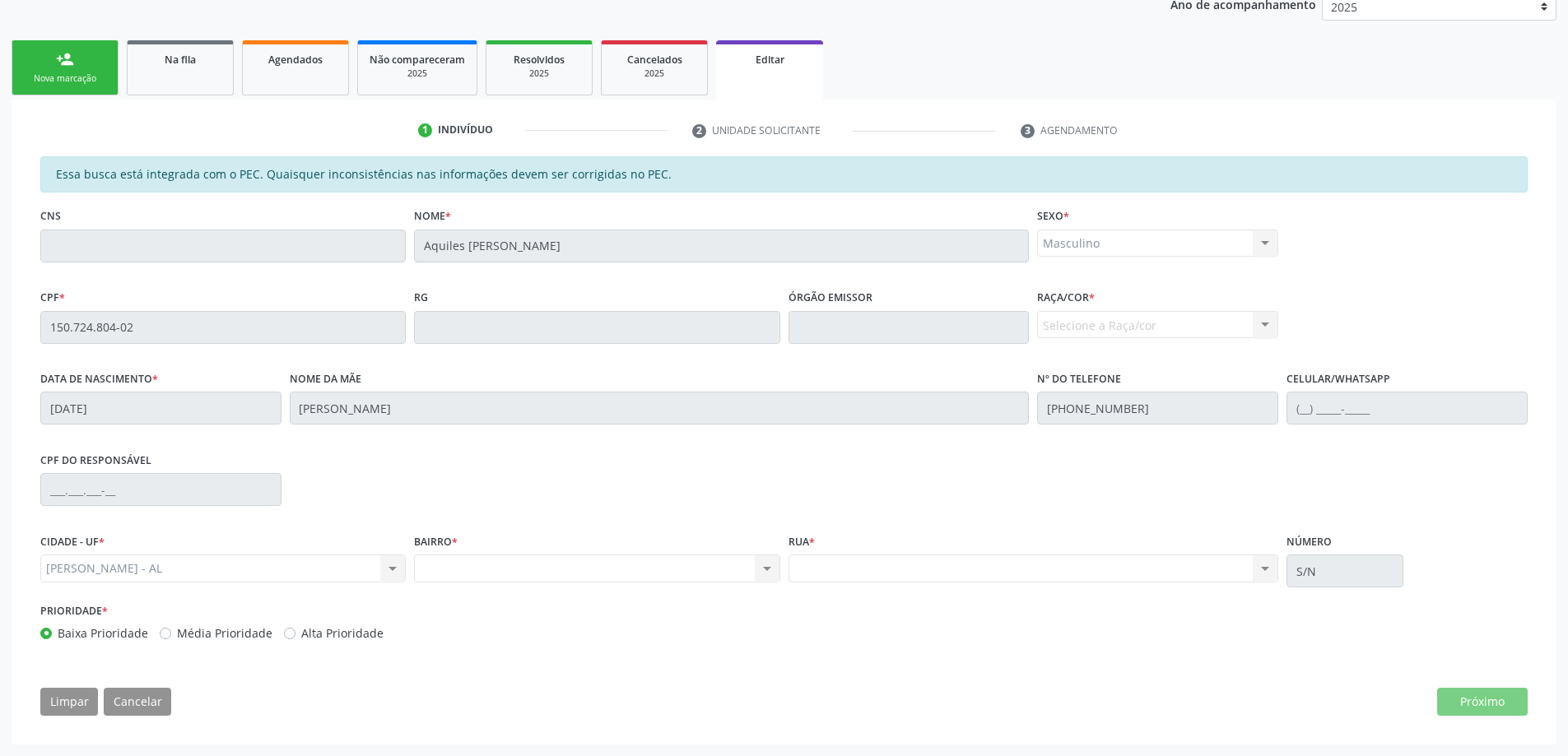
click at [791, 85] on link "Editar" at bounding box center [770, 69] width 107 height 59
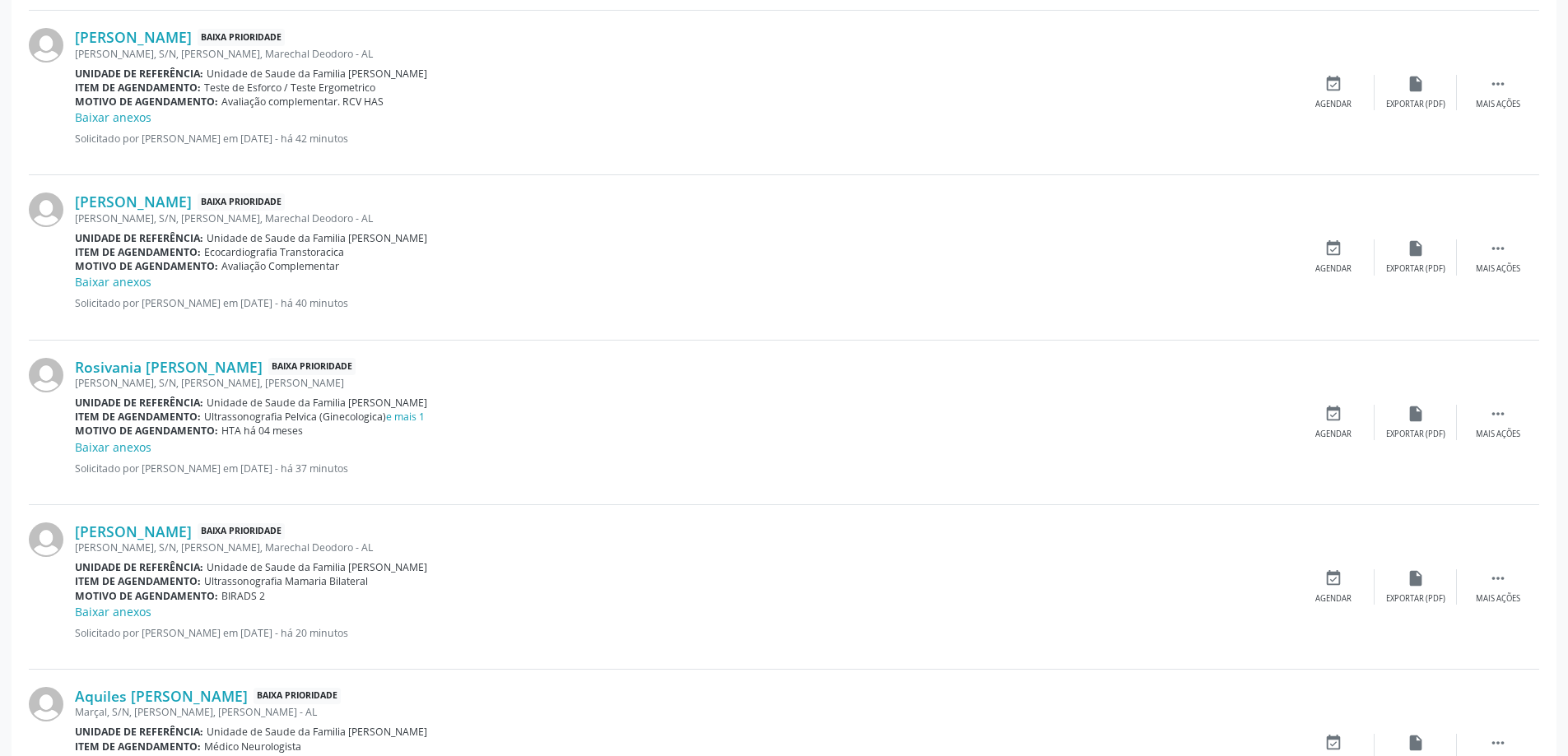
scroll to position [2257, 0]
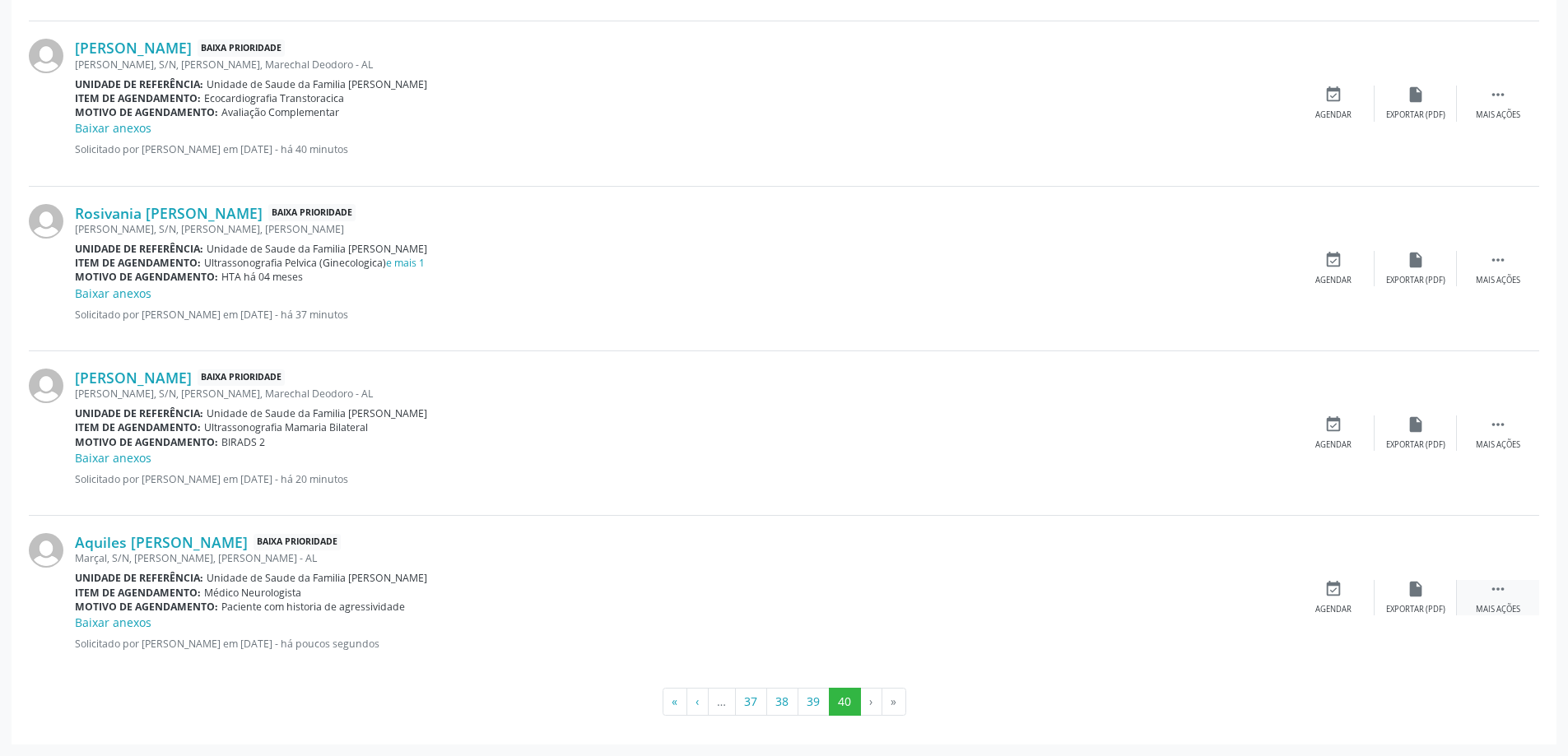
click at [1493, 604] on div "Mais ações" at bounding box center [1498, 610] width 45 height 11
click at [1402, 619] on div "Aquiles Miguel dos Santos Mendes Baixa Prioridade Marçal, S/N, Massagueira, Mar…" at bounding box center [783, 598] width 1510 height 164
click at [1405, 604] on div "Editar" at bounding box center [1416, 610] width 27 height 11
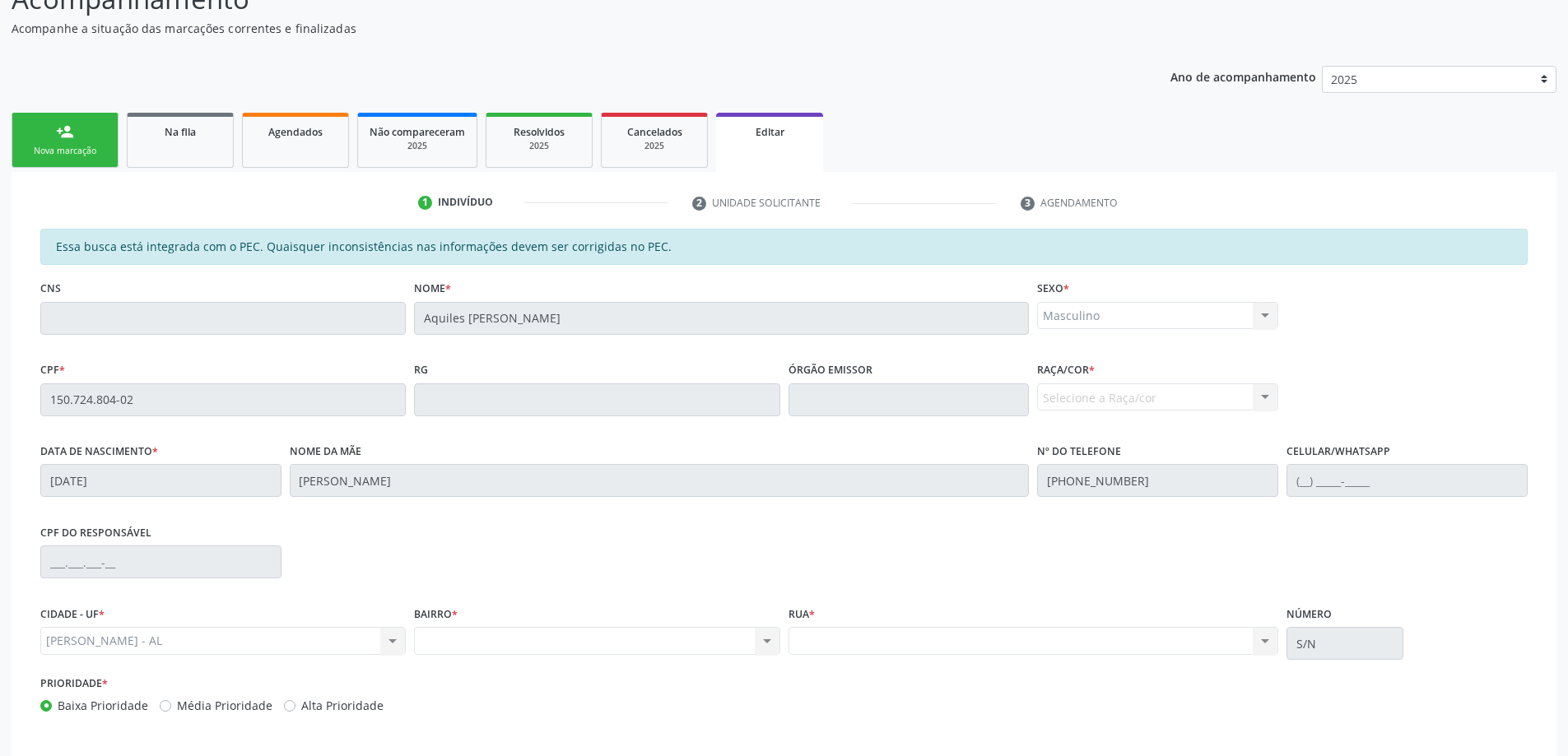
scroll to position [229, 0]
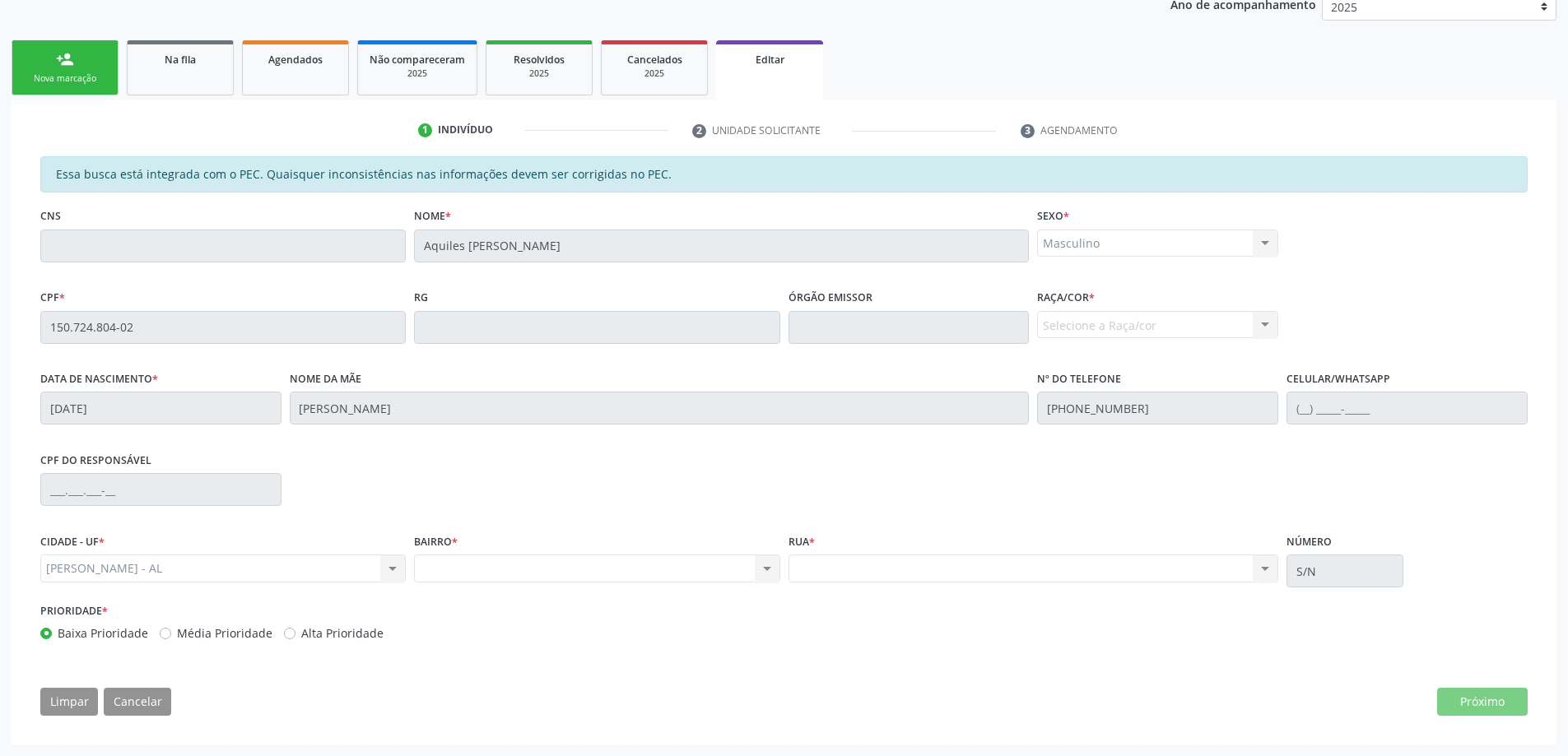
click at [769, 555] on div "Nenhum resultado encontrado para: " " Não há nenhuma opção para ser exibida." at bounding box center [596, 568] width 365 height 28
click at [768, 561] on div "Nenhum resultado encontrado para: " " Não há nenhuma opção para ser exibida." at bounding box center [596, 568] width 365 height 28
drag, startPoint x: 1264, startPoint y: 588, endPoint x: 1326, endPoint y: 585, distance: 62.1
click at [1269, 586] on div "Rua * Nenhum resultado encontrado para: " " Não há nenhuma opção para ser exibi…" at bounding box center [1035, 564] width 499 height 70
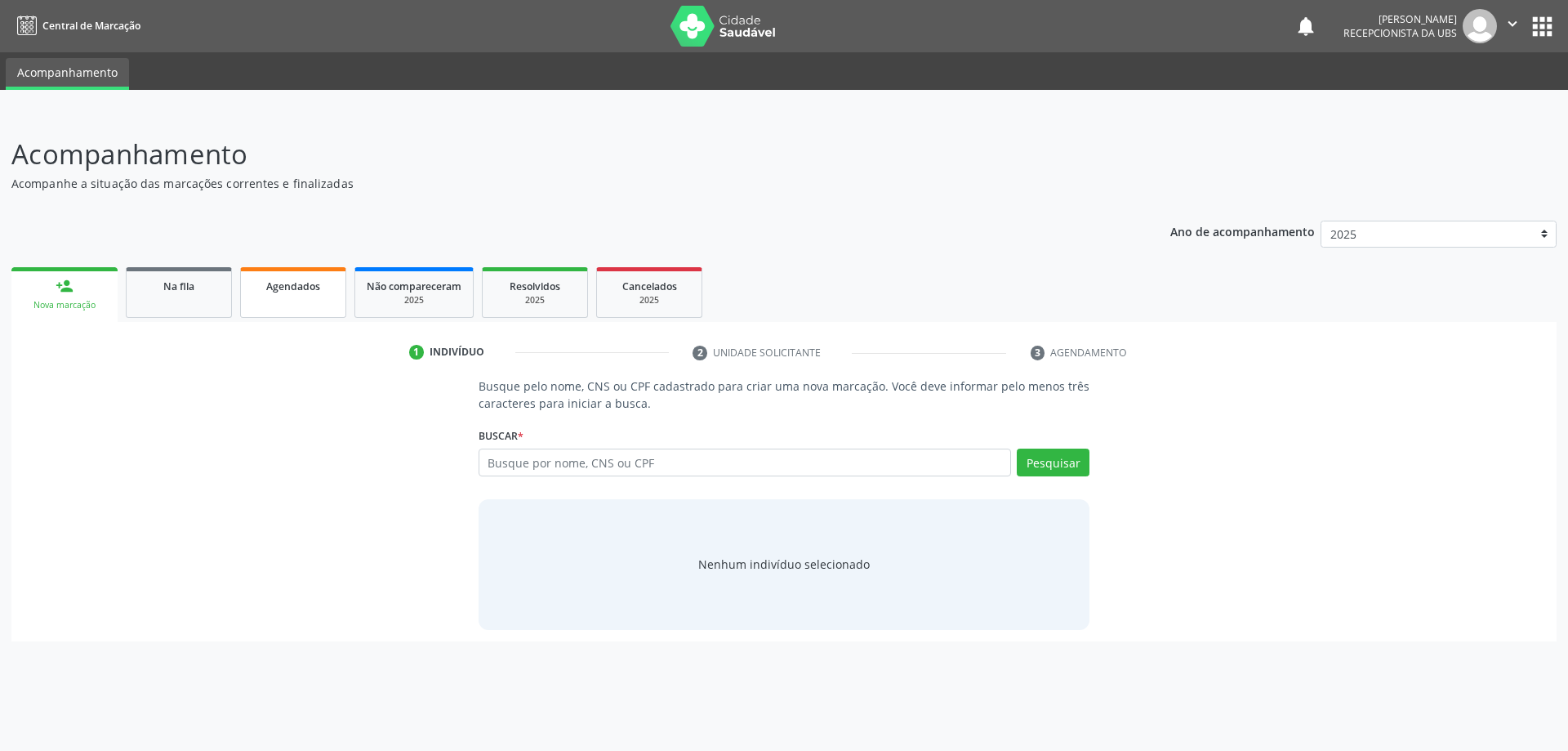
click at [283, 293] on div "Agendados" at bounding box center [293, 286] width 82 height 17
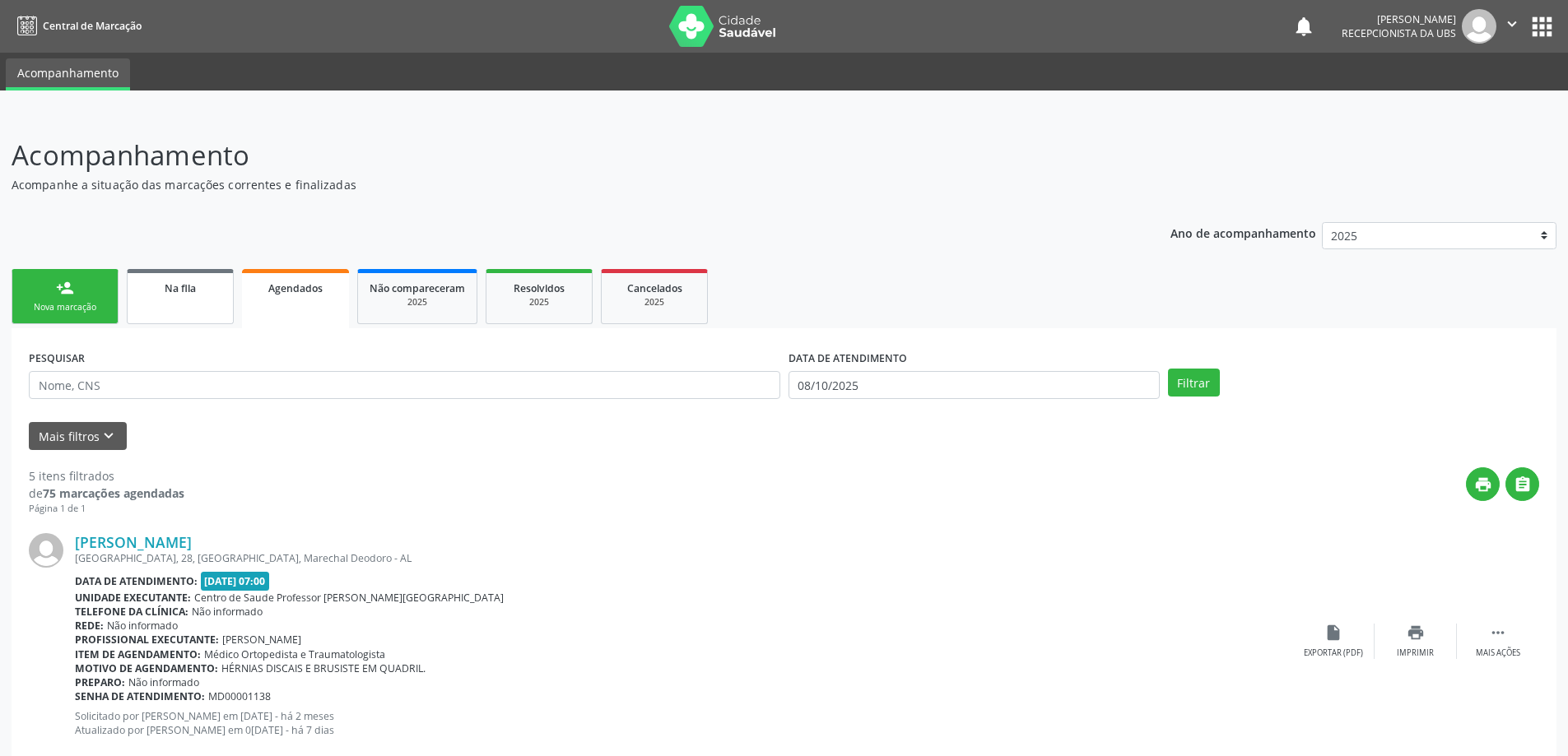
click at [156, 289] on div "Na fila" at bounding box center [180, 287] width 83 height 17
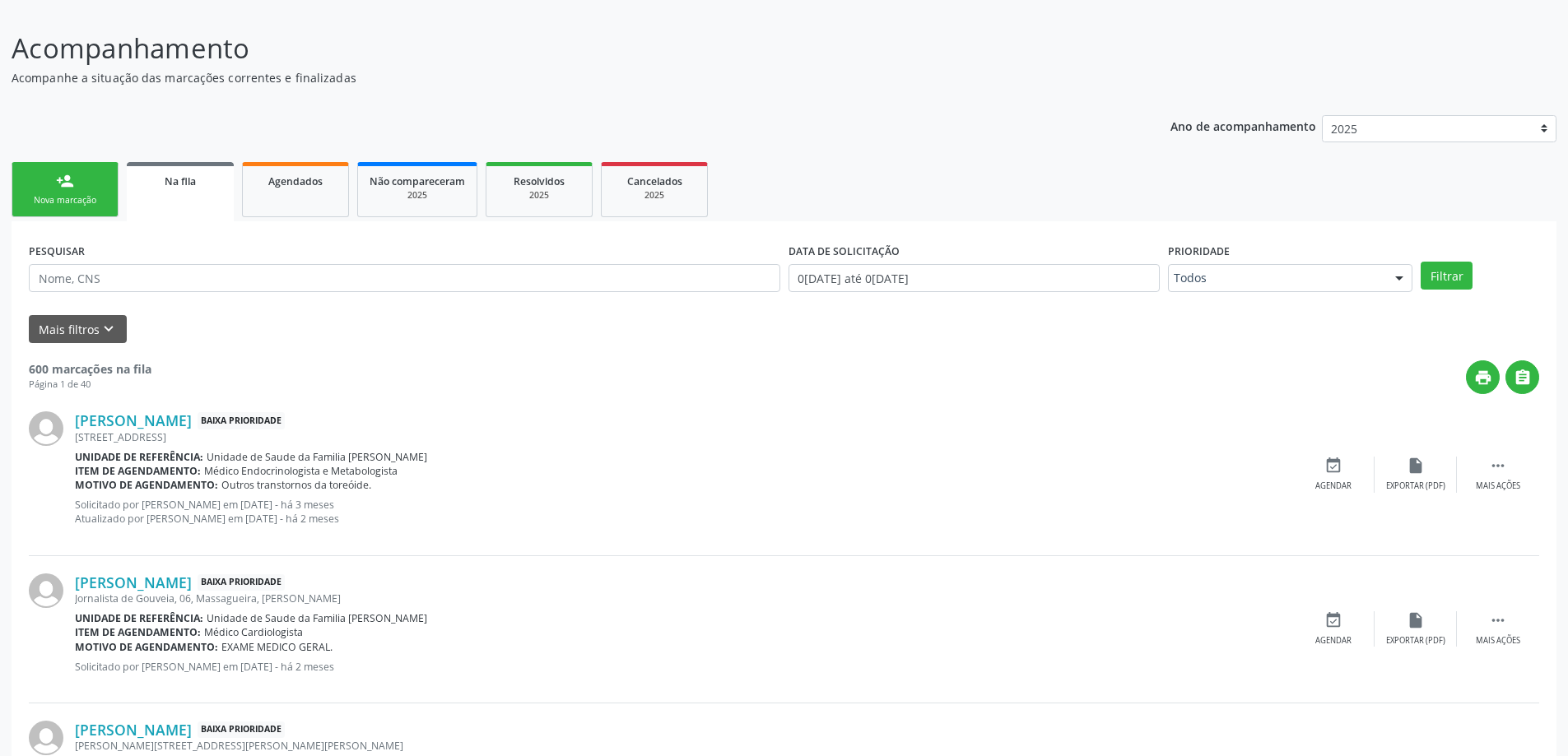
scroll to position [83, 0]
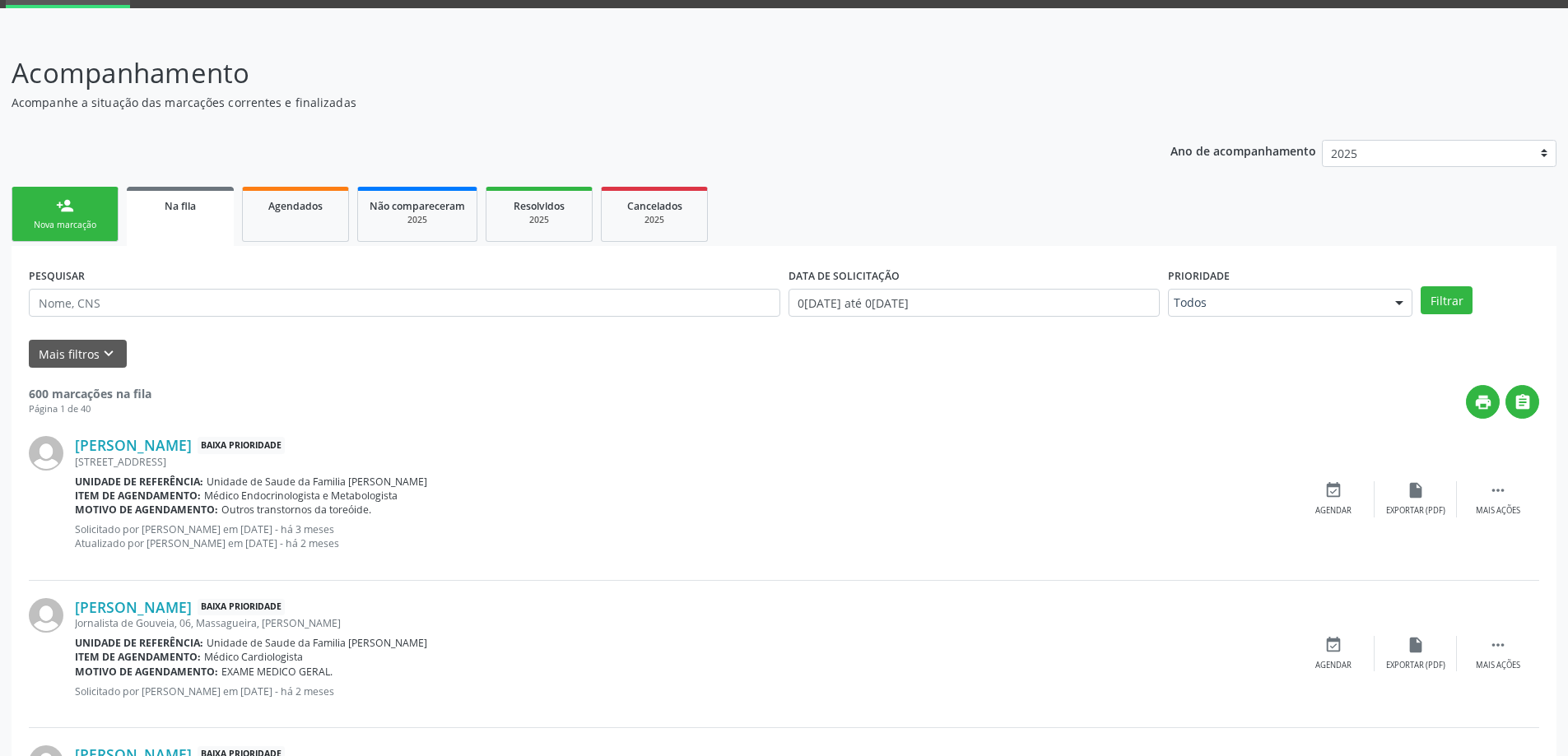
click at [25, 200] on link "person_add Nova marcação" at bounding box center [65, 214] width 107 height 55
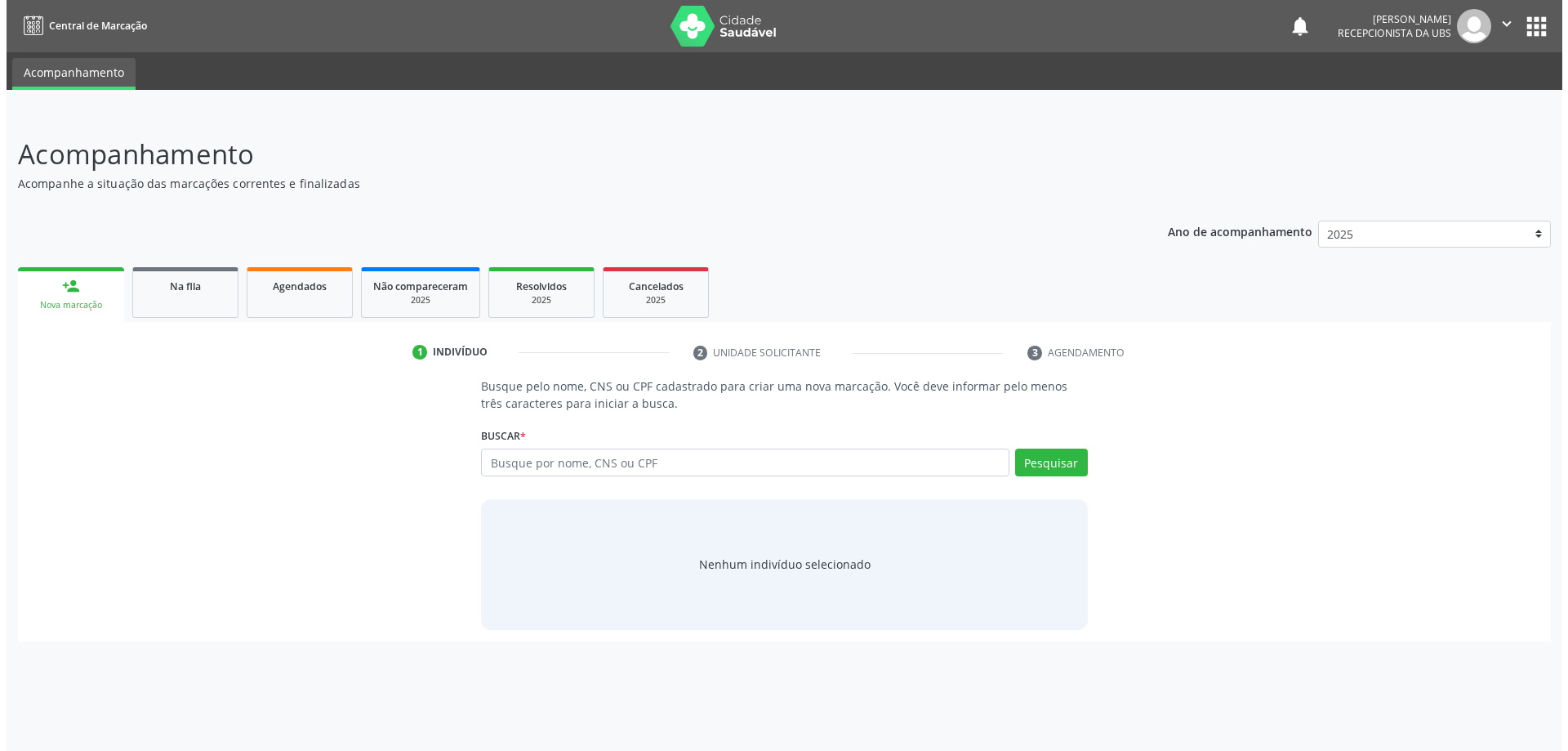
scroll to position [0, 0]
click at [581, 468] on input "text" at bounding box center [745, 462] width 533 height 27
click at [295, 299] on link "Agendados" at bounding box center [293, 293] width 106 height 51
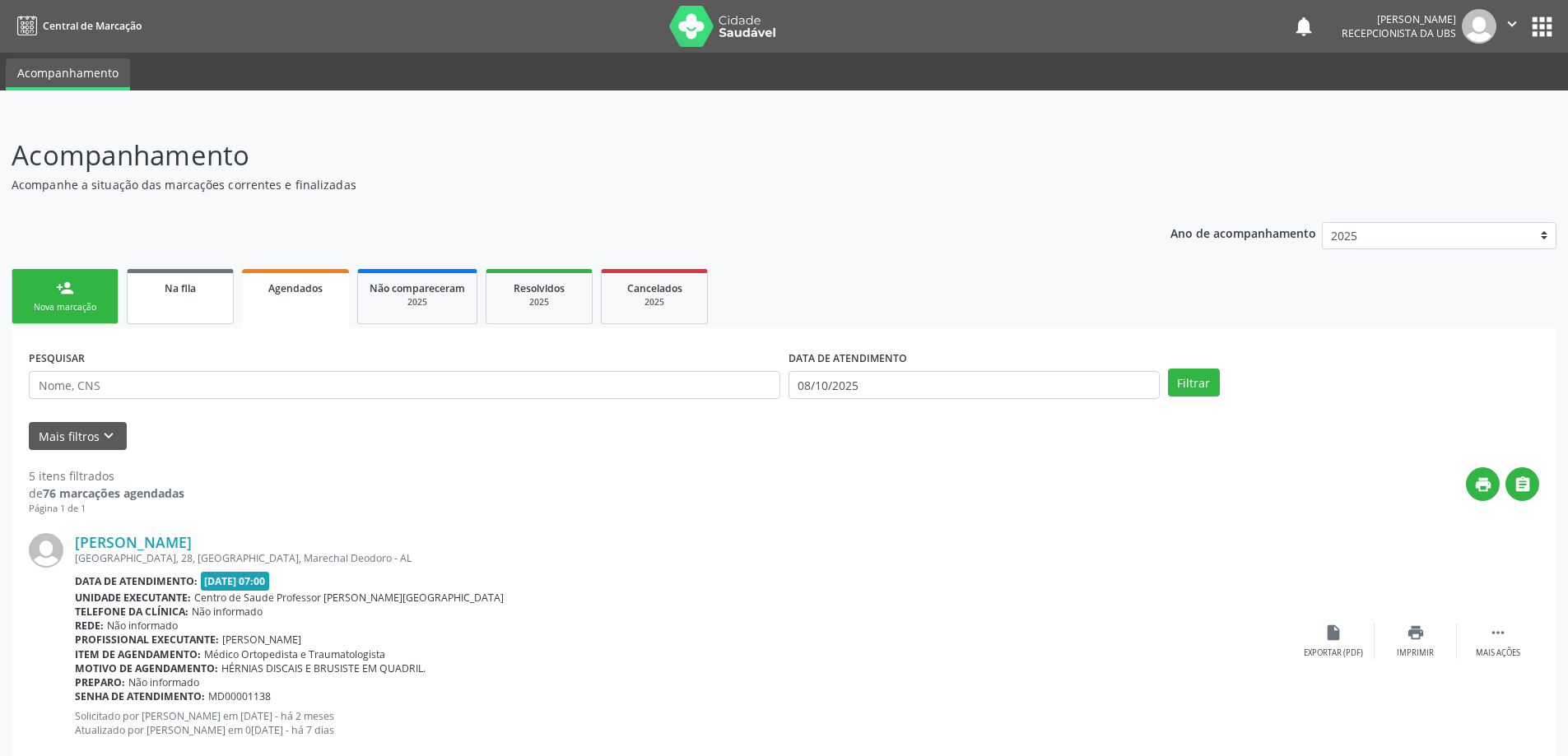
click at [200, 287] on div "Na fila" at bounding box center [180, 287] width 83 height 17
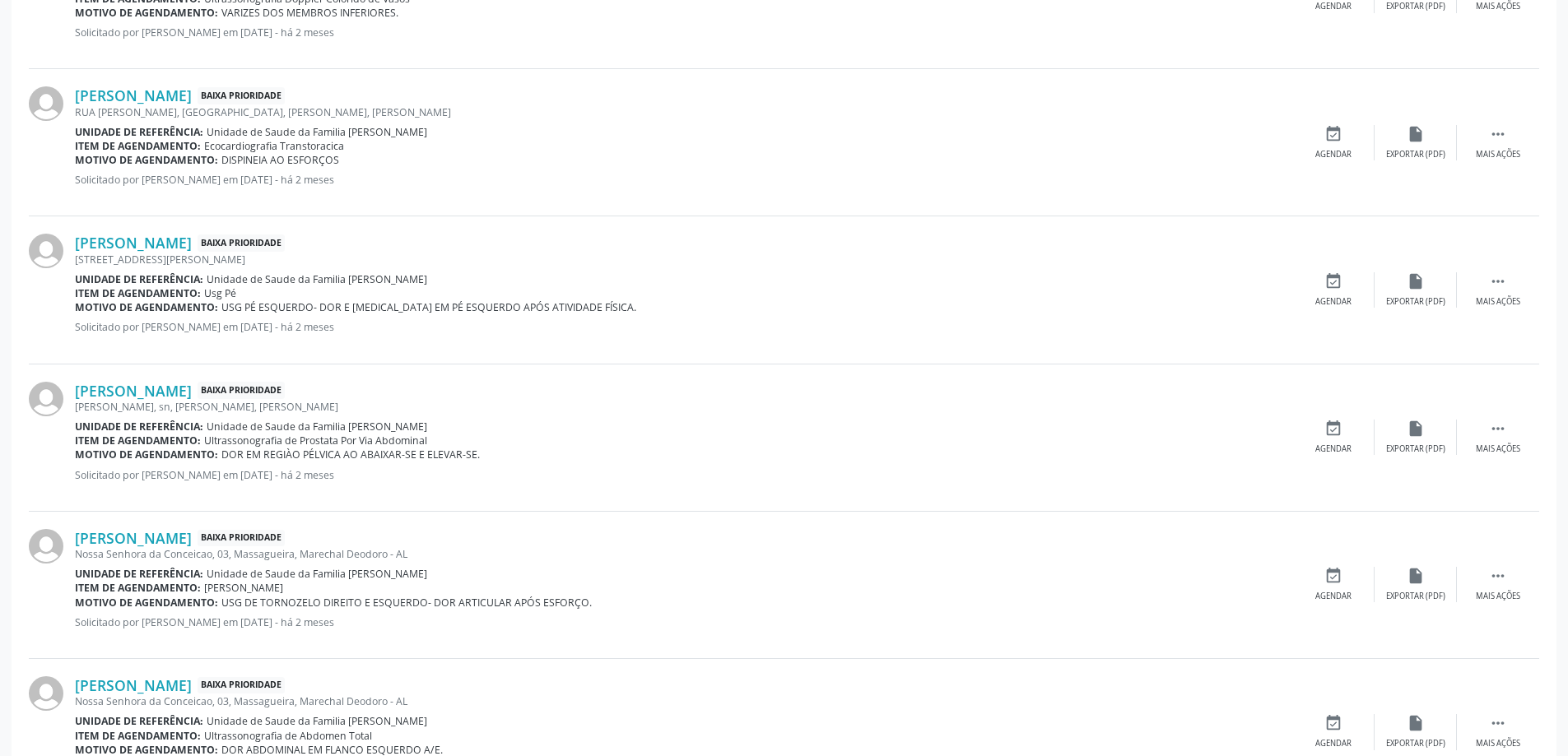
scroll to position [2046, 0]
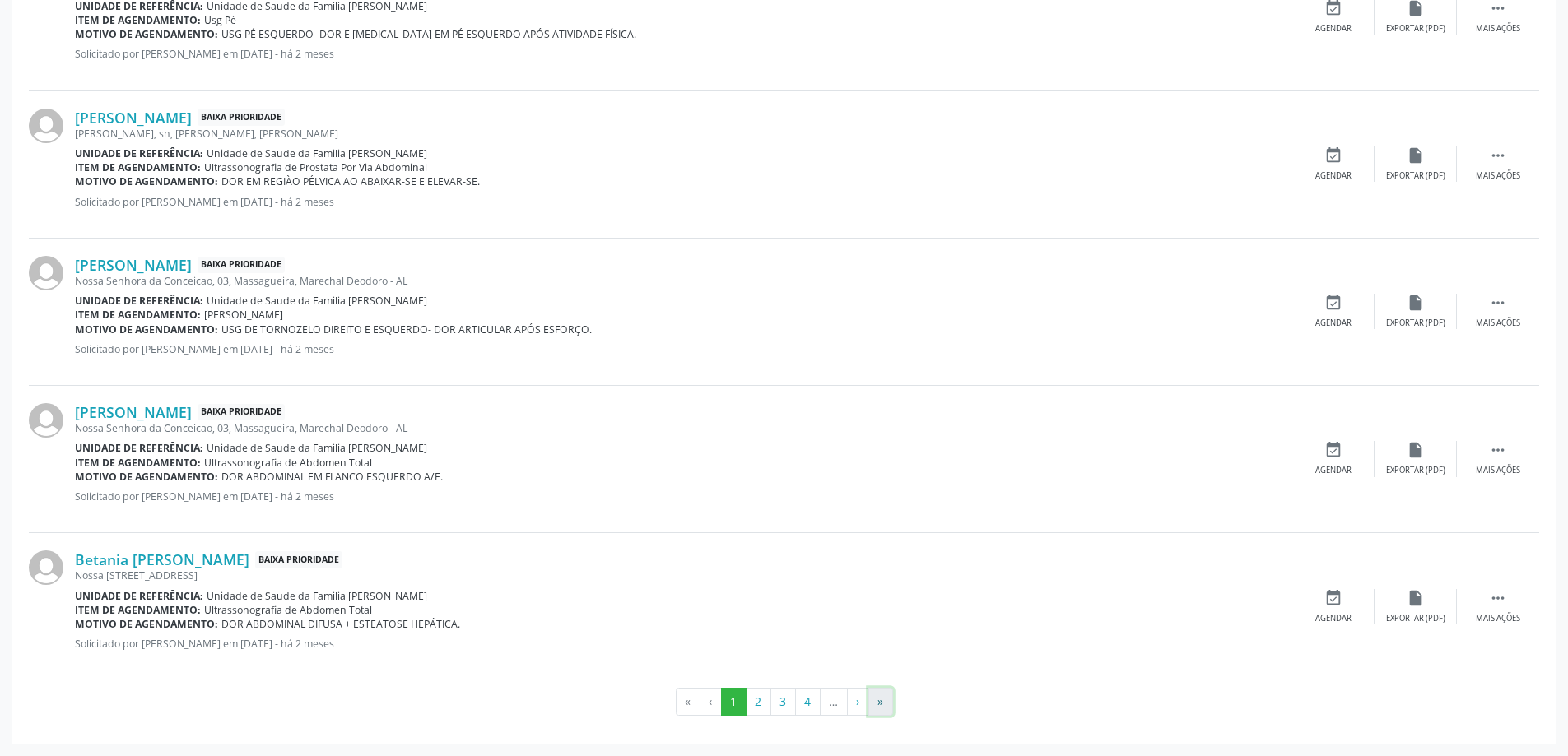
click at [887, 704] on button "»" at bounding box center [881, 701] width 25 height 28
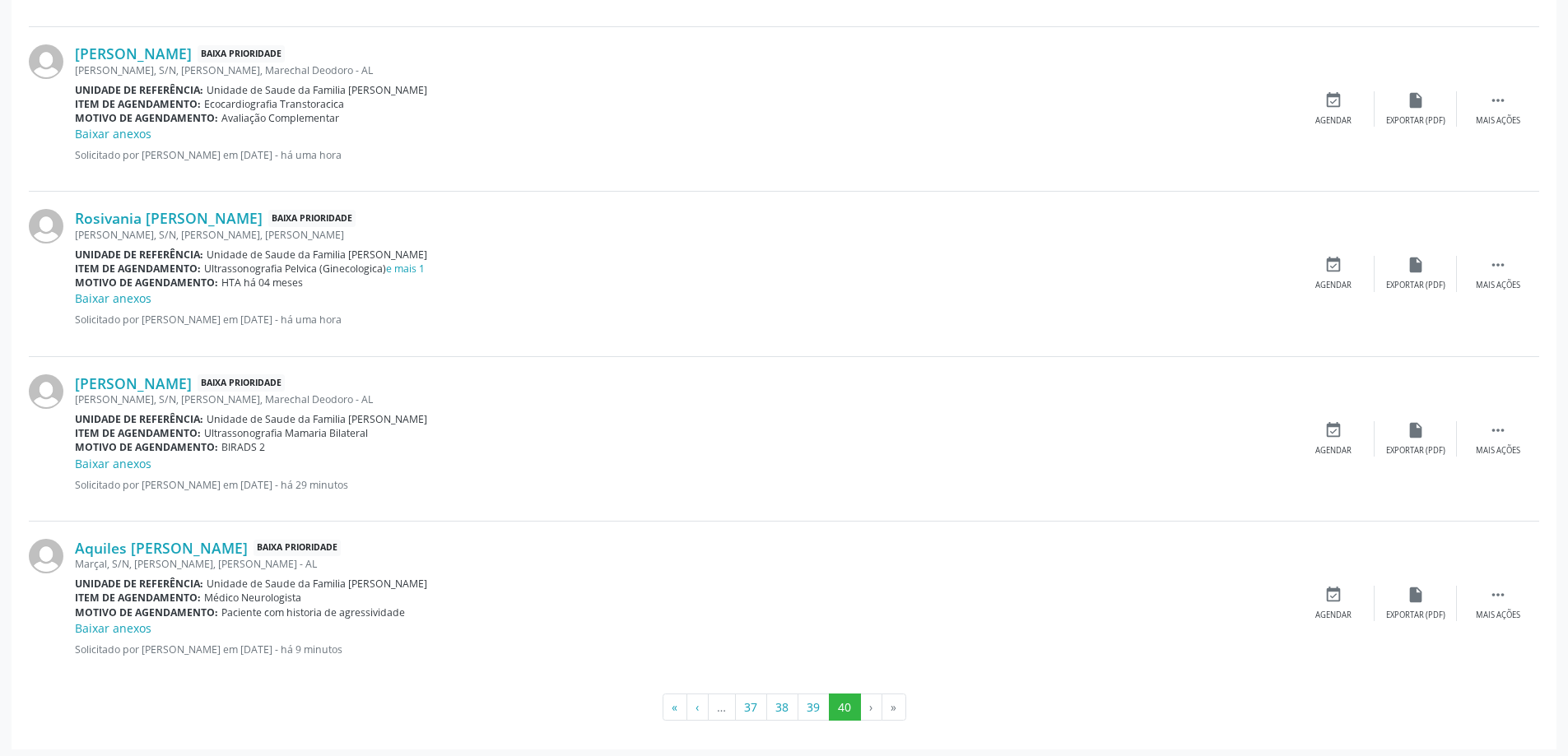
scroll to position [2126, 0]
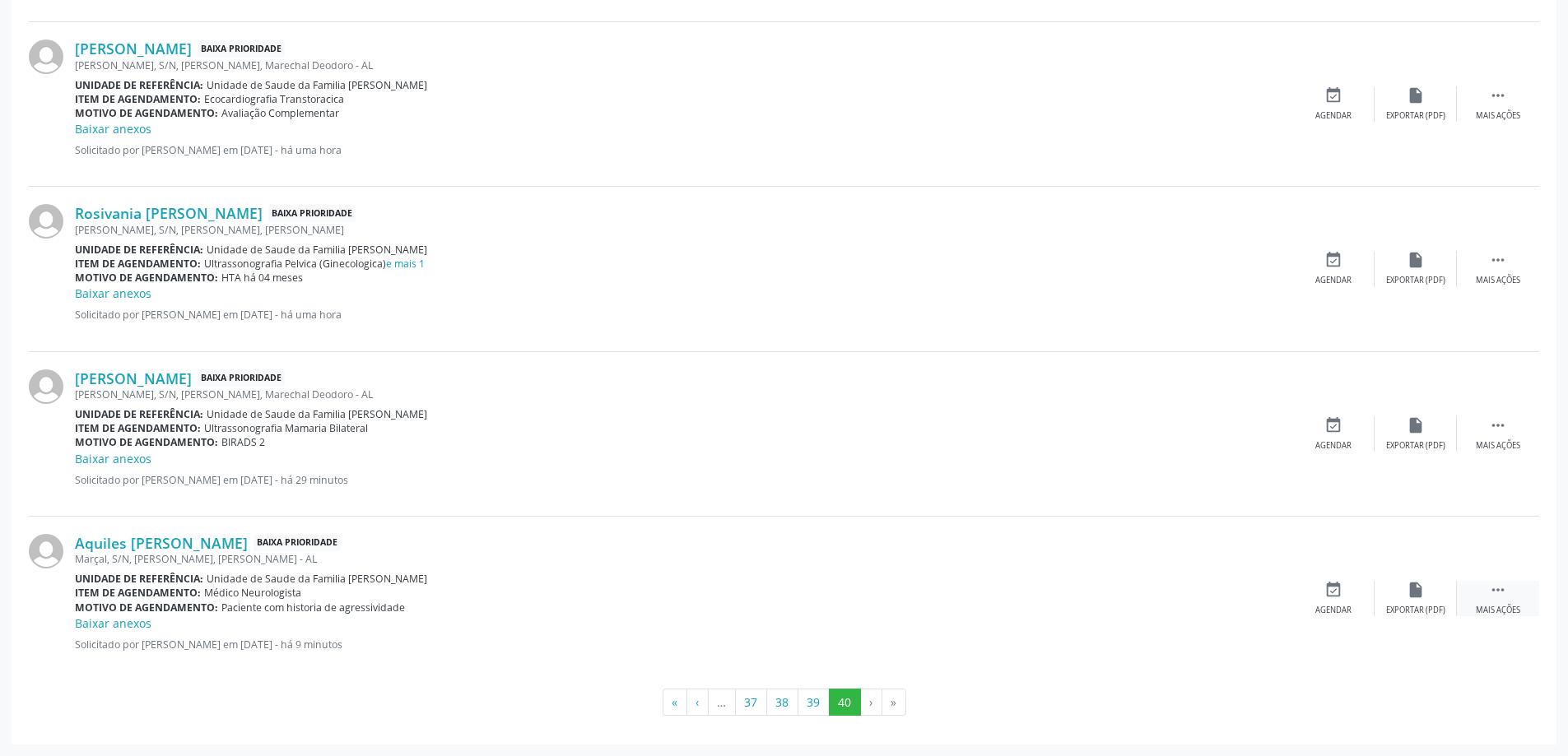
click at [1477, 605] on div "Mais ações" at bounding box center [1498, 610] width 45 height 11
click at [1415, 608] on div "Editar" at bounding box center [1416, 610] width 27 height 11
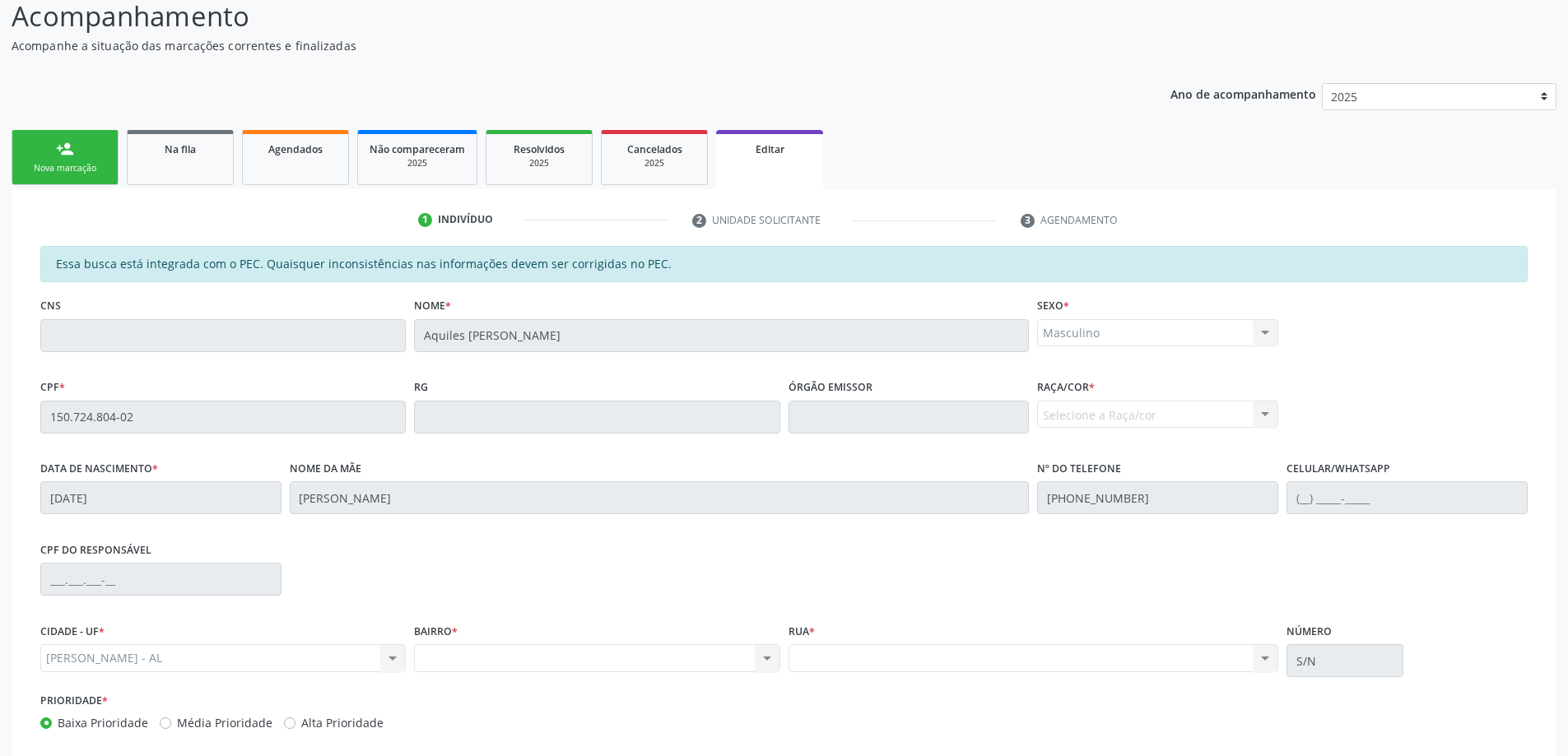
scroll to position [229, 0]
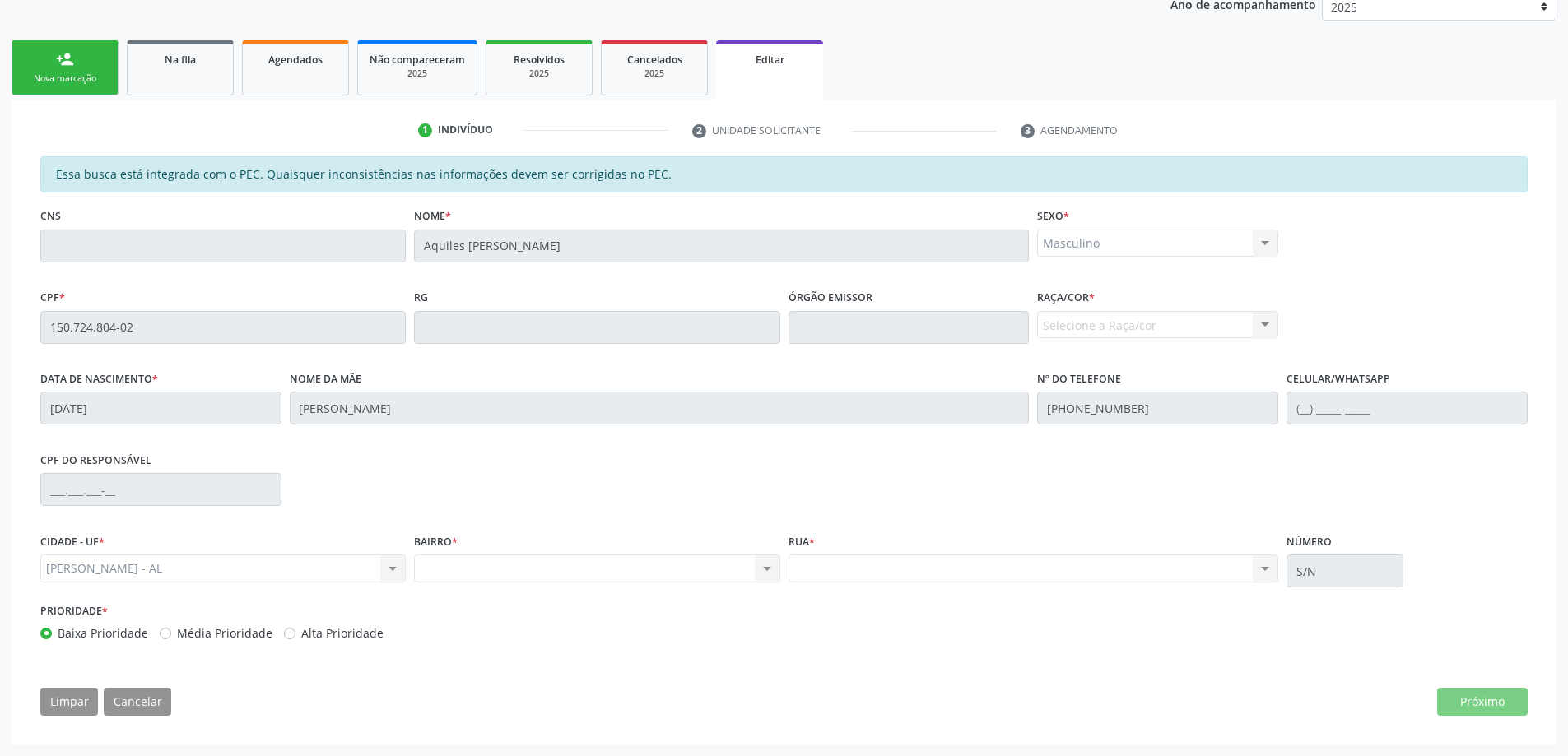
click at [1448, 672] on div "Essa busca está integrada com o PEC. Quaisquer inconsistências nas informações …" at bounding box center [783, 442] width 1510 height 571
click at [750, 122] on li "2 Unidade solicitante" at bounding box center [844, 130] width 328 height 28
click at [699, 114] on div "1 Indivíduo 2 Unidade solicitante 3 Agendamento Essa busca está integrada com o…" at bounding box center [784, 421] width 1545 height 644
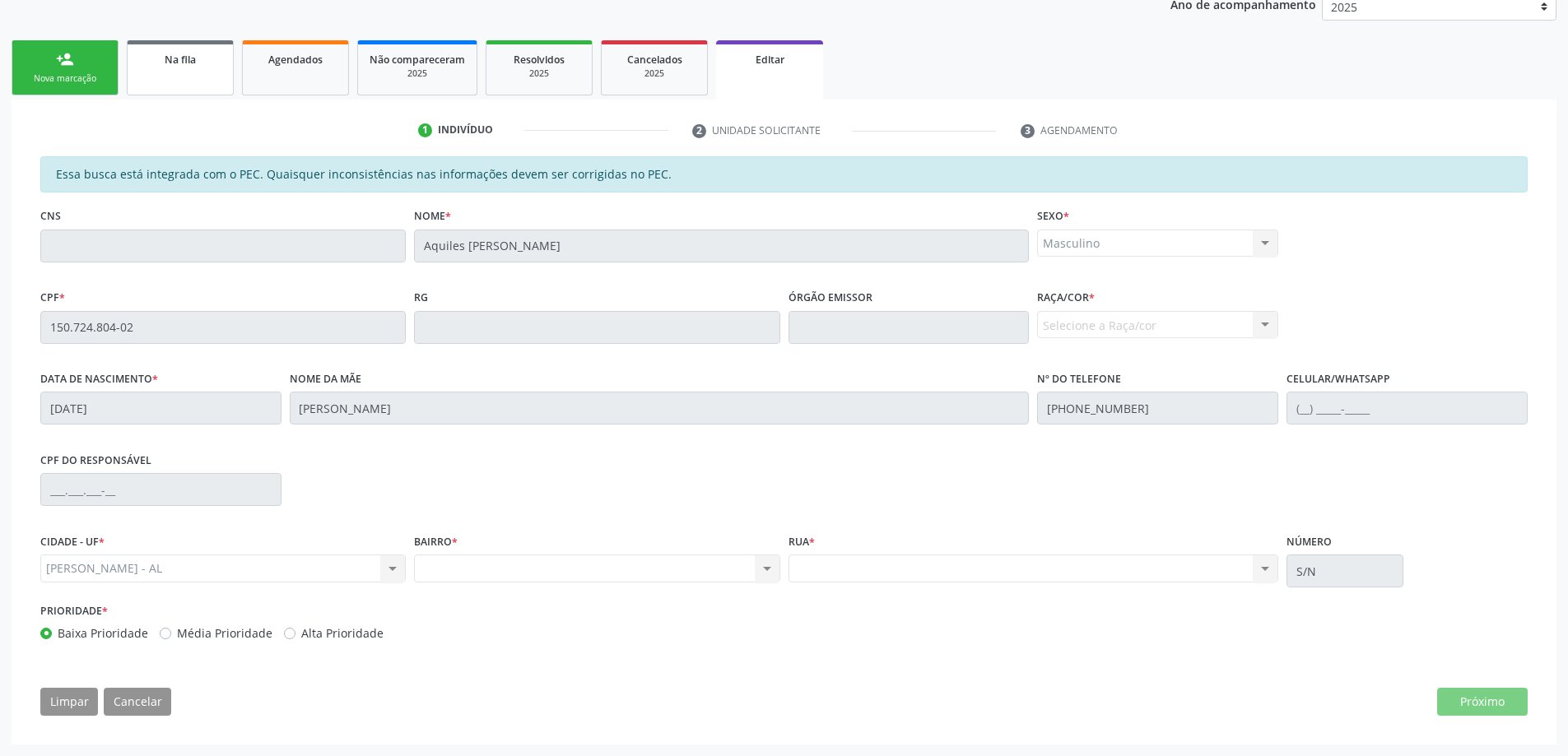
click at [141, 42] on link "Na fila" at bounding box center [180, 67] width 107 height 55
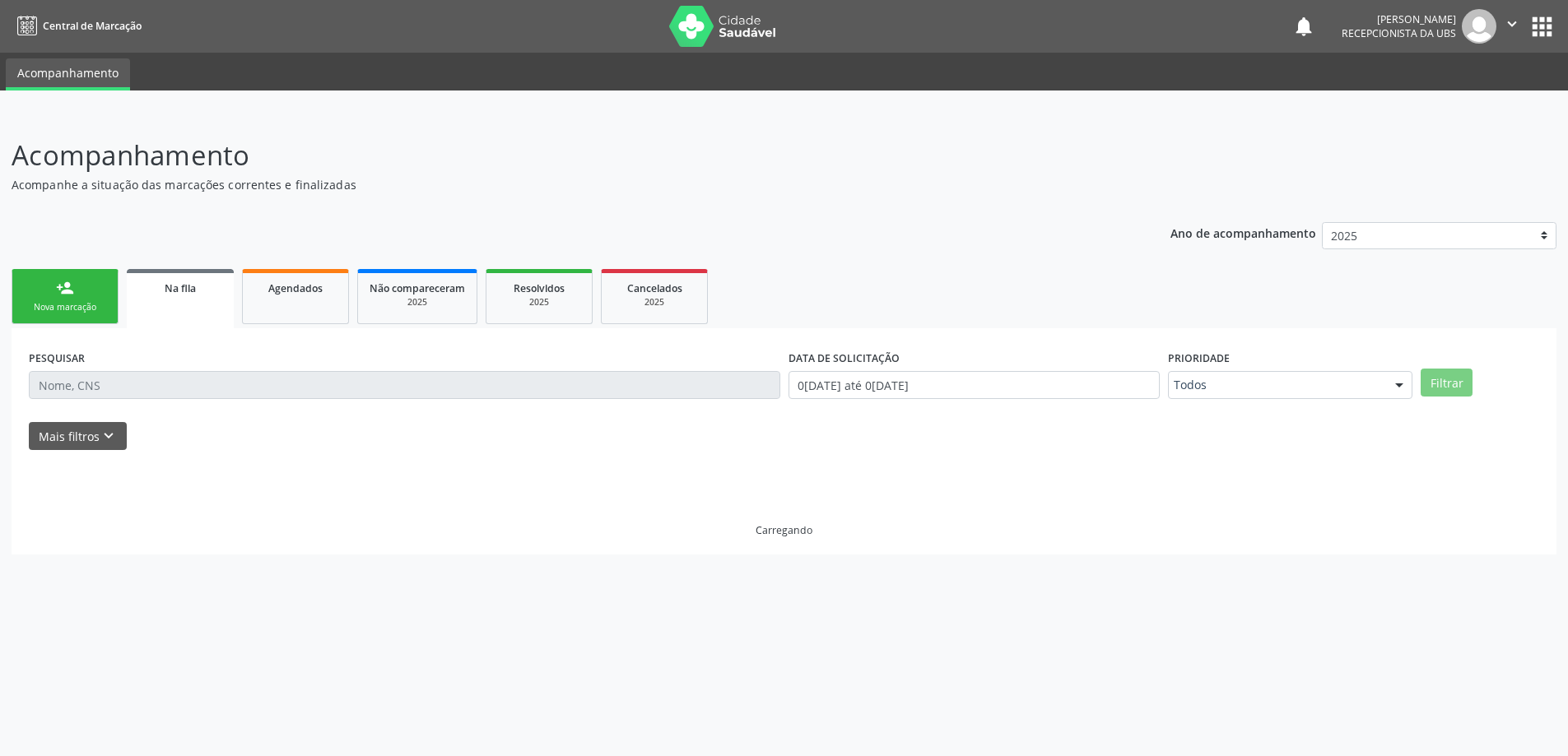
scroll to position [0, 0]
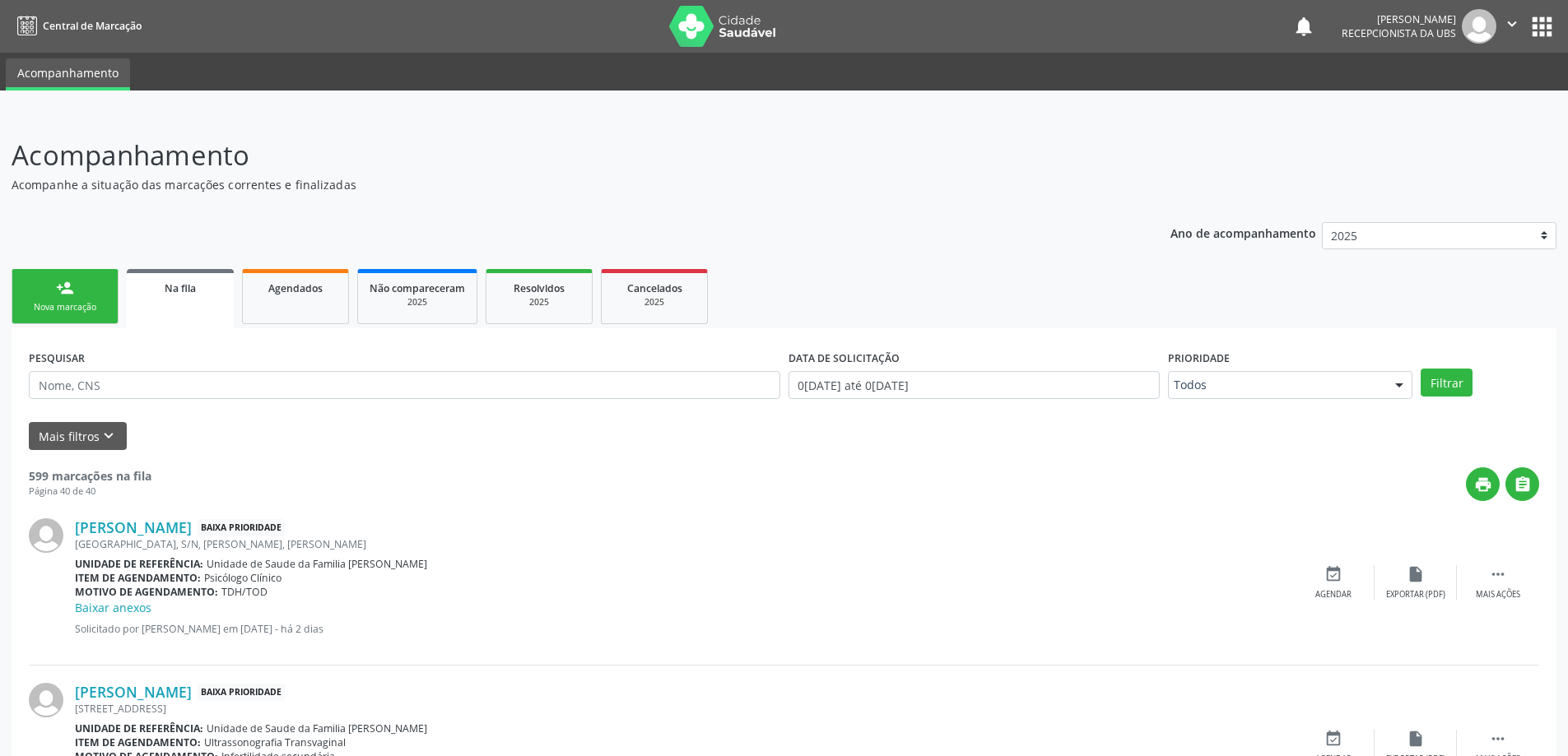
click at [98, 311] on div "Nova marcação" at bounding box center [65, 306] width 83 height 12
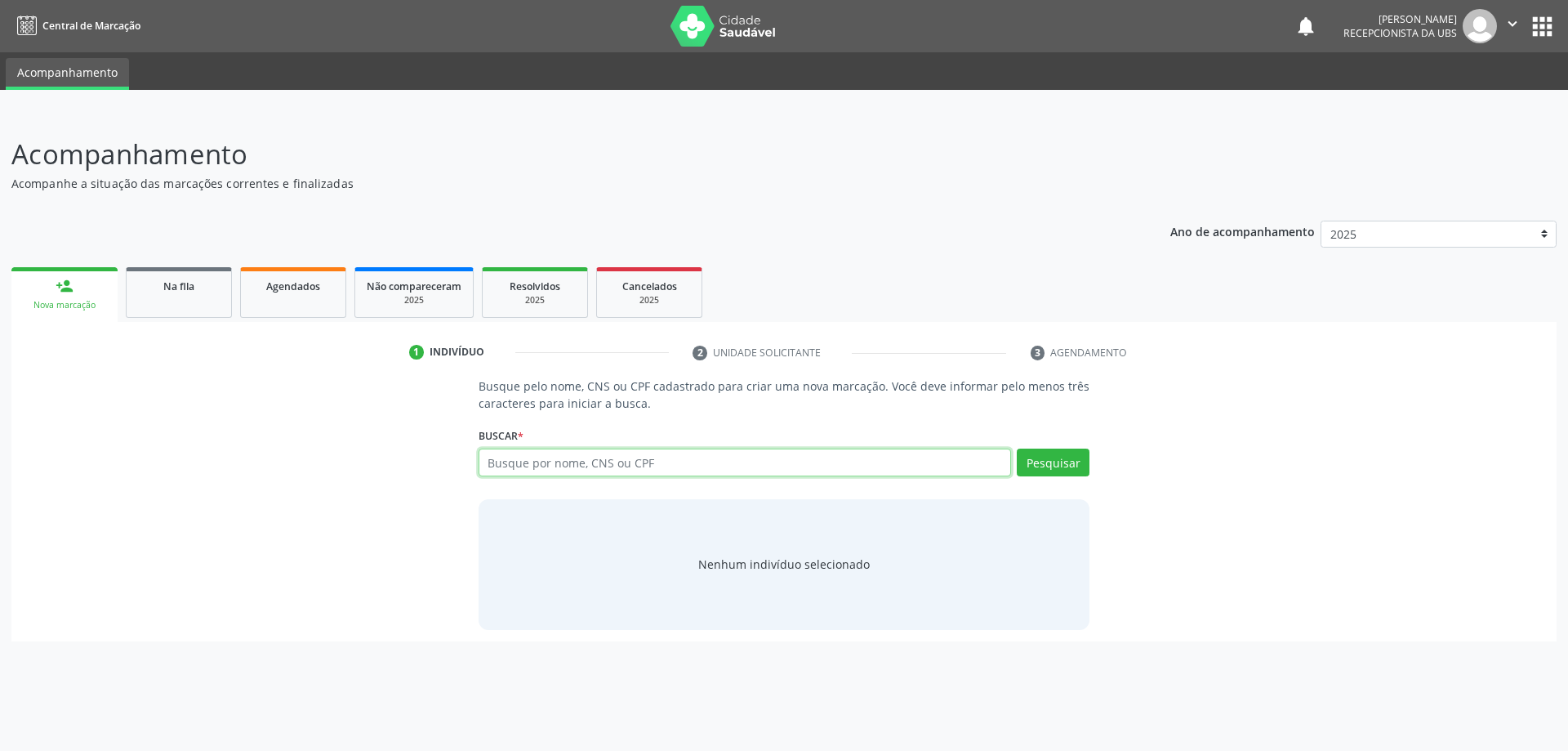
click at [539, 468] on input "text" at bounding box center [745, 462] width 533 height 27
type input "700006941873005"
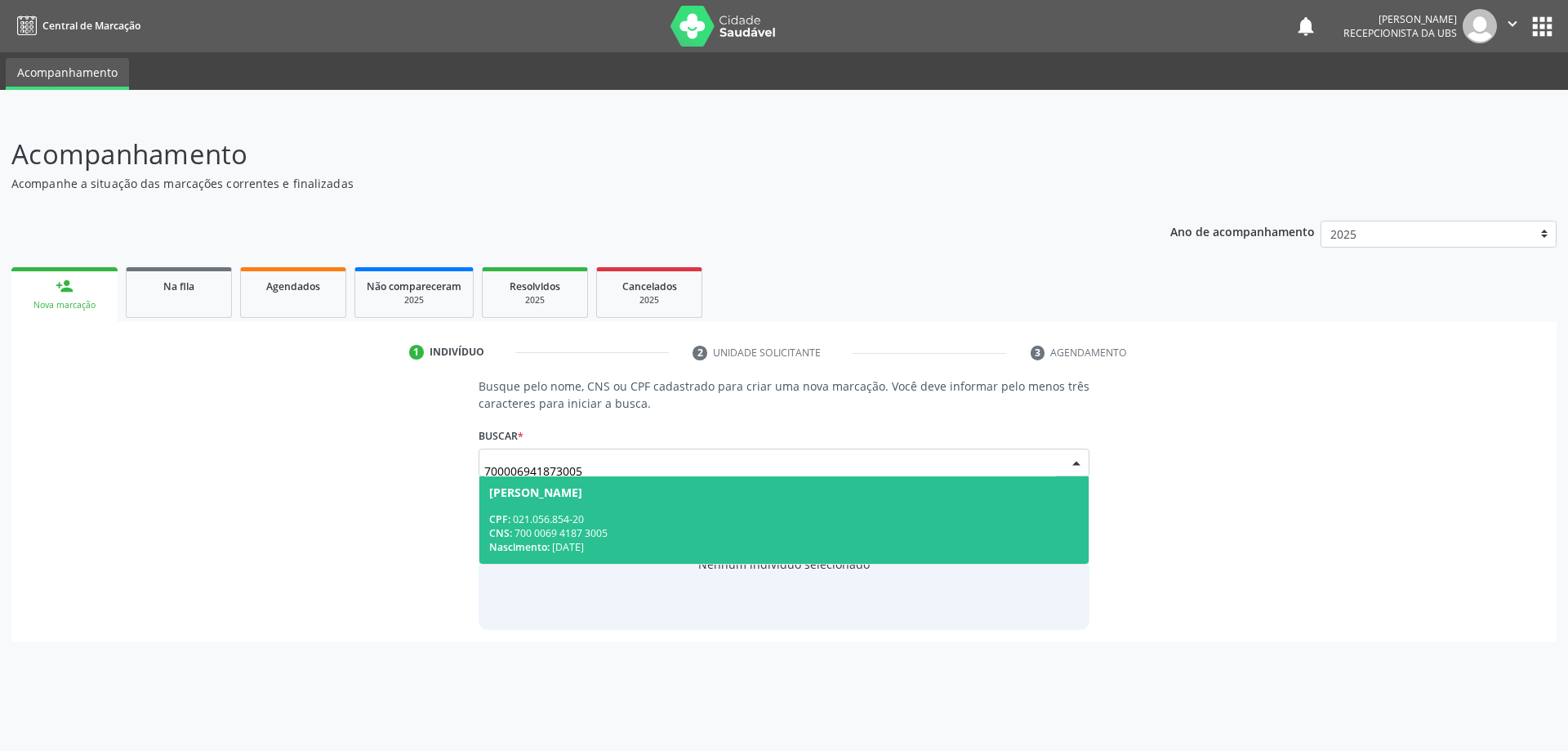
click at [542, 561] on span "[PERSON_NAME] CPF: 021.056.854-20 CNS: 700 0069 4187 3005 Nascimento: [DATE]" at bounding box center [784, 520] width 610 height 88
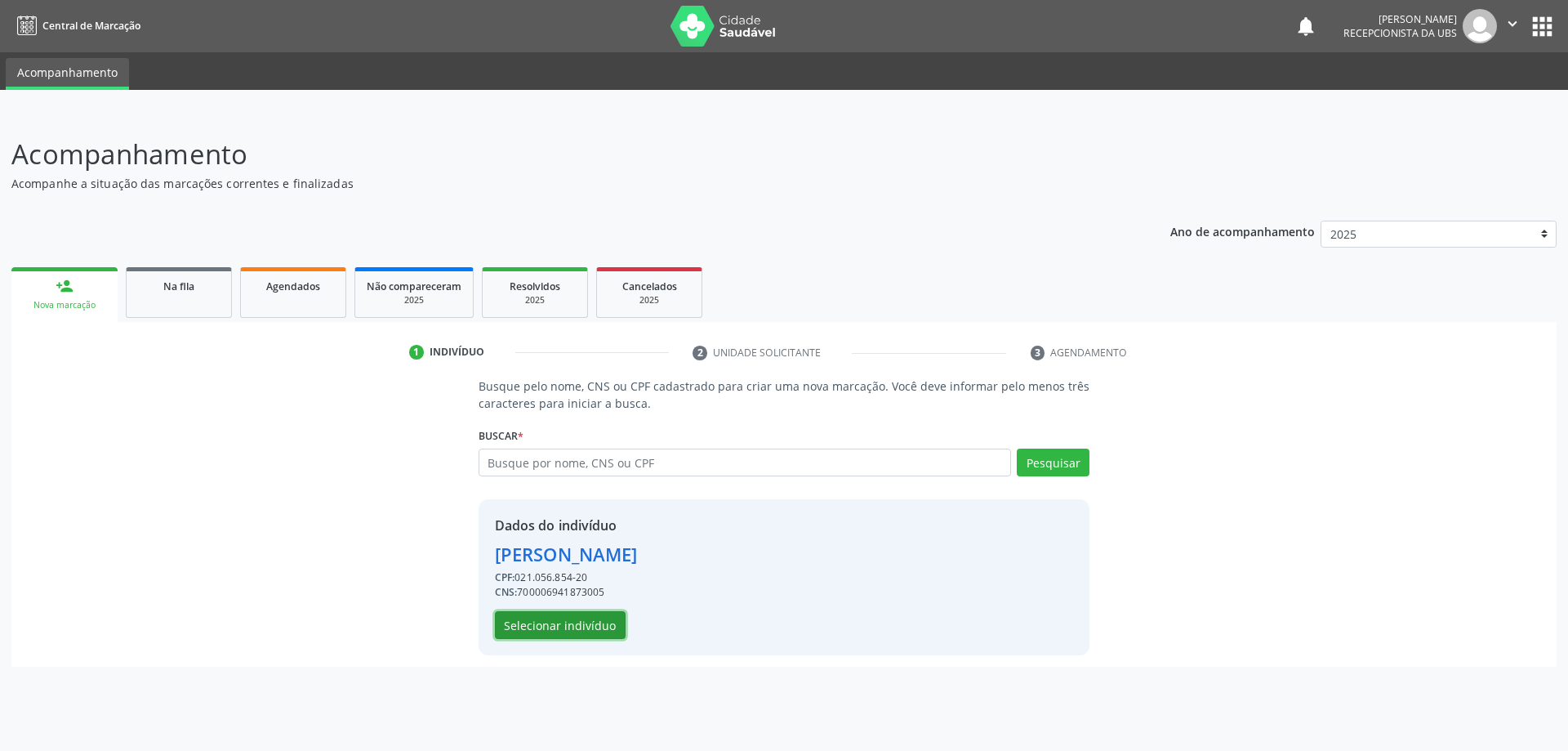
click at [540, 619] on button "Selecionar indivíduo" at bounding box center [560, 625] width 131 height 27
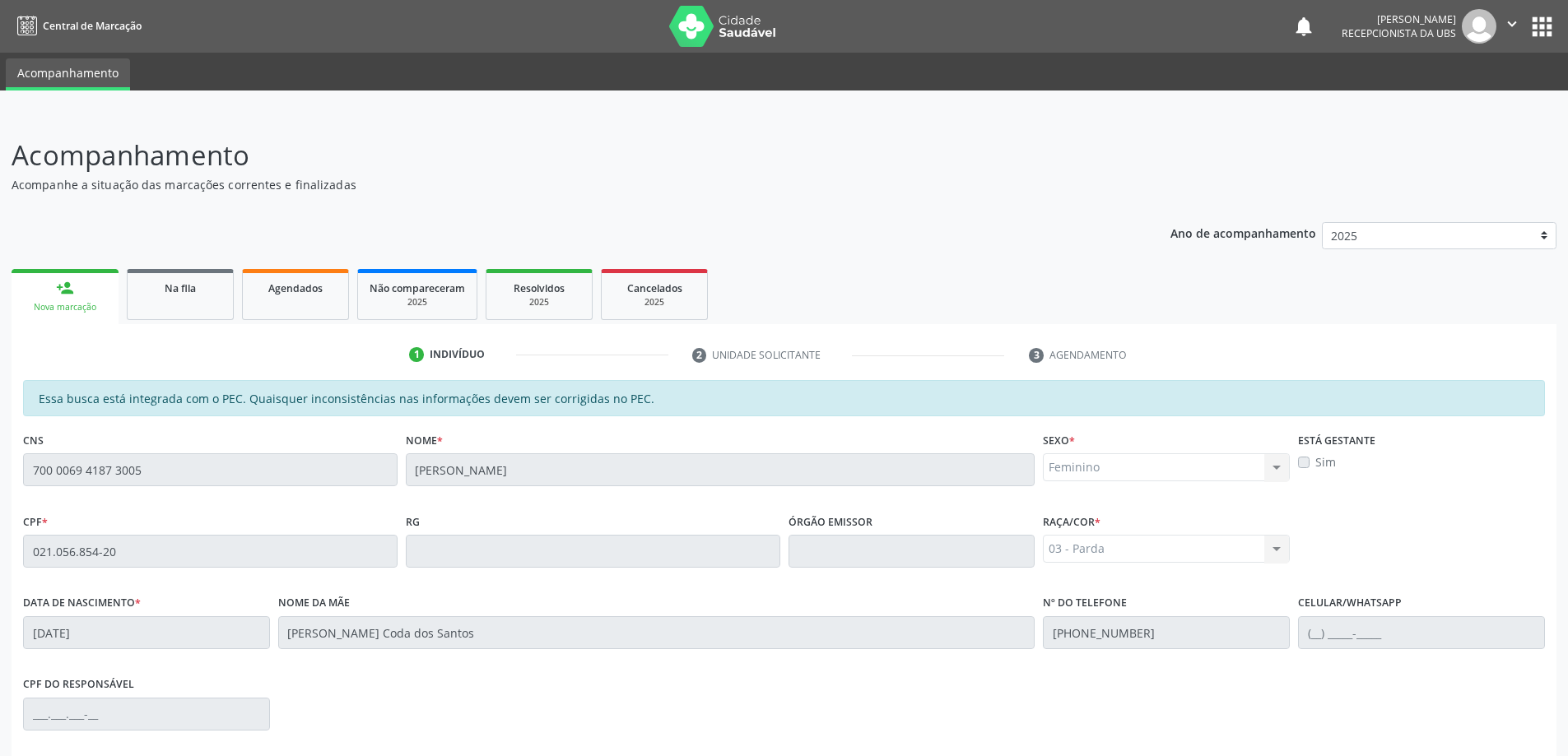
scroll to position [207, 0]
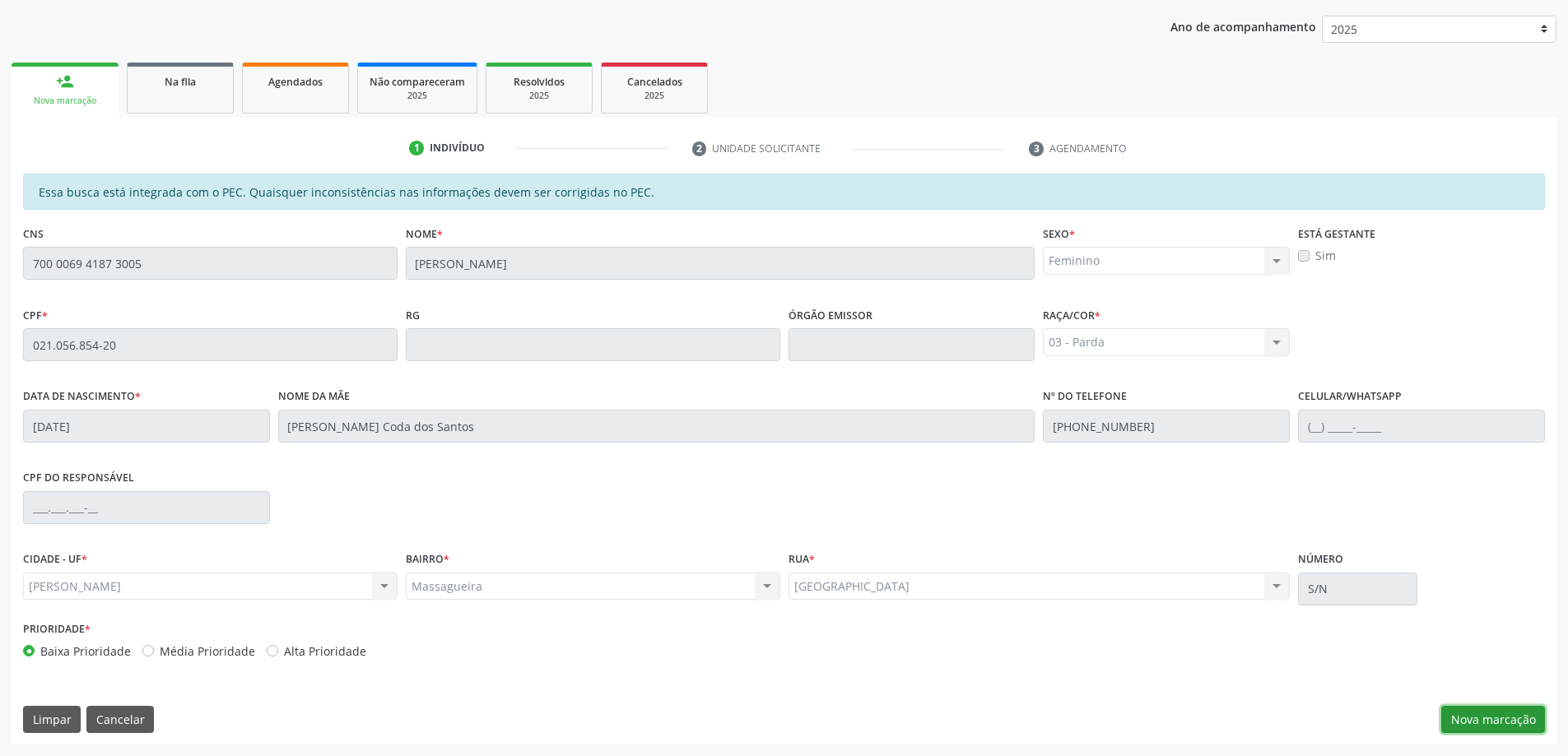
click at [1486, 707] on button "Nova marcação" at bounding box center [1493, 719] width 103 height 28
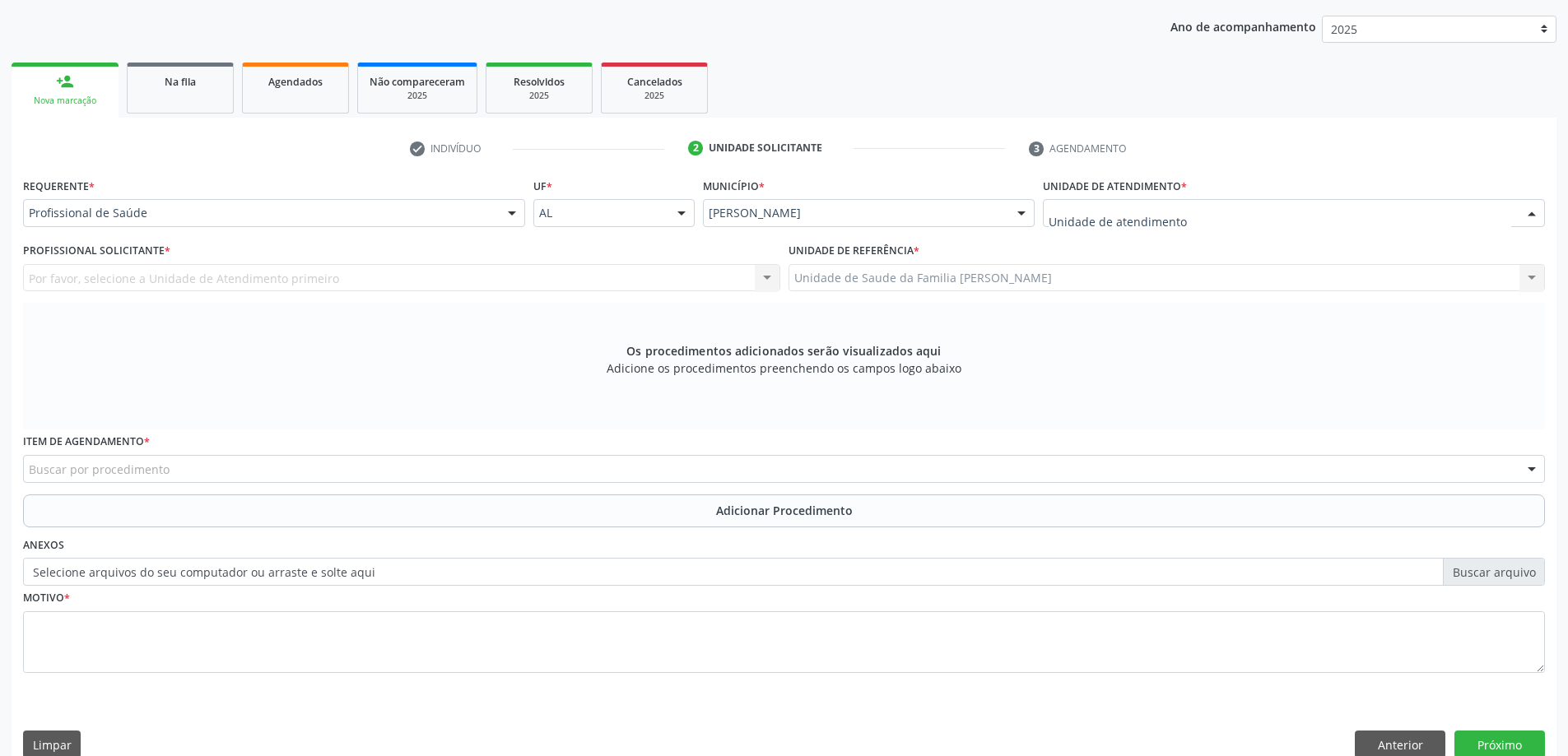
drag, startPoint x: 1107, startPoint y: 216, endPoint x: 1118, endPoint y: 213, distance: 11.4
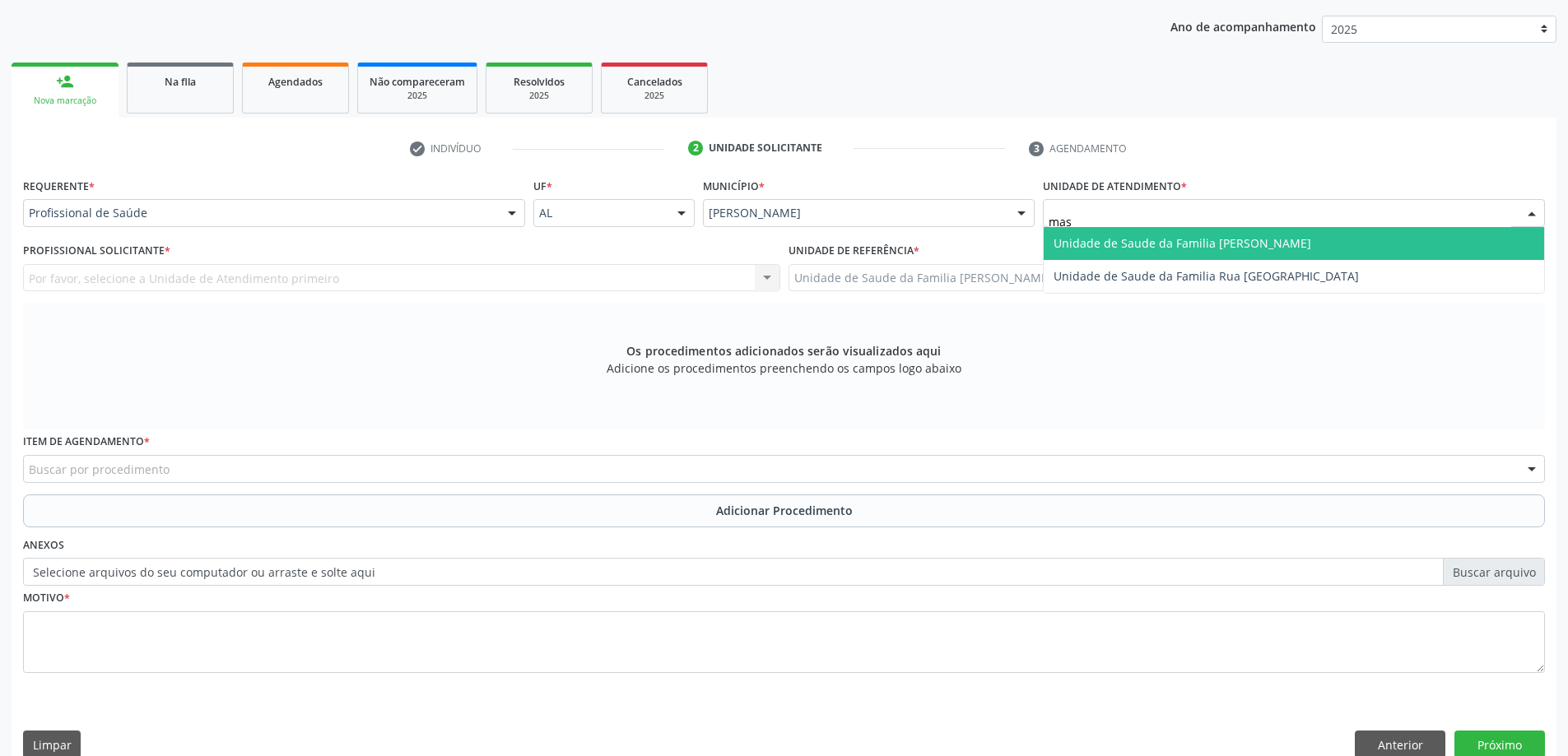
type input "mass"
click at [1114, 251] on span "Unidade de Saude da Familia [PERSON_NAME]" at bounding box center [1294, 243] width 500 height 33
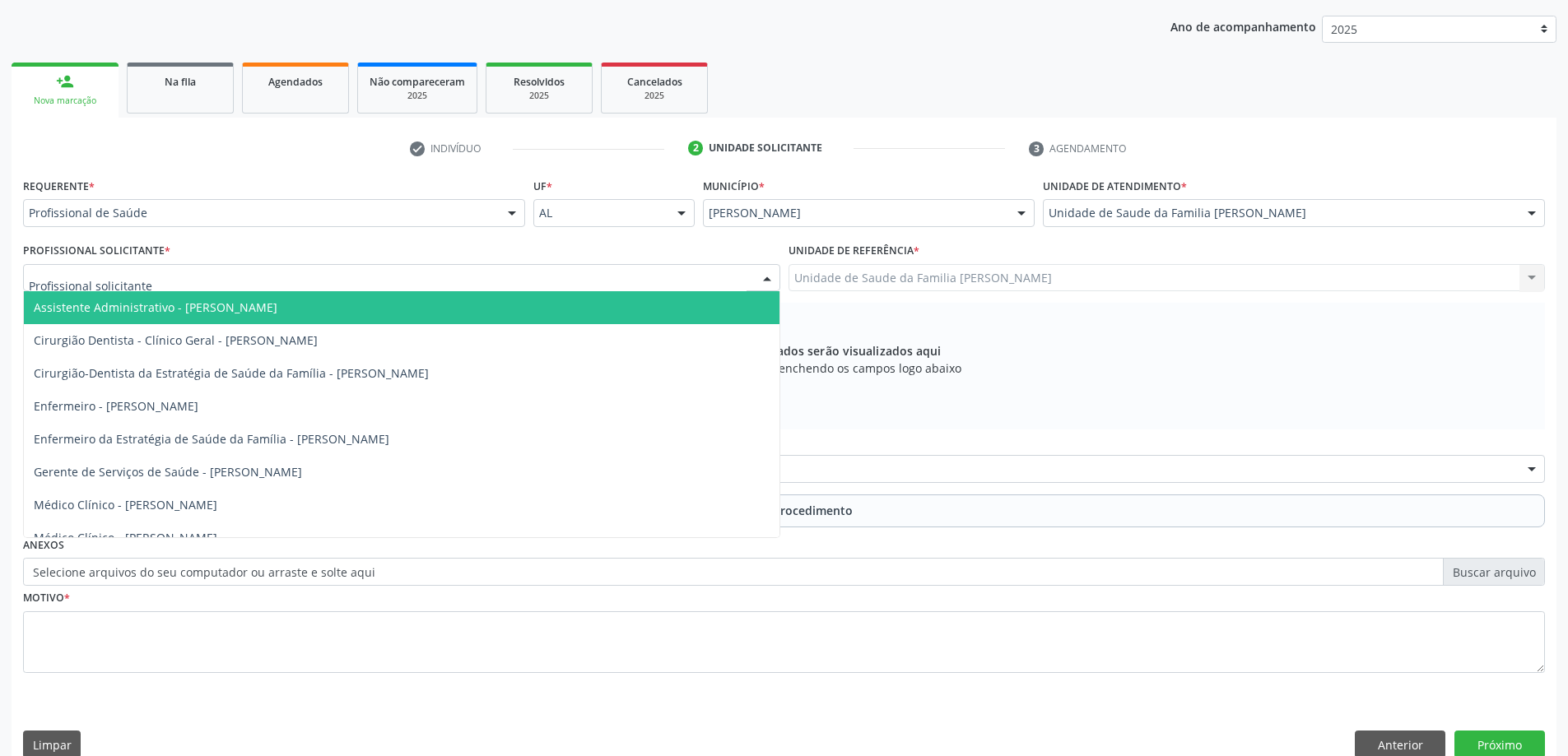
click at [453, 278] on div at bounding box center [401, 277] width 757 height 28
type input "ana"
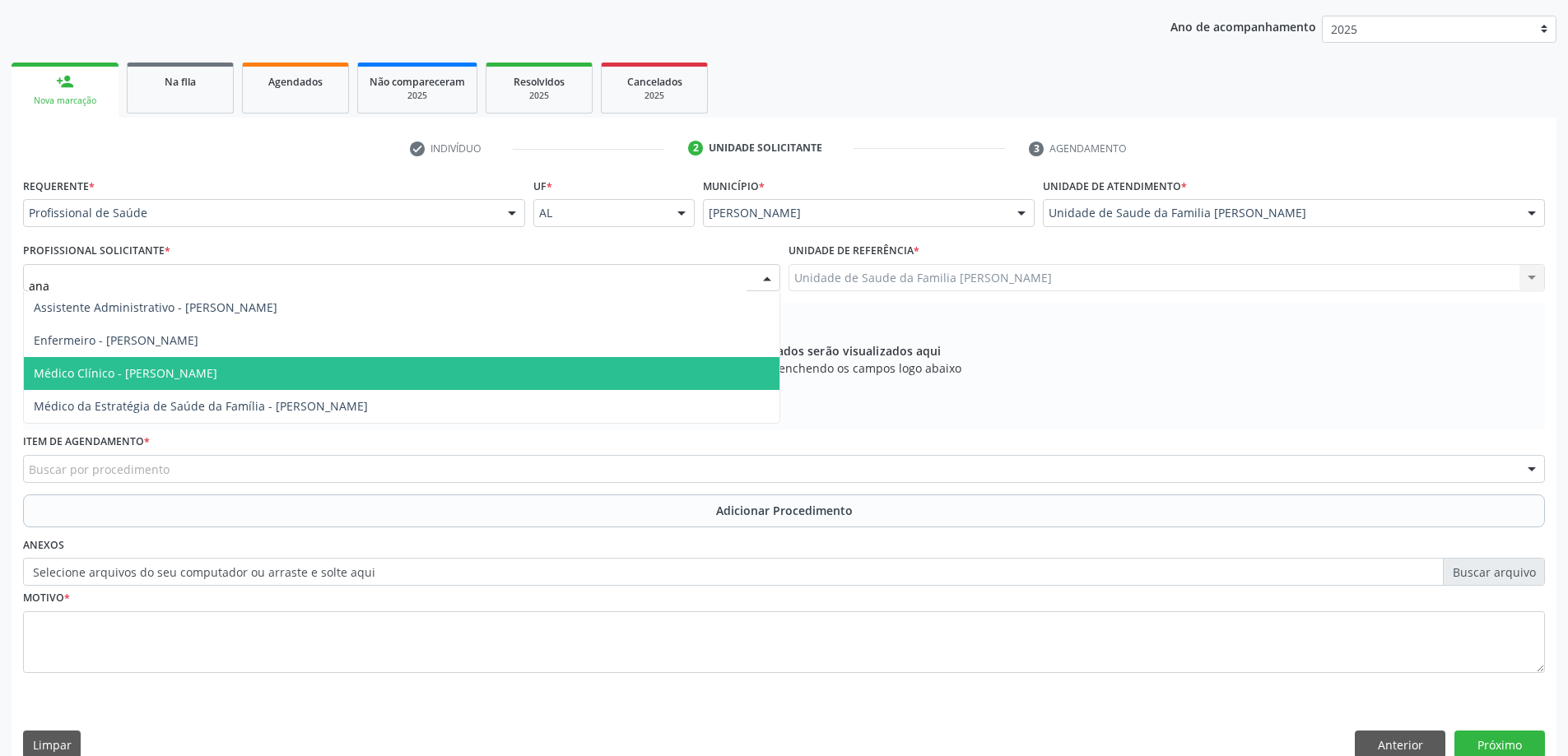
click at [326, 360] on span "Médico Clínico - [PERSON_NAME]" at bounding box center [401, 373] width 756 height 33
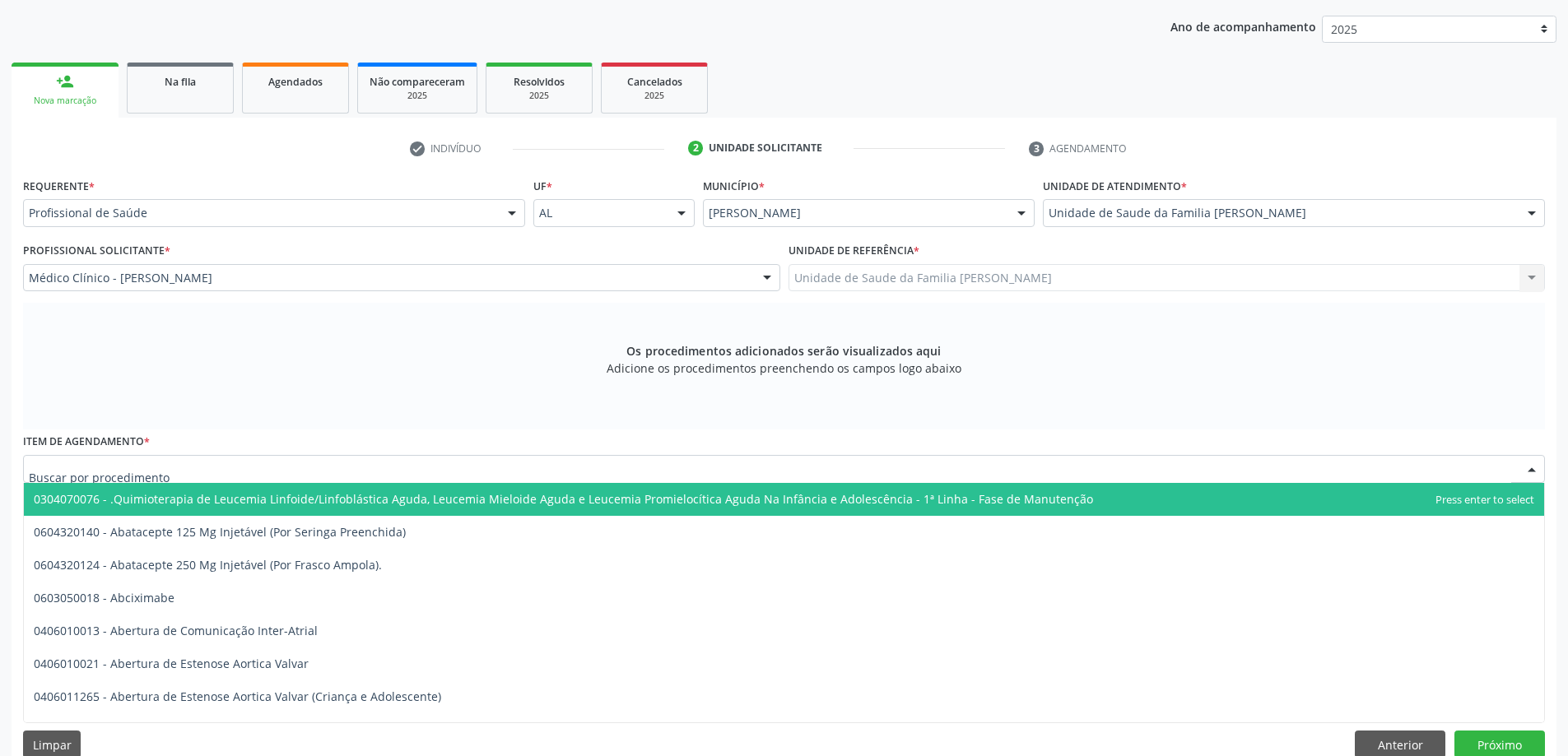
click at [214, 465] on div at bounding box center [784, 469] width 1522 height 28
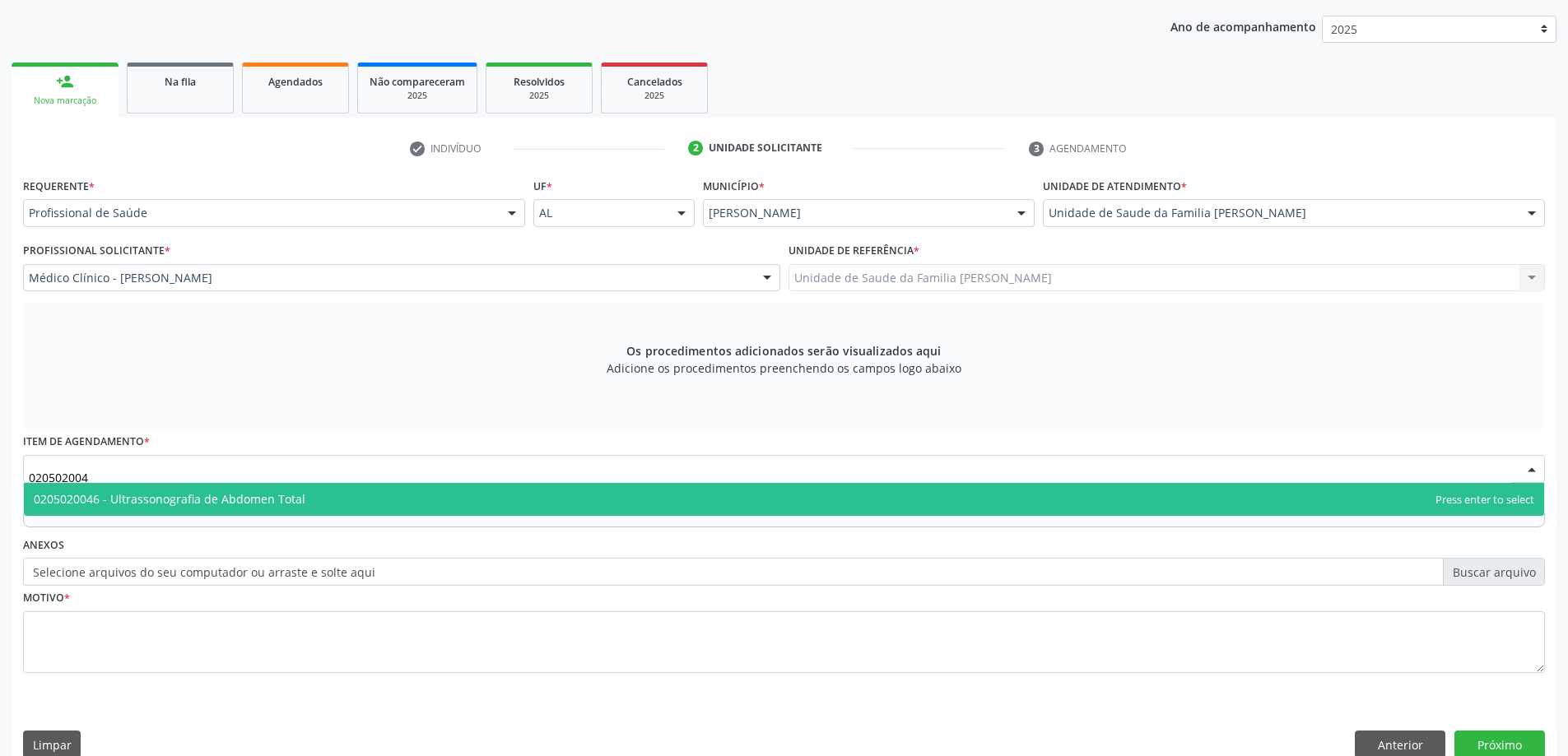
type input "0205020046"
click at [257, 500] on span "0205020046 - Ultrassonografia de Abdomen Total" at bounding box center [170, 499] width 271 height 15
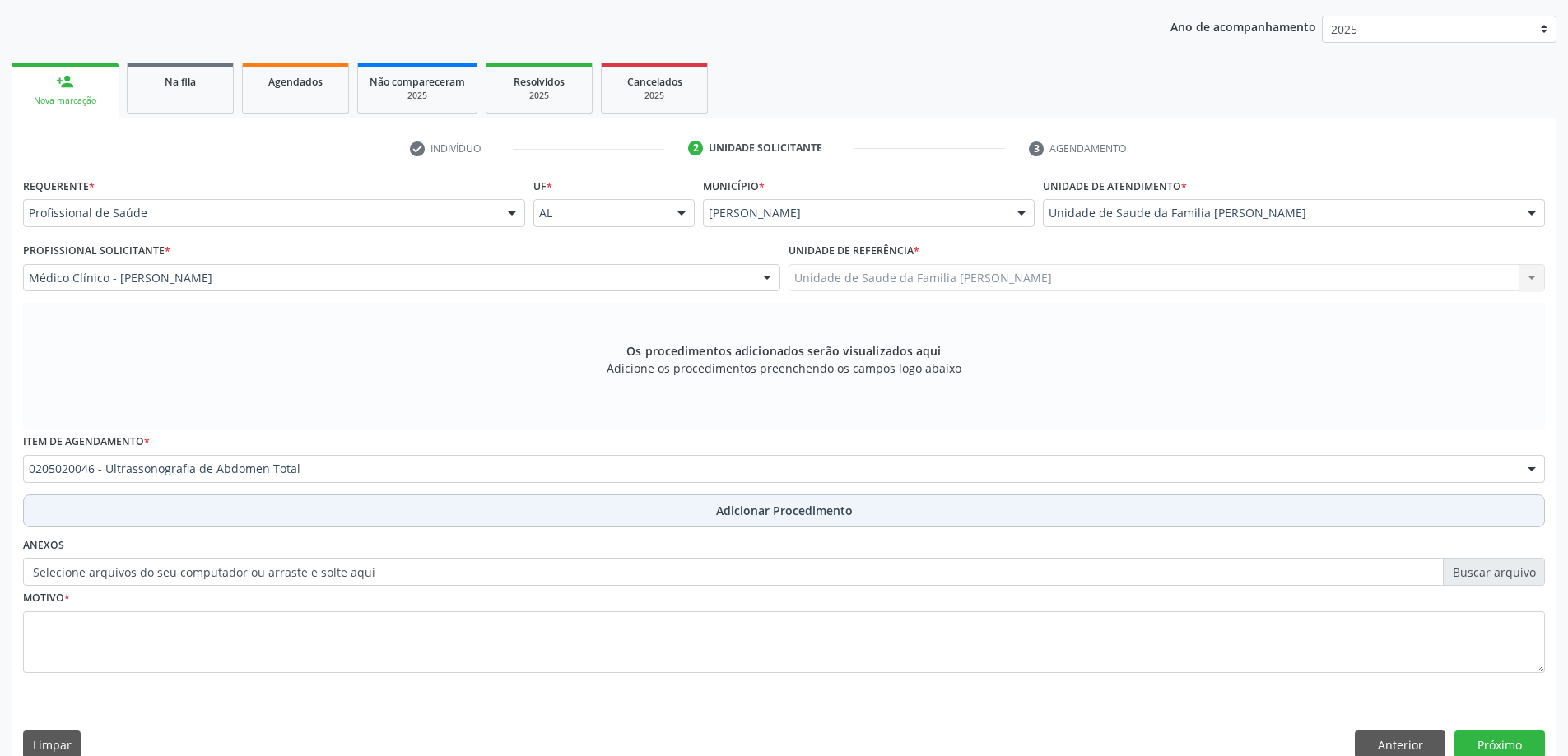
click at [239, 515] on button "Adicionar Procedimento" at bounding box center [784, 510] width 1522 height 33
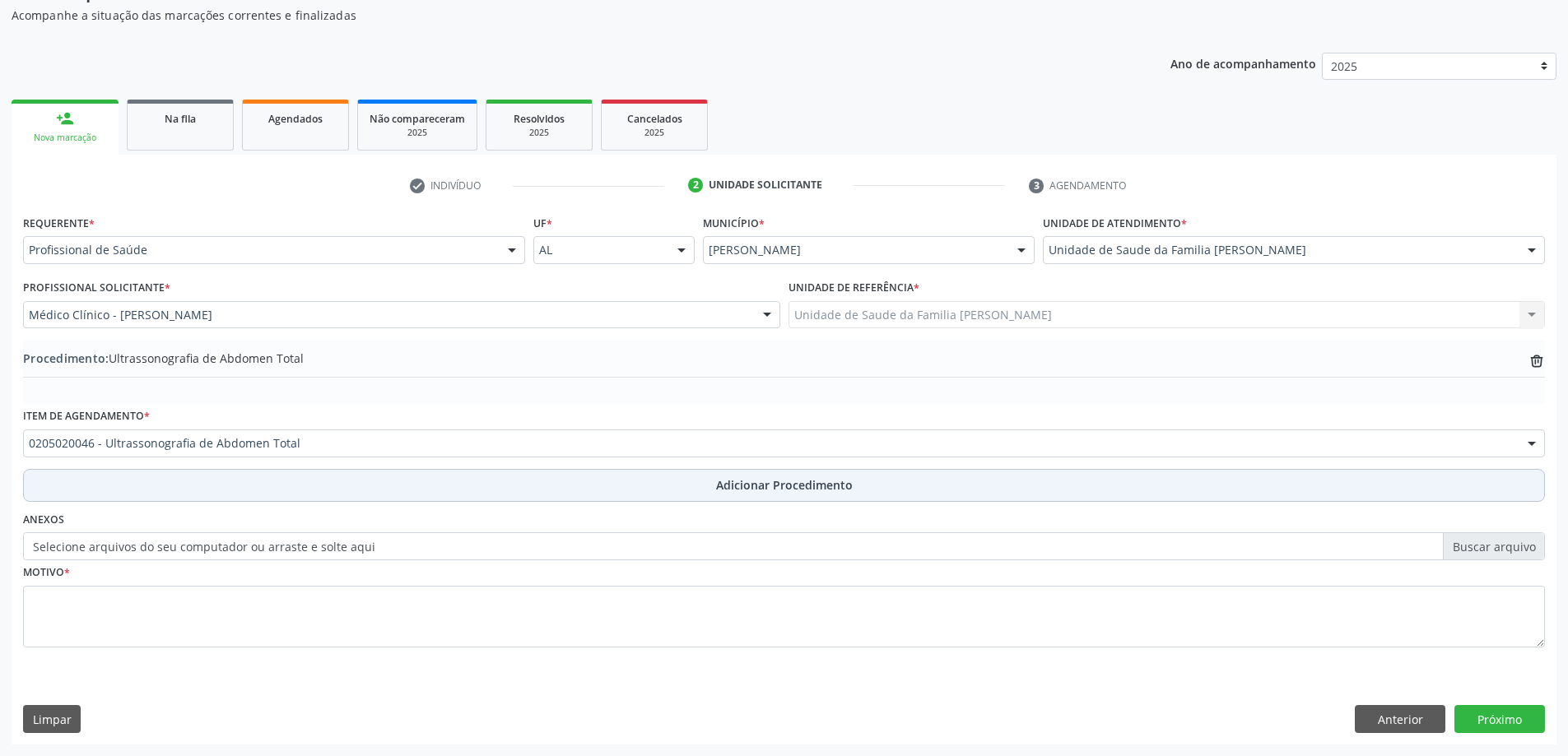
scroll to position [170, 0]
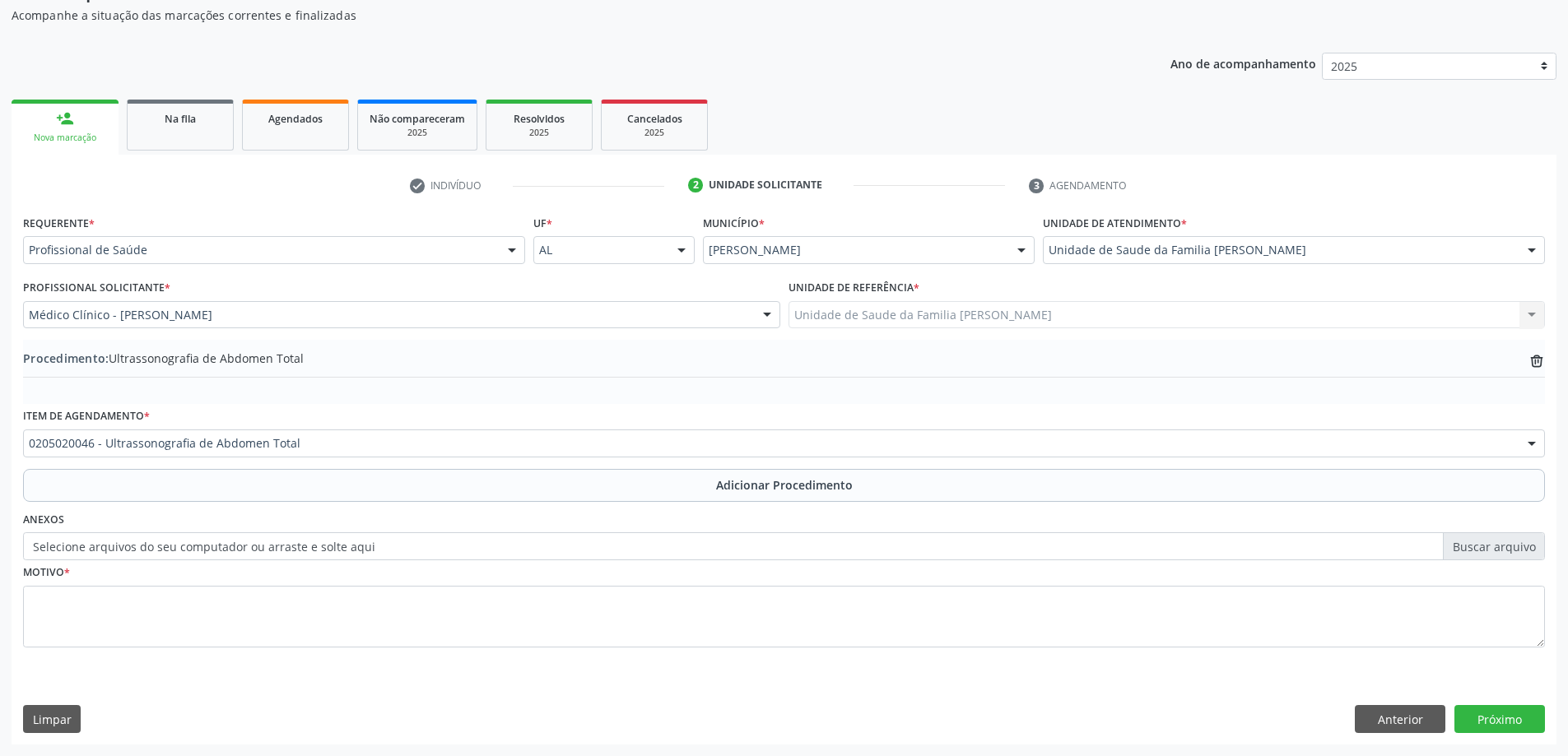
click at [124, 556] on label "Selecione arquivos do seu computador ou arraste e solte aqui" at bounding box center [784, 545] width 1522 height 28
click at [124, 556] on input "Selecione arquivos do seu computador ou arraste e solte aqui" at bounding box center [784, 545] width 1522 height 28
type input "C:\fakepath\WhatsApp Image 2025-10-08 at 11.54.28.jpeg"
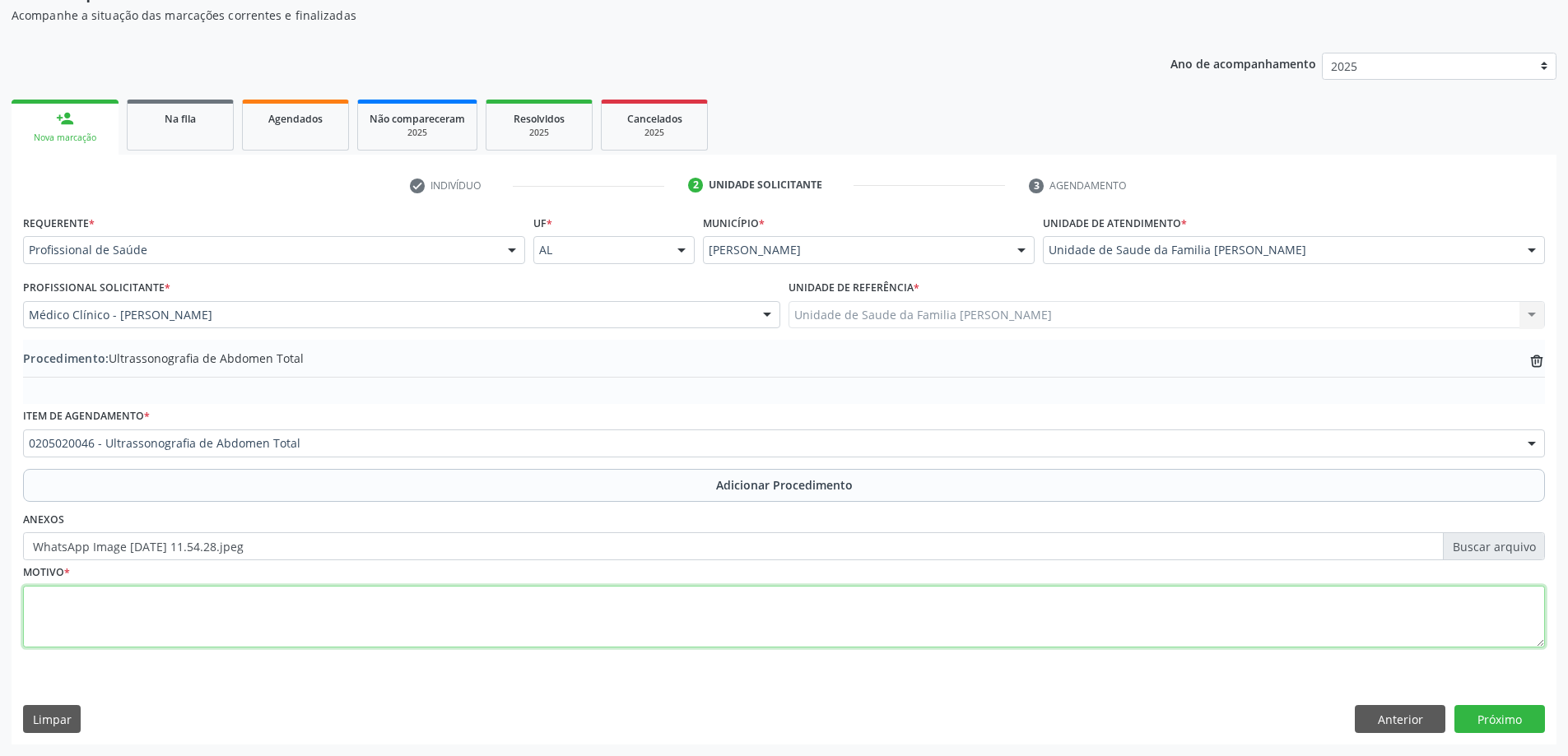
click at [156, 607] on textarea at bounding box center [784, 617] width 1522 height 63
type textarea "Avaliação"
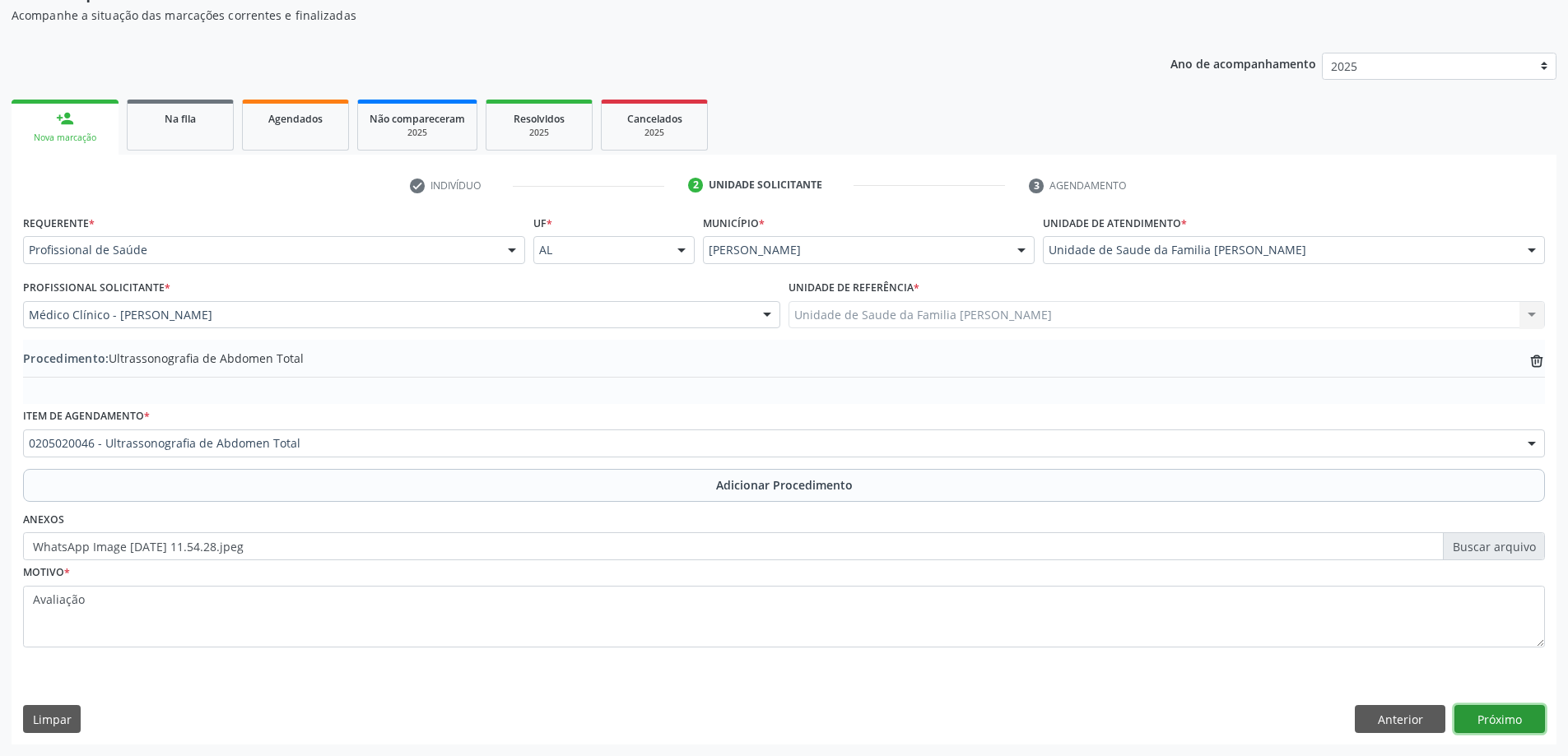
click at [1502, 731] on button "Próximo" at bounding box center [1499, 718] width 90 height 28
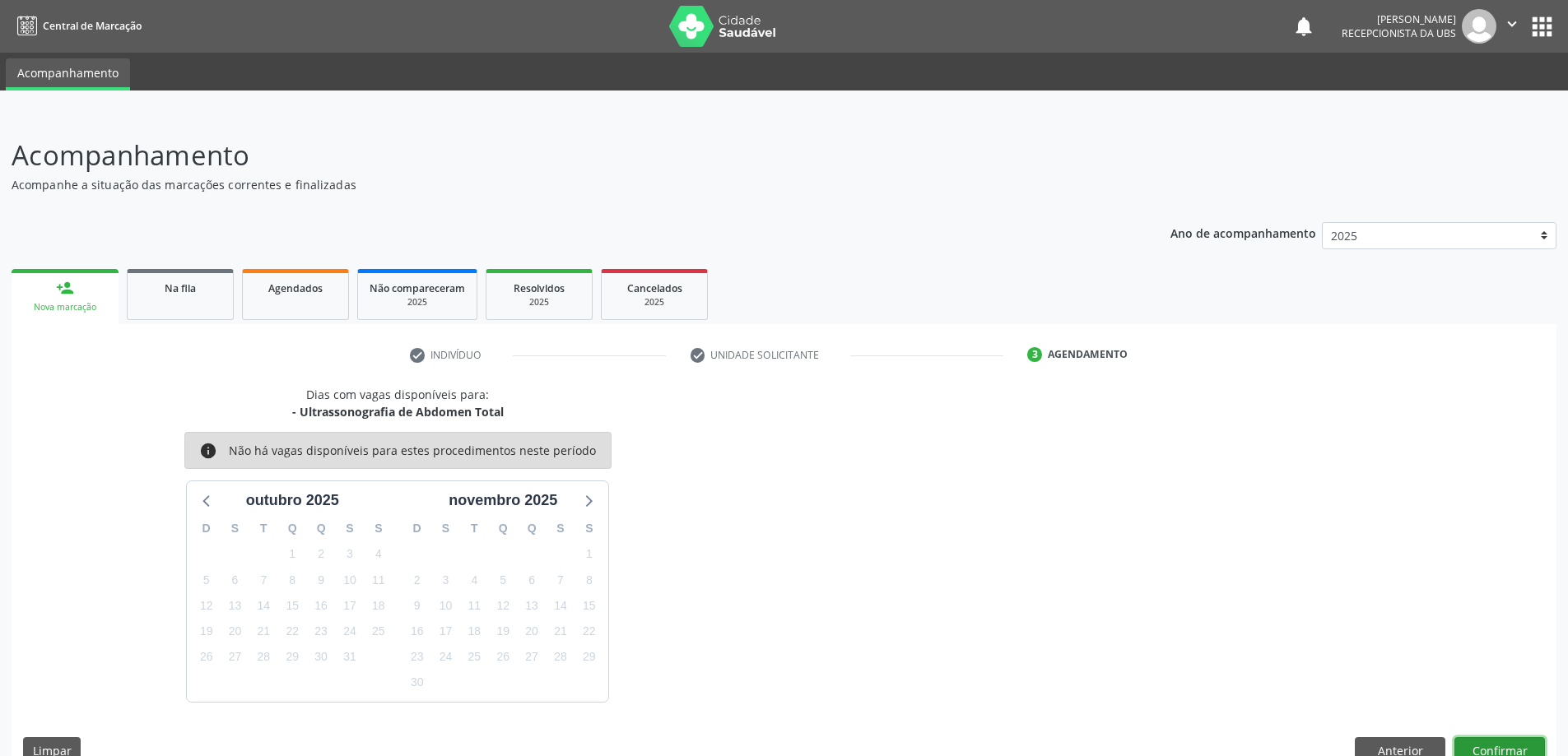
click at [1522, 738] on button "Confirmar" at bounding box center [1499, 750] width 90 height 28
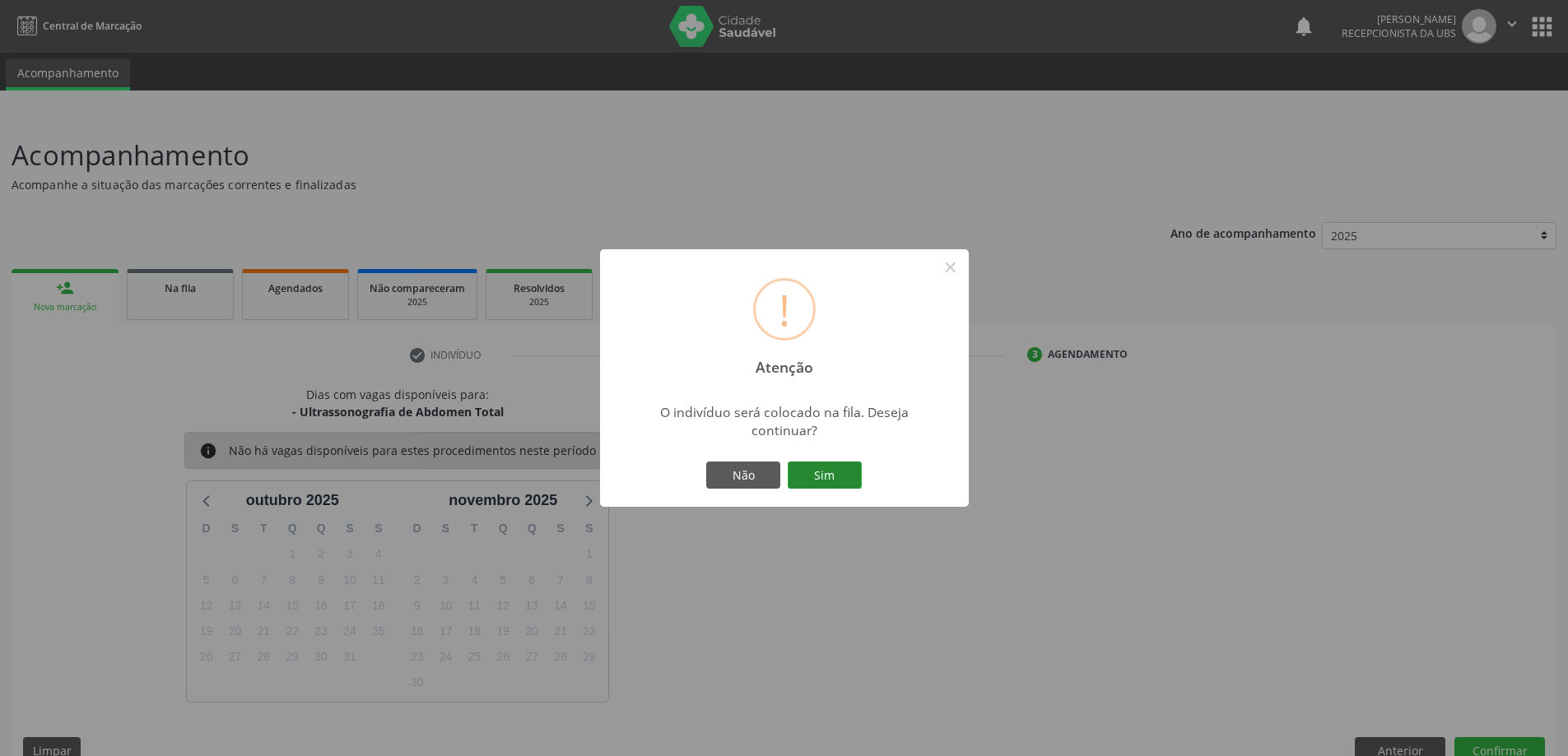
click at [814, 479] on button "Sim" at bounding box center [825, 475] width 74 height 28
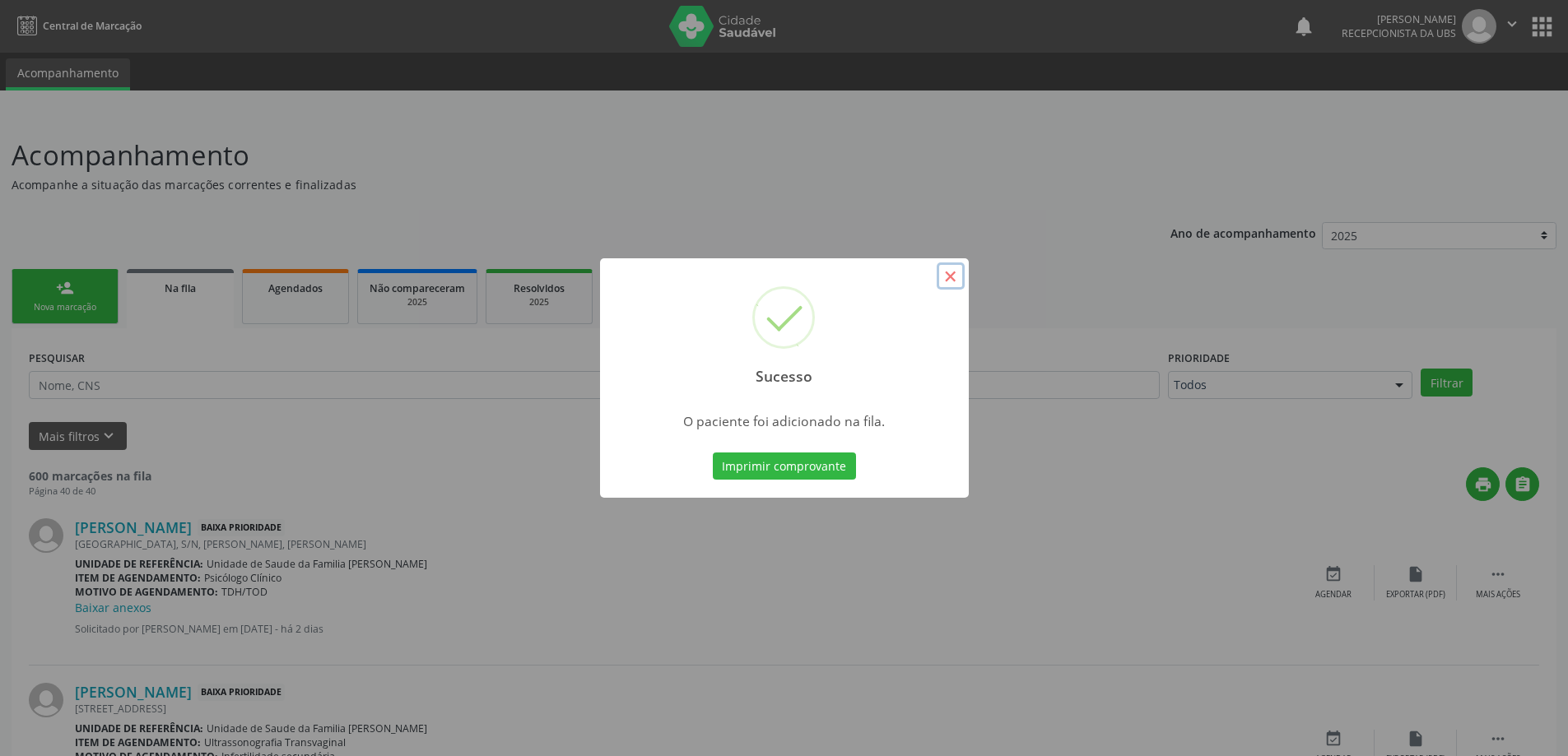
click at [952, 278] on button "×" at bounding box center [950, 276] width 28 height 28
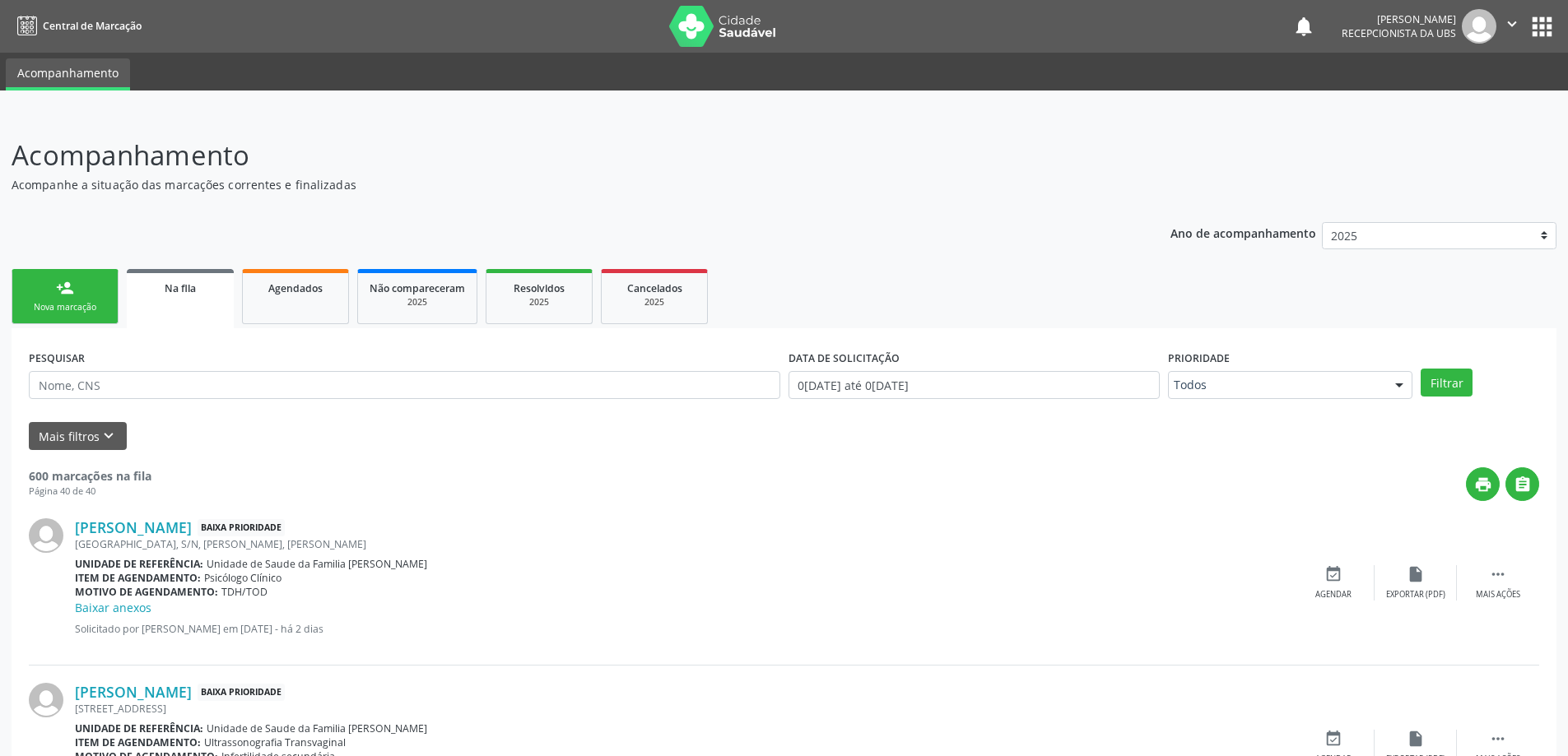
click at [67, 294] on div "person_add" at bounding box center [65, 287] width 18 height 18
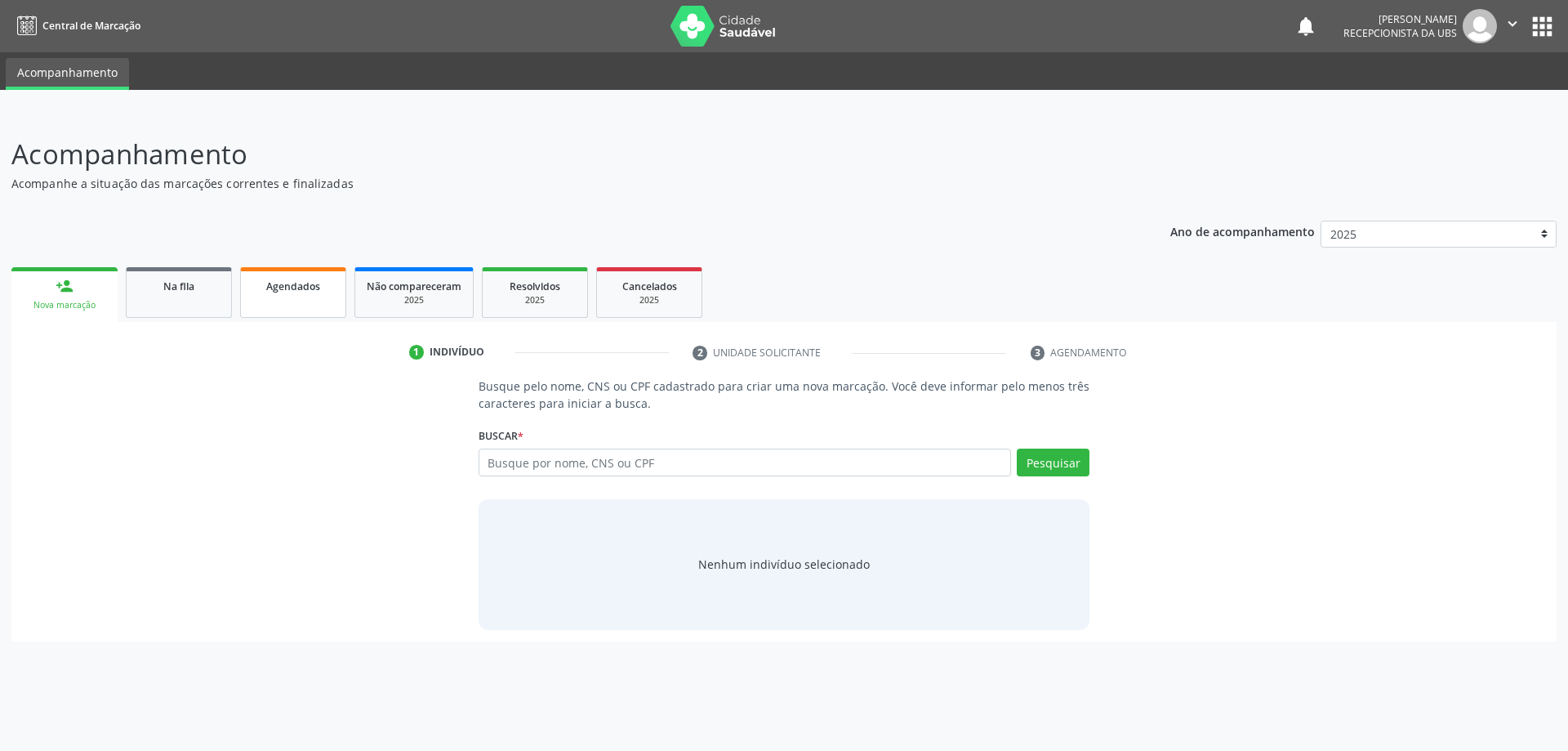
click at [241, 303] on link "Agendados" at bounding box center [293, 293] width 106 height 51
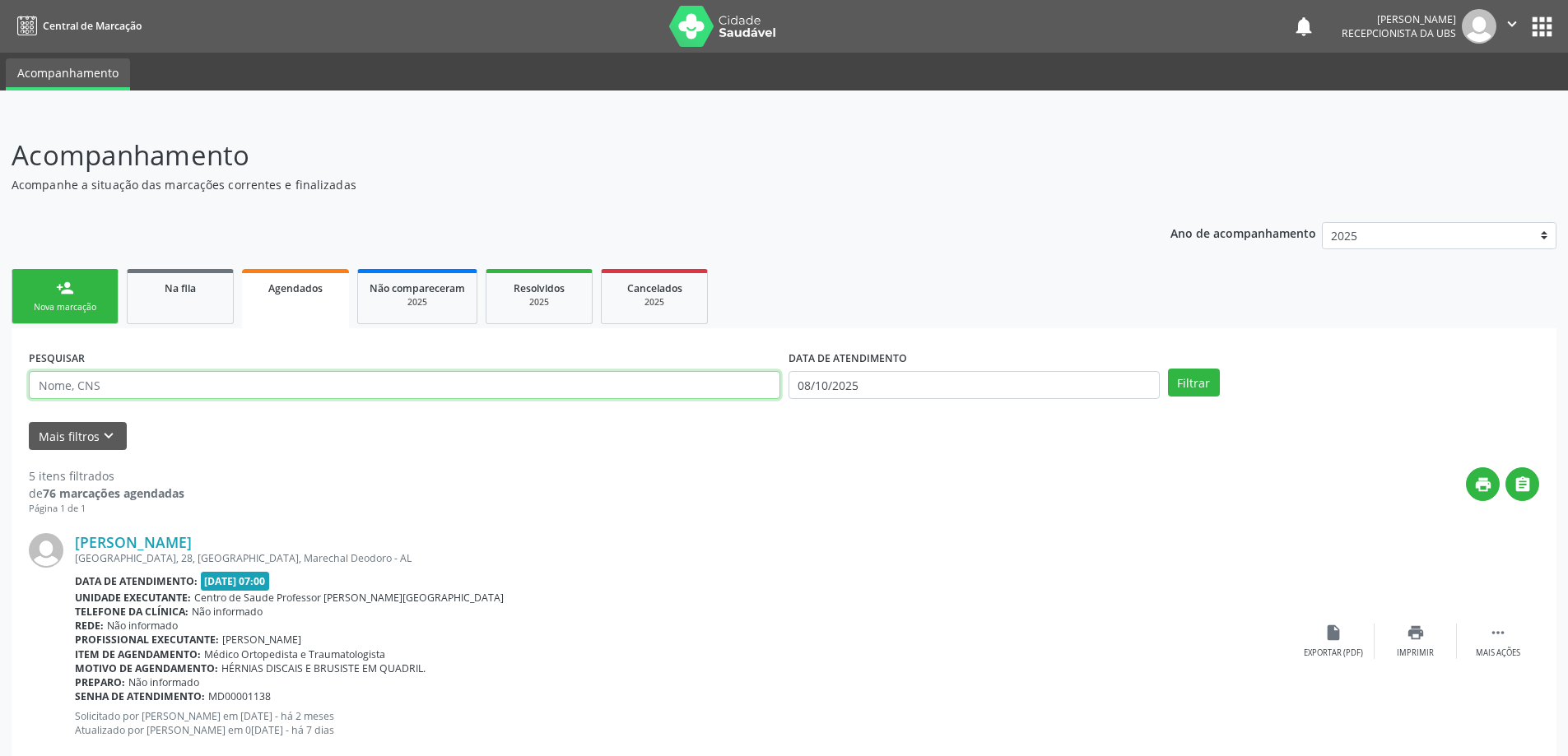
click at [176, 393] on input "text" at bounding box center [404, 384] width 752 height 28
paste input "708204135766348"
click at [1168, 369] on button "Filtrar" at bounding box center [1194, 382] width 52 height 28
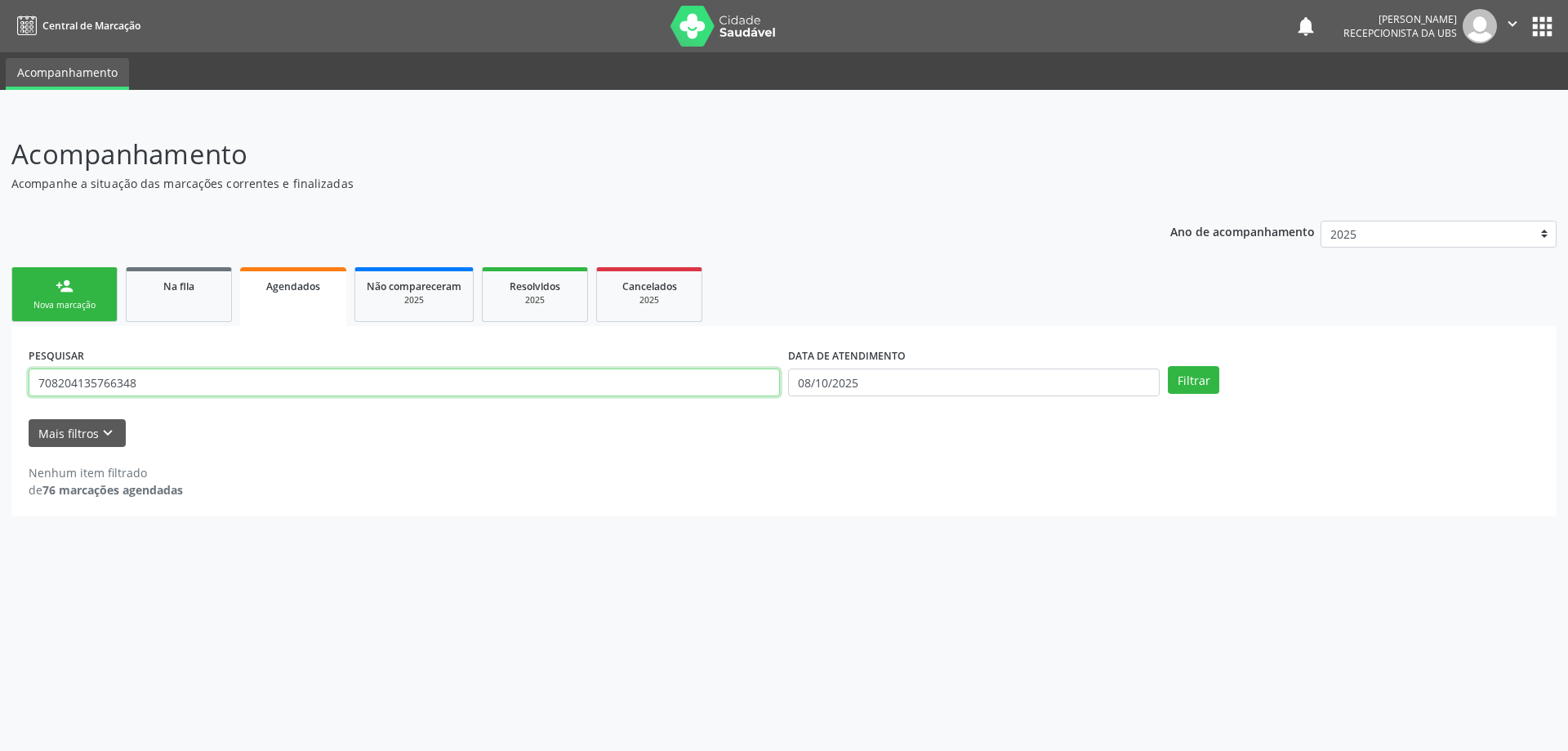
click at [237, 386] on input "708204135766348" at bounding box center [404, 382] width 752 height 27
type input "7"
click at [198, 310] on link "Na fila" at bounding box center [179, 295] width 106 height 55
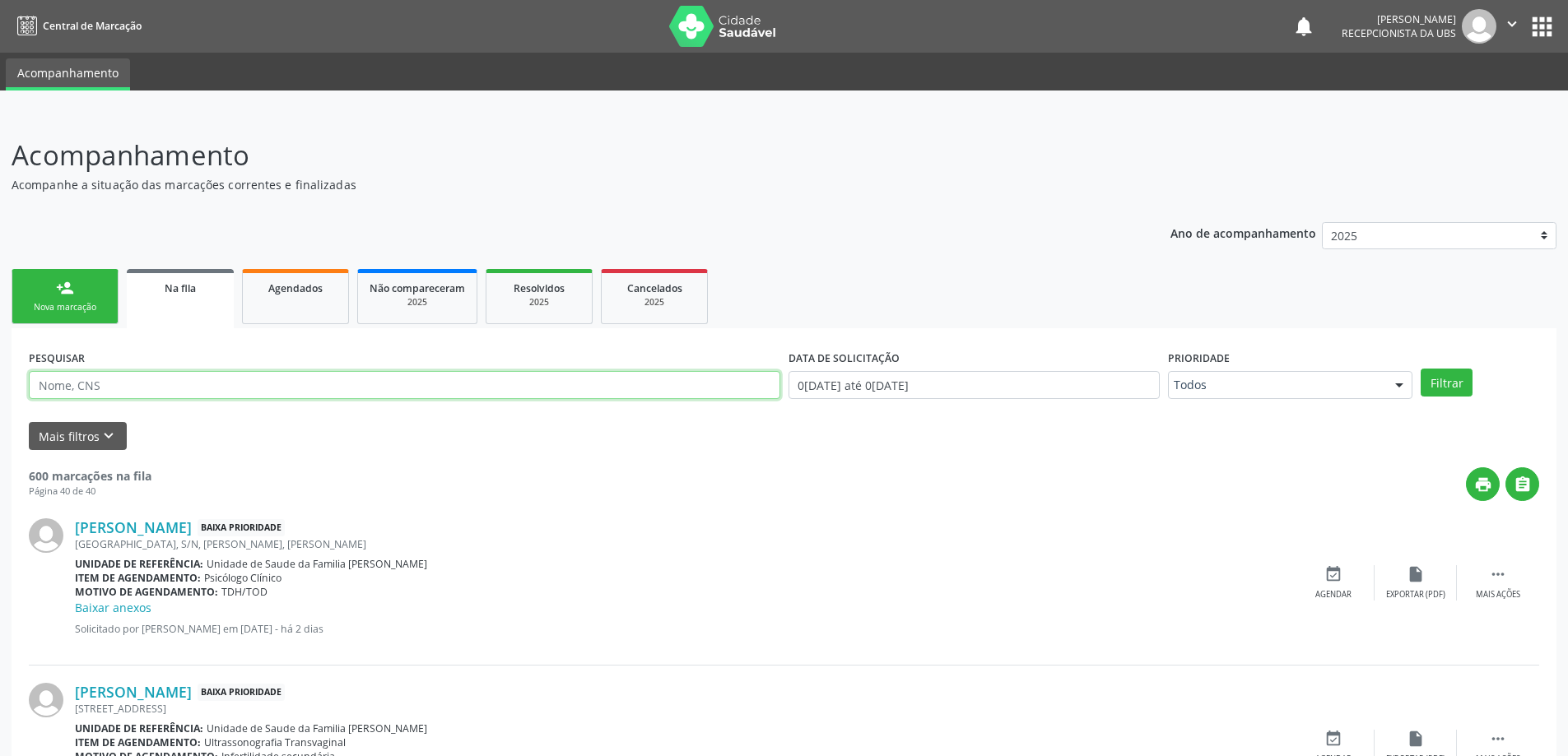
click at [218, 382] on input "text" at bounding box center [404, 384] width 752 height 28
paste input "708204135766348"
click at [1421, 369] on button "Filtrar" at bounding box center [1447, 382] width 52 height 28
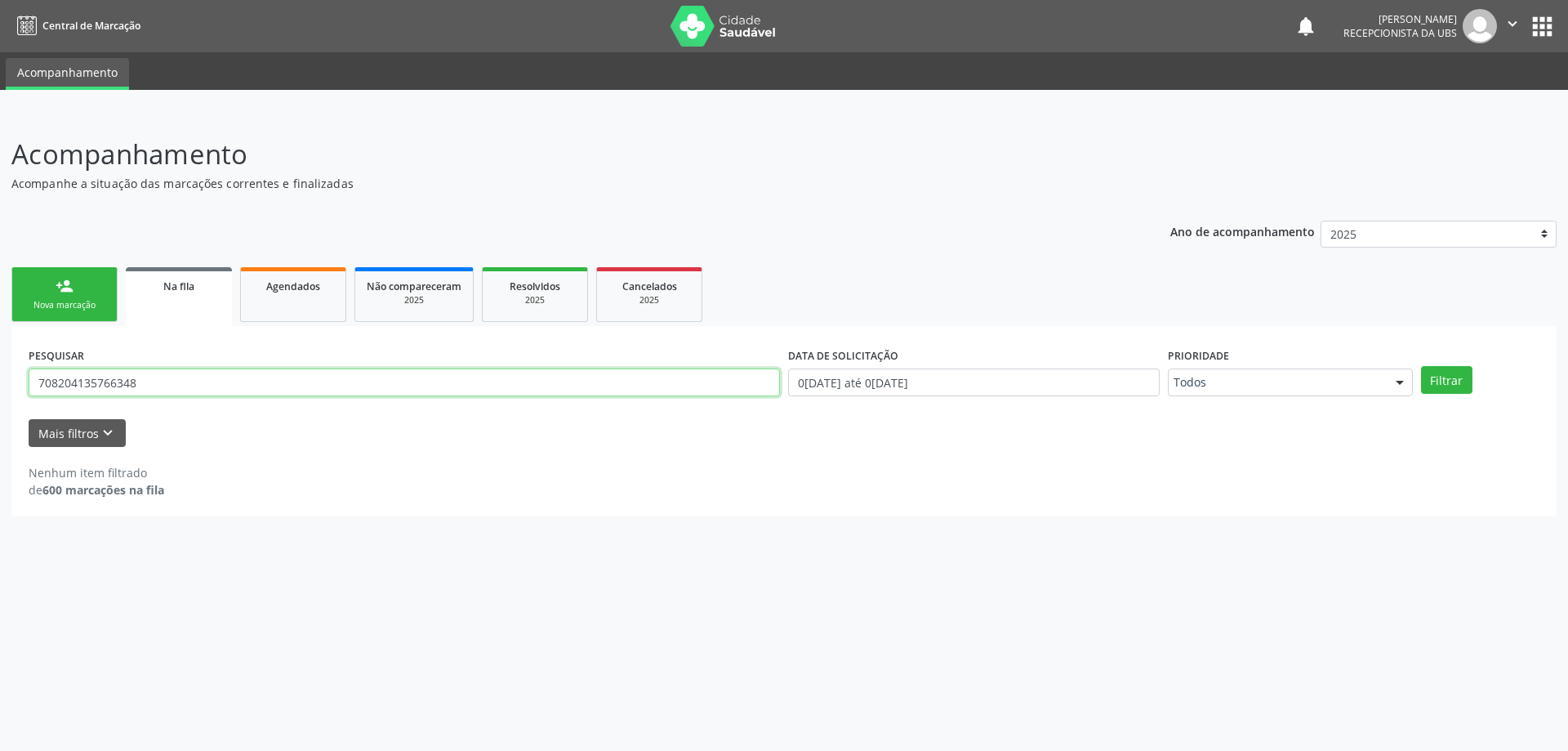
click at [217, 380] on input "708204135766348" at bounding box center [404, 382] width 752 height 27
type input "7"
click at [80, 294] on link "person_add Nova marcação" at bounding box center [64, 295] width 106 height 55
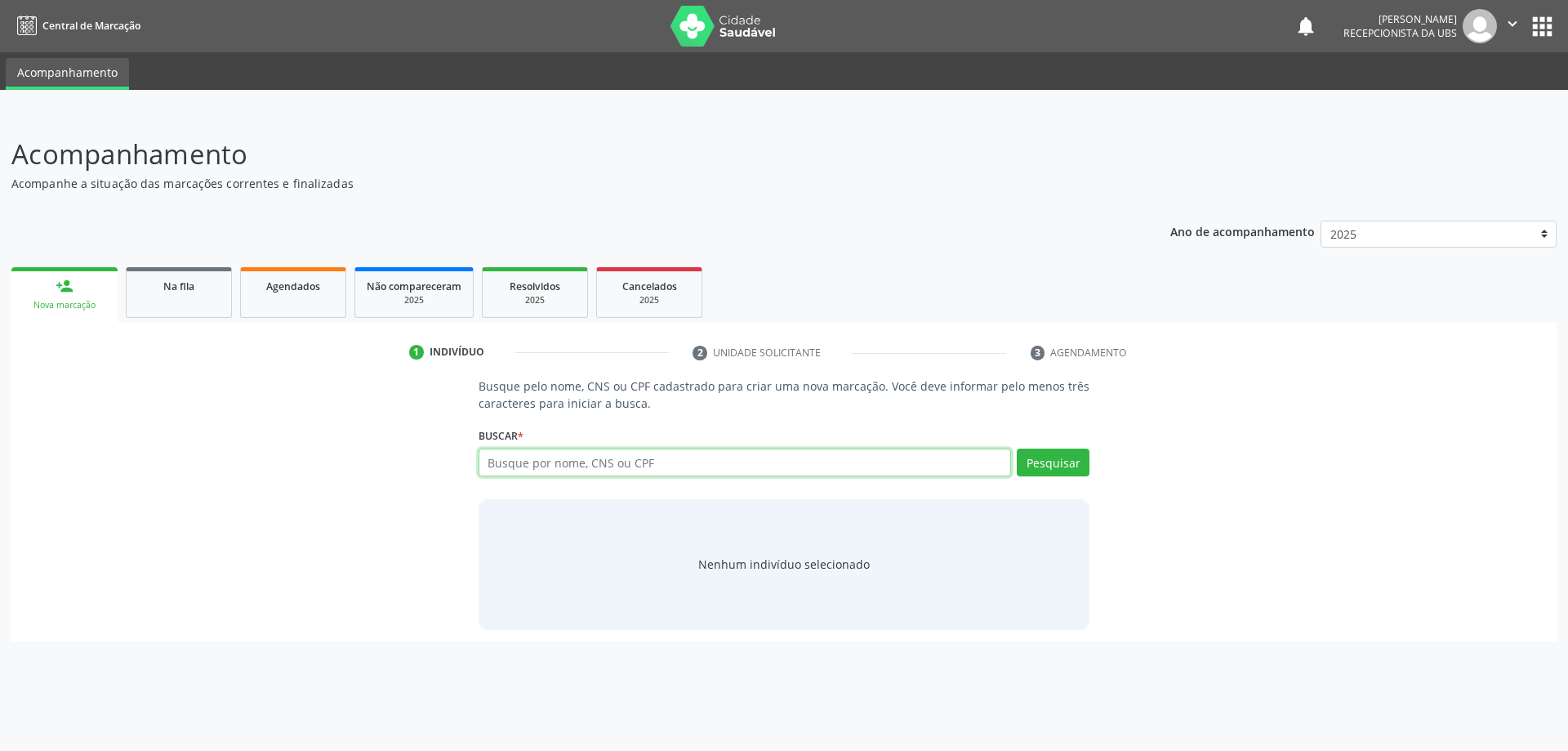
click at [521, 459] on input "text" at bounding box center [745, 462] width 533 height 27
paste input "708204135766348"
type input "708204135766348"
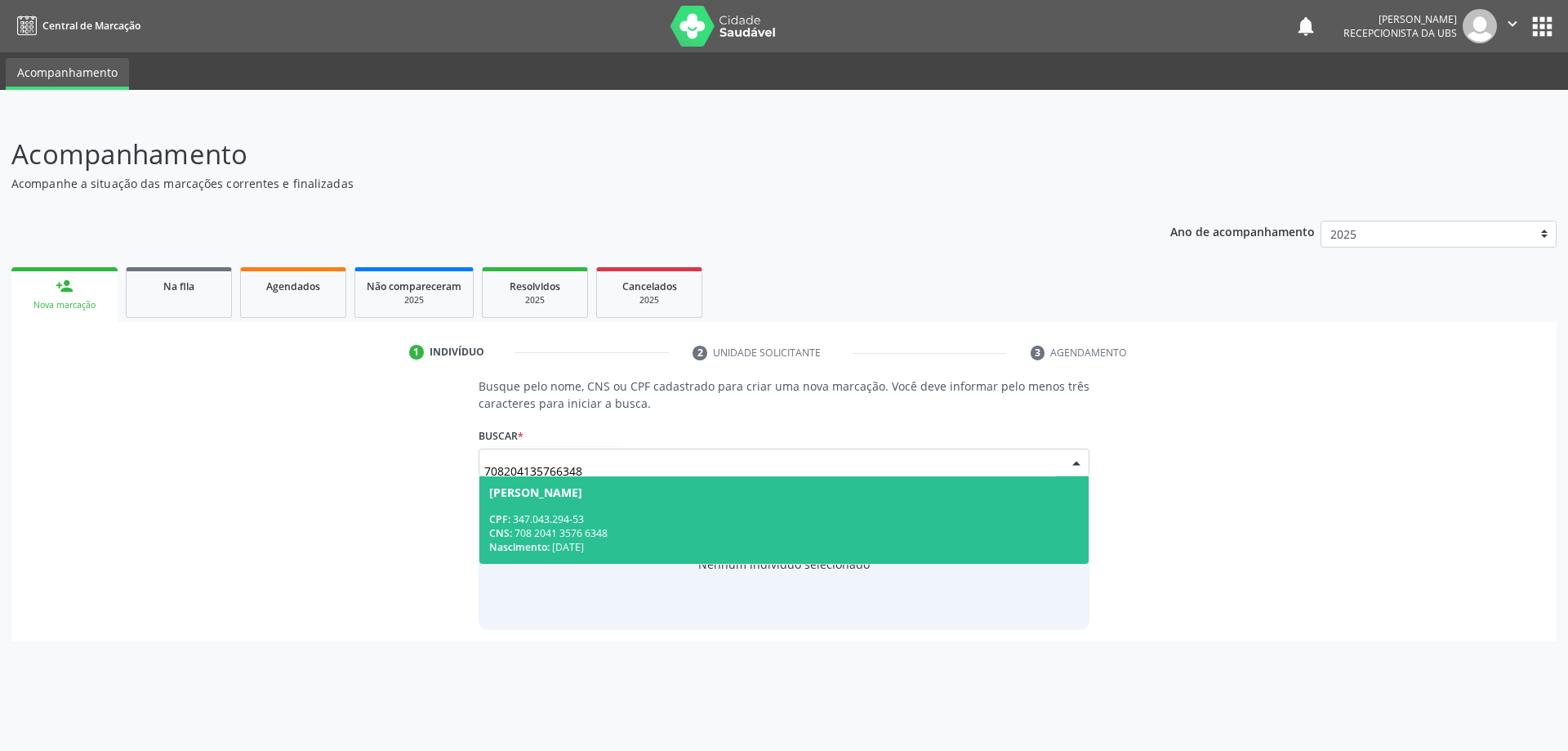
click at [536, 504] on span "Valmir Ramos da Silva CPF: 347.043.294-53 CNS: 708 2041 3576 6348 Nascimento: 1…" at bounding box center [784, 520] width 610 height 88
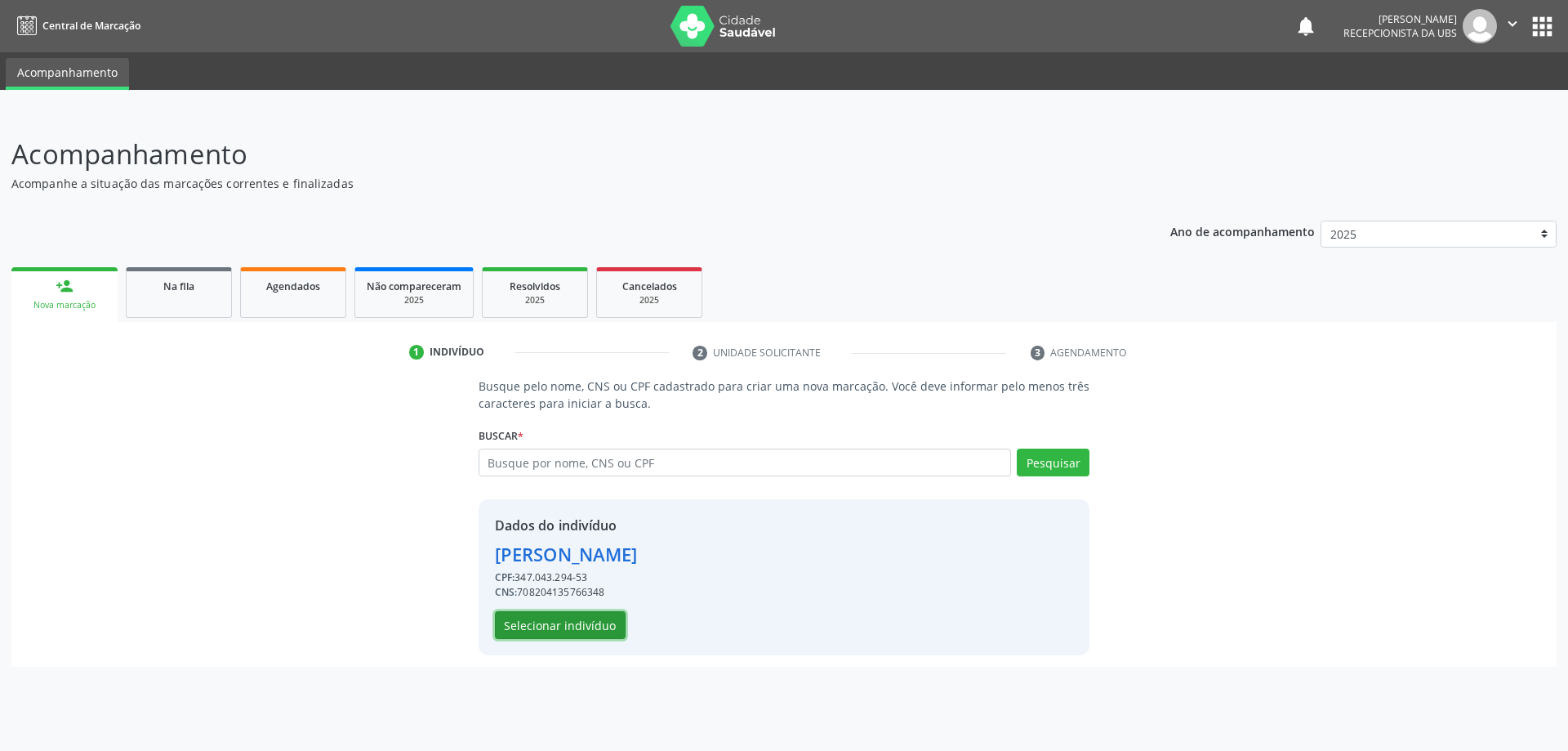
click at [544, 631] on button "Selecionar indivíduo" at bounding box center [560, 625] width 131 height 27
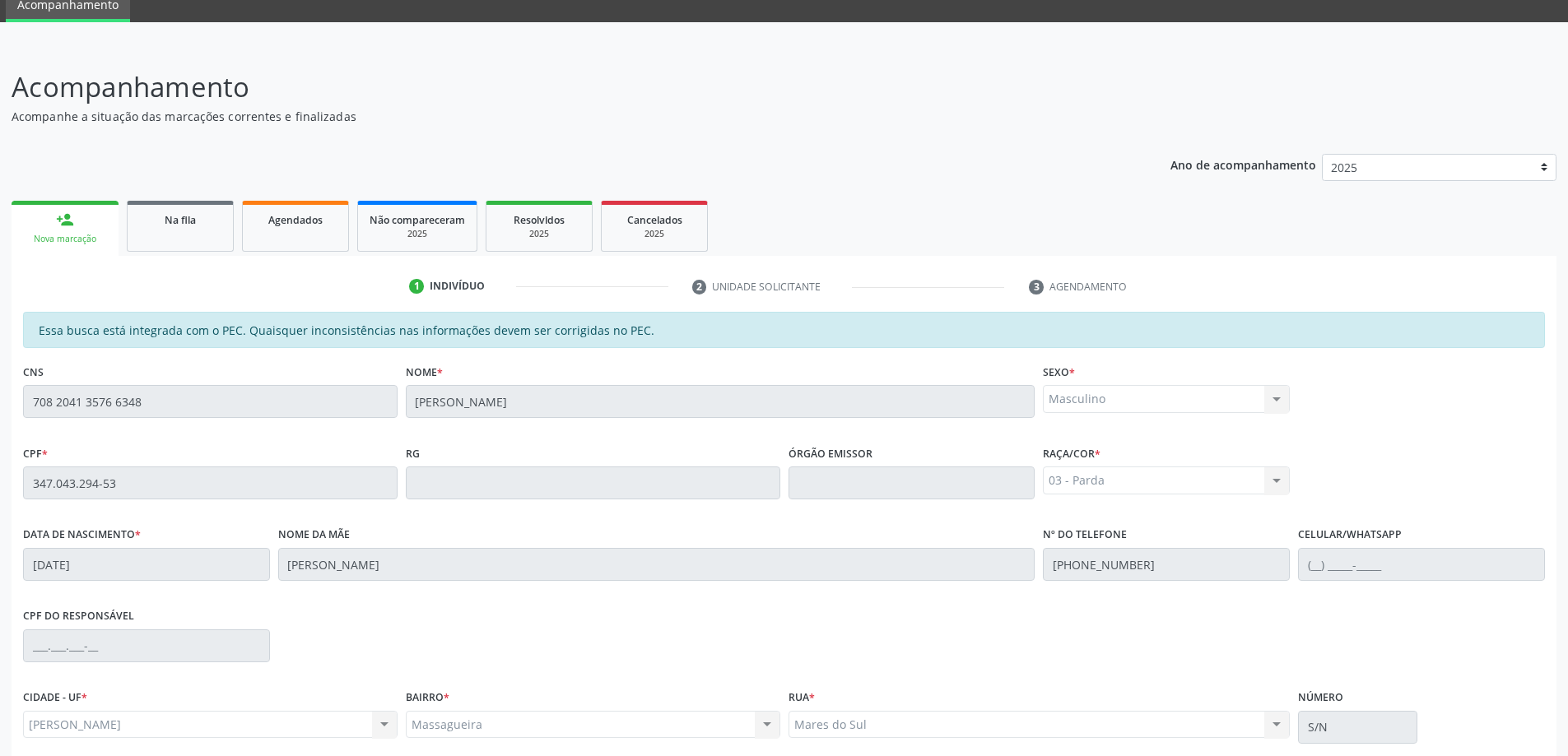
scroll to position [207, 0]
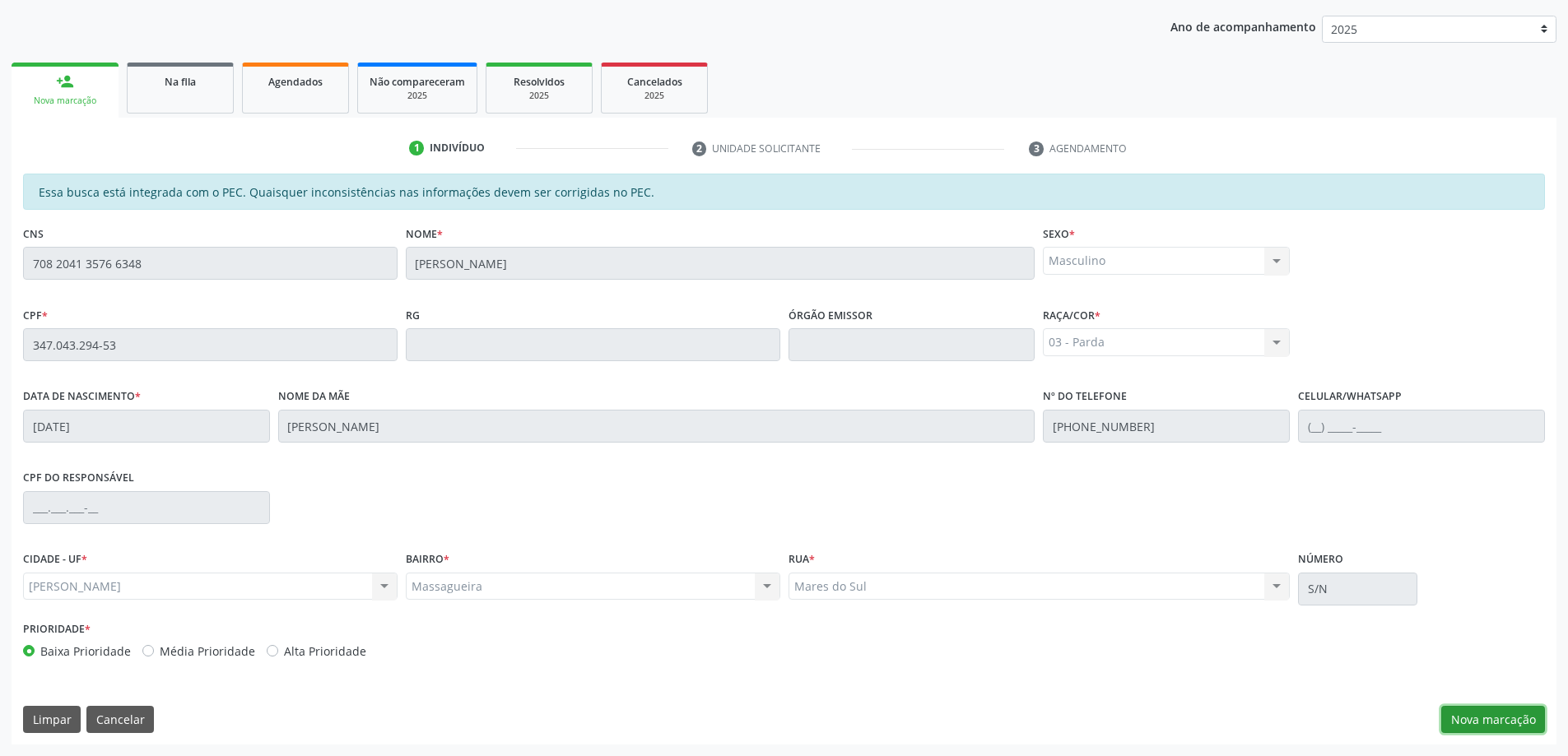
click at [1460, 717] on button "Nova marcação" at bounding box center [1493, 719] width 103 height 28
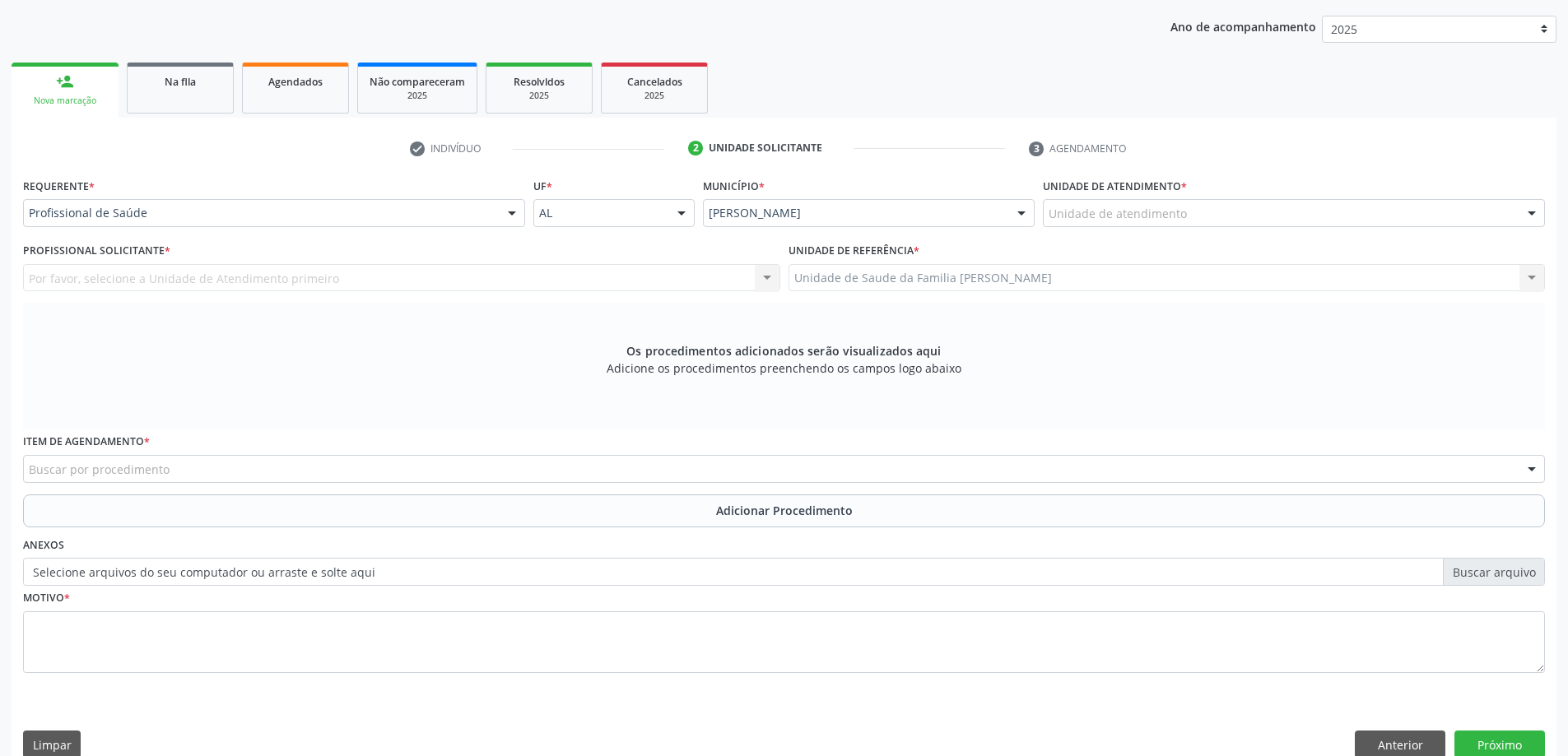
click at [331, 279] on div "Por favor, selecione a Unidade de Atendimento primeiro Nenhum resultado encontr…" at bounding box center [401, 277] width 757 height 28
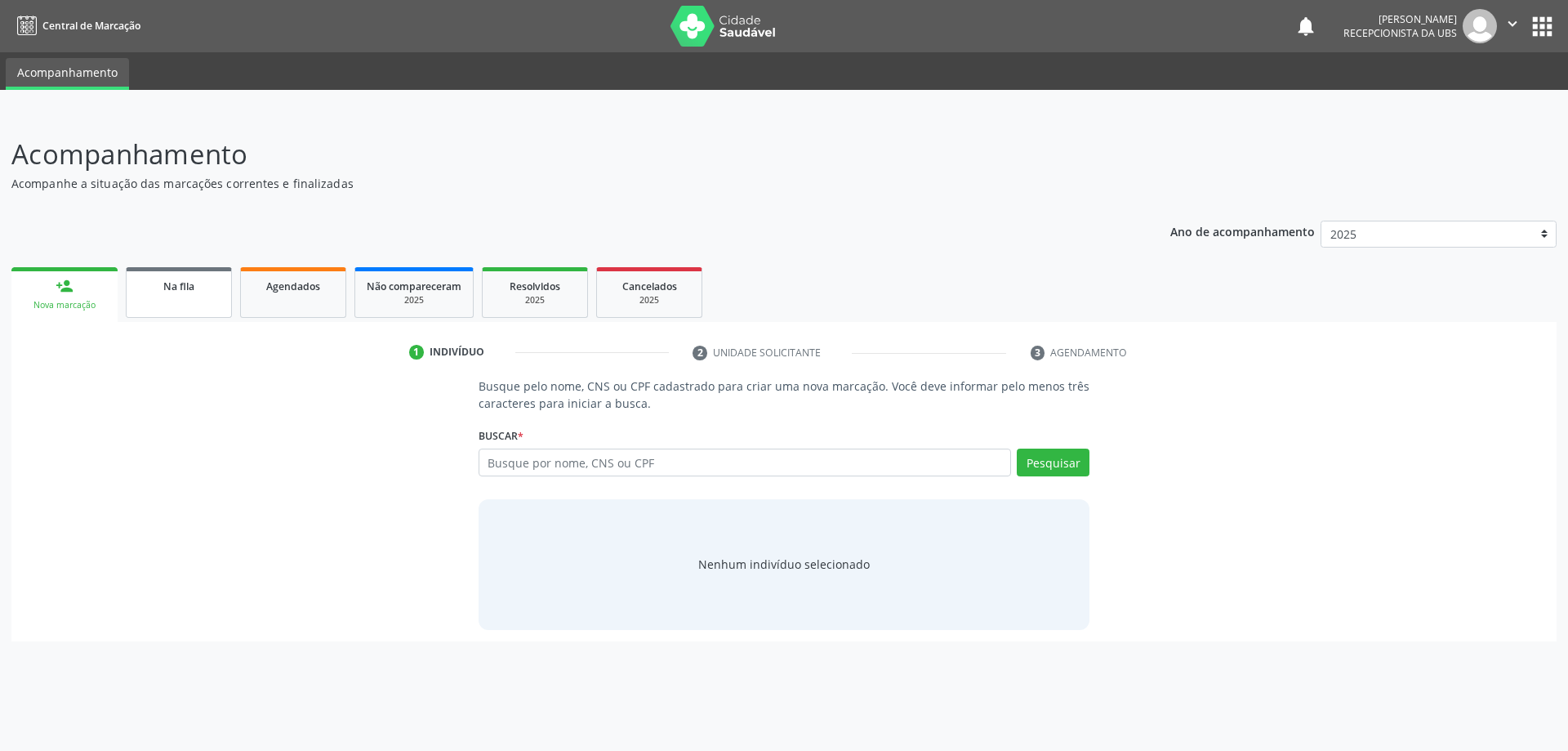
click at [136, 314] on link "Na fila" at bounding box center [179, 293] width 106 height 51
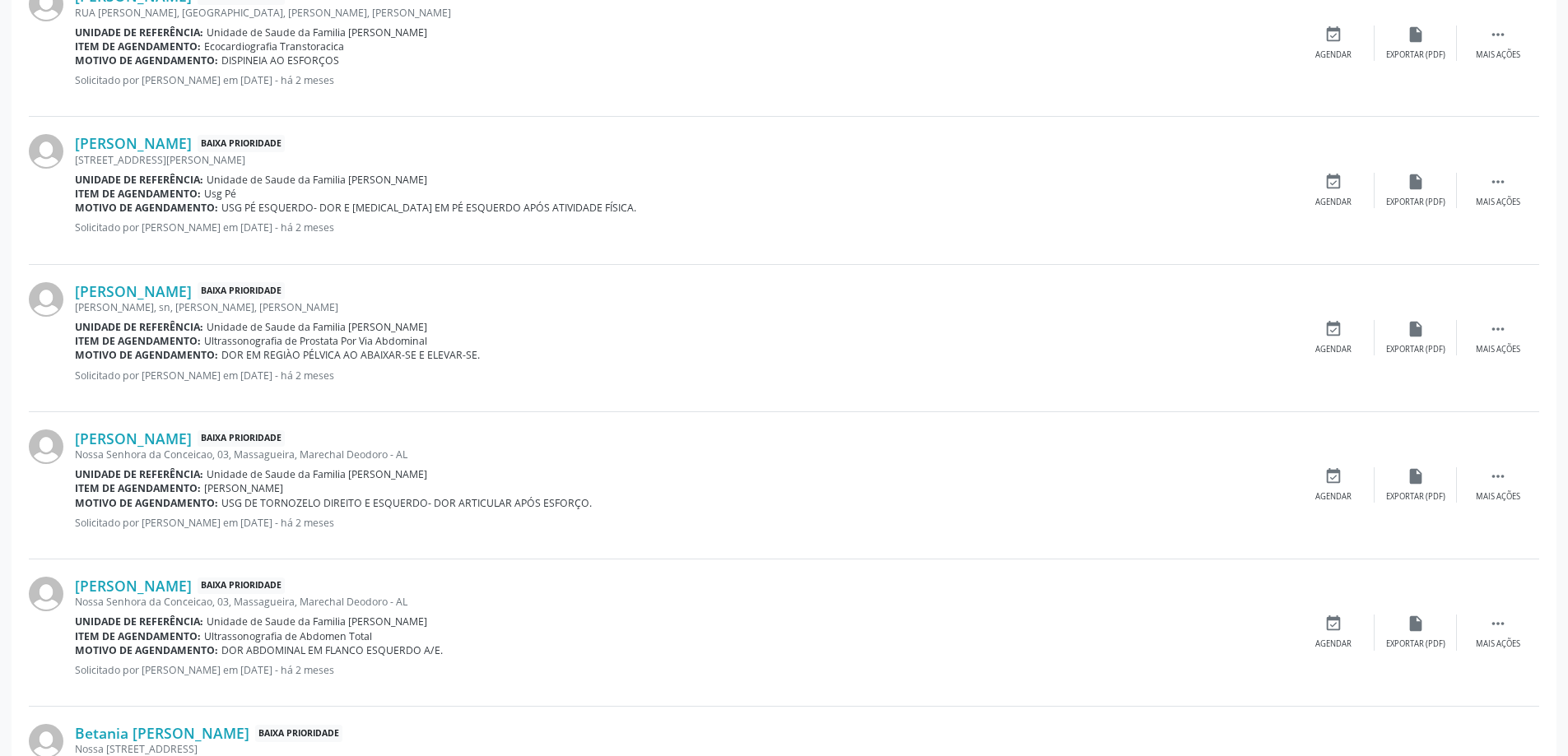
scroll to position [2046, 0]
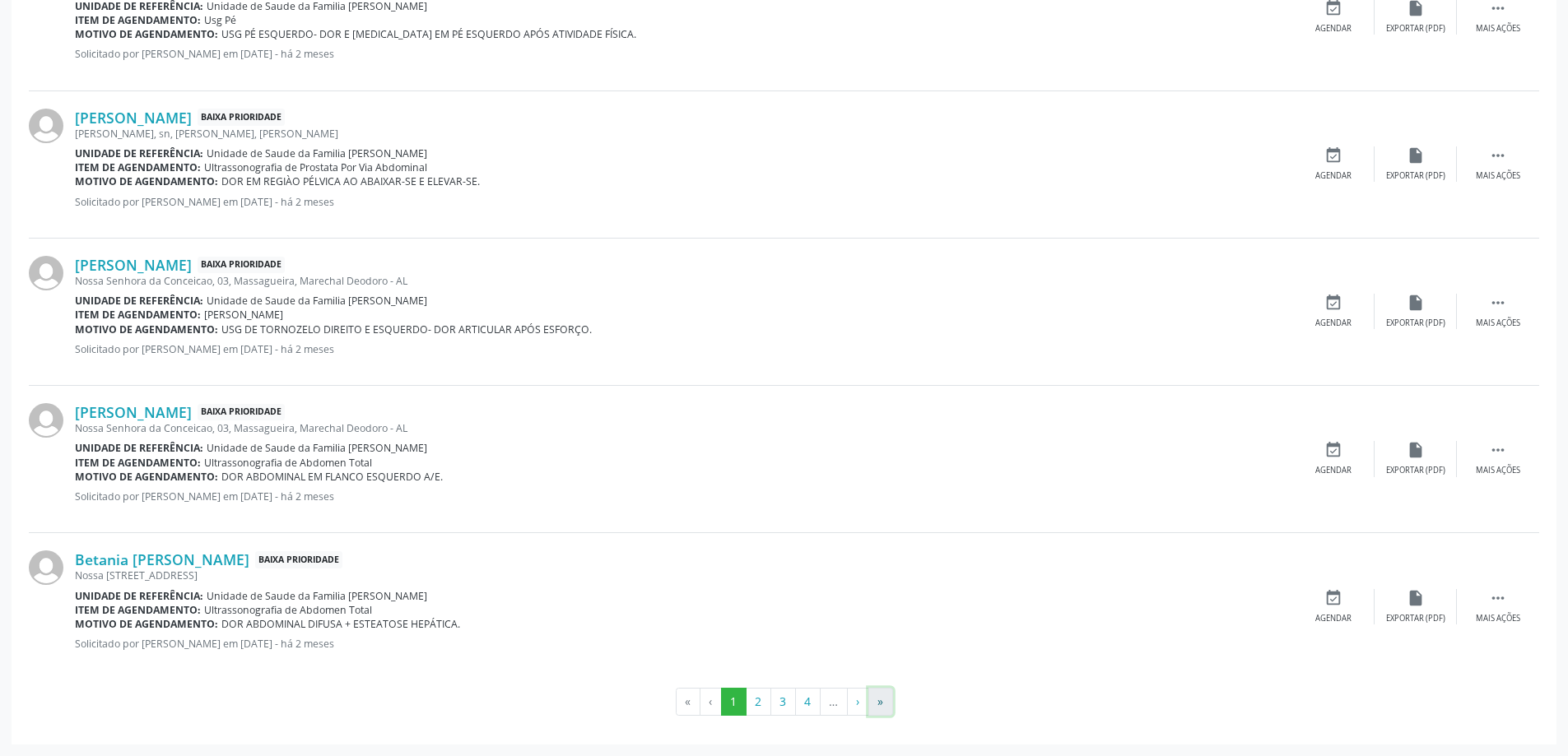
click at [892, 700] on button "»" at bounding box center [881, 701] width 25 height 28
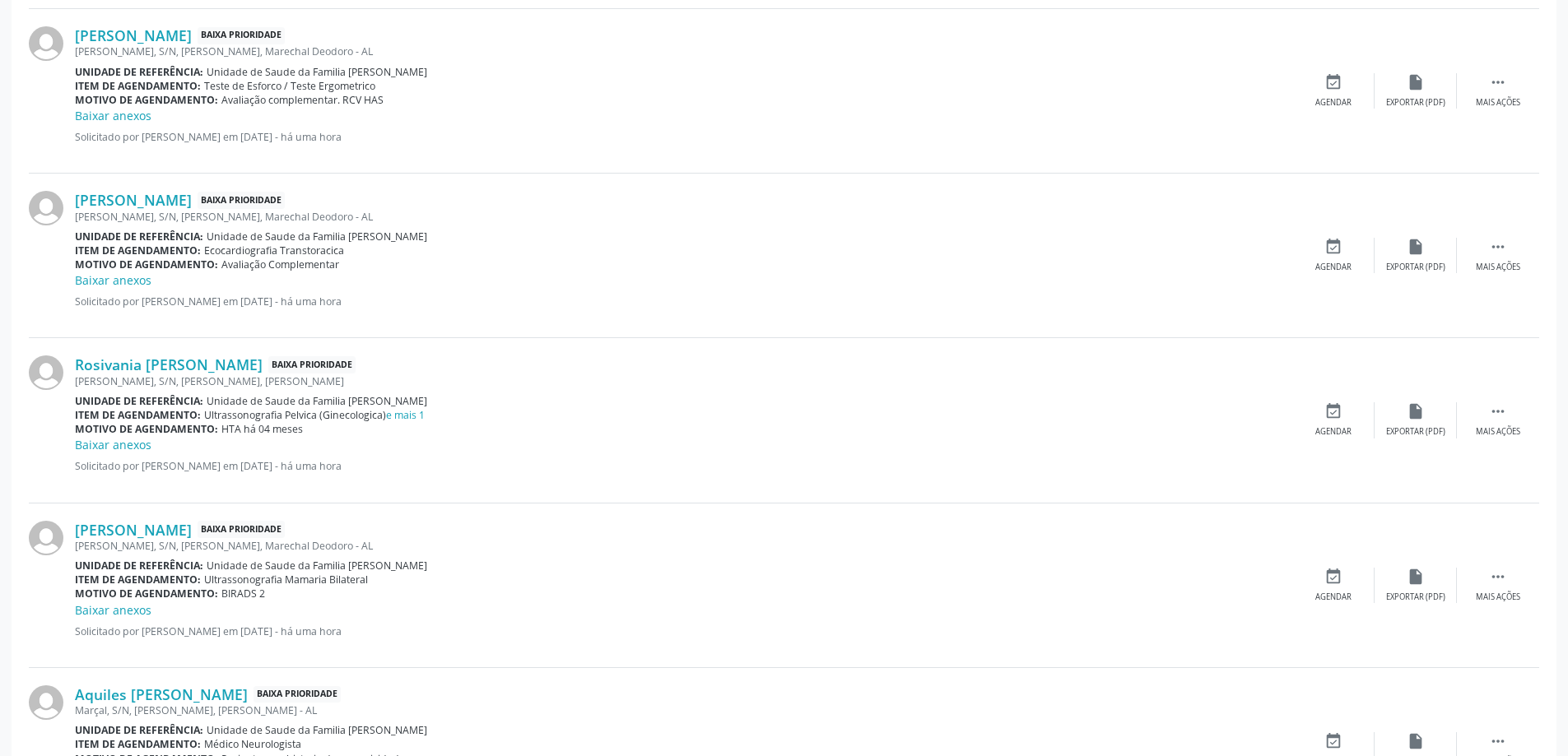
scroll to position [2291, 0]
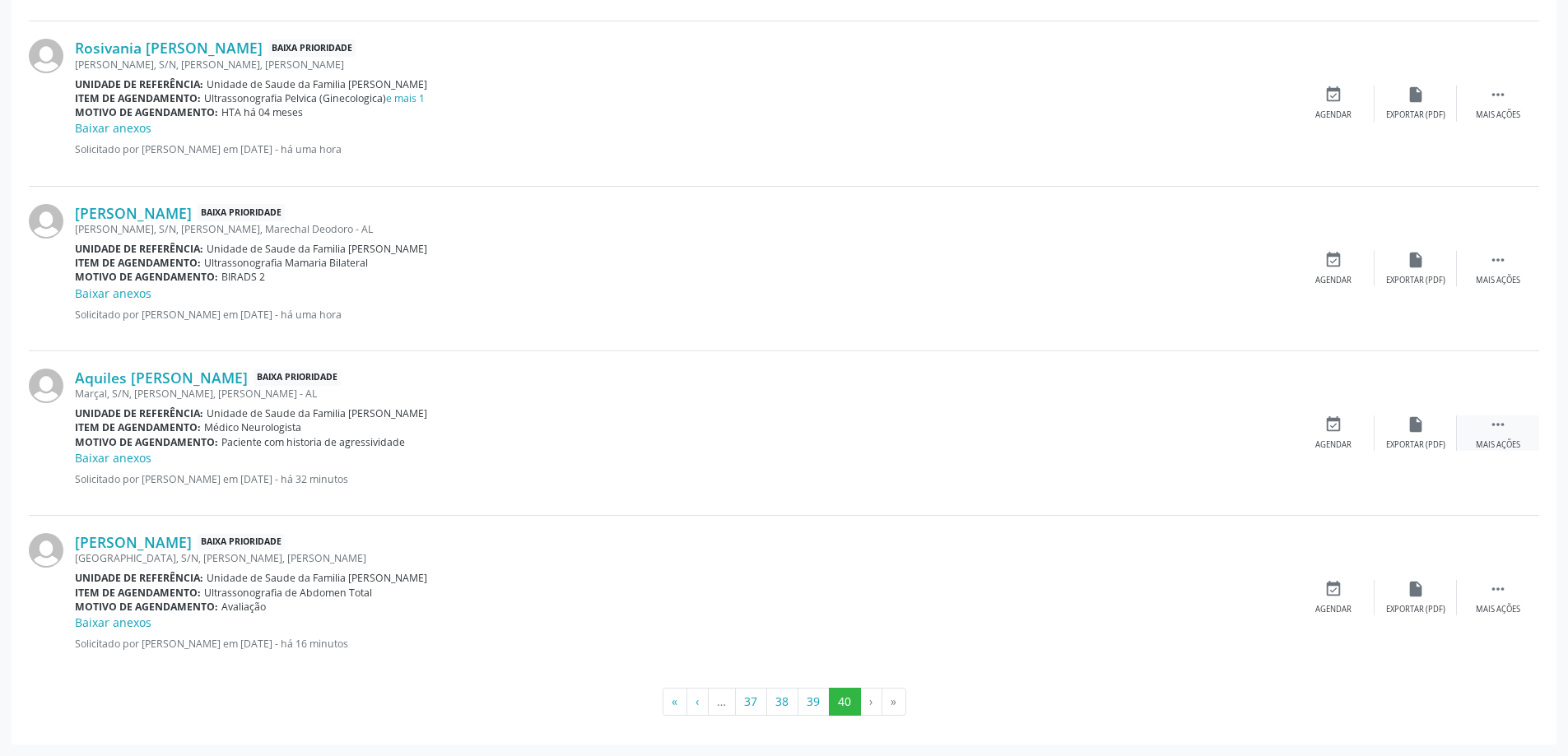
click at [1473, 447] on div " Mais ações" at bounding box center [1498, 433] width 83 height 35
click at [1405, 426] on div "edit Editar" at bounding box center [1415, 433] width 83 height 35
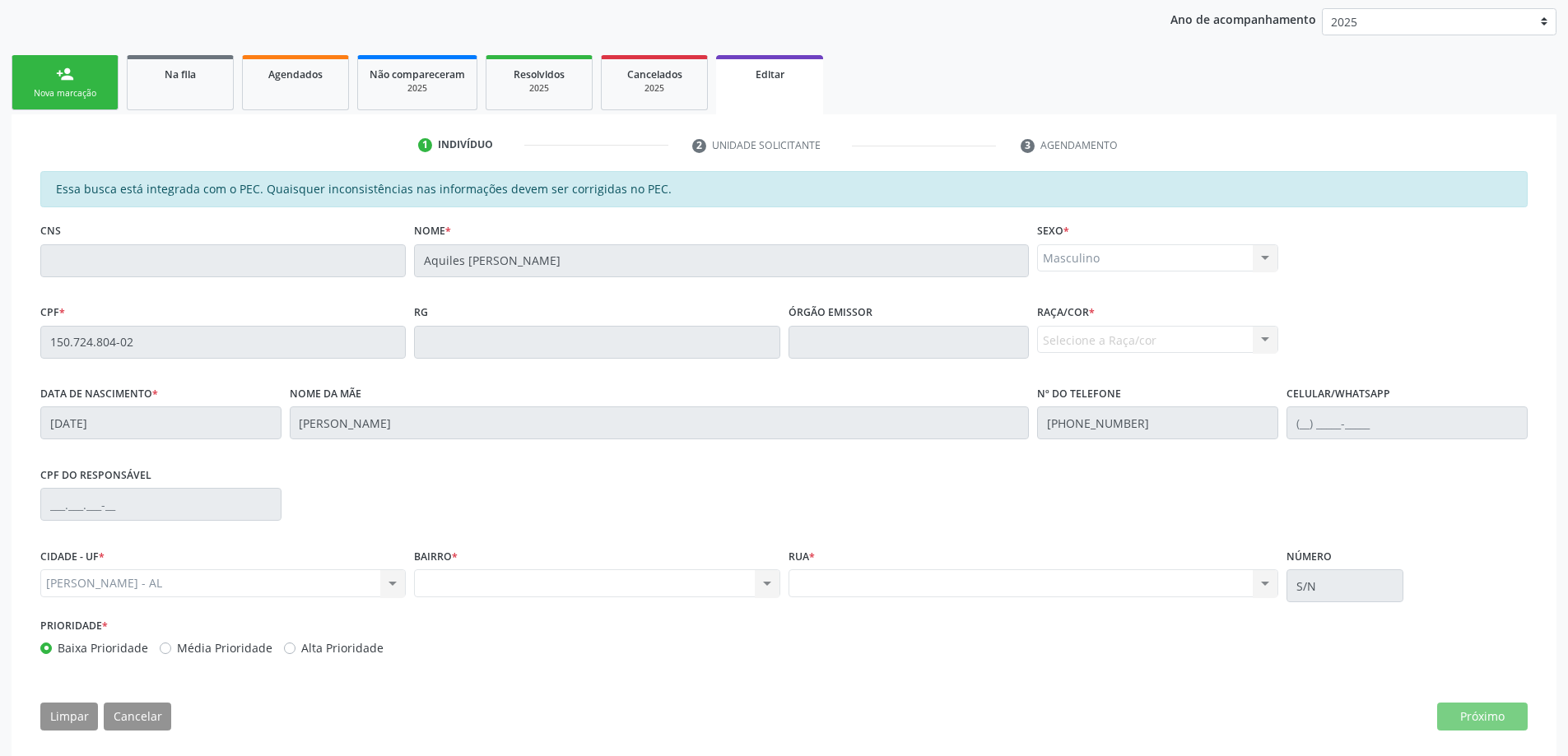
scroll to position [229, 0]
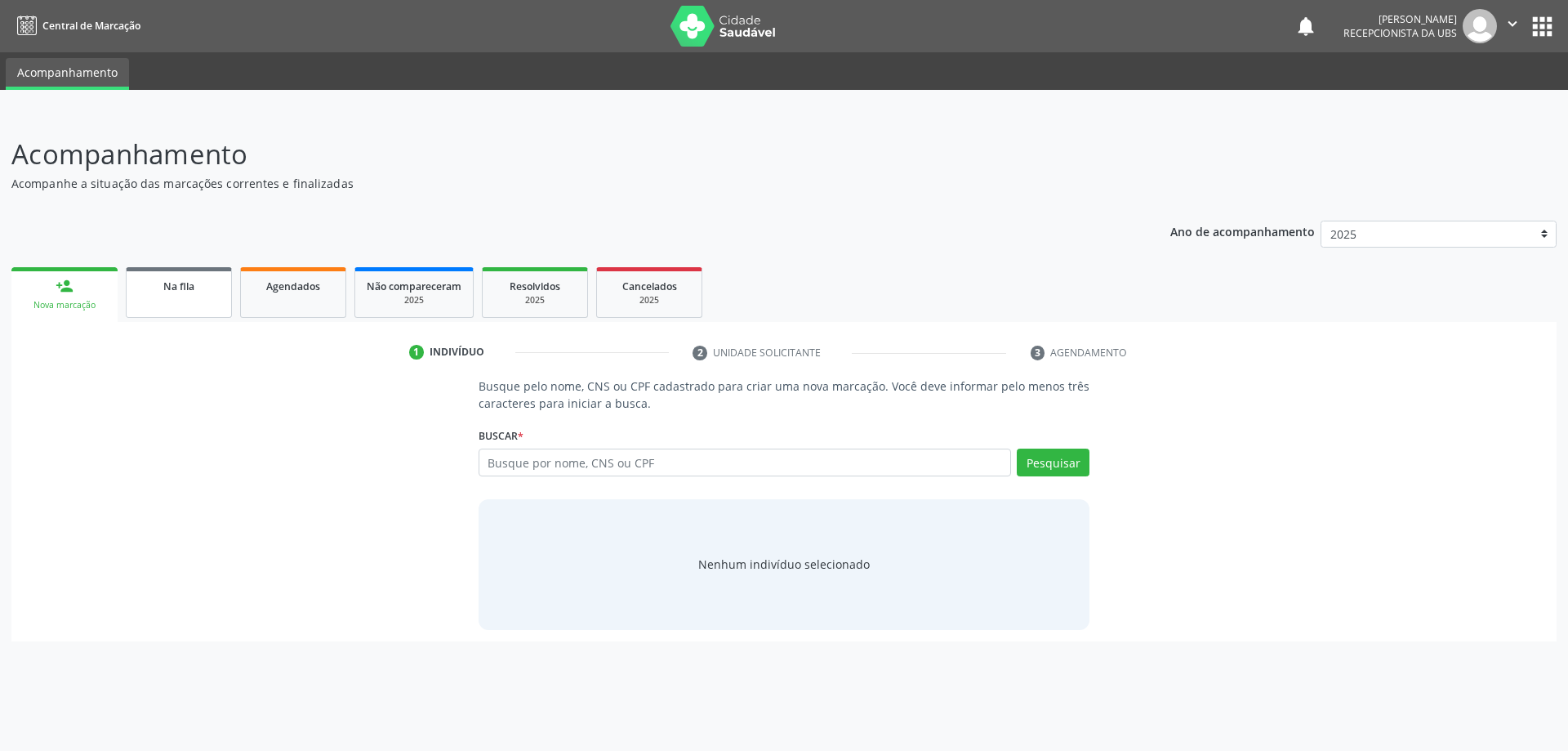
click at [212, 304] on link "Na fila" at bounding box center [179, 293] width 106 height 51
